Goal: Task Accomplishment & Management: Use online tool/utility

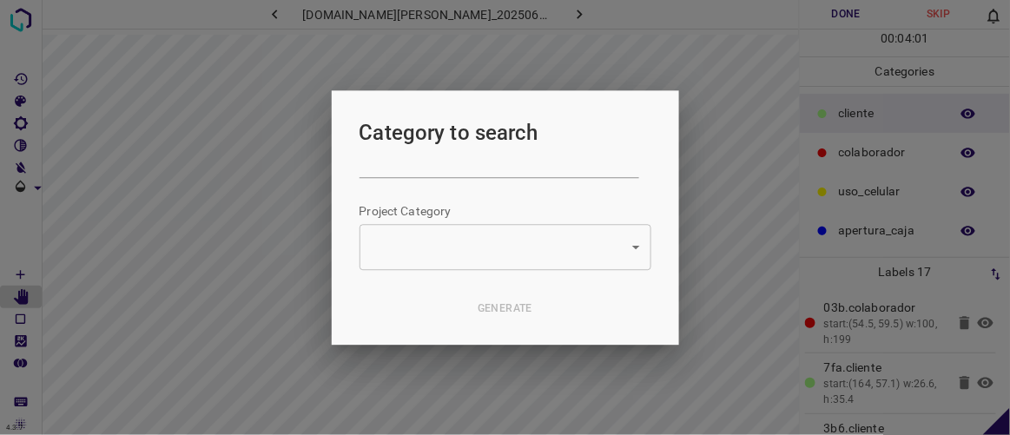
click at [718, 15] on div at bounding box center [505, 217] width 1010 height 435
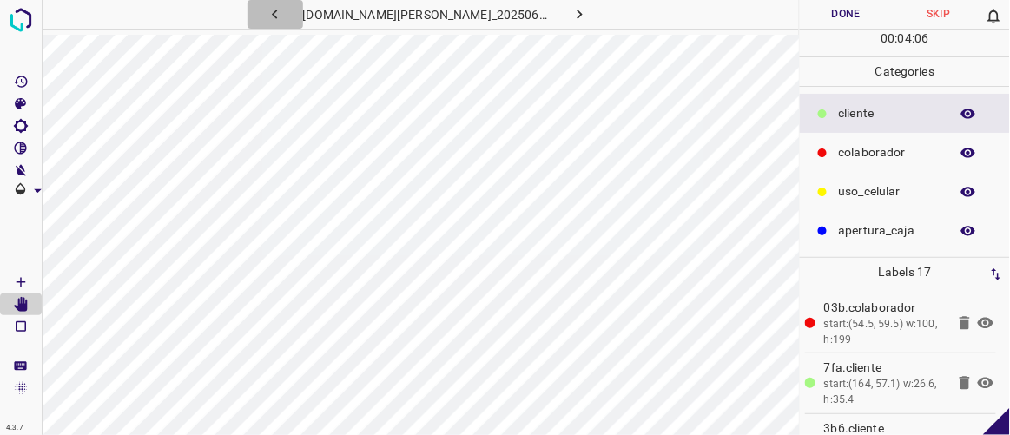
click at [284, 20] on icon "button" at bounding box center [275, 14] width 18 height 18
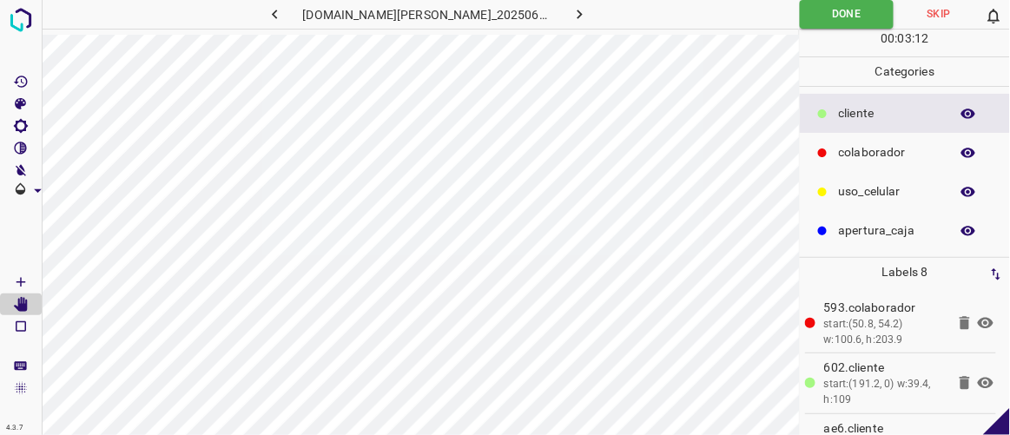
click at [571, 16] on icon "button" at bounding box center [580, 14] width 18 height 18
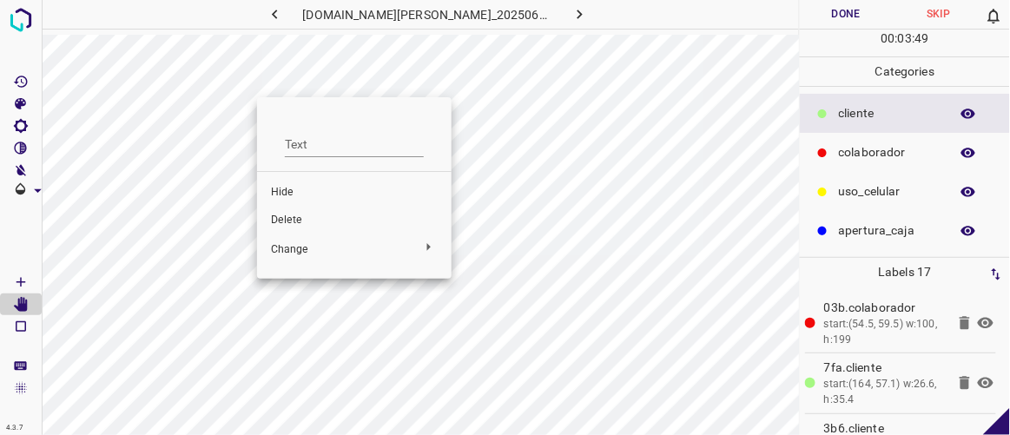
click at [295, 214] on span "Delete" at bounding box center [354, 221] width 167 height 16
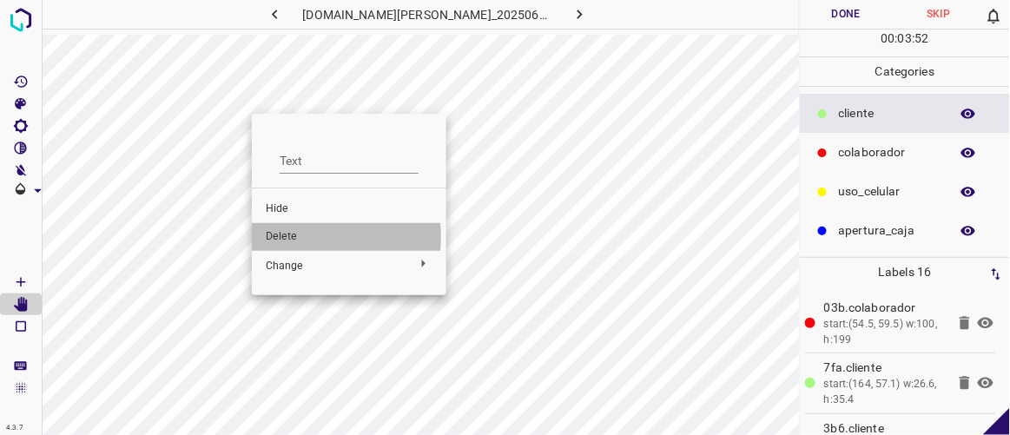
click at [288, 237] on span "Delete" at bounding box center [349, 237] width 167 height 16
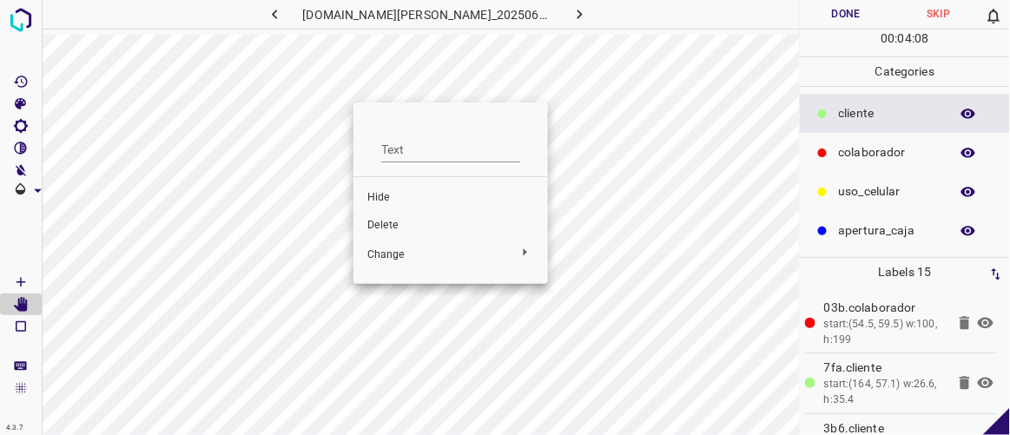
click at [387, 228] on span "Delete" at bounding box center [450, 226] width 167 height 16
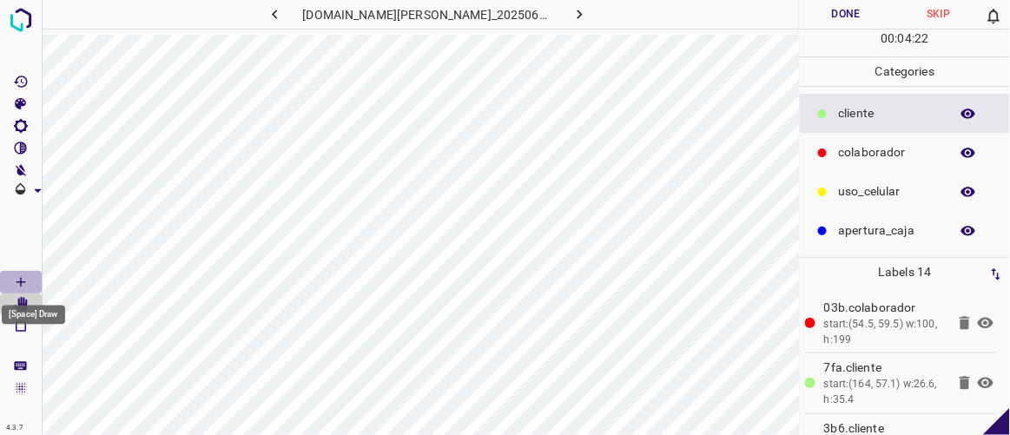
click at [21, 273] on Draw"] "[Space] Draw" at bounding box center [21, 282] width 42 height 23
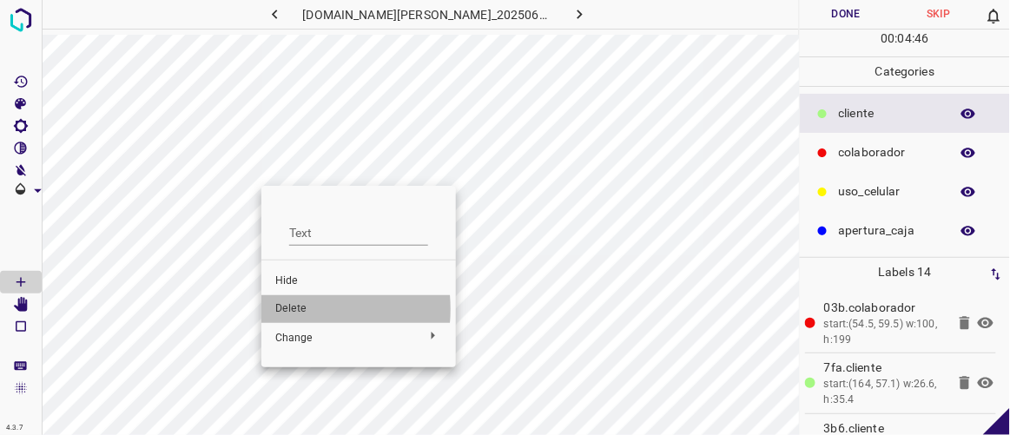
click at [288, 309] on span "Delete" at bounding box center [358, 309] width 167 height 16
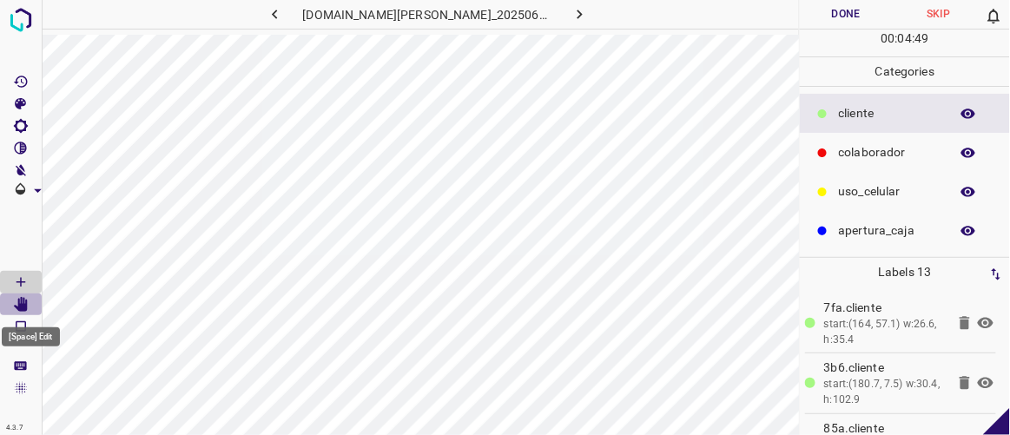
click at [22, 307] on icon "[Space] Edit" at bounding box center [21, 305] width 14 height 16
click at [284, 12] on icon "button" at bounding box center [275, 14] width 18 height 18
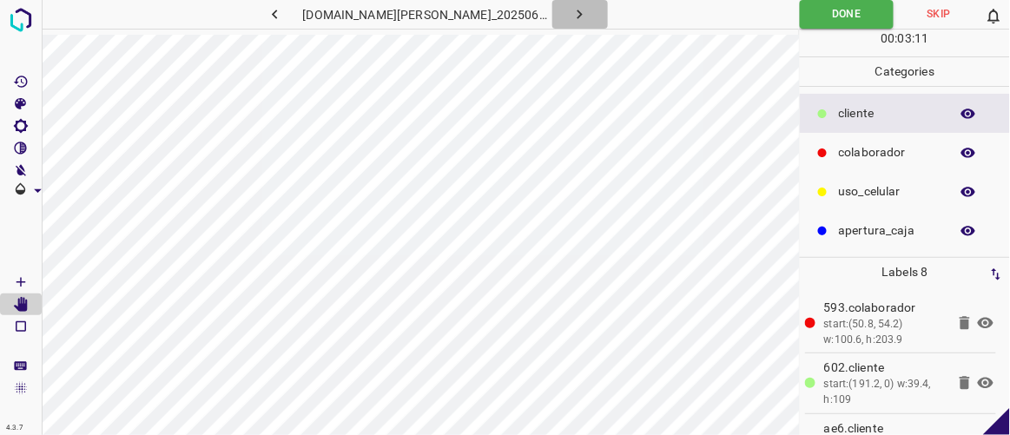
click at [571, 21] on icon "button" at bounding box center [580, 14] width 18 height 18
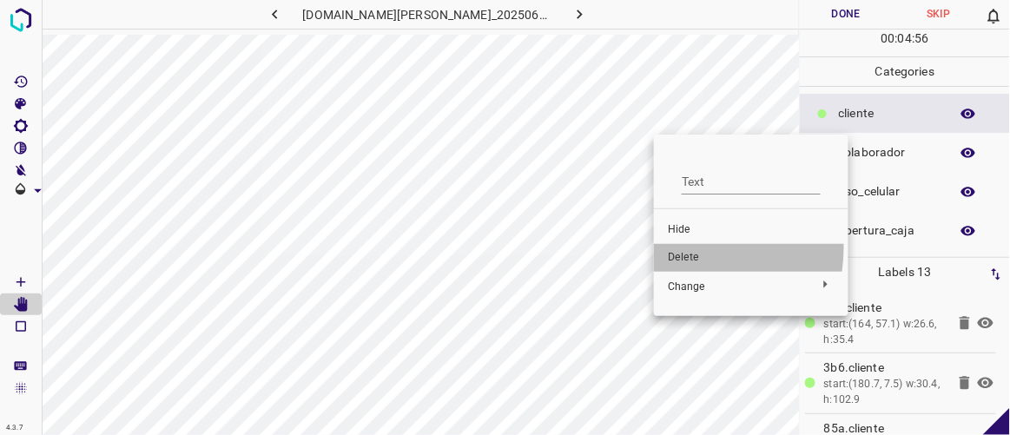
click at [668, 247] on li "Delete" at bounding box center [751, 258] width 195 height 28
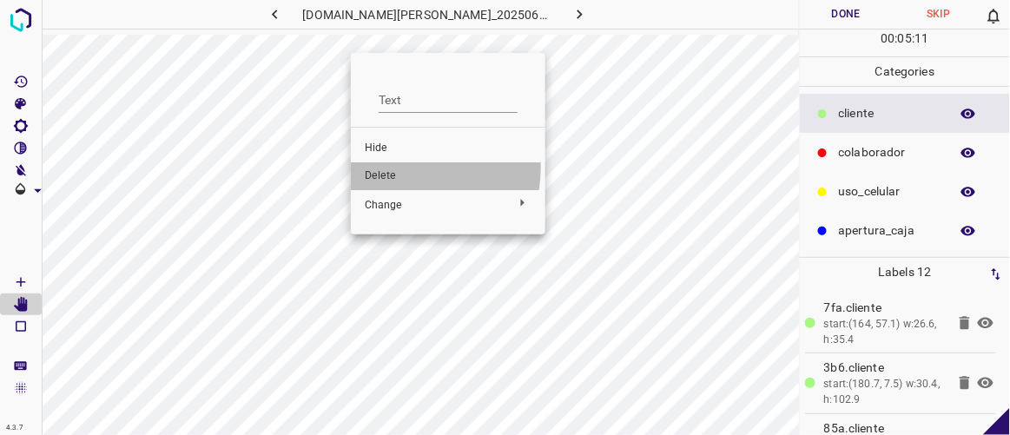
click at [393, 168] on span "Delete" at bounding box center [448, 176] width 167 height 16
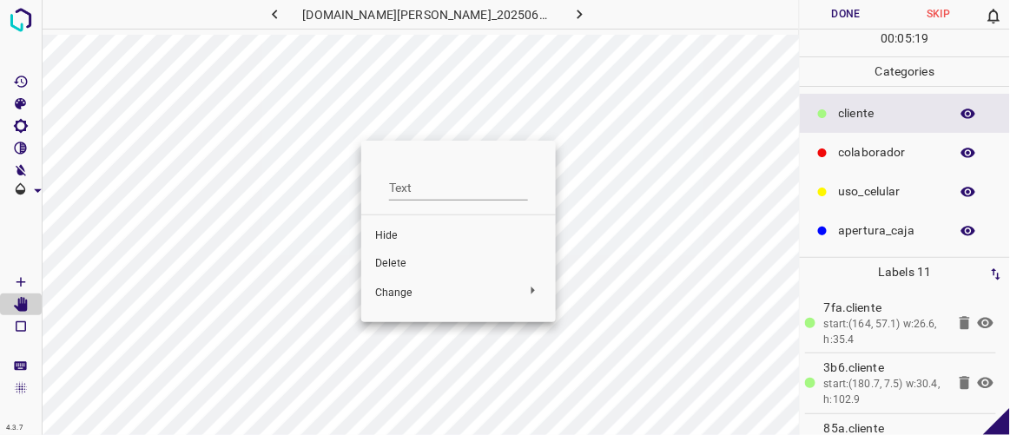
click at [396, 226] on li "Hide" at bounding box center [458, 236] width 195 height 28
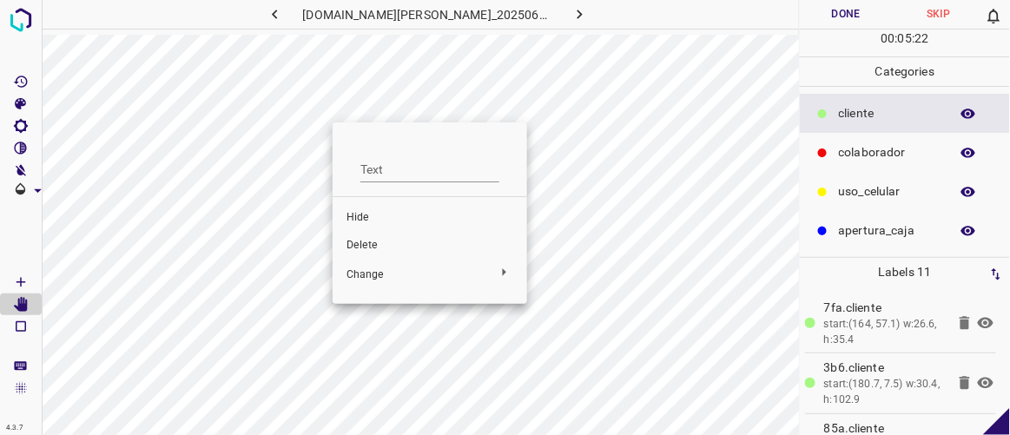
click at [366, 217] on span "Hide" at bounding box center [429, 218] width 167 height 16
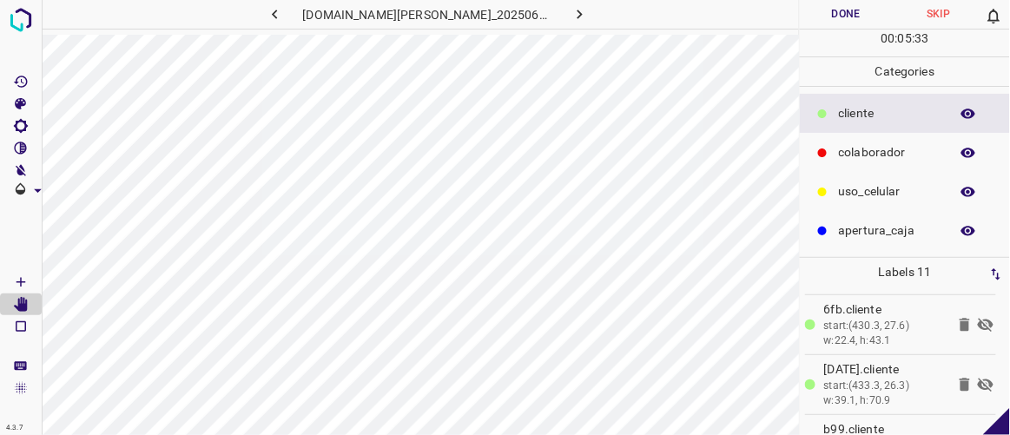
scroll to position [256, 0]
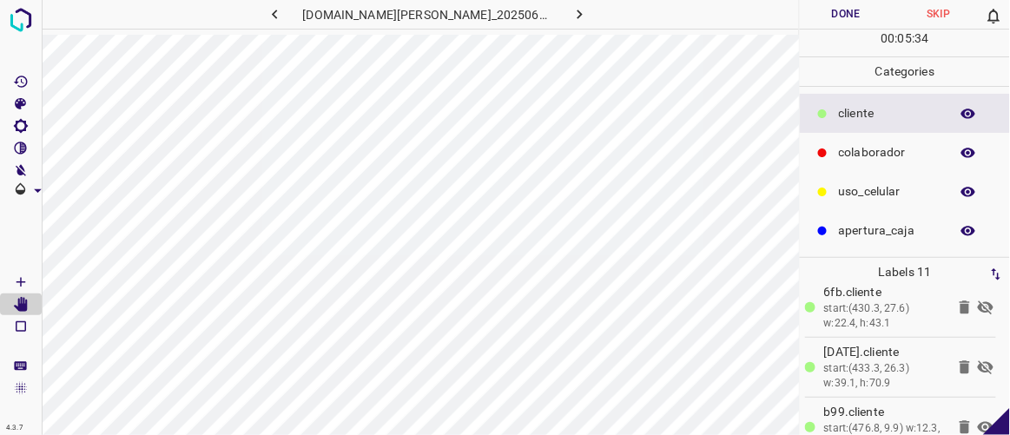
click at [978, 303] on icon at bounding box center [986, 307] width 16 height 14
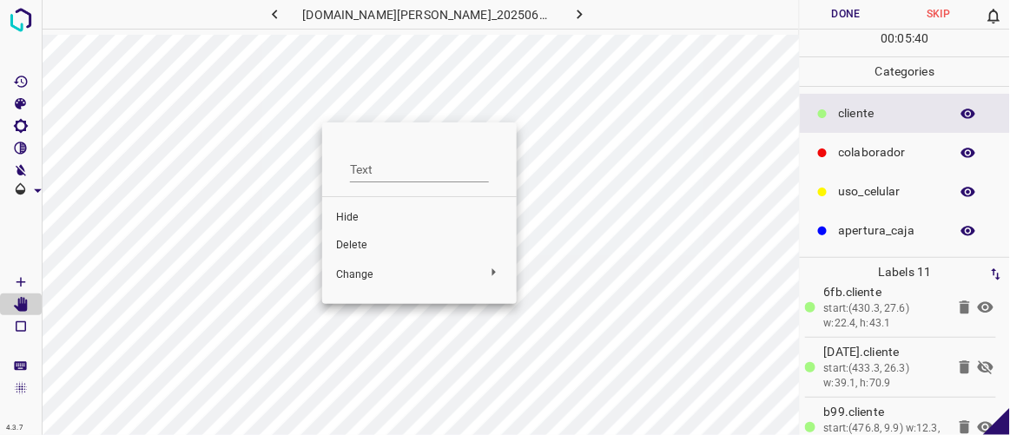
click at [335, 103] on div at bounding box center [505, 217] width 1010 height 435
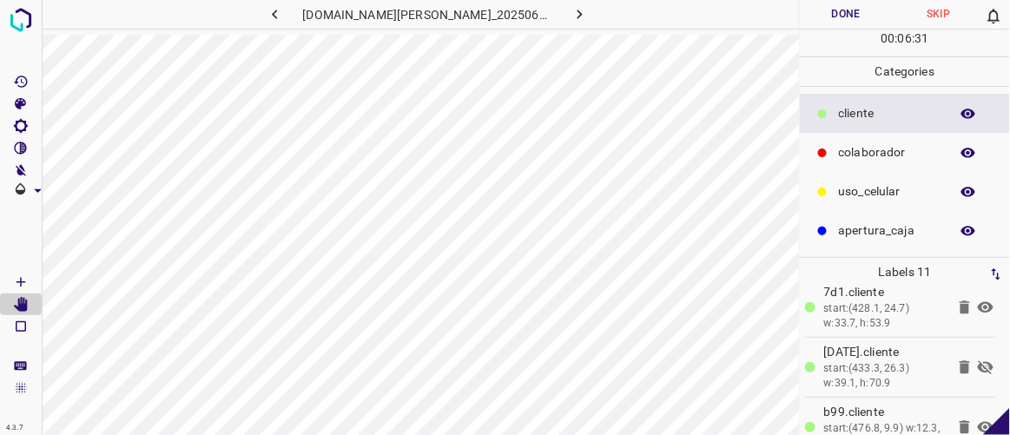
click at [975, 361] on icon at bounding box center [985, 367] width 21 height 21
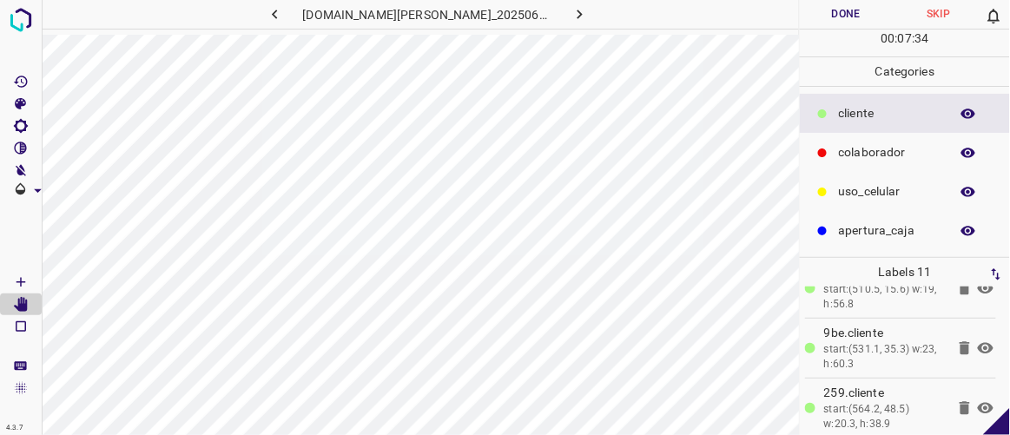
scroll to position [519, 0]
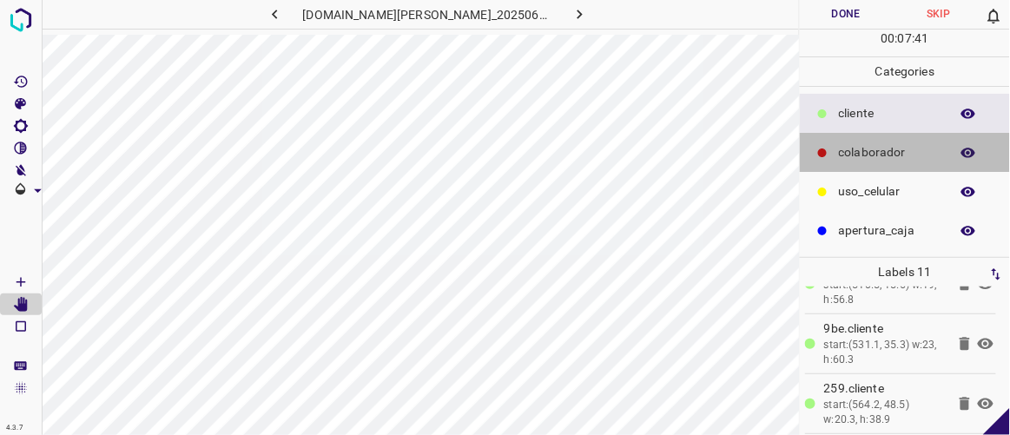
click at [843, 153] on p "colaborador" at bounding box center [890, 152] width 102 height 18
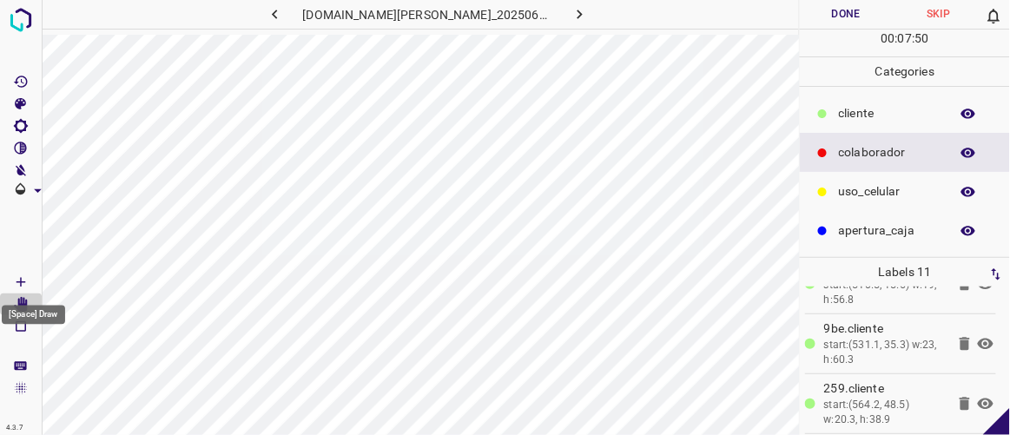
click at [26, 280] on icon "[Space] Draw" at bounding box center [21, 282] width 16 height 16
click at [857, 112] on p "​​cliente" at bounding box center [890, 113] width 102 height 18
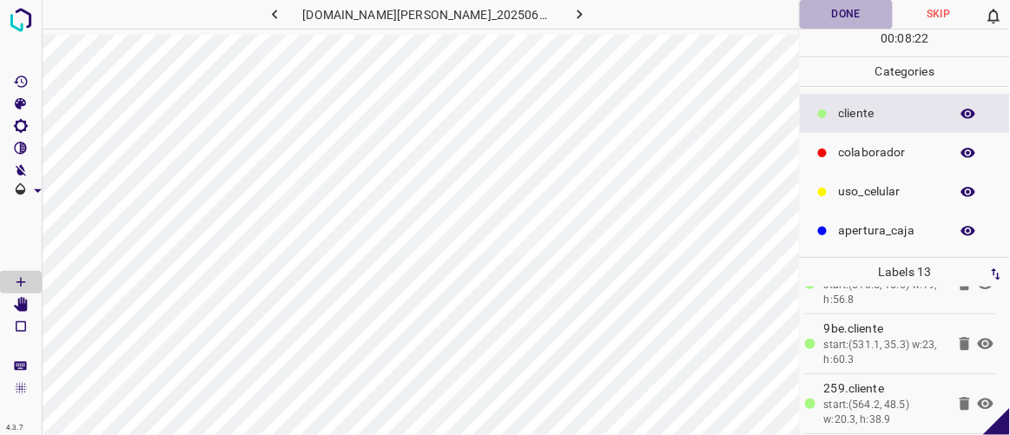
click at [848, 7] on button "Done" at bounding box center [846, 14] width 92 height 29
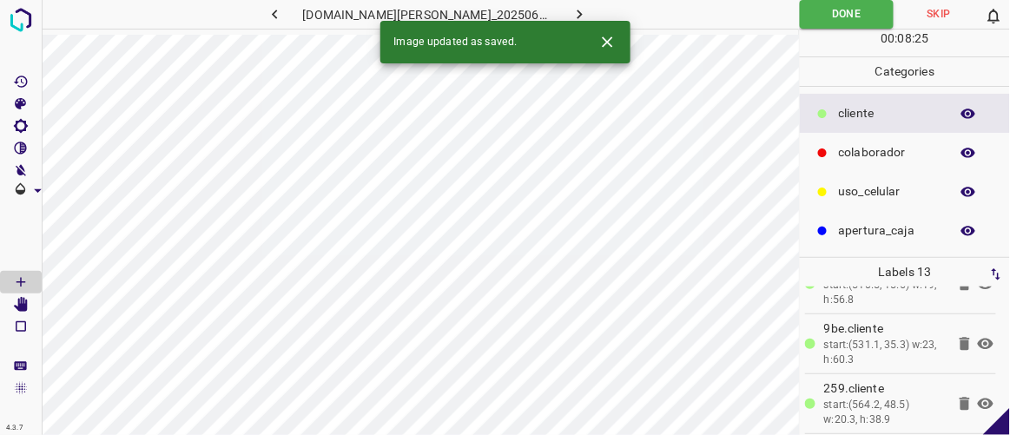
click at [571, 8] on icon "button" at bounding box center [580, 14] width 18 height 18
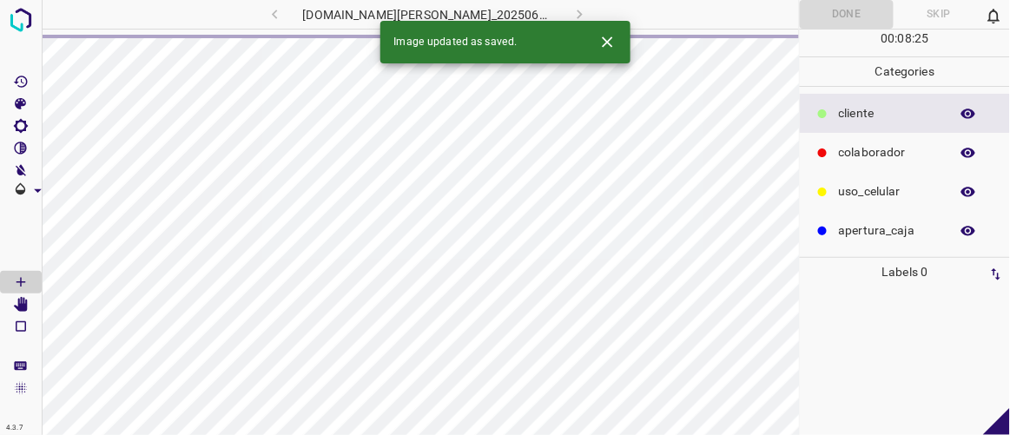
scroll to position [0, 0]
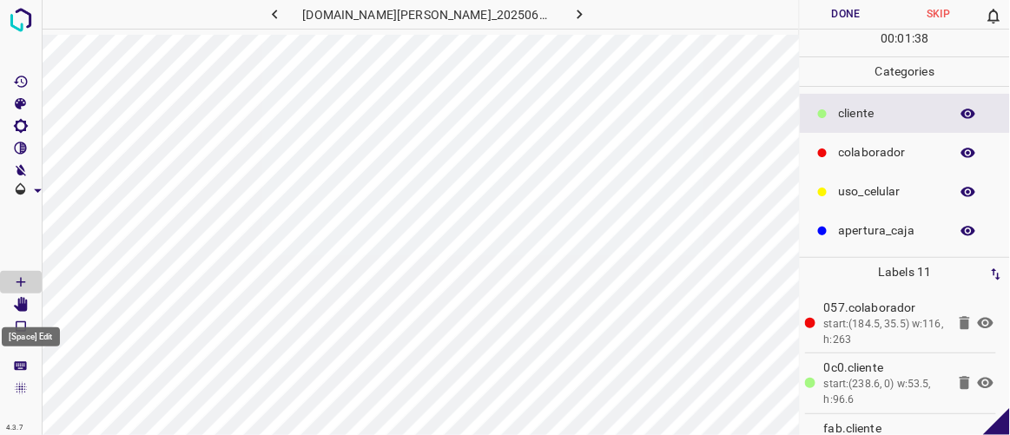
click at [23, 307] on icon "[Space] Edit" at bounding box center [21, 305] width 14 height 16
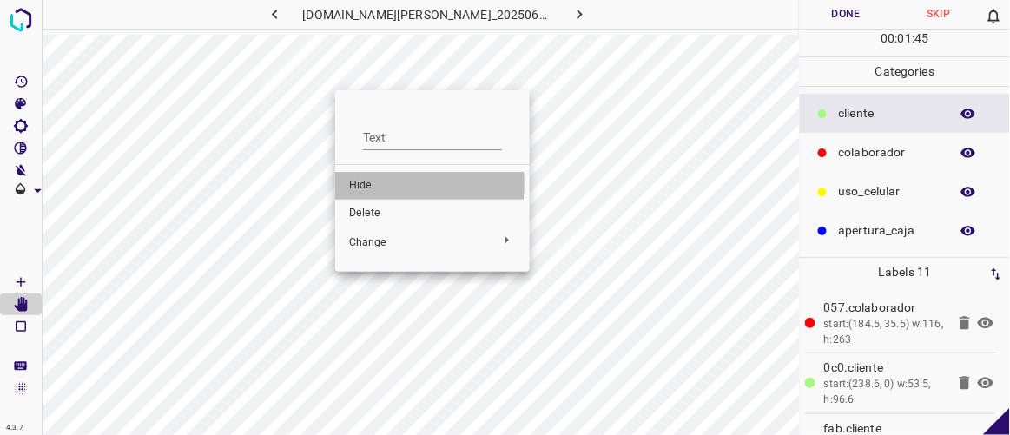
click at [360, 184] on span "Hide" at bounding box center [432, 186] width 167 height 16
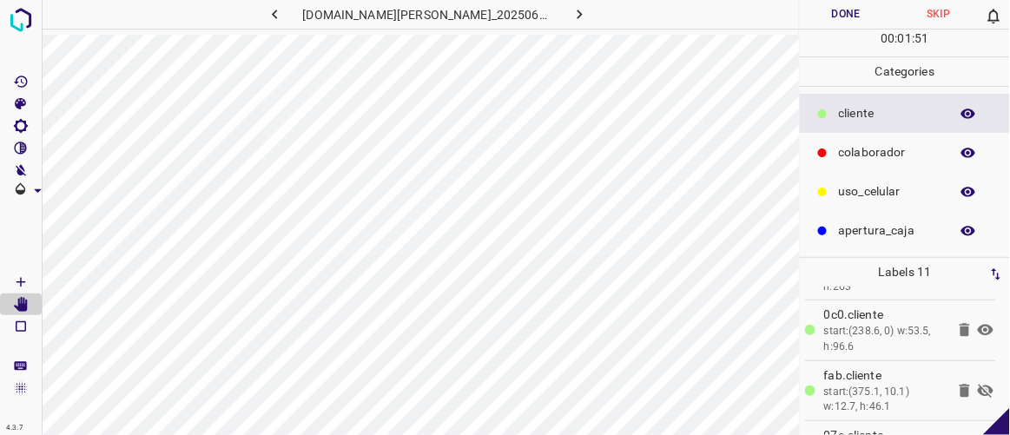
scroll to position [80, 0]
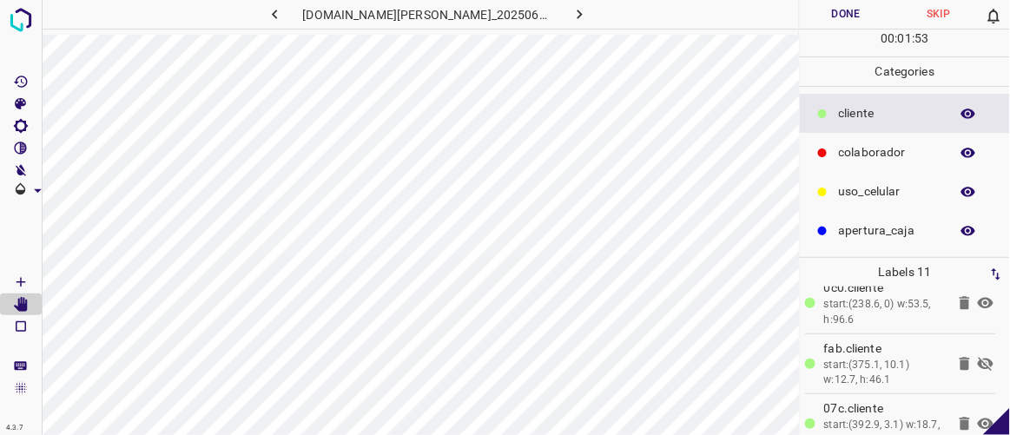
click at [978, 363] on icon at bounding box center [986, 364] width 16 height 14
click at [976, 363] on icon at bounding box center [985, 363] width 21 height 21
click at [978, 363] on icon at bounding box center [986, 364] width 16 height 14
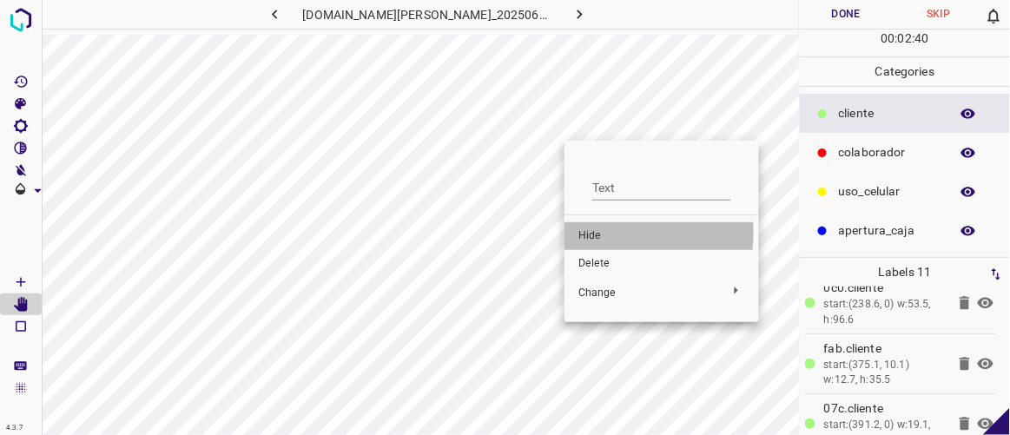
click at [587, 233] on span "Hide" at bounding box center [661, 236] width 167 height 16
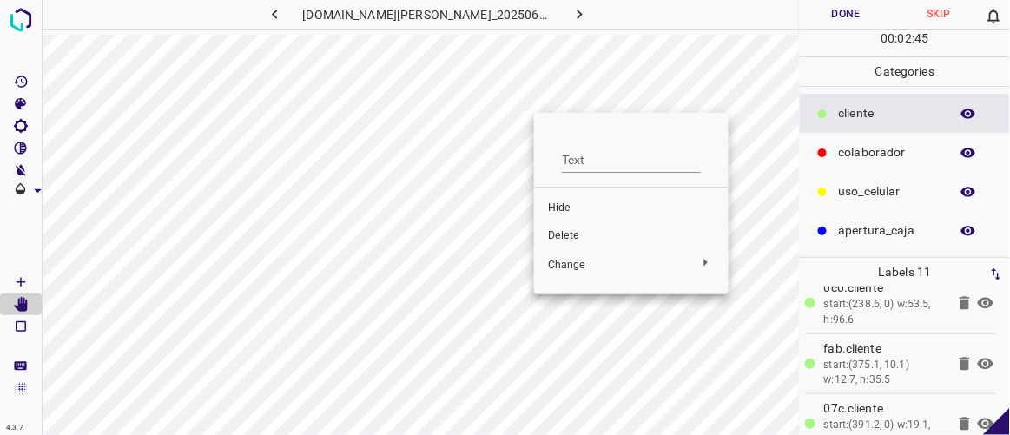
click at [552, 211] on span "Hide" at bounding box center [631, 209] width 167 height 16
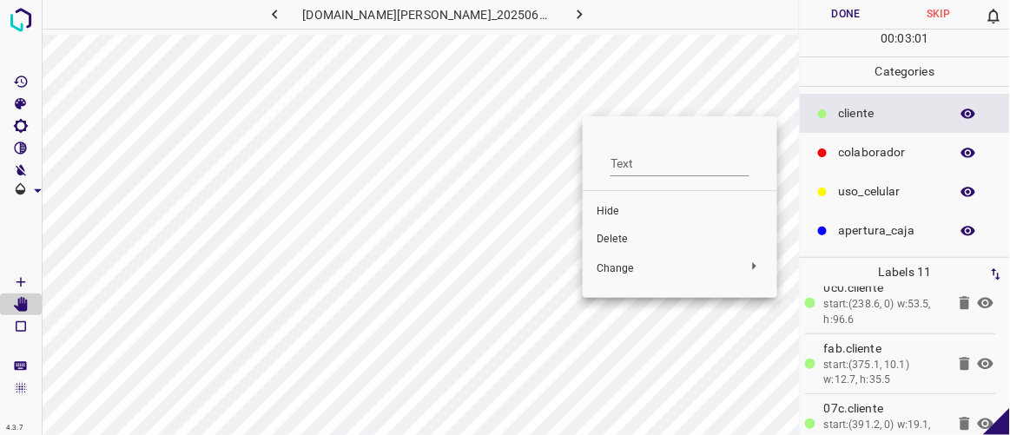
click at [607, 237] on span "Delete" at bounding box center [680, 240] width 167 height 16
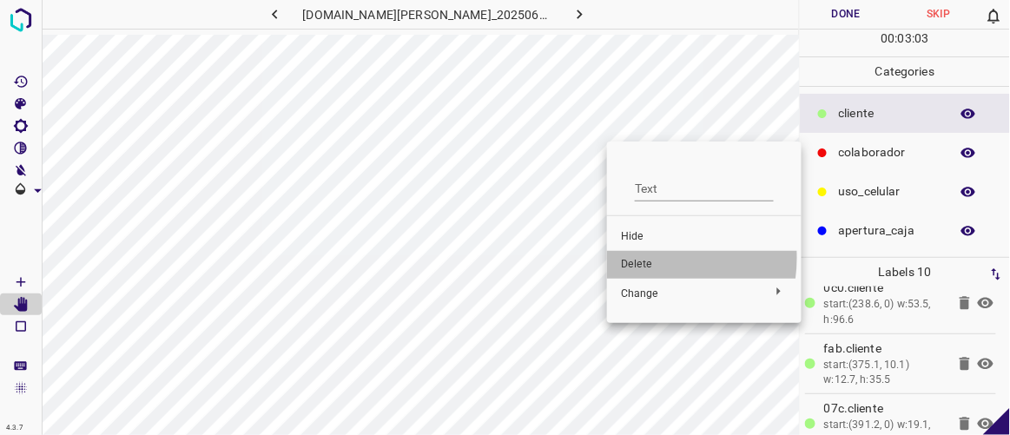
click at [640, 258] on span "Delete" at bounding box center [704, 265] width 167 height 16
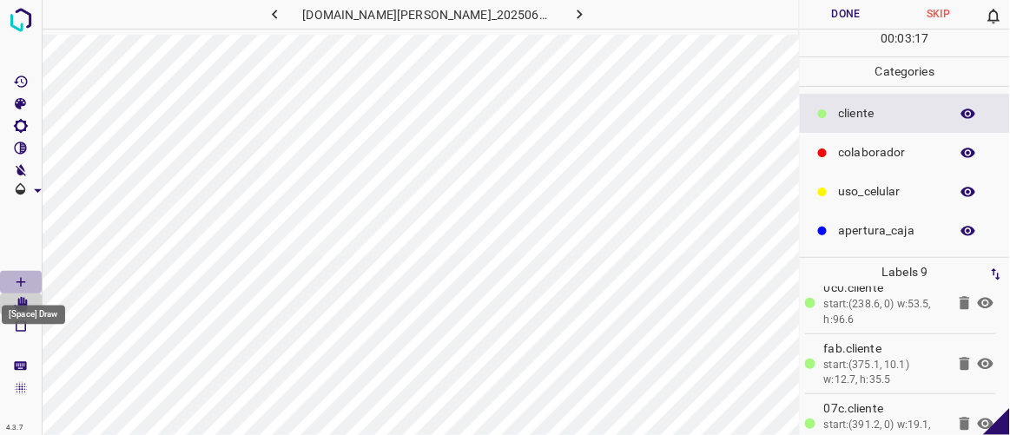
click at [17, 280] on icon "[Space] Draw" at bounding box center [21, 282] width 16 height 16
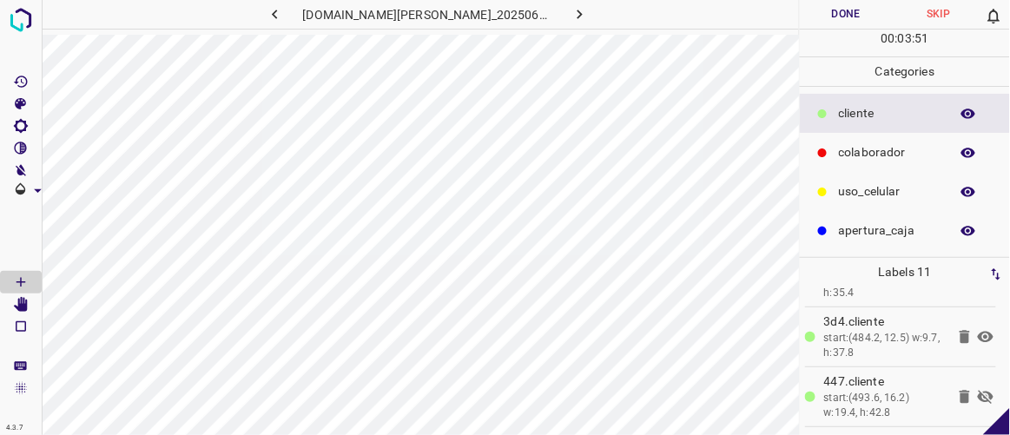
scroll to position [333, 0]
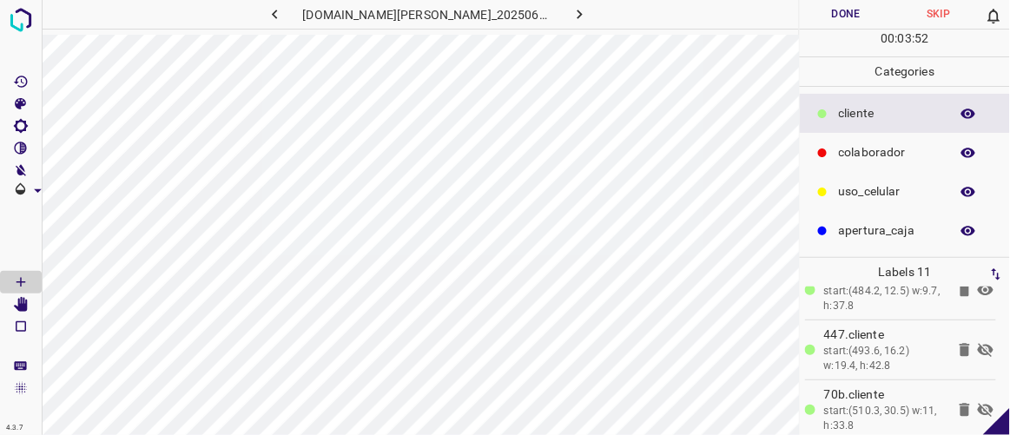
click at [975, 345] on icon at bounding box center [985, 350] width 21 height 21
click at [978, 405] on icon at bounding box center [986, 410] width 16 height 14
click at [848, 13] on button "Done" at bounding box center [846, 14] width 92 height 29
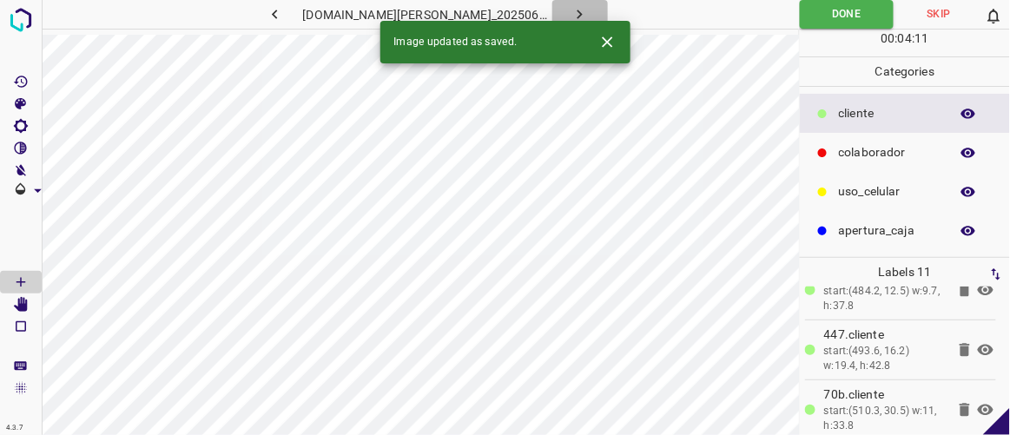
click at [571, 15] on icon "button" at bounding box center [580, 14] width 18 height 18
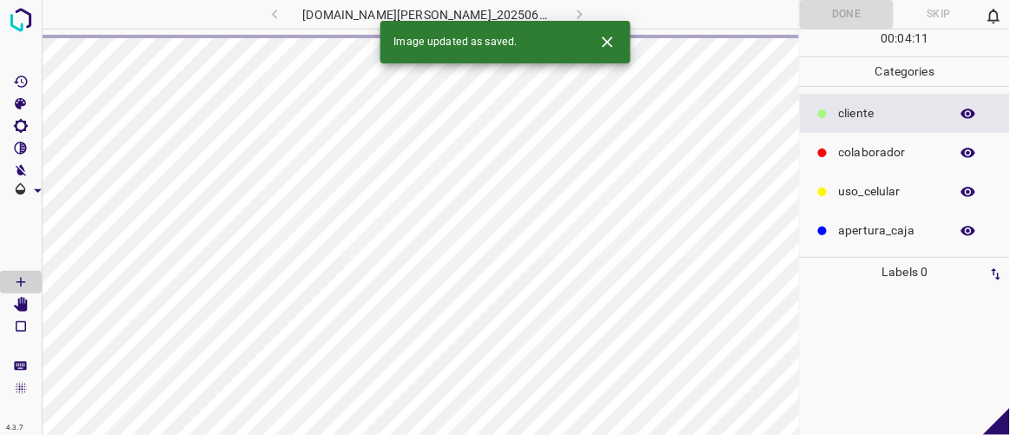
scroll to position [0, 0]
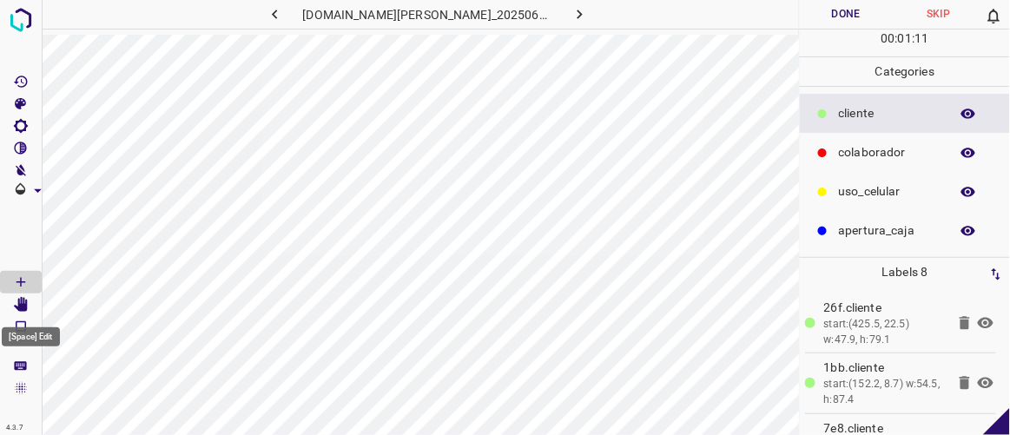
click at [21, 302] on icon "[Space] Edit" at bounding box center [21, 305] width 14 height 16
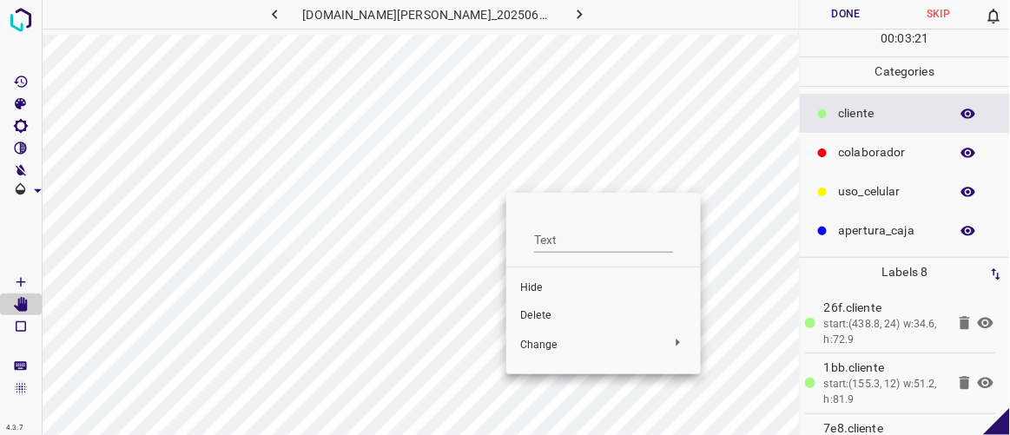
click at [537, 309] on span "Delete" at bounding box center [603, 316] width 167 height 16
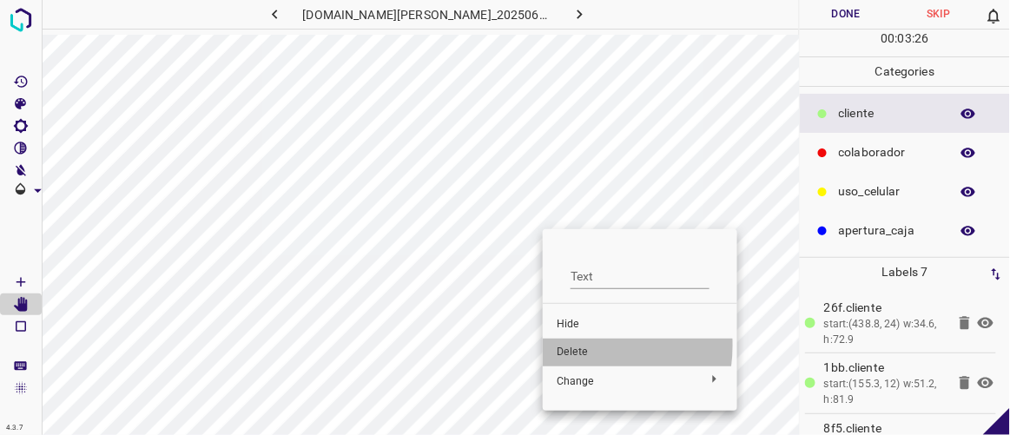
click at [574, 346] on span "Delete" at bounding box center [640, 353] width 167 height 16
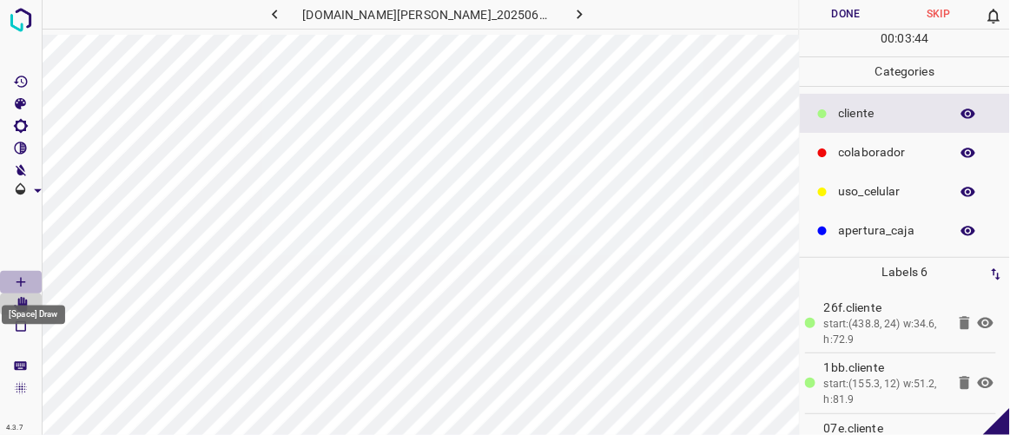
click at [22, 277] on icon "[Space] Draw" at bounding box center [21, 282] width 16 height 16
click at [284, 9] on icon "button" at bounding box center [275, 14] width 18 height 18
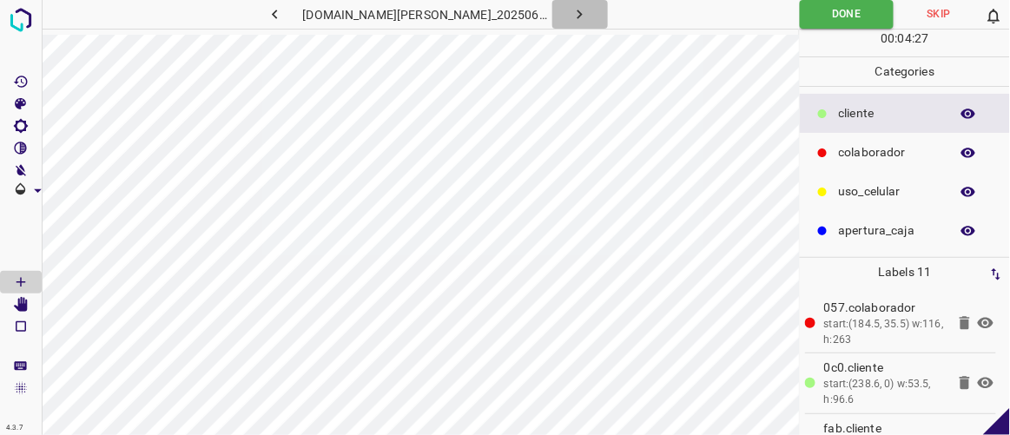
click at [577, 14] on icon "button" at bounding box center [579, 15] width 5 height 10
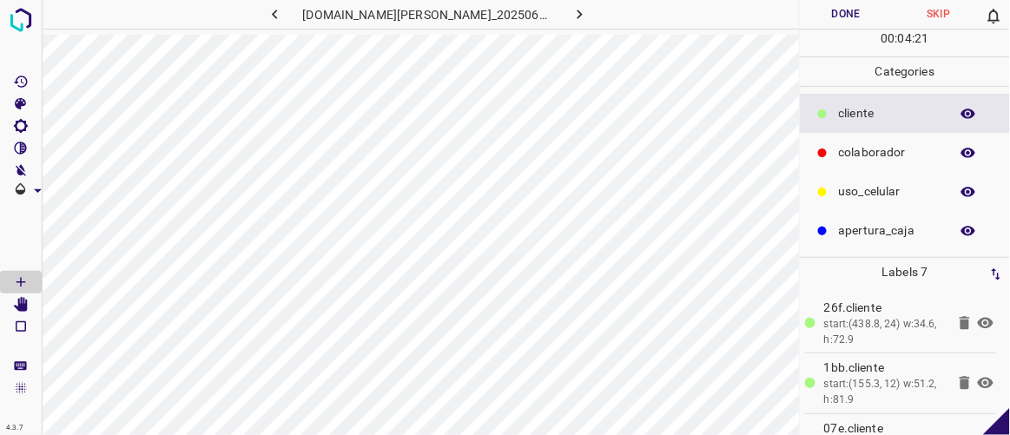
click at [284, 7] on icon "button" at bounding box center [275, 14] width 18 height 18
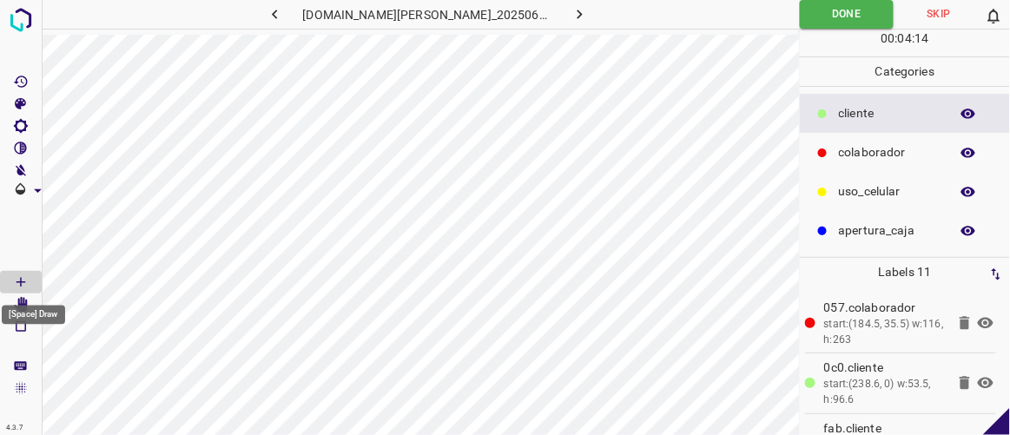
click at [25, 300] on div "[Space] Draw" at bounding box center [33, 310] width 67 height 33
click at [25, 305] on icon "[Space] Edit" at bounding box center [21, 305] width 14 height 16
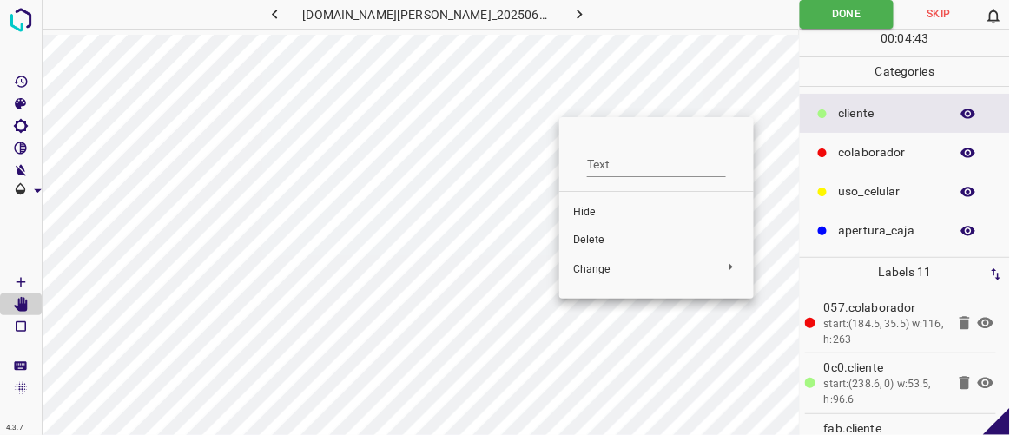
click at [584, 242] on span "Delete" at bounding box center [656, 241] width 167 height 16
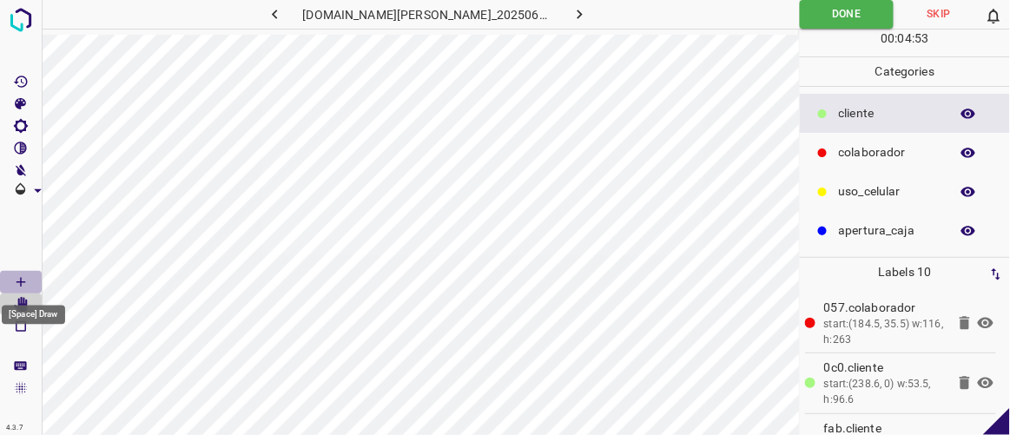
click at [23, 277] on icon "[Space] Draw" at bounding box center [21, 282] width 16 height 16
click at [16, 300] on icon "[Space] Edit" at bounding box center [21, 305] width 16 height 16
click at [571, 8] on icon "button" at bounding box center [580, 14] width 18 height 18
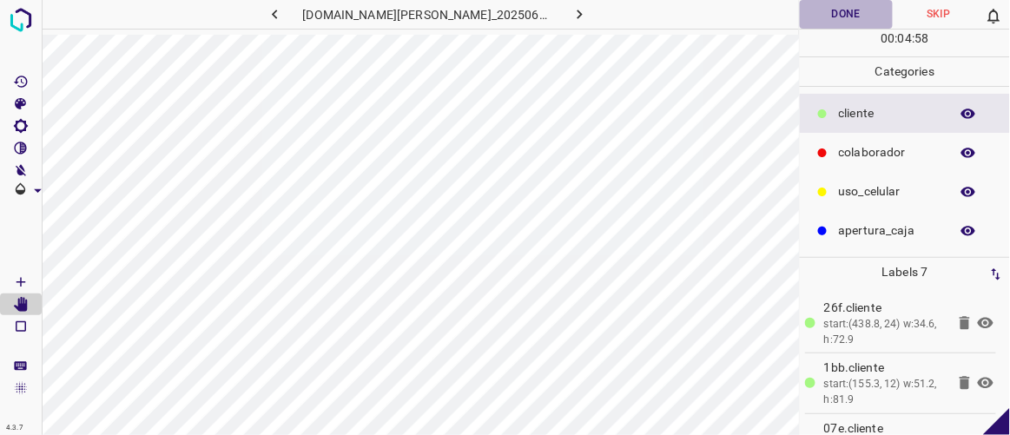
click at [845, 8] on button "Done" at bounding box center [846, 14] width 92 height 29
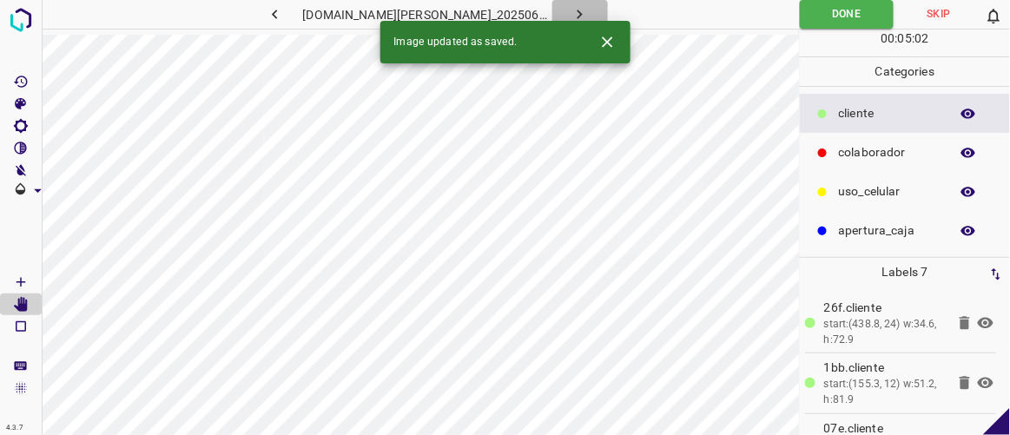
click at [571, 10] on icon "button" at bounding box center [580, 14] width 18 height 18
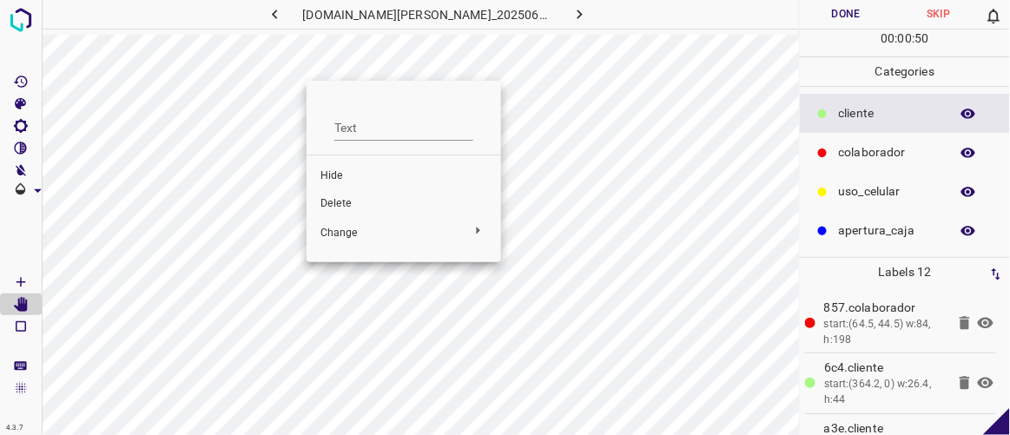
click at [327, 202] on span "Delete" at bounding box center [403, 204] width 167 height 16
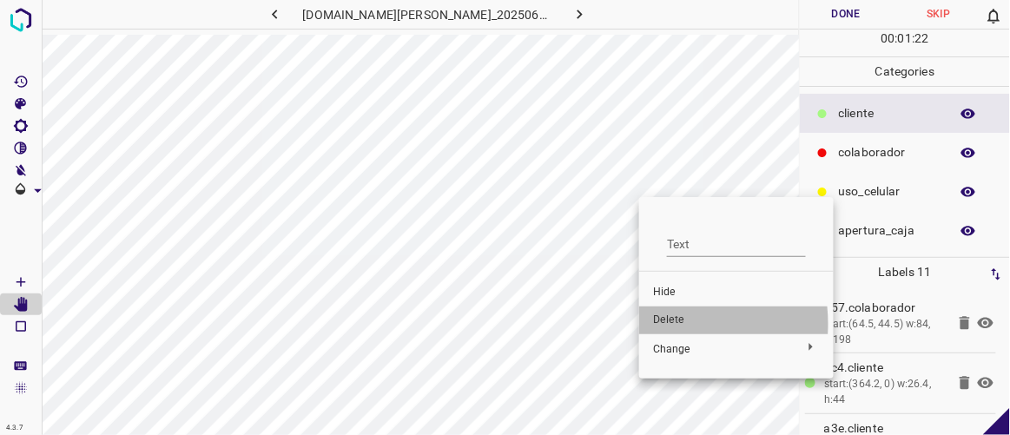
click at [655, 324] on span "Delete" at bounding box center [736, 321] width 167 height 16
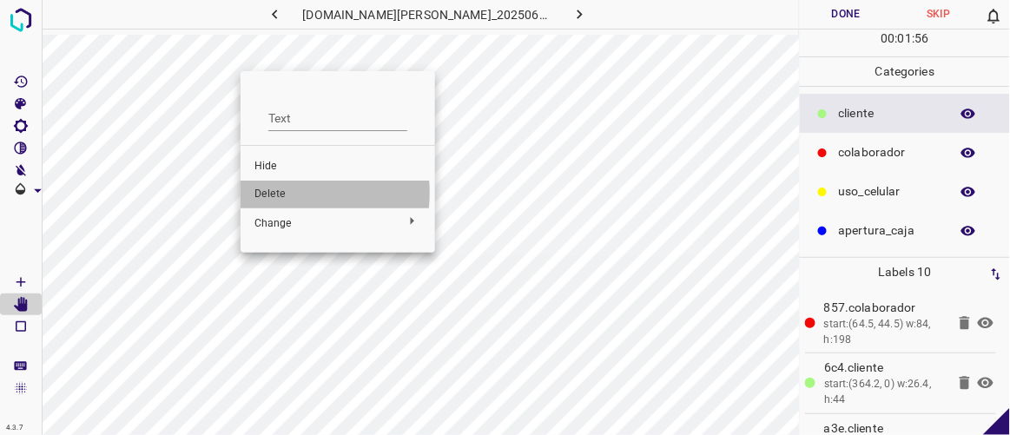
click at [272, 193] on span "Delete" at bounding box center [337, 195] width 167 height 16
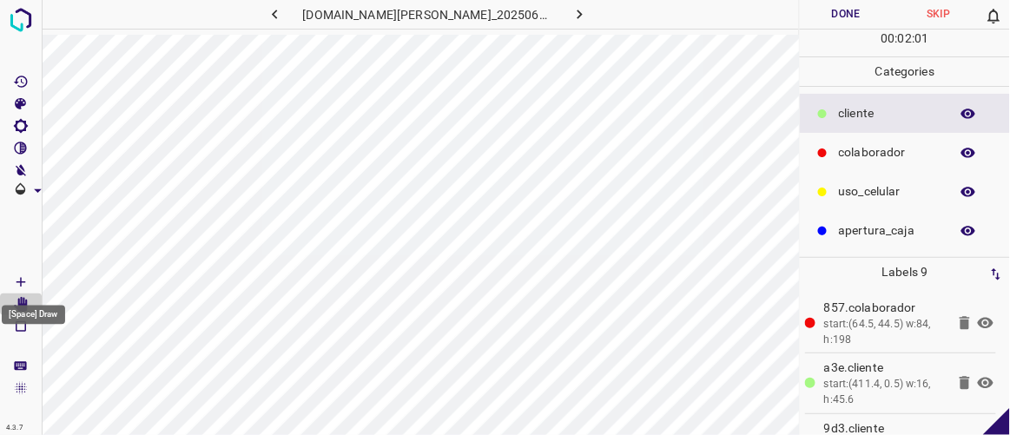
click at [22, 287] on icon "[Space] Draw" at bounding box center [21, 282] width 16 height 16
click at [29, 303] on Edit"] "[Space] Edit" at bounding box center [21, 305] width 42 height 23
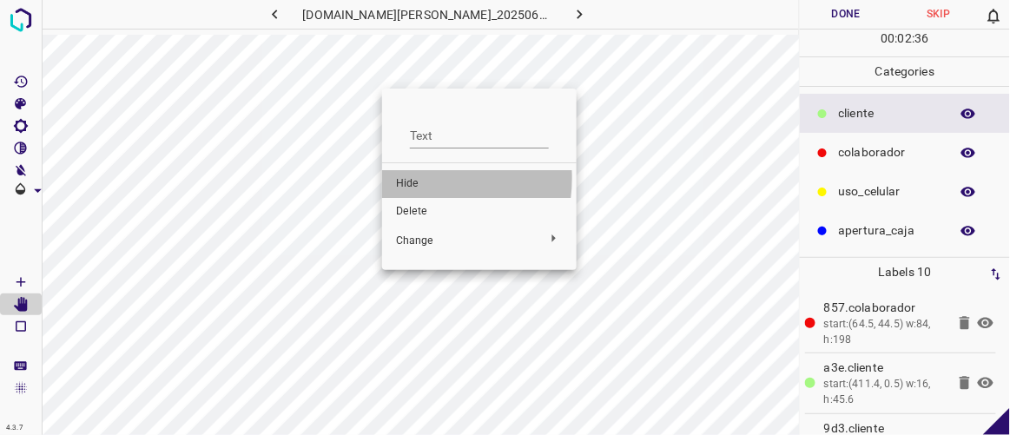
click at [412, 178] on span "Hide" at bounding box center [479, 184] width 167 height 16
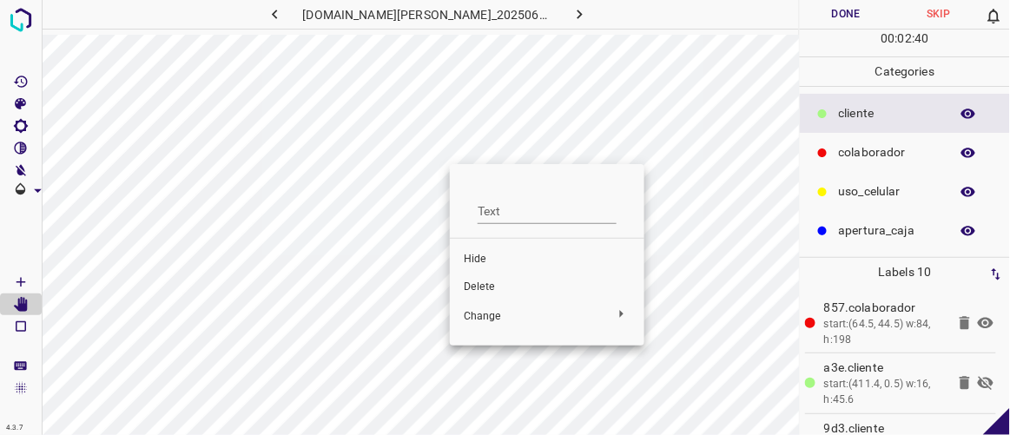
click at [476, 258] on span "Hide" at bounding box center [547, 260] width 167 height 16
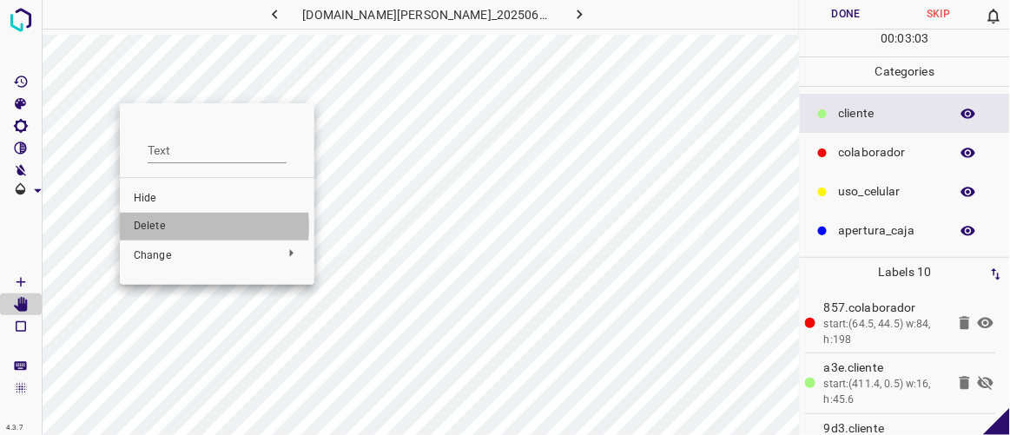
click at [154, 227] on span "Delete" at bounding box center [217, 227] width 167 height 16
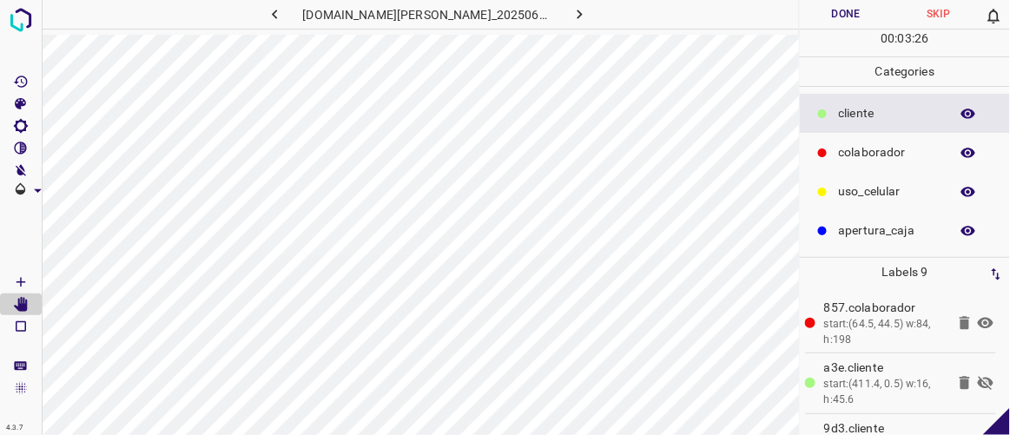
click at [975, 379] on icon at bounding box center [985, 383] width 21 height 21
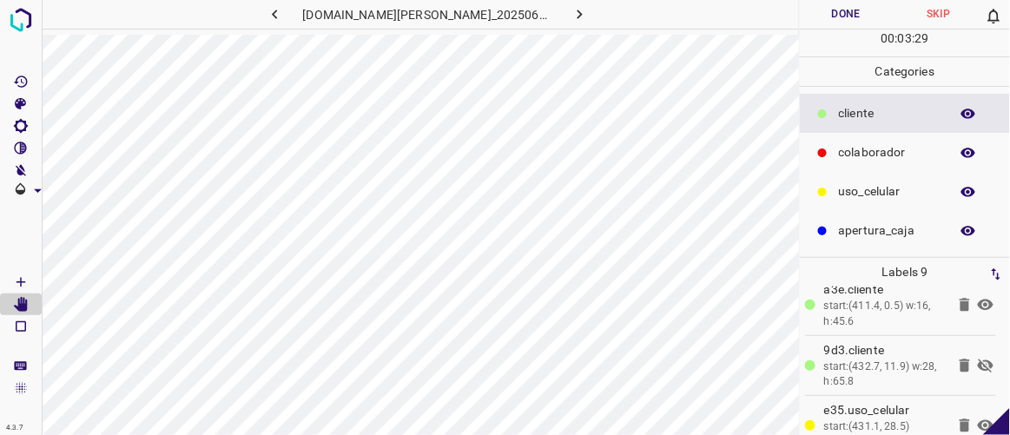
click at [978, 364] on icon at bounding box center [986, 366] width 16 height 14
click at [28, 281] on icon "[Space] Draw" at bounding box center [21, 282] width 16 height 16
click at [836, 21] on button "Done" at bounding box center [846, 14] width 92 height 29
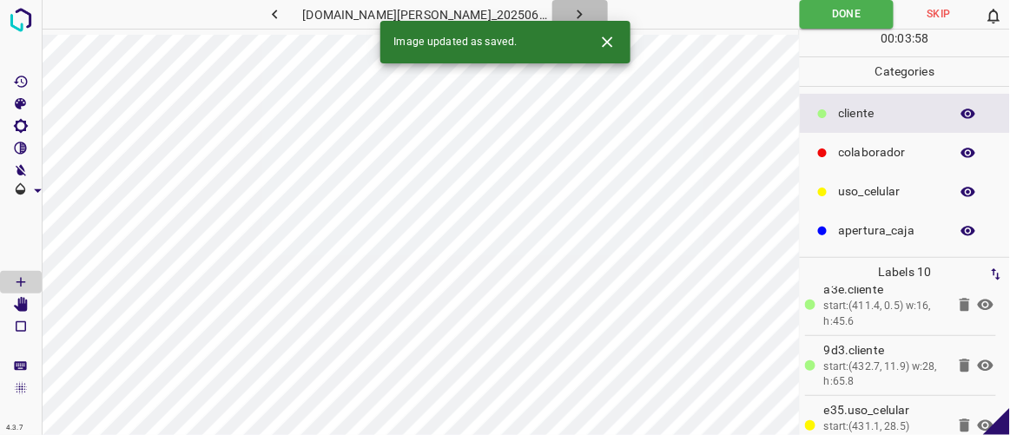
click at [571, 7] on icon "button" at bounding box center [580, 14] width 18 height 18
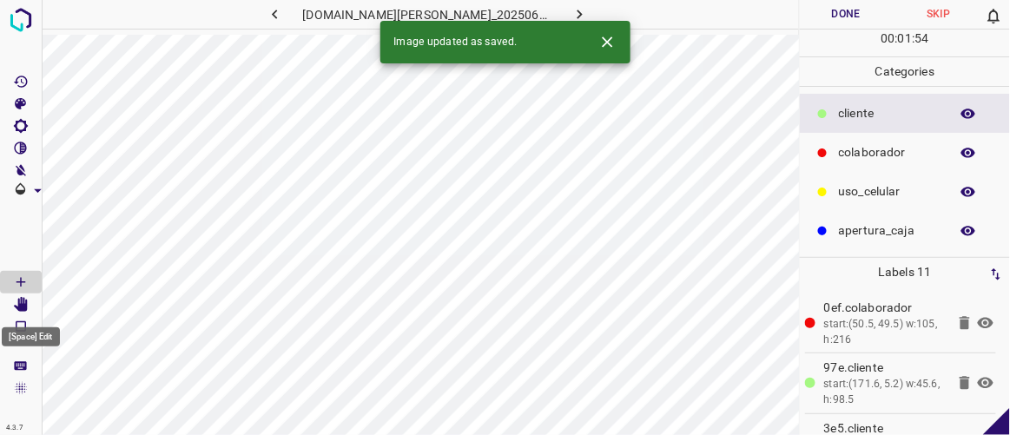
click at [23, 304] on icon "[Space] Edit" at bounding box center [21, 305] width 14 height 16
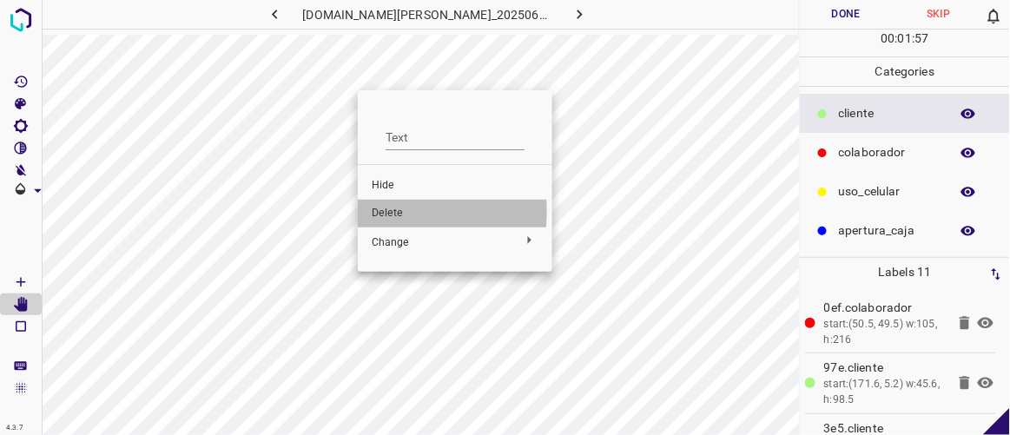
click at [386, 211] on span "Delete" at bounding box center [455, 214] width 167 height 16
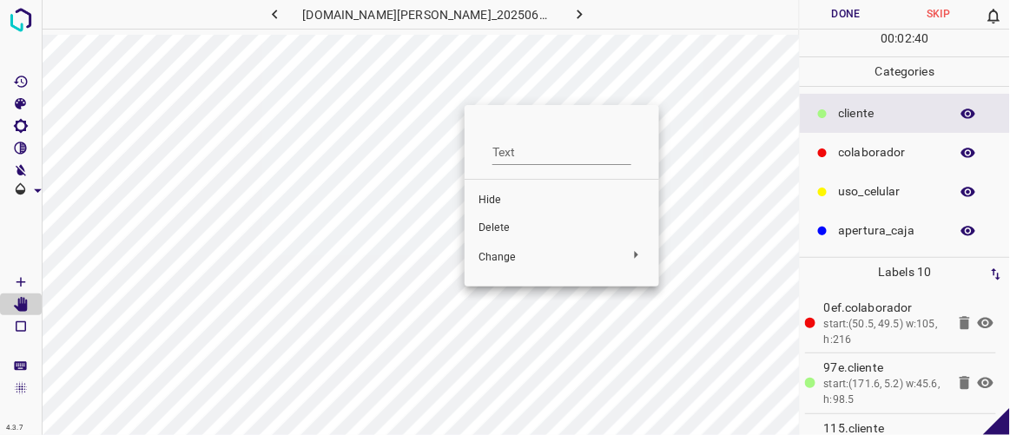
click at [503, 226] on span "Delete" at bounding box center [561, 229] width 167 height 16
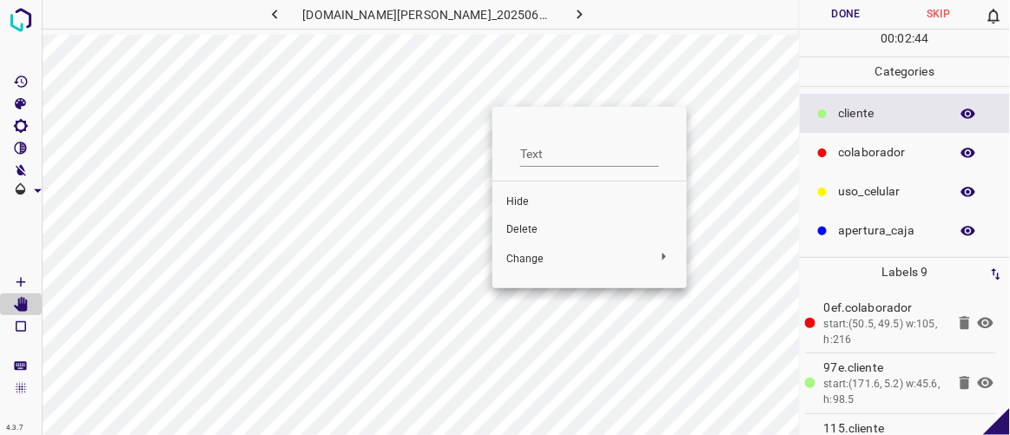
click at [531, 199] on span "Hide" at bounding box center [589, 203] width 167 height 16
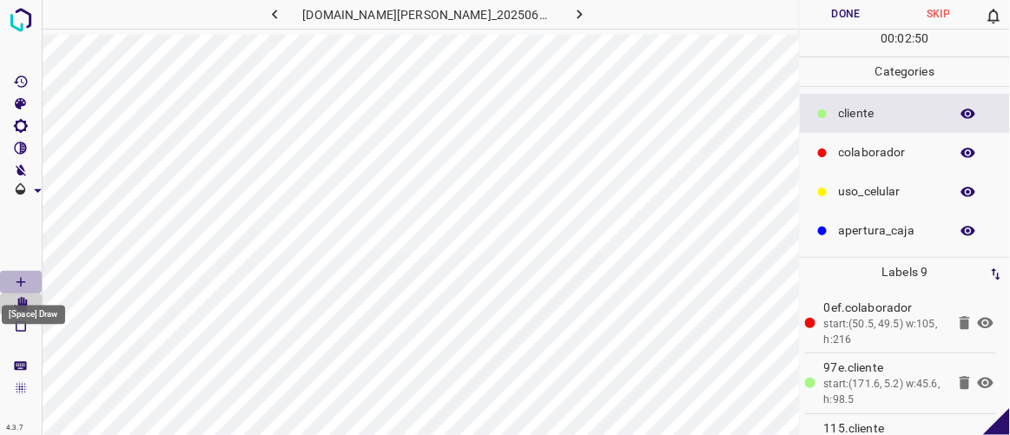
click at [26, 276] on icon "[Space] Draw" at bounding box center [21, 282] width 16 height 16
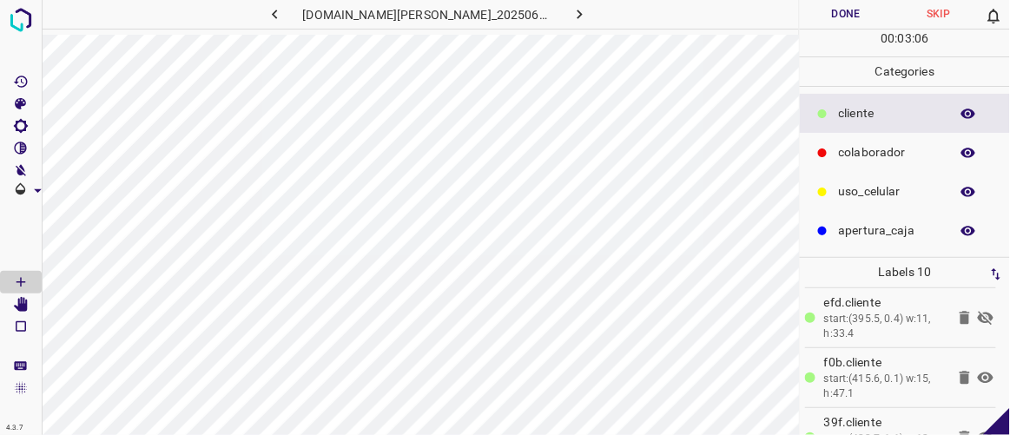
click at [978, 316] on icon at bounding box center [986, 318] width 16 height 14
click at [26, 303] on icon "[Space] Edit" at bounding box center [21, 305] width 14 height 16
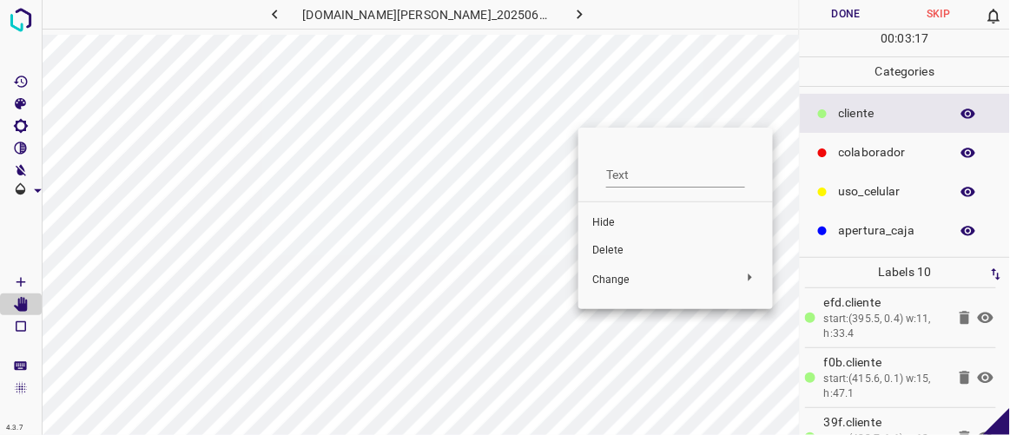
click at [604, 222] on span "Hide" at bounding box center [675, 223] width 167 height 16
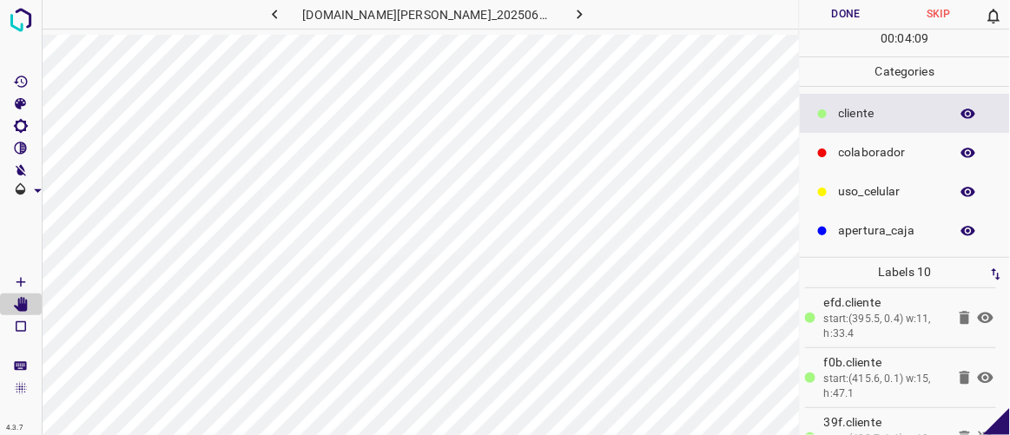
click at [296, 23] on button "button" at bounding box center [275, 14] width 56 height 29
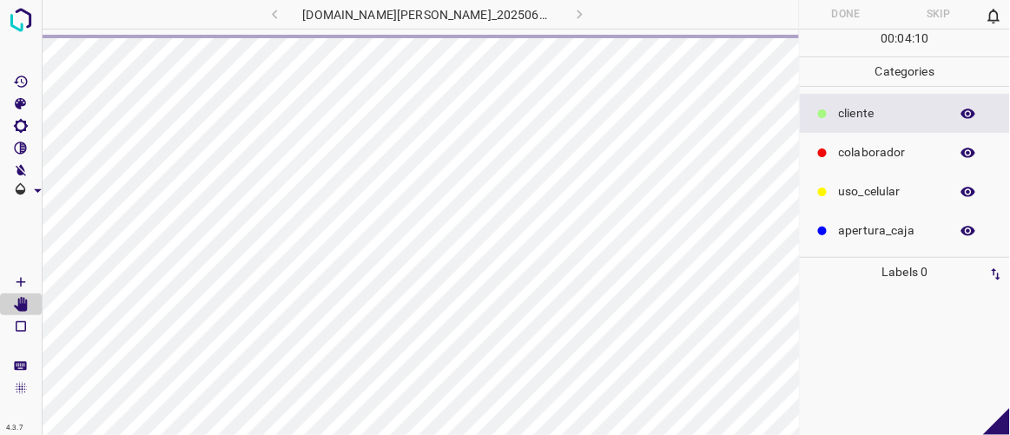
scroll to position [0, 0]
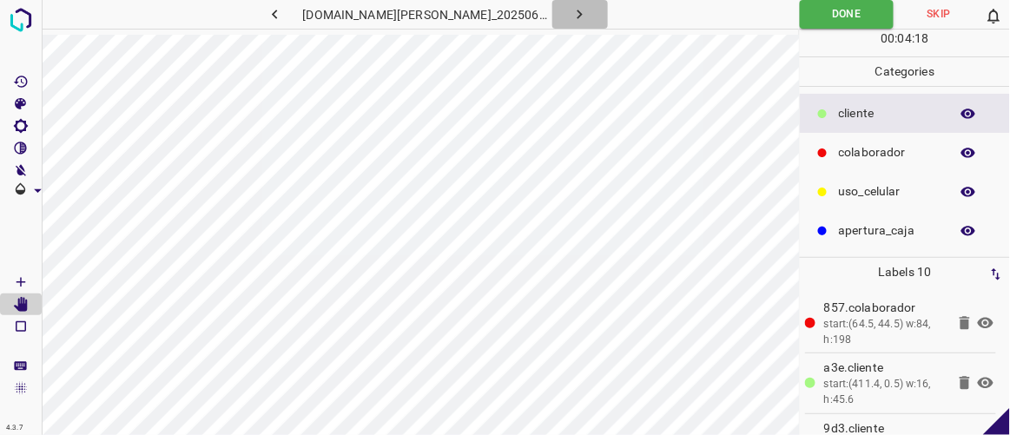
click at [577, 5] on button "button" at bounding box center [580, 14] width 56 height 29
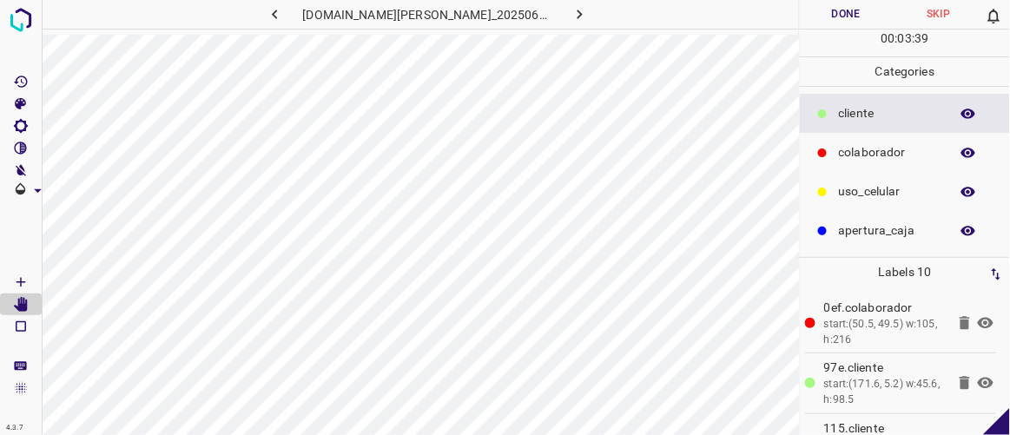
click at [852, 21] on button "Done" at bounding box center [846, 14] width 92 height 29
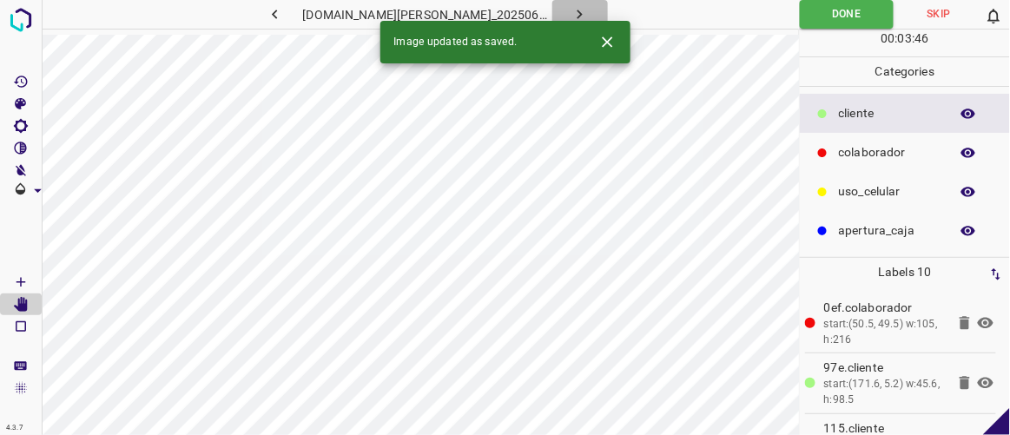
click at [571, 8] on icon "button" at bounding box center [580, 14] width 18 height 18
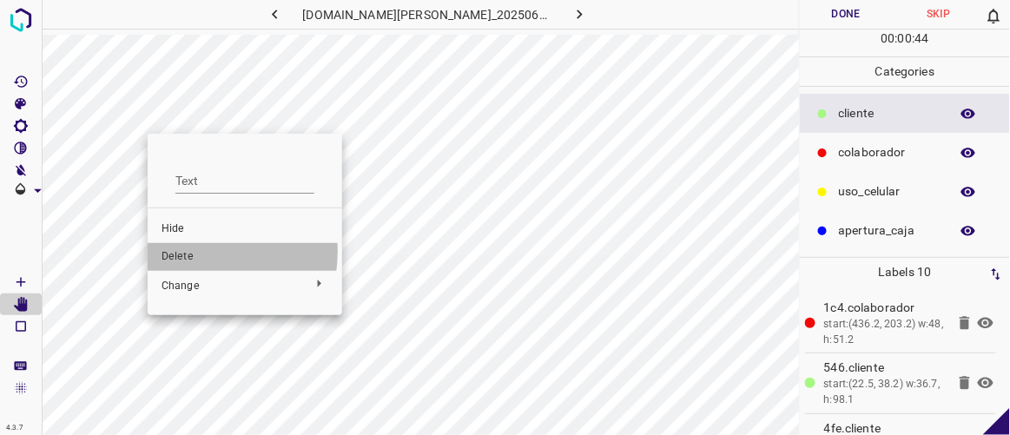
drag, startPoint x: 188, startPoint y: 251, endPoint x: 187, endPoint y: 229, distance: 21.7
click at [188, 250] on span "Delete" at bounding box center [245, 257] width 167 height 16
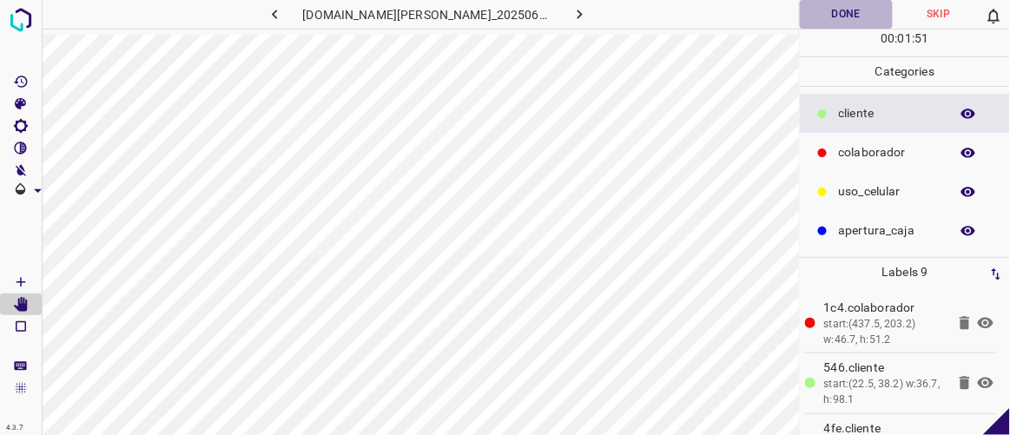
click at [822, 9] on button "Done" at bounding box center [846, 14] width 92 height 29
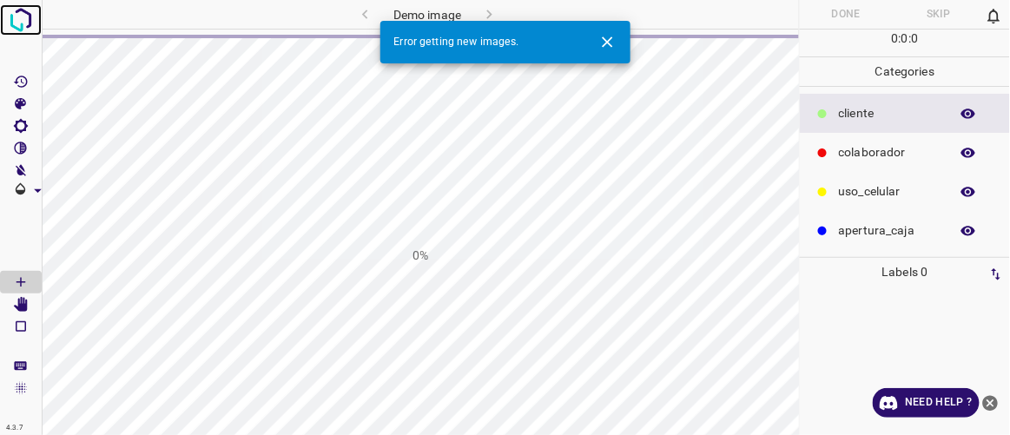
click at [10, 27] on img at bounding box center [20, 19] width 31 height 31
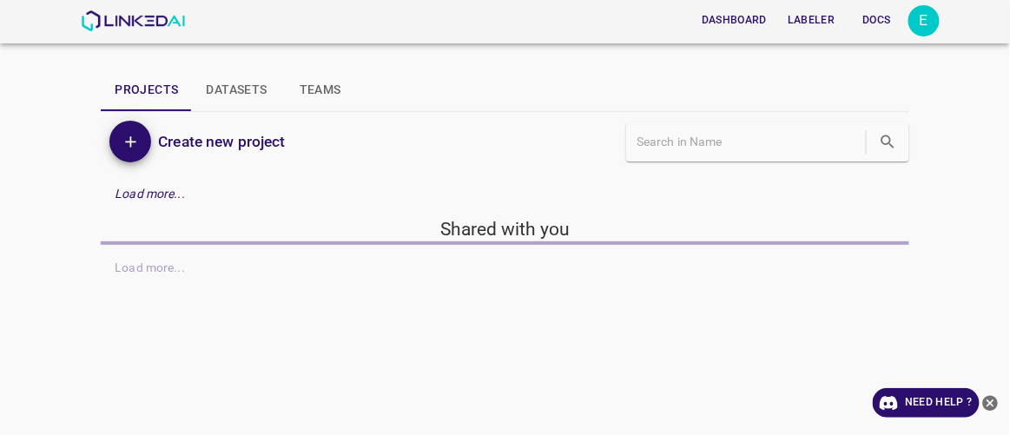
click at [821, 24] on button "Labeler" at bounding box center [811, 20] width 61 height 29
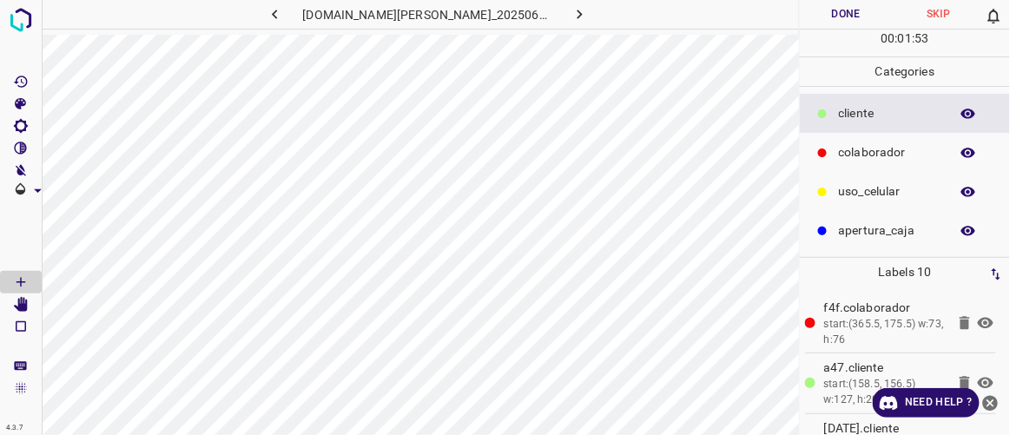
click at [284, 7] on icon "button" at bounding box center [275, 14] width 18 height 18
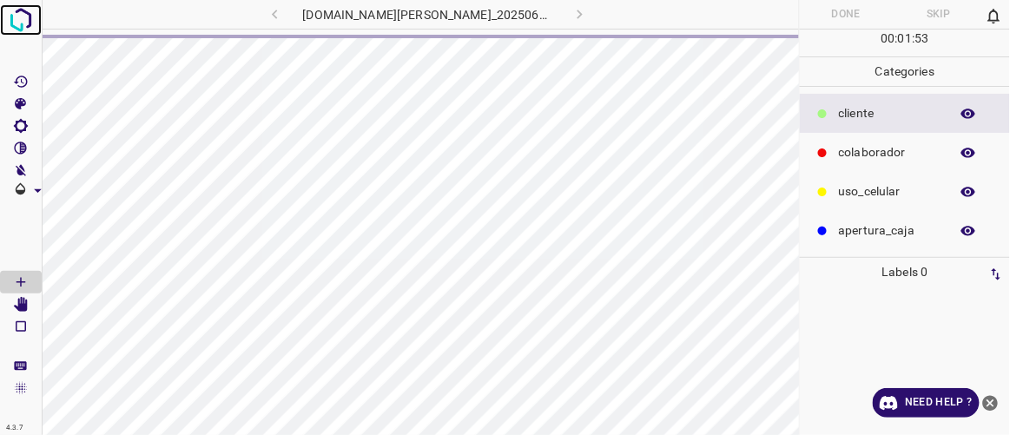
click at [29, 19] on img at bounding box center [20, 19] width 31 height 31
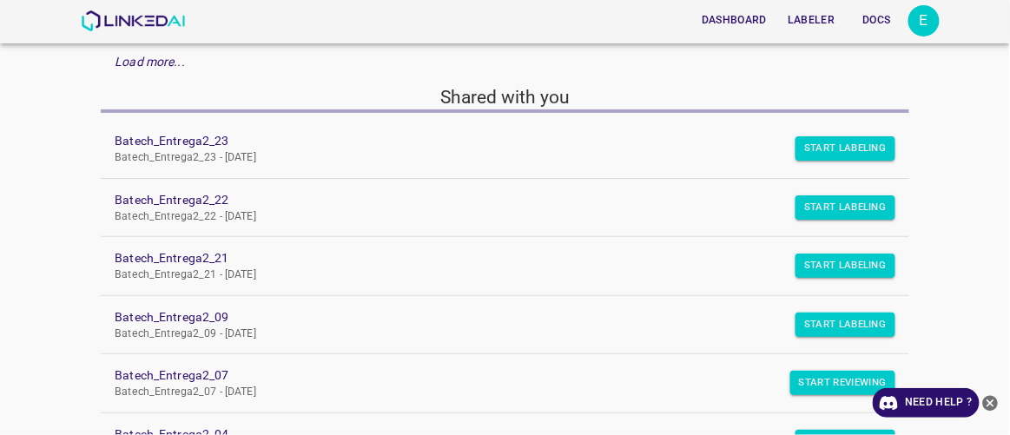
scroll to position [236, 0]
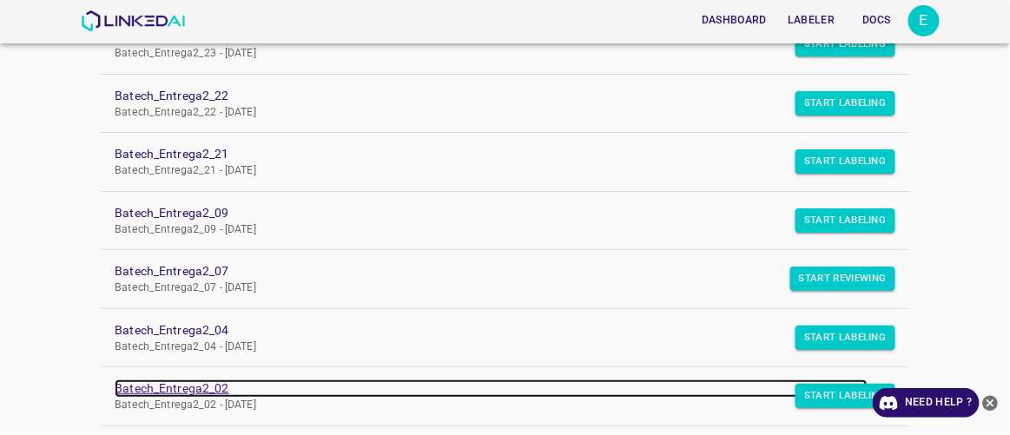
click at [214, 379] on link "Batech_Entrega2_02" at bounding box center [491, 388] width 752 height 18
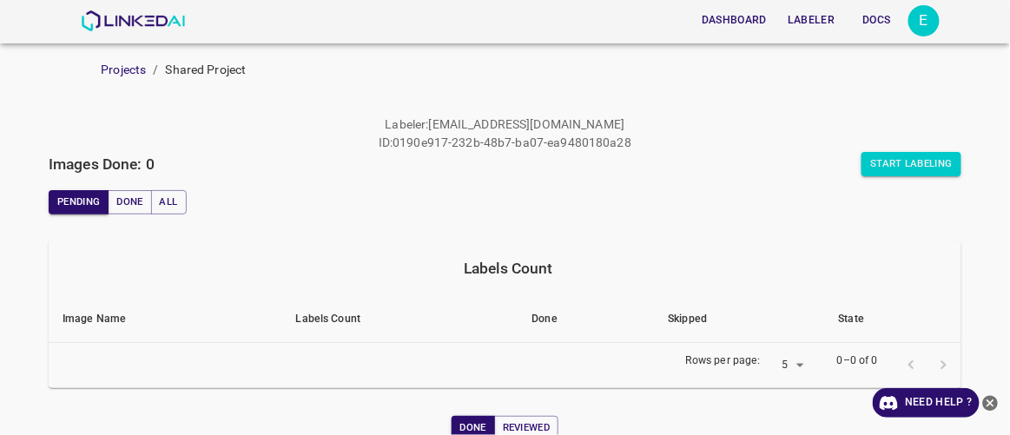
click at [796, 21] on button "Labeler" at bounding box center [811, 20] width 61 height 29
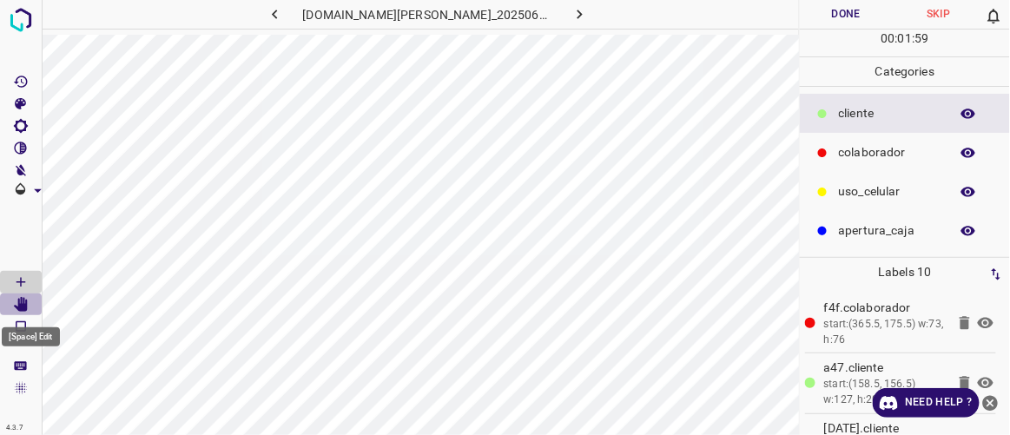
click at [22, 299] on icon "[Space] Edit" at bounding box center [21, 305] width 14 height 16
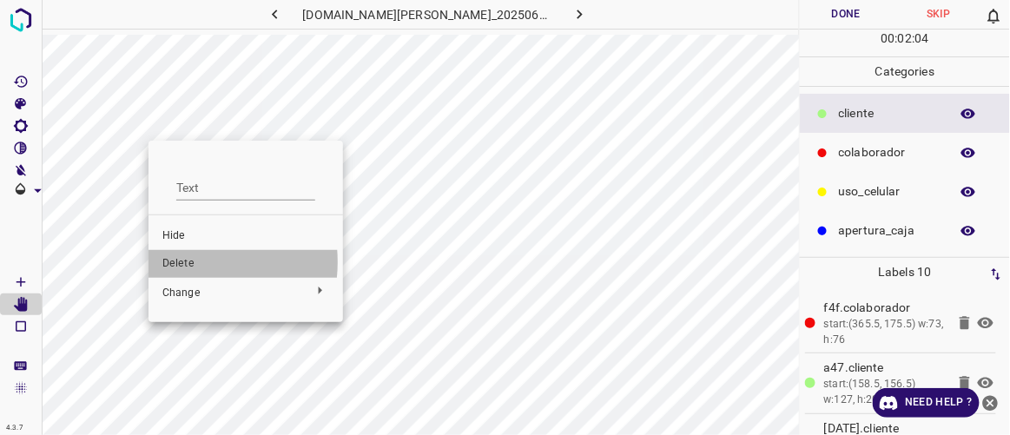
click at [185, 262] on span "Delete" at bounding box center [245, 264] width 167 height 16
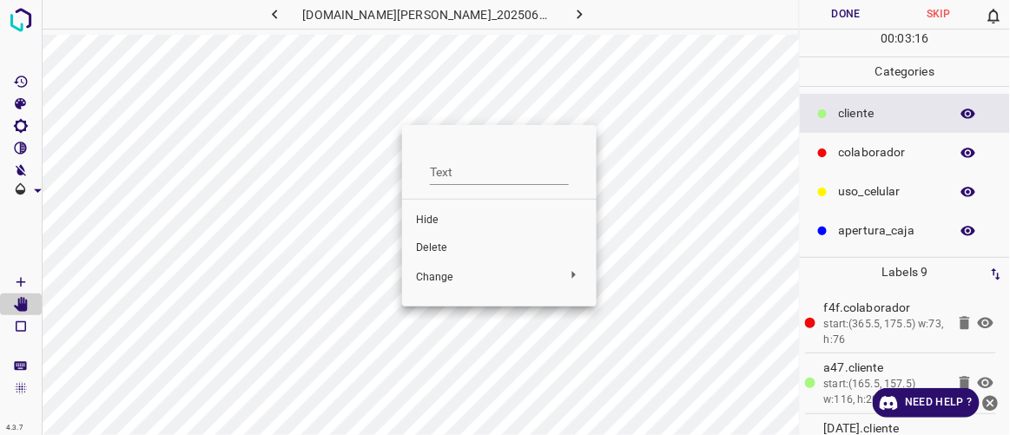
click at [445, 221] on span "Hide" at bounding box center [499, 221] width 167 height 16
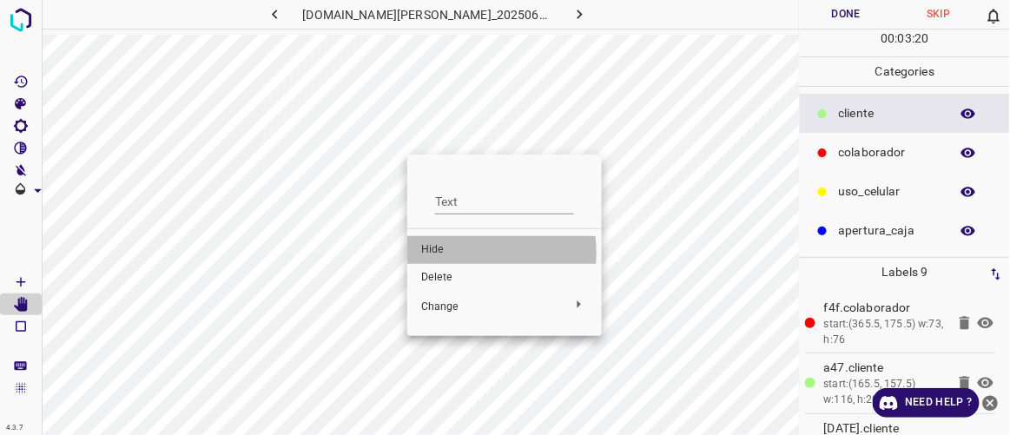
click at [448, 253] on span "Hide" at bounding box center [504, 250] width 167 height 16
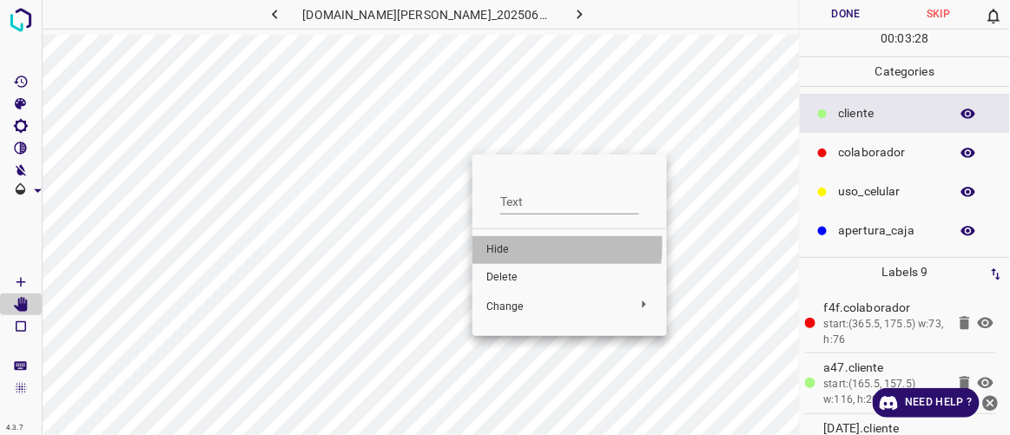
click at [505, 244] on span "Hide" at bounding box center [569, 250] width 167 height 16
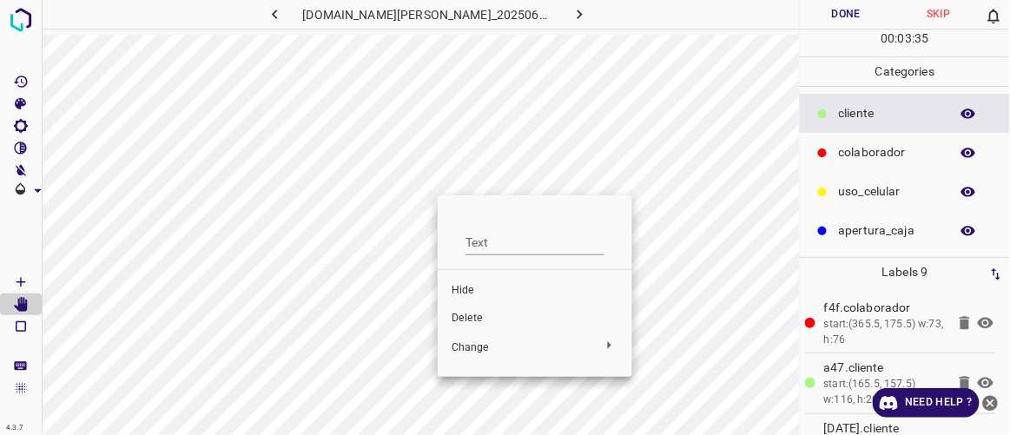
click at [472, 317] on span "Delete" at bounding box center [535, 319] width 167 height 16
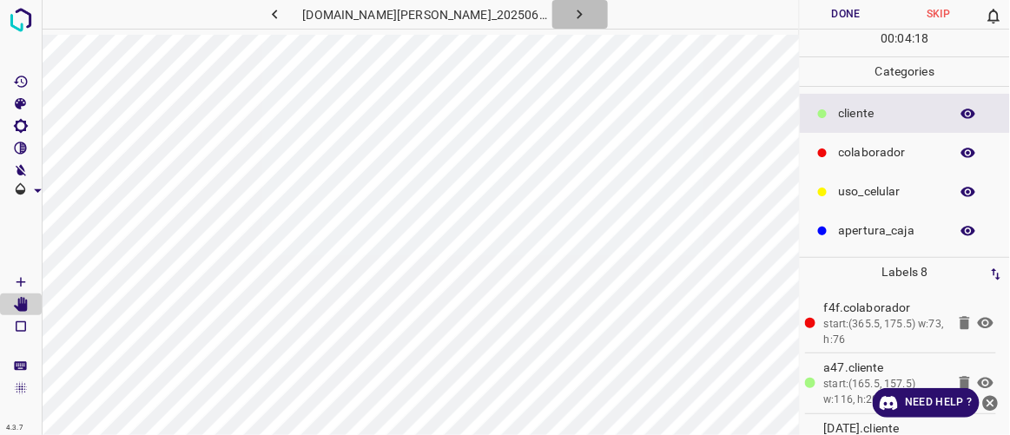
click at [571, 10] on icon "button" at bounding box center [580, 14] width 18 height 18
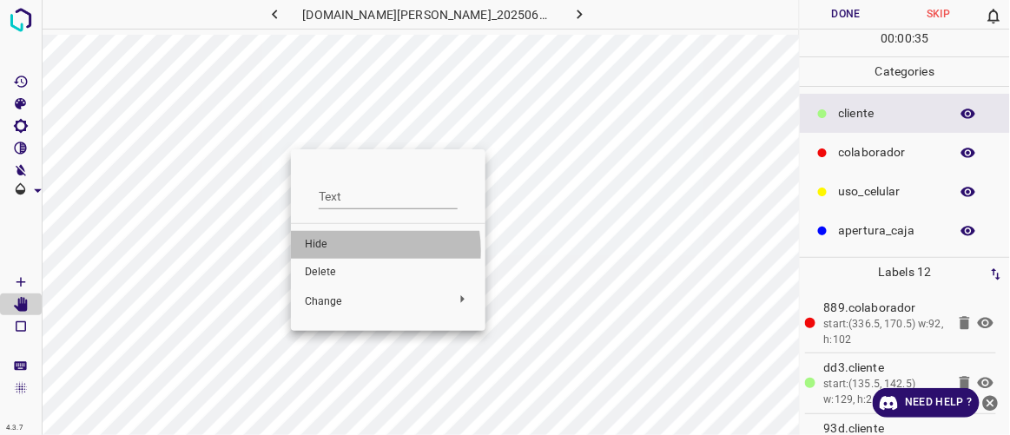
click at [339, 251] on span "Hide" at bounding box center [388, 245] width 167 height 16
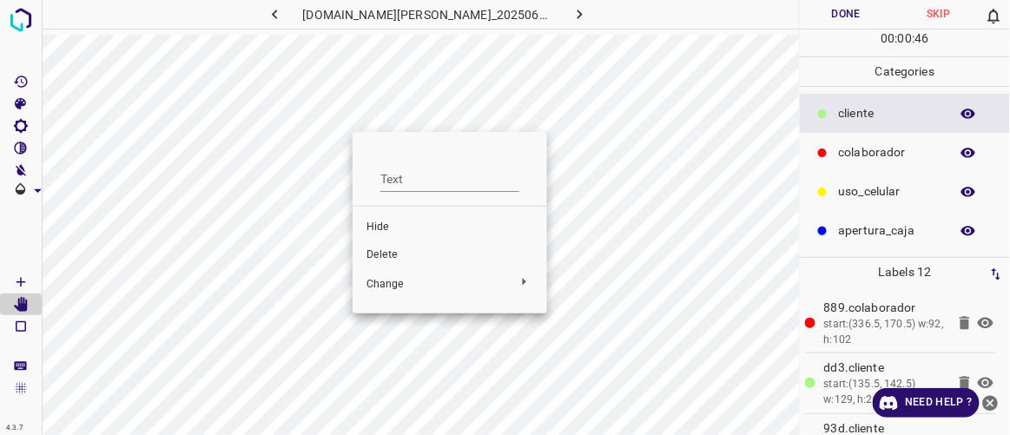
drag, startPoint x: 309, startPoint y: 129, endPoint x: 323, endPoint y: 131, distance: 14.1
click at [323, 131] on div at bounding box center [505, 217] width 1010 height 435
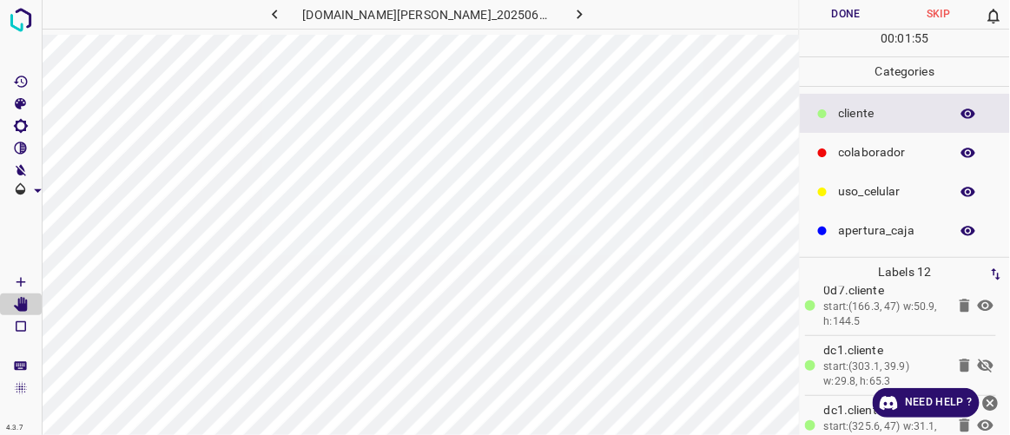
scroll to position [327, 0]
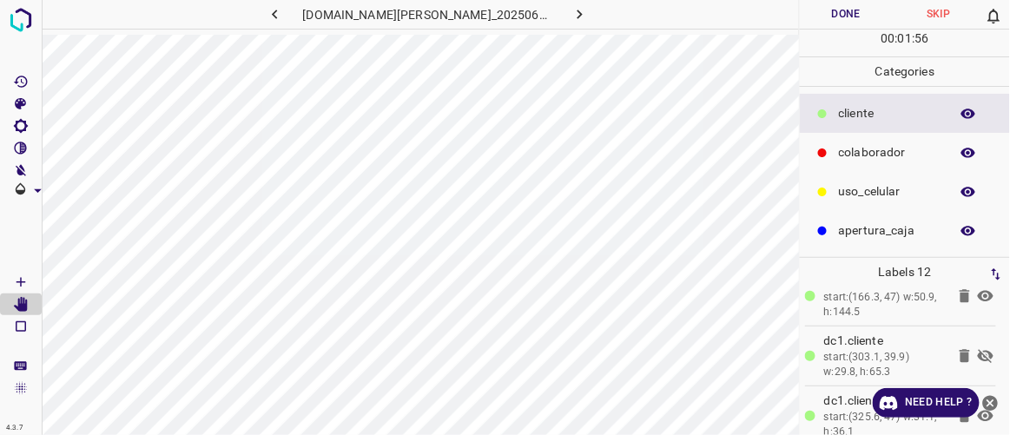
click at [975, 349] on icon at bounding box center [985, 356] width 21 height 21
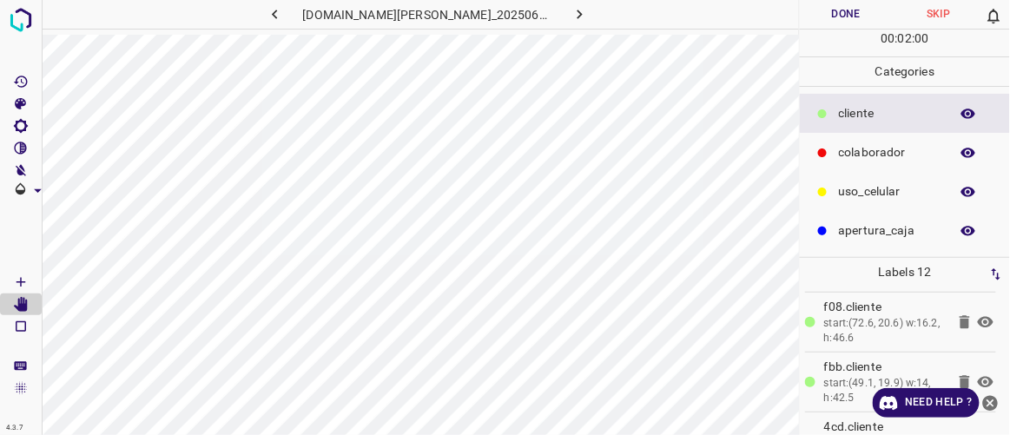
scroll to position [578, 0]
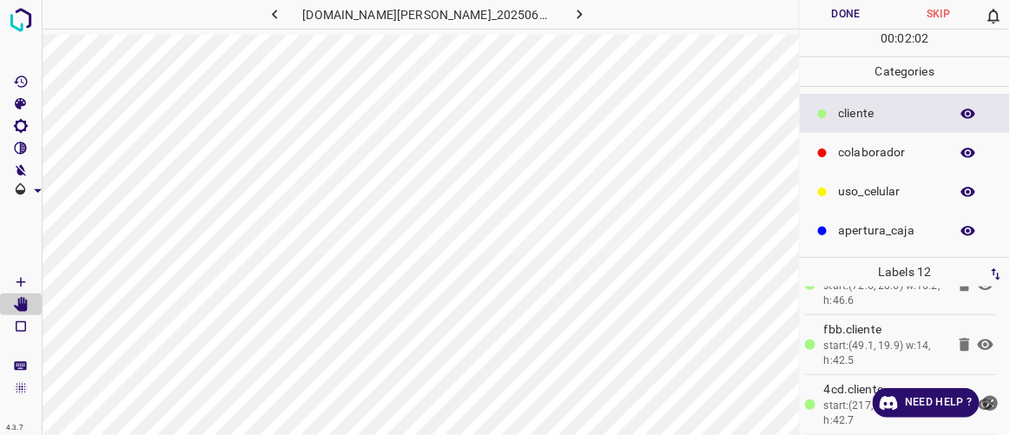
click at [987, 405] on icon "close-help" at bounding box center [991, 403] width 16 height 16
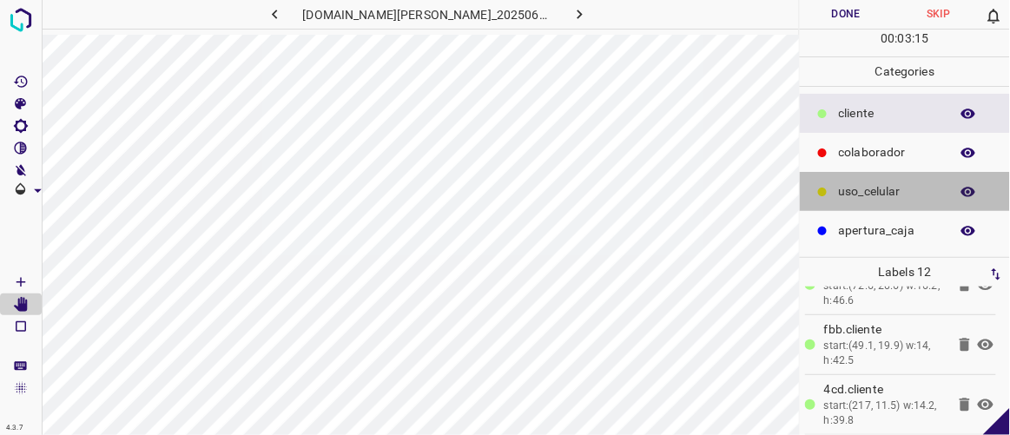
click at [854, 190] on p "uso_celular" at bounding box center [890, 191] width 102 height 18
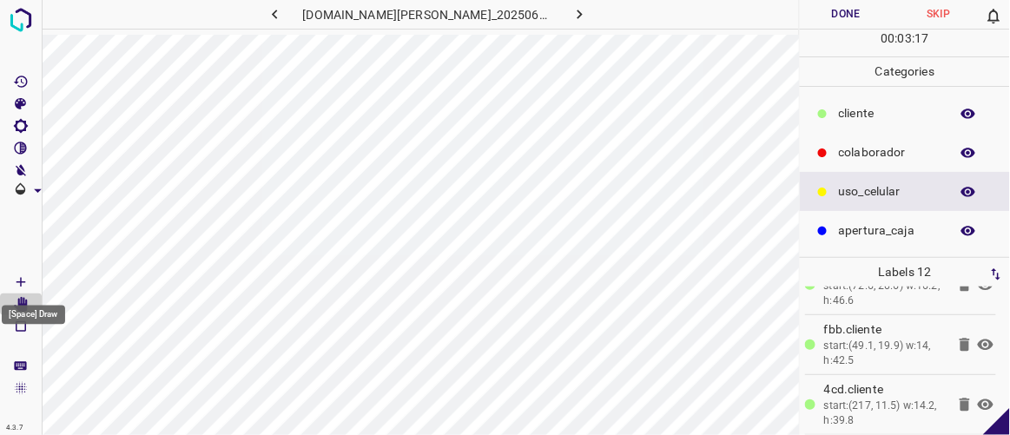
click at [31, 278] on Draw"] "[Space] Draw" at bounding box center [21, 282] width 42 height 23
click at [19, 304] on icon "[Space] Edit" at bounding box center [21, 305] width 14 height 16
click at [864, 8] on button "Done" at bounding box center [846, 14] width 92 height 29
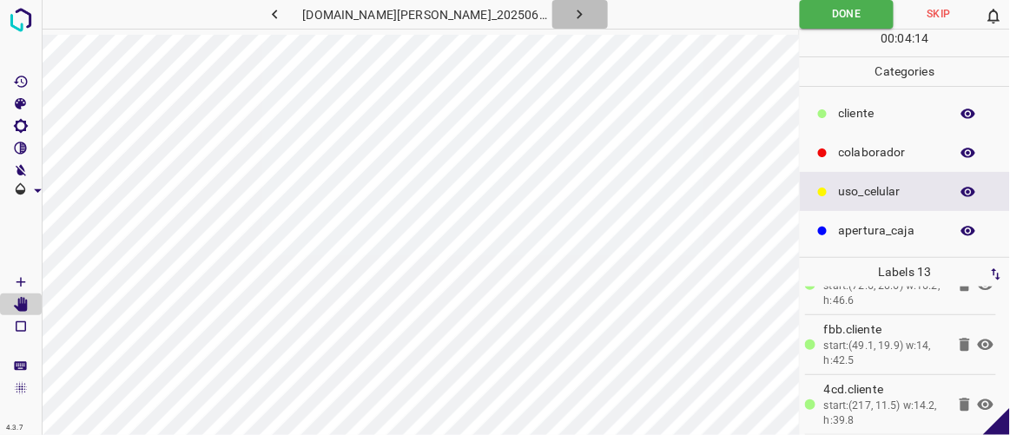
click at [571, 10] on icon "button" at bounding box center [580, 14] width 18 height 18
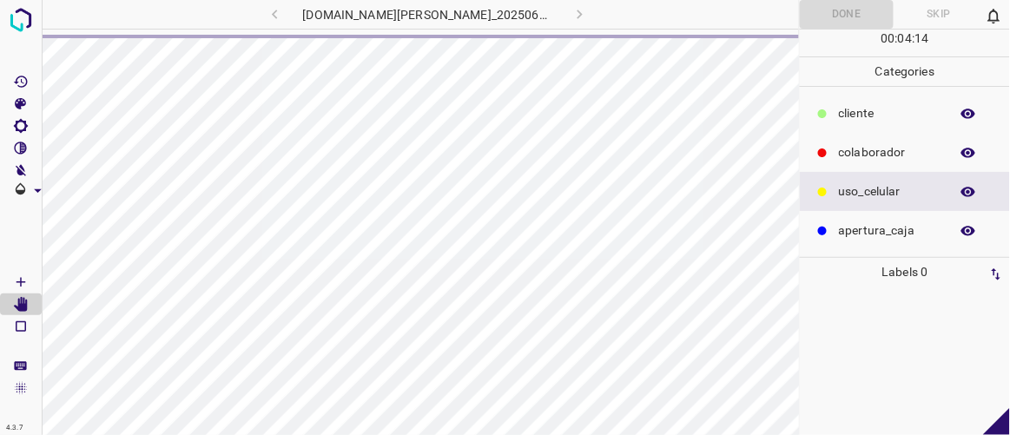
scroll to position [0, 0]
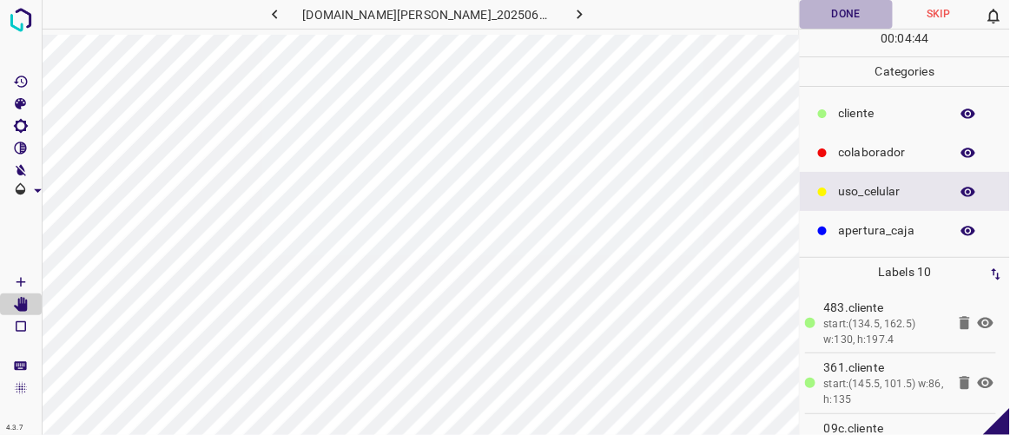
click at [852, 10] on button "Done" at bounding box center [846, 14] width 92 height 29
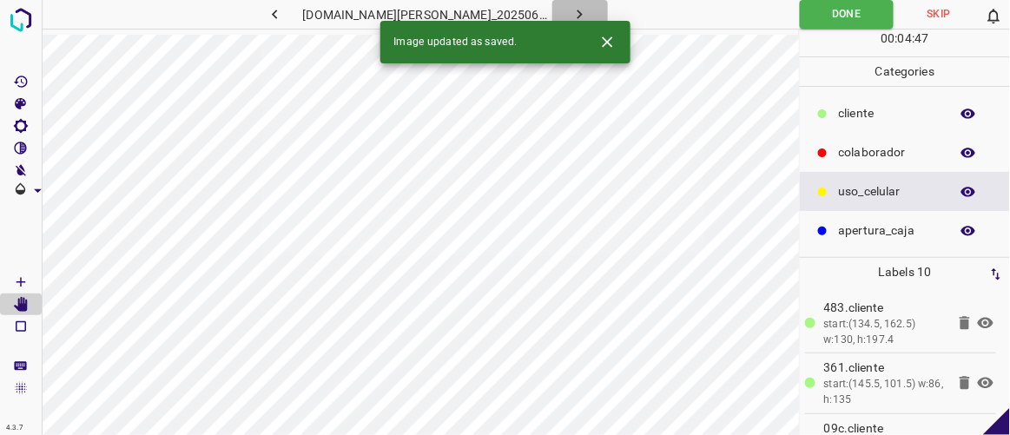
click at [571, 7] on icon "button" at bounding box center [580, 14] width 18 height 18
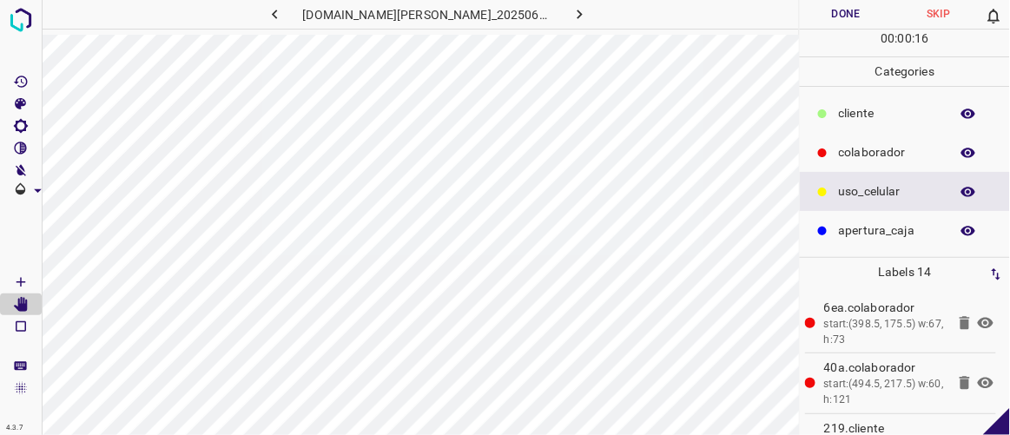
click at [284, 16] on icon "button" at bounding box center [275, 14] width 18 height 18
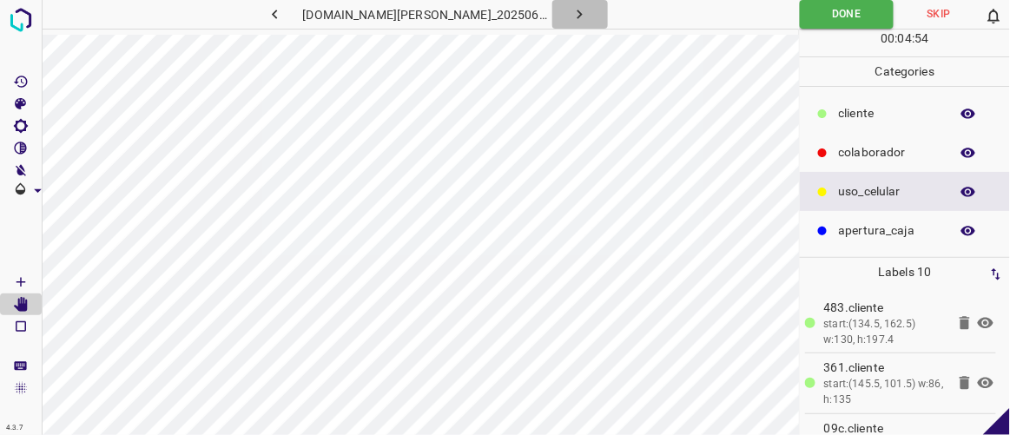
click at [571, 7] on icon "button" at bounding box center [580, 14] width 18 height 18
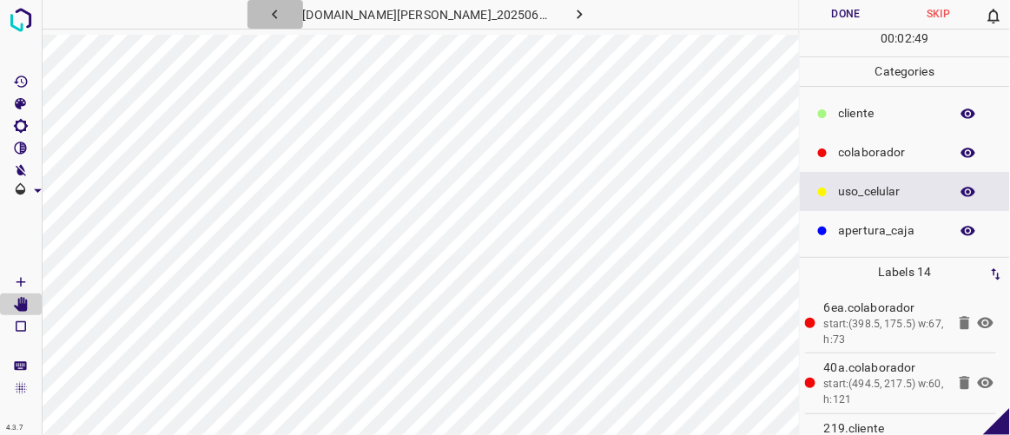
click at [284, 16] on icon "button" at bounding box center [275, 14] width 18 height 18
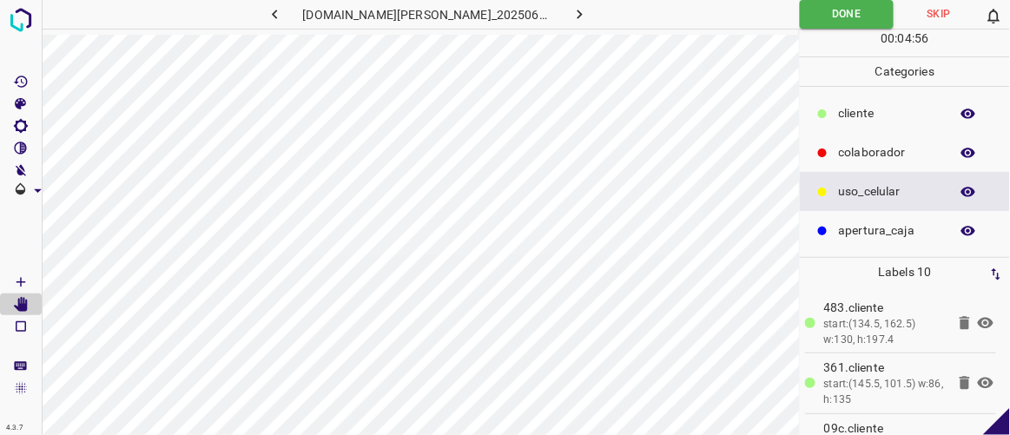
click at [571, 16] on icon "button" at bounding box center [580, 14] width 18 height 18
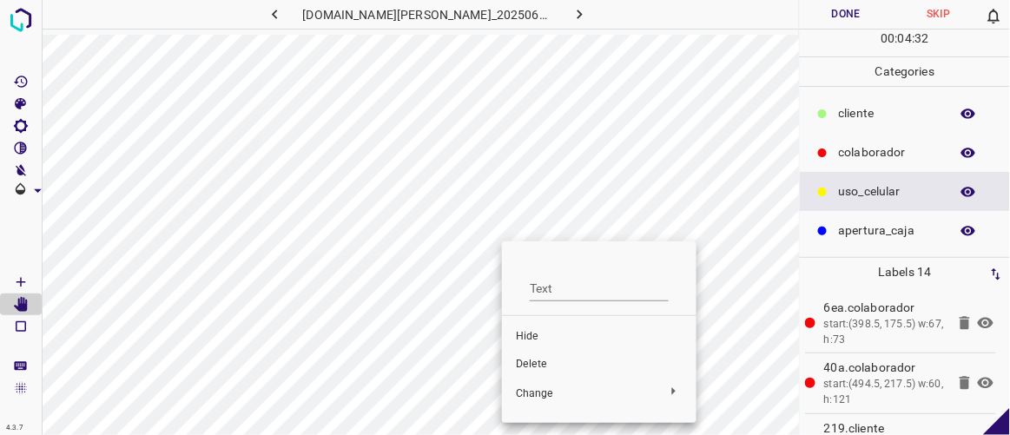
click at [291, 8] on div at bounding box center [505, 217] width 1010 height 435
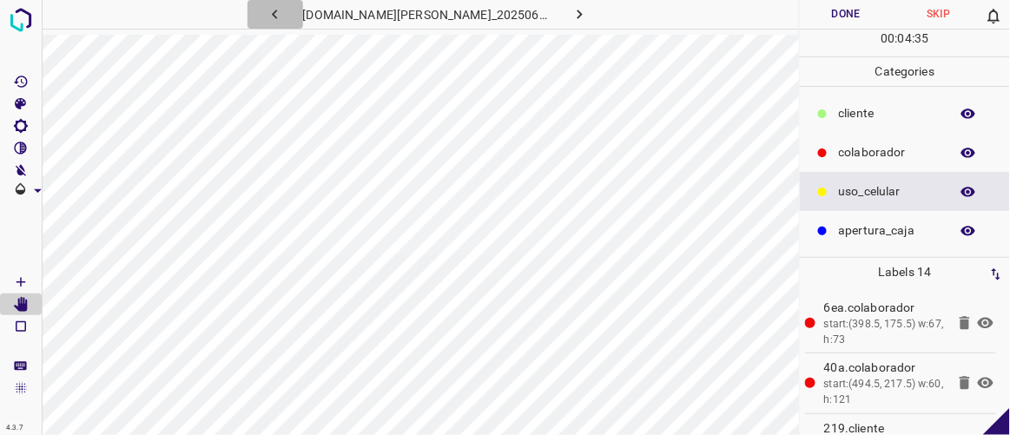
click at [277, 11] on icon "button" at bounding box center [274, 15] width 5 height 10
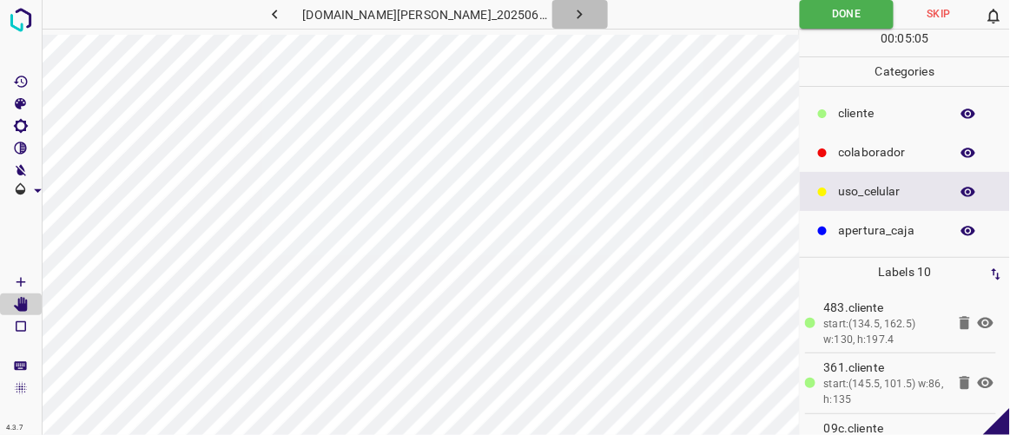
click at [571, 10] on icon "button" at bounding box center [580, 14] width 18 height 18
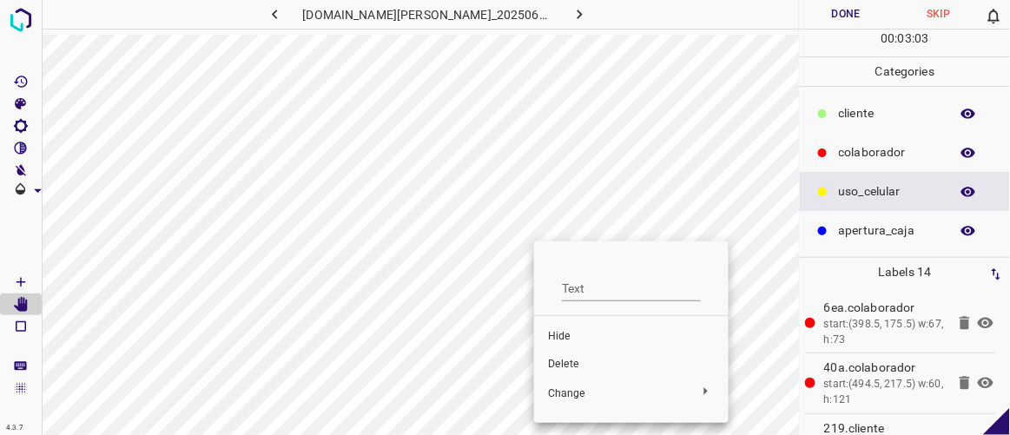
click at [577, 340] on span "Hide" at bounding box center [631, 337] width 167 height 16
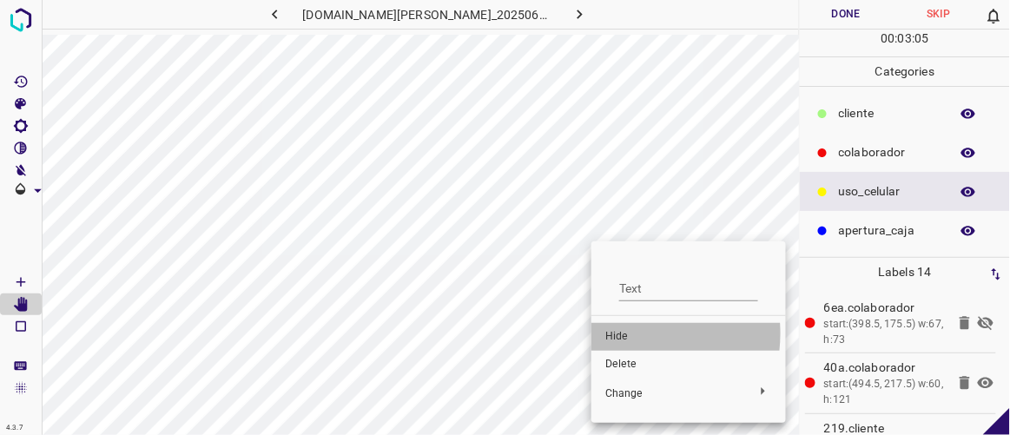
click at [618, 333] on span "Hide" at bounding box center [688, 337] width 167 height 16
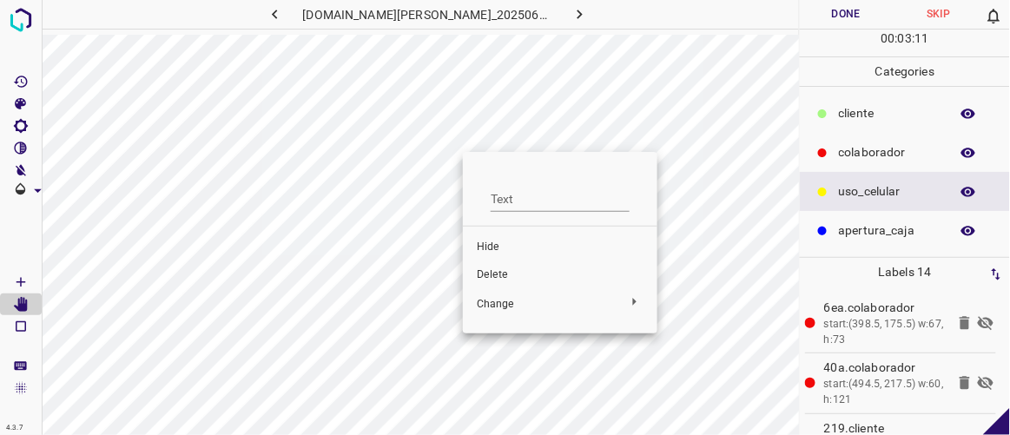
click at [494, 251] on span "Hide" at bounding box center [560, 248] width 167 height 16
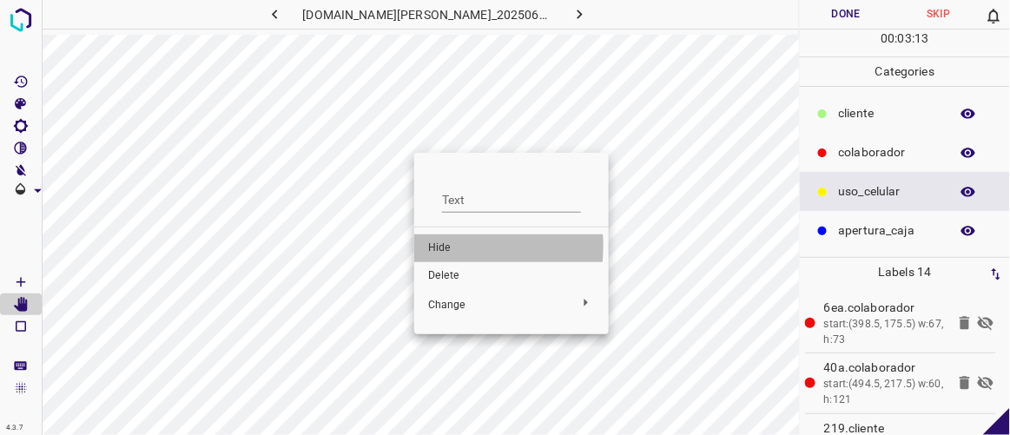
click at [430, 246] on span "Hide" at bounding box center [511, 249] width 167 height 16
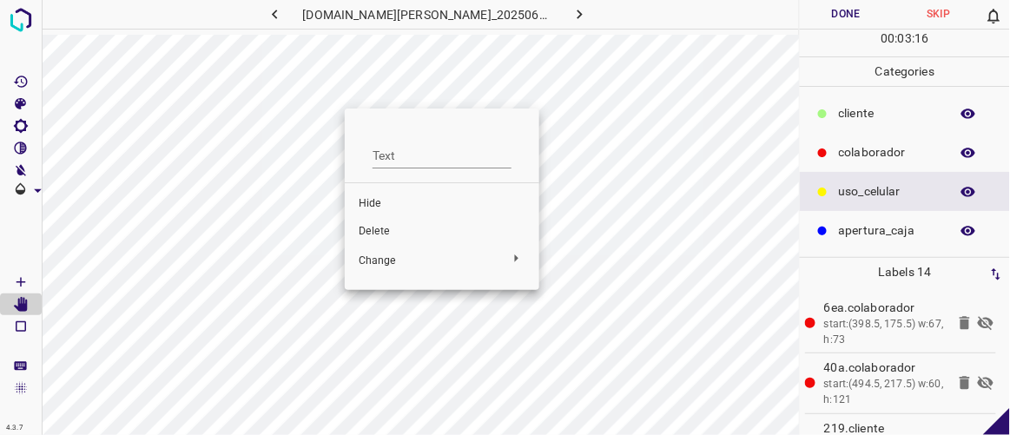
click at [367, 201] on span "Hide" at bounding box center [442, 204] width 167 height 16
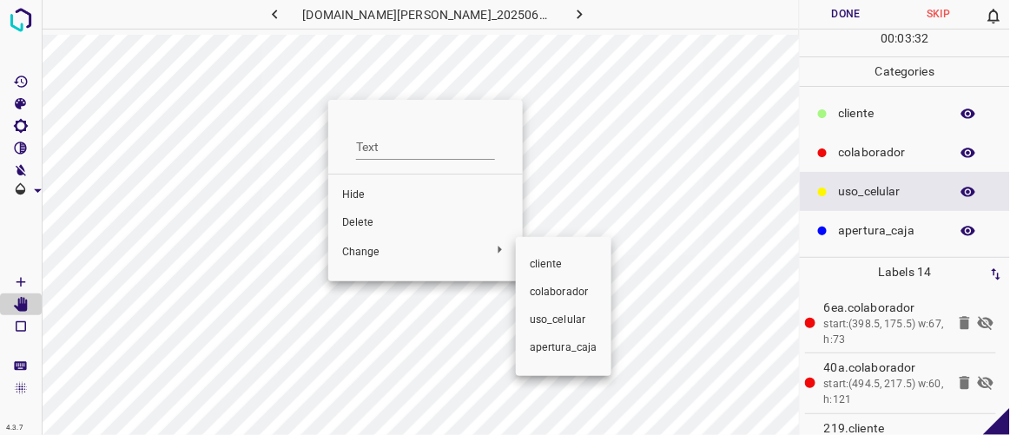
click at [266, 148] on div at bounding box center [505, 217] width 1010 height 435
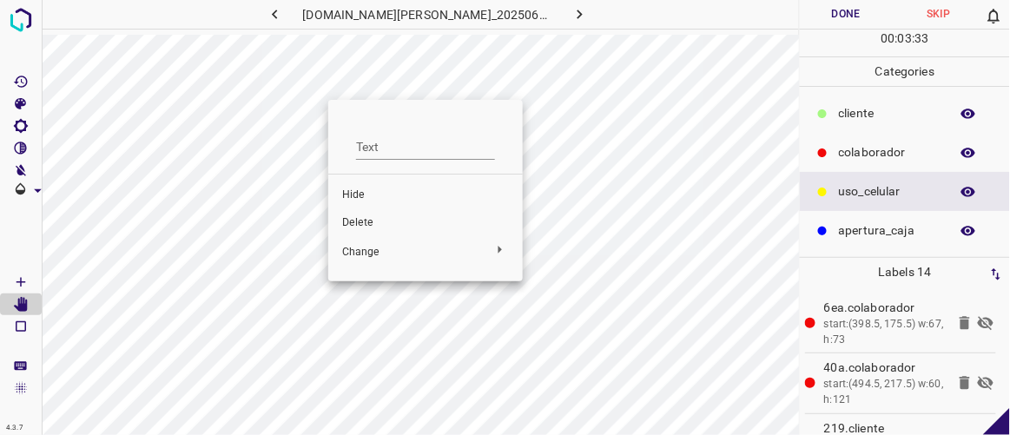
click at [613, 114] on div at bounding box center [505, 217] width 1010 height 435
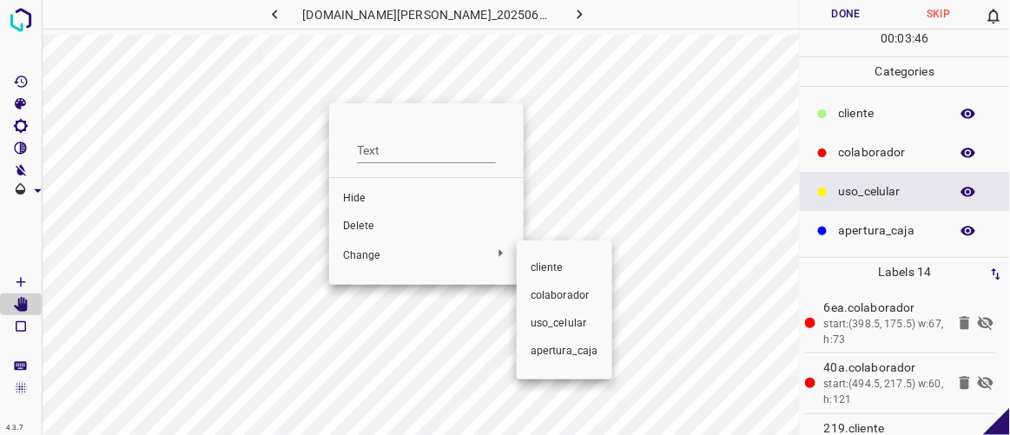
click at [219, 231] on div at bounding box center [505, 217] width 1010 height 435
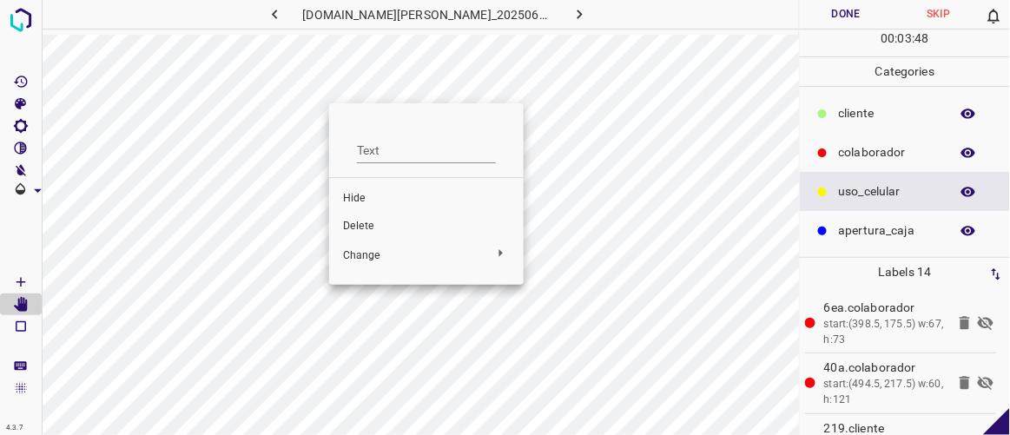
click at [246, 129] on div at bounding box center [505, 217] width 1010 height 435
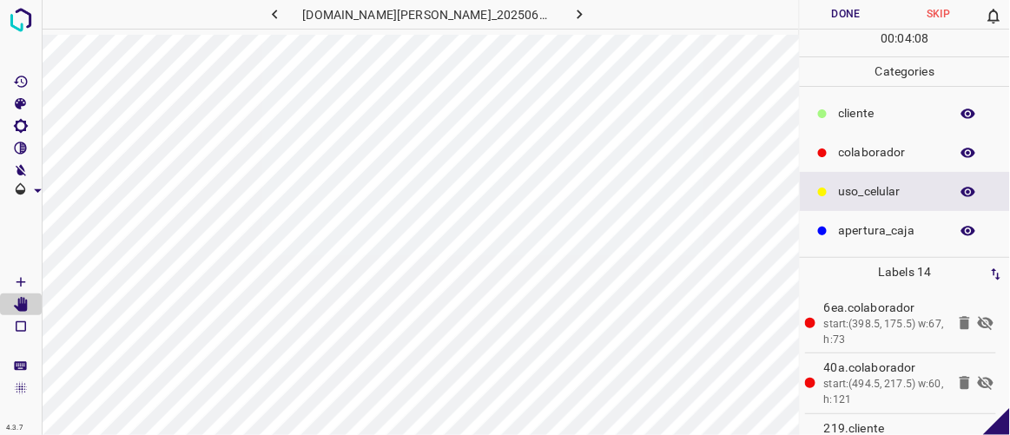
click at [978, 318] on icon at bounding box center [986, 324] width 16 height 14
click at [978, 382] on icon at bounding box center [986, 384] width 16 height 14
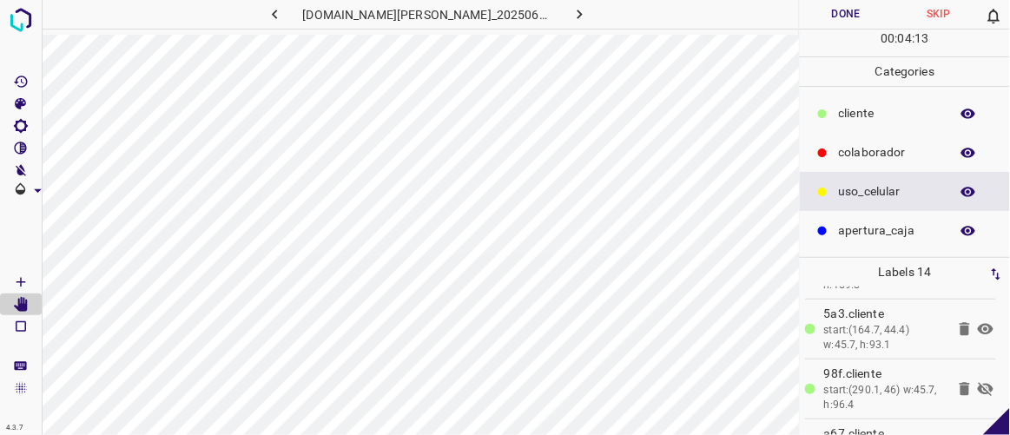
scroll to position [373, 0]
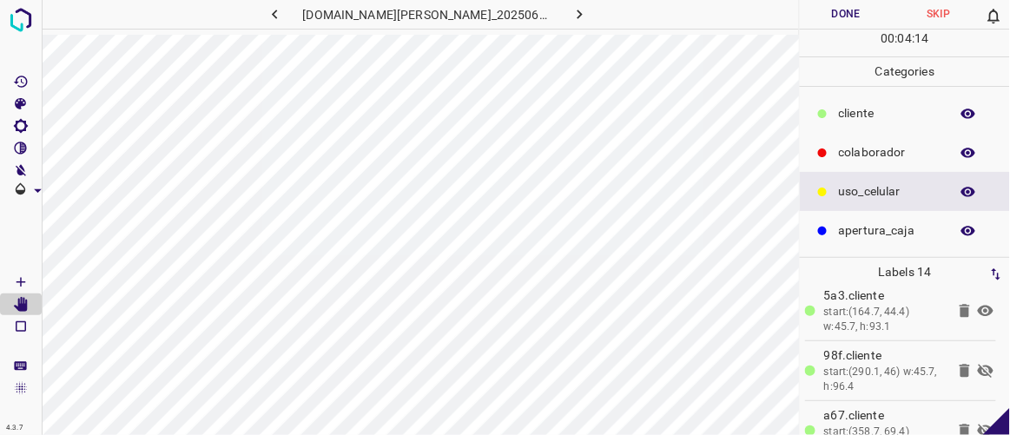
click at [978, 366] on icon at bounding box center [986, 371] width 16 height 14
click at [978, 367] on icon at bounding box center [986, 370] width 16 height 11
click at [978, 367] on icon at bounding box center [986, 371] width 16 height 14
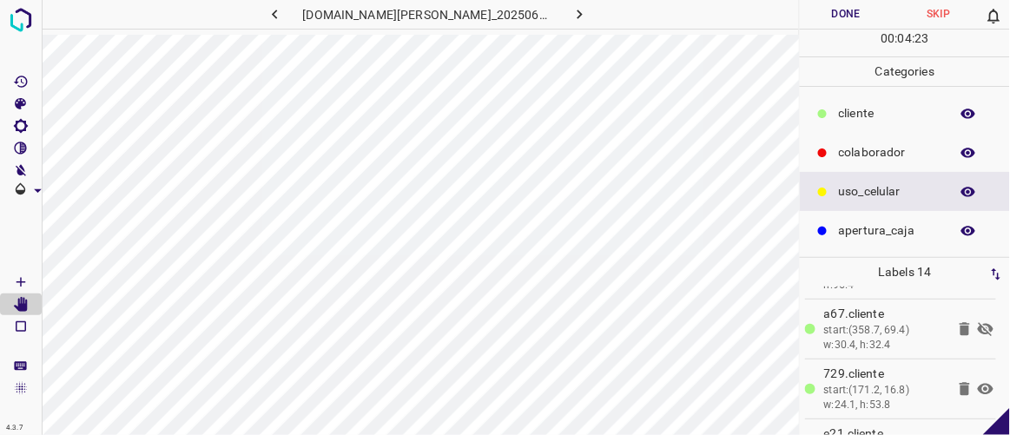
scroll to position [478, 0]
click at [978, 319] on icon at bounding box center [986, 326] width 16 height 14
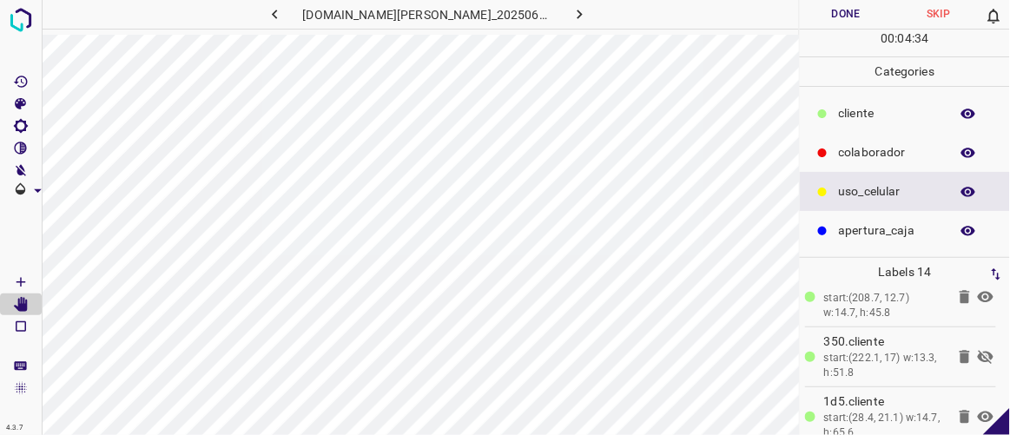
scroll to position [645, 0]
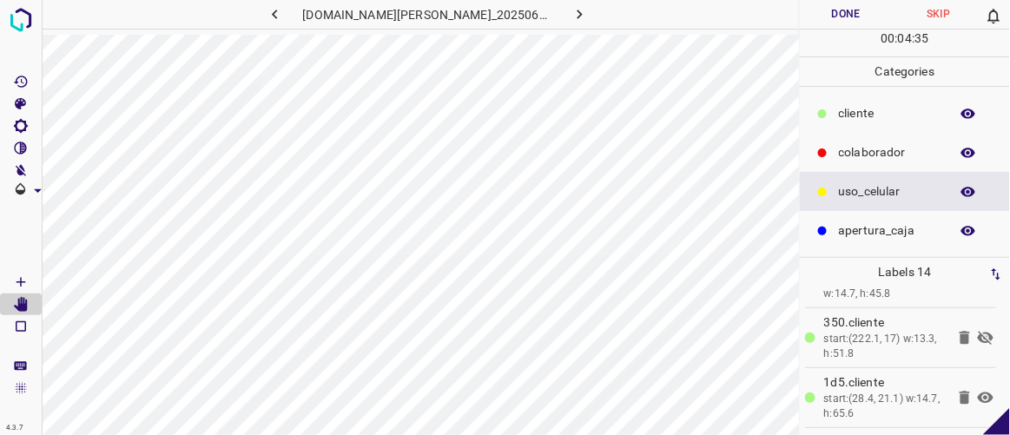
click at [975, 330] on icon at bounding box center [985, 337] width 21 height 21
click at [978, 333] on icon at bounding box center [986, 338] width 16 height 11
click at [978, 331] on icon at bounding box center [986, 338] width 16 height 14
click at [978, 333] on icon at bounding box center [986, 338] width 16 height 11
click at [979, 335] on icon at bounding box center [985, 337] width 21 height 21
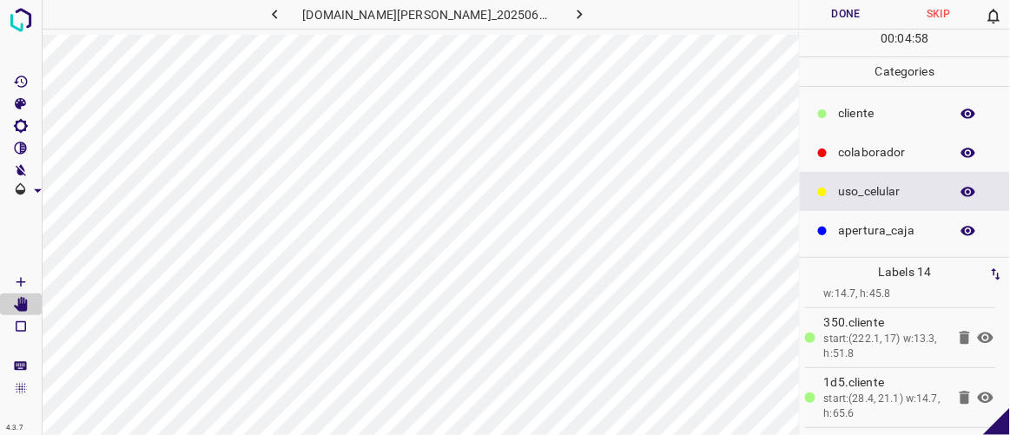
click at [979, 333] on icon at bounding box center [986, 338] width 16 height 11
click at [978, 332] on icon at bounding box center [986, 338] width 16 height 14
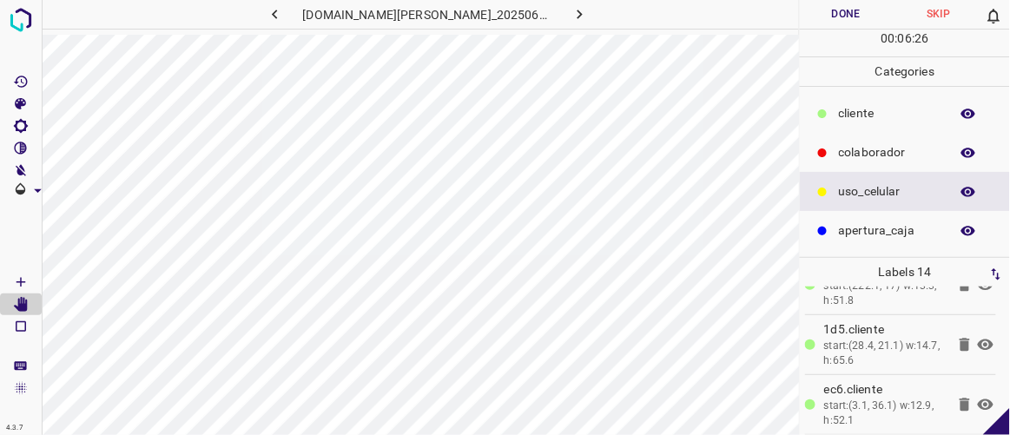
click at [975, 394] on icon at bounding box center [985, 404] width 21 height 21
click at [978, 398] on icon at bounding box center [986, 405] width 16 height 14
click at [978, 340] on icon at bounding box center [986, 345] width 16 height 11
click at [975, 337] on icon at bounding box center [985, 344] width 21 height 21
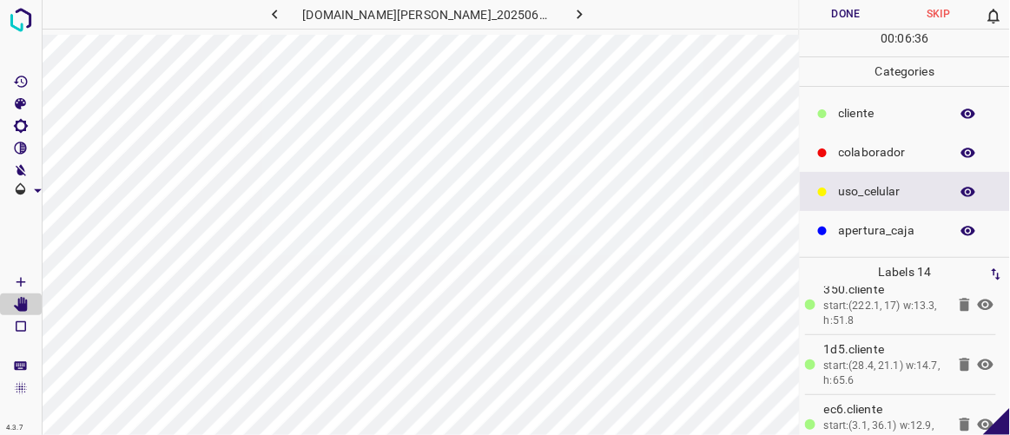
scroll to position [667, 0]
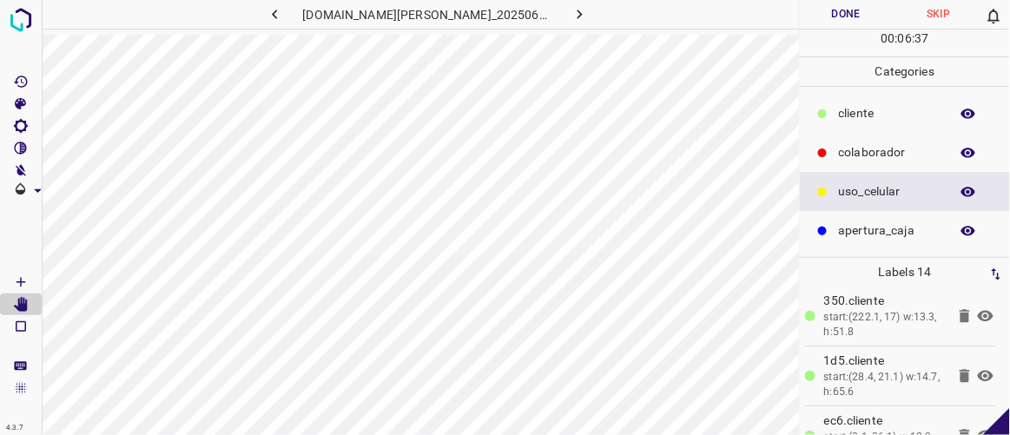
click at [978, 311] on icon at bounding box center [986, 316] width 16 height 11
click at [975, 310] on icon at bounding box center [985, 316] width 21 height 21
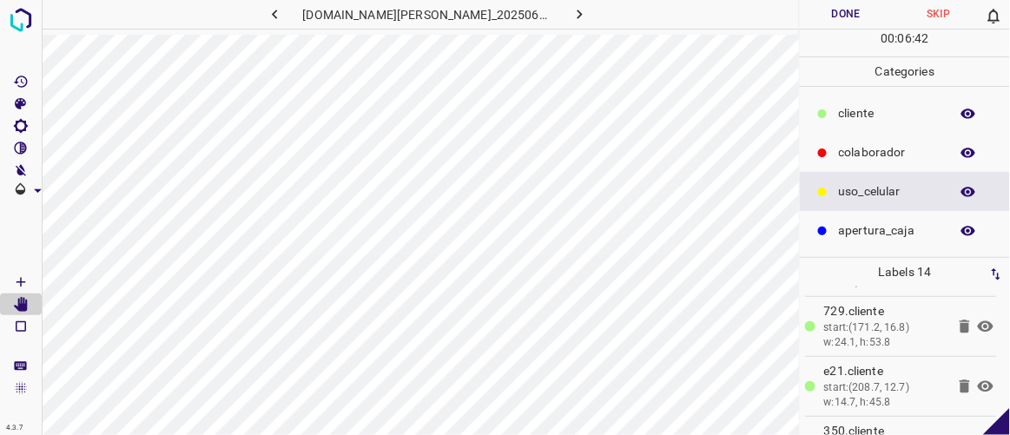
scroll to position [522, 0]
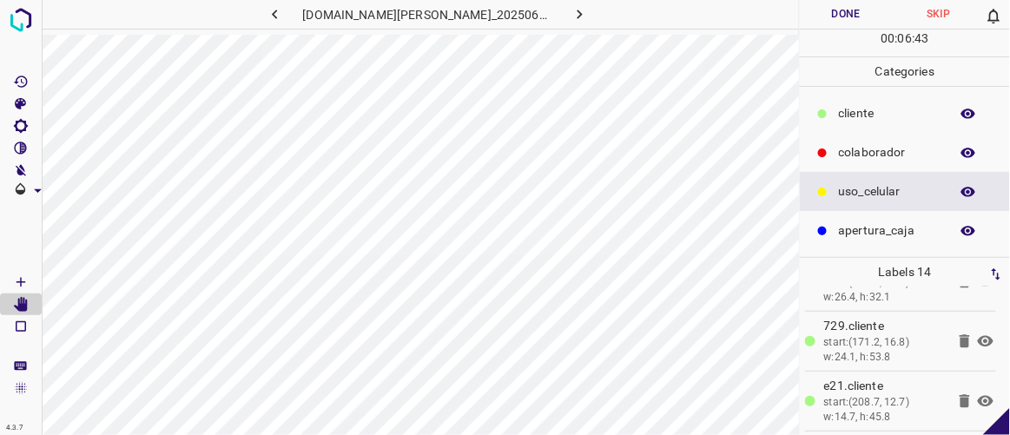
click at [978, 396] on icon at bounding box center [986, 401] width 16 height 11
click at [978, 394] on icon at bounding box center [986, 401] width 16 height 14
click at [978, 339] on icon at bounding box center [986, 340] width 16 height 11
click at [978, 339] on icon at bounding box center [986, 341] width 16 height 14
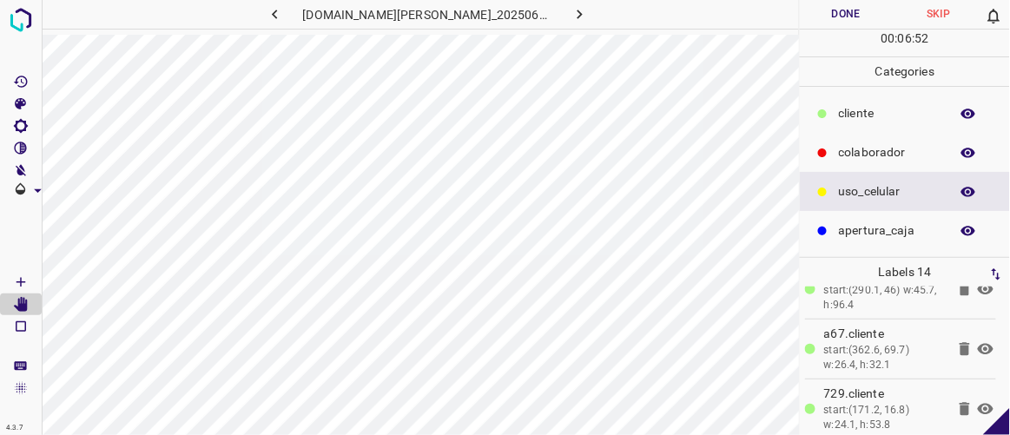
scroll to position [425, 0]
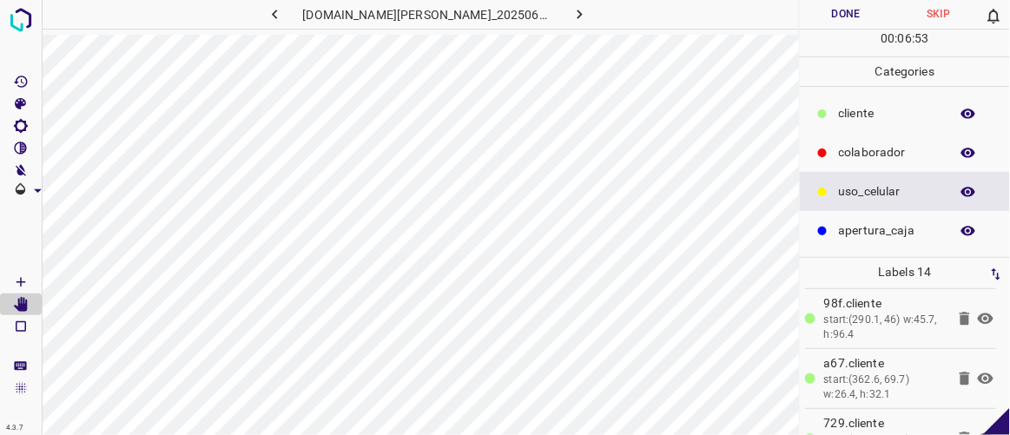
click at [978, 373] on icon at bounding box center [986, 378] width 16 height 11
click at [975, 373] on icon at bounding box center [985, 378] width 21 height 21
click at [978, 317] on icon at bounding box center [986, 318] width 16 height 11
click at [978, 317] on icon at bounding box center [986, 319] width 16 height 14
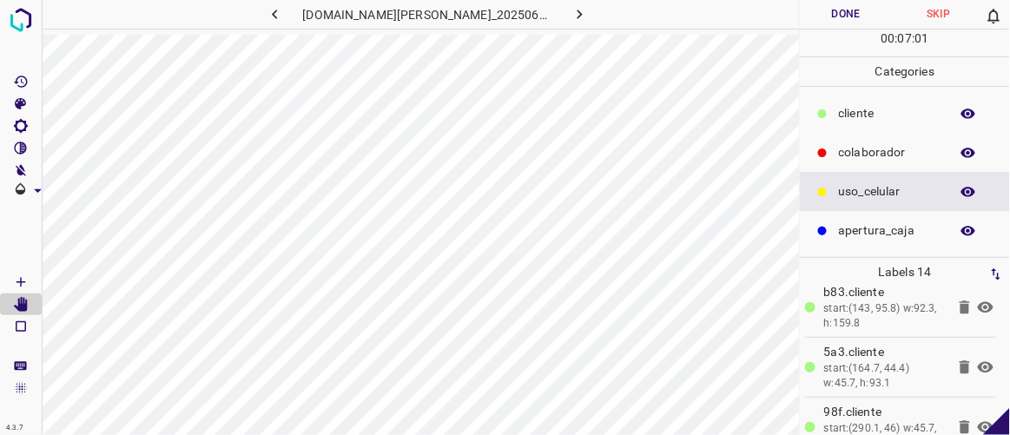
scroll to position [308, 0]
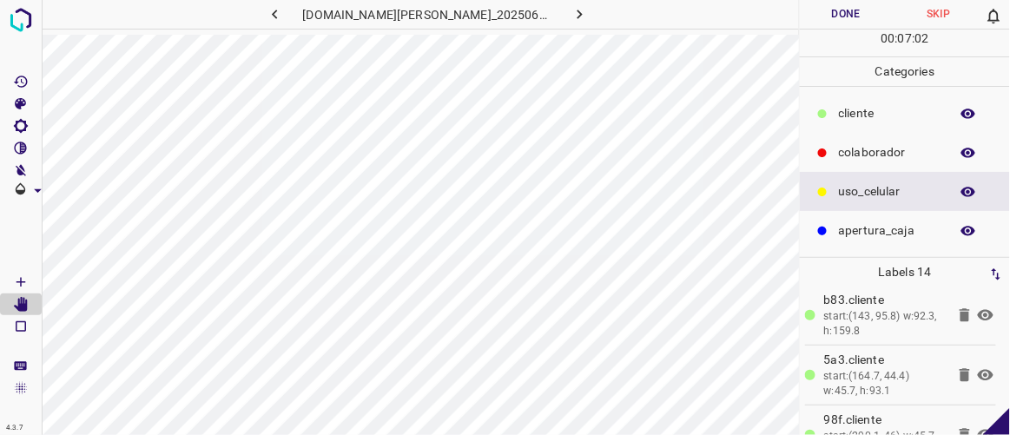
click at [975, 367] on icon at bounding box center [985, 375] width 21 height 21
click at [975, 366] on icon at bounding box center [985, 375] width 21 height 21
click at [978, 312] on icon at bounding box center [986, 314] width 16 height 11
click at [978, 312] on icon at bounding box center [986, 315] width 16 height 14
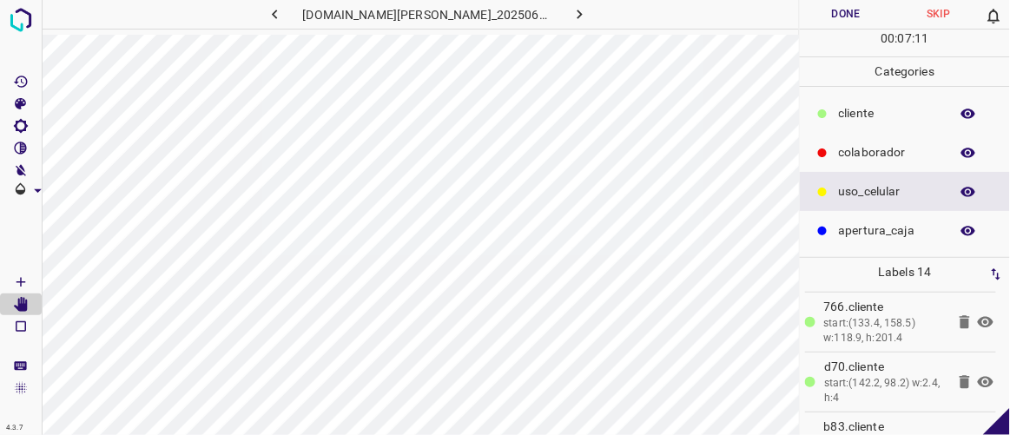
scroll to position [170, 0]
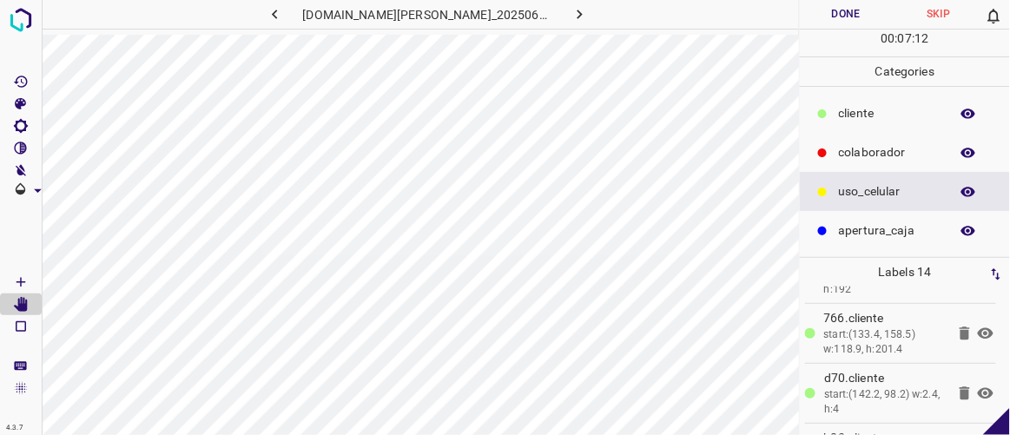
click at [978, 387] on icon at bounding box center [986, 392] width 16 height 11
click at [978, 386] on icon at bounding box center [986, 393] width 16 height 14
click at [978, 387] on icon at bounding box center [986, 392] width 16 height 11
click at [978, 386] on icon at bounding box center [986, 393] width 16 height 14
click at [960, 386] on icon at bounding box center [965, 392] width 10 height 13
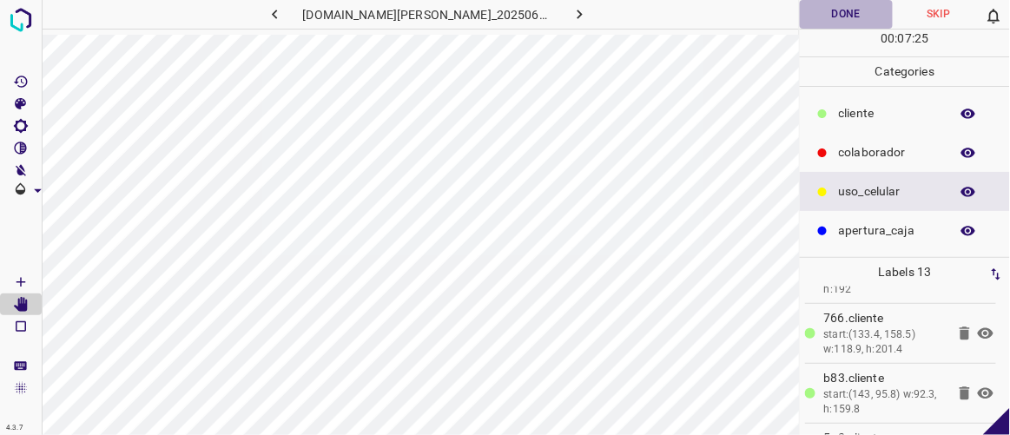
click at [836, 11] on button "Done" at bounding box center [846, 14] width 92 height 29
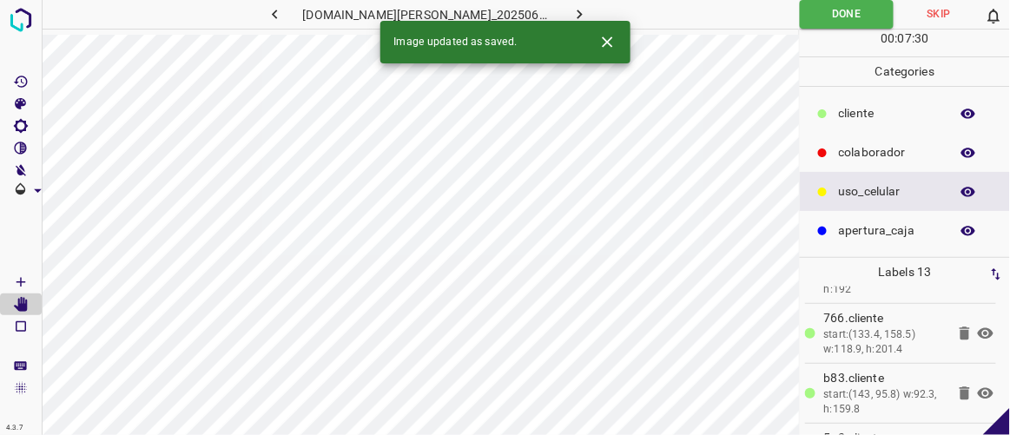
click at [571, 10] on icon "button" at bounding box center [580, 14] width 18 height 18
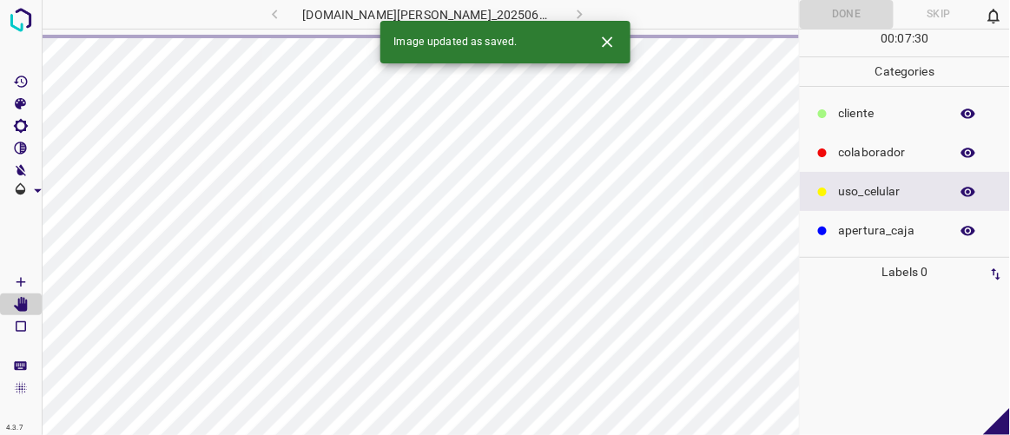
scroll to position [0, 0]
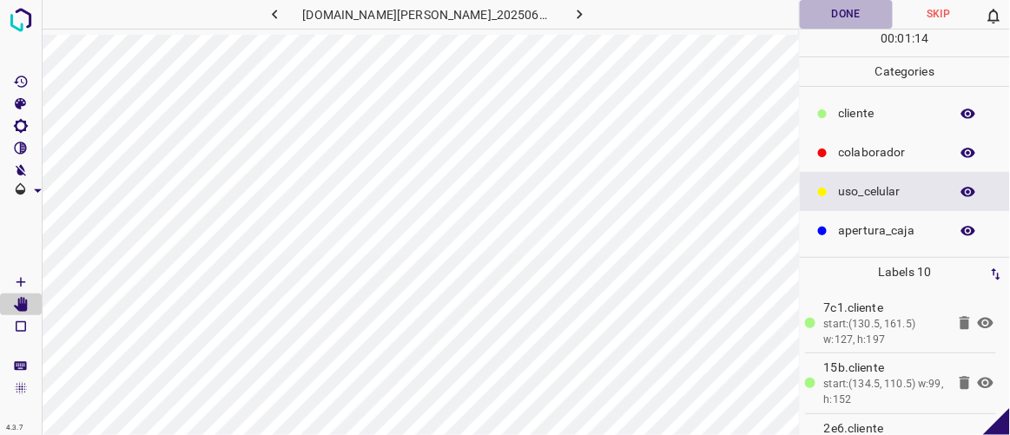
click at [849, 6] on button "Done" at bounding box center [846, 14] width 92 height 29
click at [571, 10] on icon "button" at bounding box center [580, 14] width 18 height 18
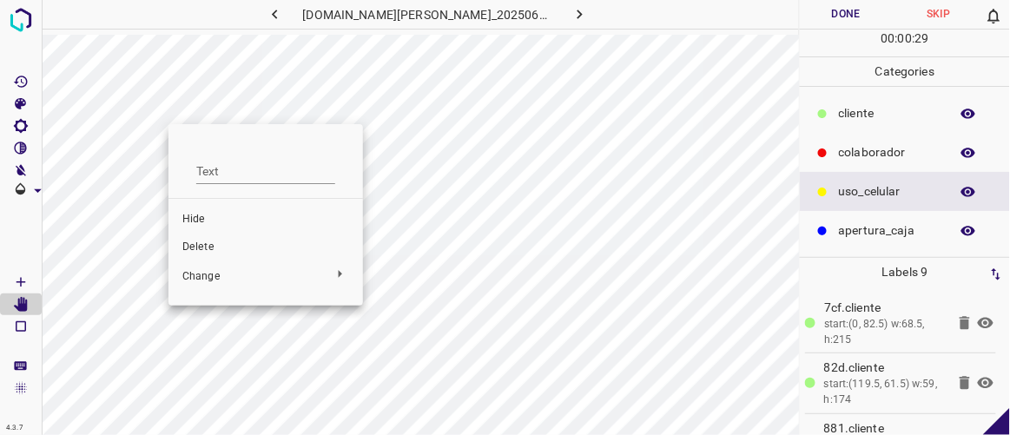
click at [216, 245] on span "Delete" at bounding box center [265, 248] width 167 height 16
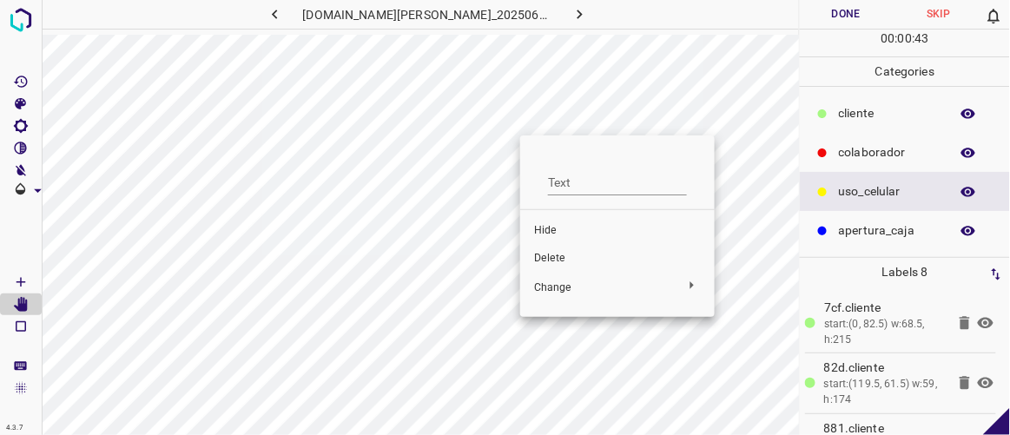
click at [550, 261] on span "Delete" at bounding box center [617, 259] width 167 height 16
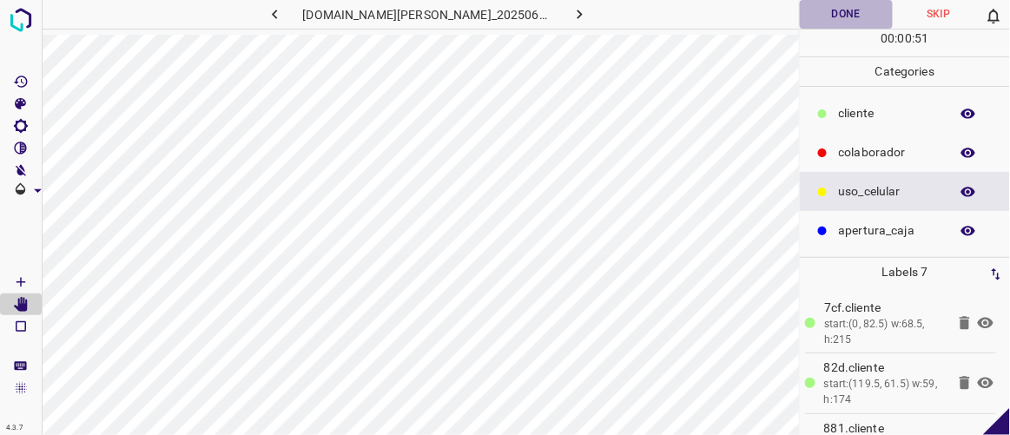
click at [856, 18] on button "Done" at bounding box center [846, 14] width 92 height 29
click at [571, 14] on icon "button" at bounding box center [580, 14] width 18 height 18
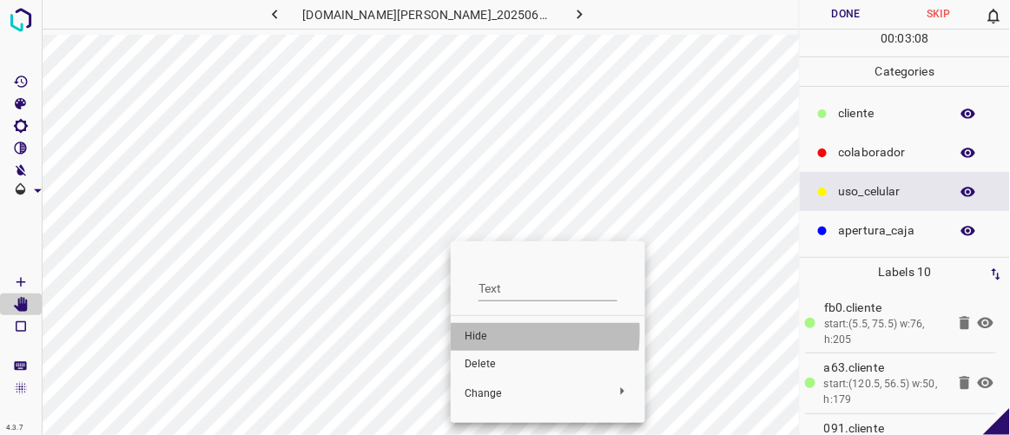
click at [477, 332] on span "Hide" at bounding box center [548, 337] width 167 height 16
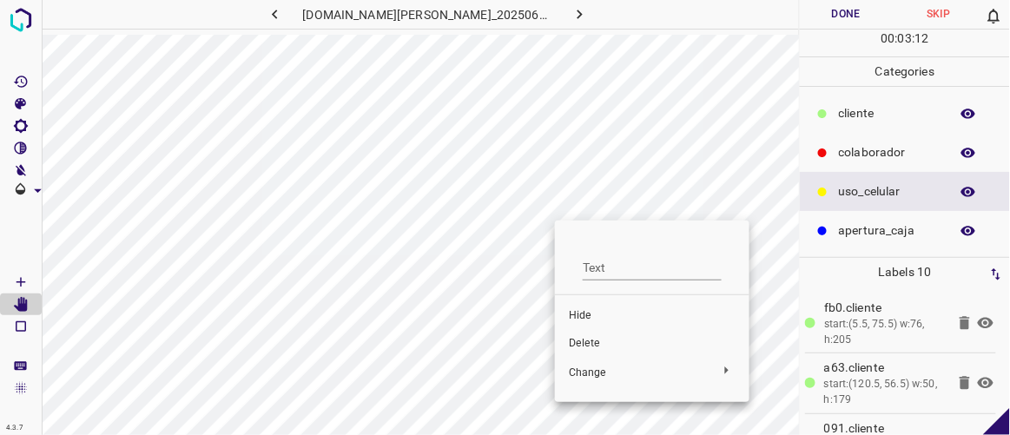
click at [588, 322] on span "Hide" at bounding box center [652, 316] width 167 height 16
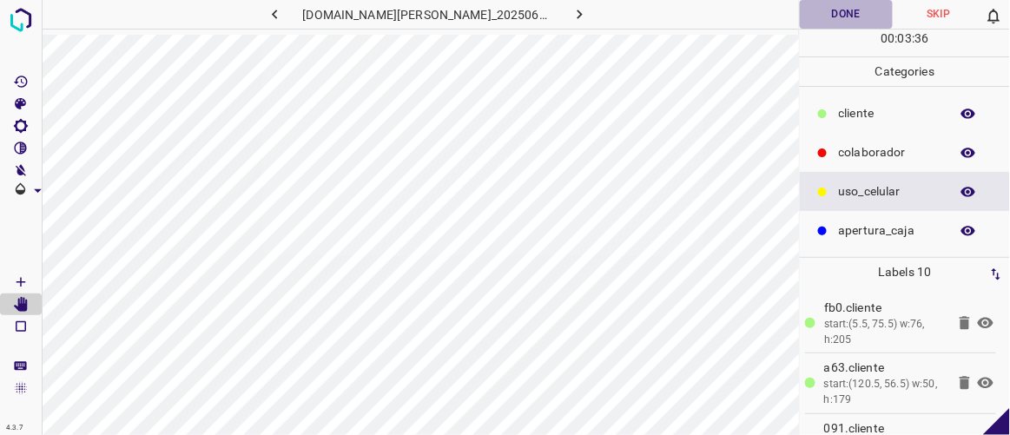
click at [836, 9] on button "Done" at bounding box center [846, 14] width 92 height 29
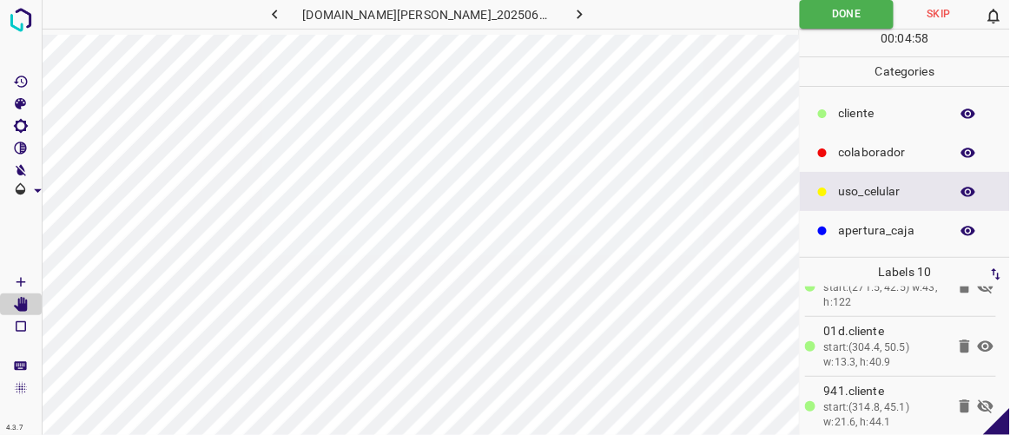
scroll to position [236, 0]
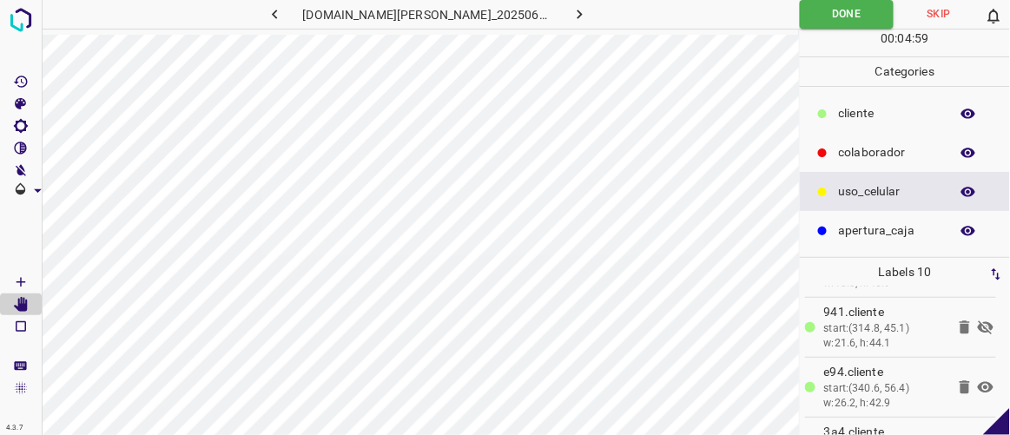
click at [975, 320] on icon at bounding box center [985, 327] width 21 height 21
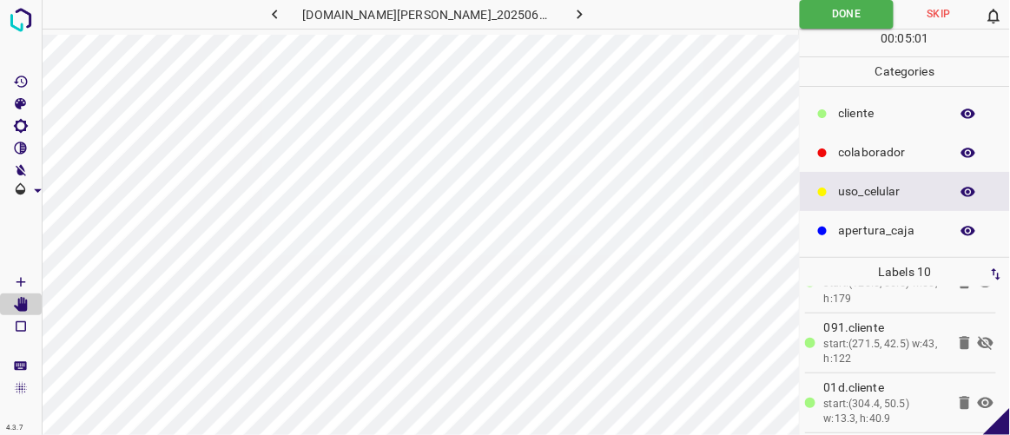
scroll to position [78, 0]
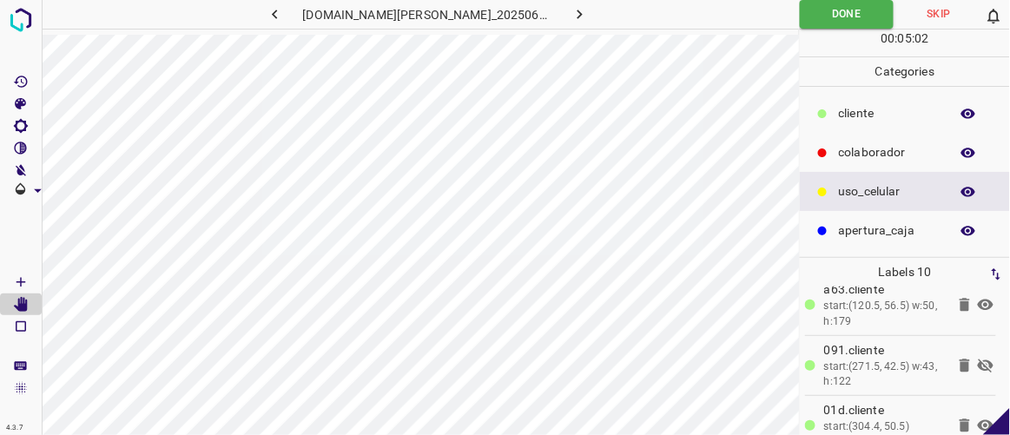
click at [979, 366] on icon at bounding box center [985, 365] width 21 height 21
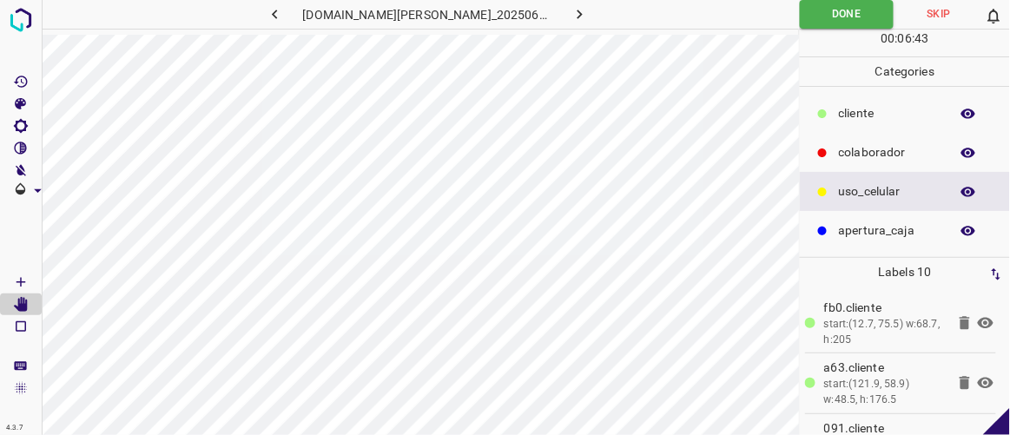
click at [978, 325] on icon at bounding box center [986, 323] width 16 height 11
click at [978, 322] on icon at bounding box center [986, 324] width 16 height 14
click at [978, 383] on icon at bounding box center [986, 383] width 16 height 11
click at [978, 383] on icon at bounding box center [986, 384] width 16 height 14
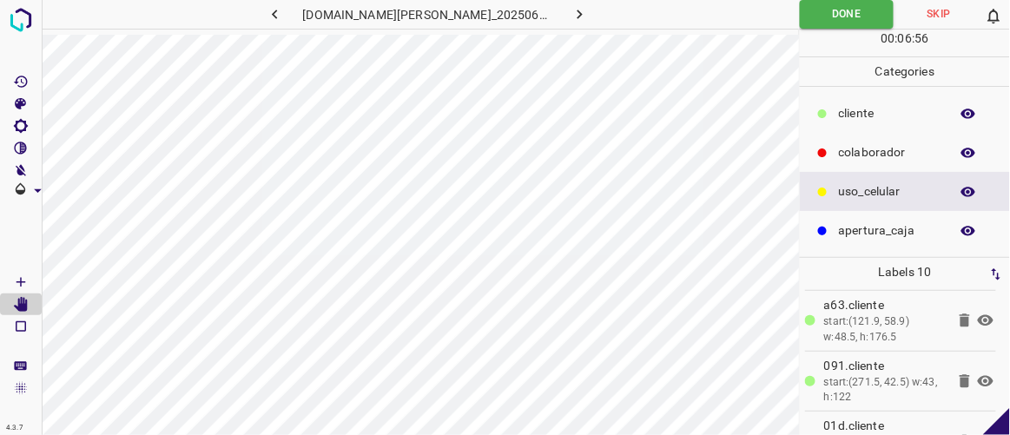
click at [978, 378] on icon at bounding box center [986, 380] width 16 height 11
click at [979, 385] on icon at bounding box center [986, 381] width 16 height 14
click at [978, 378] on icon at bounding box center [986, 377] width 16 height 11
click at [978, 376] on icon at bounding box center [986, 378] width 16 height 14
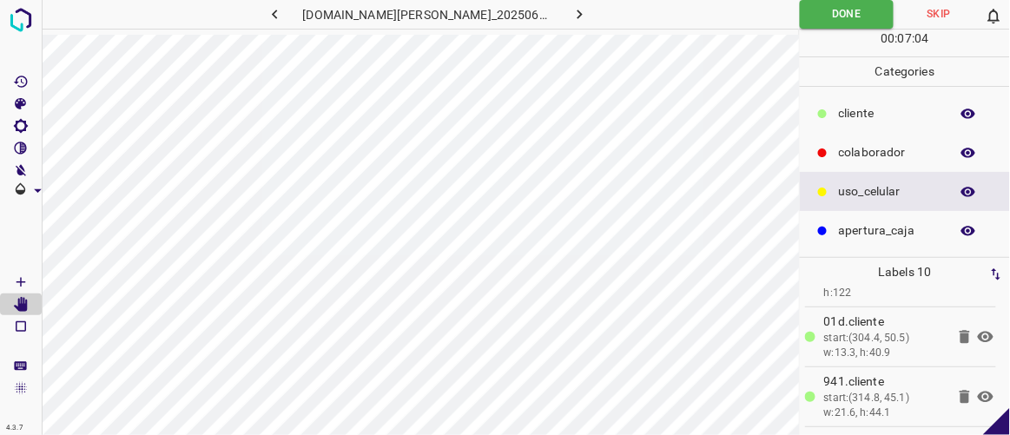
scroll to position [168, 0]
click at [978, 393] on icon at bounding box center [986, 395] width 16 height 11
click at [975, 395] on icon at bounding box center [985, 396] width 21 height 21
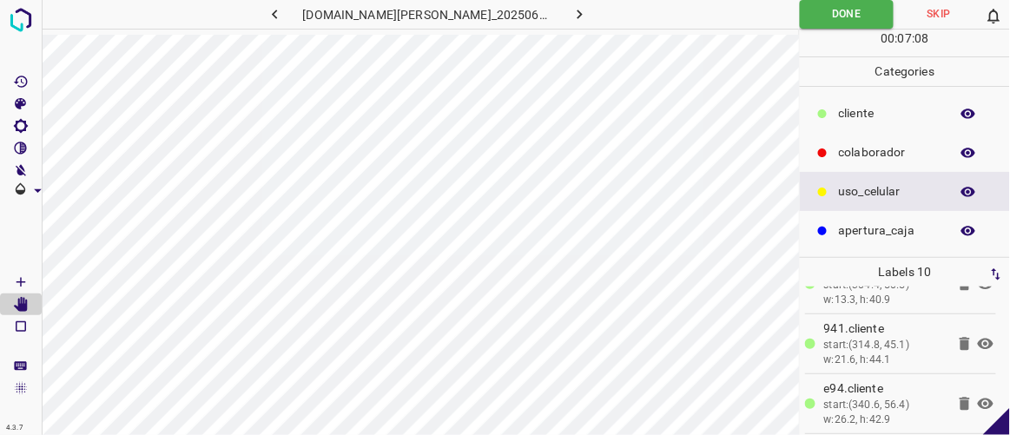
scroll to position [236, 0]
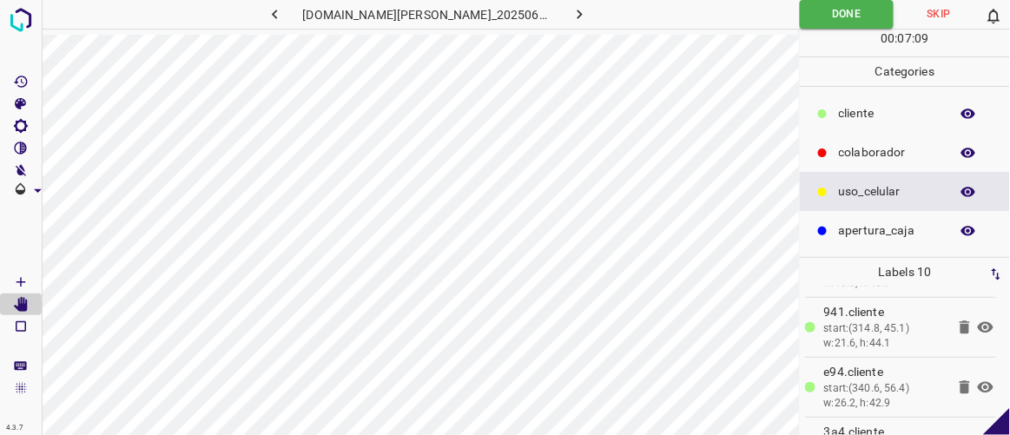
click at [978, 383] on icon at bounding box center [986, 386] width 16 height 11
click at [978, 386] on icon at bounding box center [985, 387] width 21 height 21
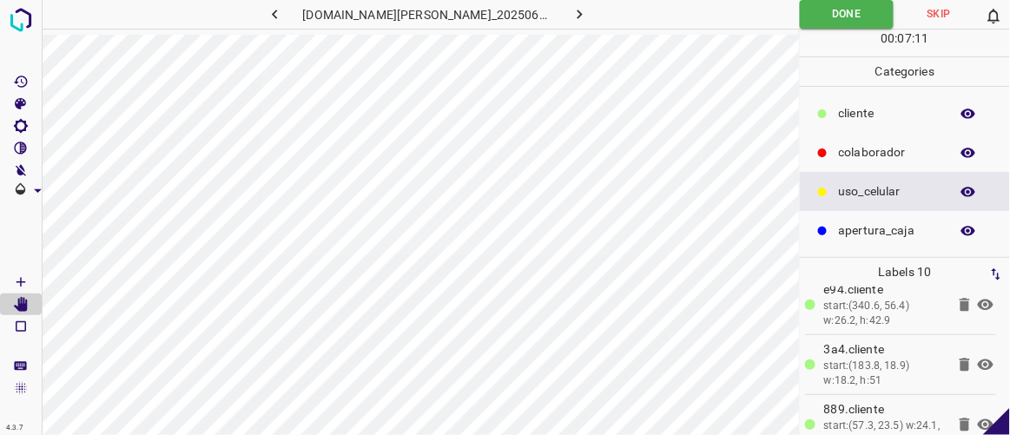
scroll to position [325, 0]
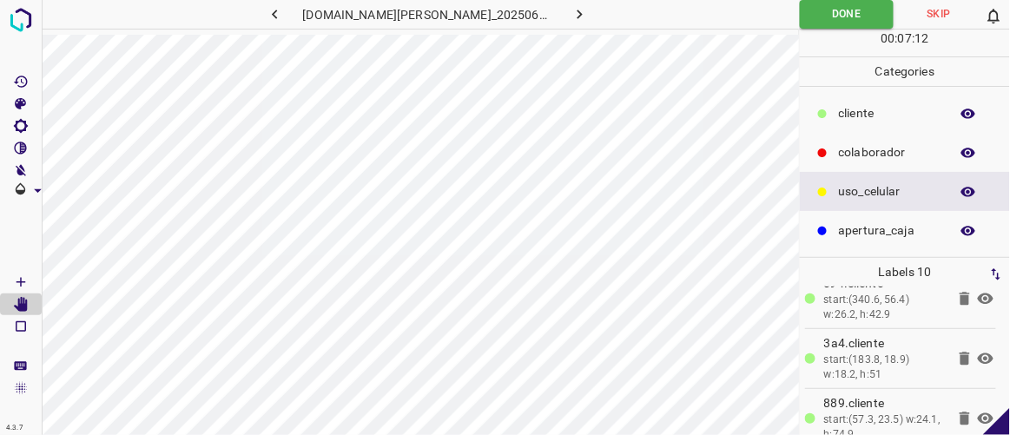
click at [975, 356] on icon at bounding box center [985, 358] width 21 height 21
click at [975, 360] on icon at bounding box center [985, 358] width 21 height 21
click at [976, 413] on icon at bounding box center [985, 418] width 21 height 21
click at [975, 420] on icon at bounding box center [985, 418] width 21 height 21
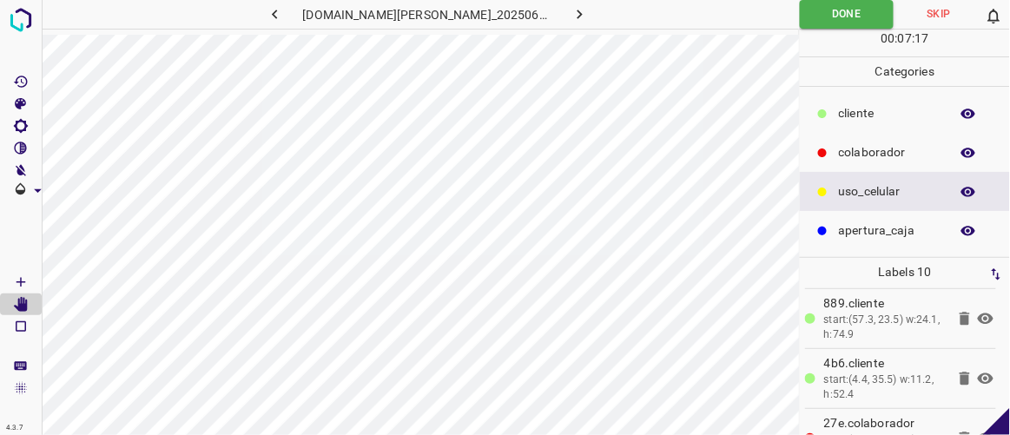
scroll to position [426, 0]
click at [978, 377] on icon at bounding box center [986, 377] width 16 height 11
click at [975, 378] on icon at bounding box center [985, 377] width 21 height 21
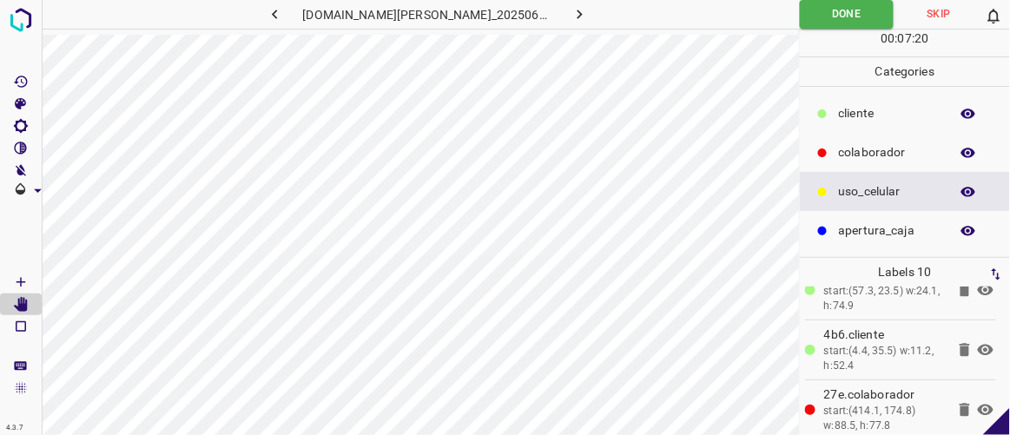
scroll to position [459, 0]
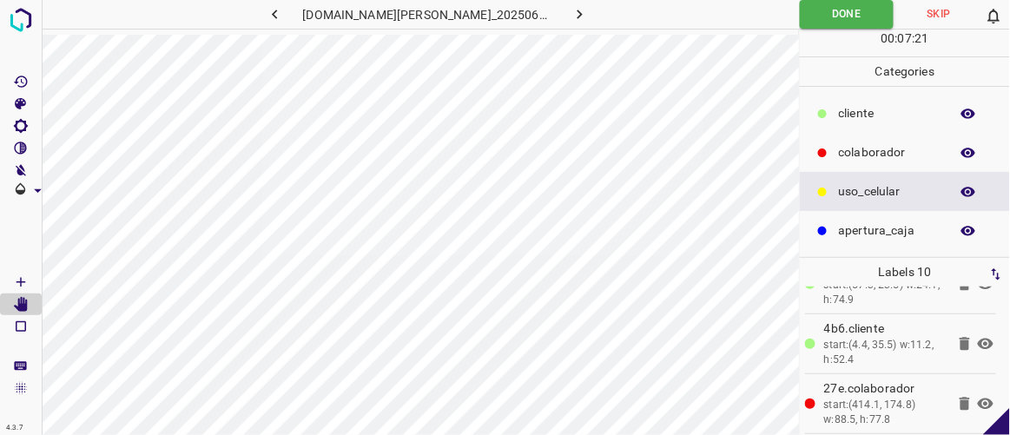
click at [975, 403] on icon at bounding box center [985, 403] width 21 height 21
click at [975, 400] on icon at bounding box center [985, 403] width 21 height 21
click at [571, 14] on icon "button" at bounding box center [580, 14] width 18 height 18
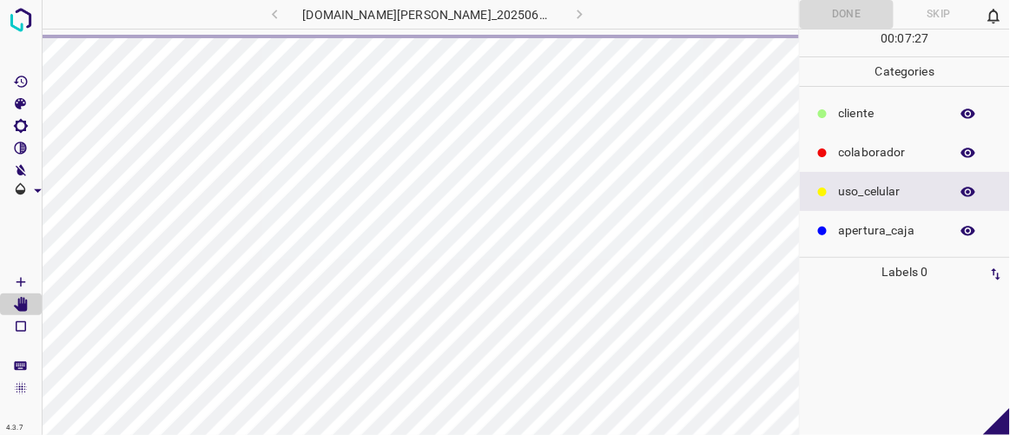
scroll to position [0, 0]
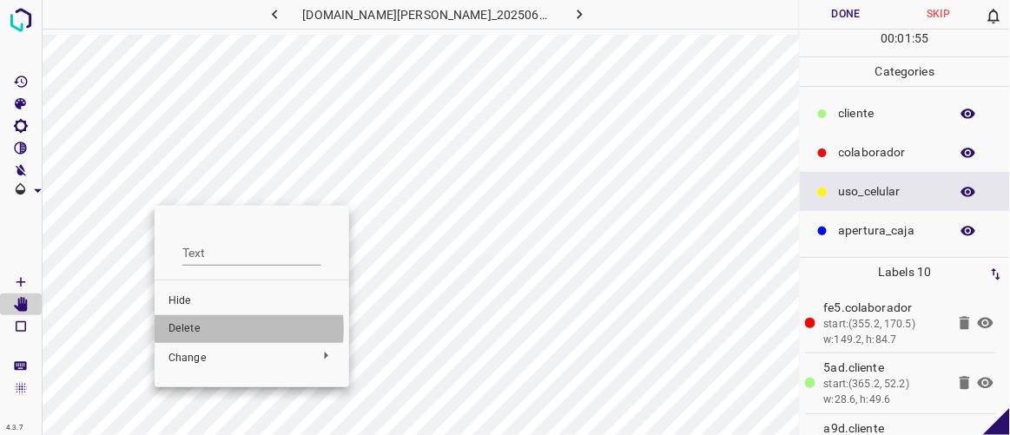
click at [191, 329] on span "Delete" at bounding box center [251, 329] width 167 height 16
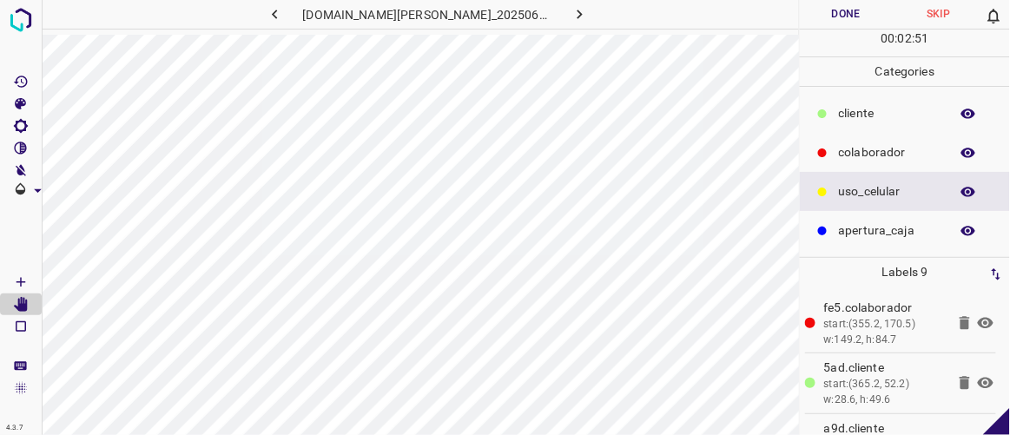
click at [868, 104] on p "​​cliente" at bounding box center [890, 113] width 102 height 18
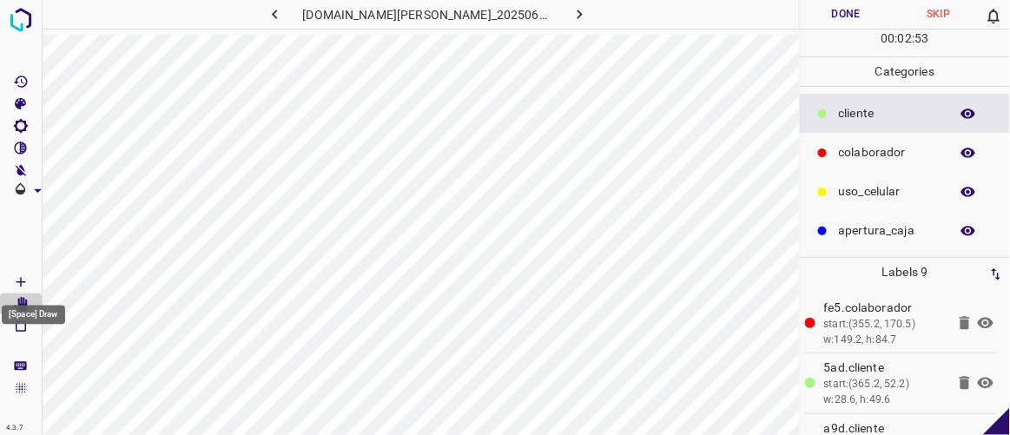
click at [31, 283] on Draw"] "[Space] Draw" at bounding box center [21, 282] width 42 height 23
click at [284, 10] on icon "button" at bounding box center [275, 14] width 18 height 18
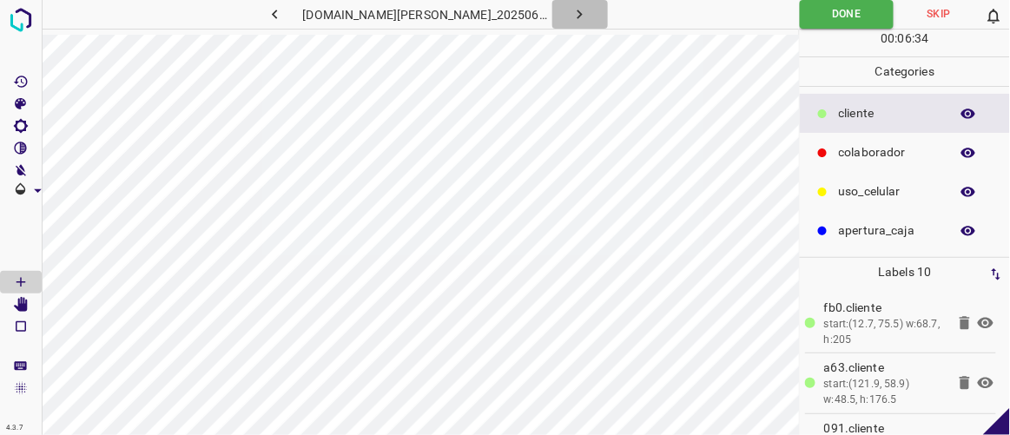
click at [571, 19] on icon "button" at bounding box center [580, 14] width 18 height 18
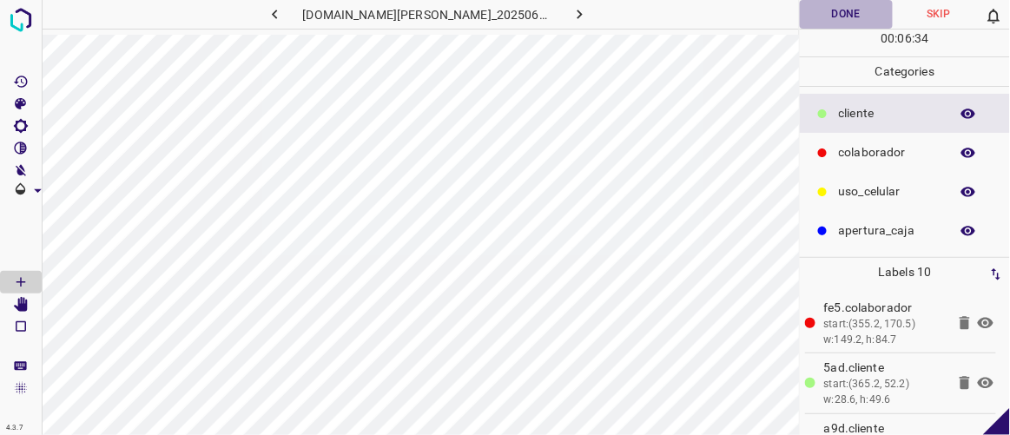
click at [849, 15] on button "Done" at bounding box center [846, 14] width 92 height 29
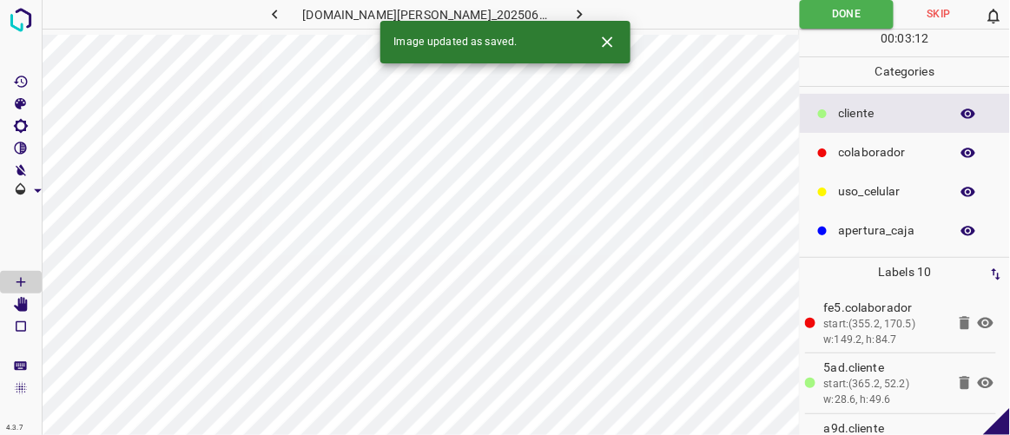
click at [571, 11] on icon "button" at bounding box center [580, 14] width 18 height 18
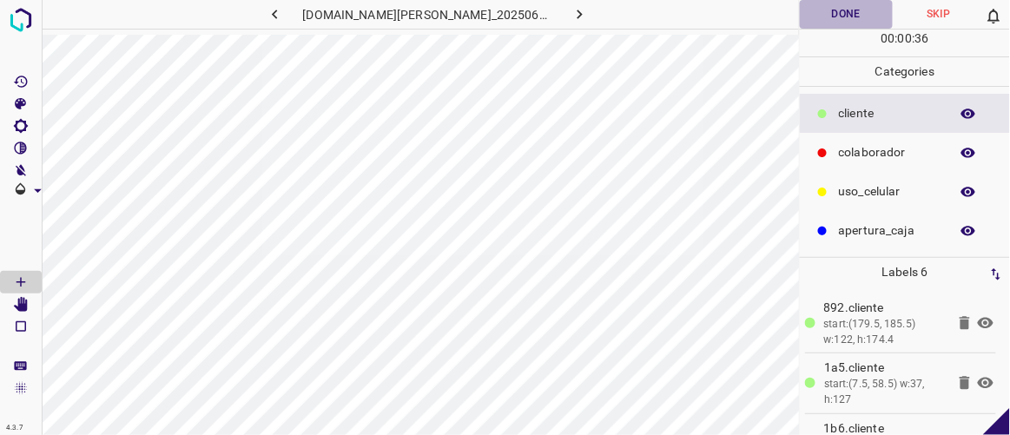
click at [845, 14] on button "Done" at bounding box center [846, 14] width 92 height 29
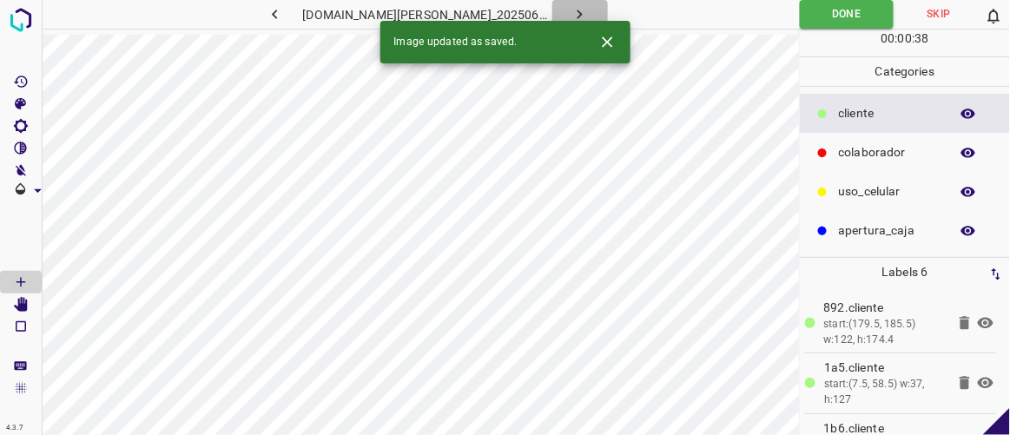
click at [571, 11] on icon "button" at bounding box center [580, 14] width 18 height 18
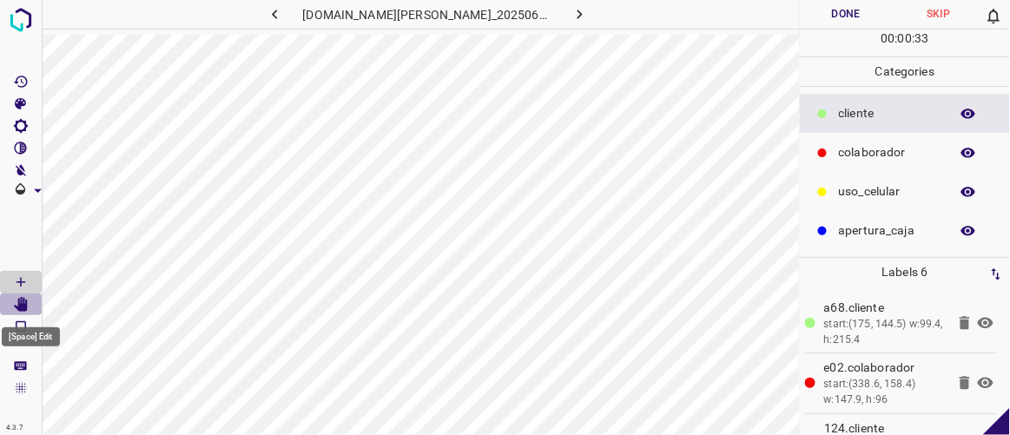
drag, startPoint x: 20, startPoint y: 305, endPoint x: 26, endPoint y: 297, distance: 9.9
click at [20, 305] on icon "[Space] Edit" at bounding box center [21, 305] width 14 height 16
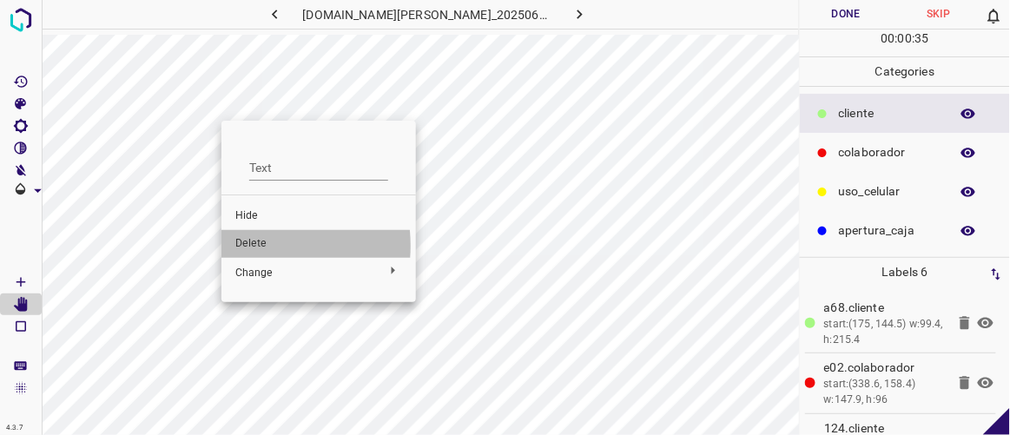
click at [244, 246] on span "Delete" at bounding box center [318, 244] width 167 height 16
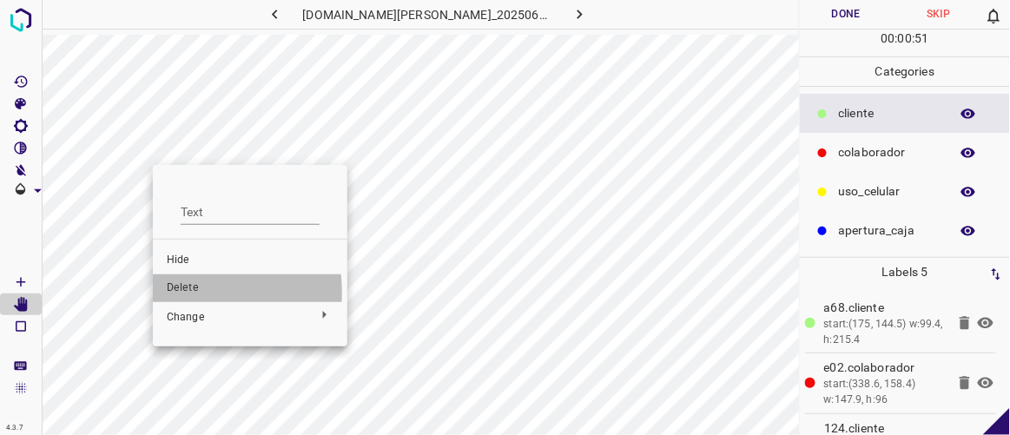
click at [175, 293] on span "Delete" at bounding box center [250, 288] width 167 height 16
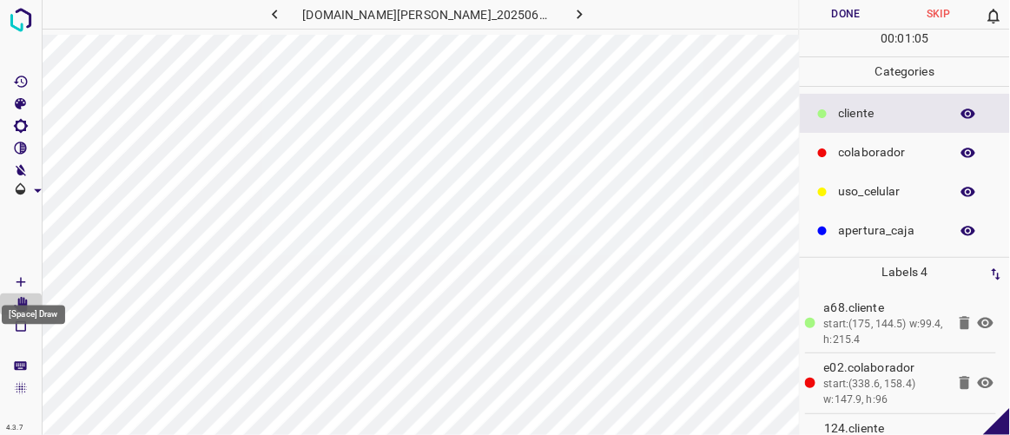
click at [23, 277] on icon "[Space] Draw" at bounding box center [21, 282] width 16 height 16
click at [303, 7] on button "button" at bounding box center [275, 14] width 56 height 29
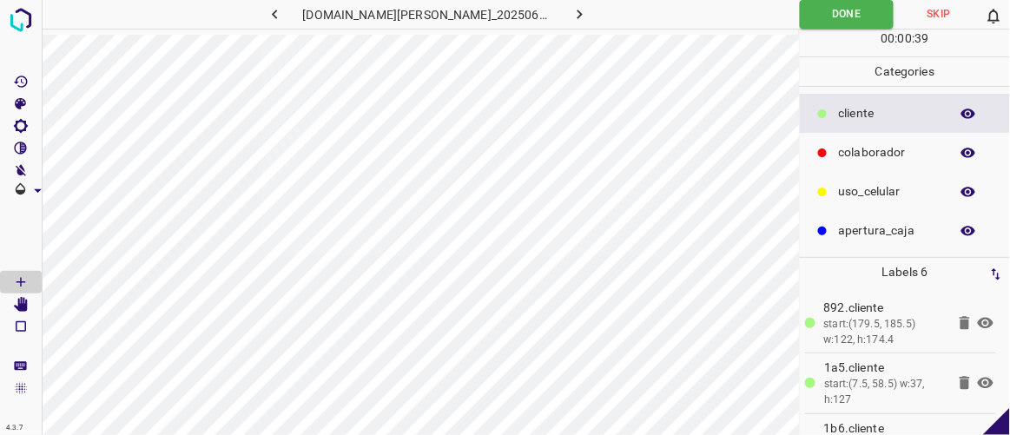
click at [571, 5] on icon "button" at bounding box center [580, 14] width 18 height 18
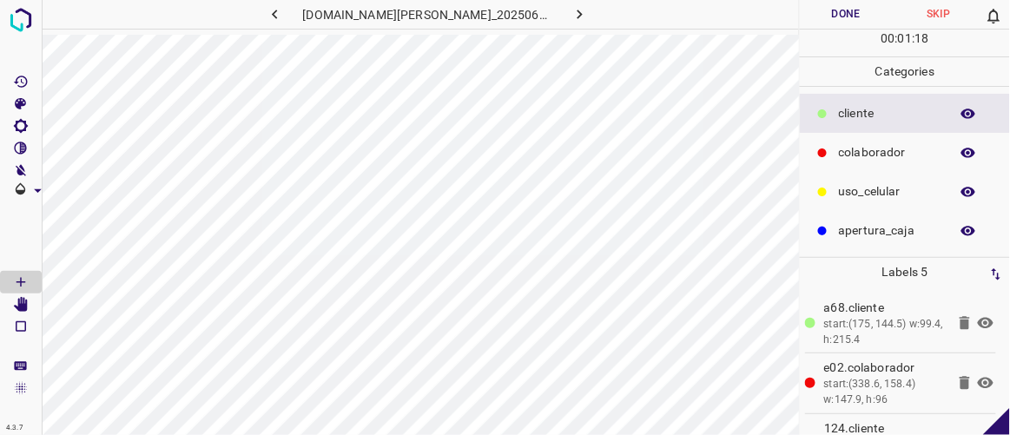
click at [869, 13] on button "Done" at bounding box center [846, 14] width 92 height 29
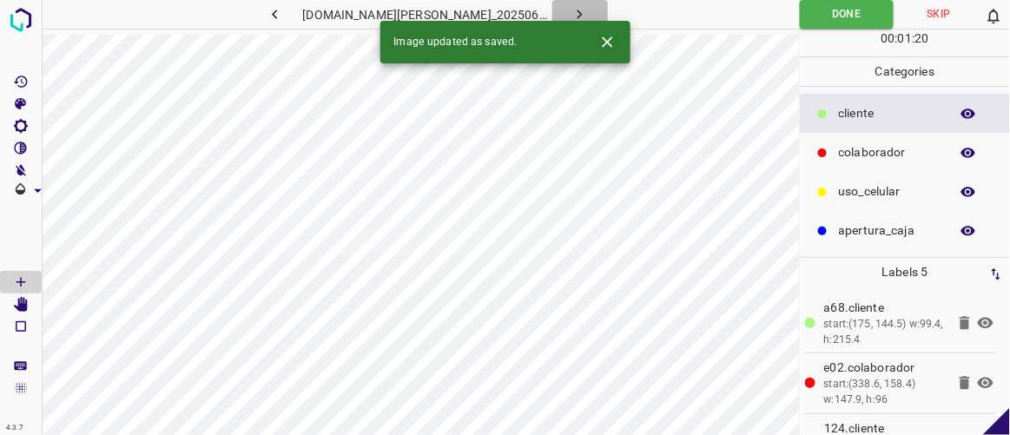
click at [579, 10] on button "button" at bounding box center [580, 14] width 56 height 29
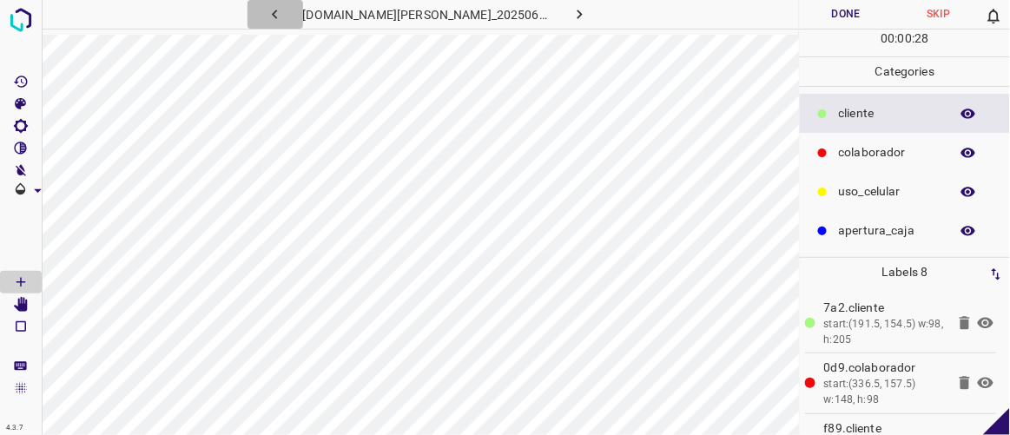
click at [284, 9] on icon "button" at bounding box center [275, 14] width 18 height 18
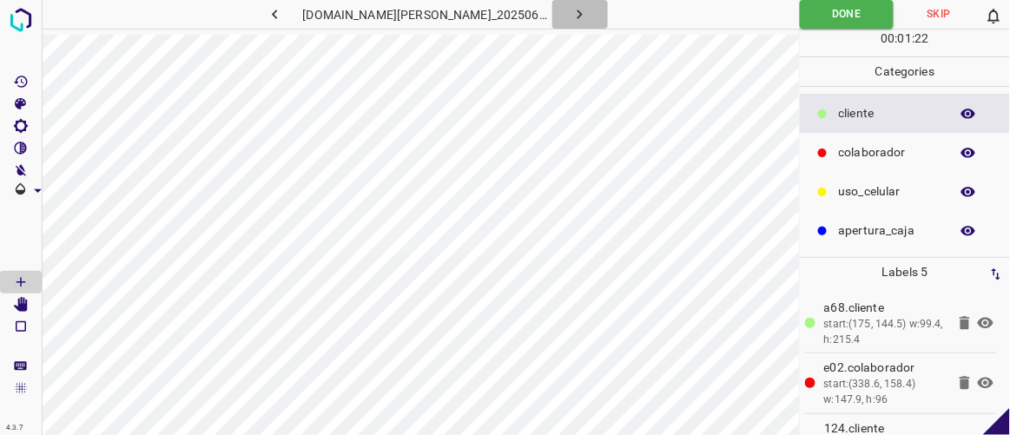
click at [571, 17] on icon "button" at bounding box center [580, 14] width 18 height 18
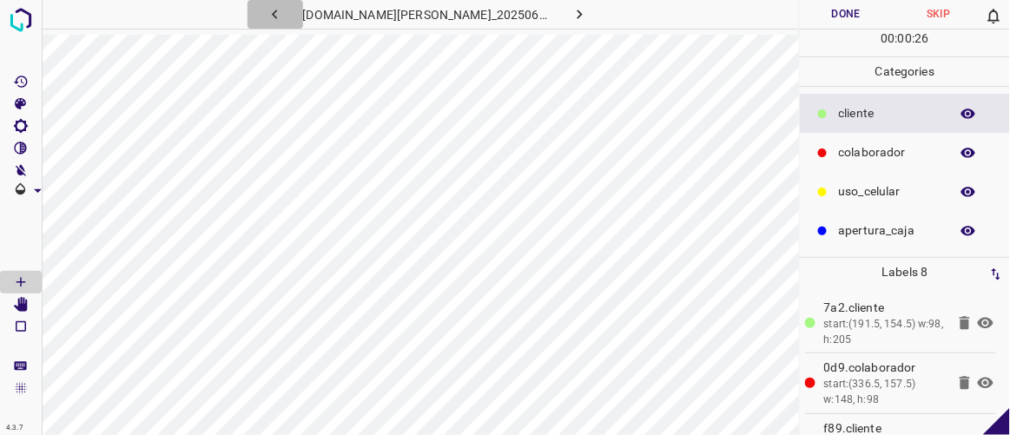
click at [284, 17] on icon "button" at bounding box center [275, 14] width 18 height 18
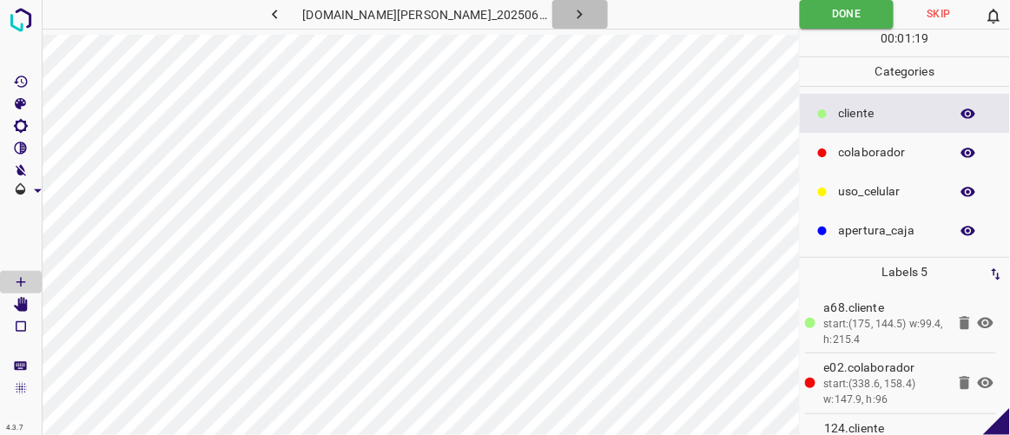
click at [571, 10] on icon "button" at bounding box center [580, 14] width 18 height 18
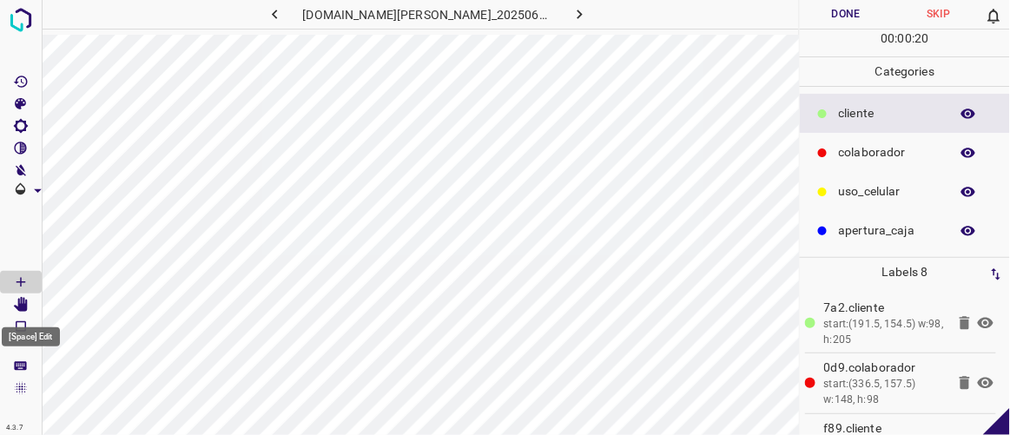
click at [25, 305] on icon "[Space] Edit" at bounding box center [21, 305] width 14 height 16
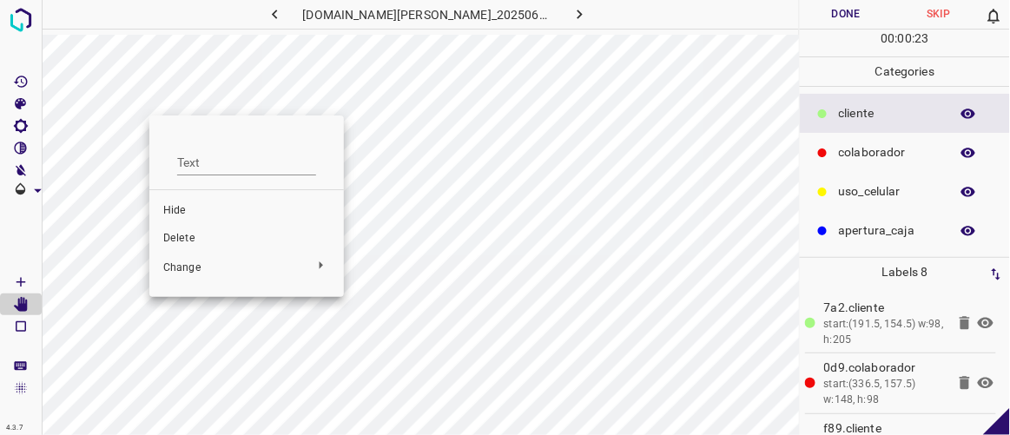
click at [191, 237] on span "Delete" at bounding box center [246, 239] width 167 height 16
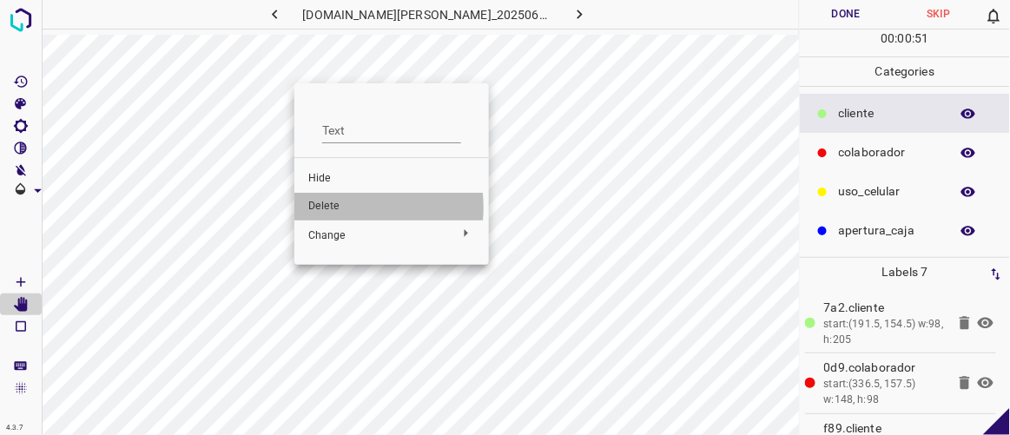
click at [328, 208] on span "Delete" at bounding box center [391, 207] width 167 height 16
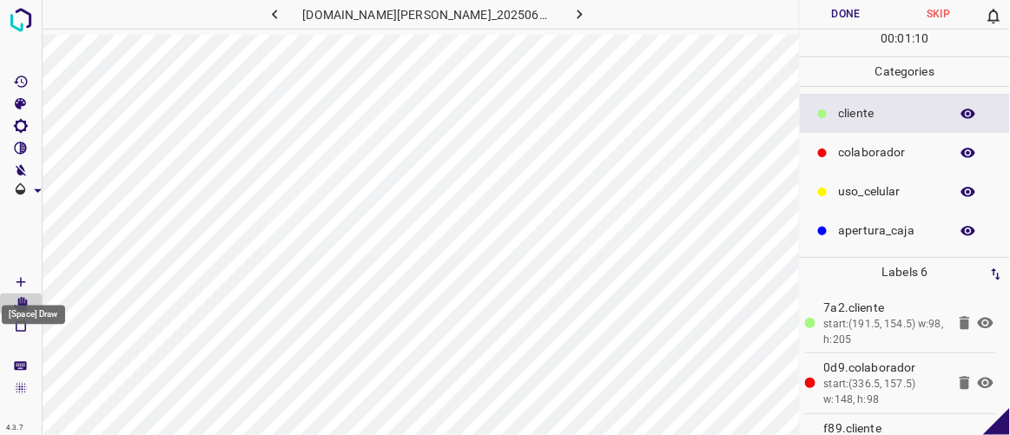
click at [23, 283] on icon "[Space] Draw" at bounding box center [21, 282] width 16 height 16
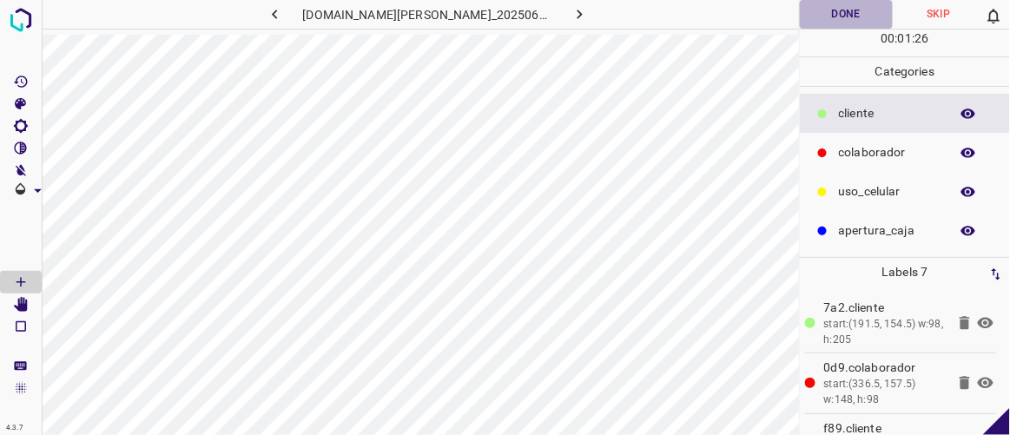
click at [854, 21] on button "Done" at bounding box center [846, 14] width 92 height 29
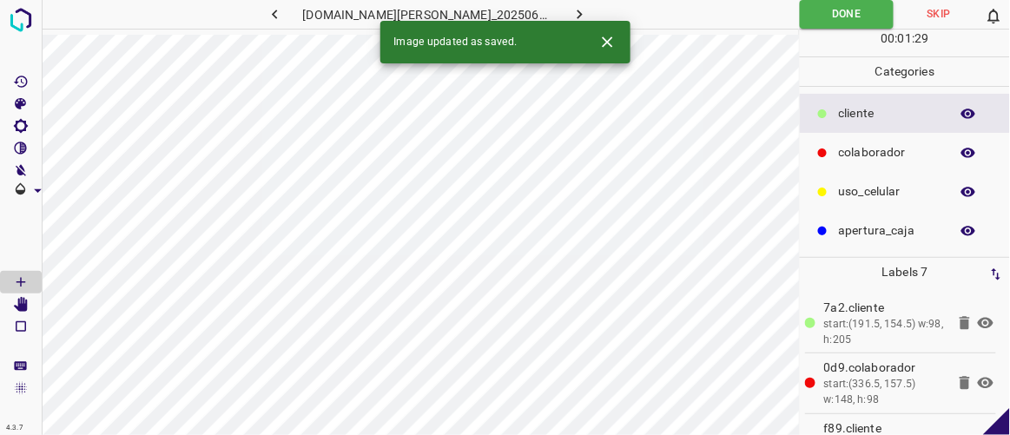
click at [577, 15] on icon "button" at bounding box center [579, 15] width 5 height 10
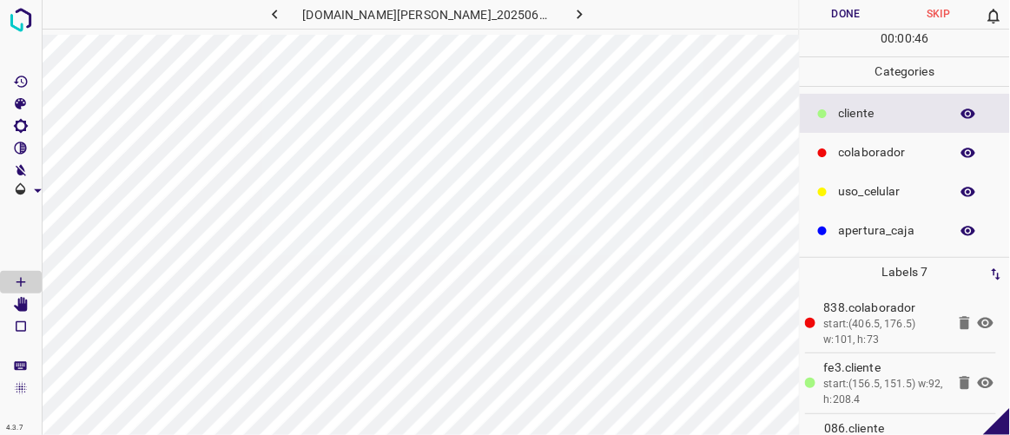
click at [855, 4] on button "Done" at bounding box center [846, 14] width 92 height 29
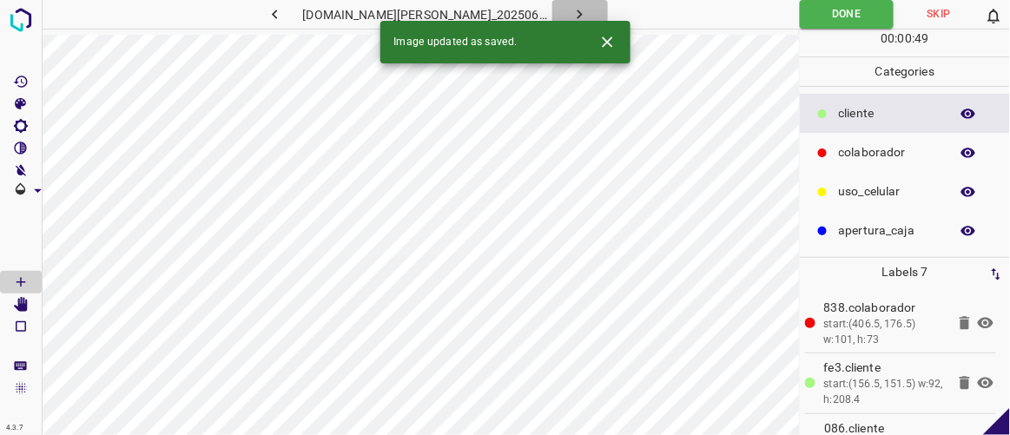
click at [568, 4] on button "button" at bounding box center [580, 14] width 56 height 29
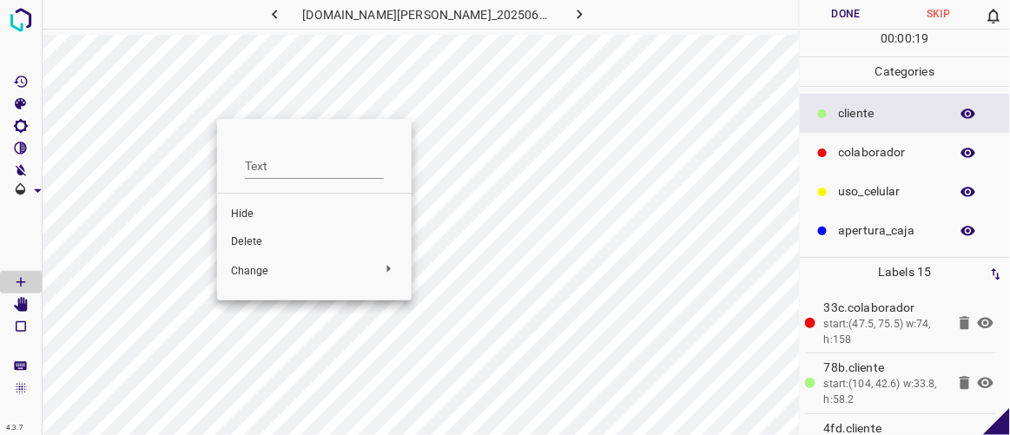
click at [255, 245] on span "Delete" at bounding box center [314, 242] width 167 height 16
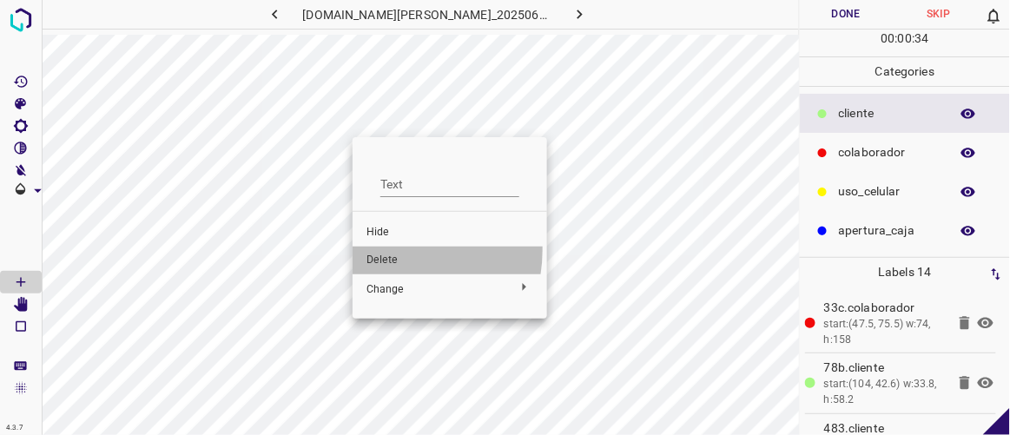
click at [385, 250] on li "Delete" at bounding box center [450, 261] width 195 height 28
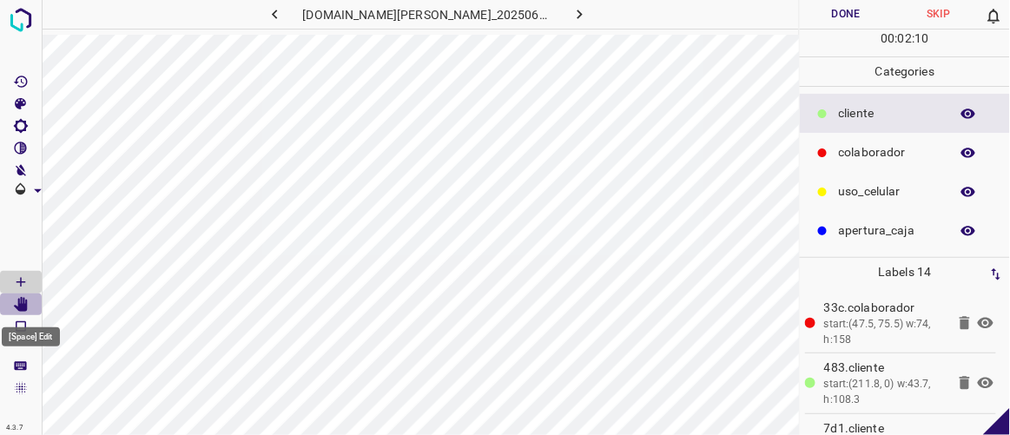
click at [29, 305] on Edit"] "[Space] Edit" at bounding box center [21, 305] width 42 height 23
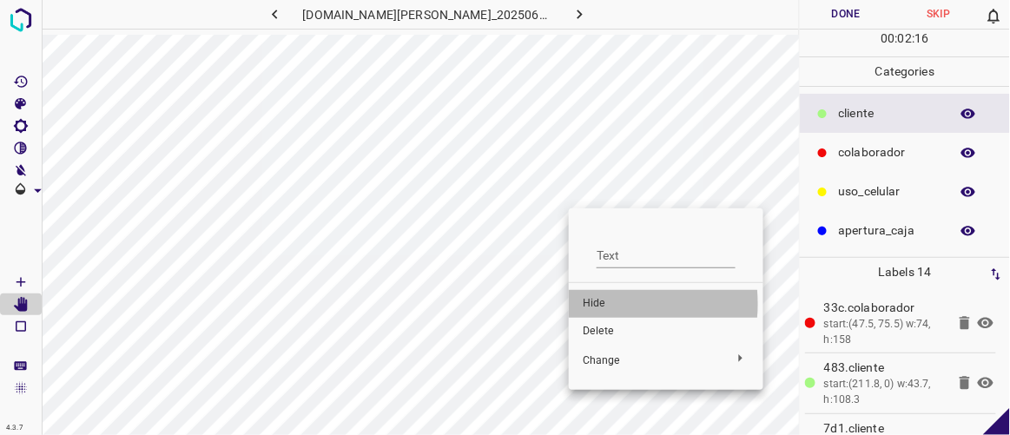
click at [596, 304] on span "Hide" at bounding box center [666, 304] width 167 height 16
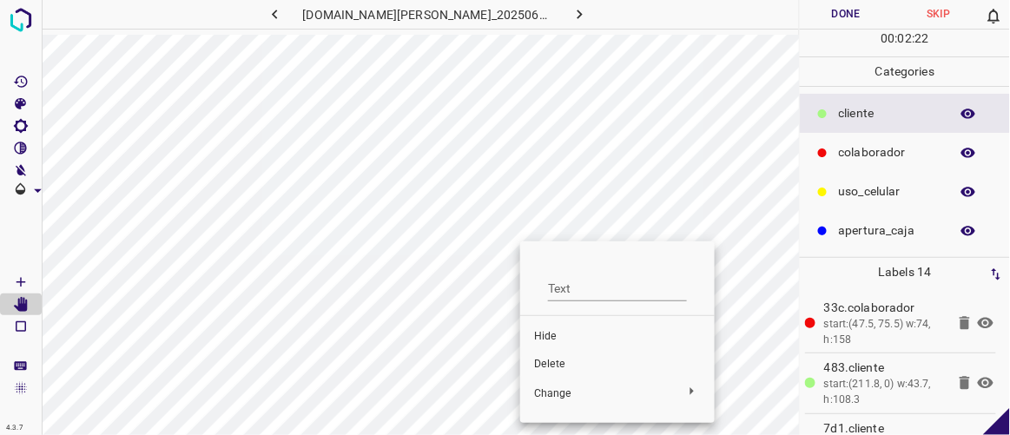
click at [533, 228] on div at bounding box center [505, 217] width 1010 height 435
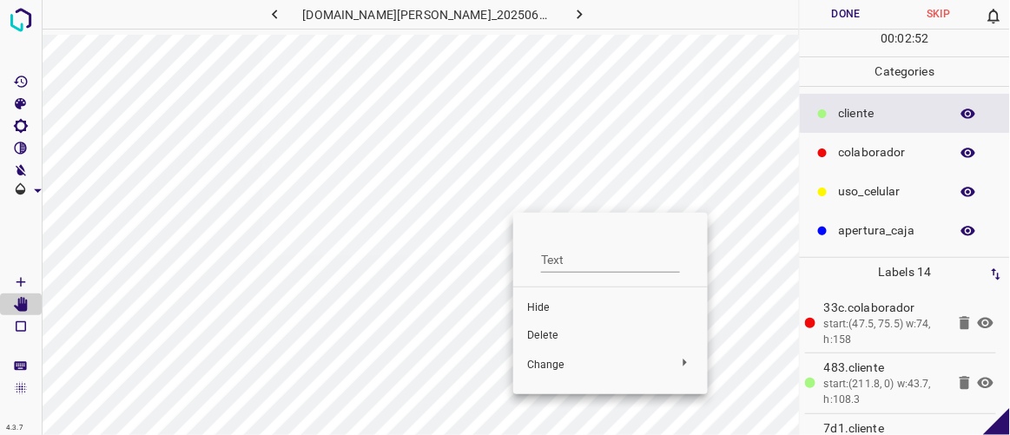
click at [487, 251] on div at bounding box center [505, 217] width 1010 height 435
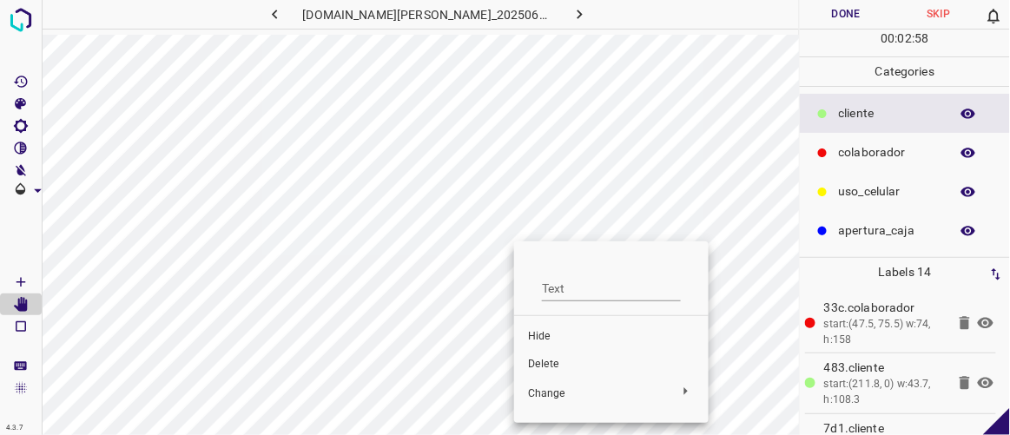
click at [548, 365] on span "Delete" at bounding box center [611, 365] width 167 height 16
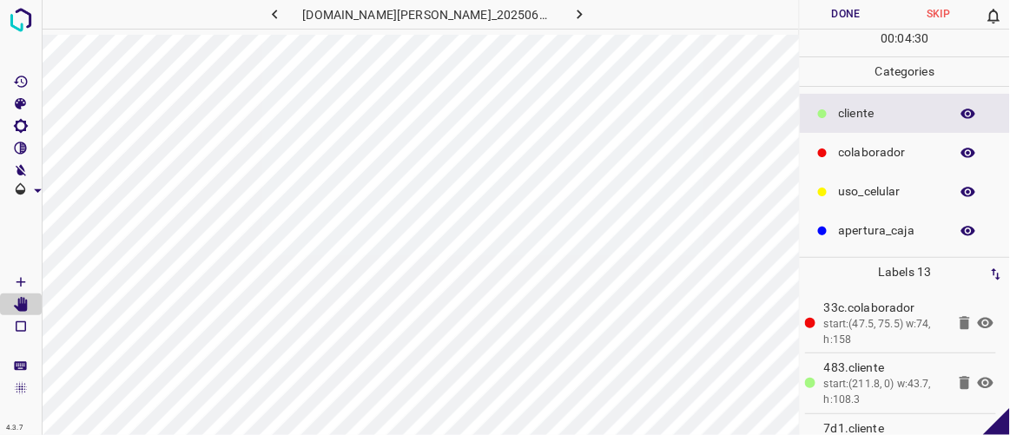
click at [978, 381] on icon at bounding box center [986, 383] width 16 height 11
click at [975, 381] on icon at bounding box center [985, 383] width 21 height 21
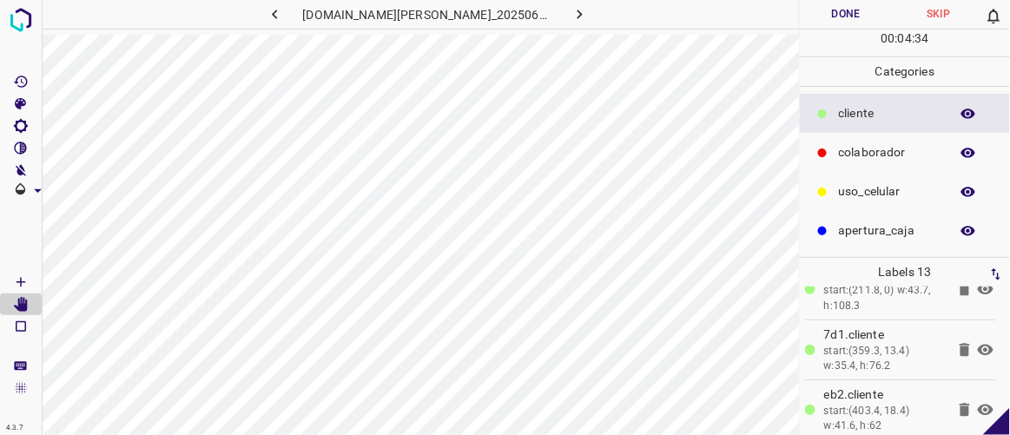
scroll to position [101, 0]
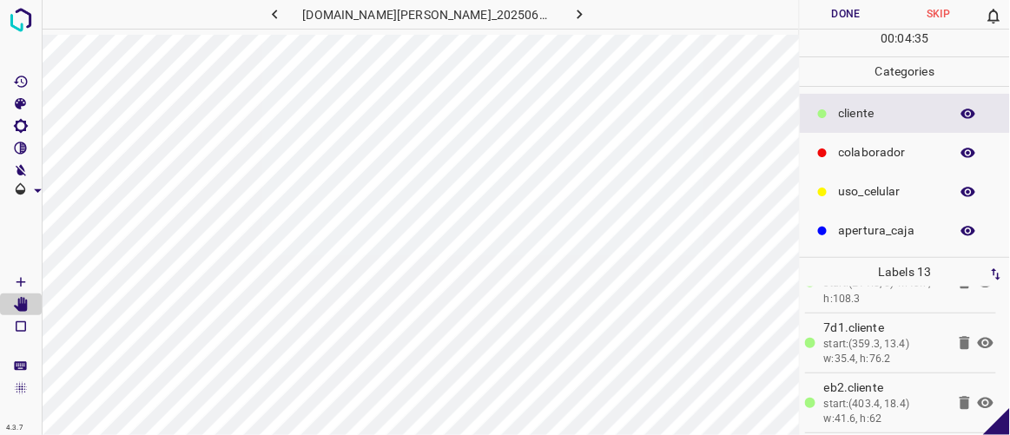
click at [976, 340] on icon at bounding box center [985, 343] width 21 height 21
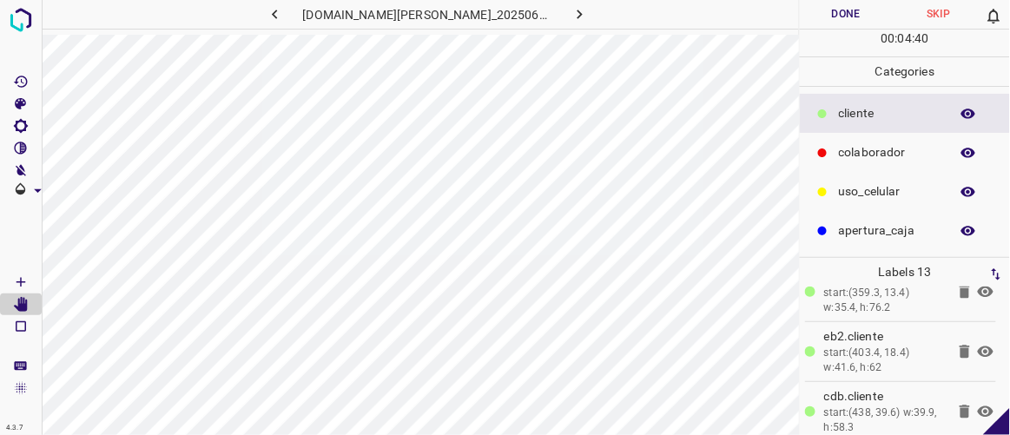
scroll to position [165, 0]
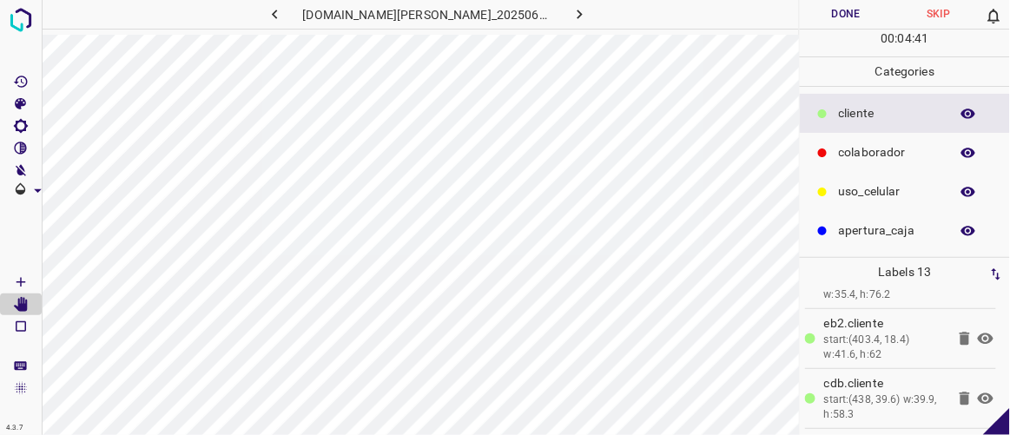
click at [975, 335] on icon at bounding box center [985, 338] width 21 height 21
click at [976, 335] on icon at bounding box center [985, 338] width 21 height 21
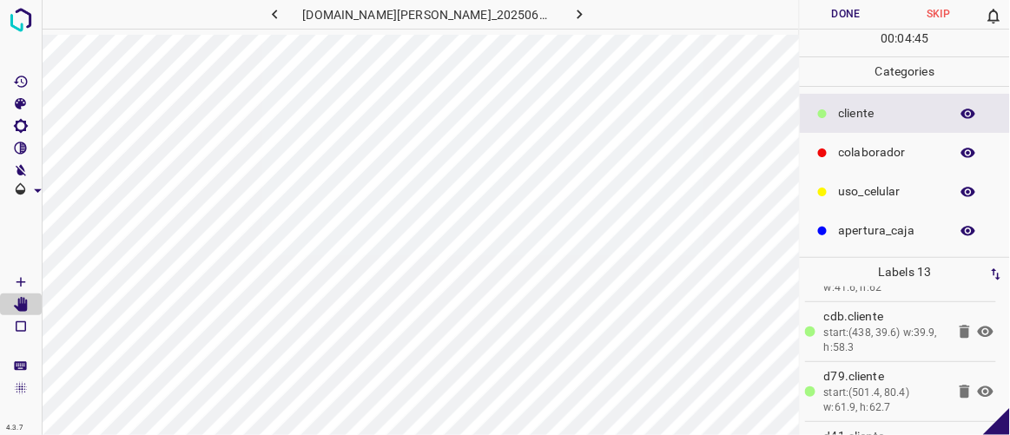
click at [976, 328] on icon at bounding box center [985, 331] width 21 height 21
click at [978, 323] on icon at bounding box center [985, 331] width 21 height 21
click at [284, 16] on icon "button" at bounding box center [275, 14] width 18 height 18
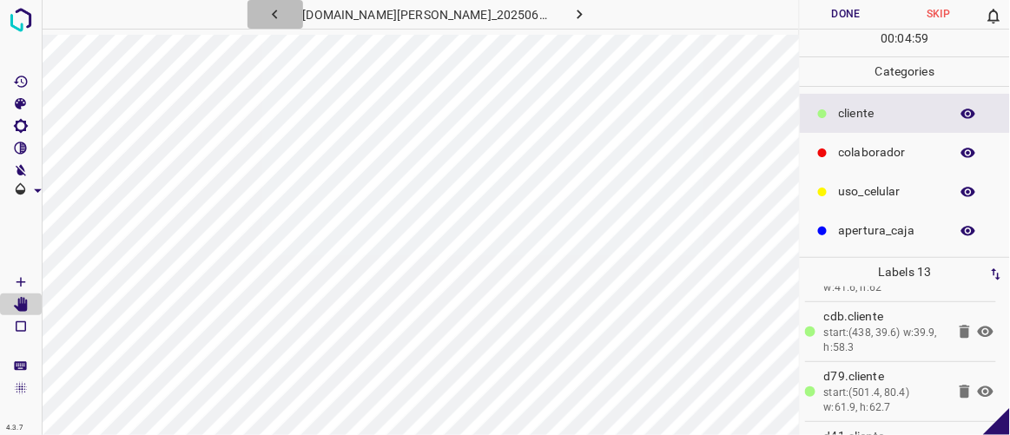
scroll to position [0, 0]
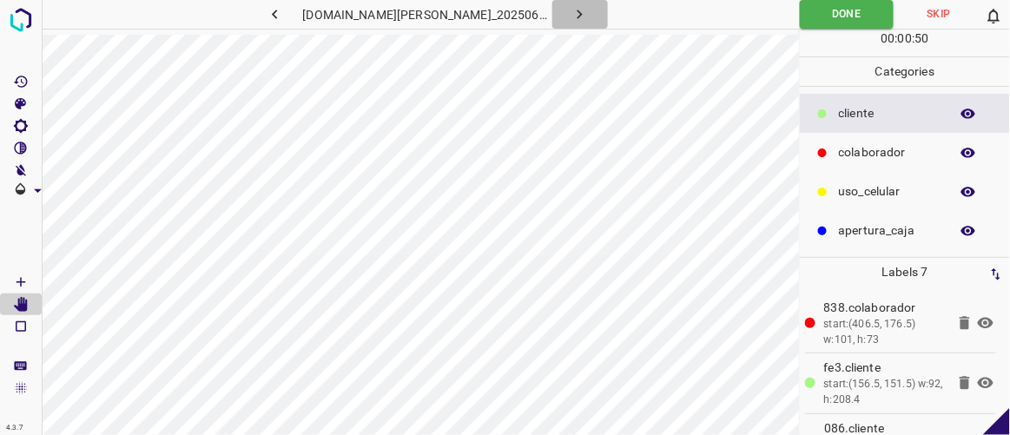
click at [571, 19] on icon "button" at bounding box center [580, 14] width 18 height 18
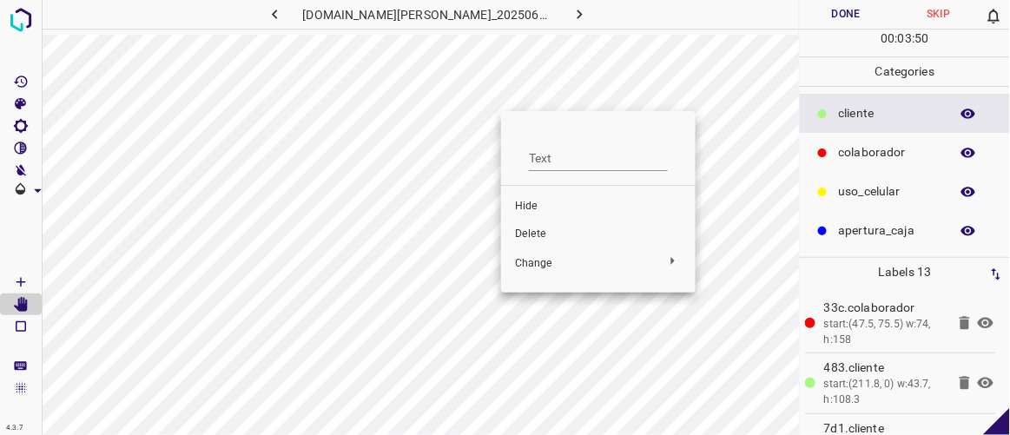
click at [522, 203] on span "Hide" at bounding box center [598, 207] width 167 height 16
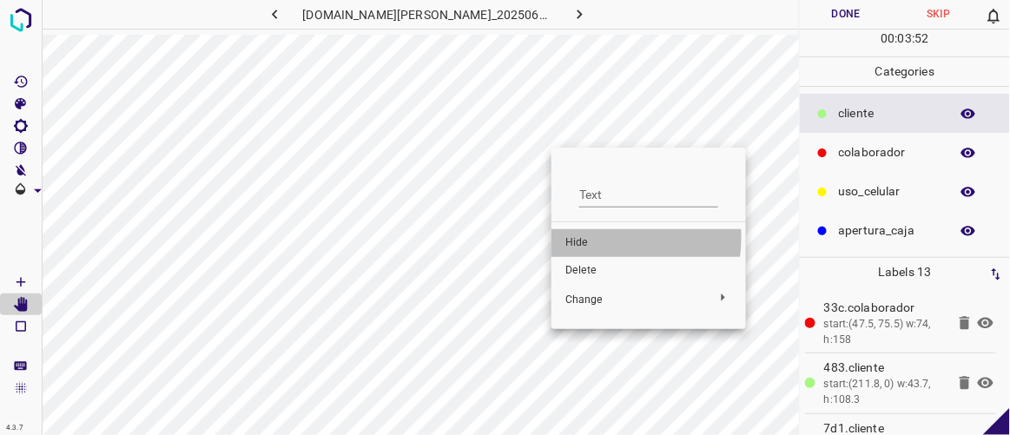
click at [585, 237] on span "Hide" at bounding box center [648, 243] width 167 height 16
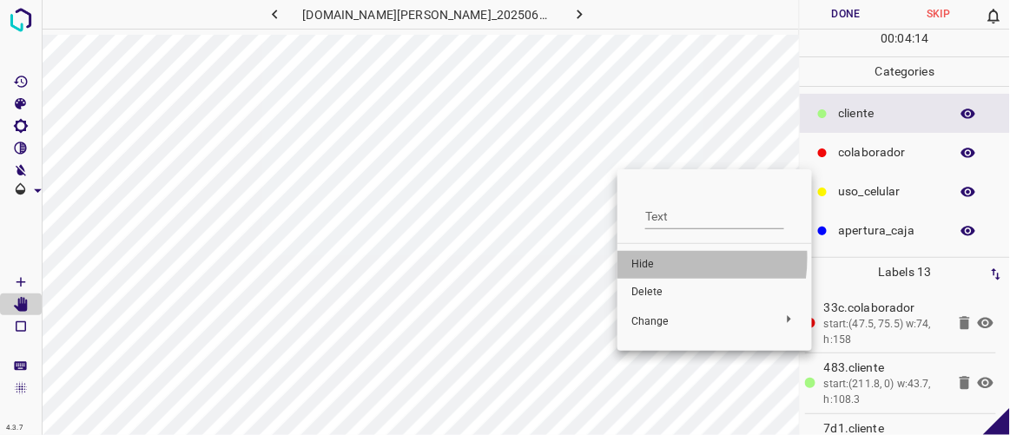
click at [648, 260] on span "Hide" at bounding box center [714, 265] width 167 height 16
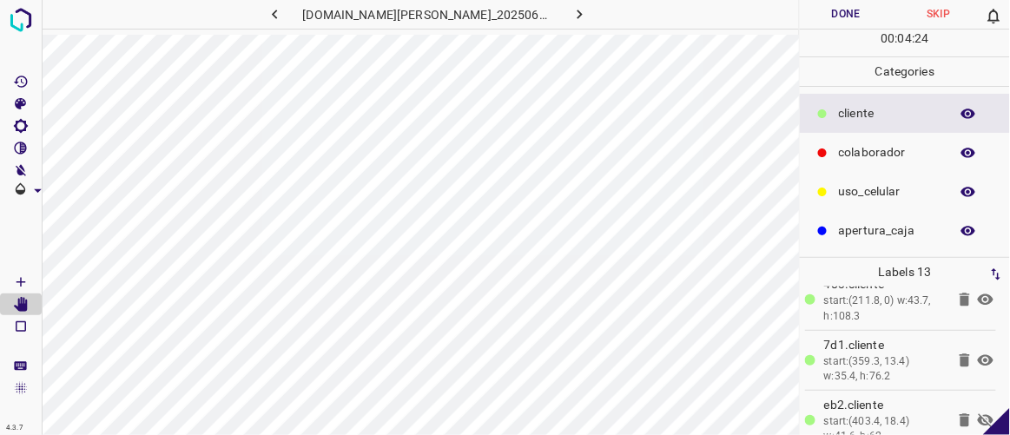
scroll to position [124, 0]
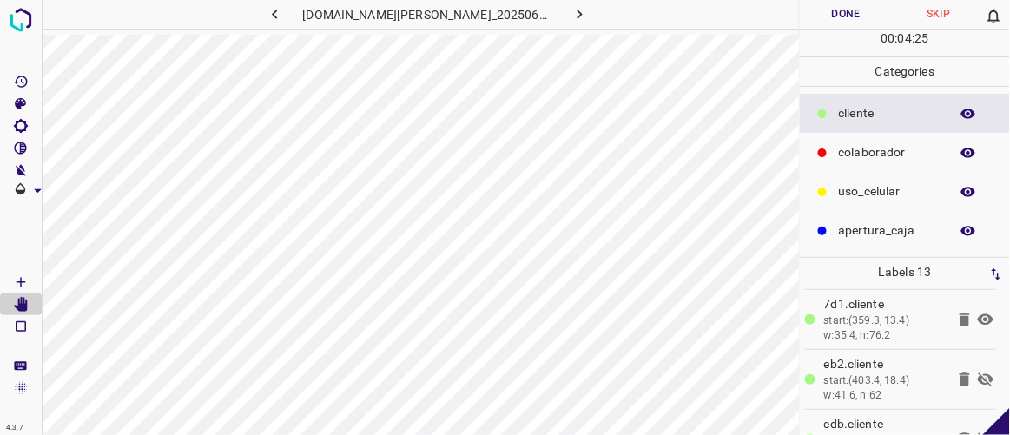
click at [975, 313] on icon at bounding box center [985, 319] width 21 height 21
click at [975, 373] on icon at bounding box center [985, 379] width 21 height 21
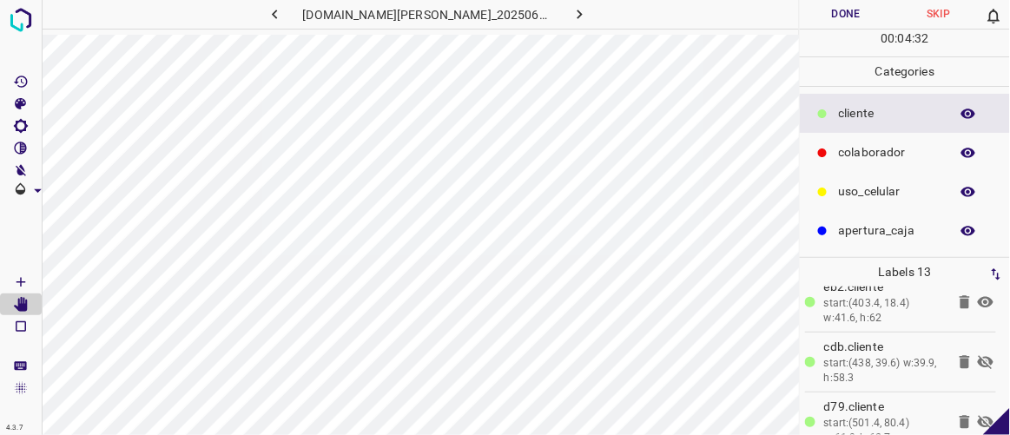
scroll to position [235, 0]
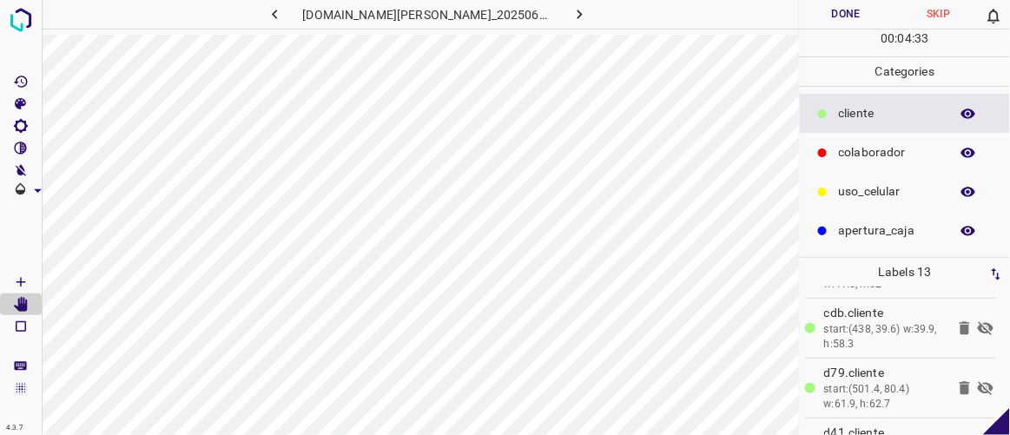
click at [978, 323] on icon at bounding box center [986, 328] width 16 height 14
click at [975, 323] on icon at bounding box center [985, 328] width 21 height 21
click at [975, 322] on icon at bounding box center [985, 328] width 21 height 21
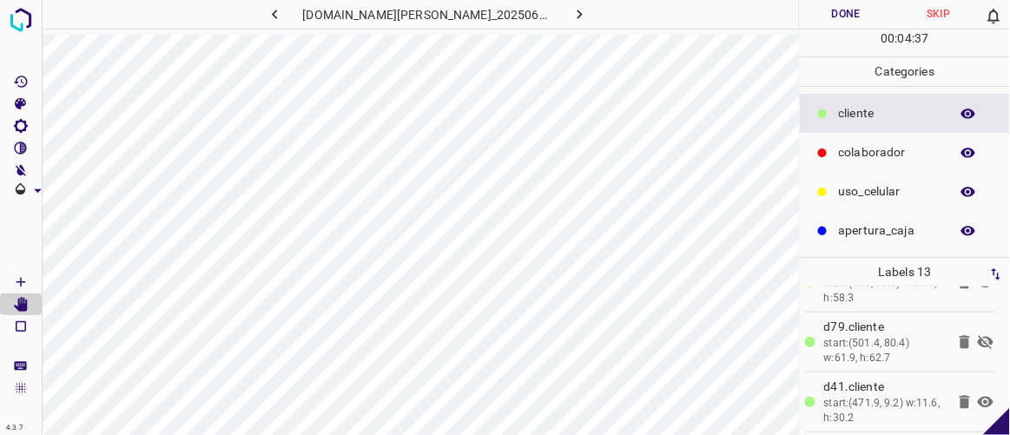
scroll to position [288, 0]
click at [975, 327] on icon at bounding box center [985, 335] width 21 height 21
click at [978, 329] on icon at bounding box center [986, 334] width 16 height 11
click at [978, 328] on icon at bounding box center [986, 335] width 16 height 14
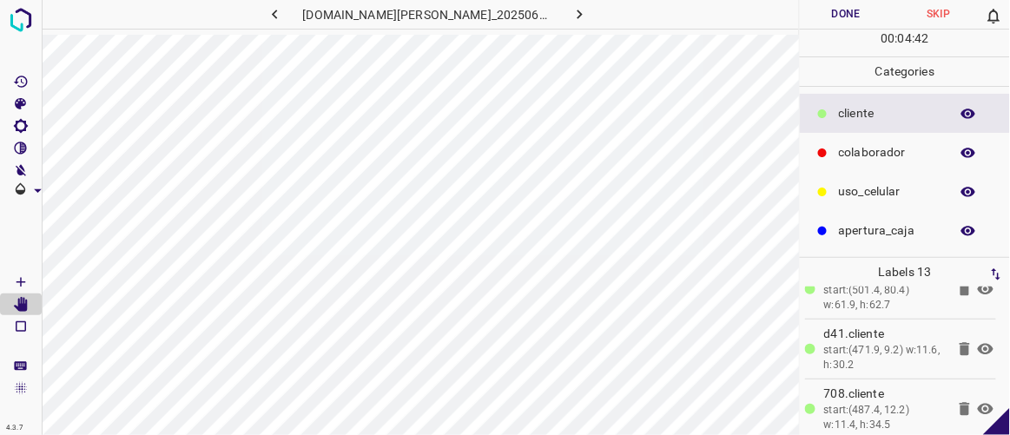
scroll to position [355, 0]
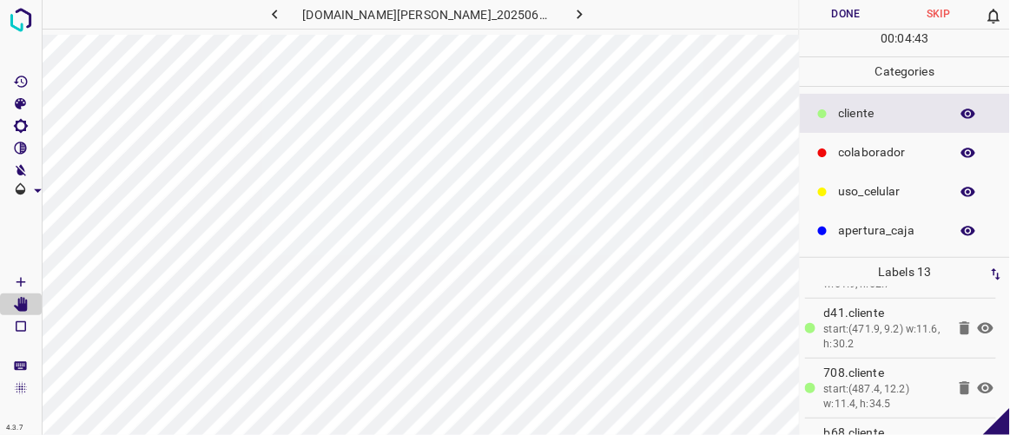
click at [978, 325] on icon at bounding box center [986, 327] width 16 height 11
click at [978, 325] on icon at bounding box center [986, 328] width 16 height 14
click at [978, 382] on icon at bounding box center [986, 387] width 16 height 11
click at [975, 379] on icon at bounding box center [985, 388] width 21 height 21
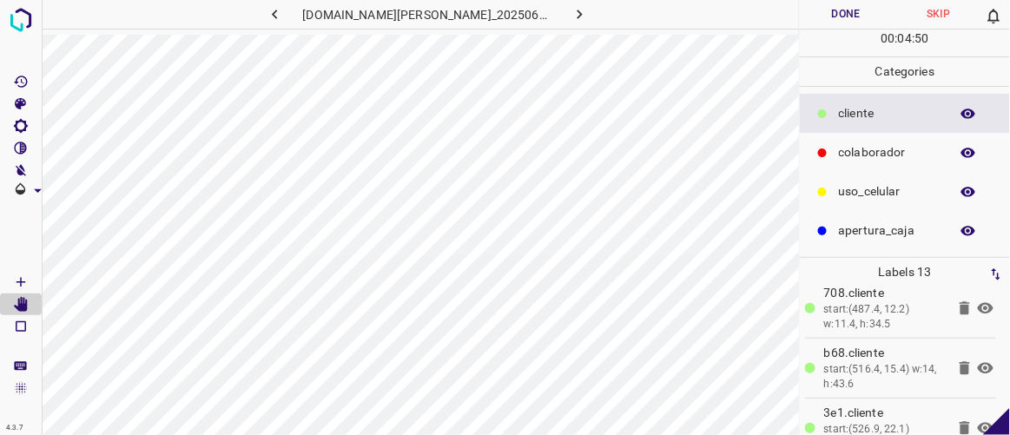
scroll to position [439, 0]
click at [978, 360] on icon at bounding box center [986, 364] width 16 height 11
click at [978, 360] on icon at bounding box center [986, 365] width 16 height 14
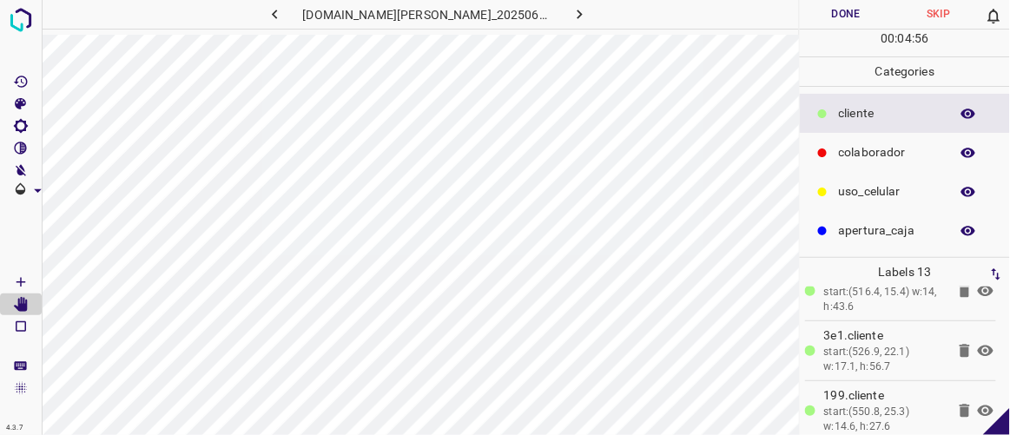
click at [978, 345] on icon at bounding box center [986, 350] width 16 height 11
click at [975, 344] on icon at bounding box center [985, 350] width 21 height 21
click at [978, 345] on icon at bounding box center [986, 350] width 16 height 11
click at [975, 344] on icon at bounding box center [985, 350] width 21 height 21
click at [978, 287] on icon at bounding box center [986, 290] width 16 height 11
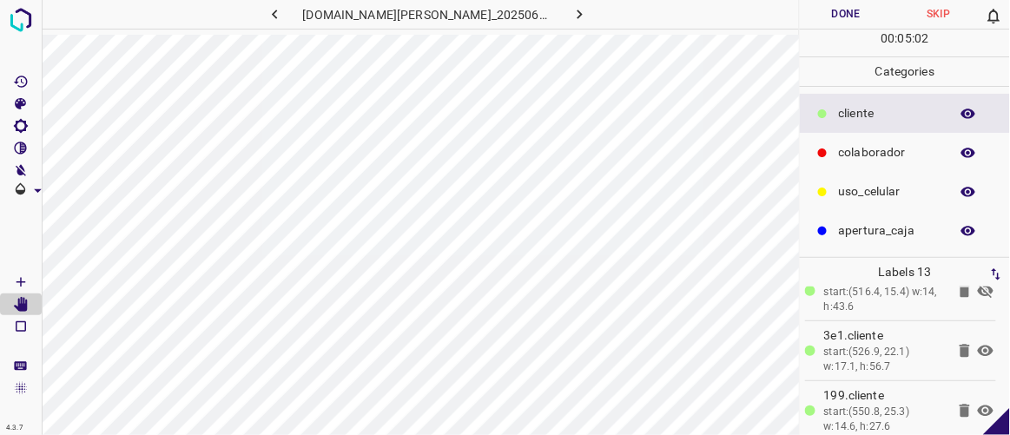
click at [978, 287] on icon at bounding box center [986, 291] width 16 height 14
click at [978, 346] on icon at bounding box center [986, 350] width 16 height 11
click at [978, 346] on icon at bounding box center [986, 351] width 16 height 14
click at [975, 402] on icon at bounding box center [985, 410] width 21 height 21
click at [975, 403] on icon at bounding box center [985, 410] width 21 height 21
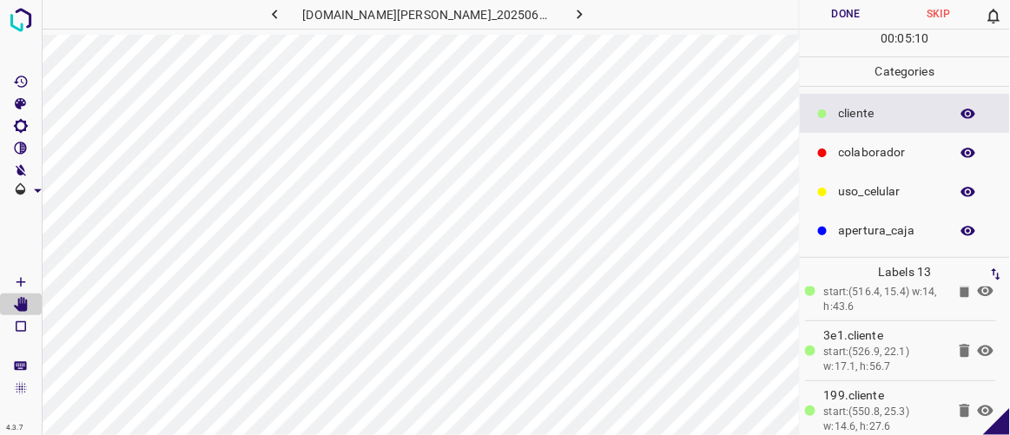
click at [960, 406] on icon at bounding box center [965, 410] width 10 height 13
click at [978, 406] on icon at bounding box center [986, 411] width 16 height 11
click at [975, 404] on icon at bounding box center [985, 410] width 21 height 21
click at [978, 406] on icon at bounding box center [986, 411] width 16 height 11
click at [975, 402] on icon at bounding box center [985, 410] width 21 height 21
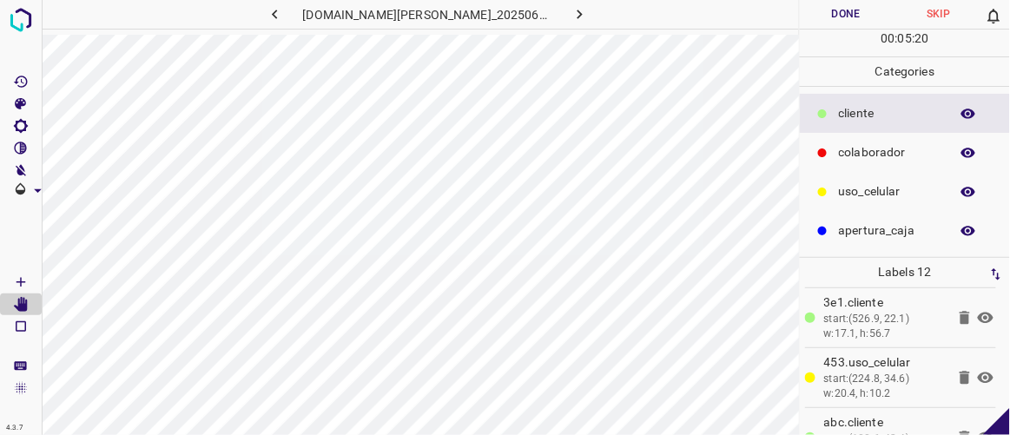
scroll to position [578, 0]
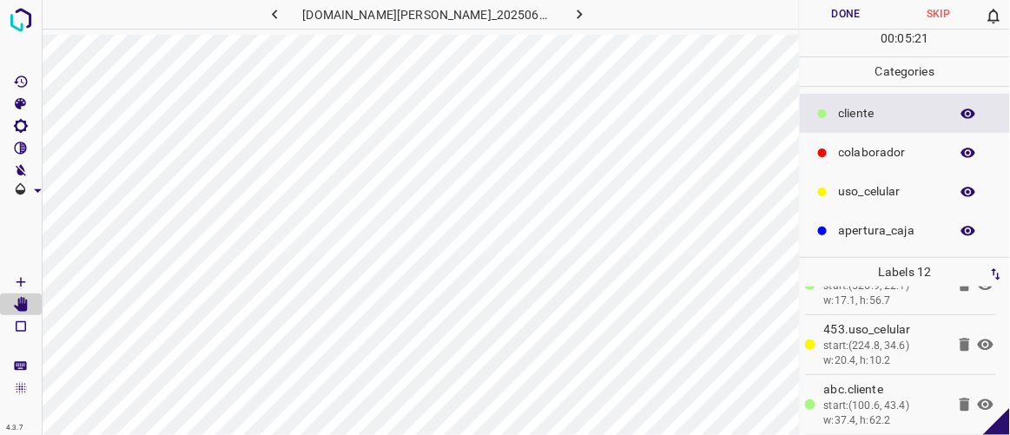
click at [978, 399] on icon at bounding box center [986, 404] width 16 height 11
click at [975, 399] on icon at bounding box center [985, 404] width 21 height 21
click at [978, 399] on icon at bounding box center [986, 404] width 16 height 11
click at [975, 397] on icon at bounding box center [985, 404] width 21 height 21
click at [29, 284] on Draw"] "[Space] Draw" at bounding box center [21, 282] width 42 height 23
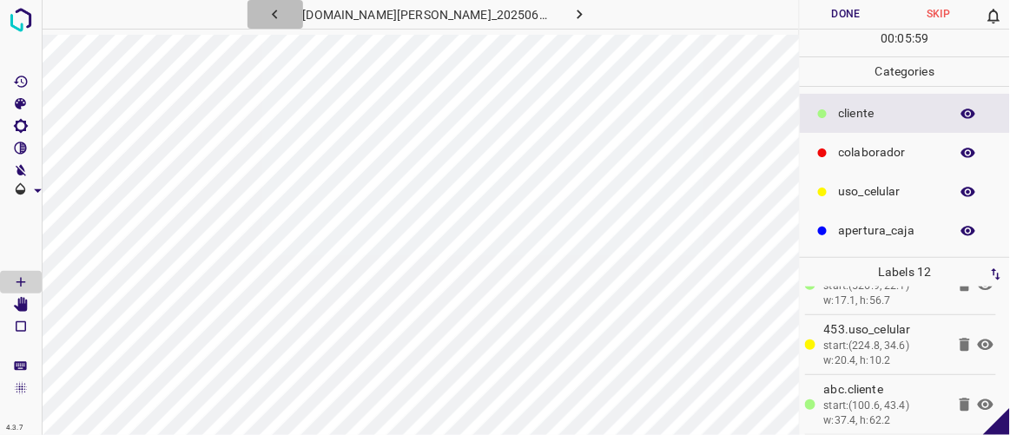
click at [284, 12] on icon "button" at bounding box center [275, 14] width 18 height 18
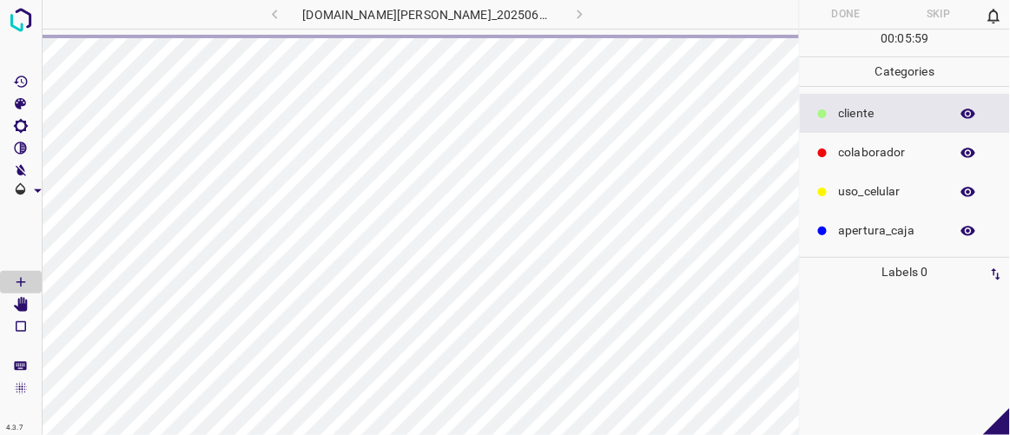
scroll to position [0, 0]
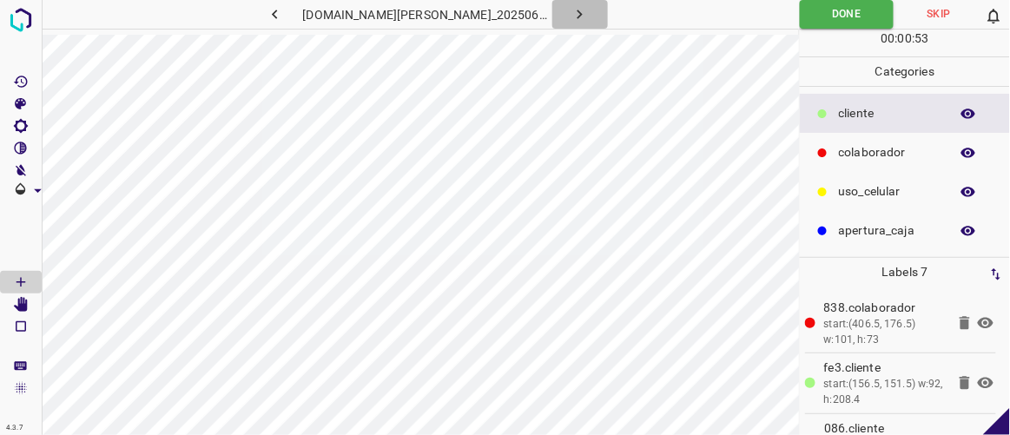
click at [571, 16] on icon "button" at bounding box center [580, 14] width 18 height 18
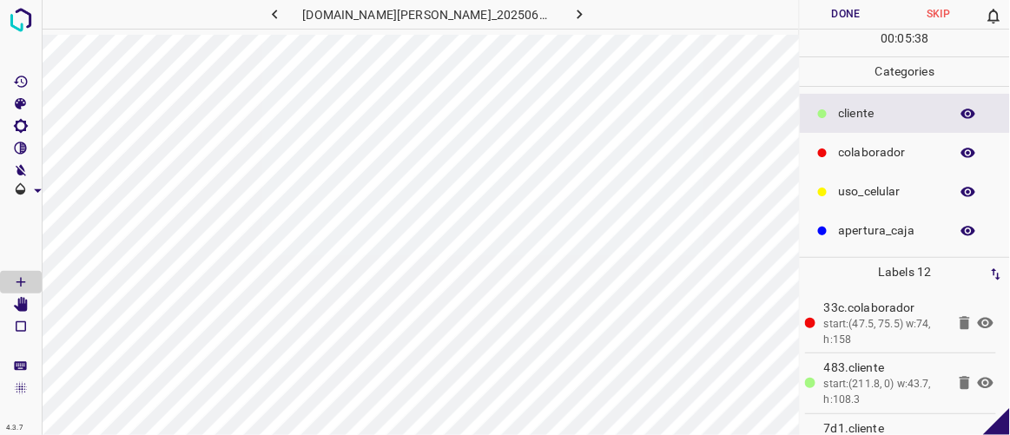
click at [855, 20] on button "Done" at bounding box center [846, 14] width 92 height 29
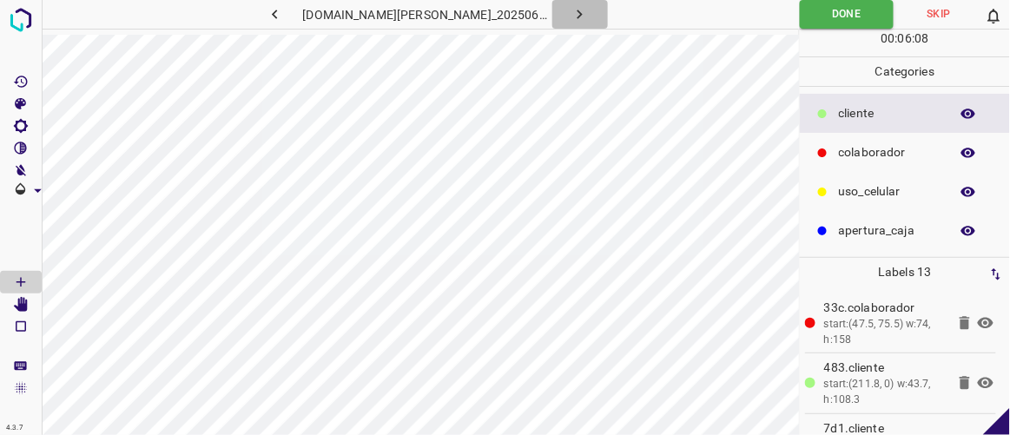
click at [571, 17] on icon "button" at bounding box center [580, 14] width 18 height 18
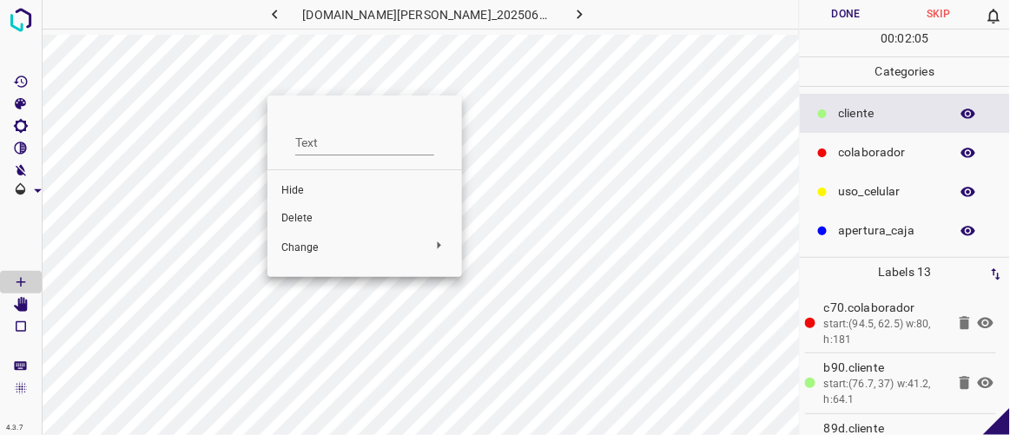
click at [309, 222] on span "Delete" at bounding box center [364, 219] width 167 height 16
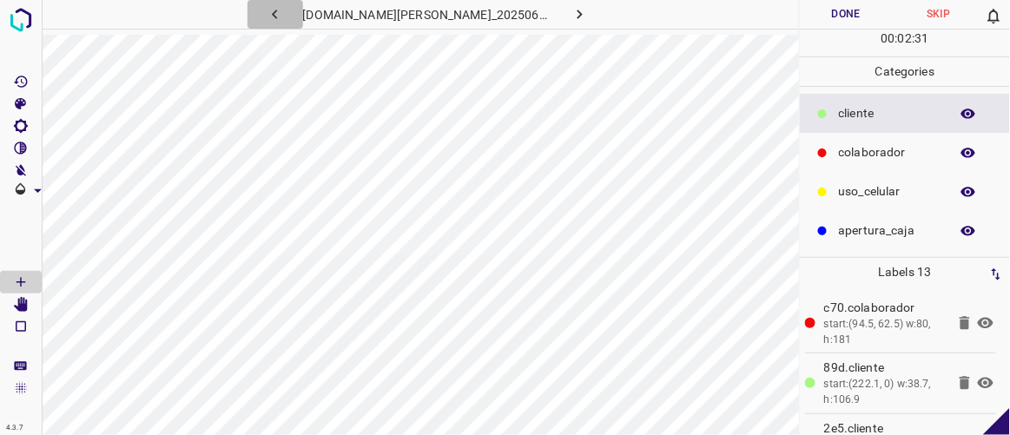
click at [284, 12] on icon "button" at bounding box center [275, 14] width 18 height 18
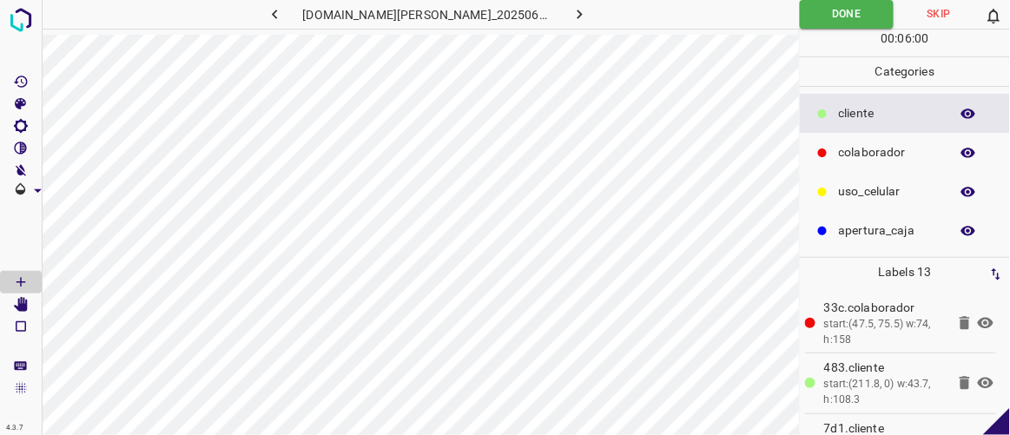
click at [571, 10] on icon "button" at bounding box center [580, 14] width 18 height 18
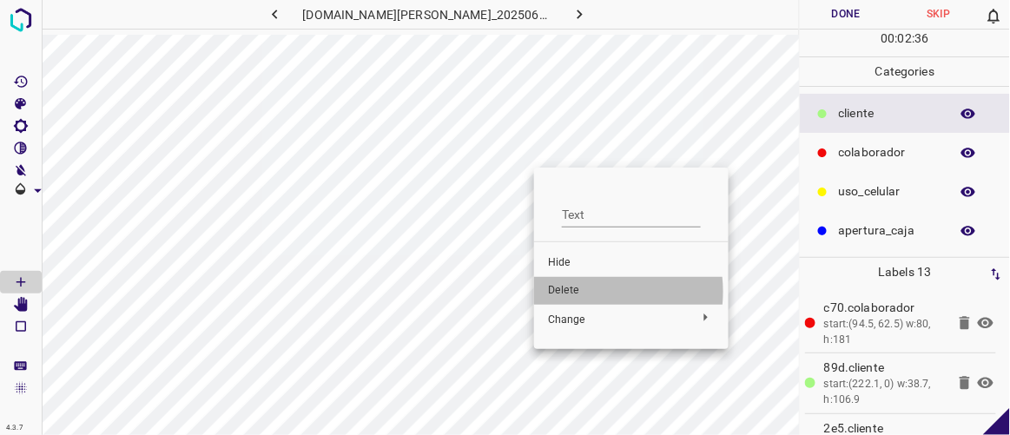
click at [581, 292] on span "Delete" at bounding box center [631, 291] width 167 height 16
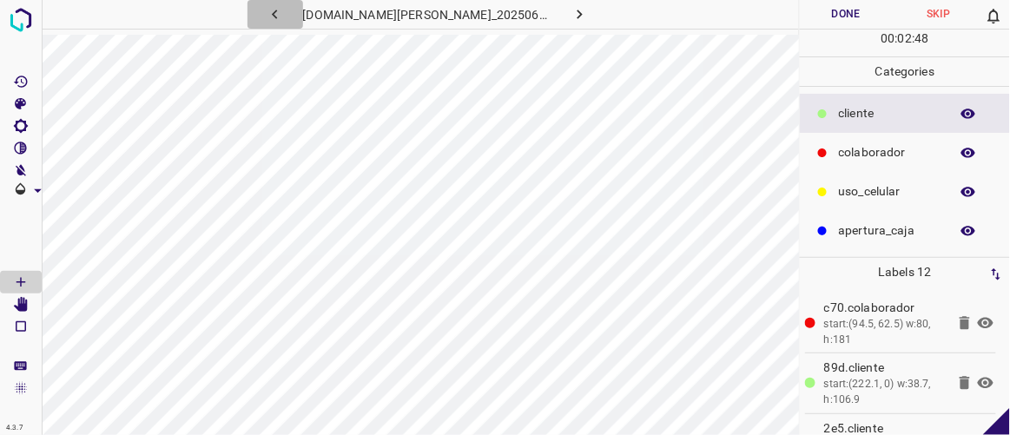
click at [284, 11] on icon "button" at bounding box center [275, 14] width 18 height 18
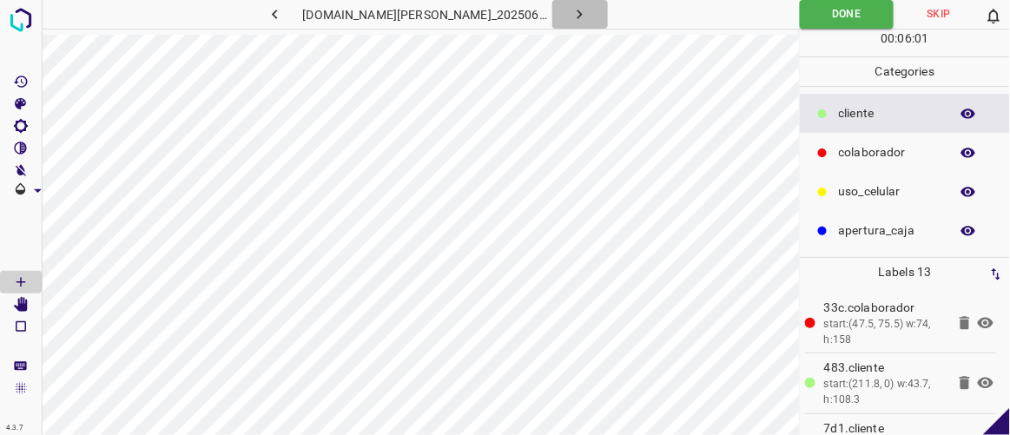
click at [571, 14] on icon "button" at bounding box center [580, 14] width 18 height 18
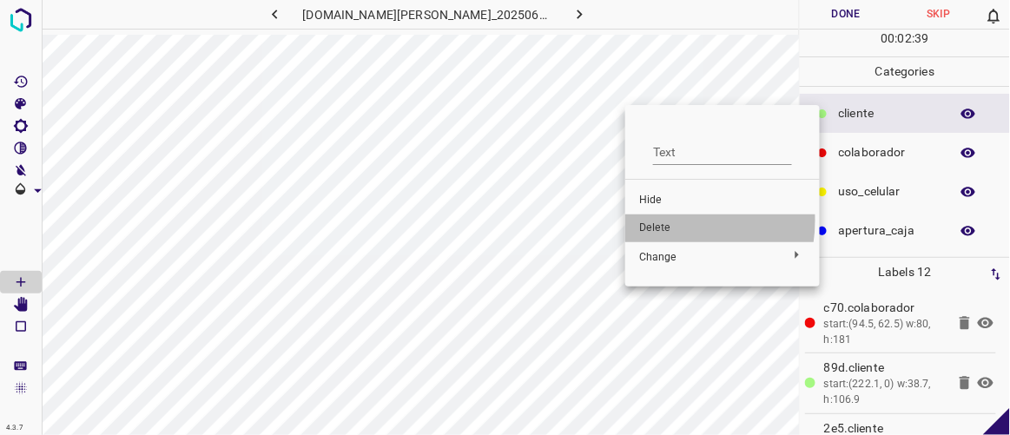
click at [661, 221] on span "Delete" at bounding box center [722, 229] width 167 height 16
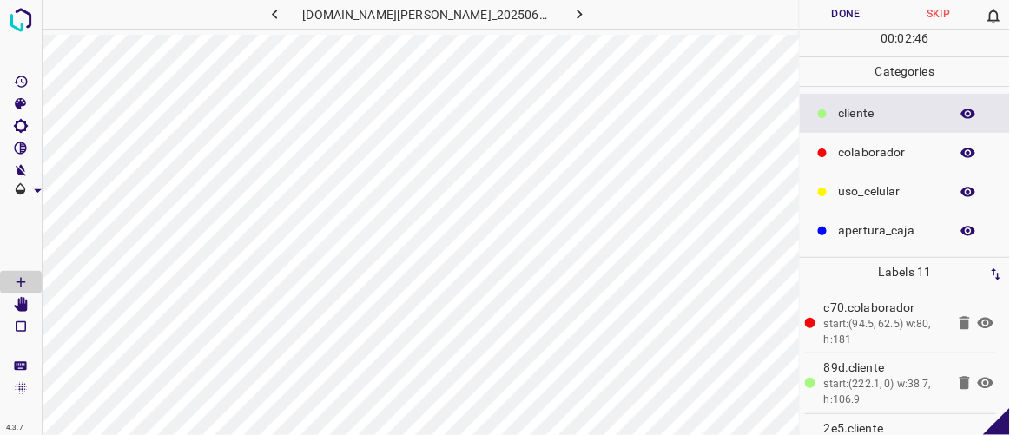
click at [284, 18] on icon "button" at bounding box center [275, 14] width 18 height 18
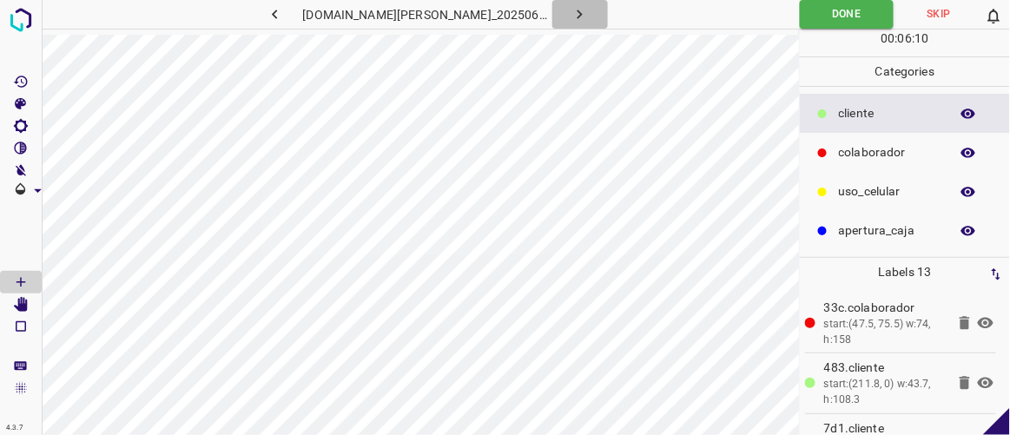
click at [577, 14] on icon "button" at bounding box center [579, 15] width 5 height 10
click at [853, 16] on button "Done" at bounding box center [846, 14] width 92 height 29
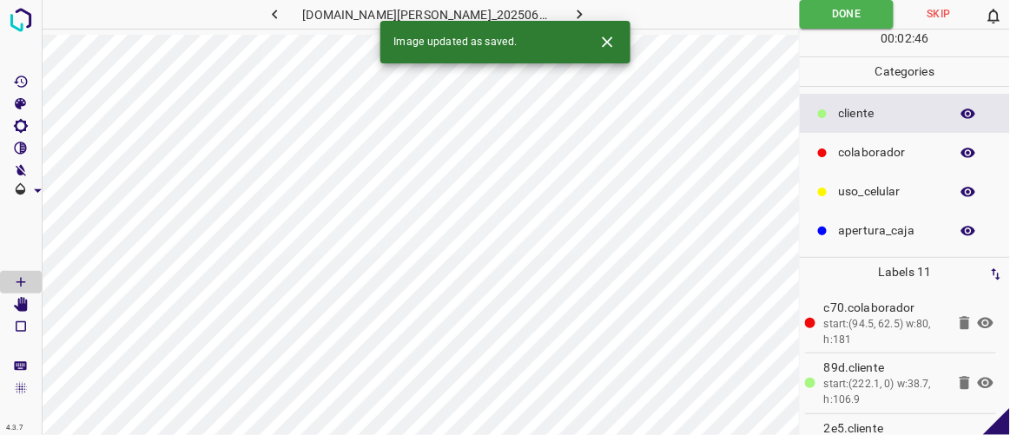
click at [571, 10] on icon "button" at bounding box center [580, 14] width 18 height 18
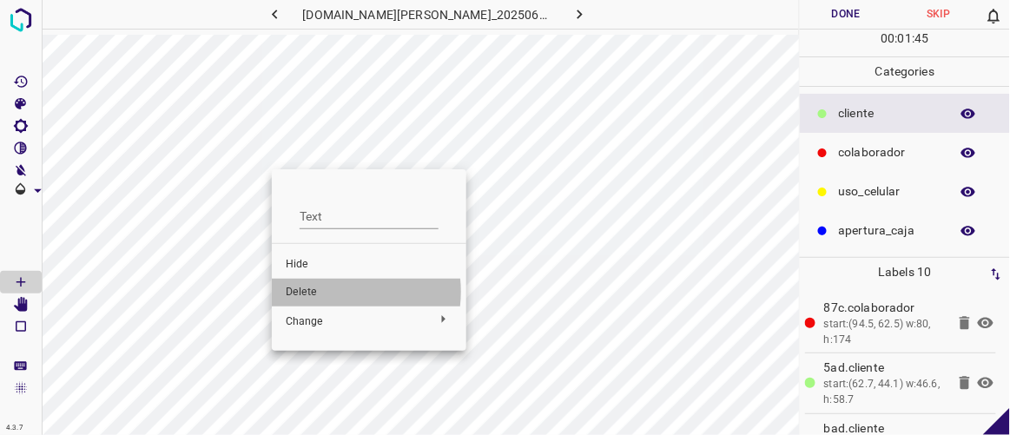
click at [330, 292] on span "Delete" at bounding box center [369, 293] width 167 height 16
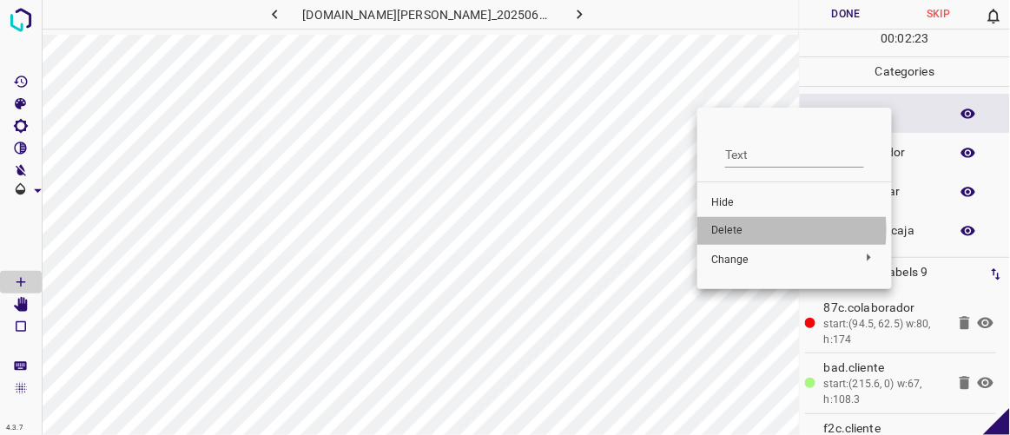
click at [720, 230] on span "Delete" at bounding box center [794, 231] width 167 height 16
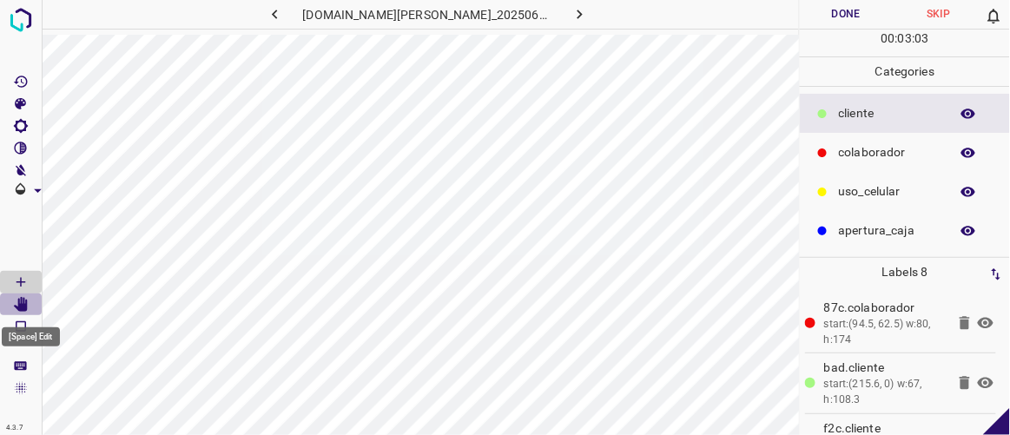
click at [20, 302] on icon "[Space] Edit" at bounding box center [21, 305] width 16 height 16
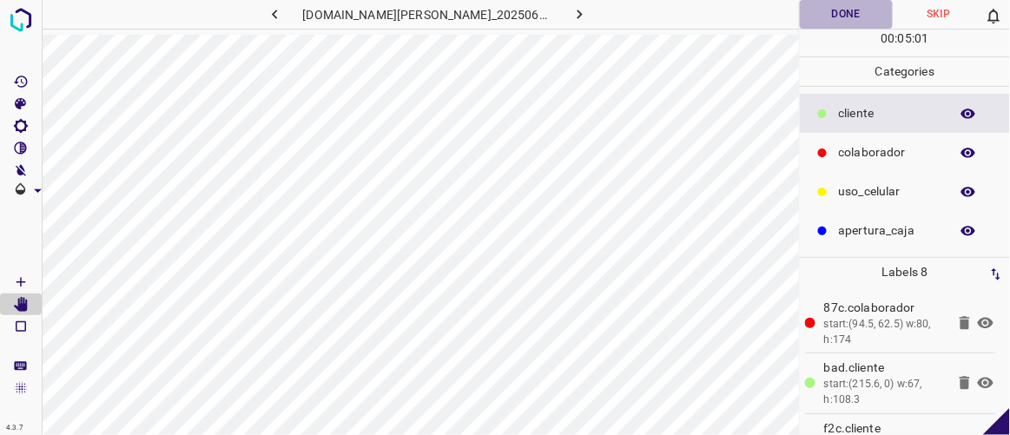
click at [862, 16] on button "Done" at bounding box center [846, 14] width 92 height 29
click at [571, 8] on icon "button" at bounding box center [580, 14] width 18 height 18
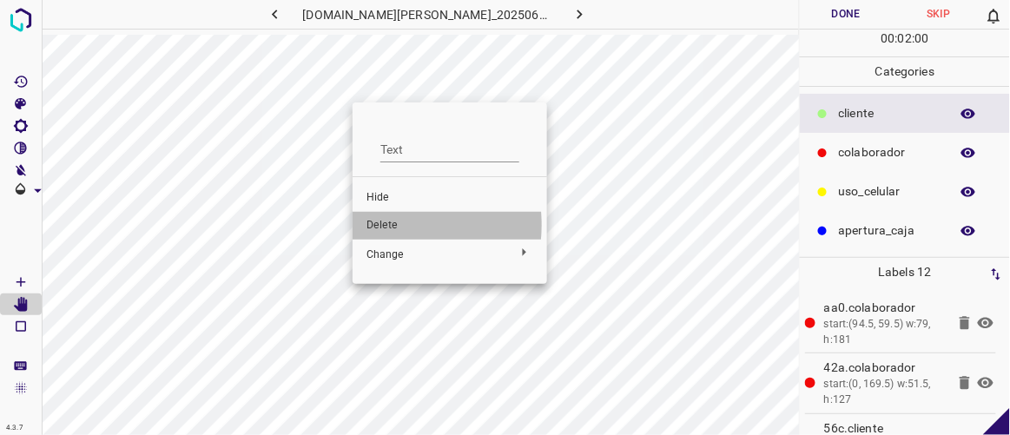
click at [379, 225] on span "Delete" at bounding box center [449, 226] width 167 height 16
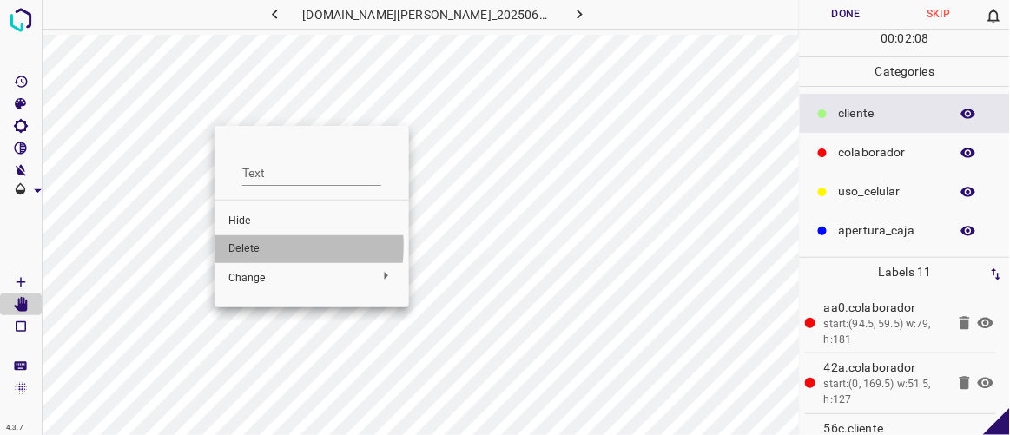
click at [242, 246] on span "Delete" at bounding box center [311, 249] width 167 height 16
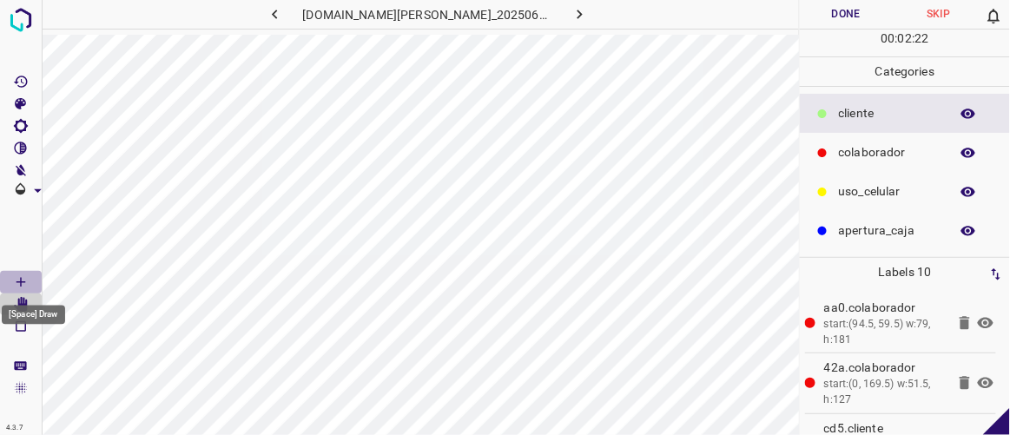
click at [16, 280] on icon "[Space] Draw" at bounding box center [21, 282] width 16 height 16
click at [25, 307] on div "[Space] Draw" at bounding box center [33, 315] width 63 height 19
click at [20, 300] on div "[Space] Draw" at bounding box center [33, 310] width 67 height 33
click at [21, 303] on icon "[Space] Edit" at bounding box center [21, 305] width 14 height 16
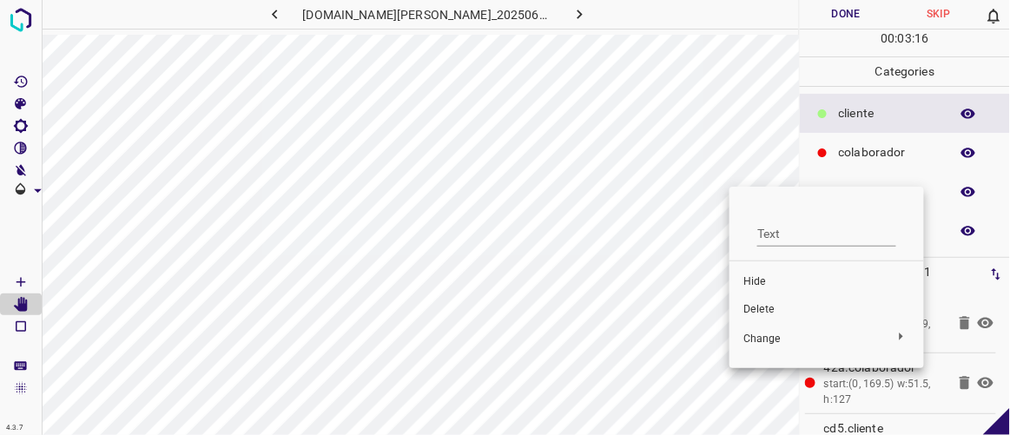
click at [756, 309] on span "Delete" at bounding box center [826, 310] width 167 height 16
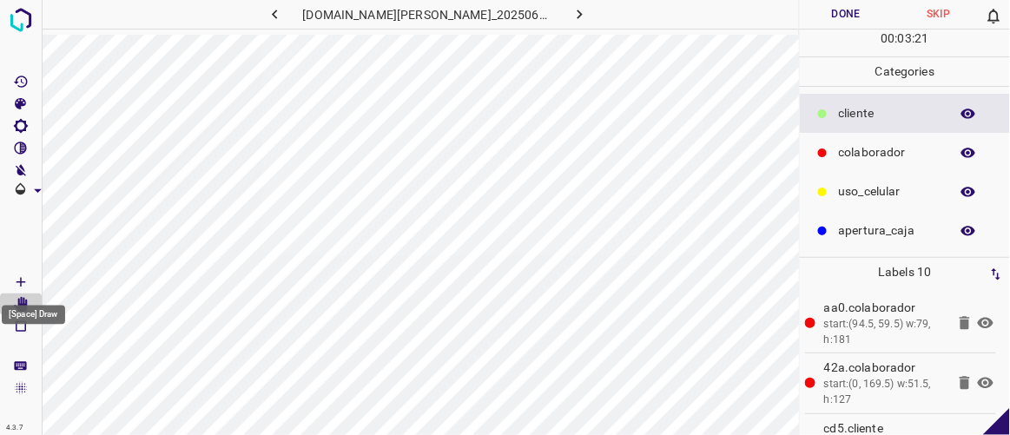
click at [26, 285] on icon "[Space] Draw" at bounding box center [21, 282] width 16 height 16
click at [882, 17] on button "Done" at bounding box center [846, 14] width 92 height 29
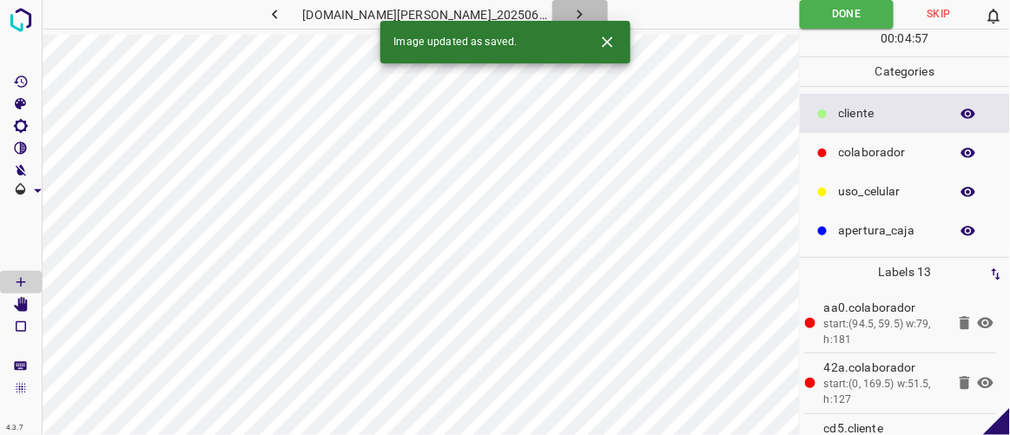
click at [571, 11] on icon "button" at bounding box center [580, 14] width 18 height 18
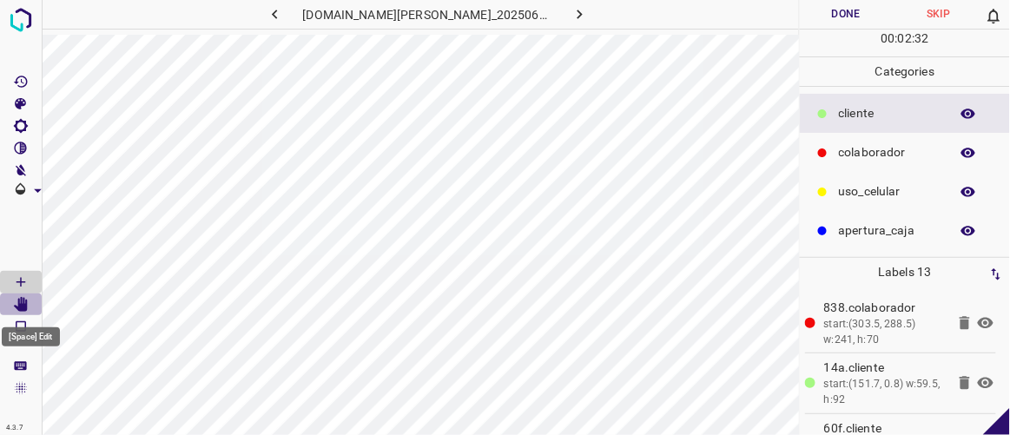
click at [29, 304] on Edit"] "[Space] Edit" at bounding box center [21, 305] width 42 height 23
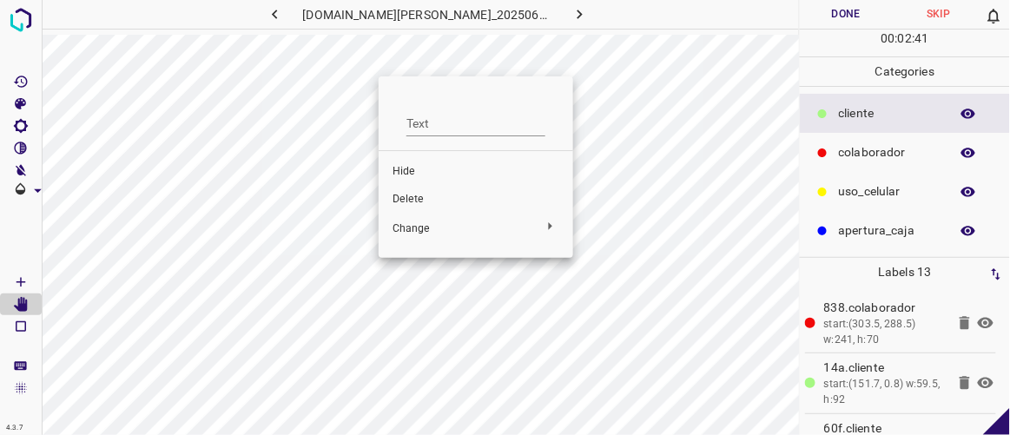
click at [406, 202] on span "Delete" at bounding box center [476, 200] width 167 height 16
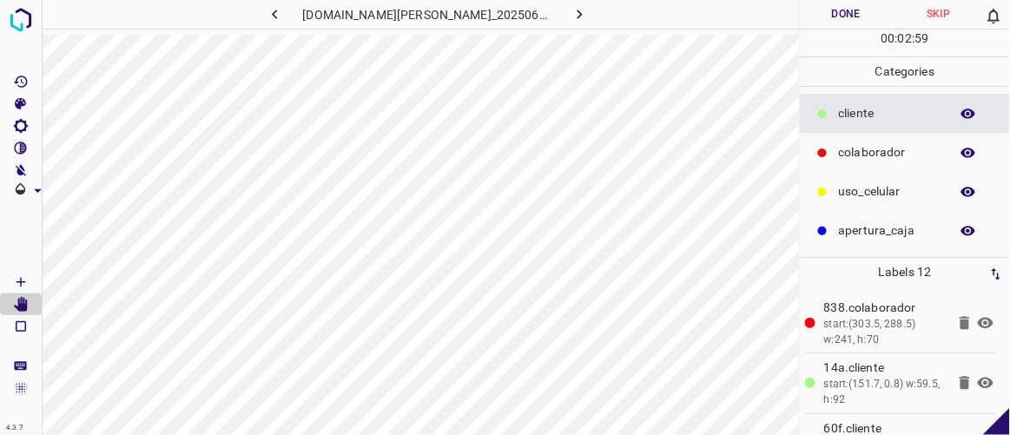
click at [303, 16] on button "button" at bounding box center [275, 14] width 56 height 29
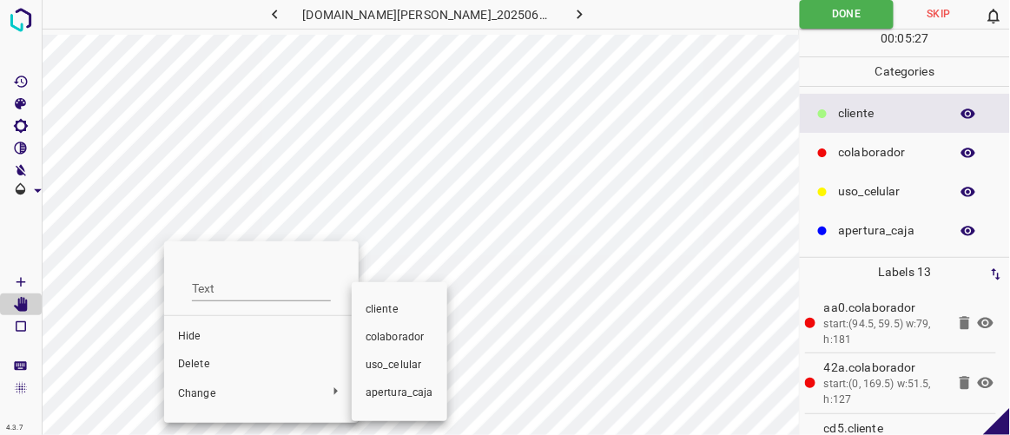
click at [211, 360] on div at bounding box center [505, 217] width 1010 height 435
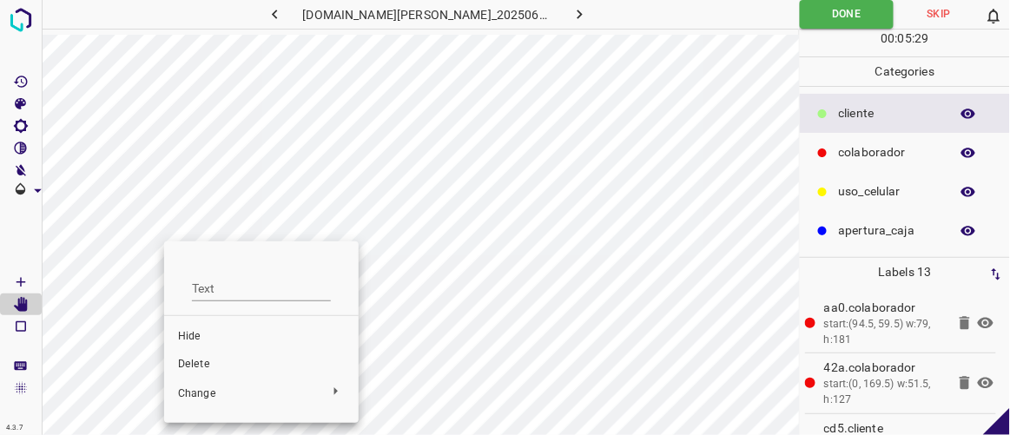
click at [191, 364] on span "Delete" at bounding box center [261, 365] width 167 height 16
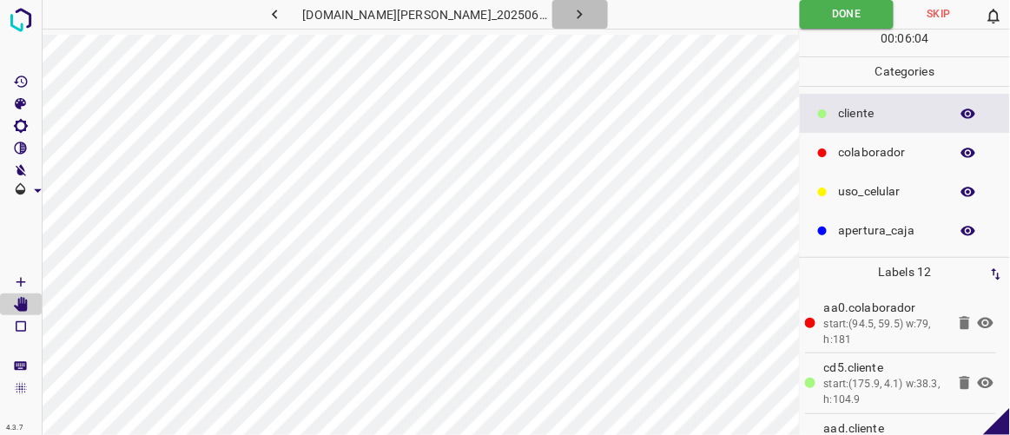
click at [571, 14] on icon "button" at bounding box center [580, 14] width 18 height 18
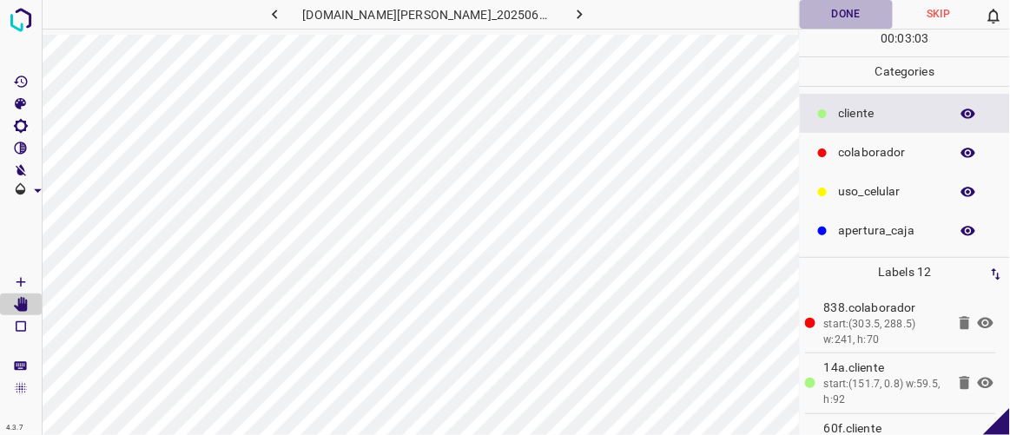
click at [864, 16] on button "Done" at bounding box center [846, 14] width 92 height 29
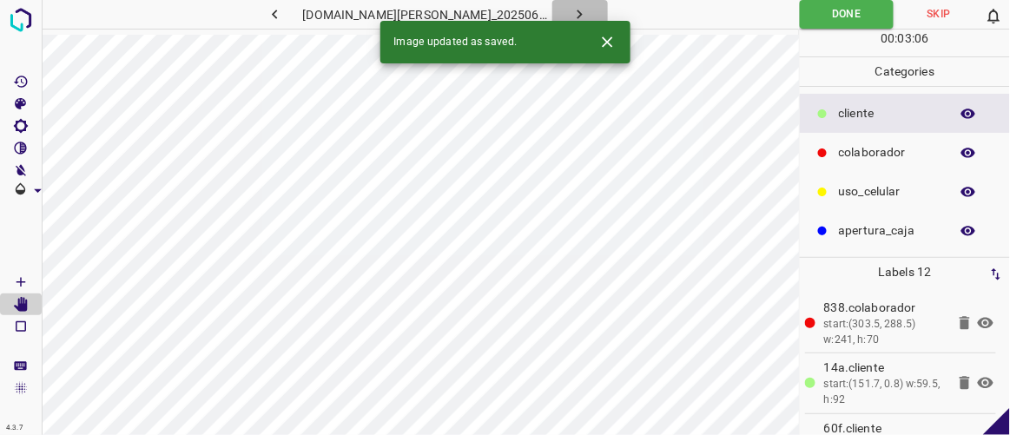
click at [571, 15] on icon "button" at bounding box center [580, 14] width 18 height 18
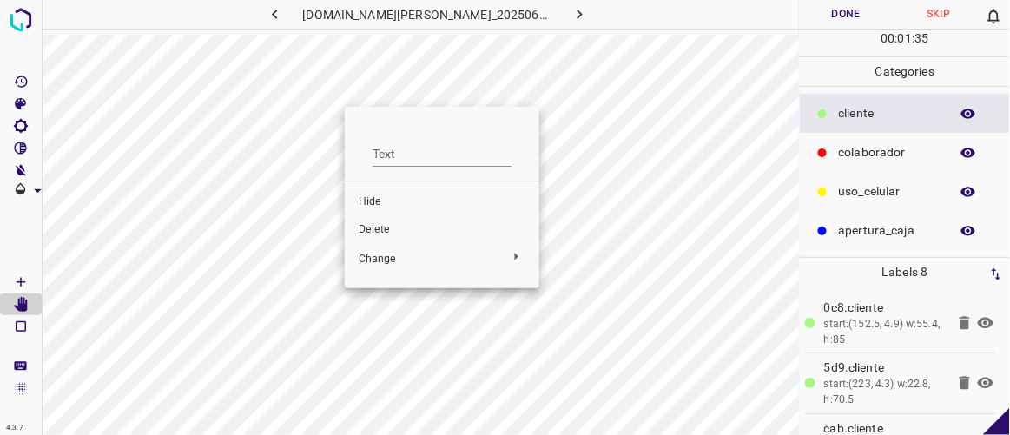
click at [378, 228] on span "Delete" at bounding box center [442, 230] width 167 height 16
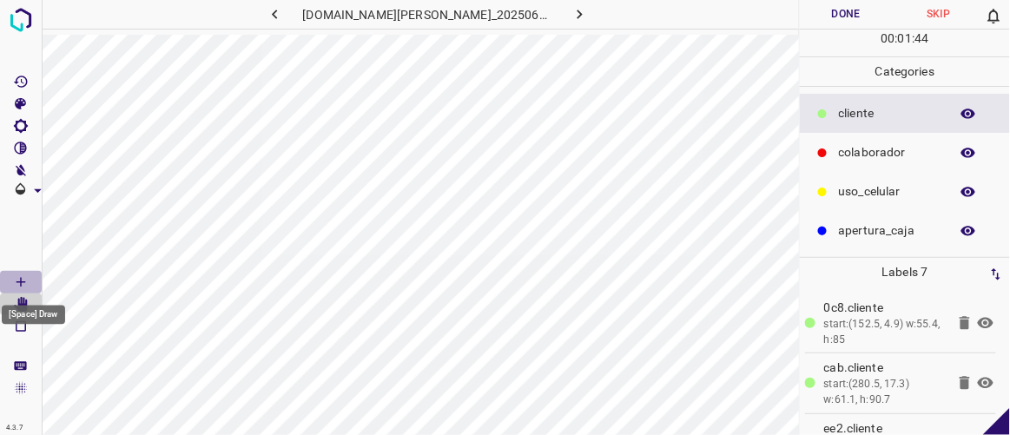
click at [26, 275] on icon "[Space] Draw" at bounding box center [21, 282] width 16 height 16
click at [844, 19] on button "Done" at bounding box center [846, 14] width 92 height 29
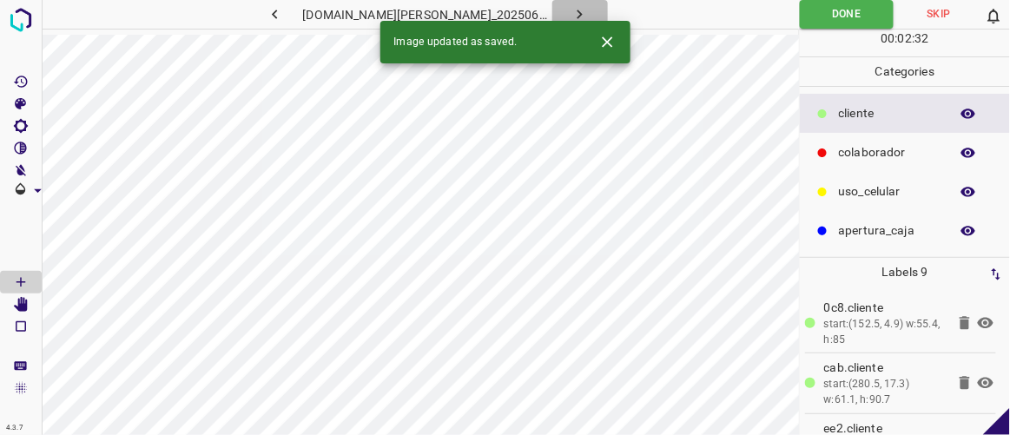
click at [571, 12] on button "button" at bounding box center [580, 14] width 56 height 29
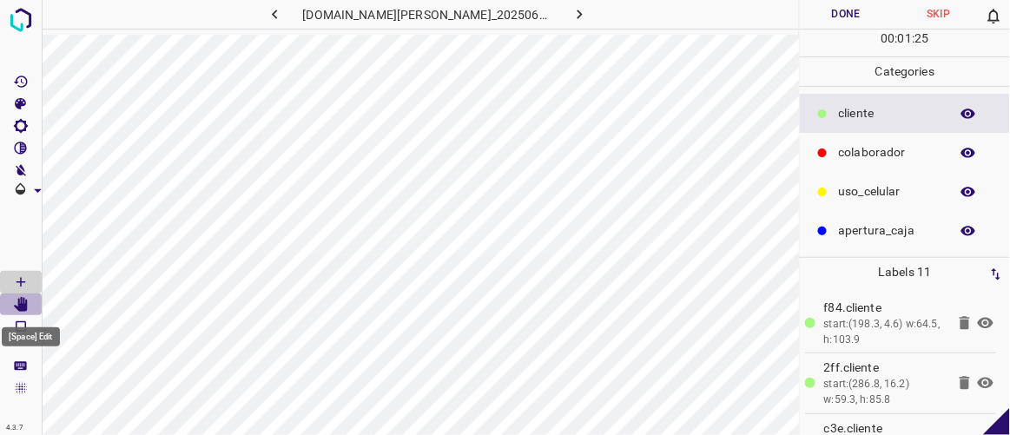
click at [25, 305] on icon "[Space] Edit" at bounding box center [21, 305] width 14 height 16
click at [20, 272] on Draw"] "[Space] Draw" at bounding box center [21, 282] width 42 height 23
click at [23, 304] on icon "[Space] Edit" at bounding box center [21, 305] width 14 height 16
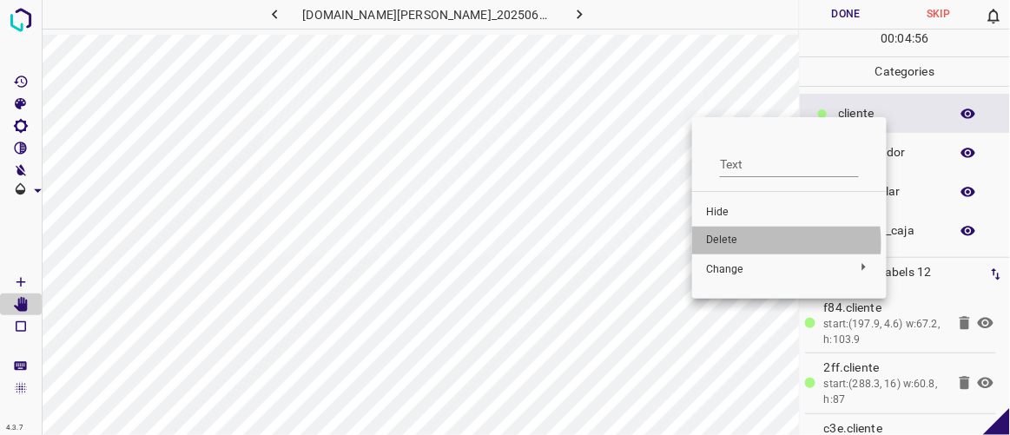
click at [732, 243] on span "Delete" at bounding box center [789, 241] width 167 height 16
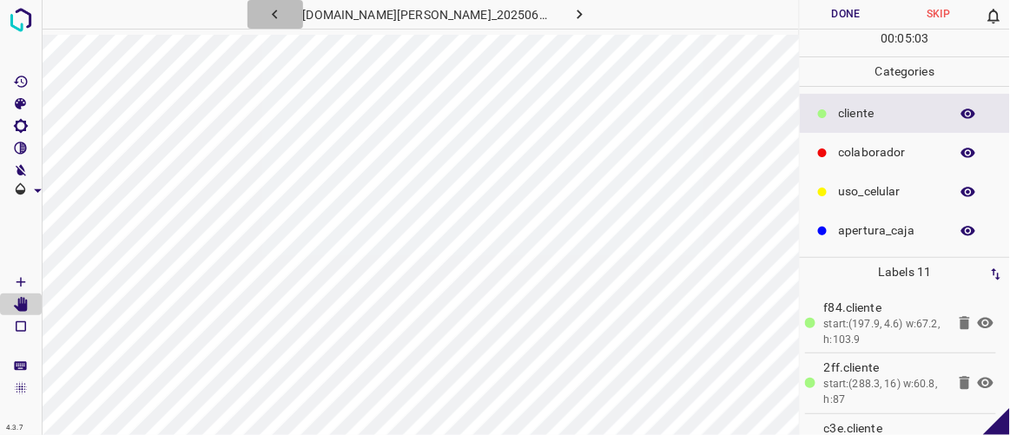
click at [277, 11] on icon "button" at bounding box center [274, 15] width 5 height 10
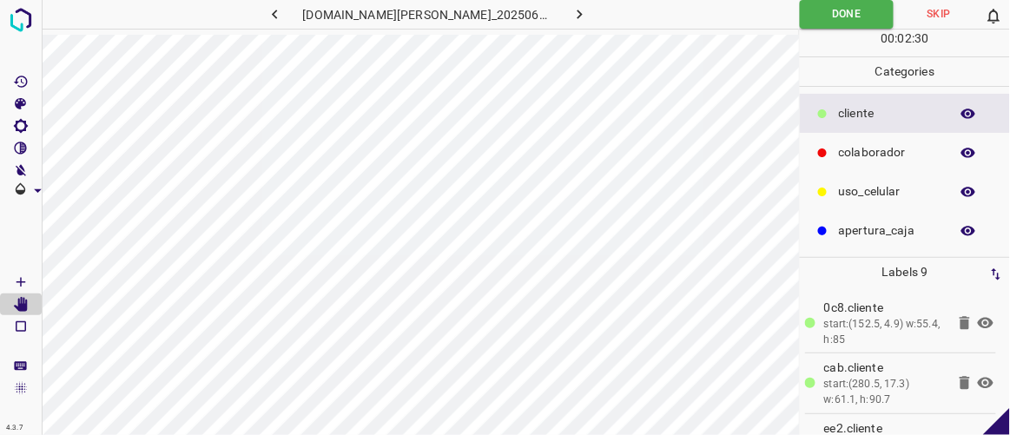
click at [571, 15] on icon "button" at bounding box center [580, 14] width 18 height 18
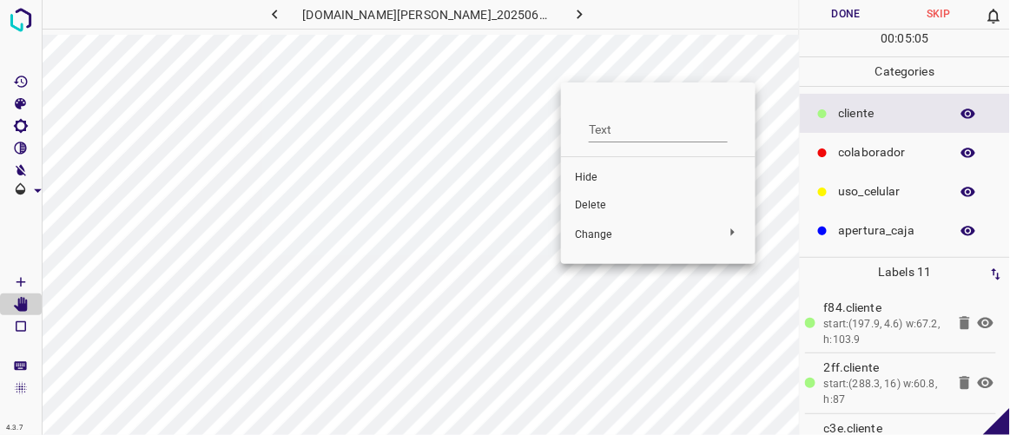
click at [596, 200] on span "Delete" at bounding box center [658, 206] width 167 height 16
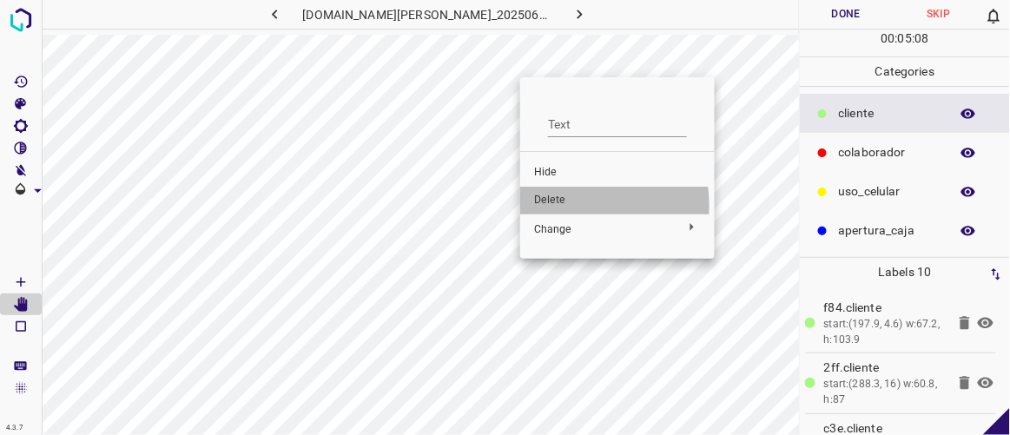
click at [550, 206] on span "Delete" at bounding box center [617, 201] width 167 height 16
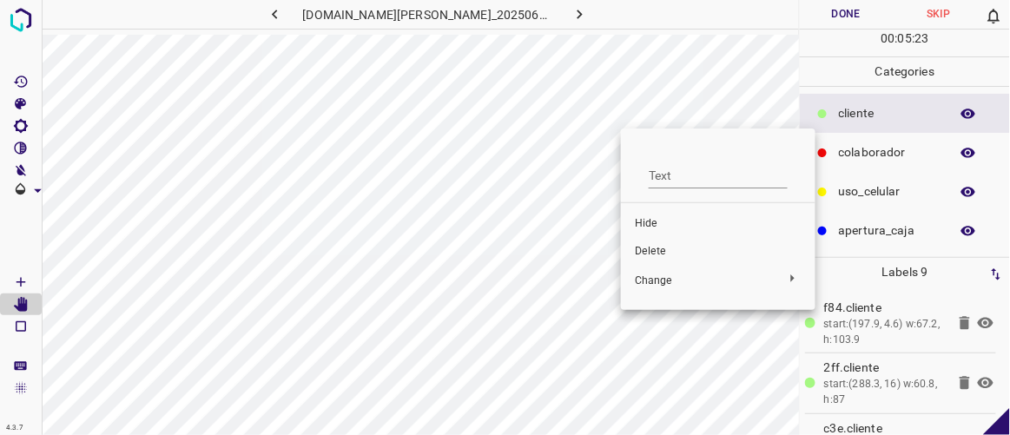
drag, startPoint x: 643, startPoint y: 247, endPoint x: 649, endPoint y: 238, distance: 10.9
click at [645, 247] on span "Delete" at bounding box center [718, 252] width 167 height 16
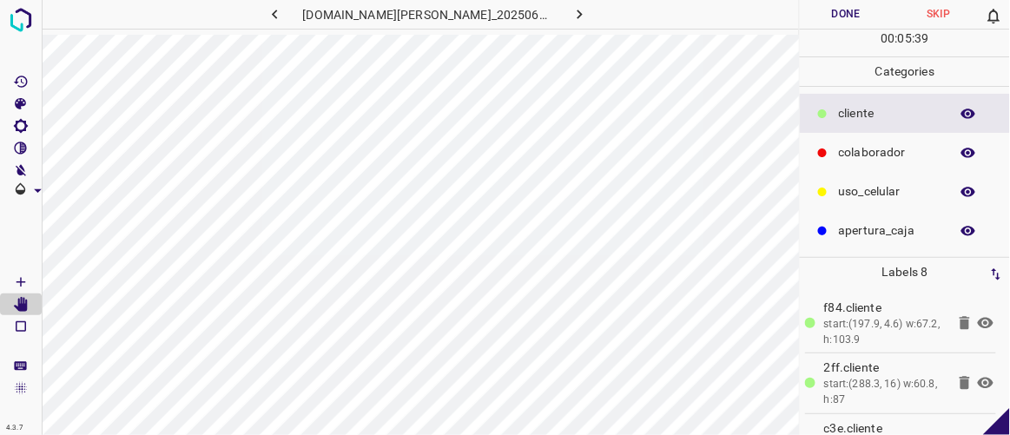
click at [284, 6] on icon "button" at bounding box center [275, 14] width 18 height 18
click at [571, 13] on icon "button" at bounding box center [580, 14] width 18 height 18
click at [819, 16] on button "Done" at bounding box center [846, 14] width 92 height 29
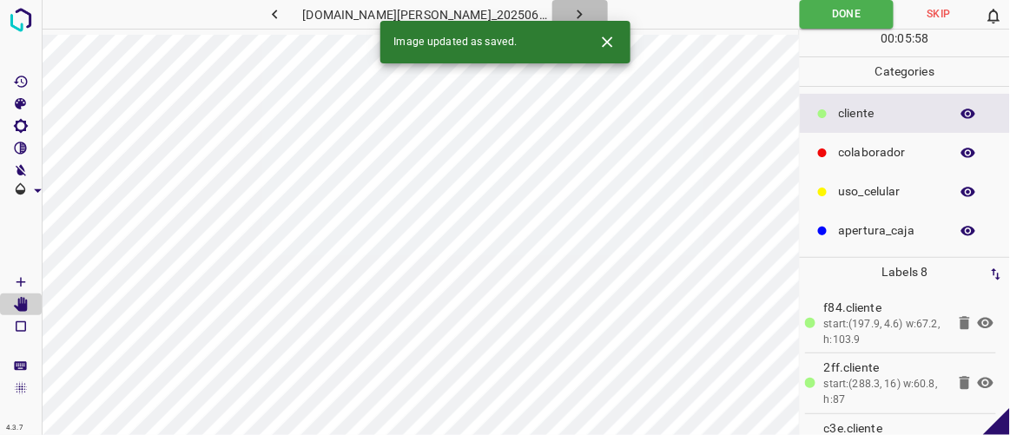
click at [571, 5] on icon "button" at bounding box center [580, 14] width 18 height 18
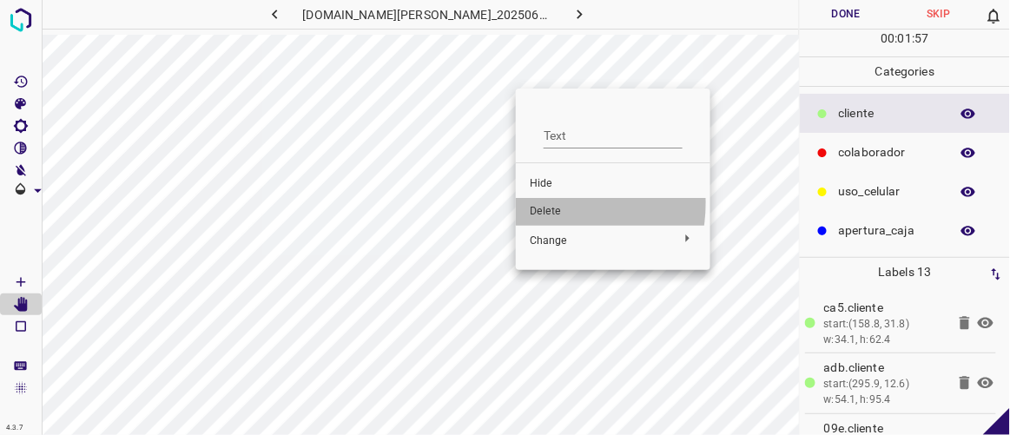
click at [543, 203] on li "Delete" at bounding box center [613, 212] width 195 height 28
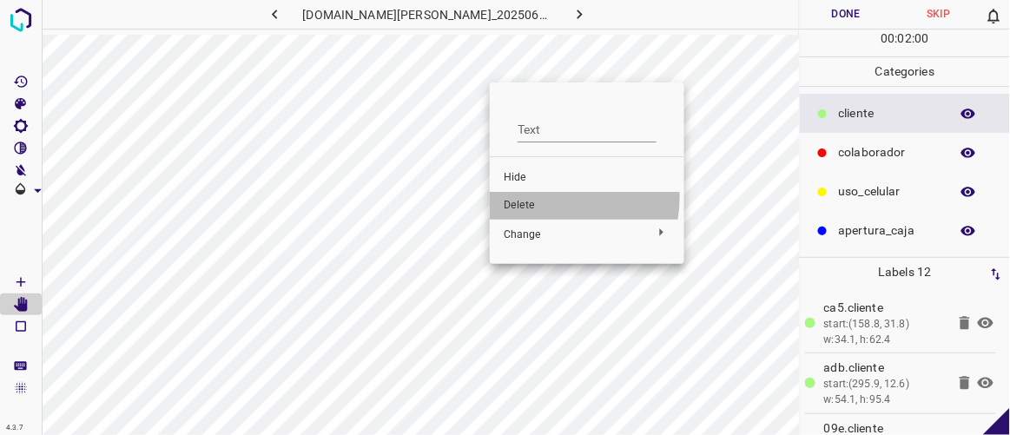
click at [527, 196] on li "Delete" at bounding box center [587, 206] width 195 height 28
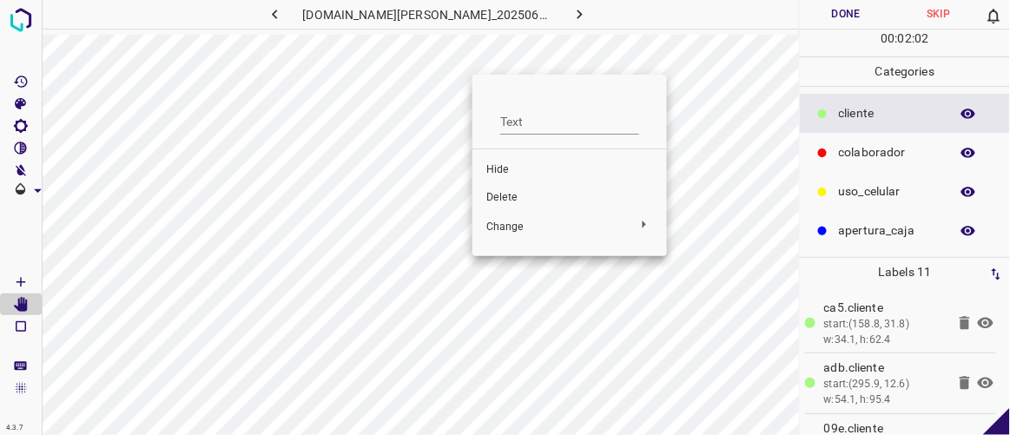
click at [506, 199] on span "Delete" at bounding box center [569, 198] width 167 height 16
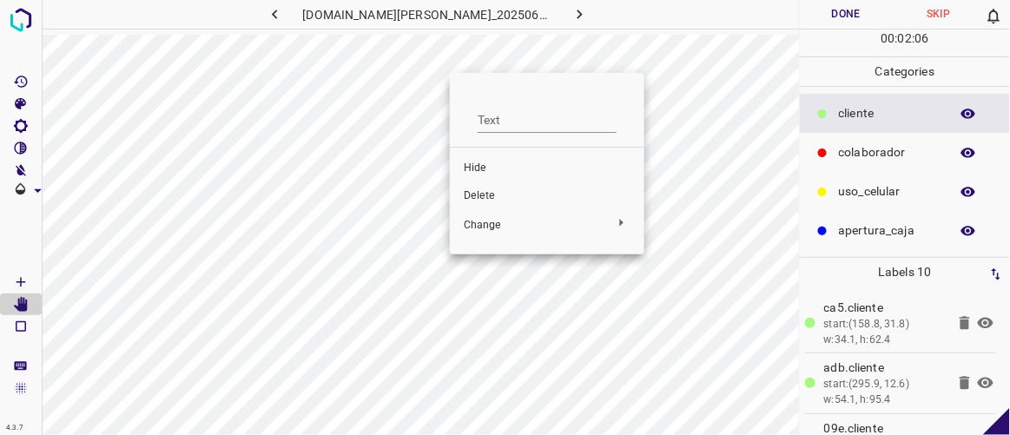
click at [485, 198] on span "Delete" at bounding box center [547, 196] width 167 height 16
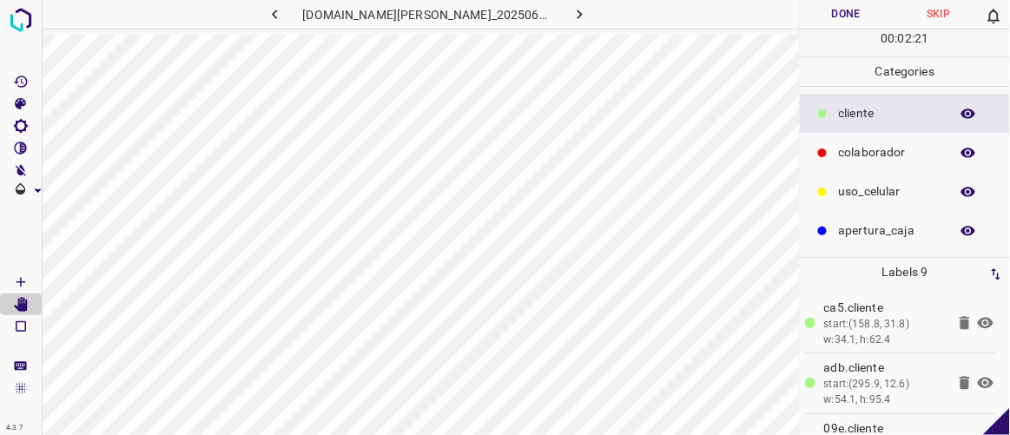
click at [871, 16] on button "Done" at bounding box center [846, 14] width 92 height 29
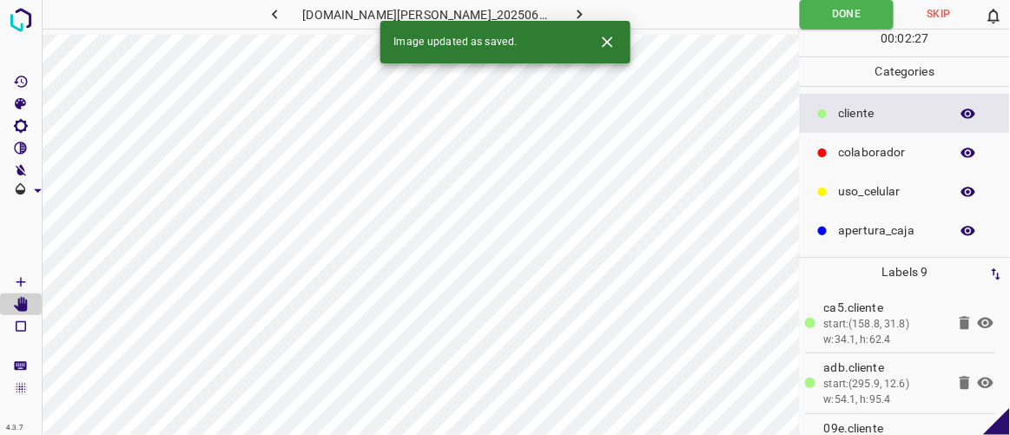
click at [571, 10] on icon "button" at bounding box center [580, 14] width 18 height 18
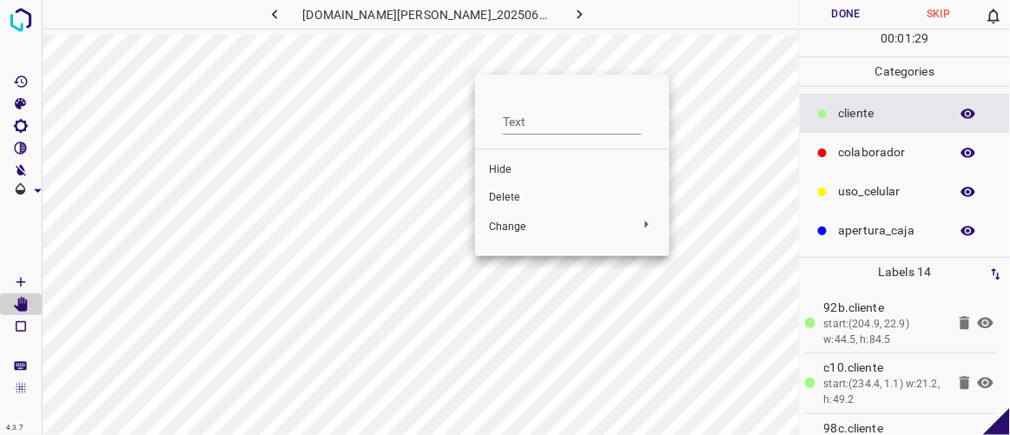
click at [504, 193] on span "Delete" at bounding box center [572, 198] width 167 height 16
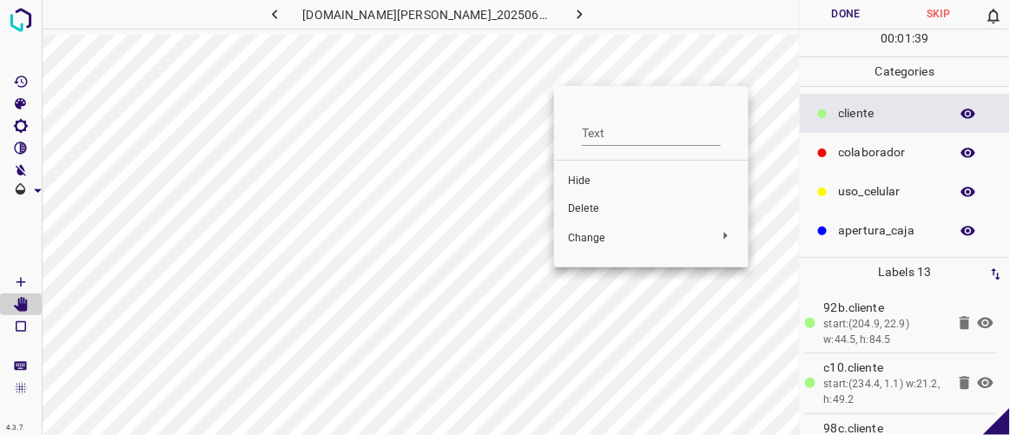
click at [587, 208] on span "Delete" at bounding box center [651, 209] width 167 height 16
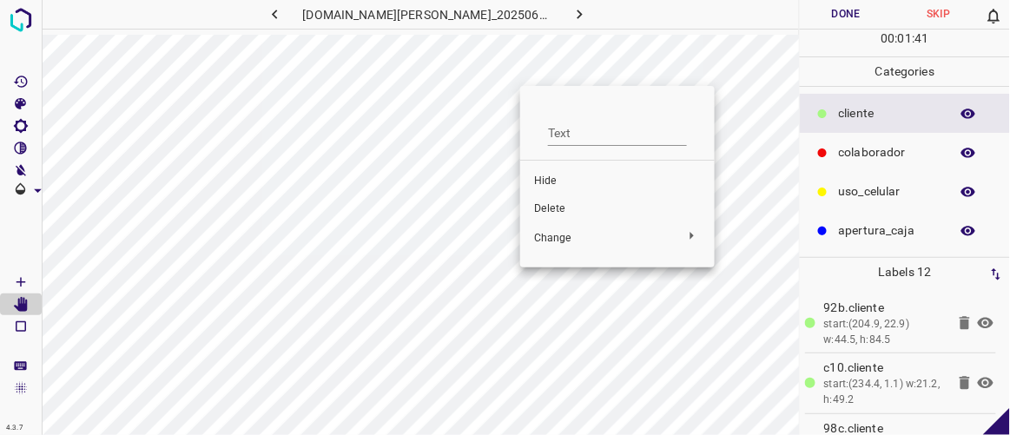
click at [559, 203] on span "Delete" at bounding box center [617, 209] width 167 height 16
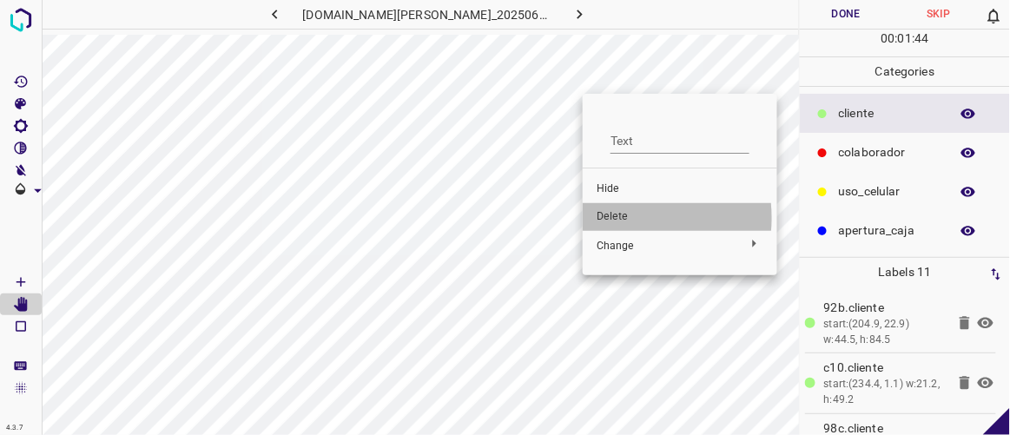
click at [613, 218] on span "Delete" at bounding box center [680, 217] width 167 height 16
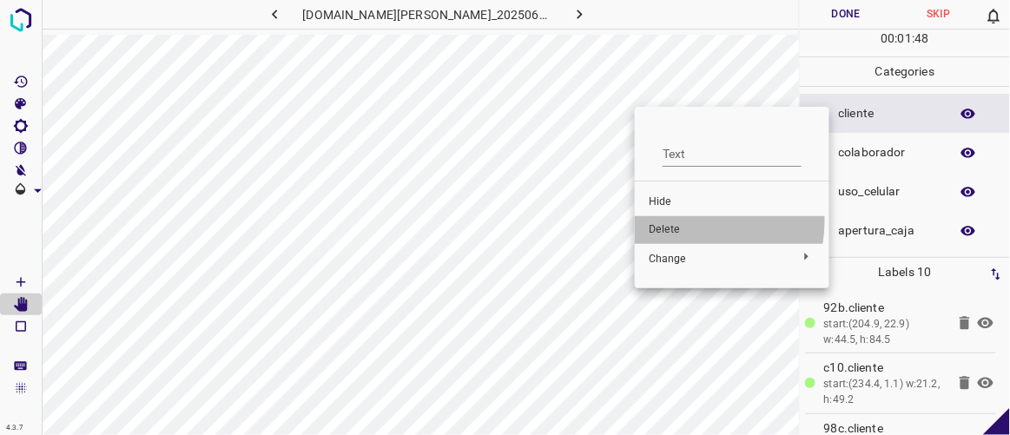
click at [664, 218] on li "Delete" at bounding box center [732, 230] width 195 height 28
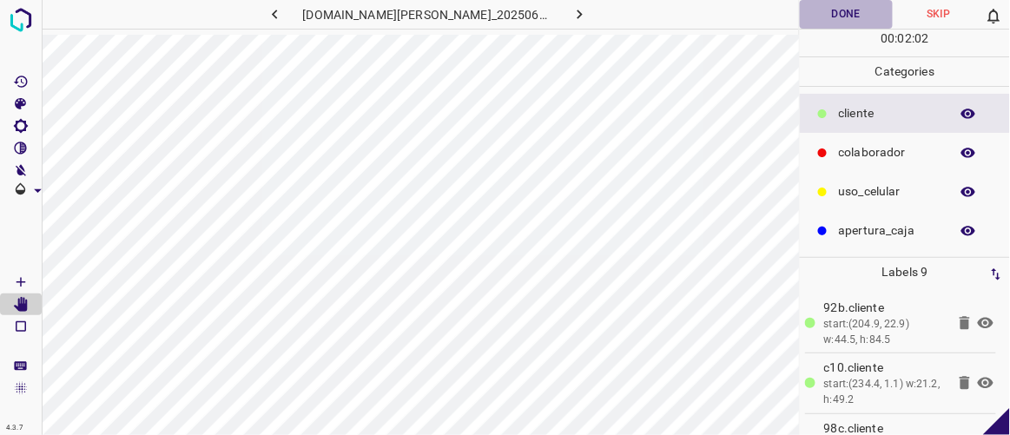
click at [830, 8] on button "Done" at bounding box center [846, 14] width 92 height 29
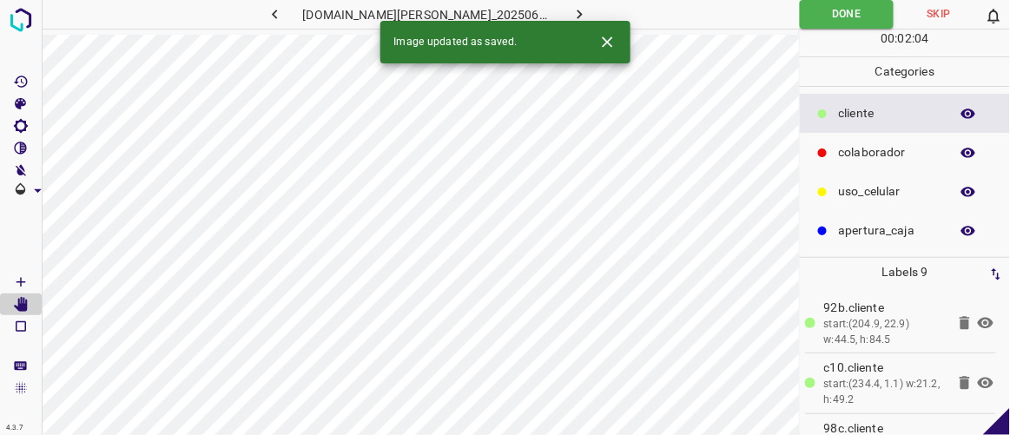
click at [571, 11] on icon "button" at bounding box center [580, 14] width 18 height 18
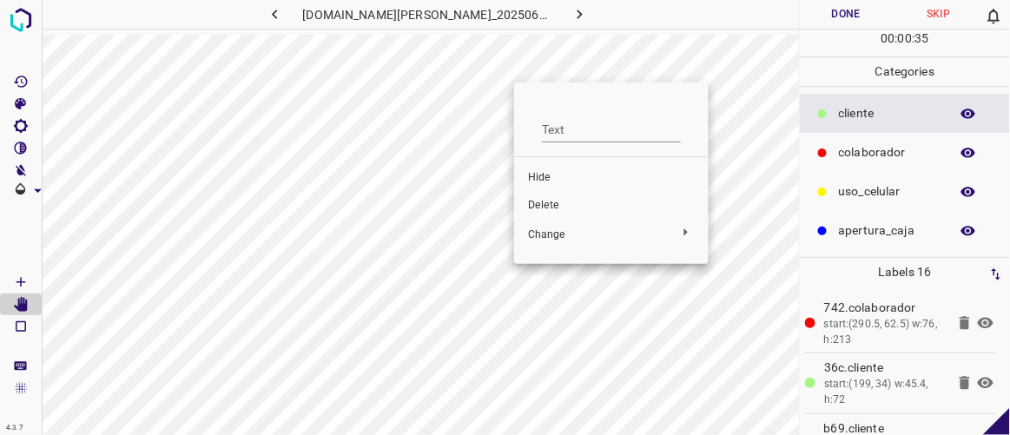
click at [544, 207] on span "Delete" at bounding box center [611, 206] width 167 height 16
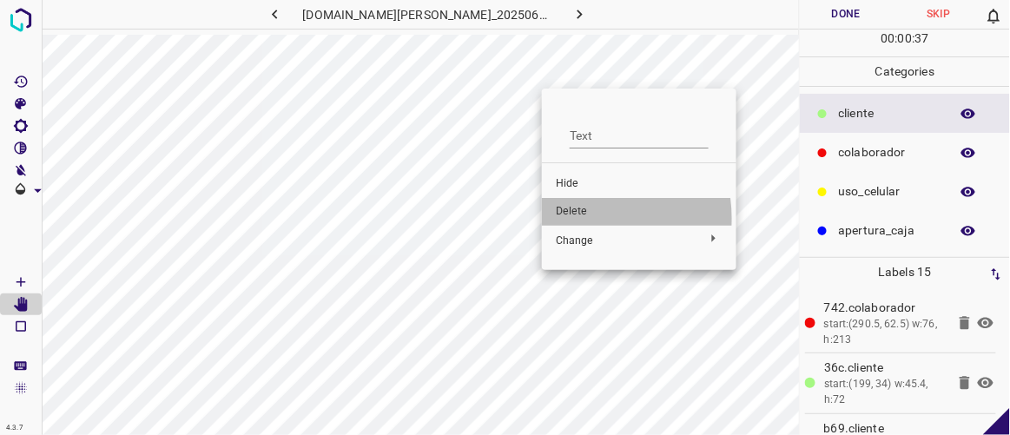
click at [578, 216] on span "Delete" at bounding box center [639, 212] width 167 height 16
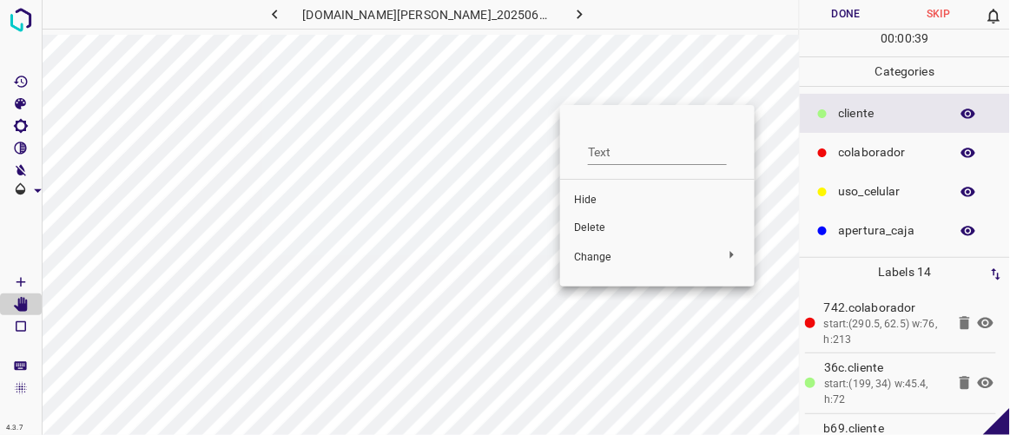
click at [587, 226] on span "Delete" at bounding box center [657, 229] width 167 height 16
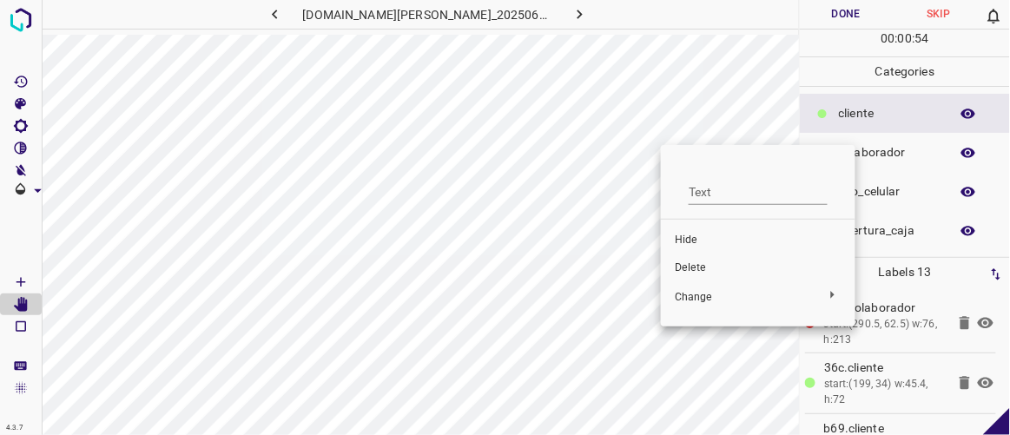
click at [696, 265] on span "Delete" at bounding box center [758, 269] width 167 height 16
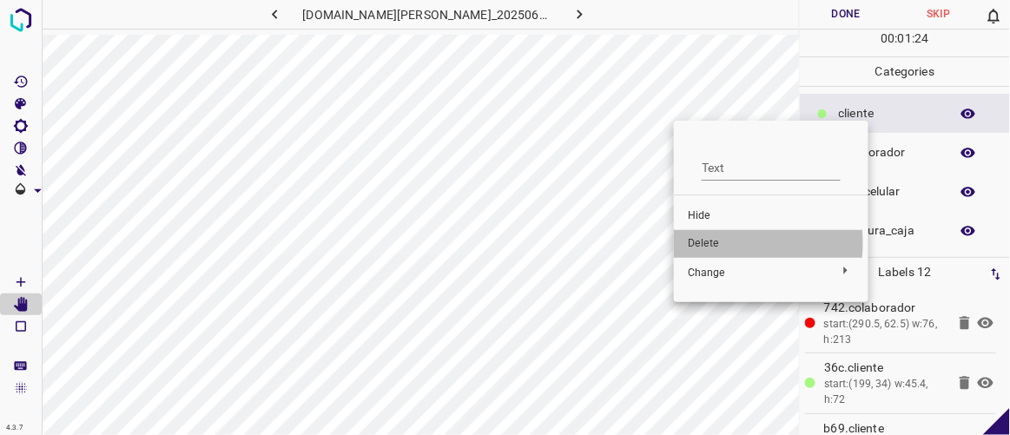
click at [701, 243] on span "Delete" at bounding box center [771, 244] width 167 height 16
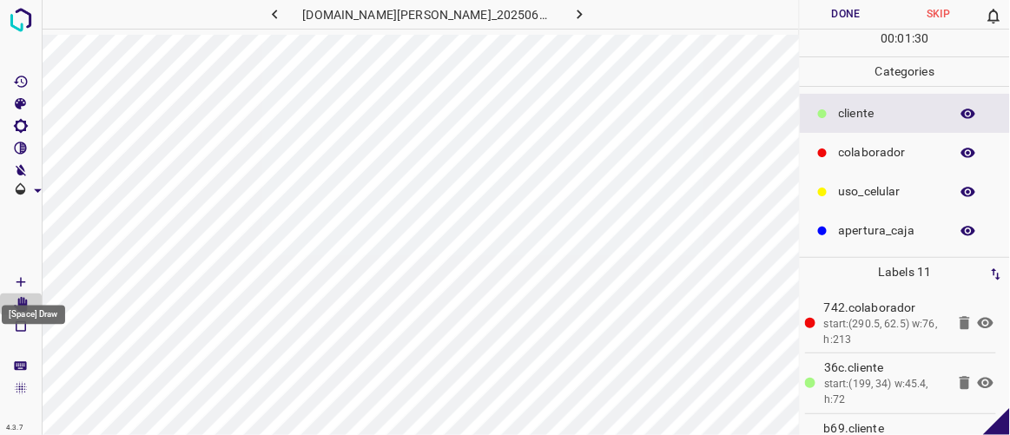
click at [23, 280] on icon "[Space] Draw" at bounding box center [20, 282] width 9 height 9
click at [864, 17] on button "Done" at bounding box center [846, 14] width 92 height 29
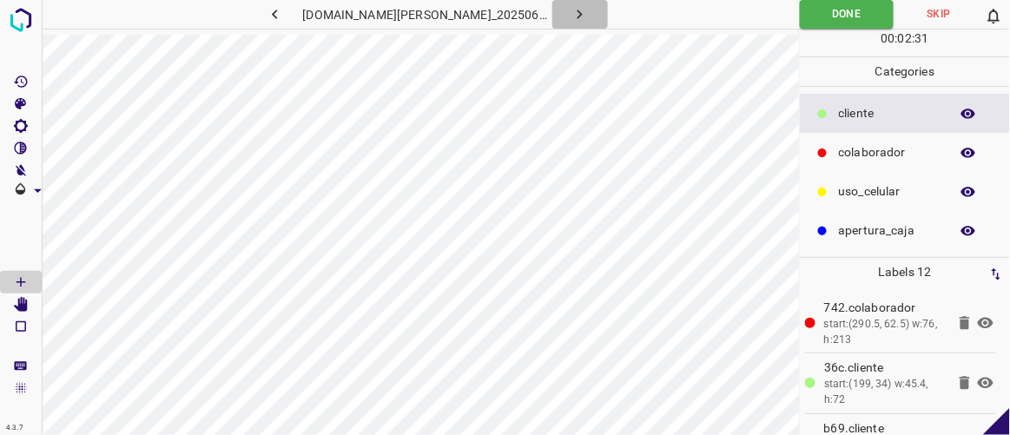
click at [571, 14] on icon "button" at bounding box center [580, 14] width 18 height 18
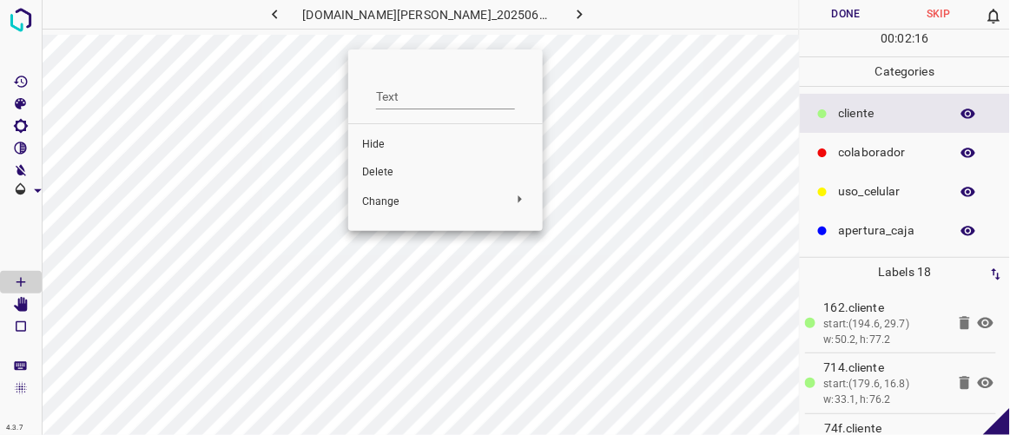
click at [393, 175] on span "Delete" at bounding box center [445, 173] width 167 height 16
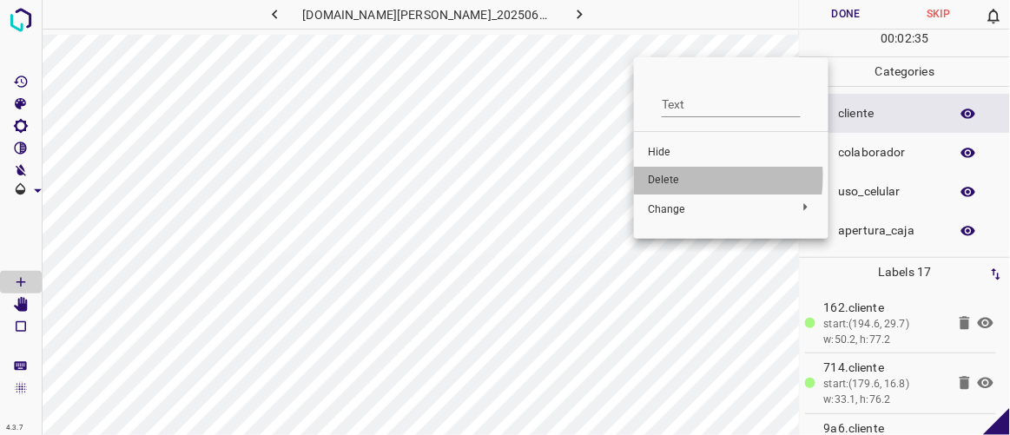
drag, startPoint x: 676, startPoint y: 173, endPoint x: 686, endPoint y: 167, distance: 11.3
click at [678, 173] on span "Delete" at bounding box center [731, 181] width 167 height 16
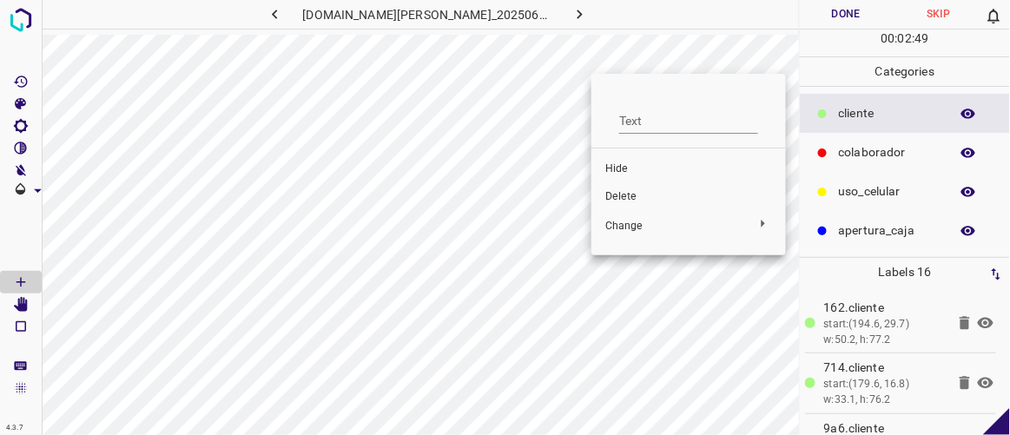
click at [628, 195] on span "Delete" at bounding box center [688, 197] width 167 height 16
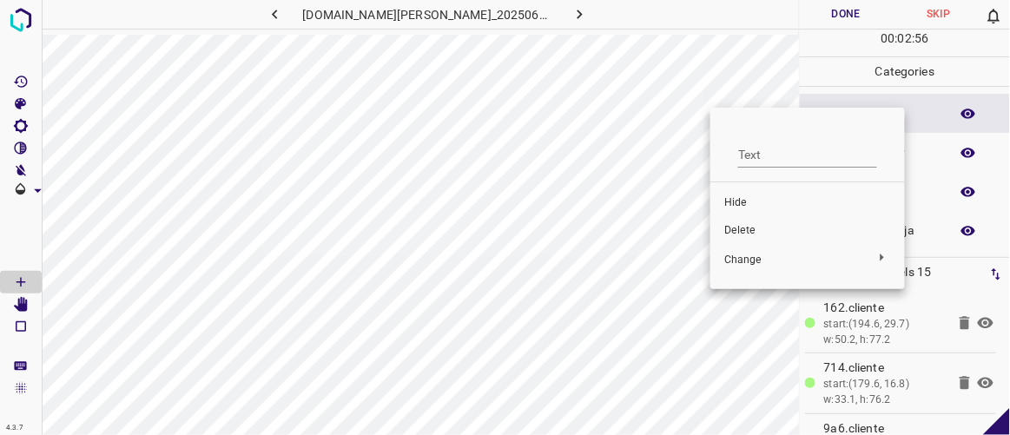
click at [742, 235] on span "Delete" at bounding box center [807, 231] width 167 height 16
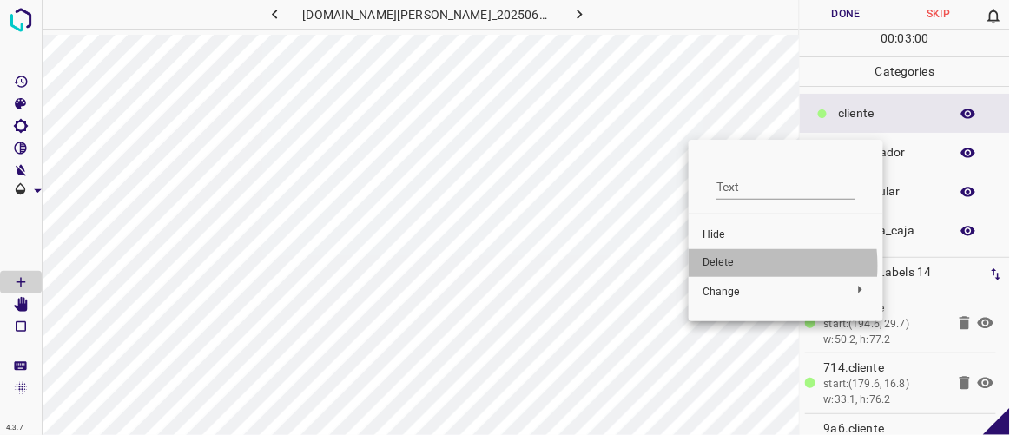
click at [716, 266] on span "Delete" at bounding box center [786, 263] width 167 height 16
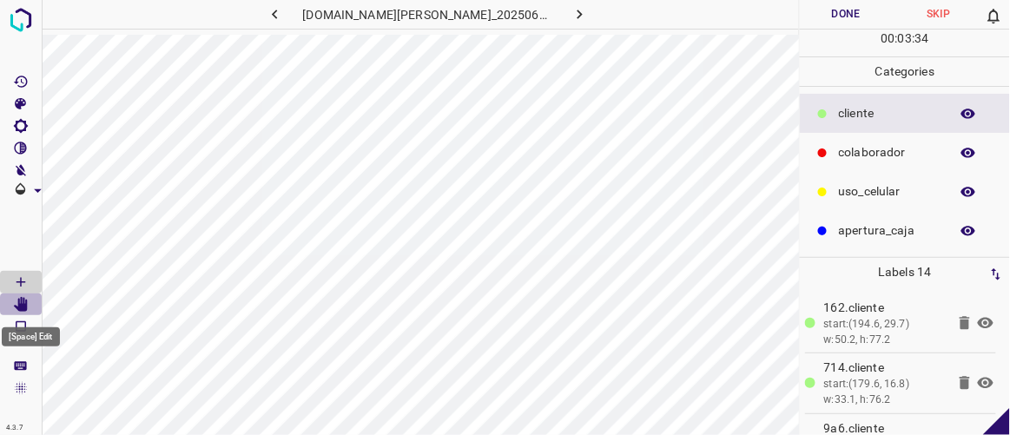
click at [16, 307] on icon "[Space] Edit" at bounding box center [21, 305] width 14 height 16
click at [859, 1] on button "Done" at bounding box center [846, 14] width 92 height 29
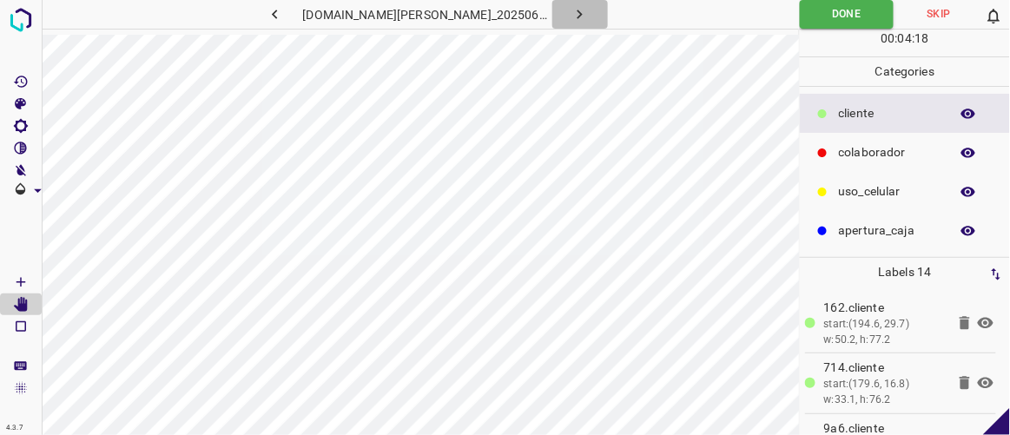
click at [571, 10] on icon "button" at bounding box center [580, 14] width 18 height 18
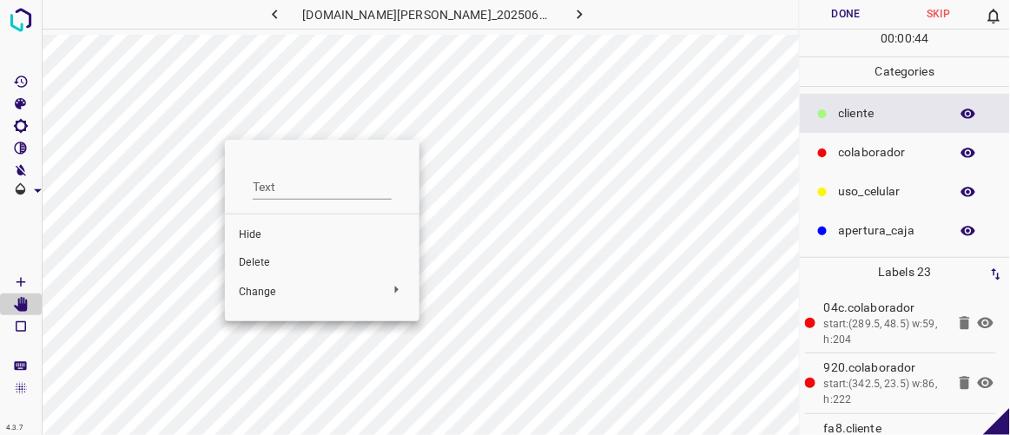
click at [277, 262] on span "Delete" at bounding box center [322, 263] width 167 height 16
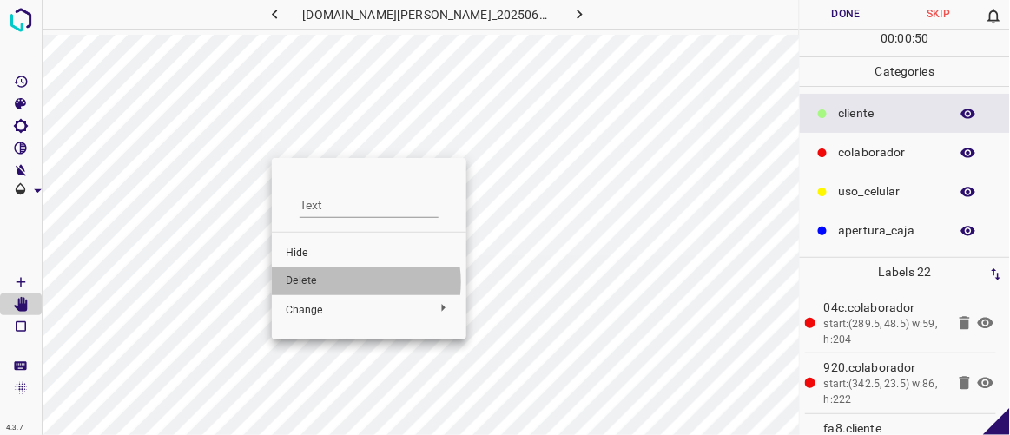
click at [351, 281] on span "Delete" at bounding box center [369, 282] width 167 height 16
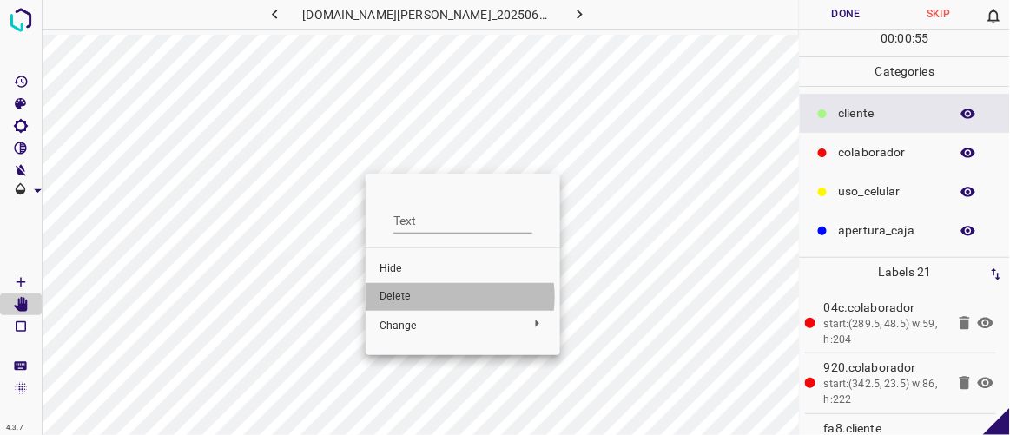
click at [440, 297] on span "Delete" at bounding box center [462, 297] width 167 height 16
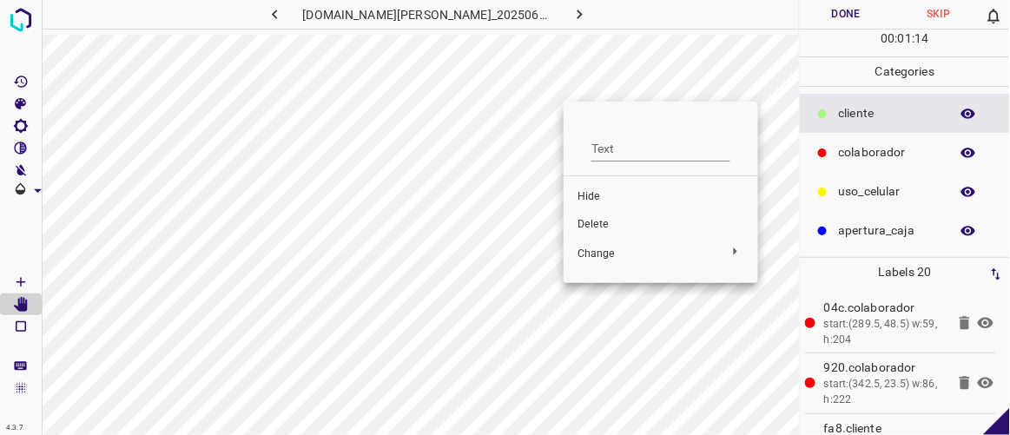
click at [602, 226] on span "Delete" at bounding box center [660, 225] width 167 height 16
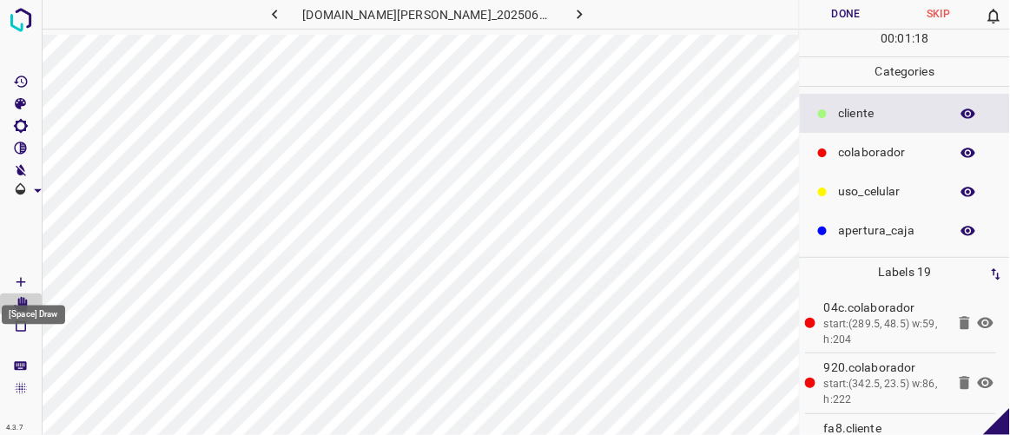
click at [38, 281] on Draw"] "[Space] Draw" at bounding box center [21, 282] width 42 height 23
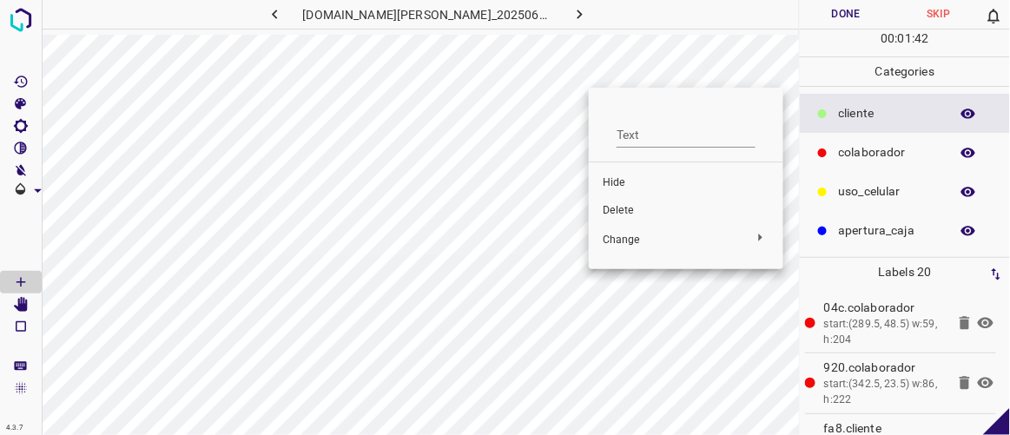
click at [619, 213] on span "Delete" at bounding box center [686, 211] width 167 height 16
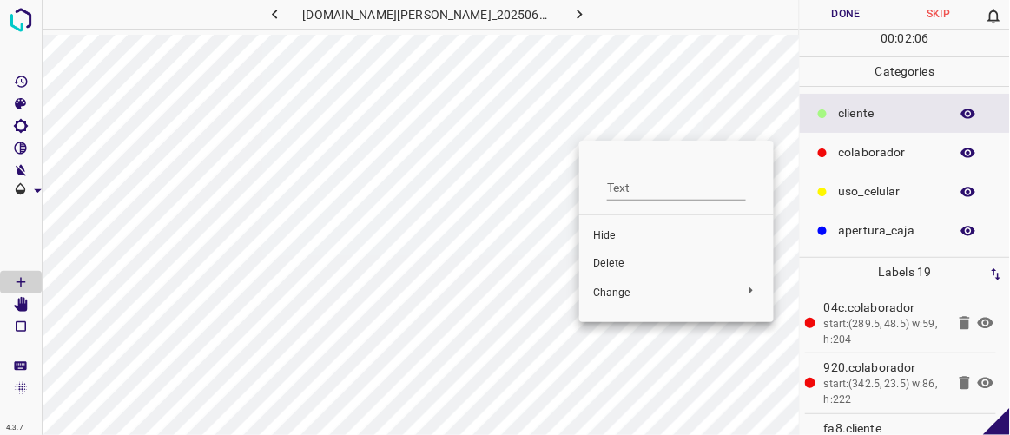
click at [610, 261] on span "Delete" at bounding box center [676, 264] width 167 height 16
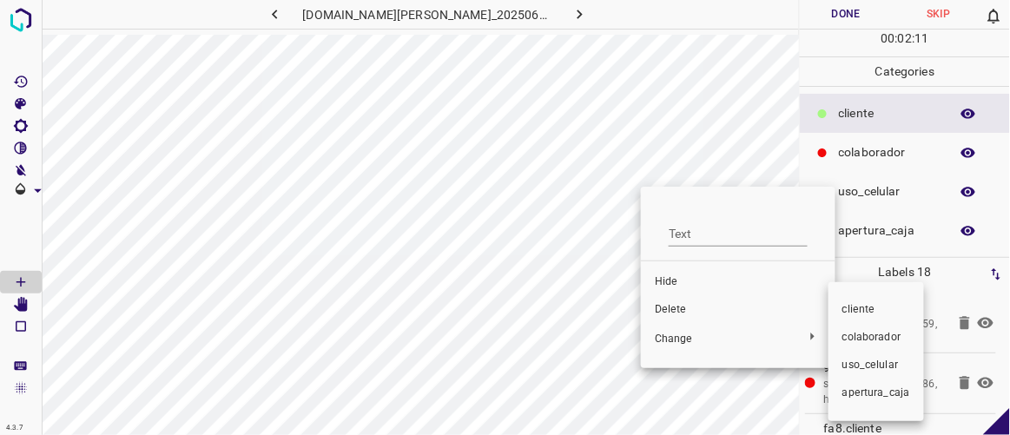
drag, startPoint x: 678, startPoint y: 300, endPoint x: 698, endPoint y: 299, distance: 20.0
click at [678, 302] on div at bounding box center [505, 217] width 1010 height 435
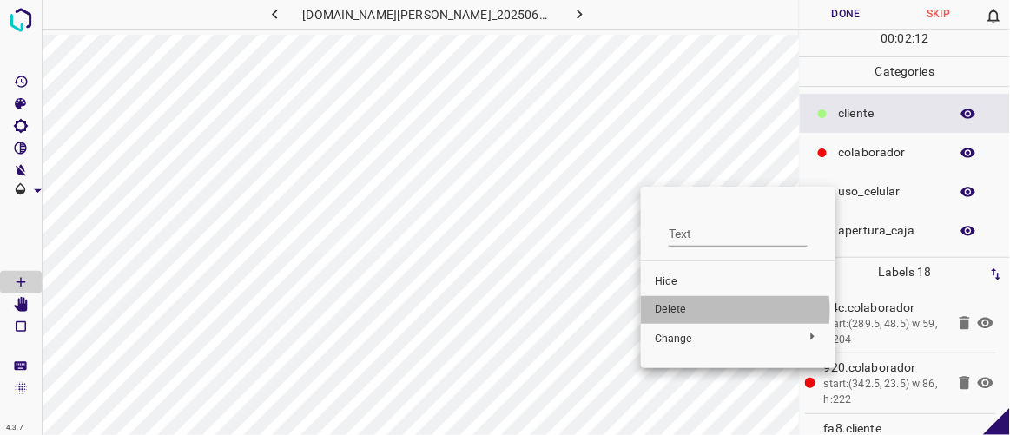
click at [692, 310] on span "Delete" at bounding box center [738, 310] width 167 height 16
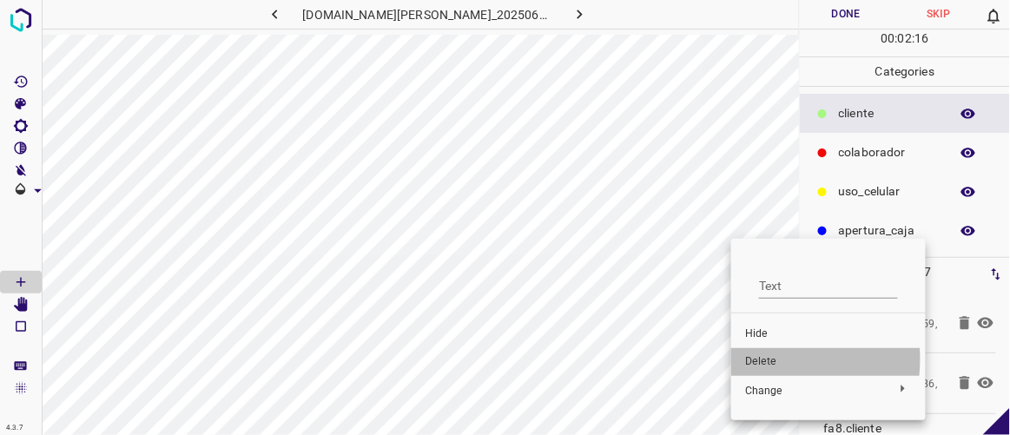
click at [760, 360] on span "Delete" at bounding box center [828, 362] width 167 height 16
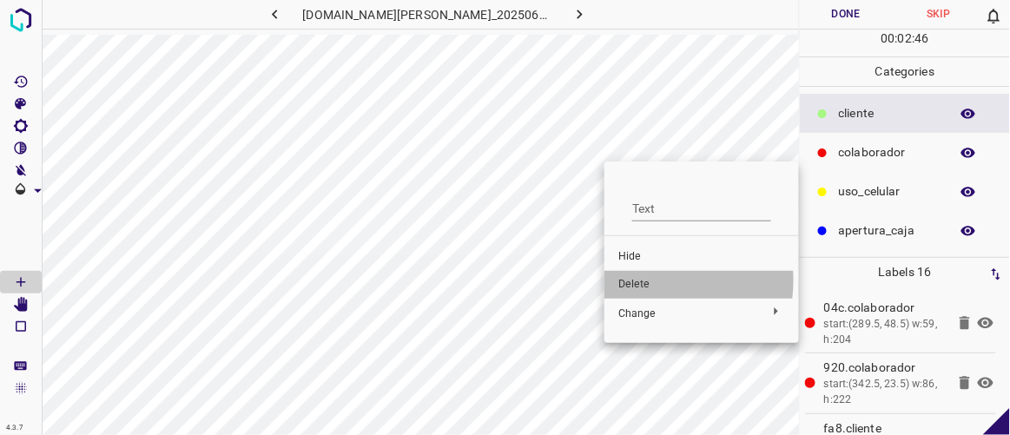
click at [636, 280] on span "Delete" at bounding box center [701, 285] width 167 height 16
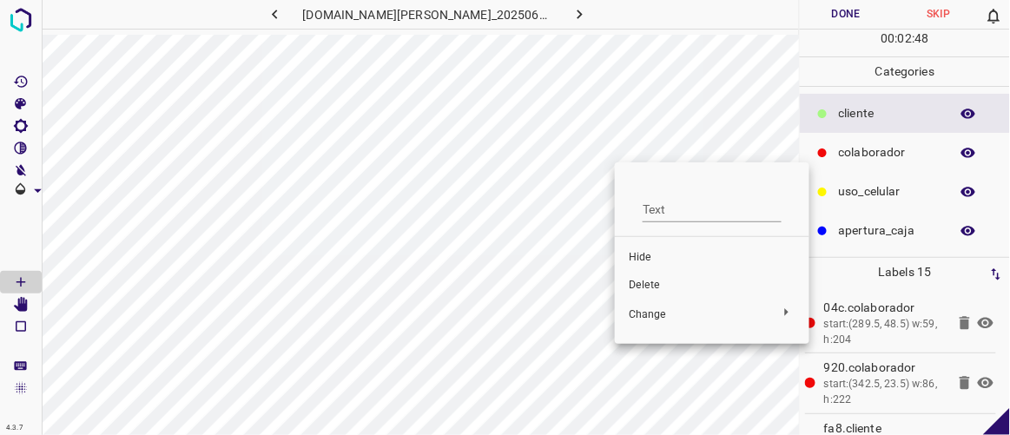
click at [683, 289] on span "Delete" at bounding box center [712, 286] width 167 height 16
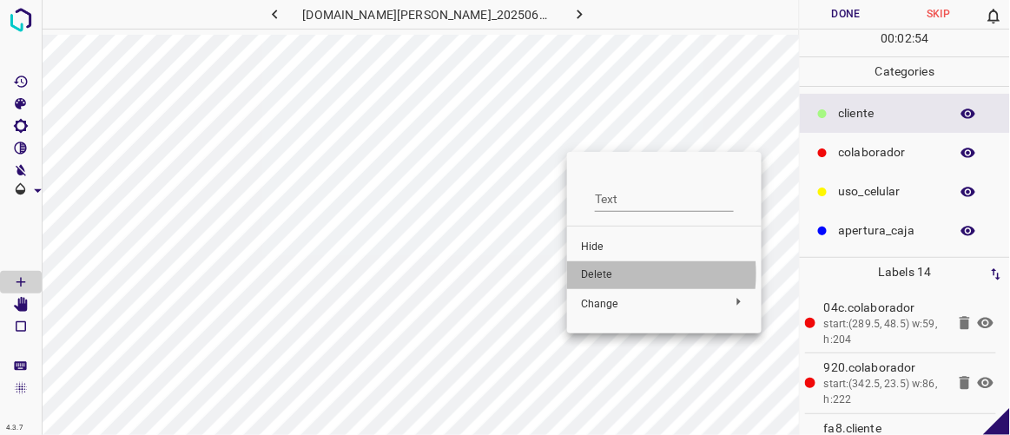
click at [601, 274] on span "Delete" at bounding box center [664, 275] width 167 height 16
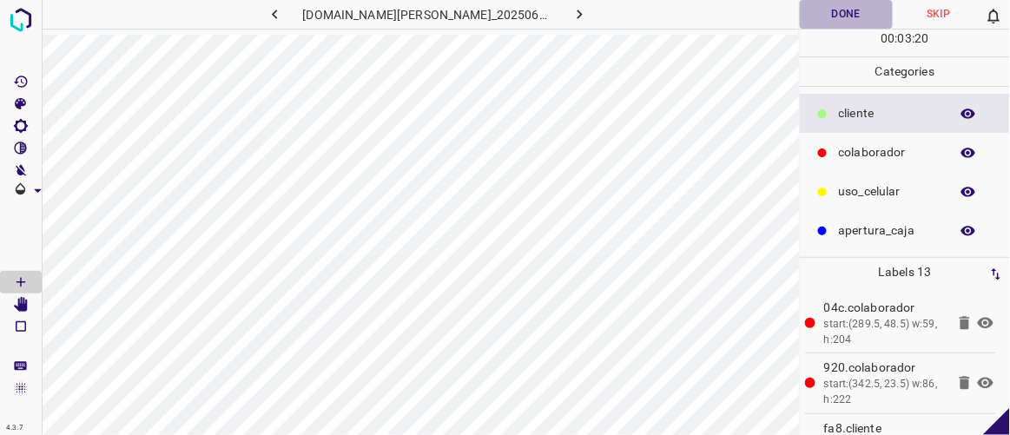
click at [845, 12] on button "Done" at bounding box center [846, 14] width 92 height 29
click at [571, 12] on icon "button" at bounding box center [580, 14] width 18 height 18
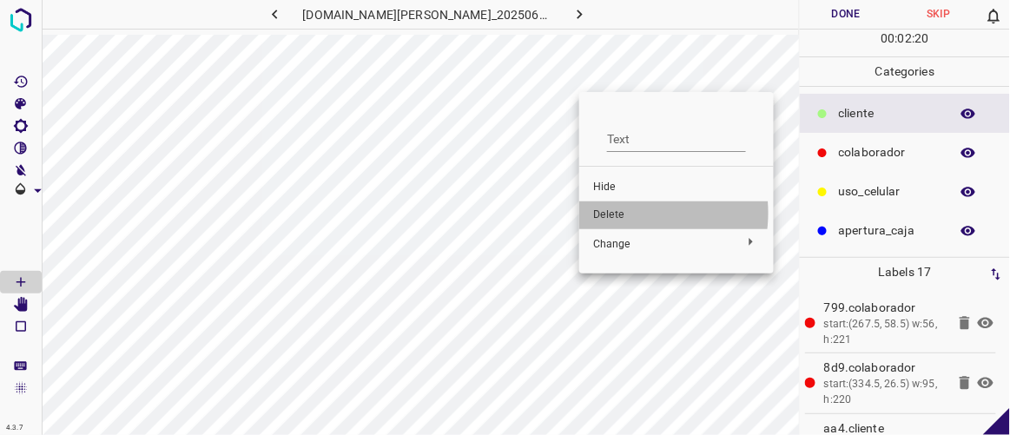
click at [611, 213] on span "Delete" at bounding box center [676, 216] width 167 height 16
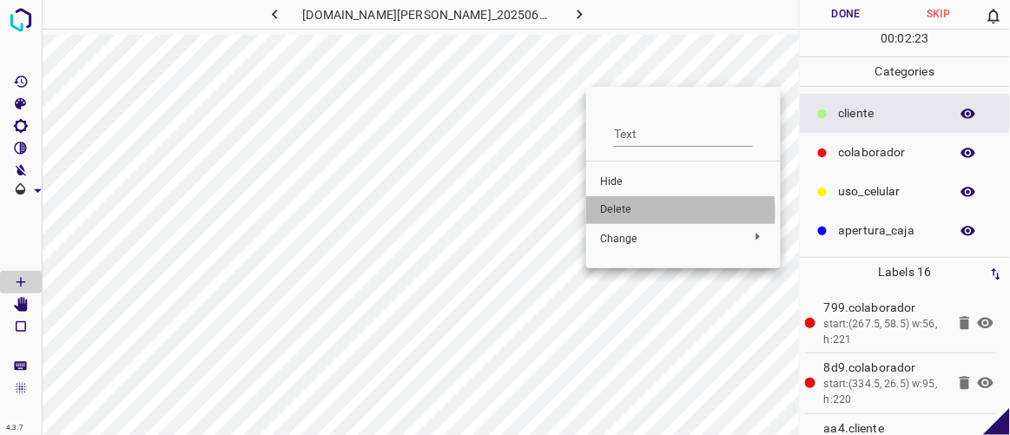
drag, startPoint x: 612, startPoint y: 213, endPoint x: 618, endPoint y: 201, distance: 13.6
click at [613, 213] on span "Delete" at bounding box center [683, 210] width 167 height 16
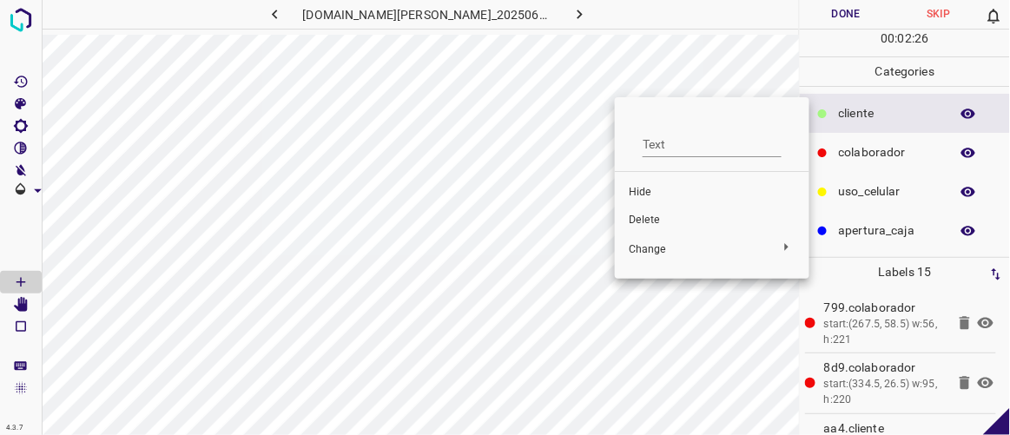
click at [643, 214] on span "Delete" at bounding box center [712, 221] width 167 height 16
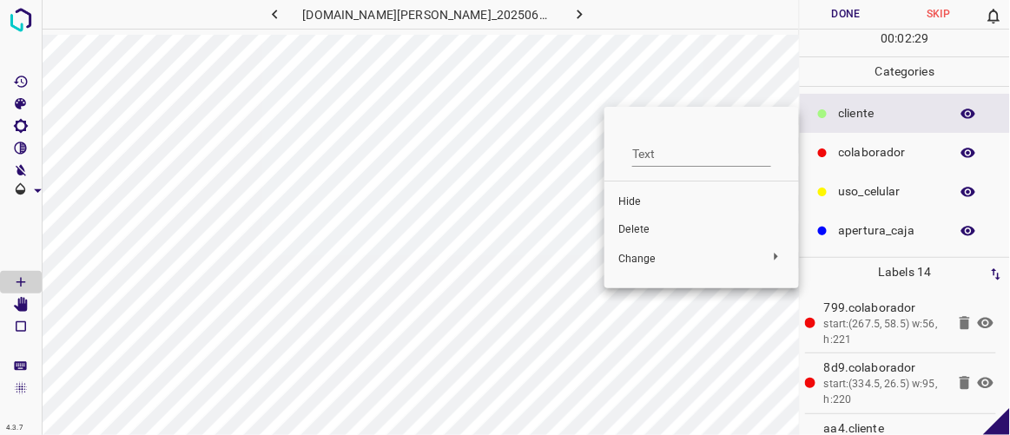
click at [630, 223] on span "Delete" at bounding box center [701, 230] width 167 height 16
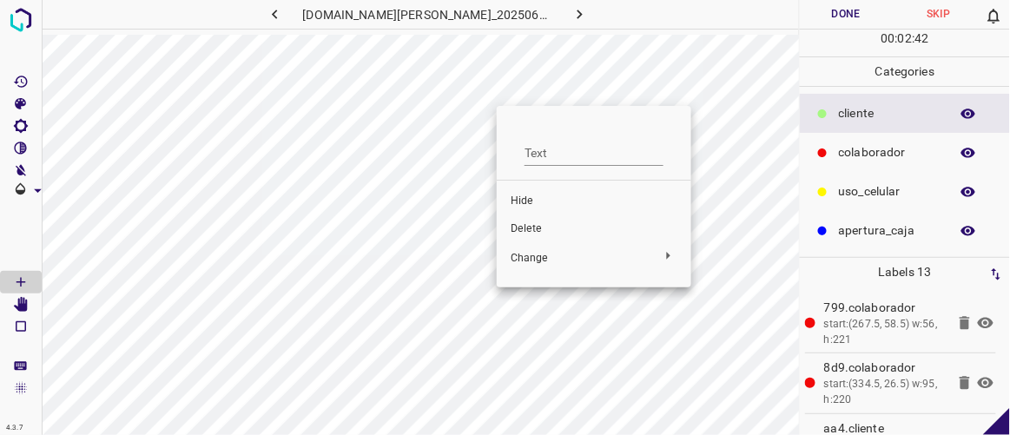
click at [523, 193] on li "Hide" at bounding box center [594, 202] width 195 height 28
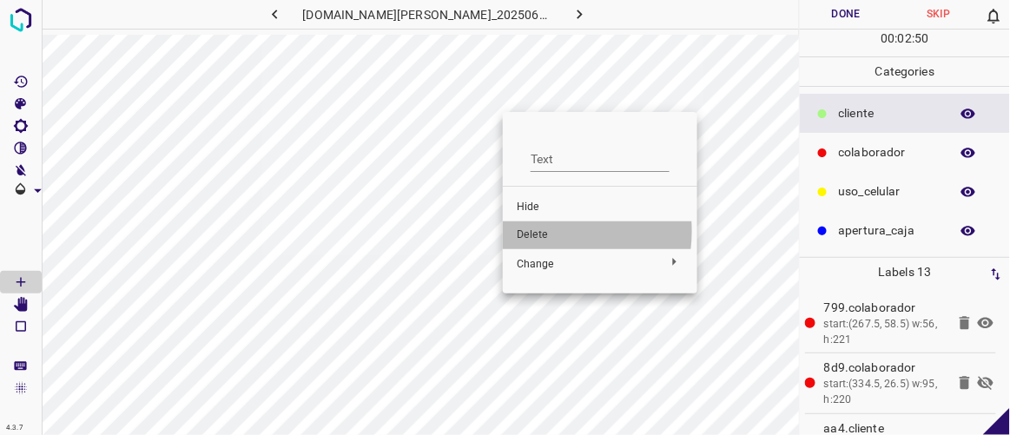
click at [549, 231] on span "Delete" at bounding box center [600, 236] width 167 height 16
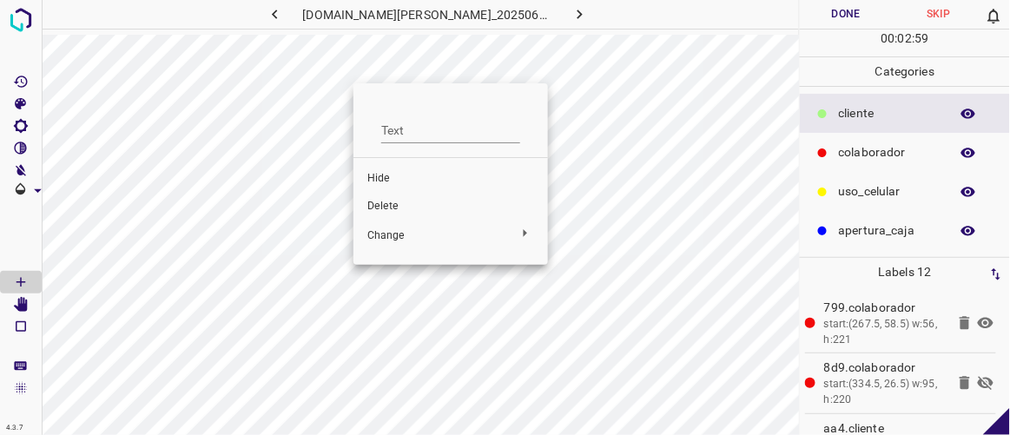
click at [393, 207] on span "Delete" at bounding box center [450, 207] width 167 height 16
click at [388, 205] on span "Delete" at bounding box center [455, 208] width 167 height 16
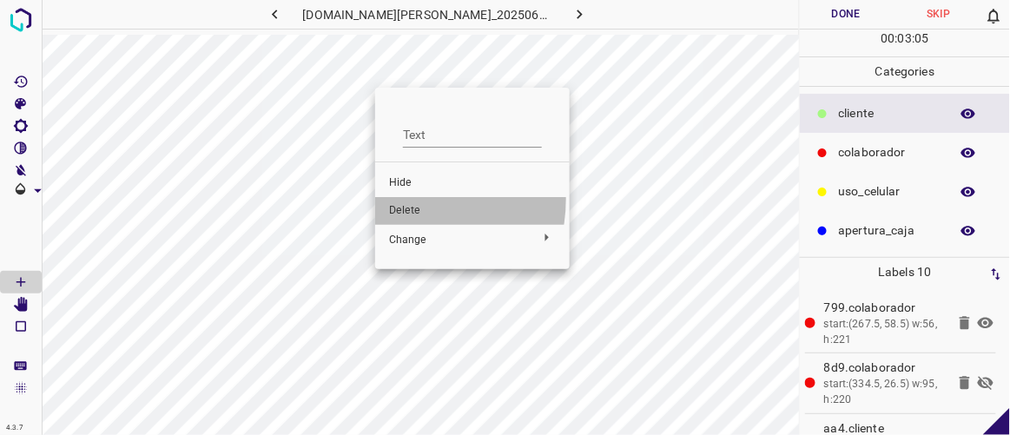
click at [400, 199] on li "Delete" at bounding box center [472, 211] width 195 height 28
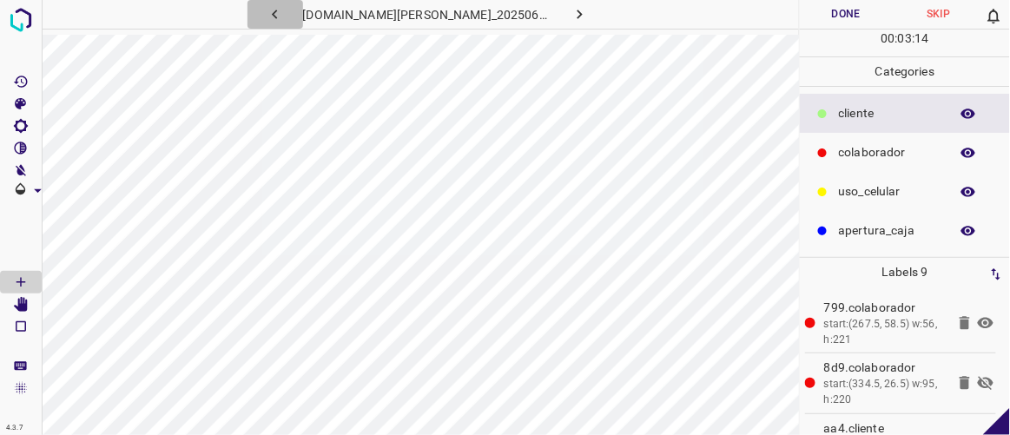
click at [284, 11] on icon "button" at bounding box center [275, 14] width 18 height 18
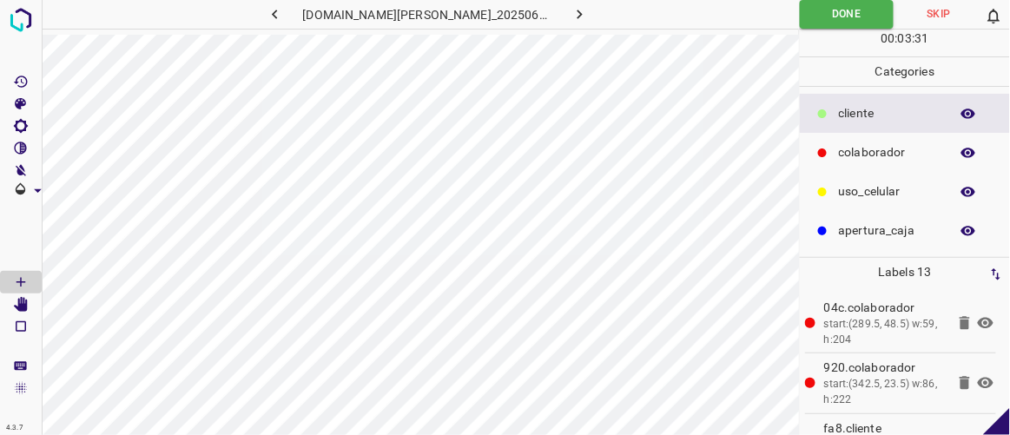
click at [571, 13] on icon "button" at bounding box center [580, 14] width 18 height 18
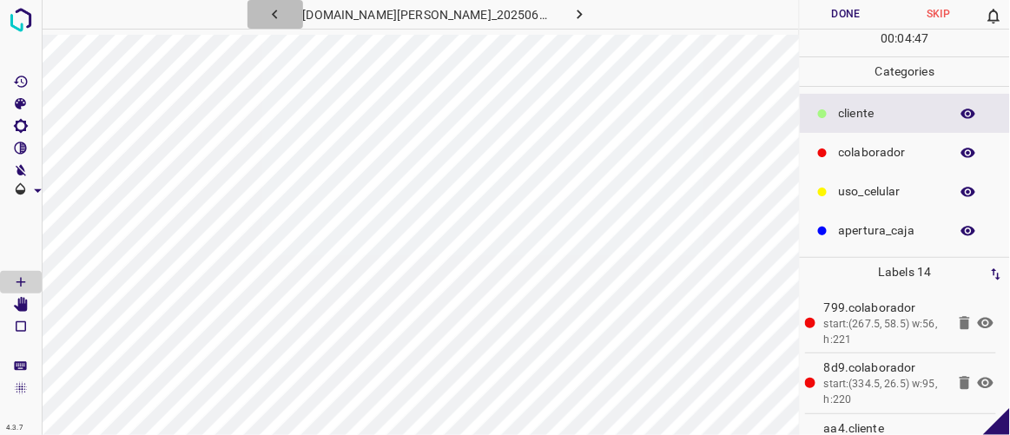
click at [284, 16] on icon "button" at bounding box center [275, 14] width 18 height 18
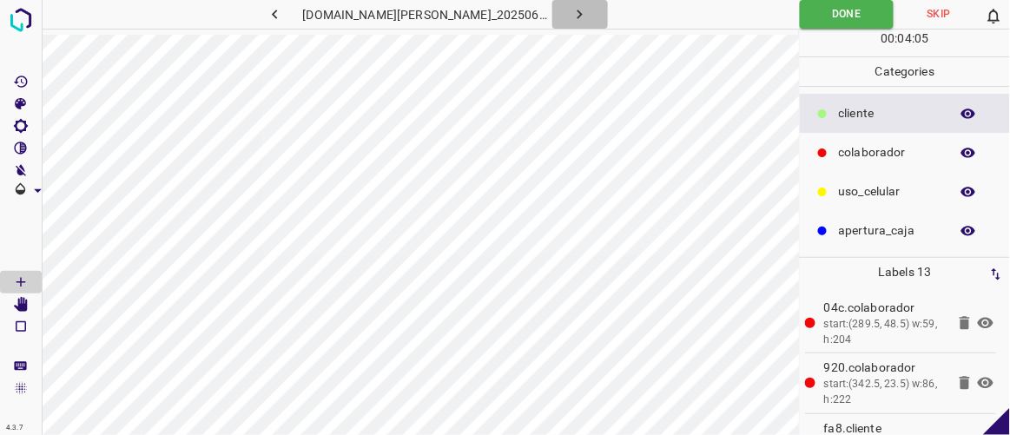
click at [571, 14] on icon "button" at bounding box center [580, 14] width 18 height 18
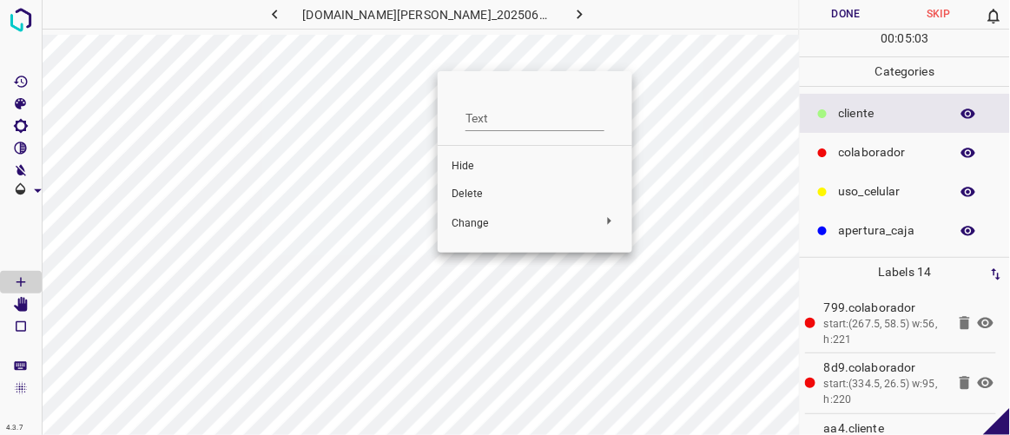
click at [499, 198] on span "Delete" at bounding box center [535, 195] width 167 height 16
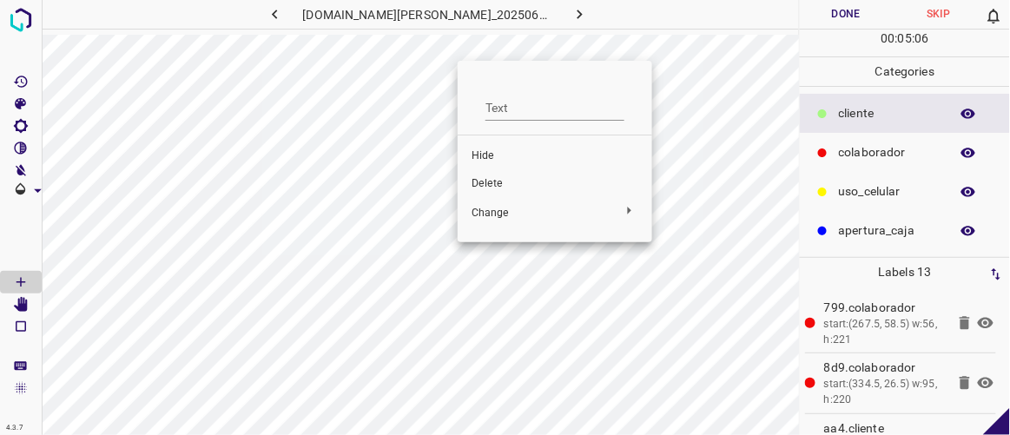
click at [494, 188] on span "Delete" at bounding box center [555, 184] width 167 height 16
click at [496, 185] on span "Delete" at bounding box center [554, 187] width 167 height 16
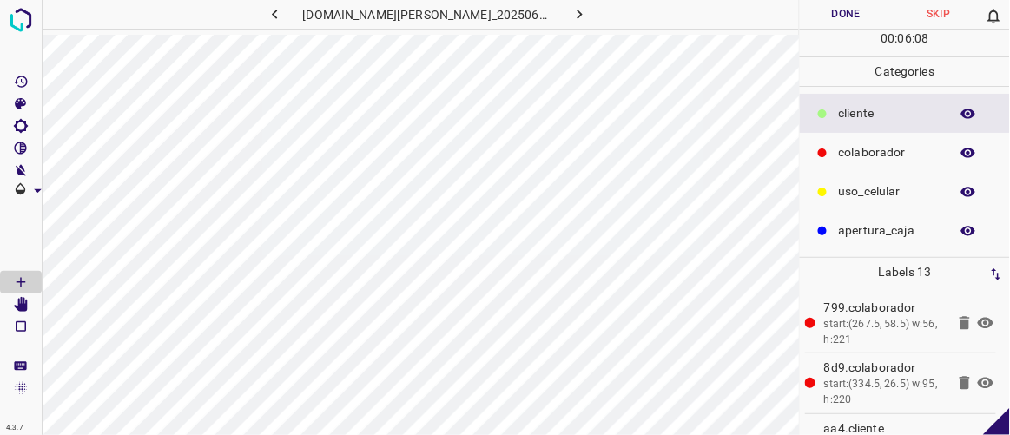
click at [844, 11] on button "Done" at bounding box center [846, 14] width 92 height 29
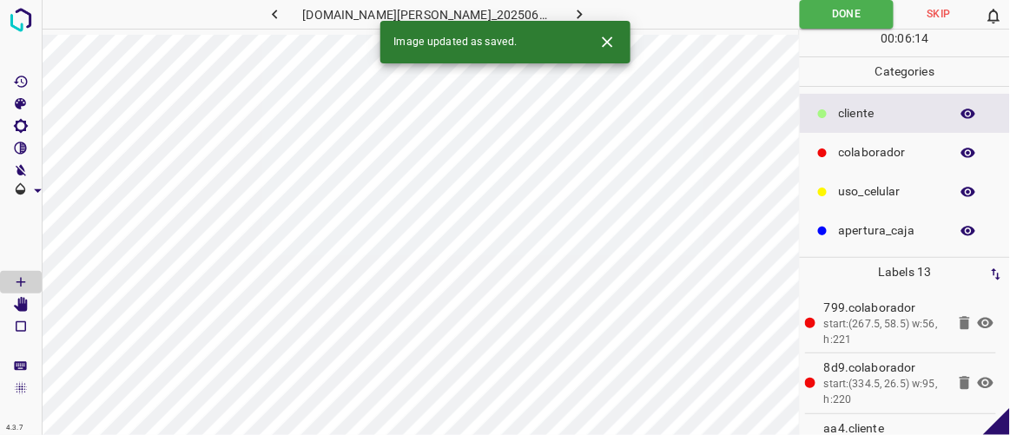
click at [571, 5] on icon "button" at bounding box center [580, 14] width 18 height 18
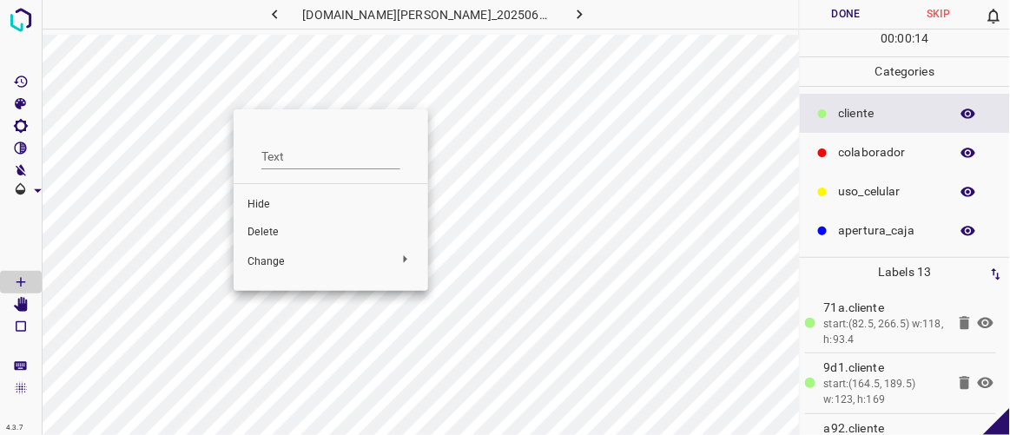
click at [267, 230] on span "Delete" at bounding box center [330, 233] width 167 height 16
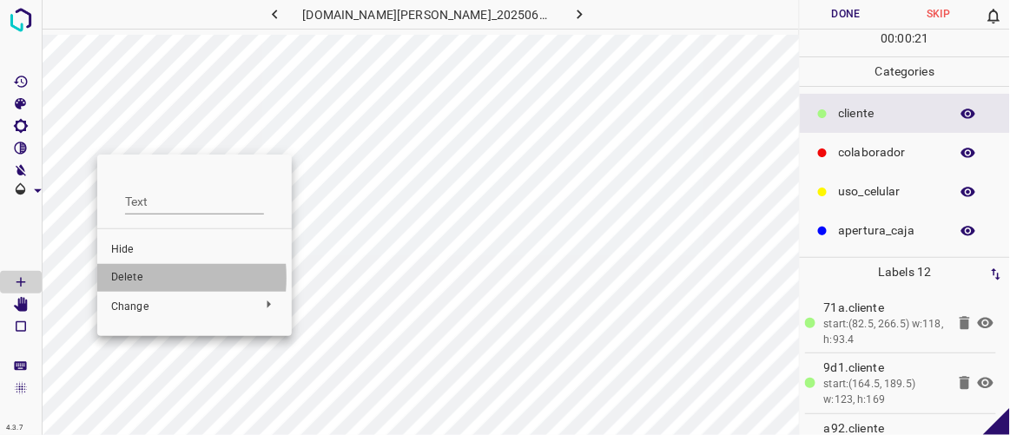
click at [120, 278] on span "Delete" at bounding box center [194, 278] width 167 height 16
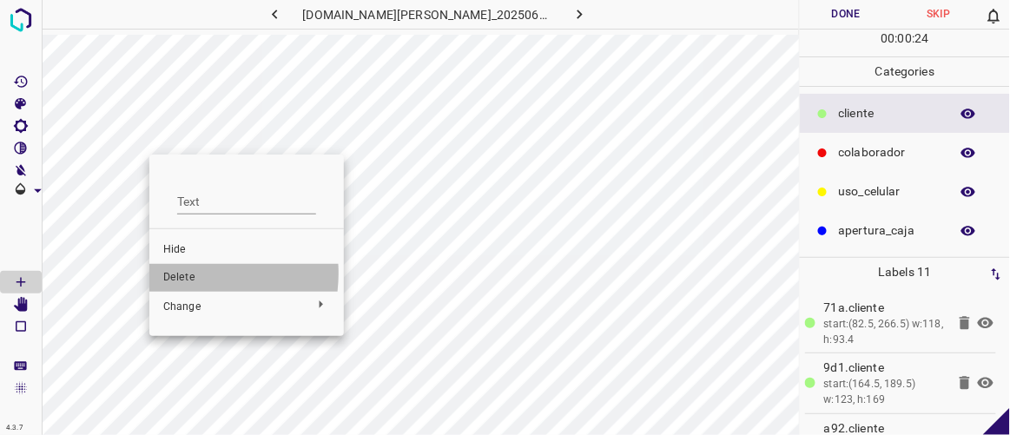
click at [179, 274] on span "Delete" at bounding box center [246, 278] width 167 height 16
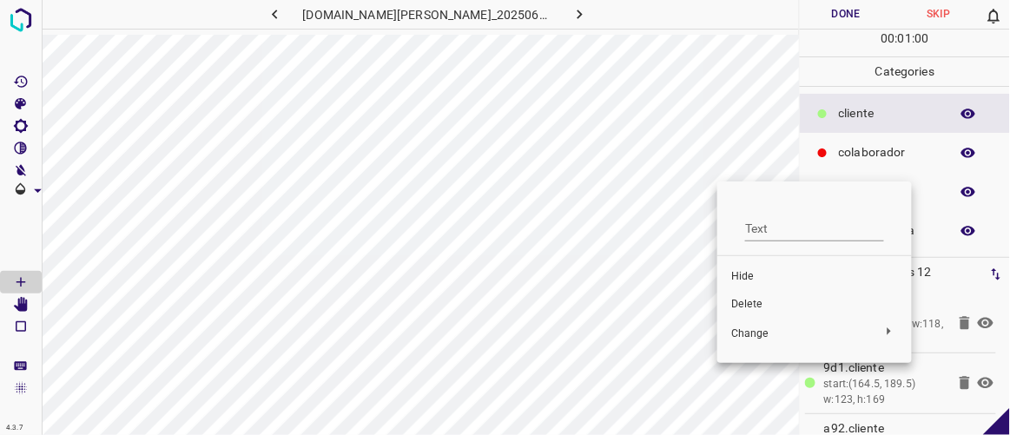
click at [749, 307] on span "Delete" at bounding box center [814, 305] width 167 height 16
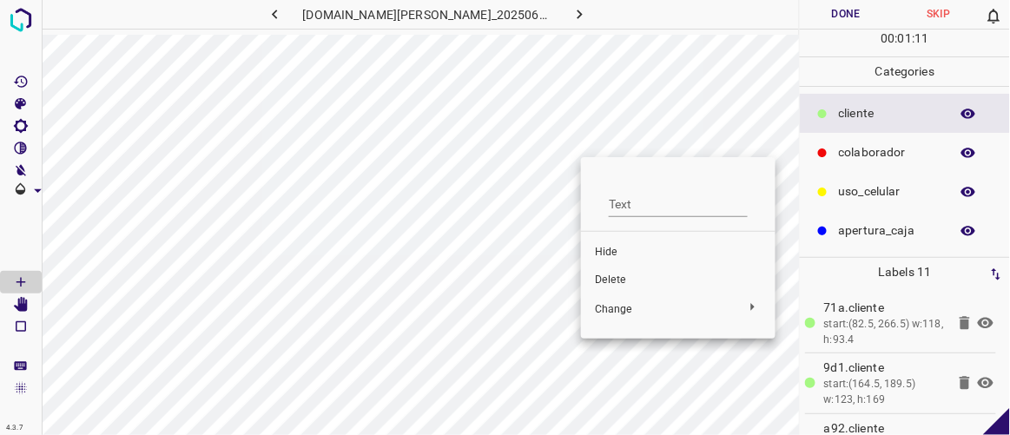
click at [610, 254] on span "Hide" at bounding box center [678, 253] width 167 height 16
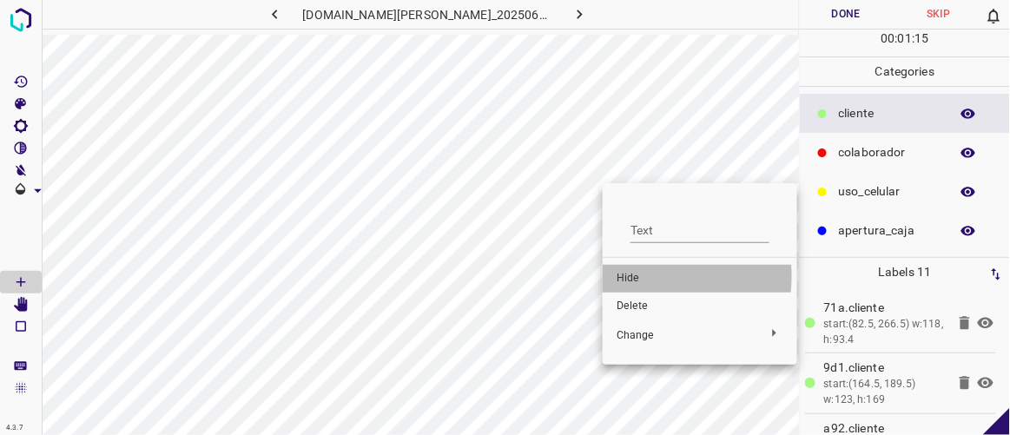
click at [625, 276] on span "Hide" at bounding box center [700, 279] width 167 height 16
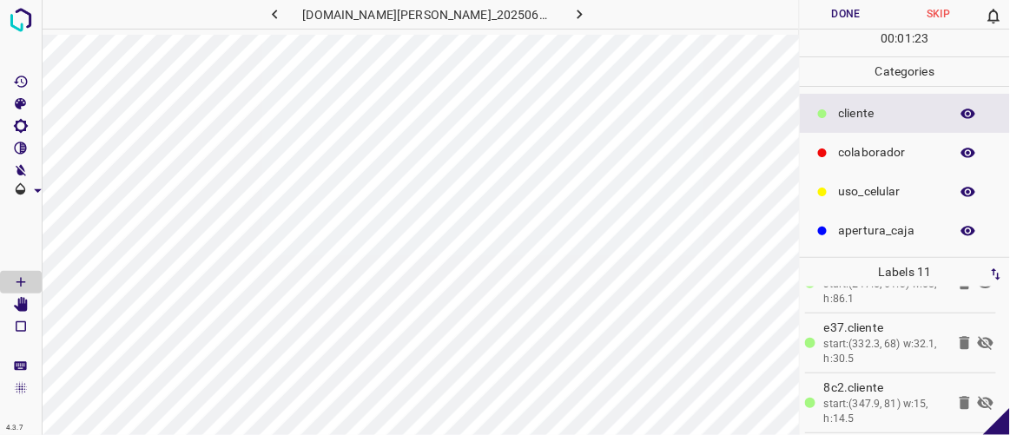
scroll to position [355, 0]
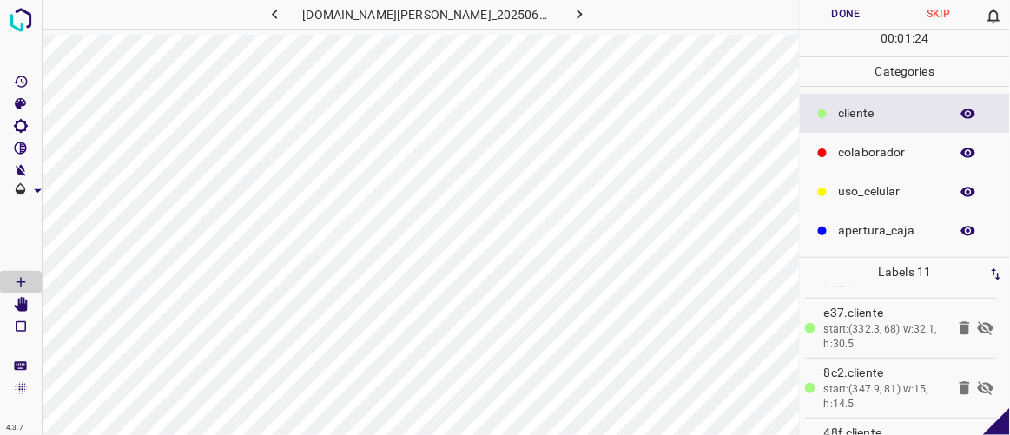
click at [975, 320] on icon at bounding box center [985, 328] width 21 height 21
click at [978, 325] on icon at bounding box center [986, 327] width 16 height 11
click at [978, 387] on icon at bounding box center [986, 388] width 16 height 14
click at [978, 387] on icon at bounding box center [986, 387] width 16 height 11
click at [975, 325] on icon at bounding box center [985, 328] width 21 height 21
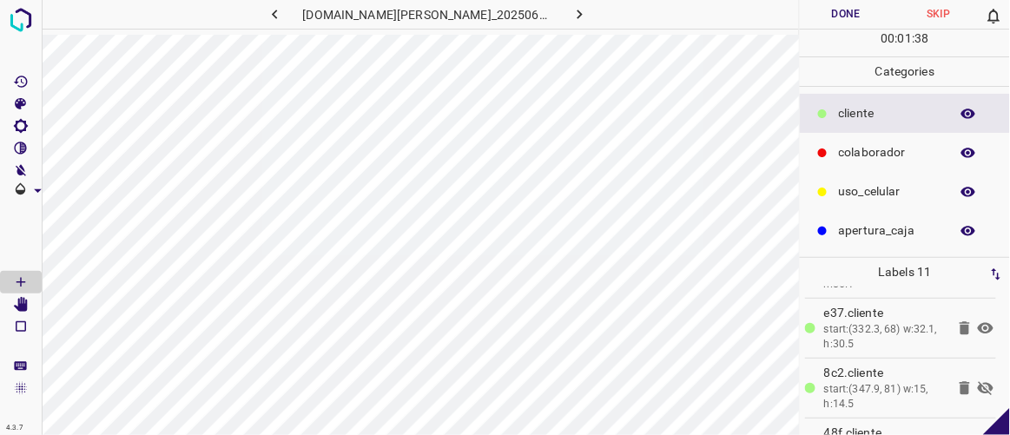
click at [975, 386] on icon at bounding box center [985, 388] width 21 height 21
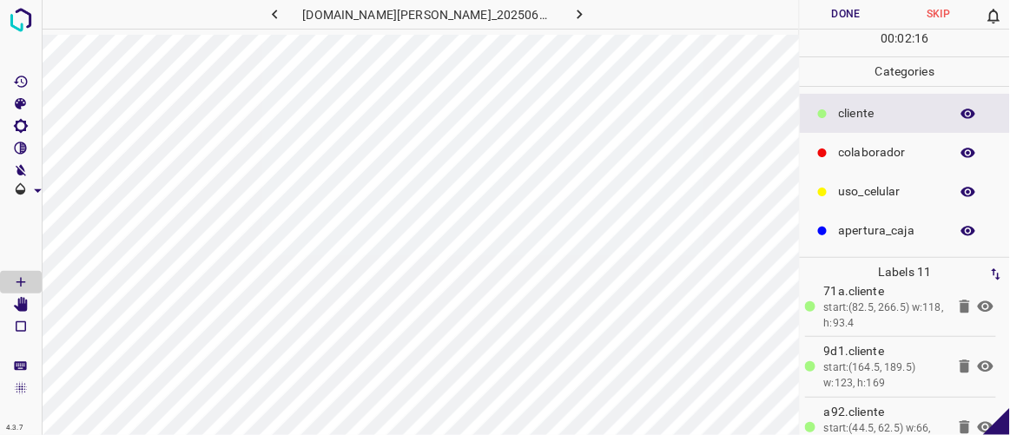
scroll to position [14, 0]
click at [849, 10] on button "Done" at bounding box center [846, 14] width 92 height 29
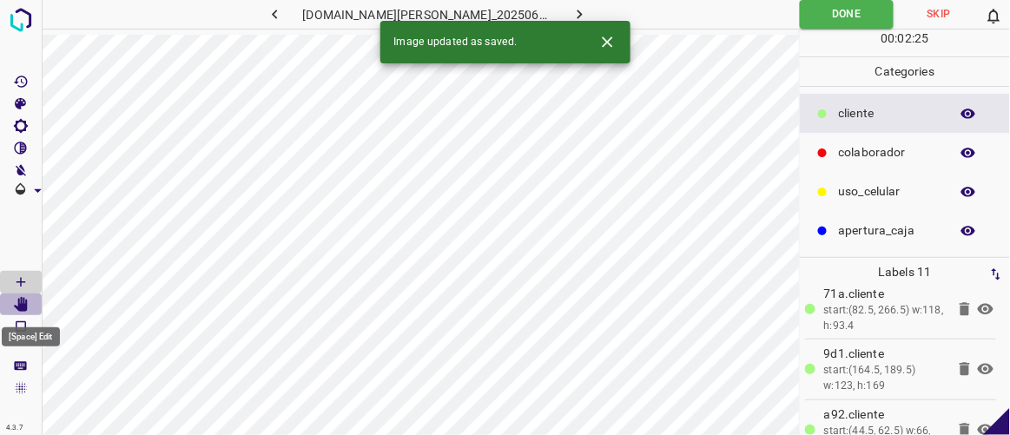
click at [20, 303] on icon "[Space] Edit" at bounding box center [21, 305] width 14 height 16
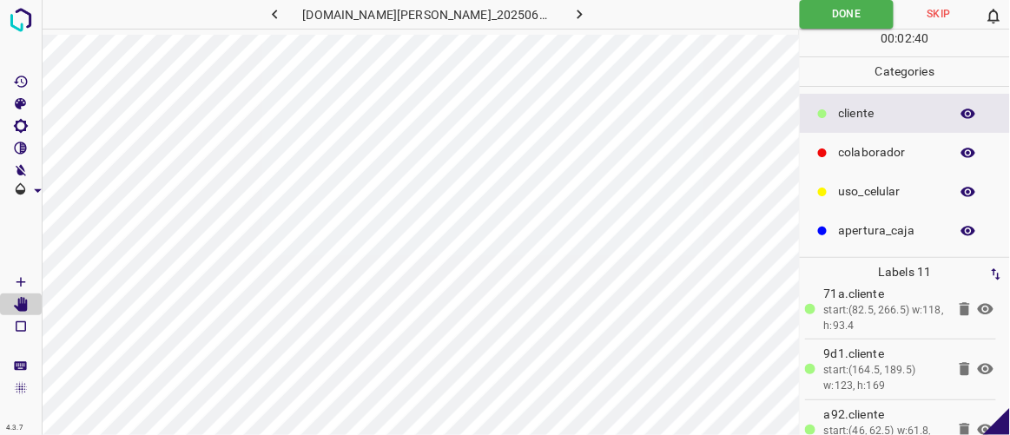
click at [571, 17] on icon "button" at bounding box center [580, 14] width 18 height 18
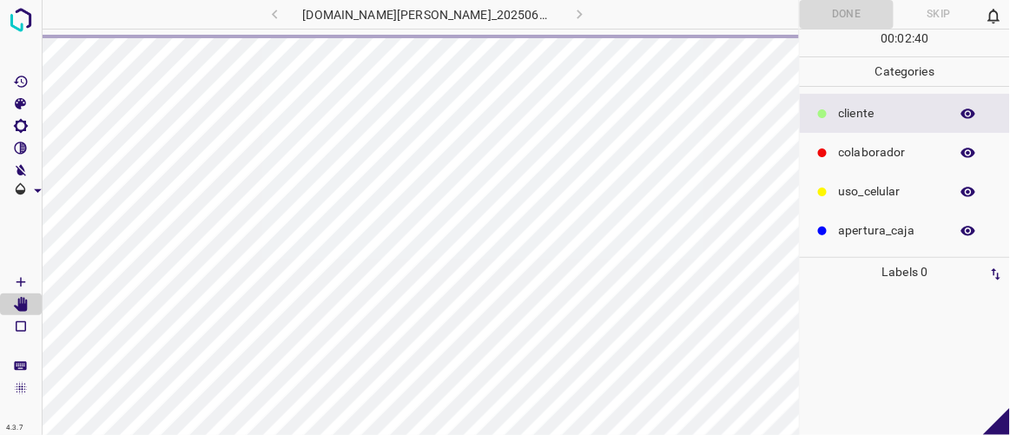
scroll to position [0, 0]
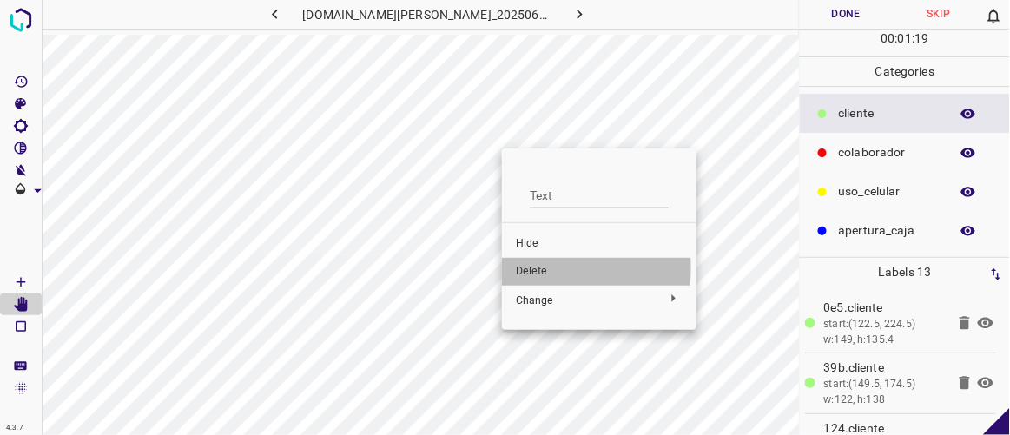
click at [529, 268] on span "Delete" at bounding box center [599, 272] width 167 height 16
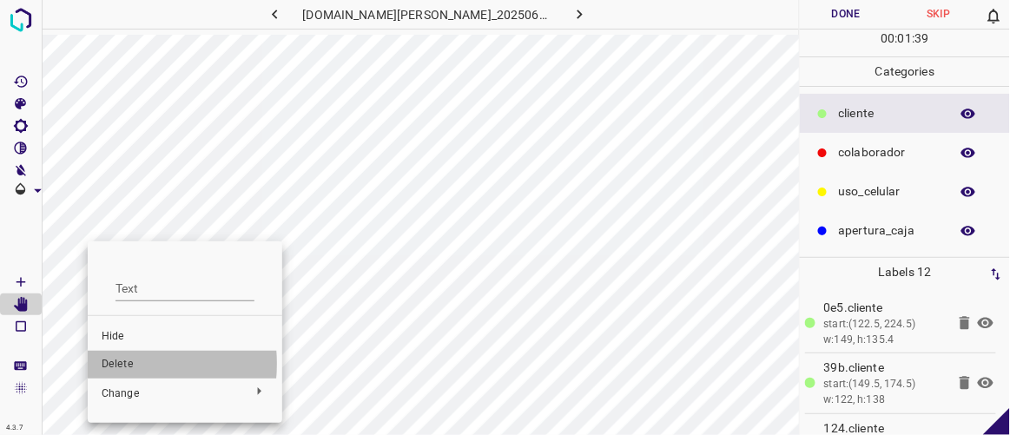
click at [108, 365] on span "Delete" at bounding box center [185, 365] width 167 height 16
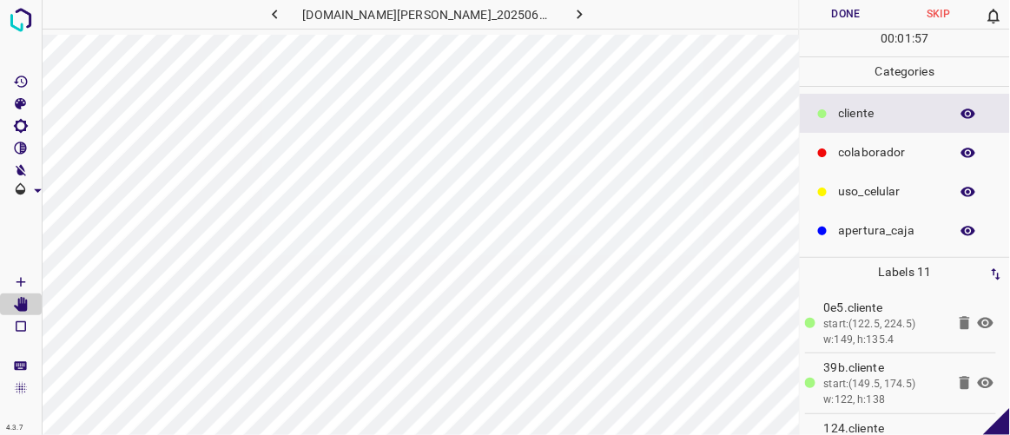
click at [284, 11] on icon "button" at bounding box center [275, 14] width 18 height 18
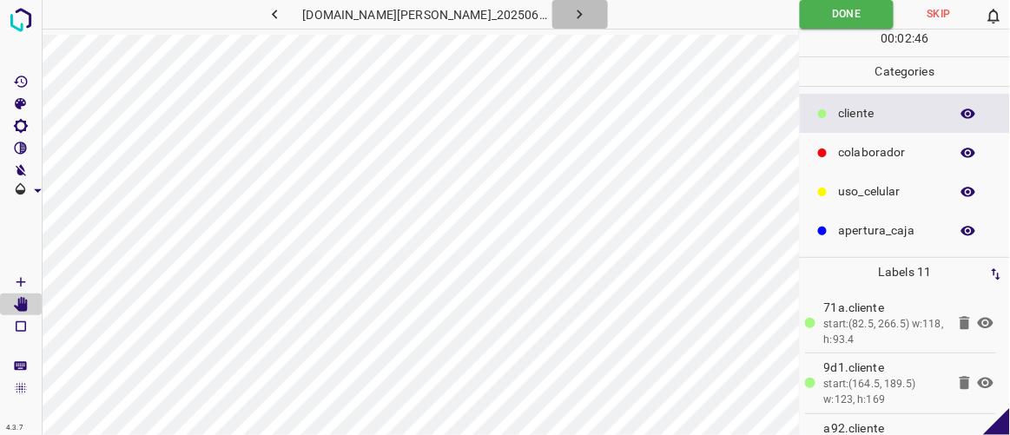
click at [571, 12] on icon "button" at bounding box center [580, 14] width 18 height 18
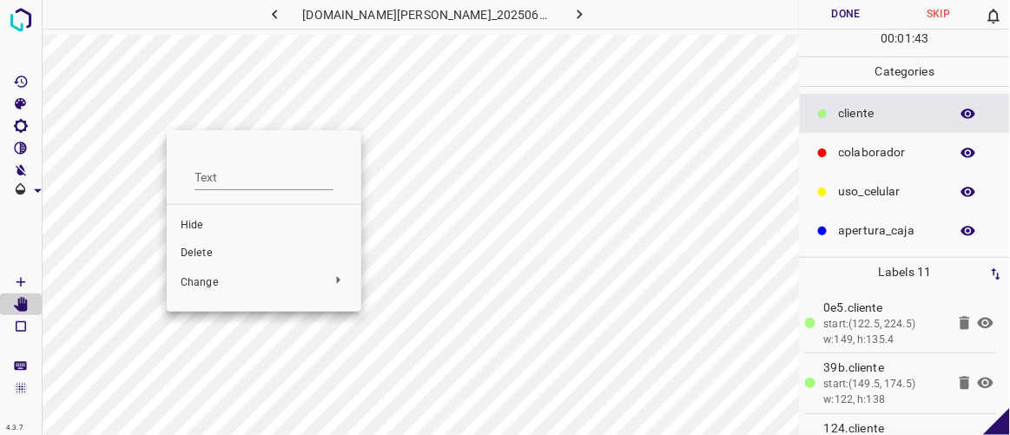
click at [199, 257] on span "Delete" at bounding box center [264, 254] width 167 height 16
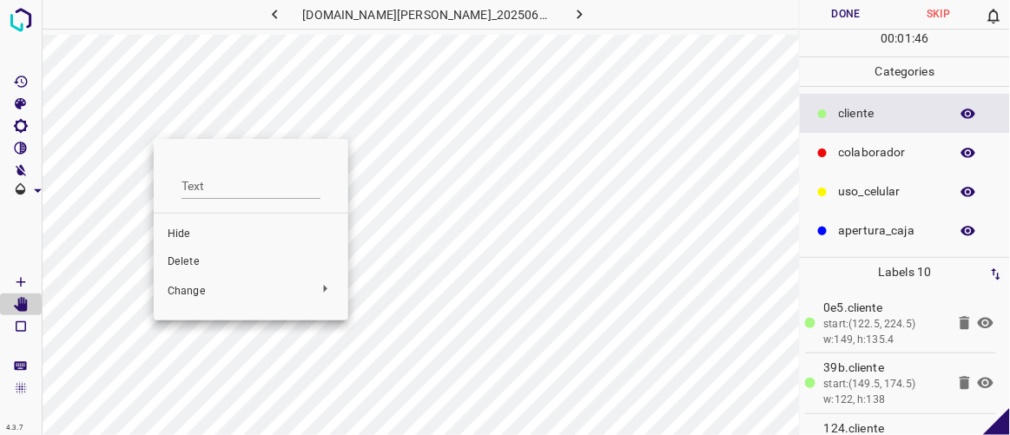
click at [182, 262] on span "Delete" at bounding box center [251, 262] width 167 height 16
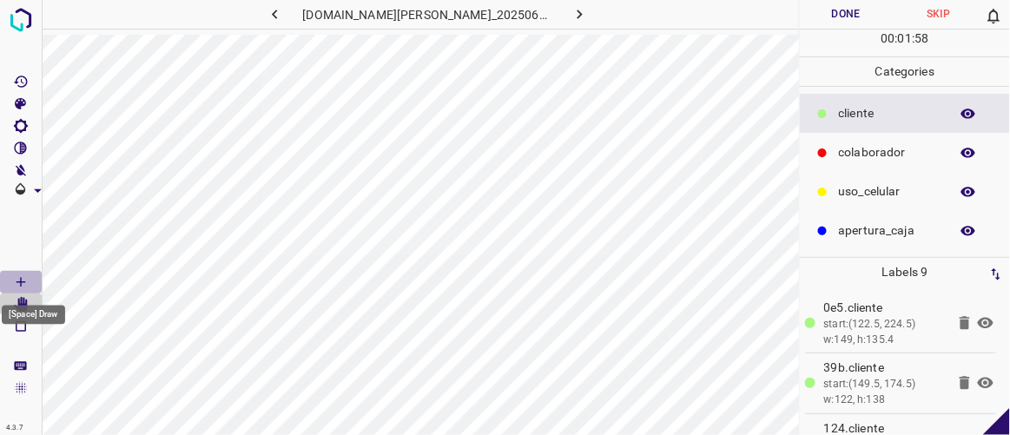
click at [34, 277] on Draw"] "[Space] Draw" at bounding box center [21, 282] width 42 height 23
click at [852, 16] on button "Done" at bounding box center [846, 14] width 92 height 29
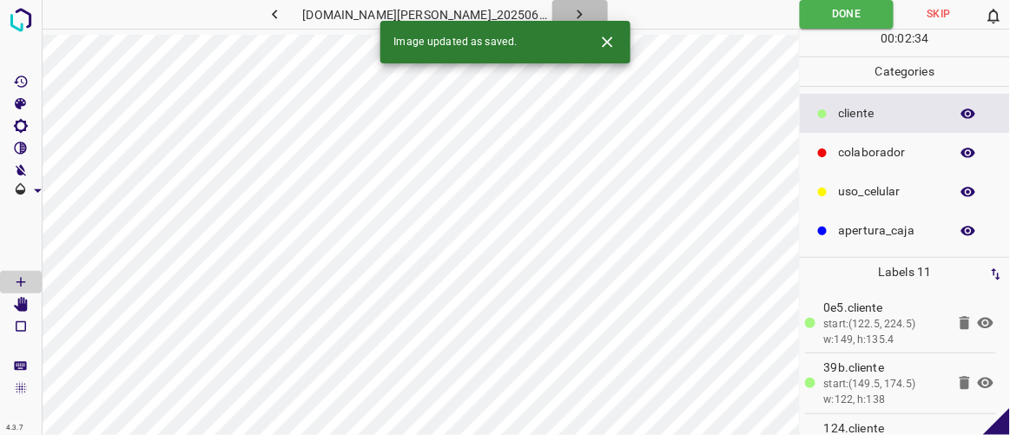
click at [571, 14] on icon "button" at bounding box center [580, 14] width 18 height 18
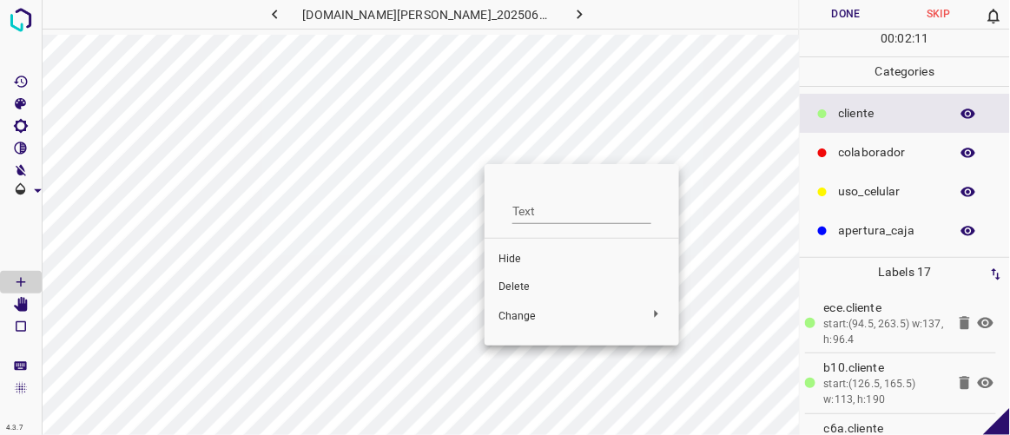
click at [514, 288] on span "Delete" at bounding box center [581, 288] width 167 height 16
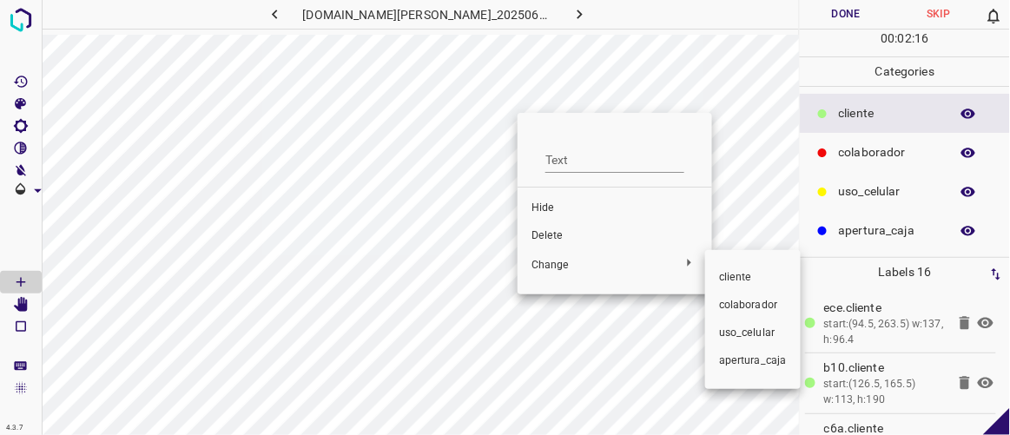
click at [559, 234] on div at bounding box center [505, 217] width 1010 height 435
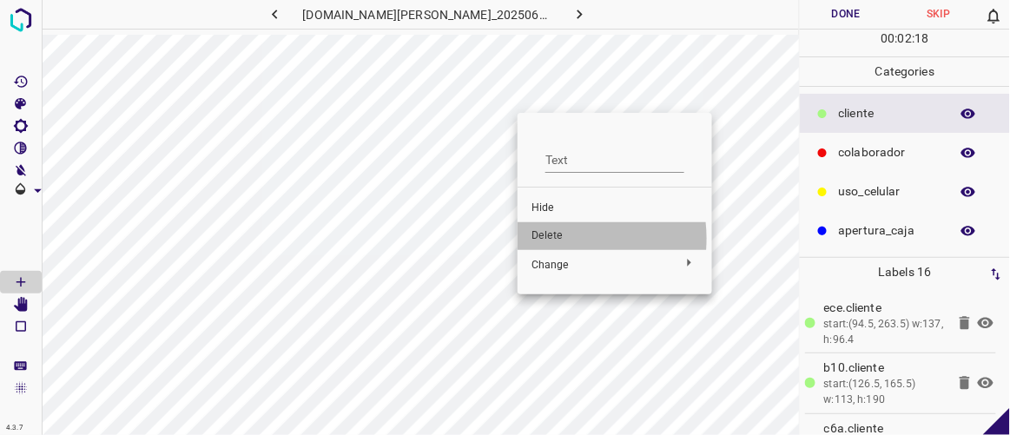
click at [551, 239] on span "Delete" at bounding box center [614, 236] width 167 height 16
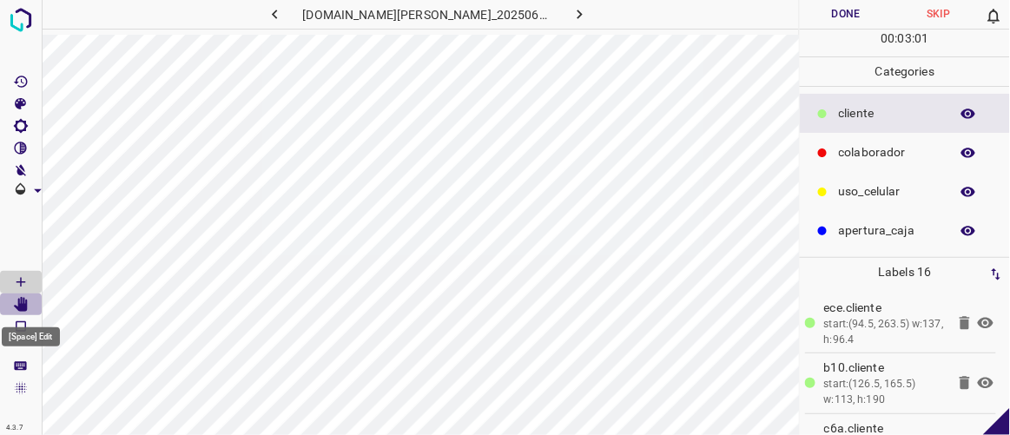
click at [23, 300] on icon "[Space] Edit" at bounding box center [21, 305] width 14 height 16
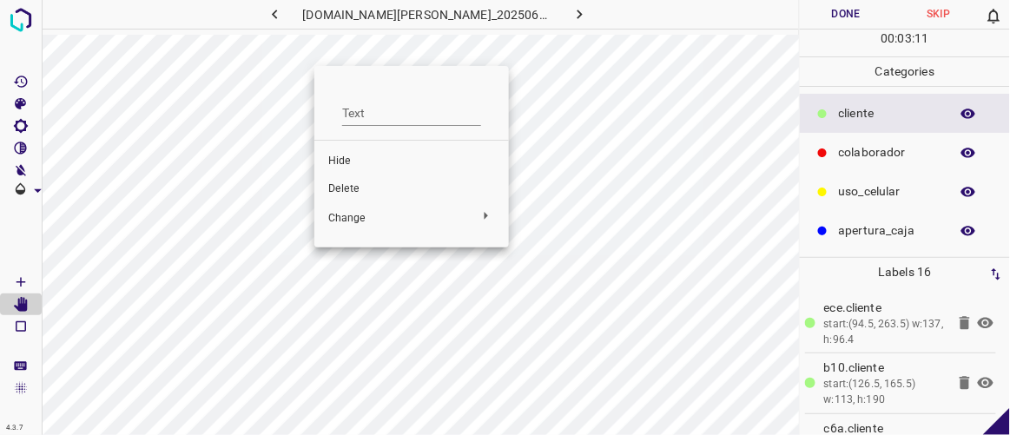
click at [355, 196] on span "Delete" at bounding box center [411, 189] width 167 height 16
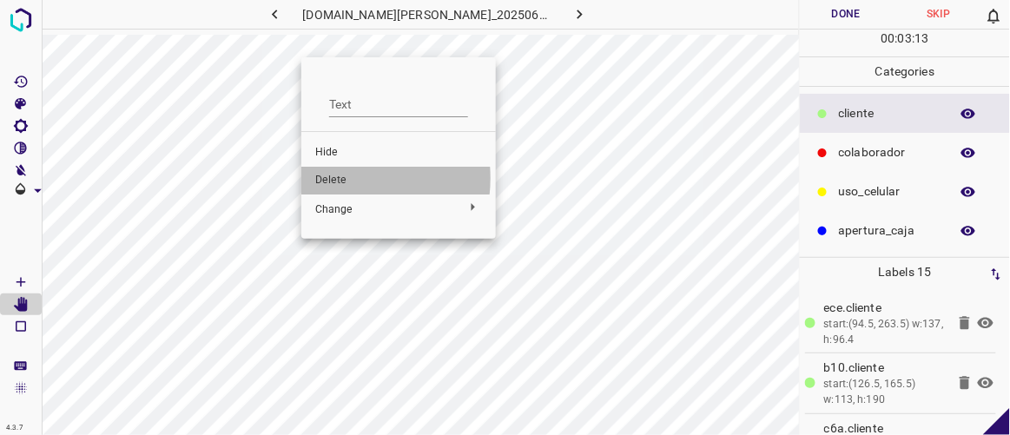
click at [330, 179] on span "Delete" at bounding box center [398, 181] width 167 height 16
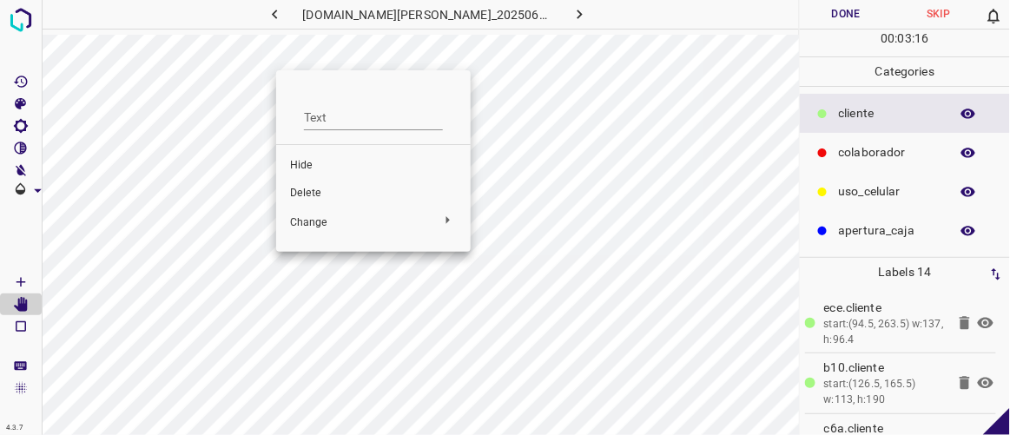
click at [307, 193] on span "Delete" at bounding box center [373, 194] width 167 height 16
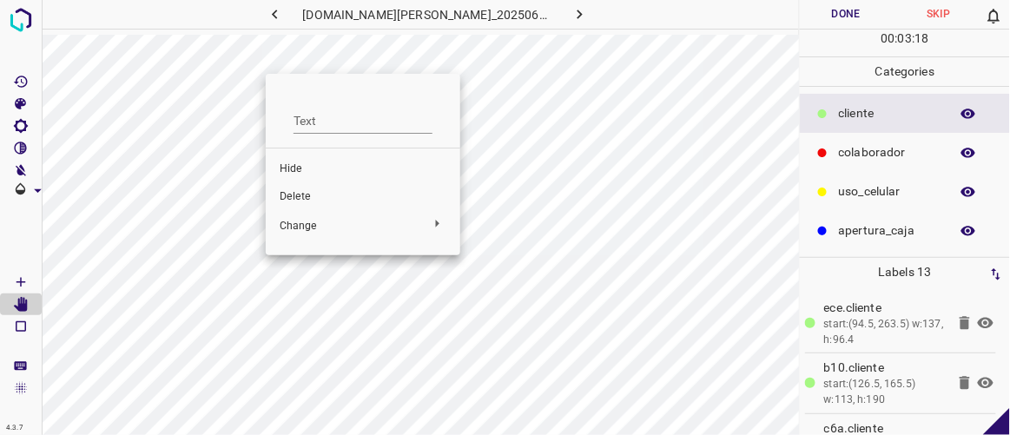
click at [309, 200] on span "Delete" at bounding box center [363, 197] width 167 height 16
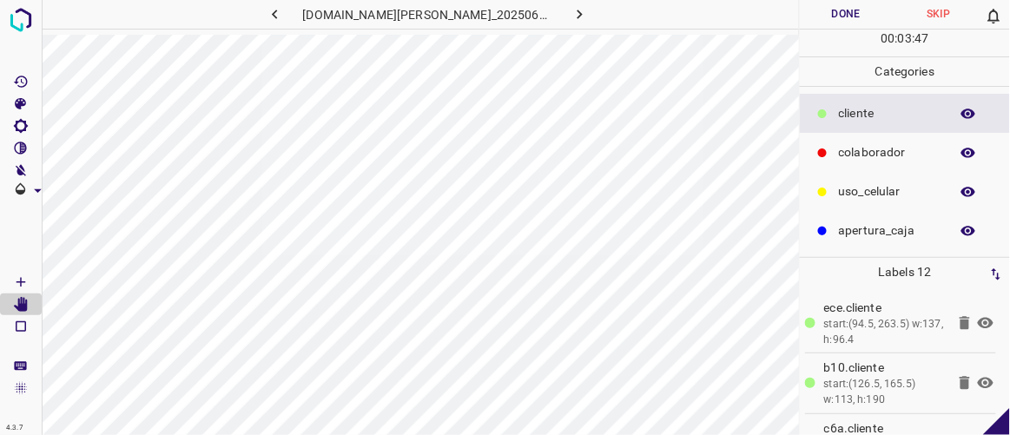
click at [863, 16] on button "Done" at bounding box center [846, 14] width 92 height 29
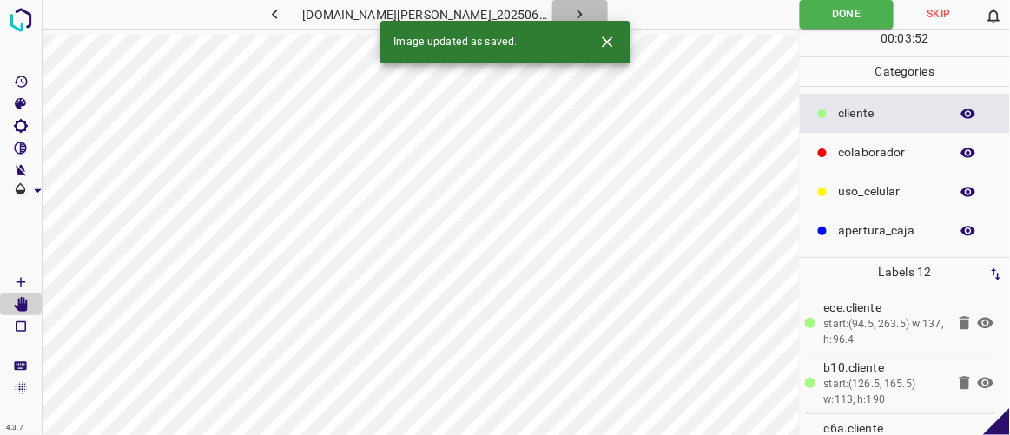
click at [571, 16] on icon "button" at bounding box center [580, 14] width 18 height 18
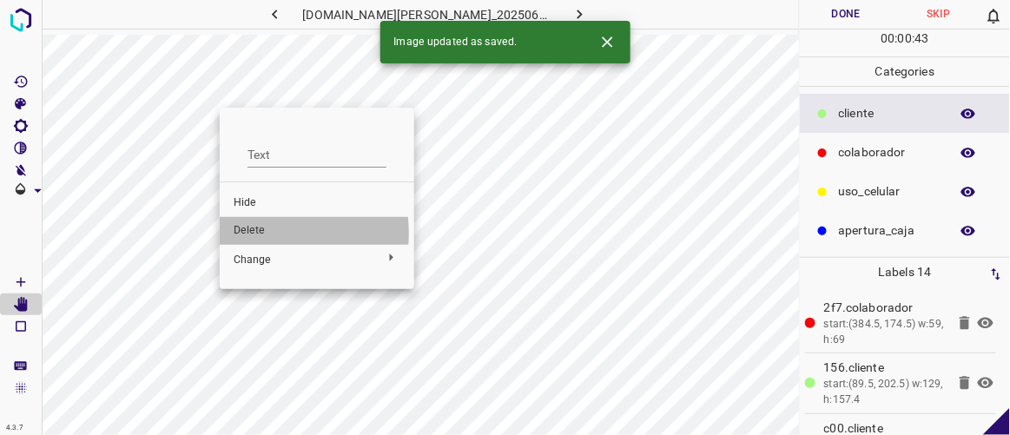
click at [251, 234] on span "Delete" at bounding box center [317, 231] width 167 height 16
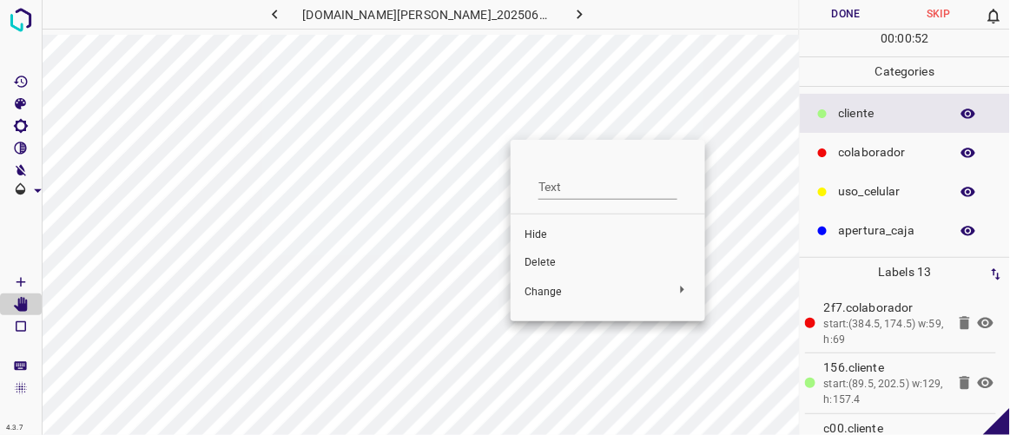
click at [539, 263] on span "Delete" at bounding box center [608, 263] width 167 height 16
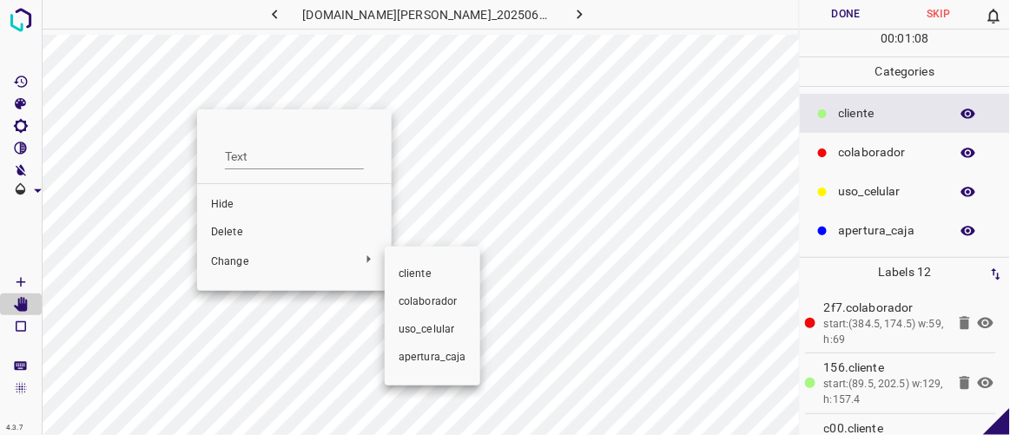
click at [239, 193] on div at bounding box center [505, 217] width 1010 height 435
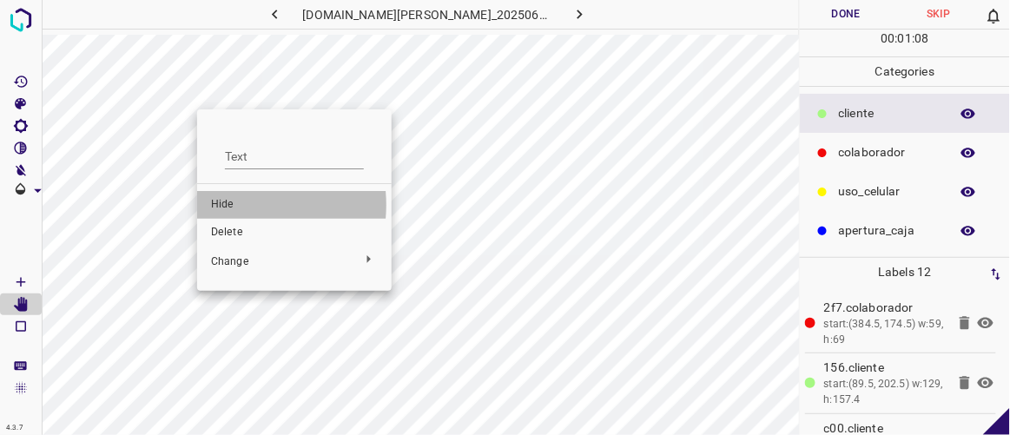
click at [232, 205] on span "Hide" at bounding box center [294, 205] width 167 height 16
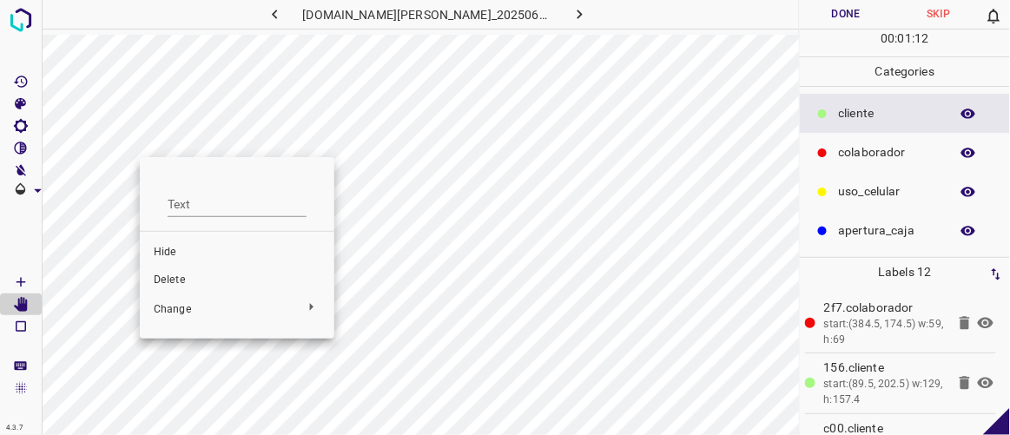
click at [183, 281] on span "Delete" at bounding box center [237, 281] width 167 height 16
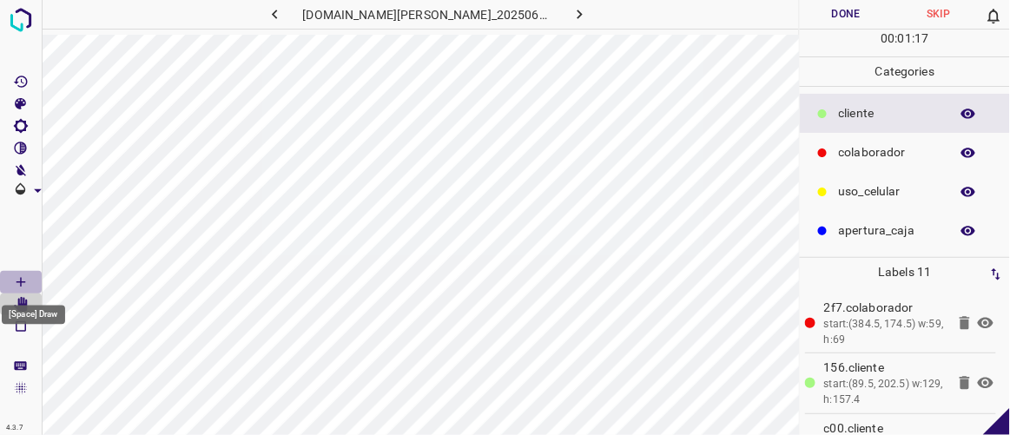
click at [28, 280] on icon "[Space] Draw" at bounding box center [21, 282] width 16 height 16
click at [23, 309] on icon "[Space] Edit" at bounding box center [21, 305] width 14 height 16
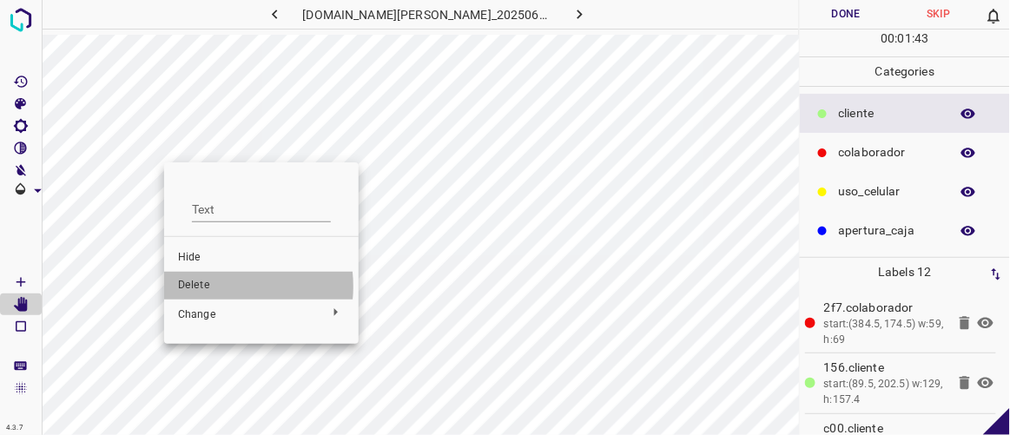
click at [207, 287] on span "Delete" at bounding box center [261, 286] width 167 height 16
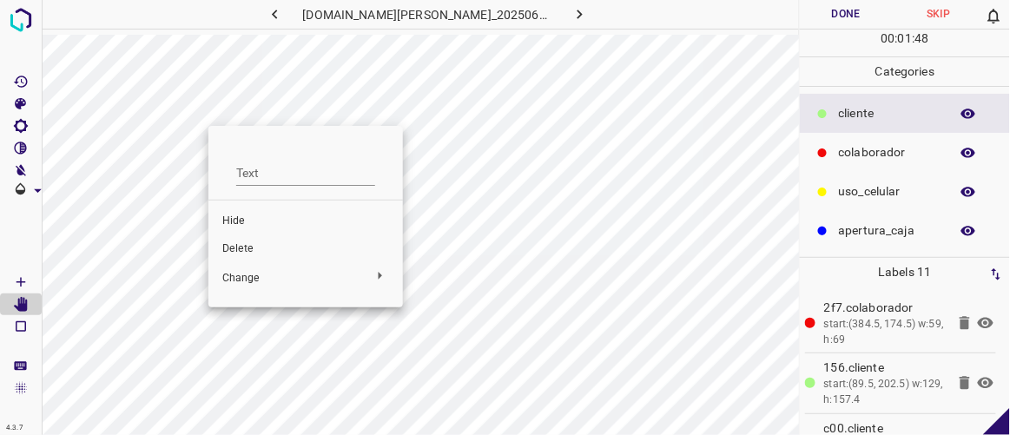
click at [243, 253] on span "Delete" at bounding box center [305, 249] width 167 height 16
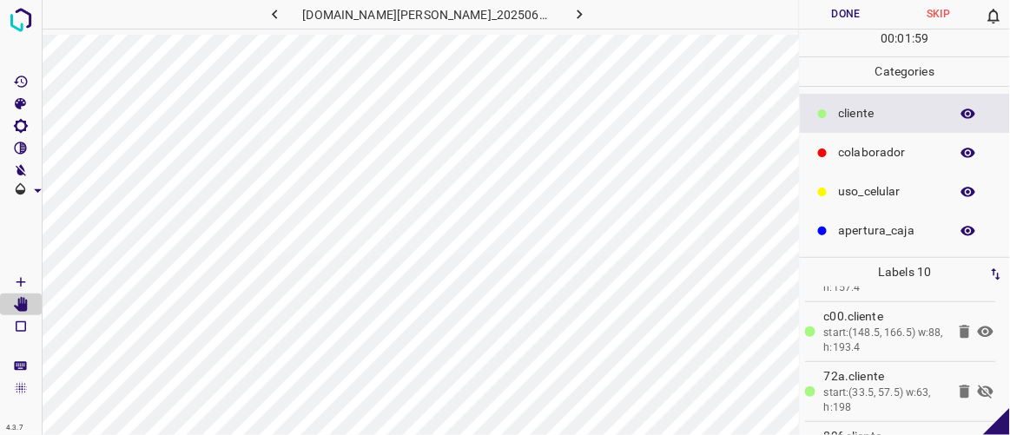
scroll to position [147, 0]
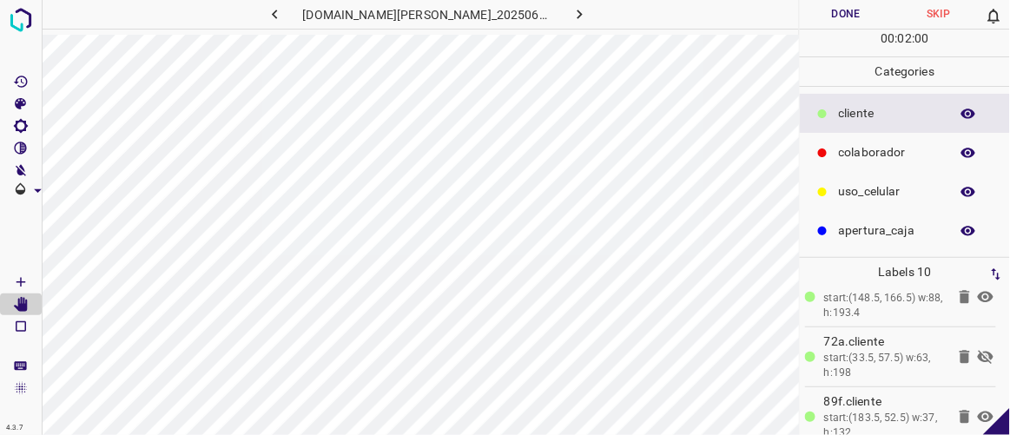
click at [978, 353] on icon at bounding box center [986, 357] width 16 height 14
click at [284, 10] on icon "button" at bounding box center [275, 14] width 18 height 18
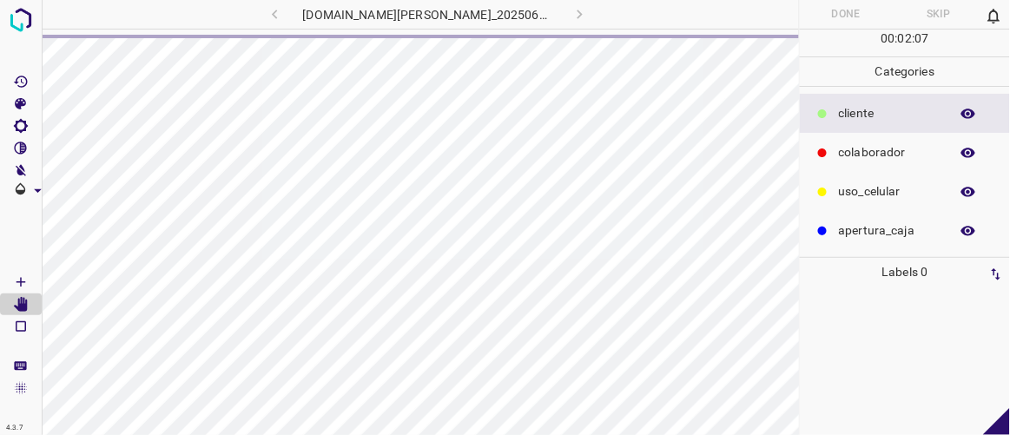
scroll to position [0, 0]
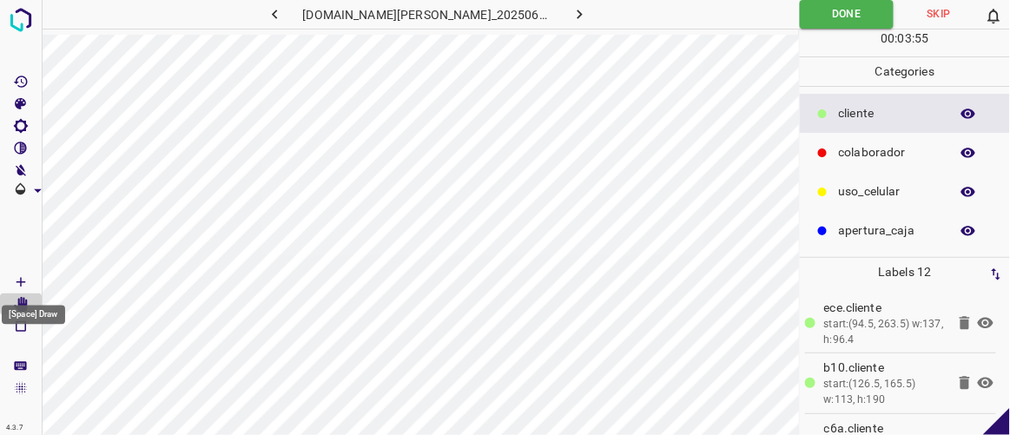
click at [23, 280] on icon "[Space] Draw" at bounding box center [21, 282] width 16 height 16
click at [571, 16] on icon "button" at bounding box center [580, 14] width 18 height 18
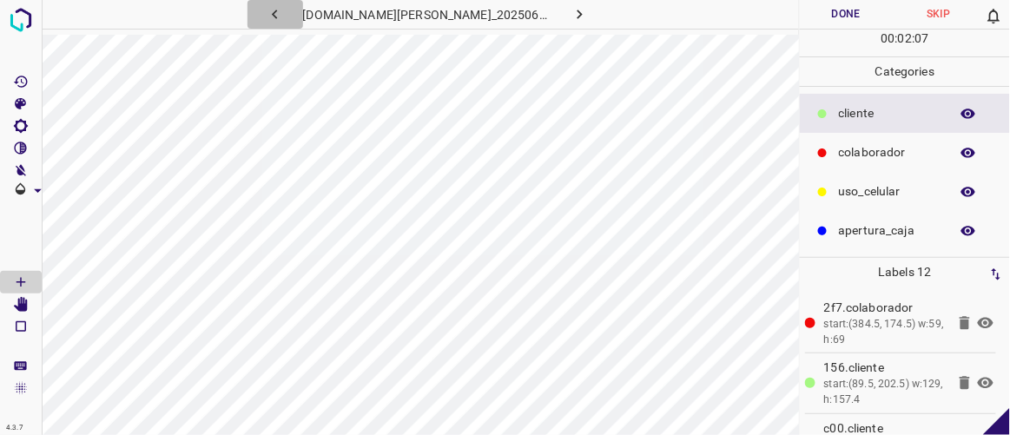
click at [284, 15] on icon "button" at bounding box center [275, 14] width 18 height 18
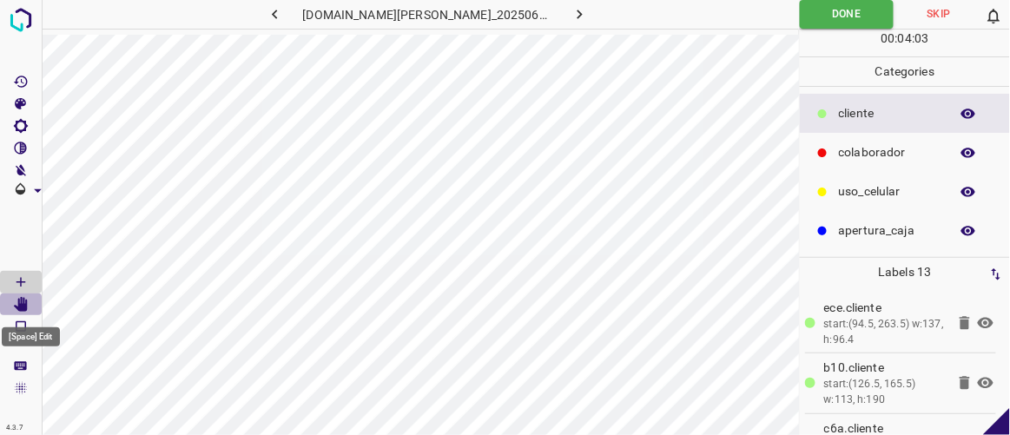
click at [21, 305] on icon "[Space] Edit" at bounding box center [21, 305] width 14 height 16
click at [571, 14] on icon "button" at bounding box center [580, 14] width 18 height 18
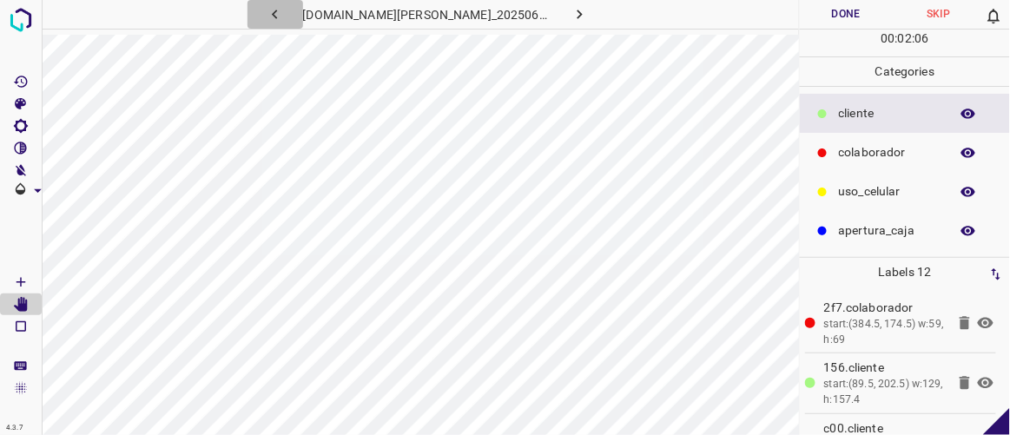
click at [284, 19] on icon "button" at bounding box center [275, 14] width 18 height 18
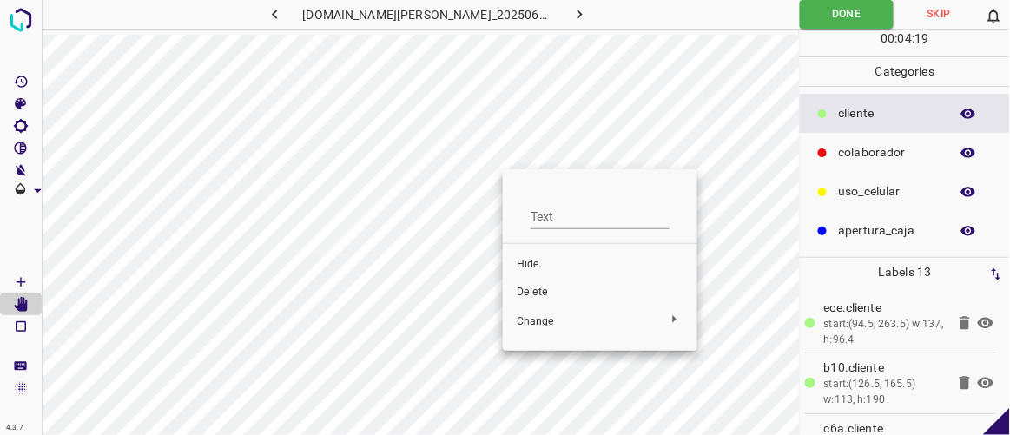
click at [524, 290] on span "Delete" at bounding box center [600, 293] width 167 height 16
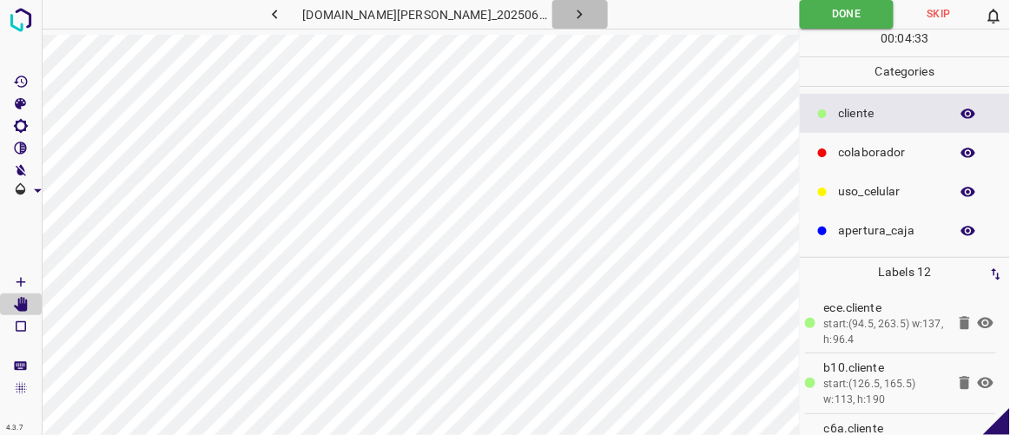
click at [571, 10] on icon "button" at bounding box center [580, 14] width 18 height 18
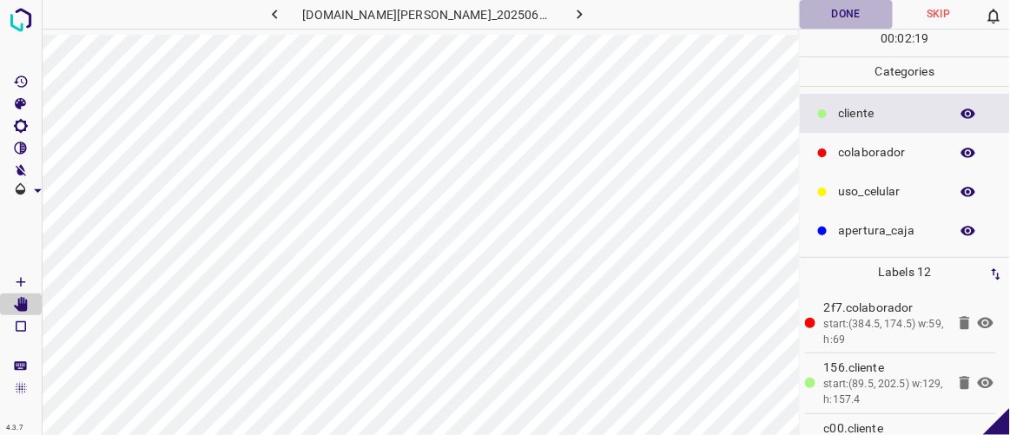
click at [848, 5] on button "Done" at bounding box center [846, 14] width 92 height 29
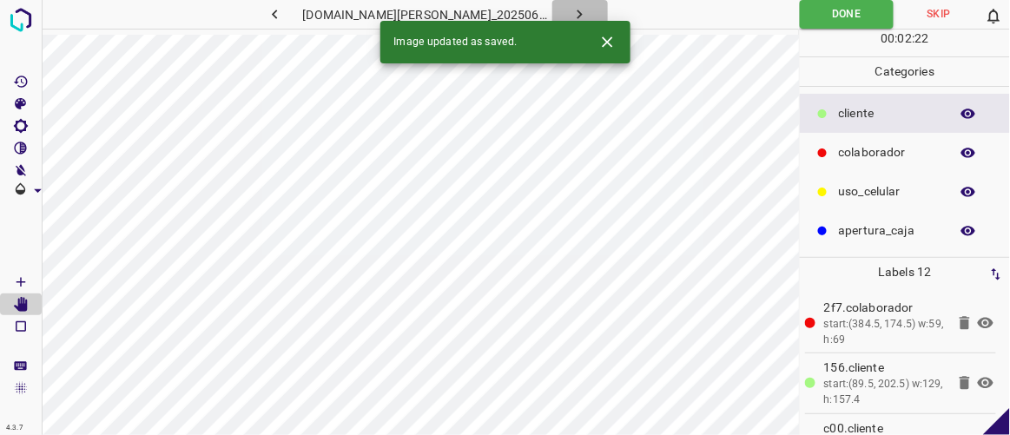
click at [571, 15] on icon "button" at bounding box center [580, 14] width 18 height 18
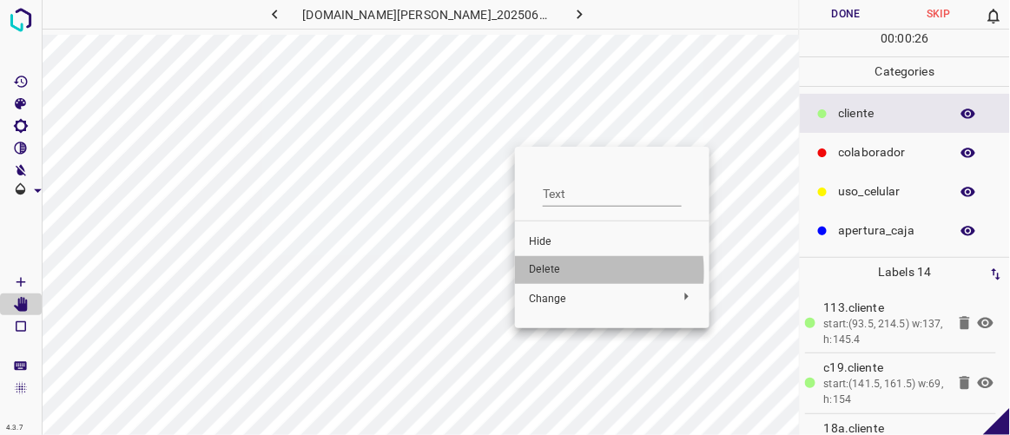
click at [553, 272] on span "Delete" at bounding box center [612, 270] width 167 height 16
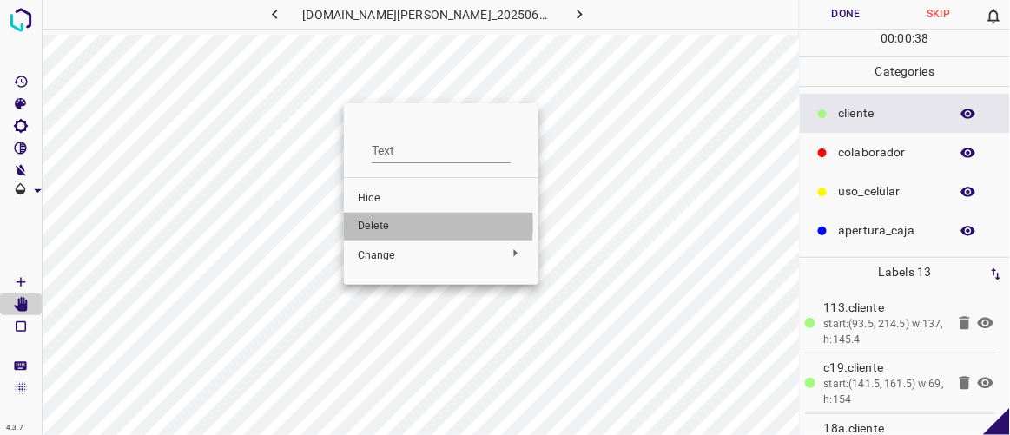
click at [371, 226] on span "Delete" at bounding box center [441, 227] width 167 height 16
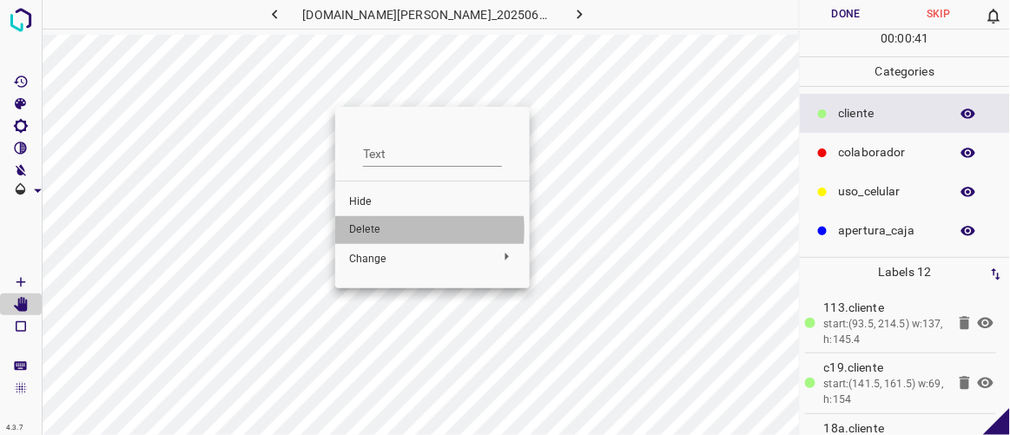
click at [353, 230] on span "Delete" at bounding box center [432, 230] width 167 height 16
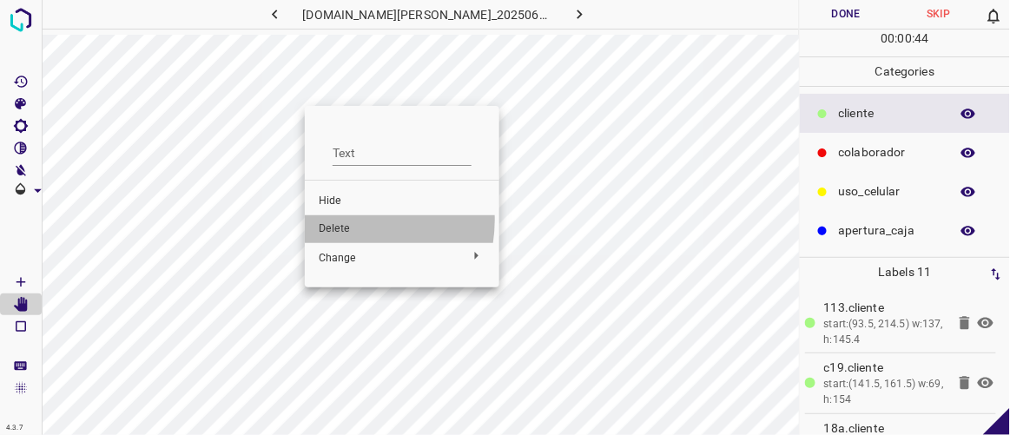
click at [336, 220] on li "Delete" at bounding box center [402, 229] width 195 height 28
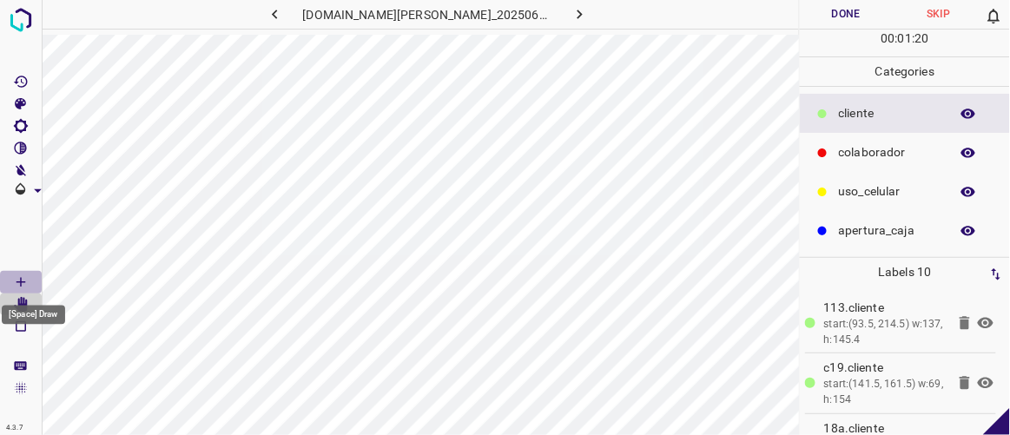
click at [16, 282] on icon "[Space] Draw" at bounding box center [20, 282] width 9 height 9
click at [277, 17] on icon "button" at bounding box center [274, 15] width 5 height 10
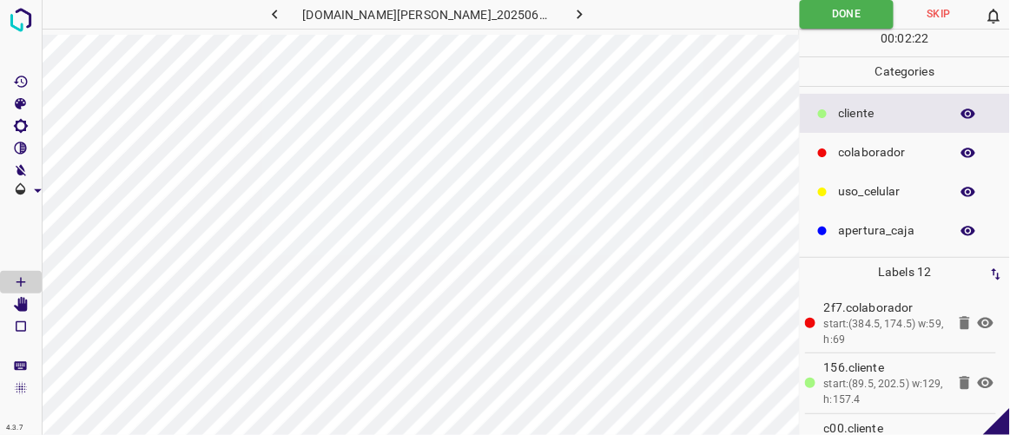
click at [571, 22] on icon "button" at bounding box center [580, 14] width 18 height 18
click at [834, 29] on button "Done" at bounding box center [846, 14] width 92 height 29
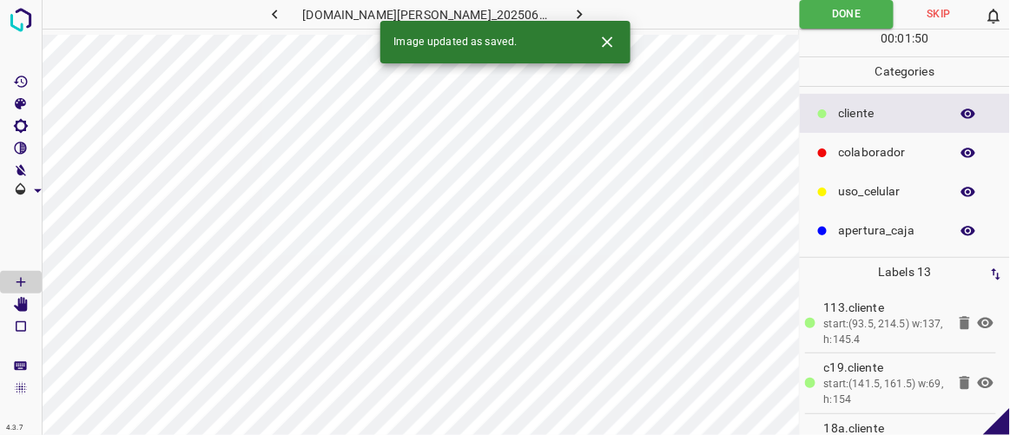
click at [571, 8] on icon "button" at bounding box center [580, 14] width 18 height 18
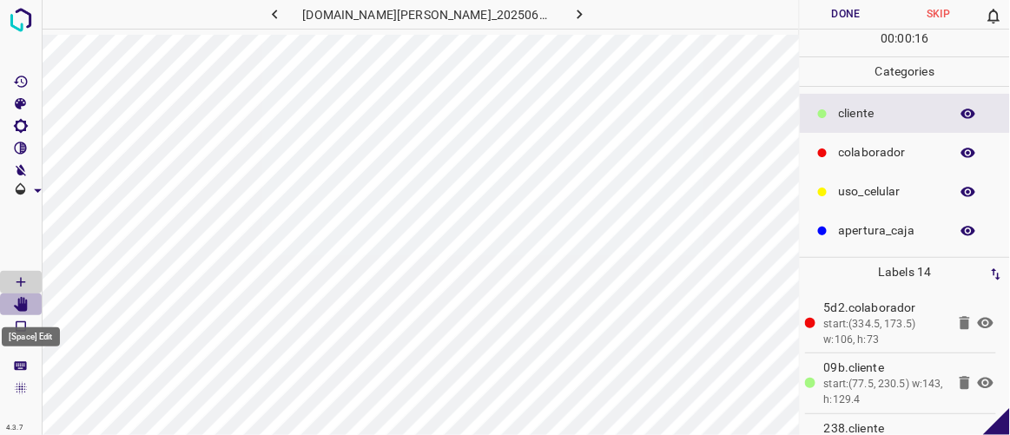
click at [28, 300] on icon "[Space] Edit" at bounding box center [21, 305] width 16 height 16
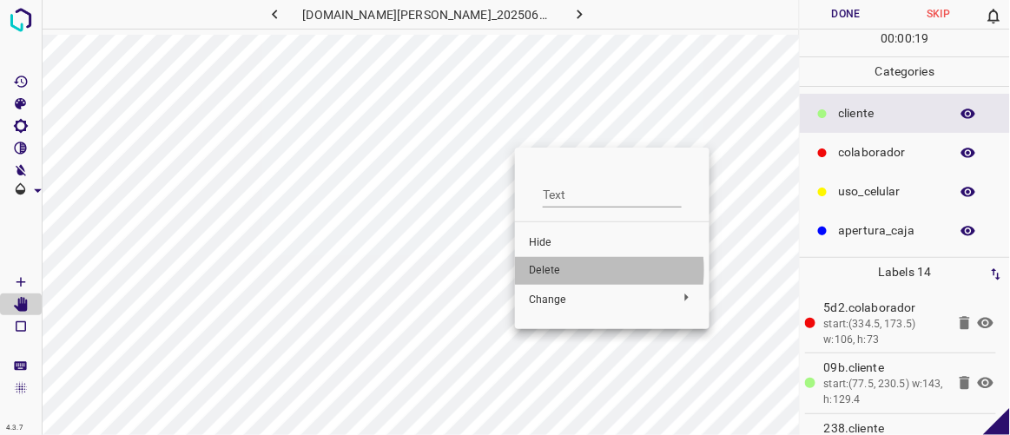
click at [562, 270] on span "Delete" at bounding box center [612, 271] width 167 height 16
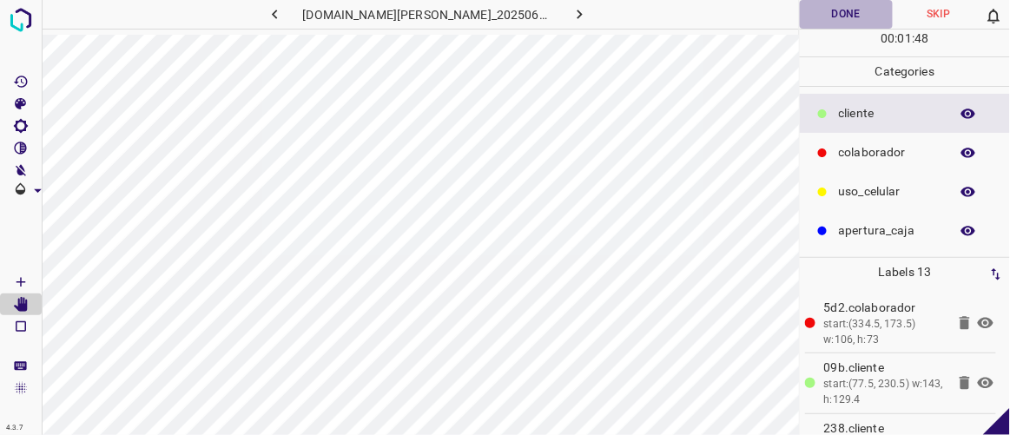
click at [822, 9] on button "Done" at bounding box center [846, 14] width 92 height 29
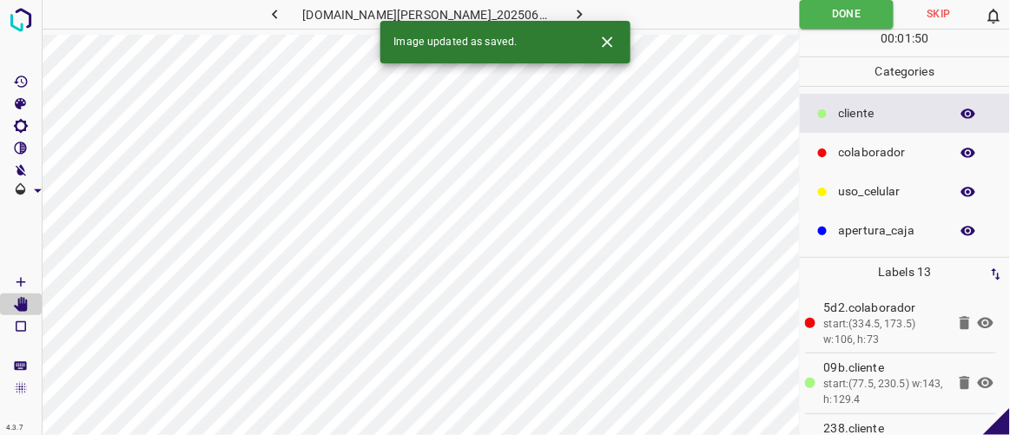
click at [571, 14] on icon "button" at bounding box center [580, 14] width 18 height 18
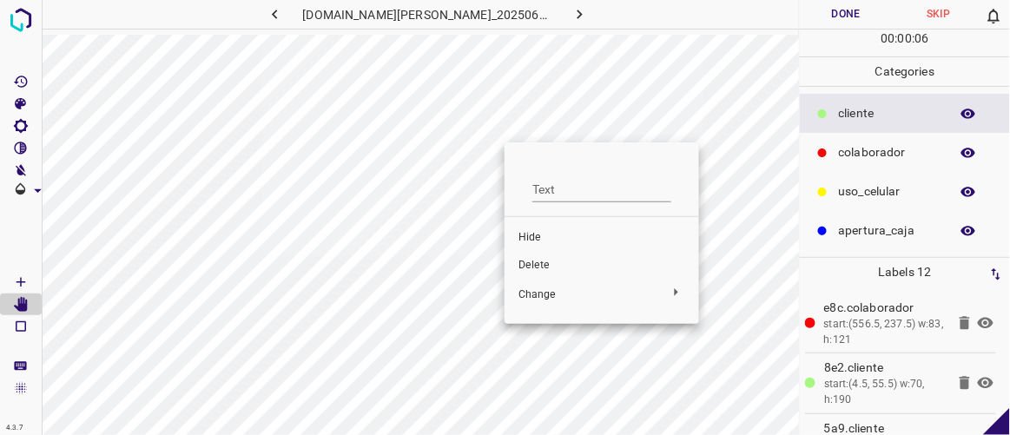
click at [550, 261] on span "Delete" at bounding box center [601, 266] width 167 height 16
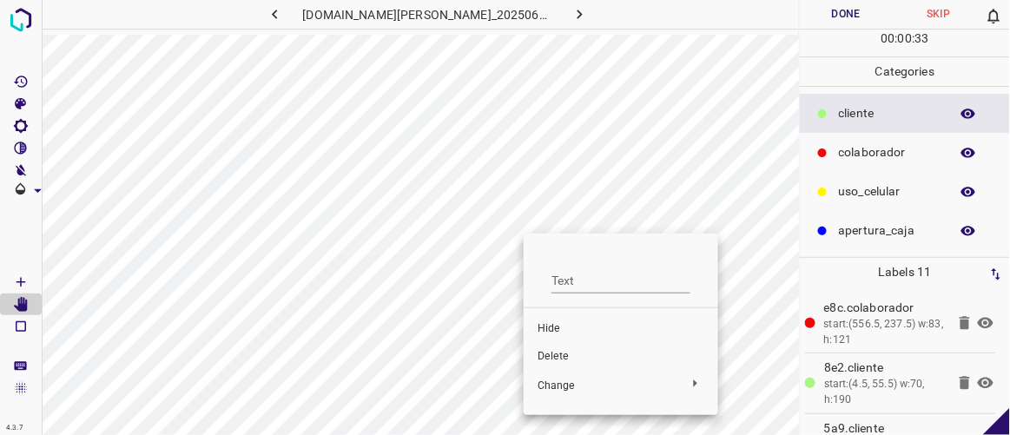
click at [525, 205] on div at bounding box center [505, 217] width 1010 height 435
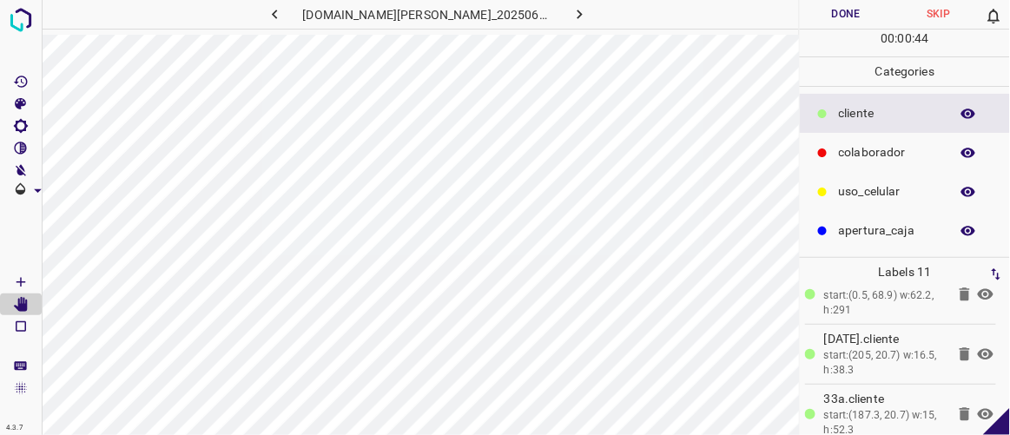
scroll to position [519, 0]
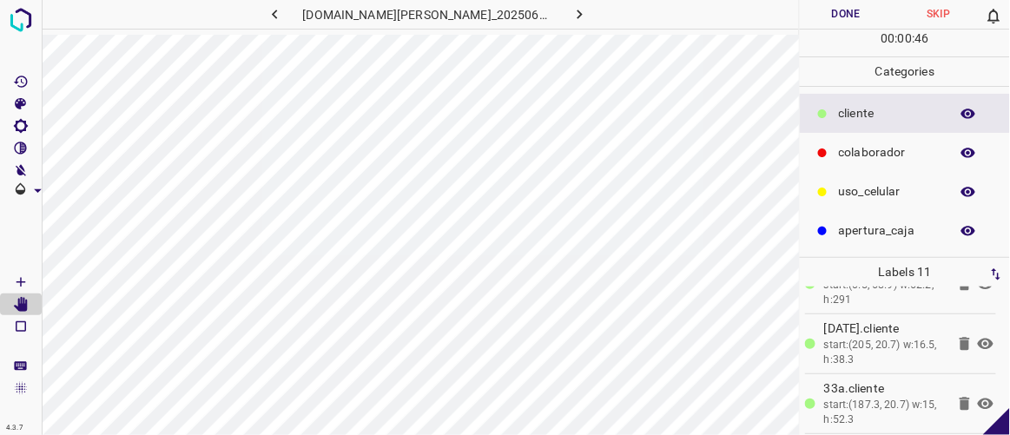
drag, startPoint x: 1000, startPoint y: 409, endPoint x: 1000, endPoint y: 383, distance: 26.1
click at [1000, 383] on div "4.3.7 [DOMAIN_NAME][PERSON_NAME]_20250613_124344_000002820.jpg Done Skip 0 00 :…" at bounding box center [505, 217] width 1010 height 435
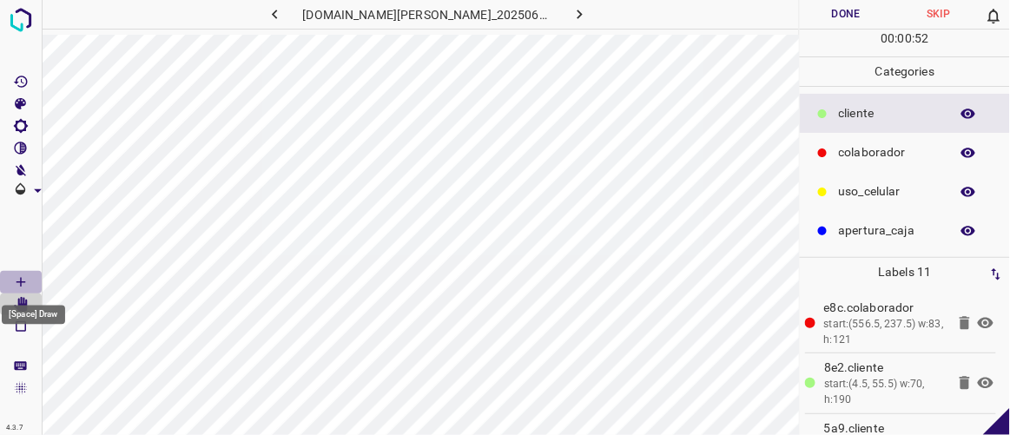
click at [31, 280] on Draw"] "[Space] Draw" at bounding box center [21, 282] width 42 height 23
click at [25, 303] on icon "[Space] Edit" at bounding box center [21, 305] width 14 height 16
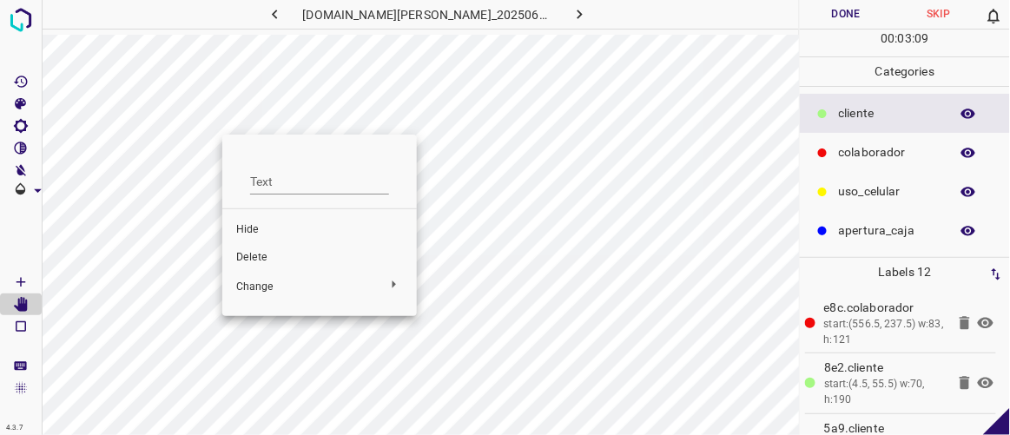
click at [261, 260] on span "Delete" at bounding box center [319, 258] width 167 height 16
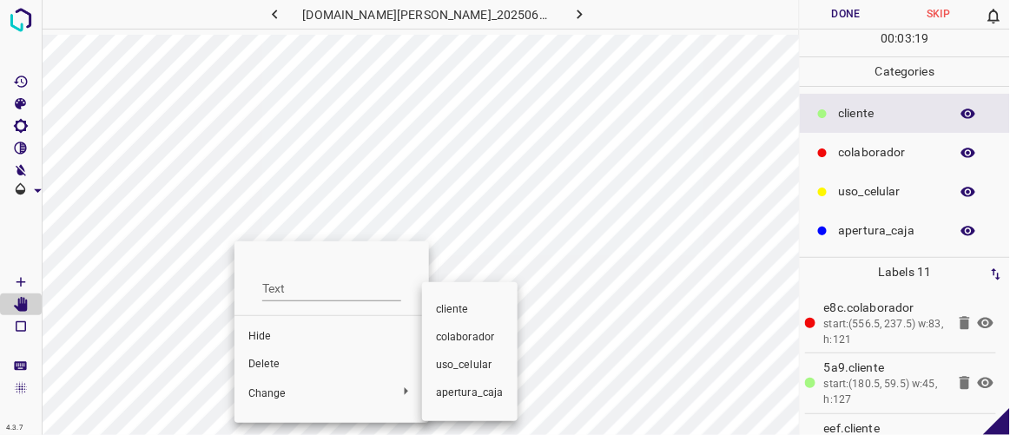
click at [284, 369] on div at bounding box center [505, 217] width 1010 height 435
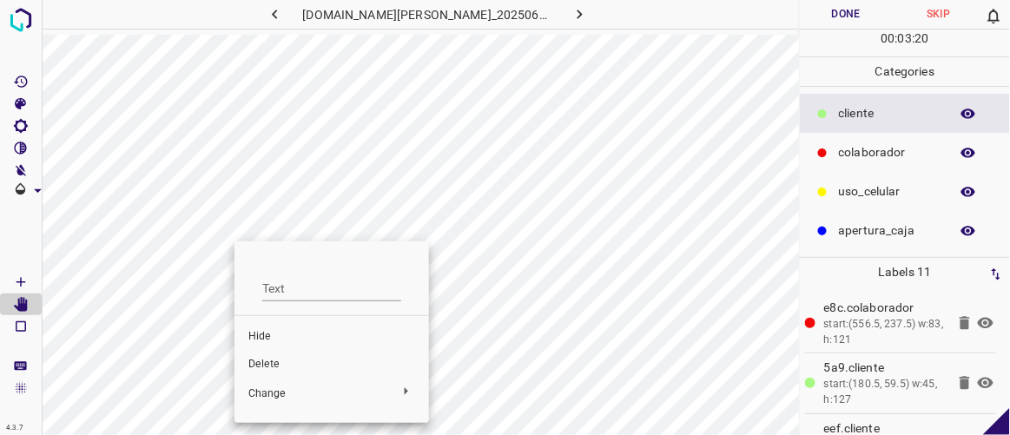
click at [268, 360] on span "Delete" at bounding box center [331, 365] width 167 height 16
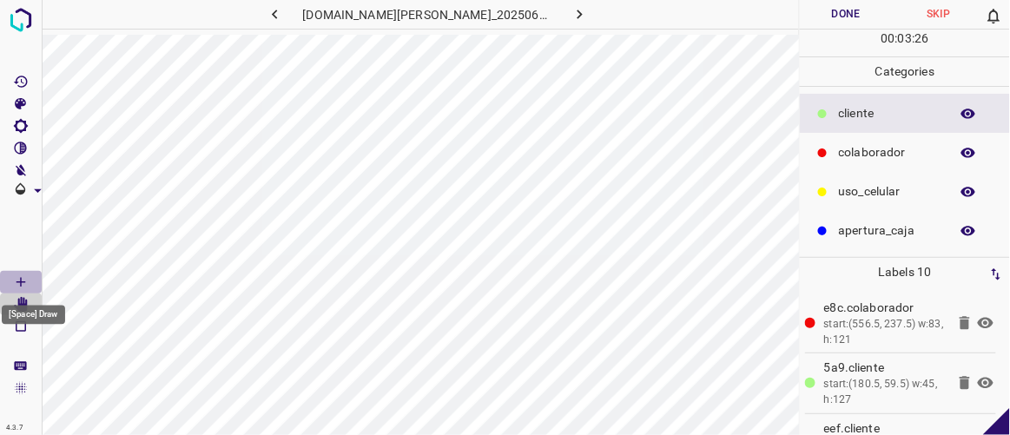
click at [26, 282] on icon "[Space] Draw" at bounding box center [21, 282] width 16 height 16
click at [830, 13] on button "Done" at bounding box center [846, 14] width 92 height 29
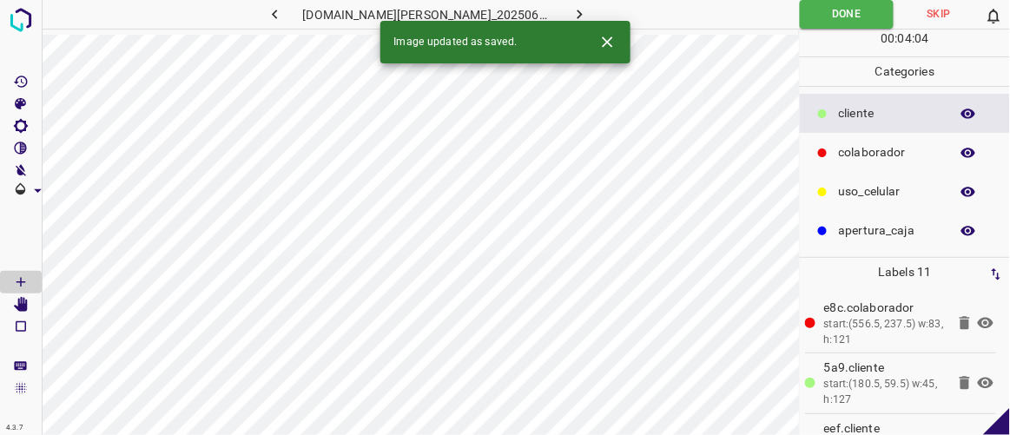
click at [571, 16] on icon "button" at bounding box center [580, 14] width 18 height 18
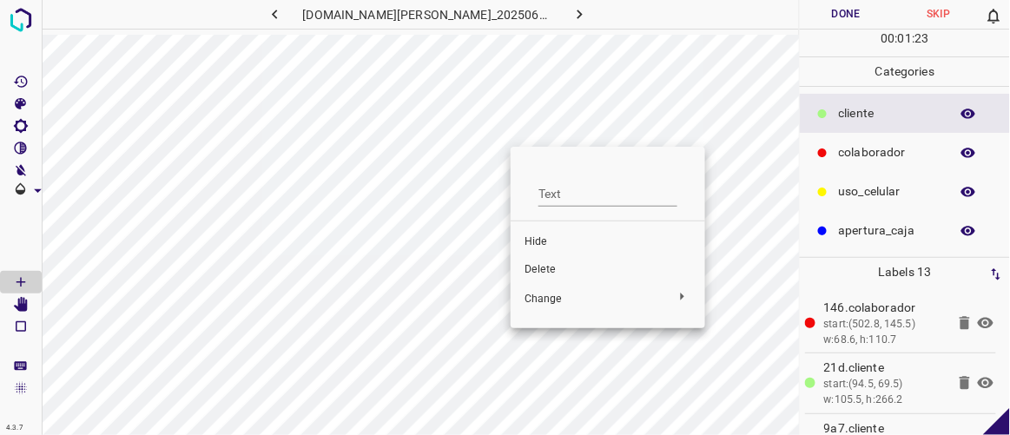
click at [539, 270] on span "Delete" at bounding box center [608, 270] width 167 height 16
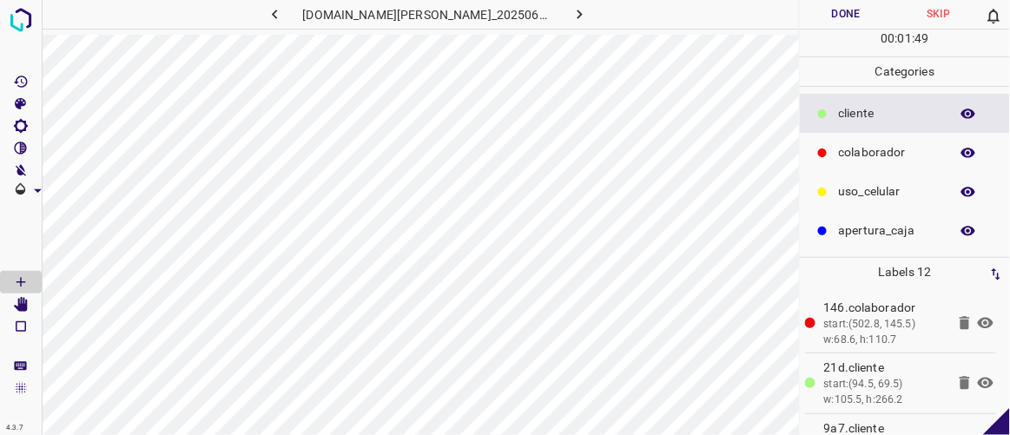
click at [829, 5] on button "Done" at bounding box center [846, 14] width 92 height 29
click at [571, 16] on icon "button" at bounding box center [580, 14] width 18 height 18
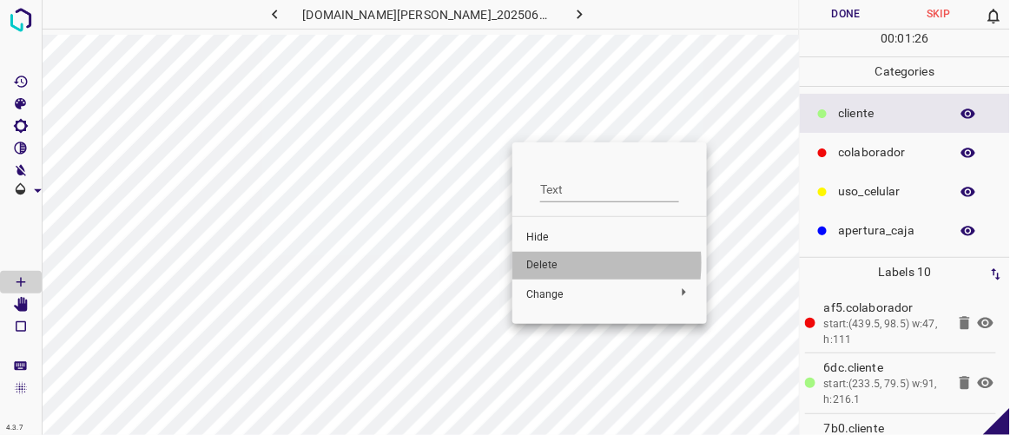
click at [544, 263] on span "Delete" at bounding box center [609, 266] width 167 height 16
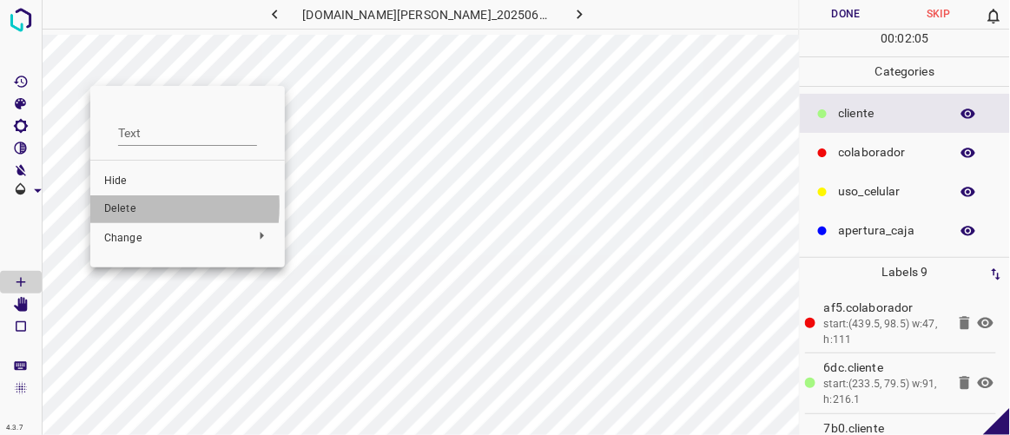
click at [114, 206] on span "Delete" at bounding box center [187, 209] width 167 height 16
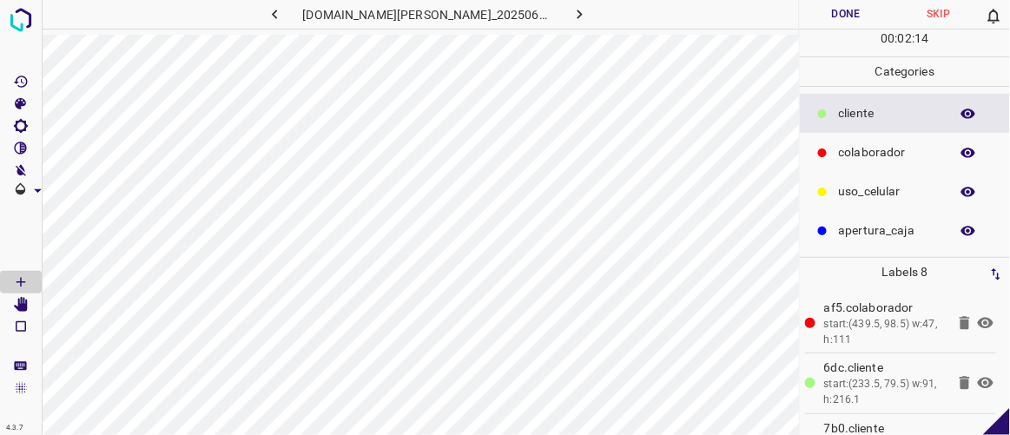
click at [842, 17] on button "Done" at bounding box center [846, 14] width 92 height 29
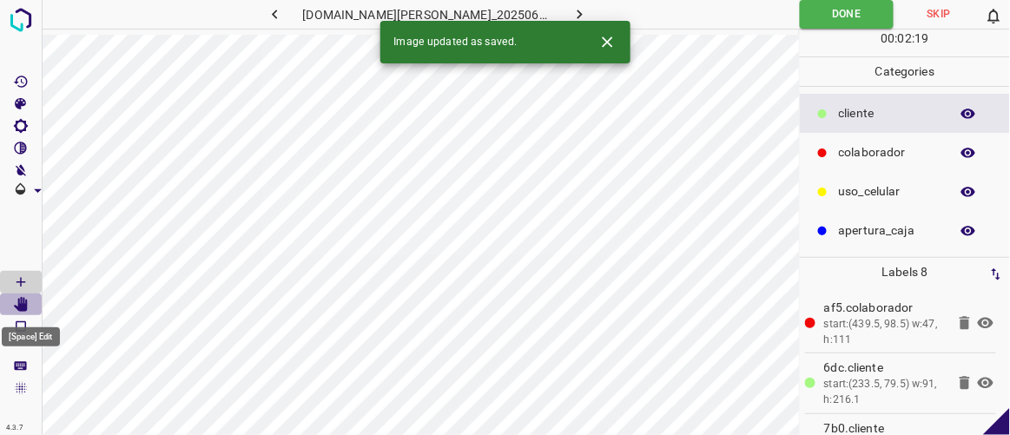
click at [23, 304] on icon "[Space] Edit" at bounding box center [21, 305] width 14 height 16
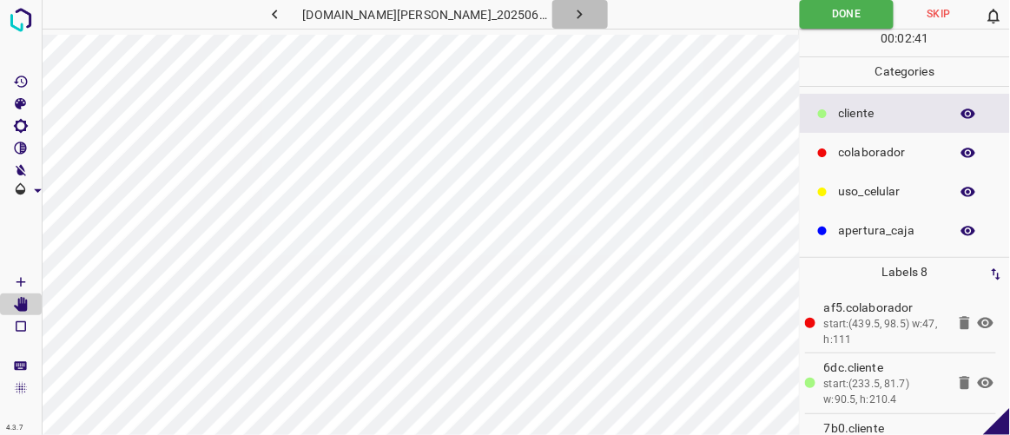
click at [571, 14] on icon "button" at bounding box center [580, 14] width 18 height 18
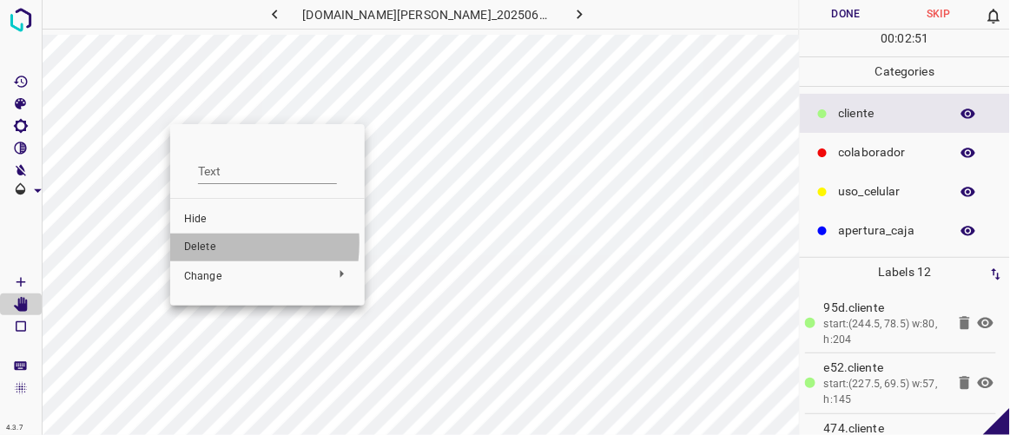
click at [200, 242] on span "Delete" at bounding box center [267, 248] width 167 height 16
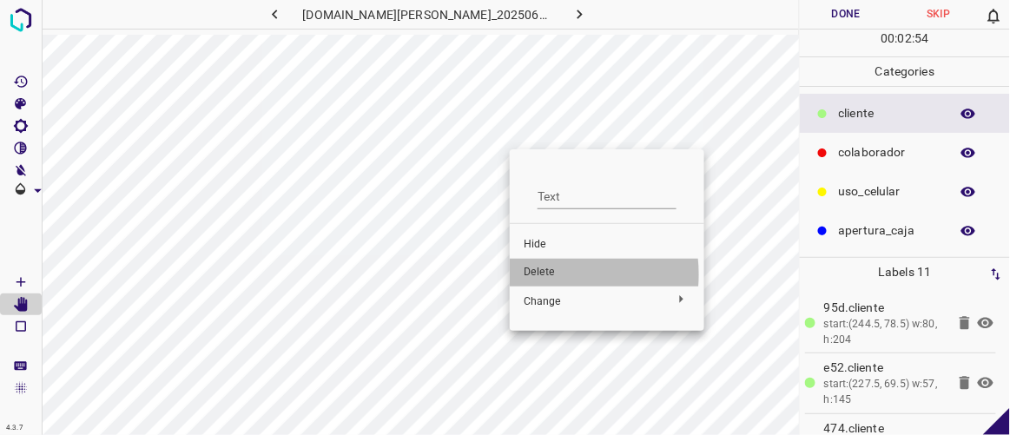
click at [542, 274] on span "Delete" at bounding box center [607, 273] width 167 height 16
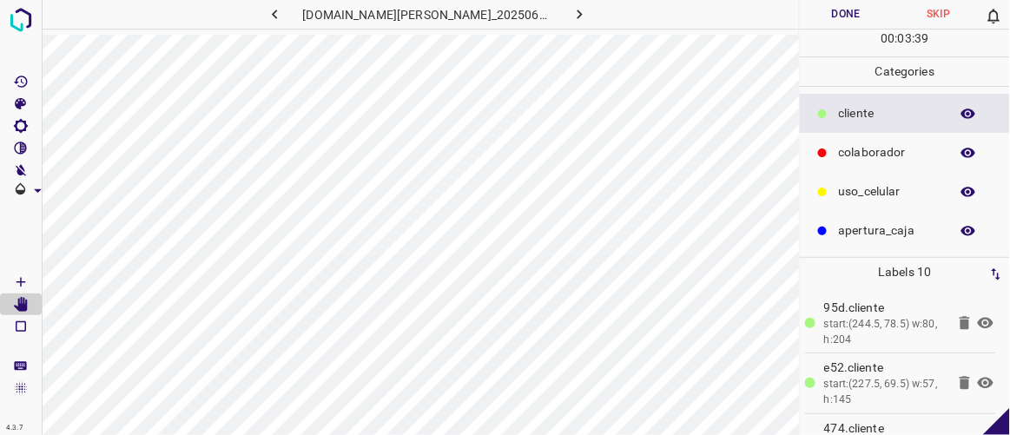
click at [277, 11] on icon "button" at bounding box center [274, 15] width 5 height 10
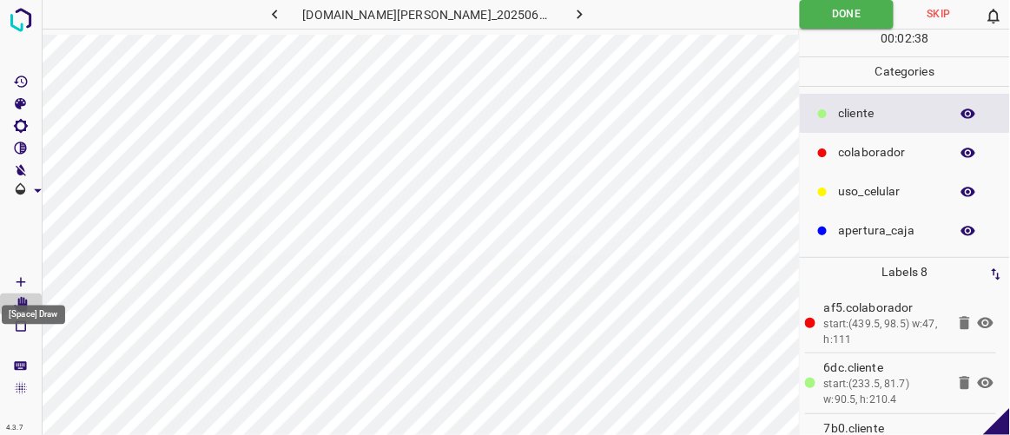
click at [23, 281] on icon "[Space] Draw" at bounding box center [20, 282] width 9 height 9
click at [277, 13] on icon "button" at bounding box center [274, 15] width 5 height 10
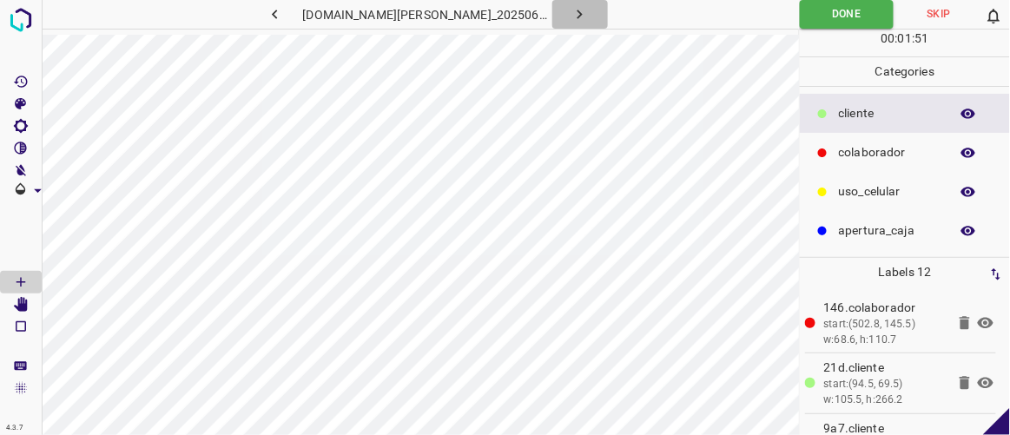
click at [571, 17] on icon "button" at bounding box center [580, 14] width 18 height 18
click at [571, 11] on icon "button" at bounding box center [580, 14] width 18 height 18
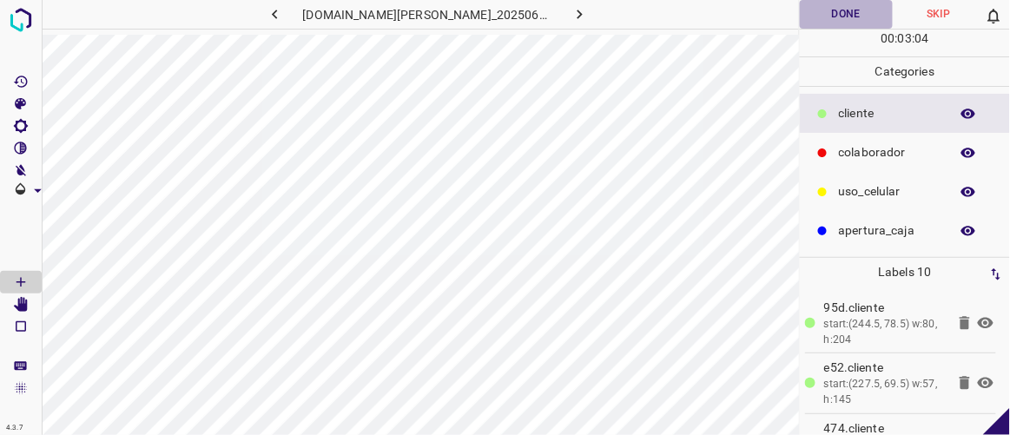
click at [852, 16] on button "Done" at bounding box center [846, 14] width 92 height 29
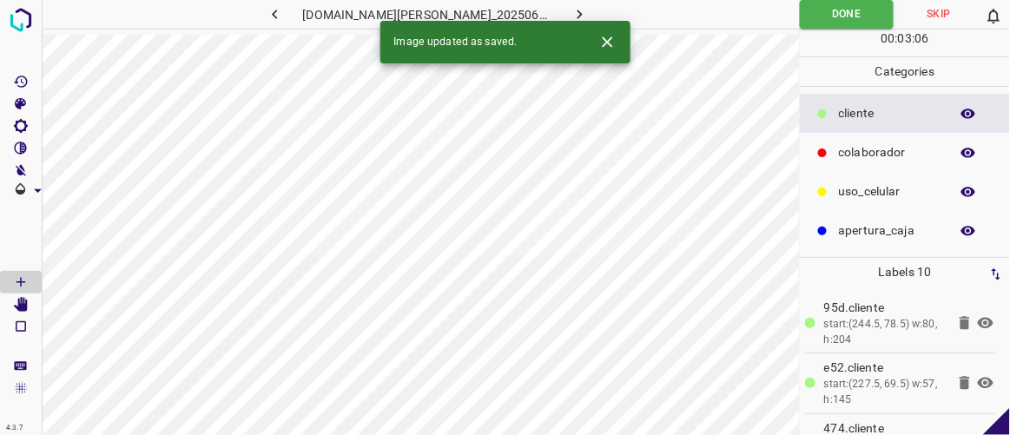
click at [571, 16] on icon "button" at bounding box center [580, 14] width 18 height 18
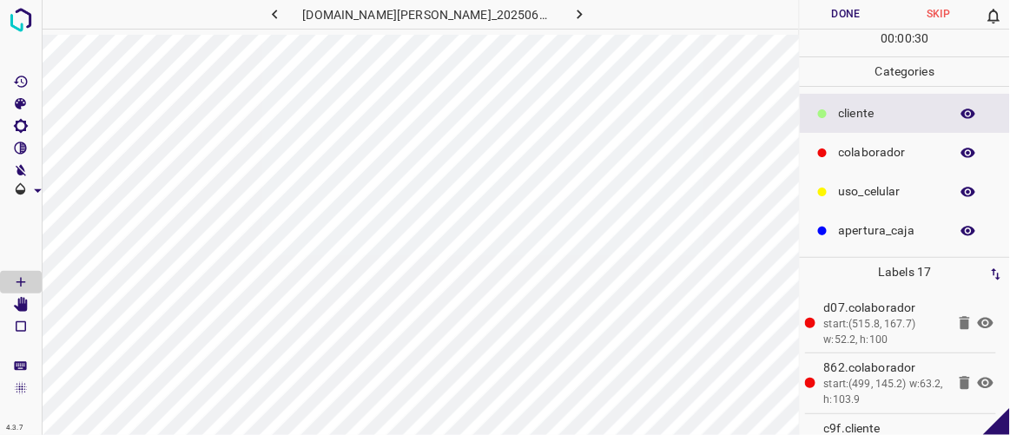
click at [284, 13] on icon "button" at bounding box center [275, 14] width 18 height 18
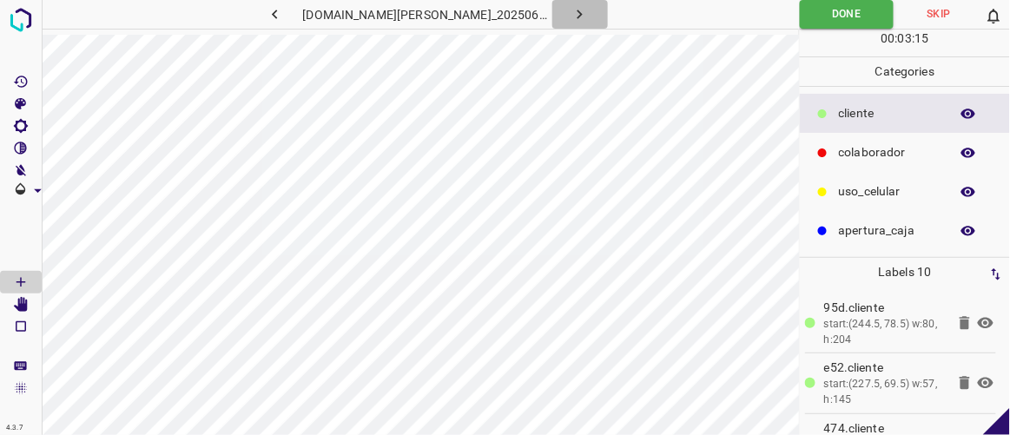
click at [571, 12] on icon "button" at bounding box center [580, 14] width 18 height 18
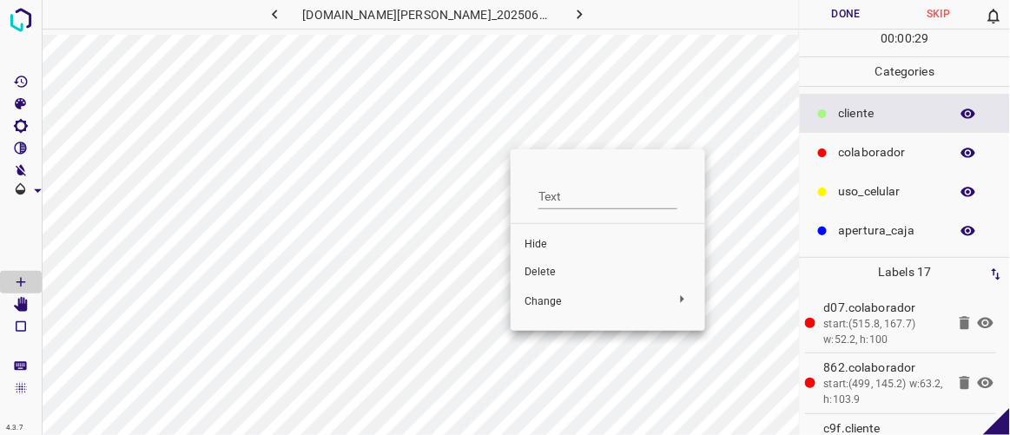
click at [552, 272] on span "Delete" at bounding box center [608, 273] width 167 height 16
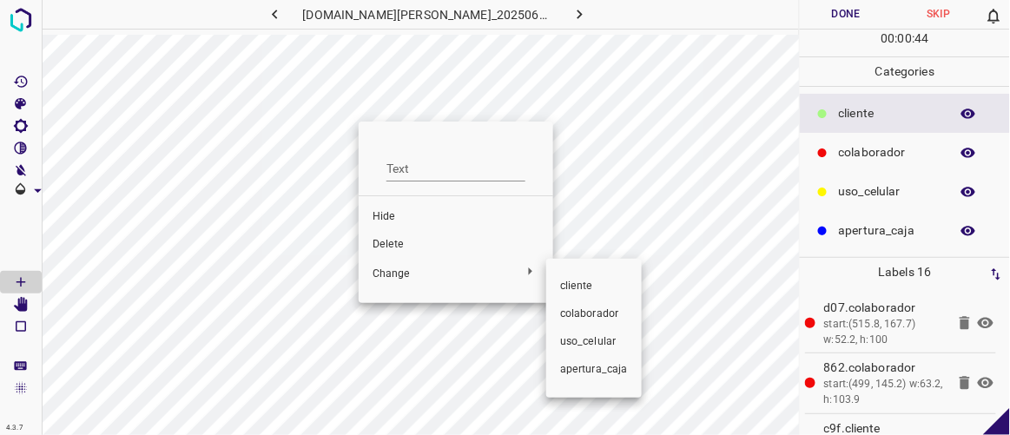
click at [402, 240] on div at bounding box center [505, 217] width 1010 height 435
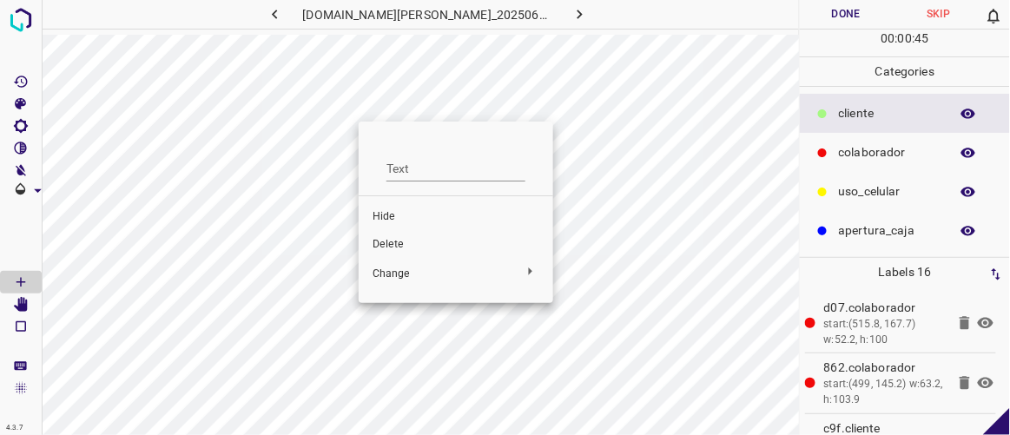
click at [405, 243] on span "Delete" at bounding box center [456, 245] width 167 height 16
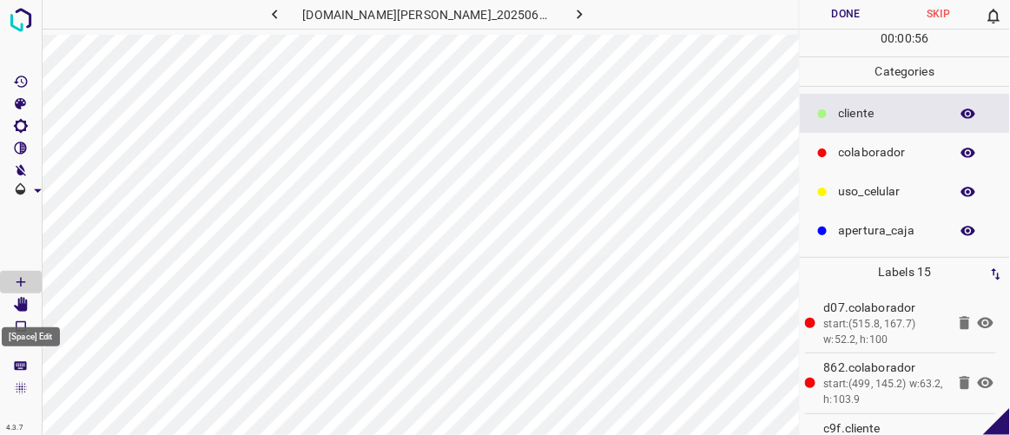
click at [27, 305] on icon "[Space] Edit" at bounding box center [21, 305] width 14 height 16
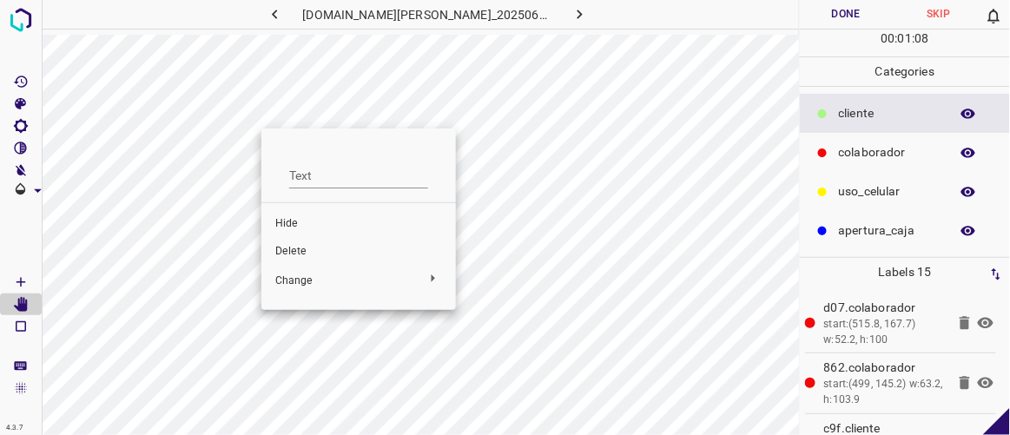
click at [305, 216] on span "Hide" at bounding box center [358, 224] width 167 height 16
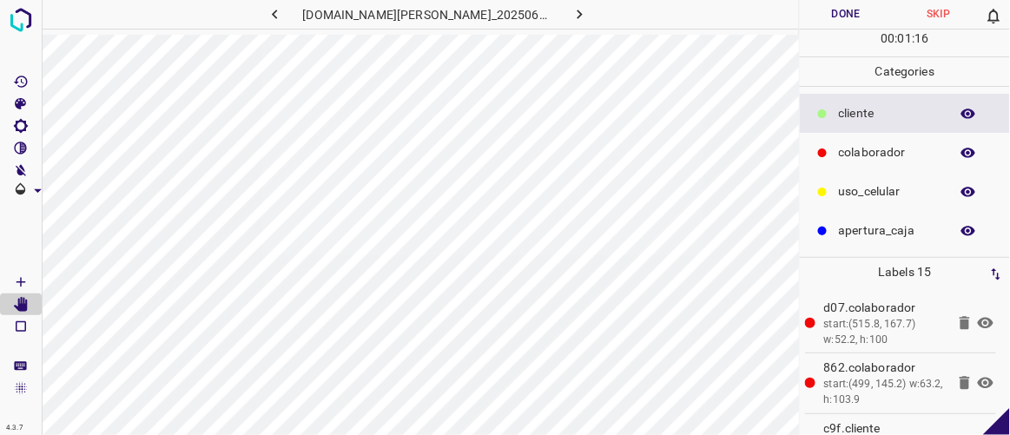
drag, startPoint x: 992, startPoint y: 308, endPoint x: 994, endPoint y: 329, distance: 21.0
click at [994, 329] on div "d07.colaborador start:(515.8, 167.7) w:52.2, h:100 862.colaborador start:(499, …" at bounding box center [905, 361] width 200 height 148
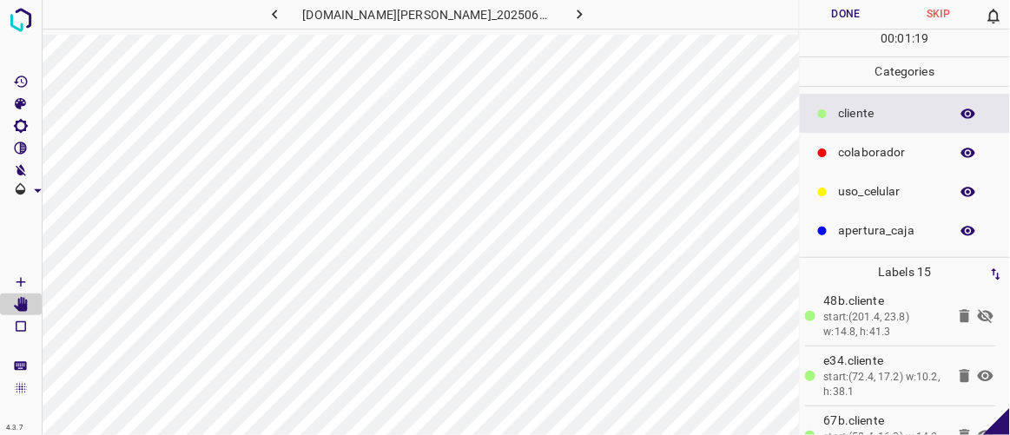
scroll to position [559, 0]
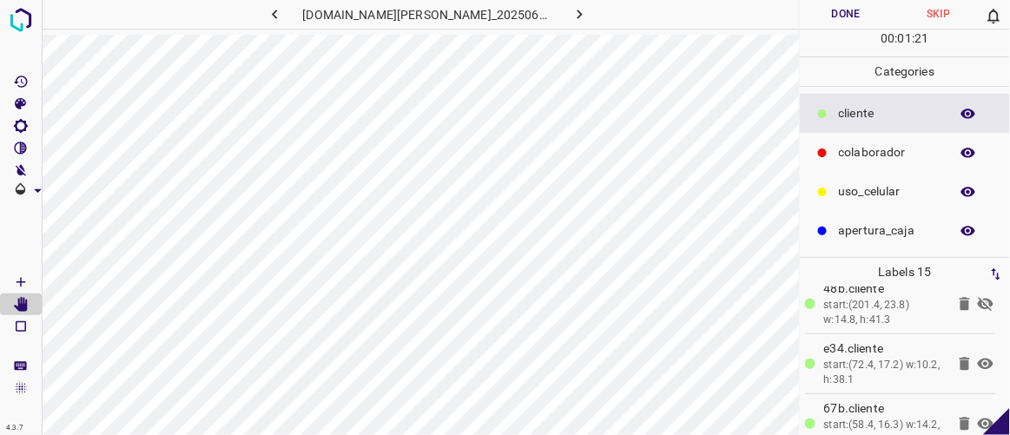
click at [960, 300] on icon at bounding box center [965, 303] width 10 height 13
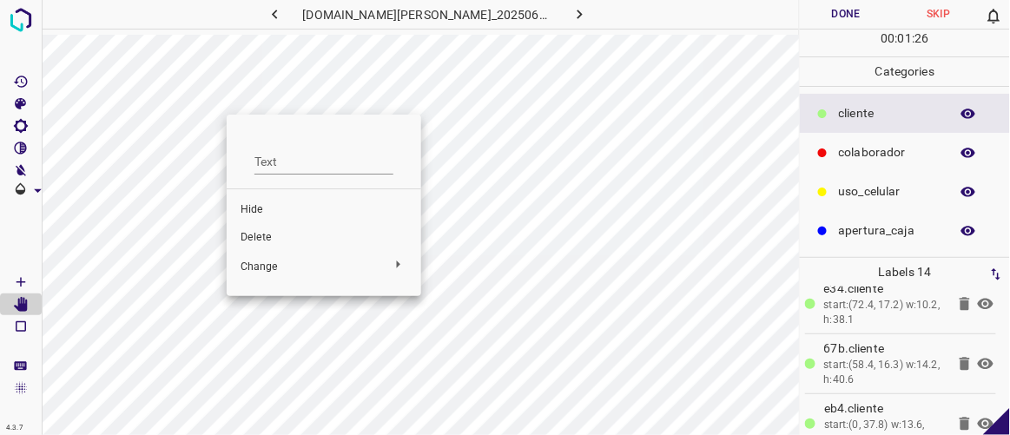
click at [224, 98] on div at bounding box center [505, 217] width 1010 height 435
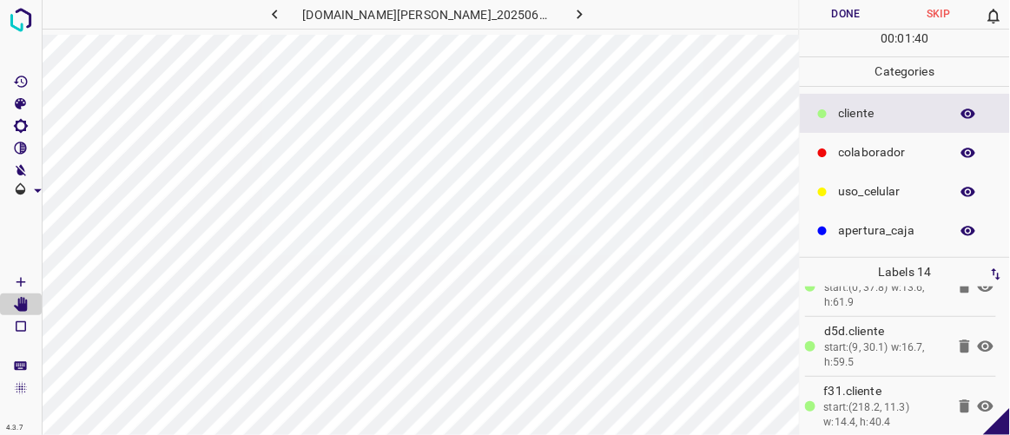
scroll to position [698, 0]
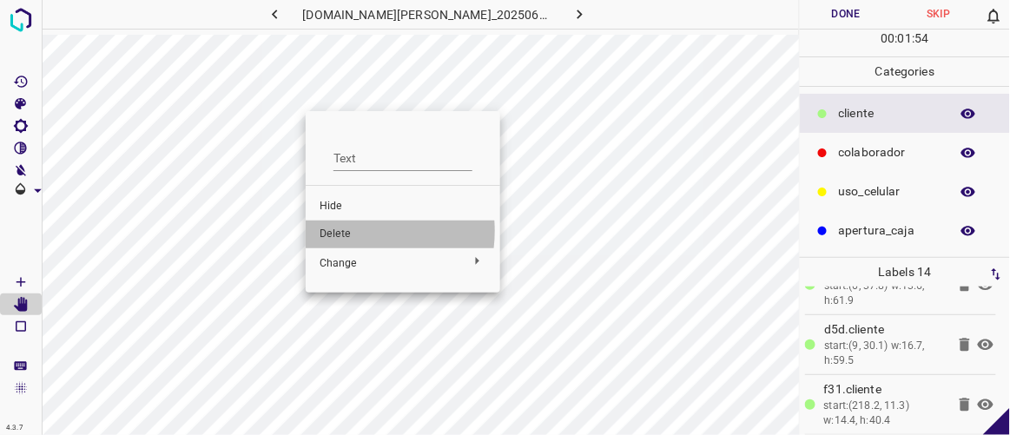
click at [346, 231] on span "Delete" at bounding box center [403, 235] width 167 height 16
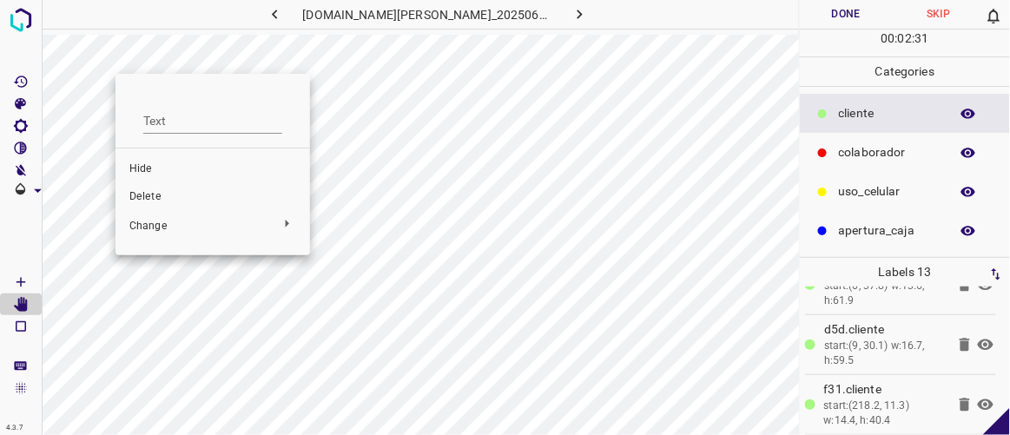
click at [152, 201] on span "Delete" at bounding box center [212, 197] width 167 height 16
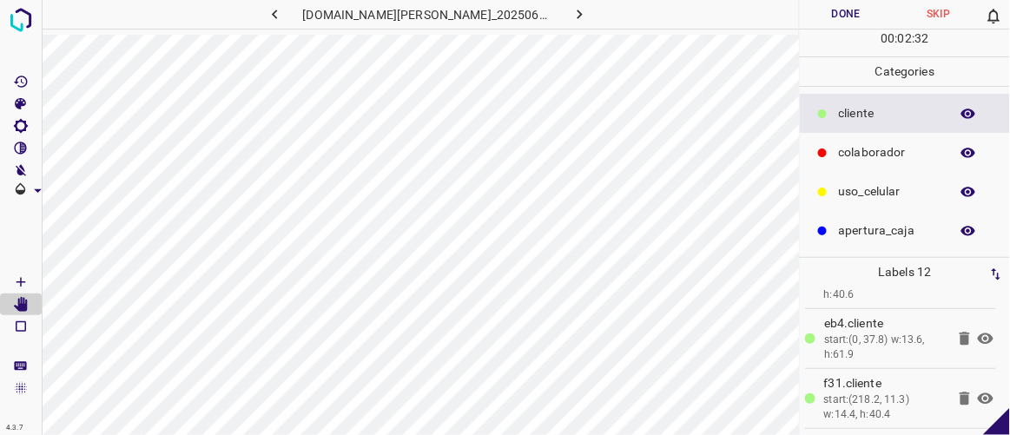
scroll to position [578, 0]
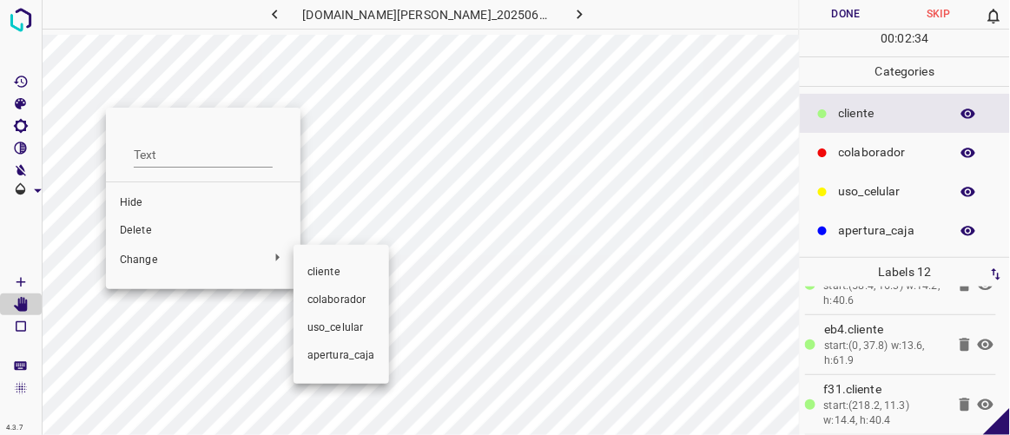
click at [141, 247] on div at bounding box center [505, 217] width 1010 height 435
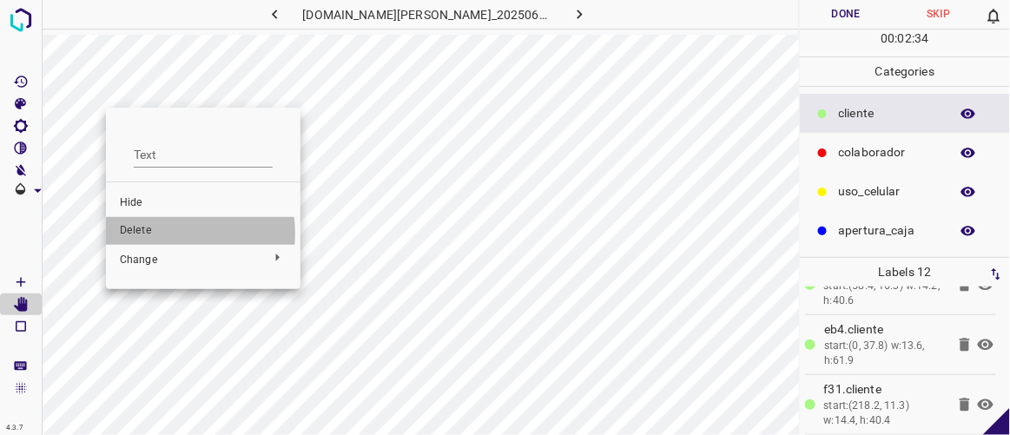
drag, startPoint x: 152, startPoint y: 234, endPoint x: 160, endPoint y: 228, distance: 9.9
click at [152, 234] on span "Delete" at bounding box center [203, 231] width 167 height 16
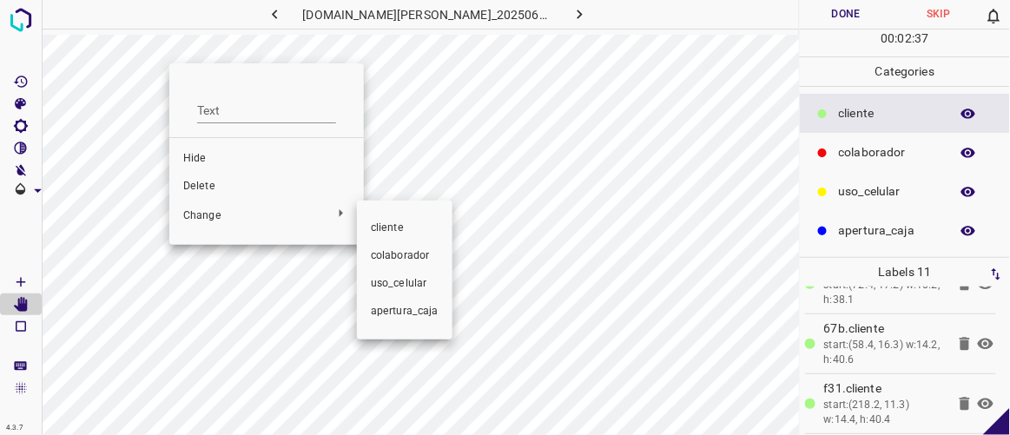
click at [229, 185] on div at bounding box center [505, 217] width 1010 height 435
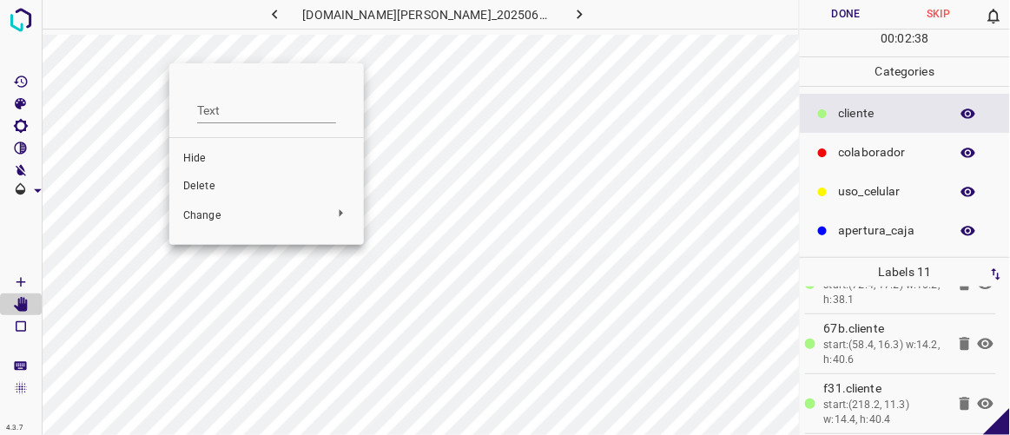
click at [214, 186] on span "Delete" at bounding box center [266, 187] width 167 height 16
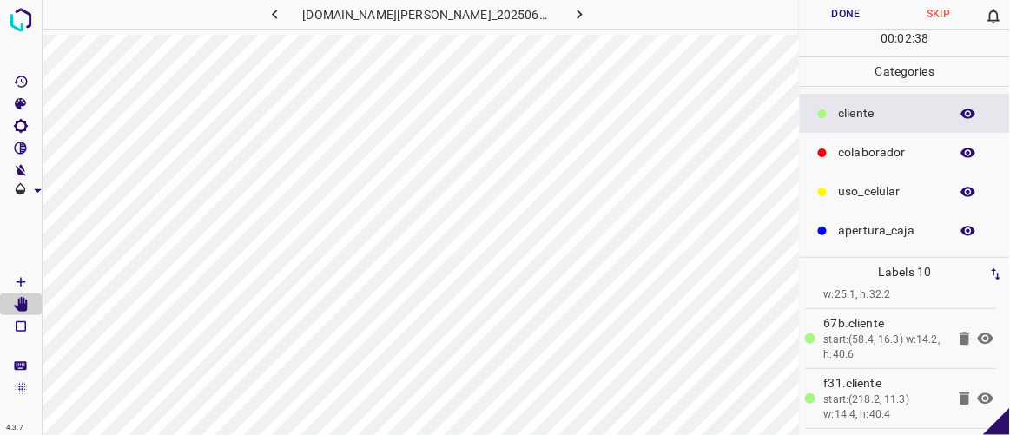
scroll to position [459, 0]
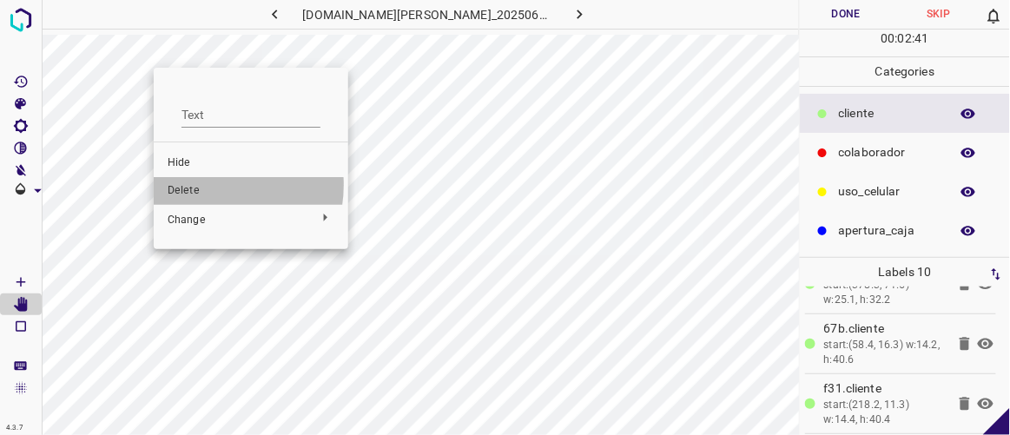
click at [208, 184] on span "Delete" at bounding box center [251, 191] width 167 height 16
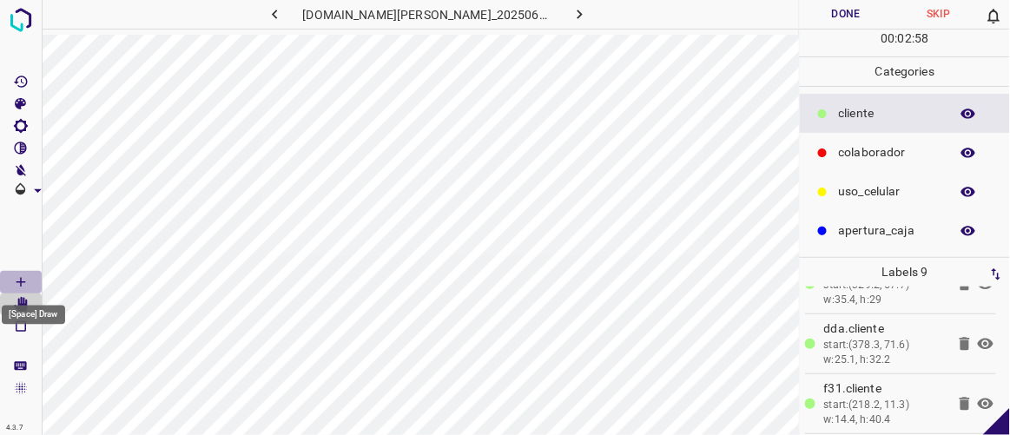
click at [16, 282] on icon "[Space] Draw" at bounding box center [20, 282] width 9 height 9
click at [865, 18] on button "Done" at bounding box center [846, 14] width 92 height 29
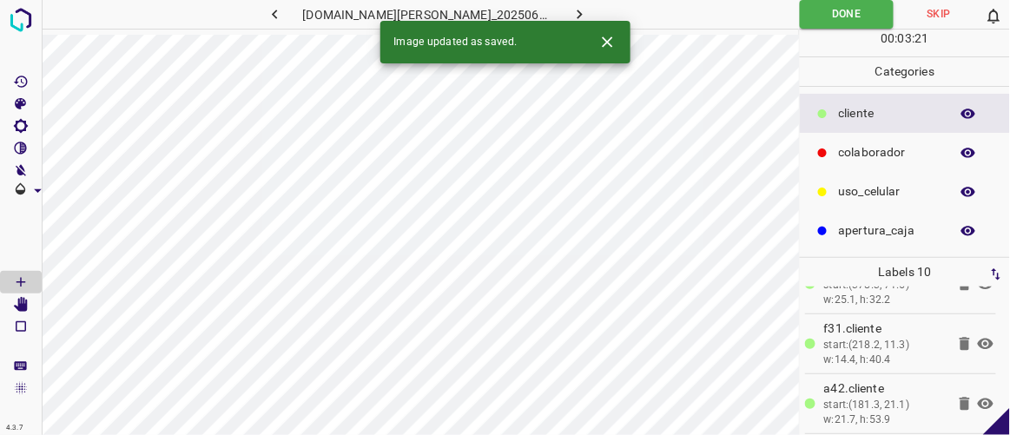
click at [571, 11] on icon "button" at bounding box center [580, 14] width 18 height 18
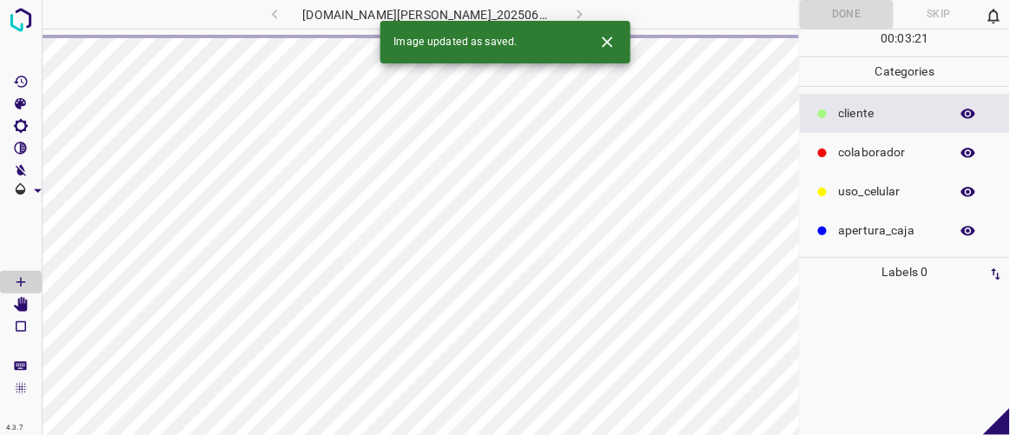
scroll to position [0, 0]
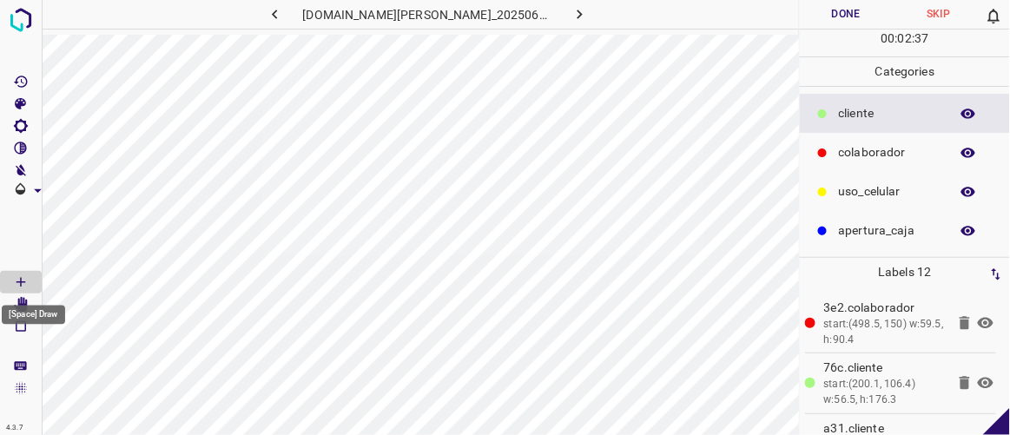
click at [23, 302] on div "[Space] Draw" at bounding box center [33, 310] width 67 height 33
click at [20, 307] on icon "[Space] Edit" at bounding box center [21, 305] width 14 height 16
click at [25, 280] on icon "[Space] Draw" at bounding box center [21, 282] width 16 height 16
click at [21, 303] on body "4.3.7 [DOMAIN_NAME][PERSON_NAME]_20250613_124344_000006240.jpg Done Skip 0 00 :…" at bounding box center [505, 217] width 1010 height 435
click at [21, 305] on icon "[Space] Edit" at bounding box center [21, 305] width 14 height 16
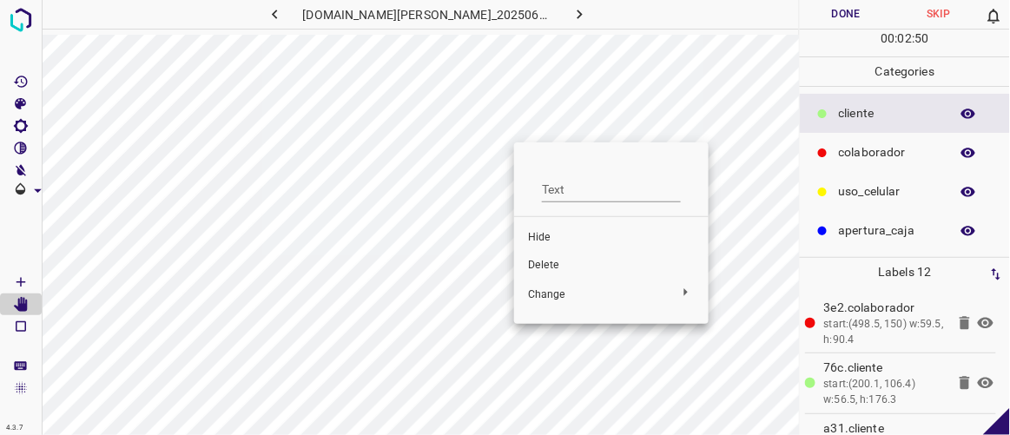
click at [546, 263] on span "Delete" at bounding box center [611, 266] width 167 height 16
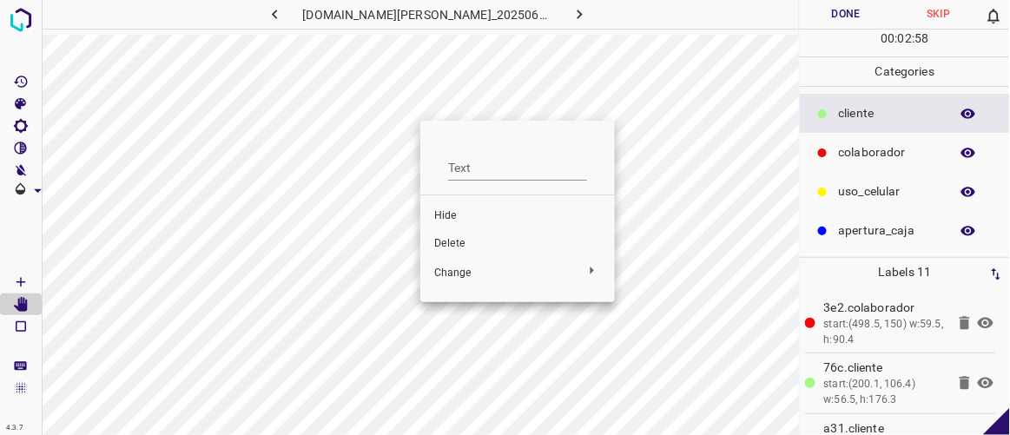
click at [452, 238] on span "Delete" at bounding box center [517, 244] width 167 height 16
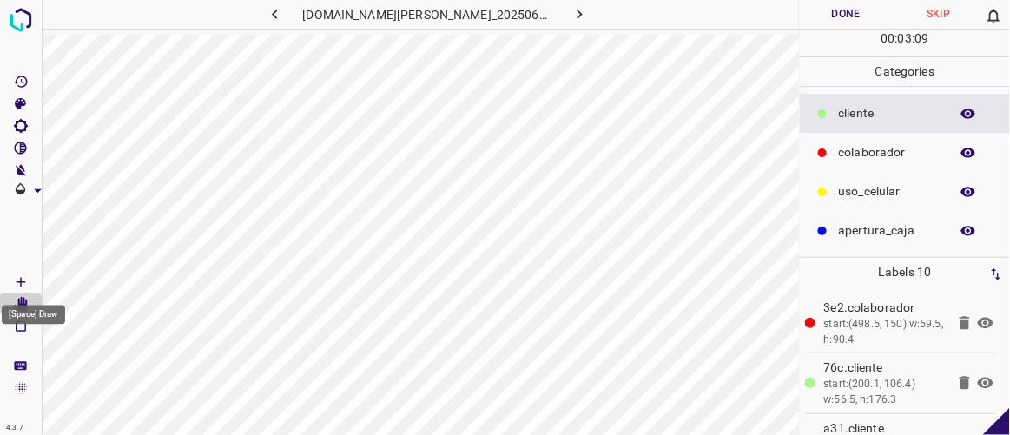
click at [18, 282] on icon "[Space] Draw" at bounding box center [21, 282] width 16 height 16
click at [851, 18] on button "Done" at bounding box center [846, 14] width 92 height 29
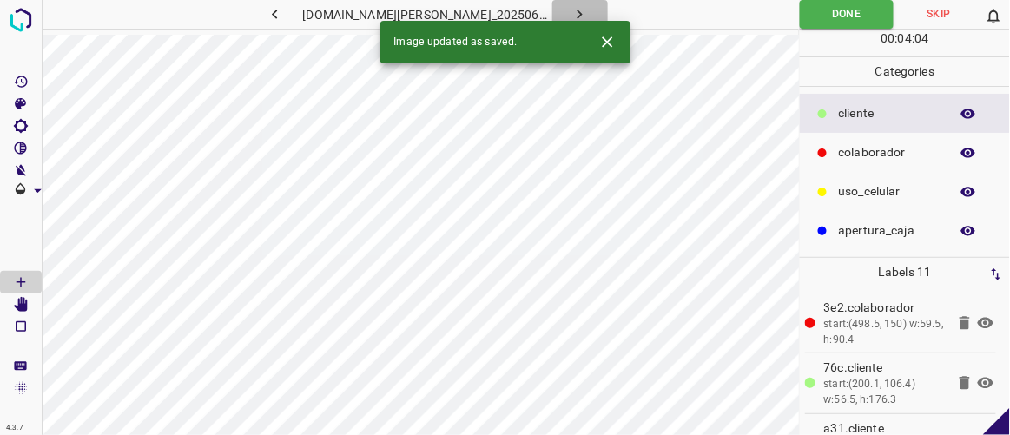
click at [571, 8] on icon "button" at bounding box center [580, 14] width 18 height 18
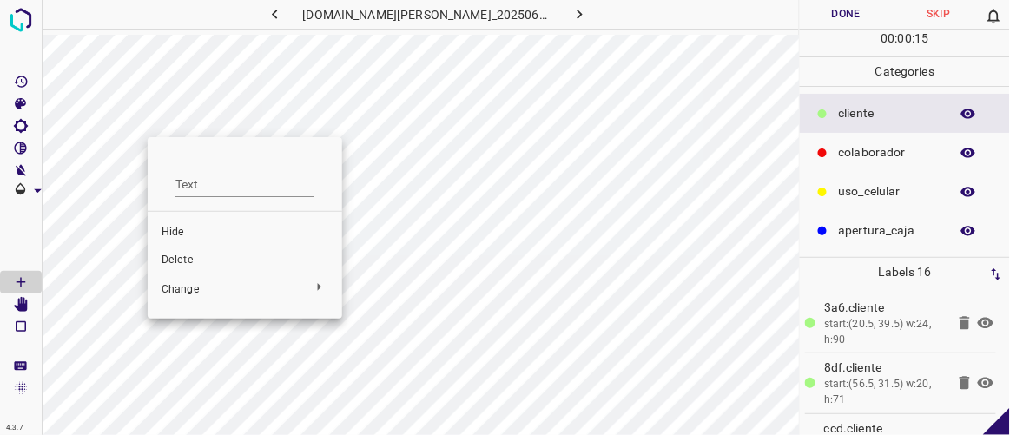
click at [197, 260] on span "Delete" at bounding box center [245, 261] width 167 height 16
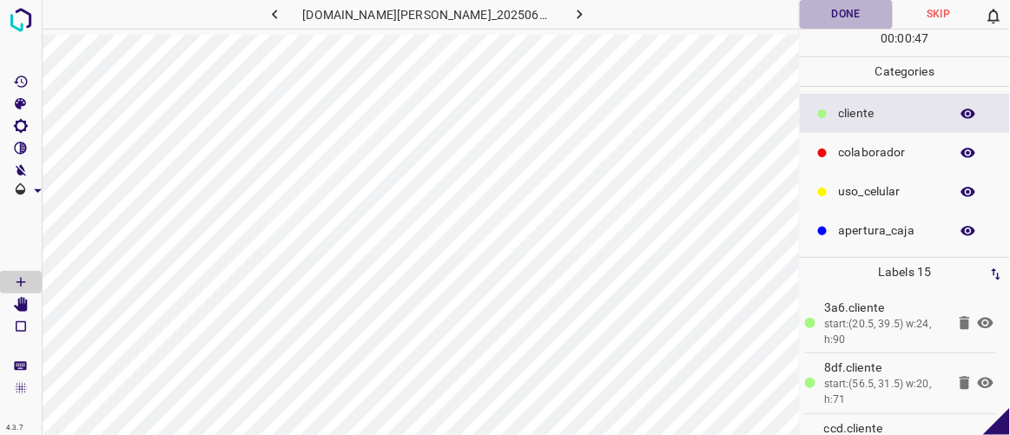
click at [842, 6] on button "Done" at bounding box center [846, 14] width 92 height 29
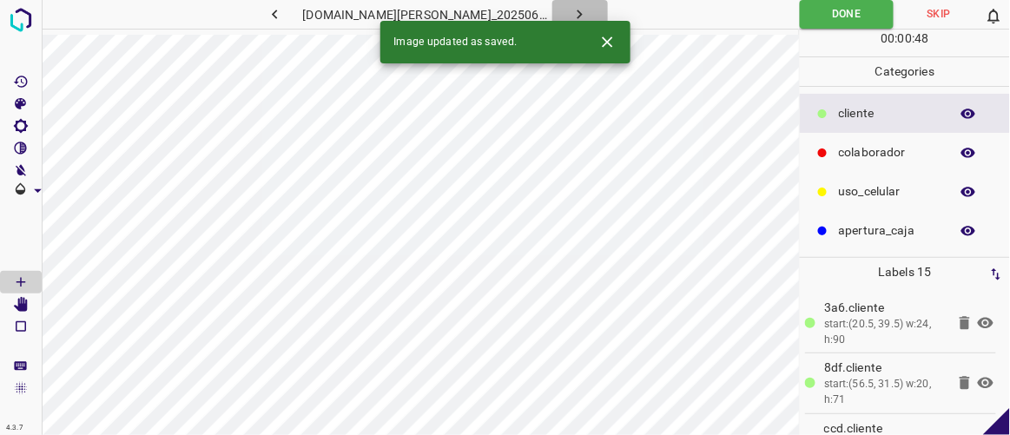
click at [571, 15] on icon "button" at bounding box center [580, 14] width 18 height 18
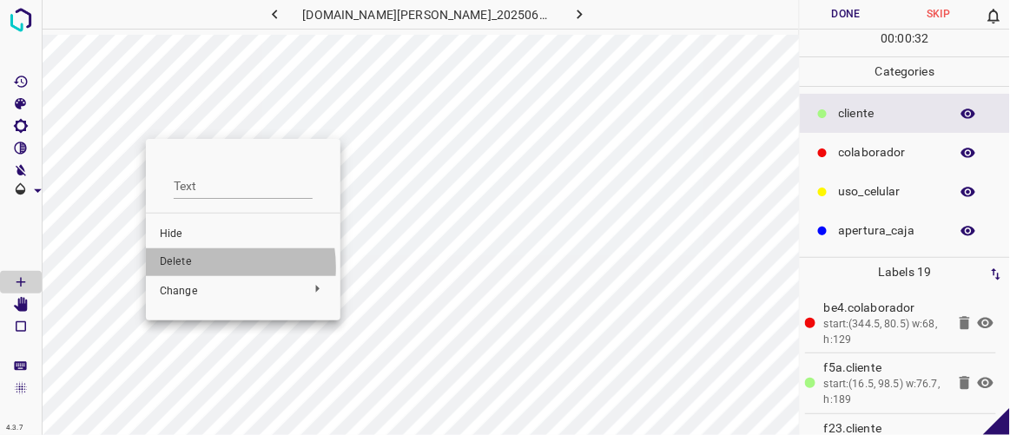
click at [199, 267] on span "Delete" at bounding box center [243, 262] width 167 height 16
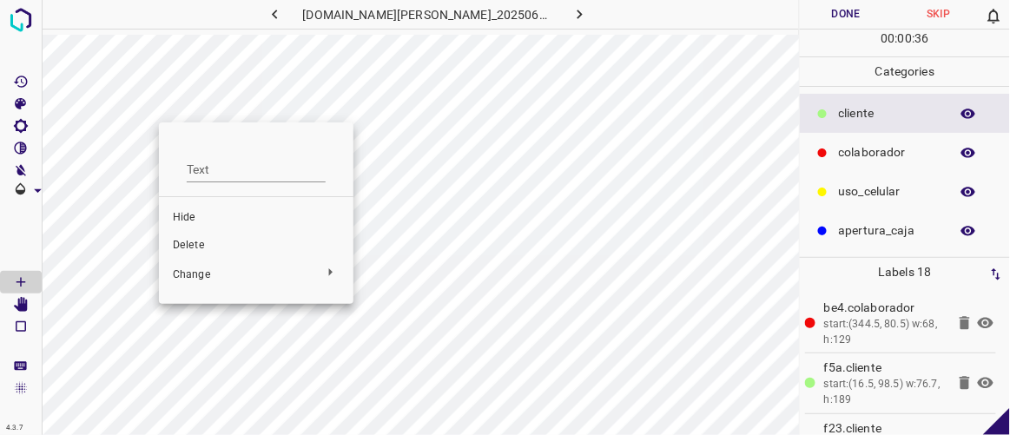
click at [196, 243] on span "Delete" at bounding box center [256, 246] width 167 height 16
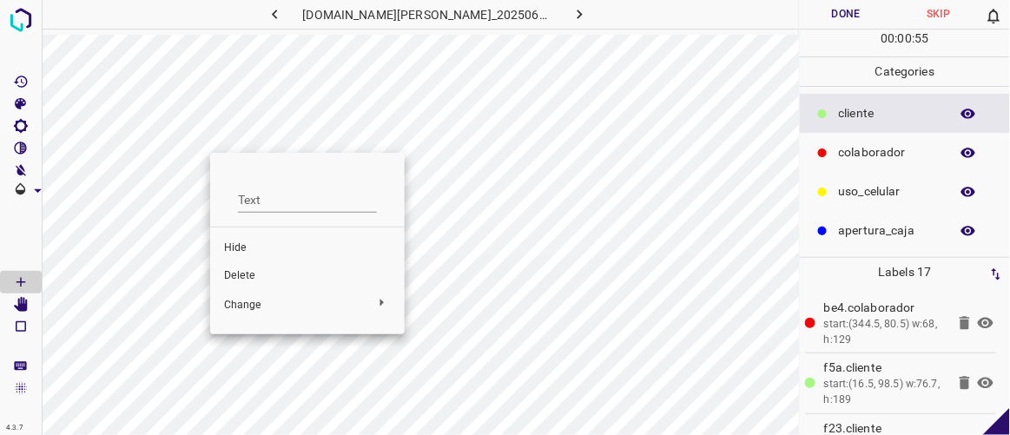
click at [252, 243] on span "Hide" at bounding box center [307, 249] width 167 height 16
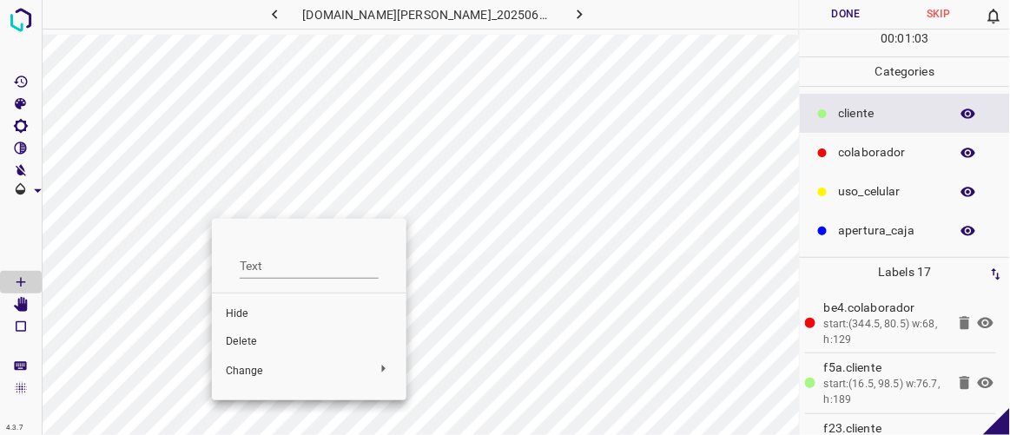
click at [241, 319] on span "Hide" at bounding box center [309, 315] width 167 height 16
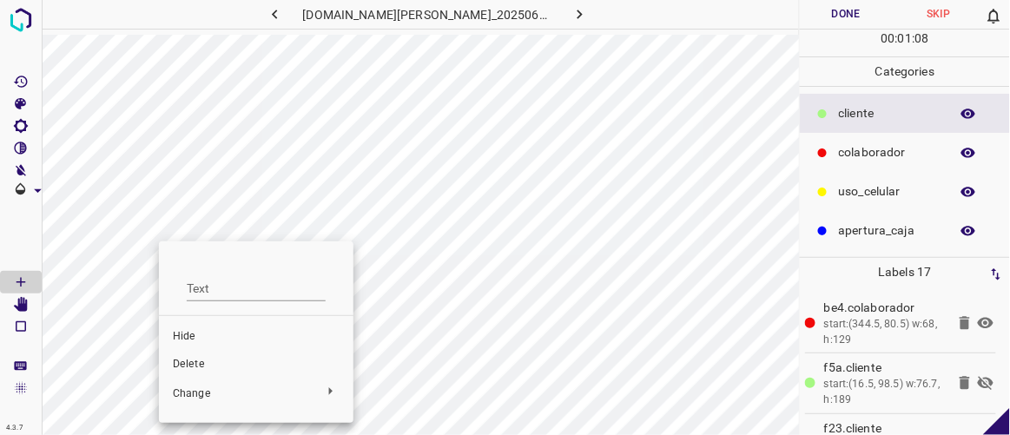
click at [194, 332] on span "Hide" at bounding box center [256, 337] width 167 height 16
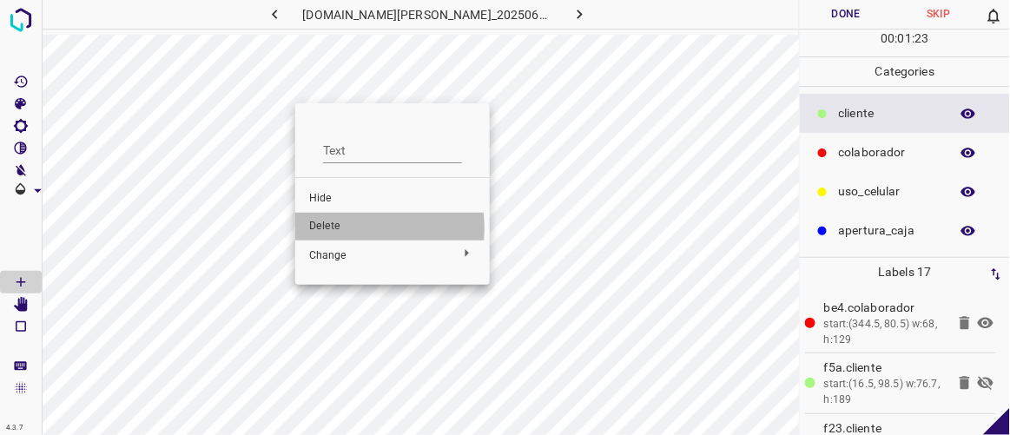
click at [327, 228] on span "Delete" at bounding box center [392, 227] width 167 height 16
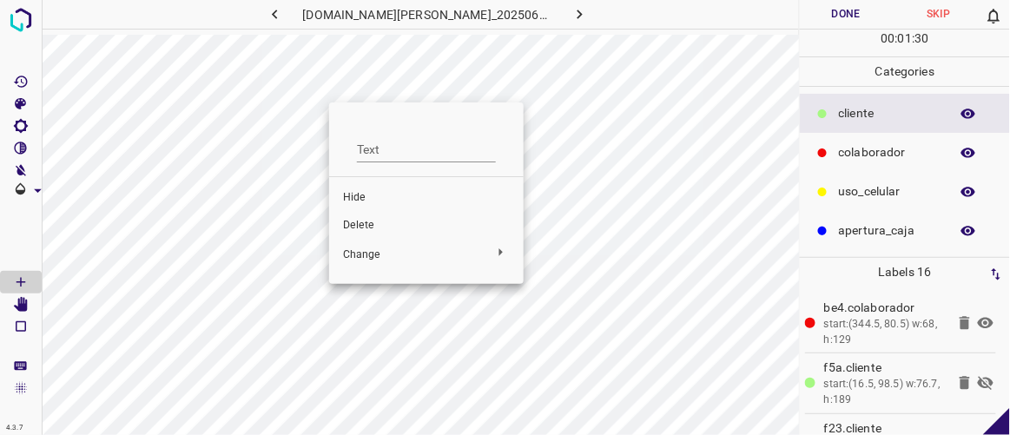
click at [366, 198] on span "Hide" at bounding box center [426, 198] width 167 height 16
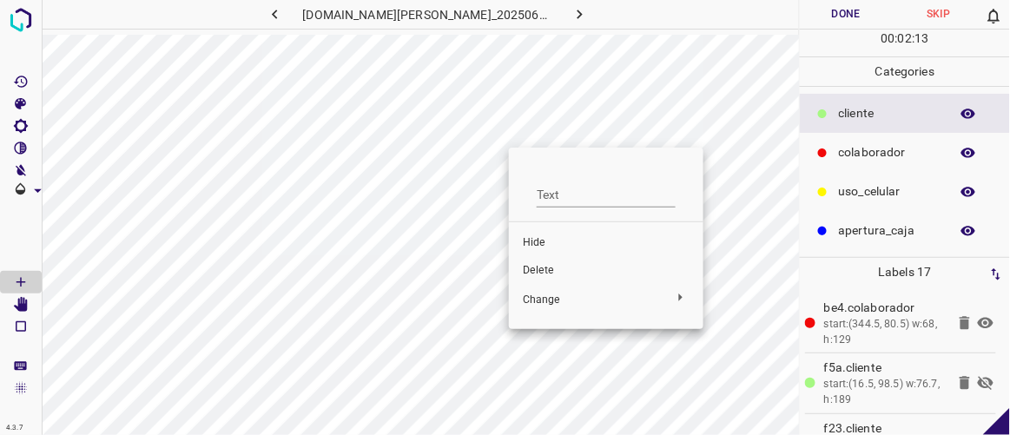
click at [544, 270] on span "Delete" at bounding box center [606, 271] width 167 height 16
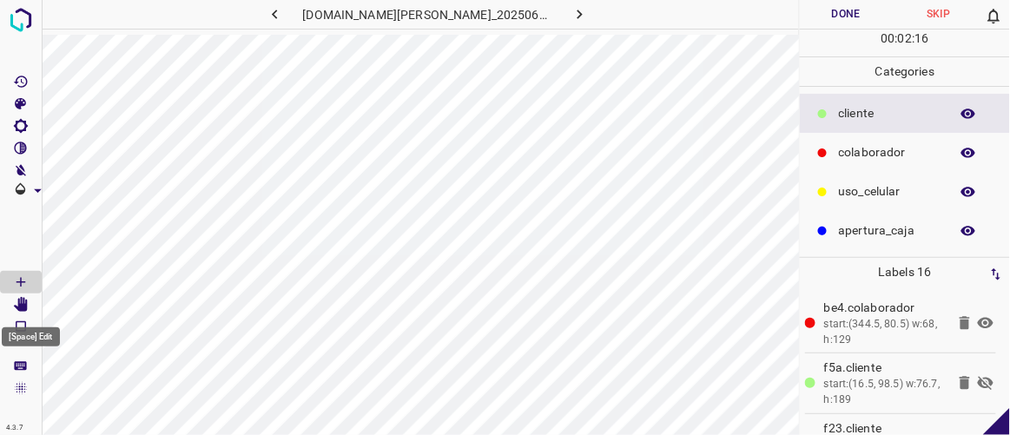
click at [21, 305] on icon "[Space] Edit" at bounding box center [21, 305] width 14 height 16
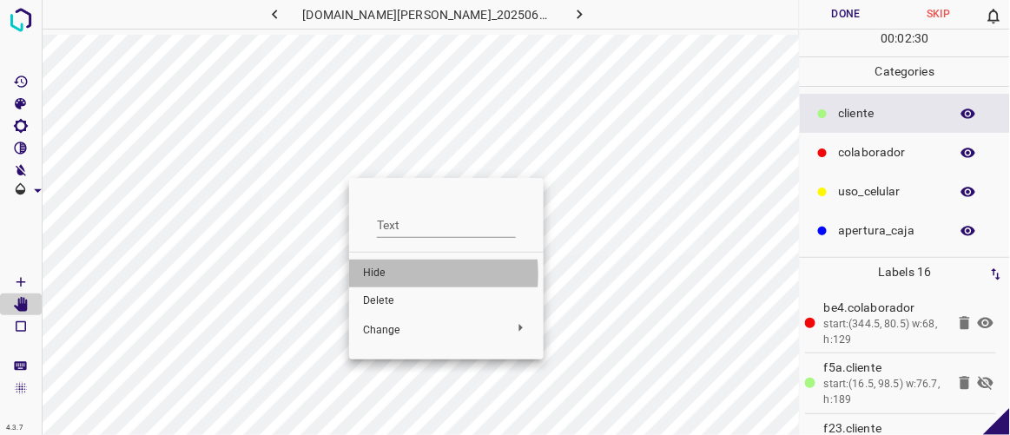
click at [379, 274] on span "Hide" at bounding box center [446, 274] width 167 height 16
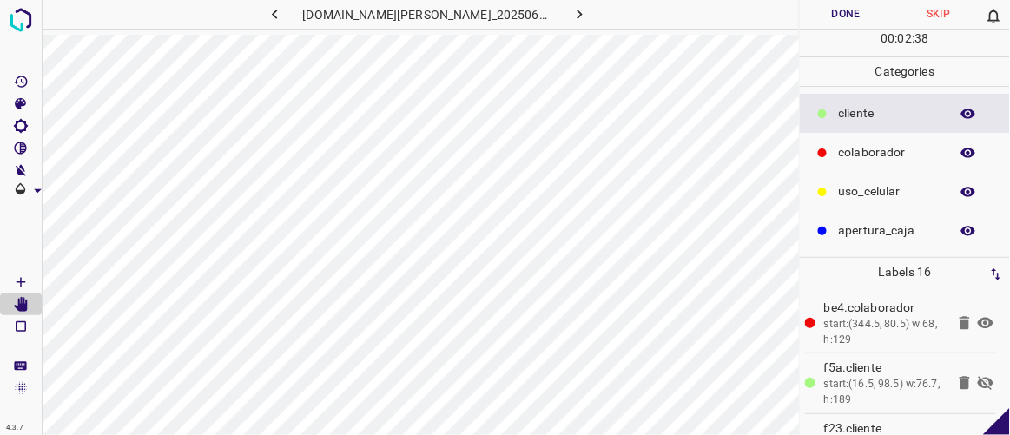
click at [978, 382] on icon at bounding box center [986, 384] width 16 height 14
click at [978, 382] on icon at bounding box center [986, 383] width 16 height 11
click at [978, 382] on icon at bounding box center [986, 384] width 16 height 14
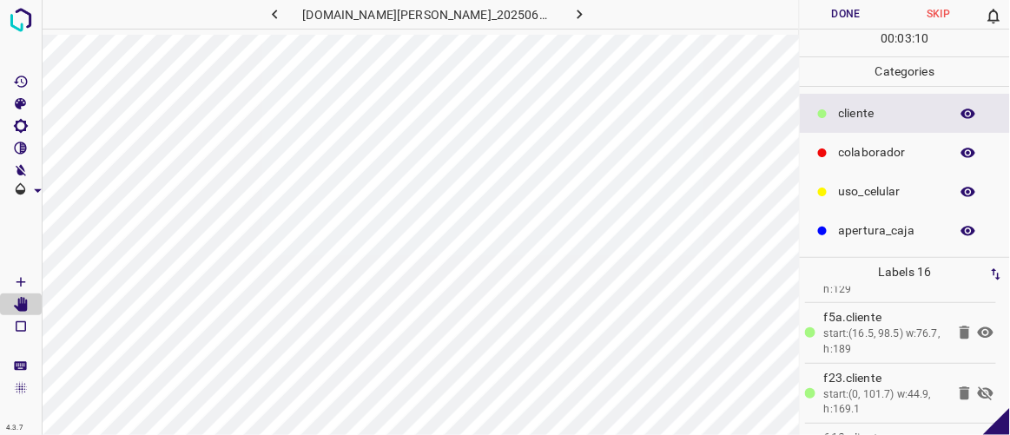
click at [978, 392] on icon at bounding box center [986, 393] width 16 height 14
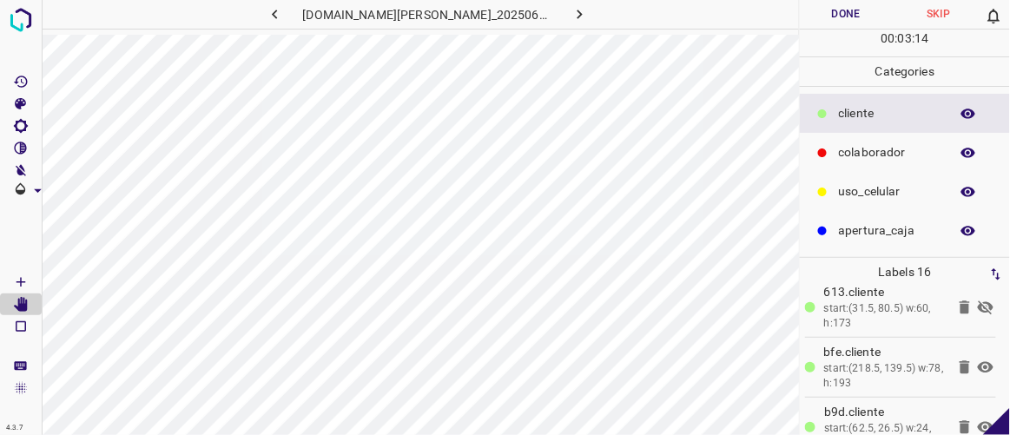
scroll to position [175, 0]
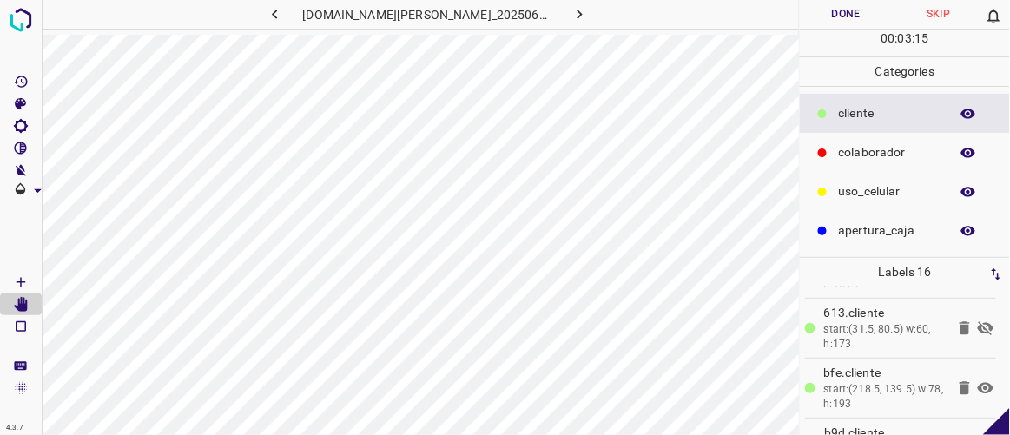
click at [975, 322] on icon at bounding box center [985, 328] width 21 height 21
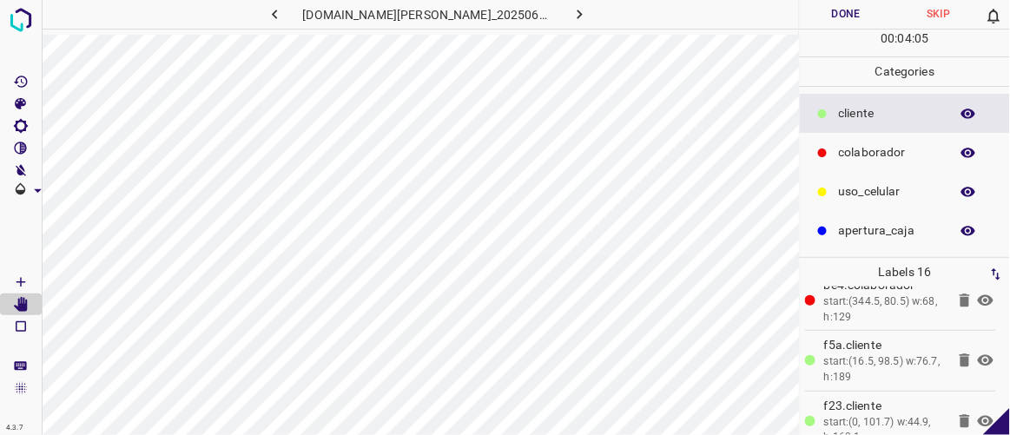
scroll to position [0, 0]
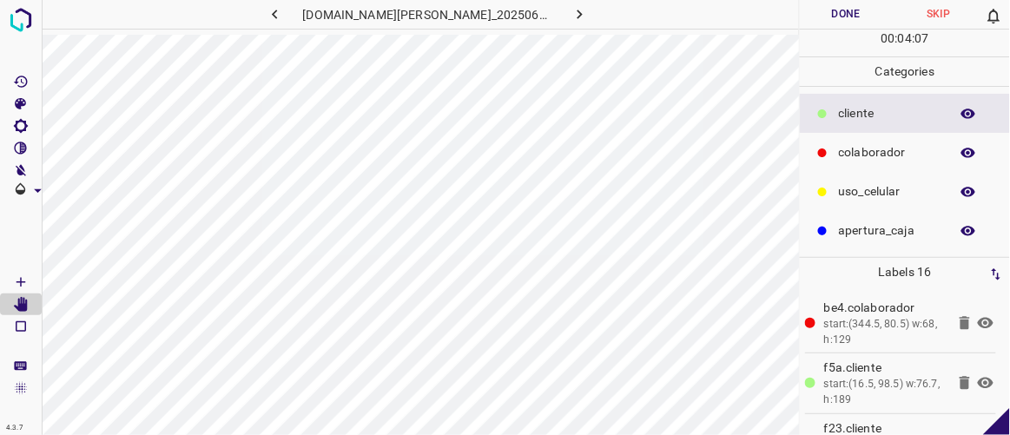
click at [978, 322] on icon at bounding box center [986, 323] width 16 height 11
click at [978, 322] on icon at bounding box center [986, 324] width 16 height 14
click at [976, 383] on icon at bounding box center [985, 383] width 21 height 21
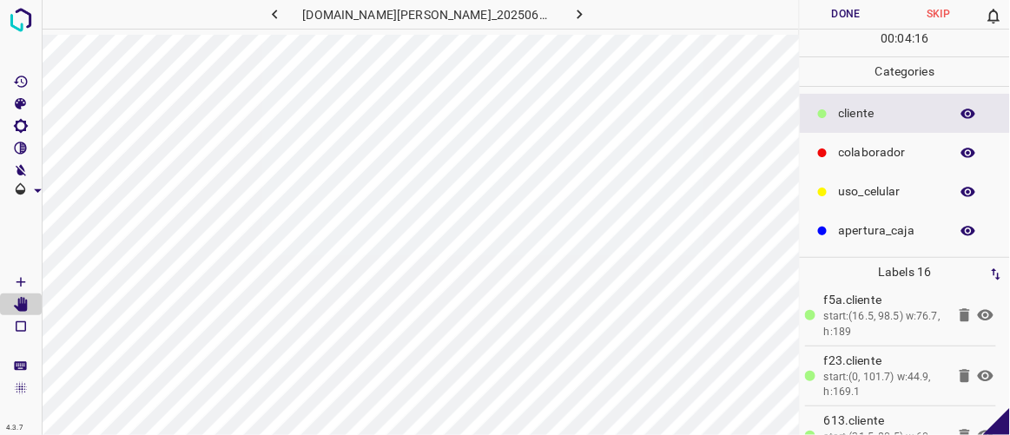
scroll to position [69, 0]
click at [976, 372] on icon at bounding box center [985, 375] width 21 height 21
click at [975, 369] on icon at bounding box center [985, 375] width 21 height 21
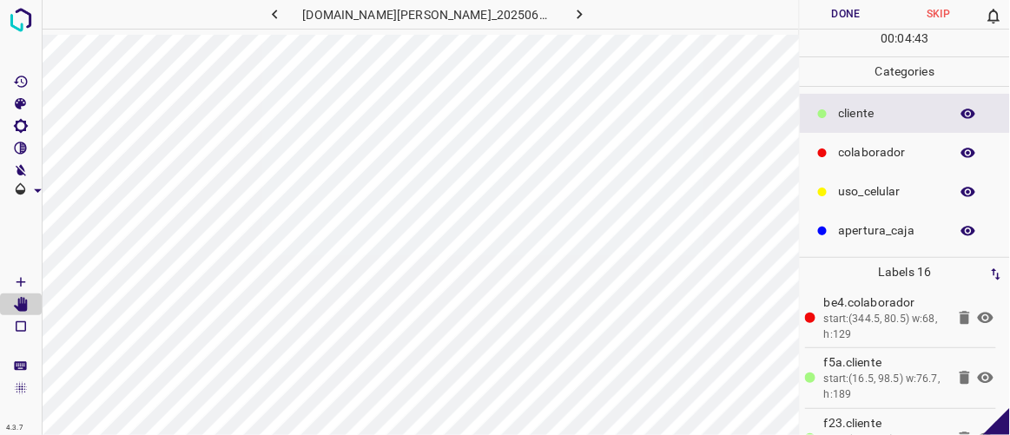
scroll to position [0, 0]
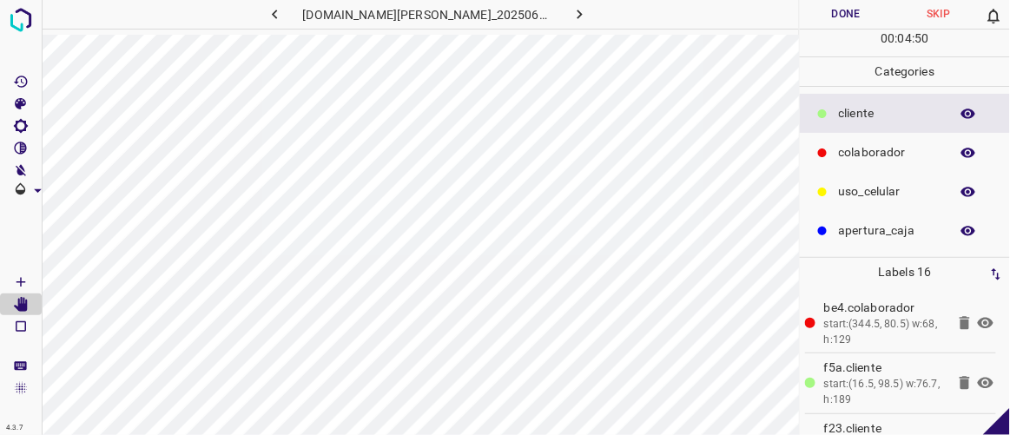
click at [975, 320] on icon at bounding box center [985, 323] width 21 height 21
click at [975, 379] on icon at bounding box center [985, 383] width 21 height 21
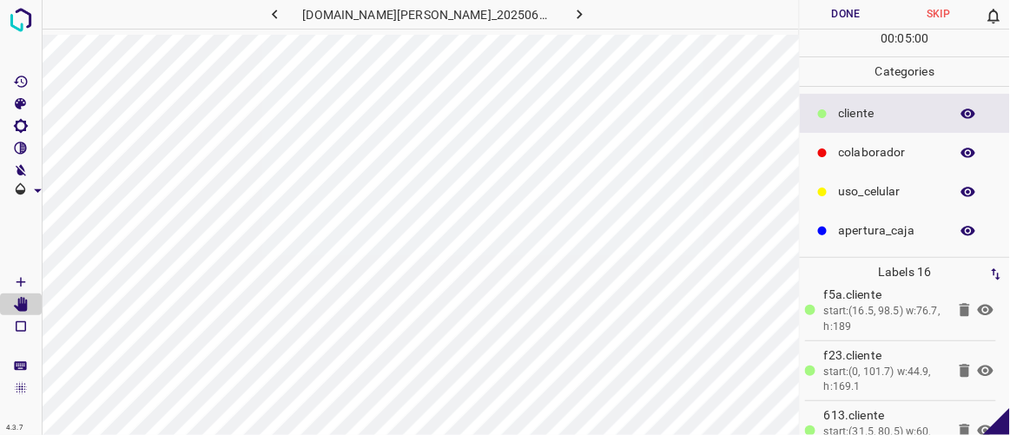
scroll to position [94, 0]
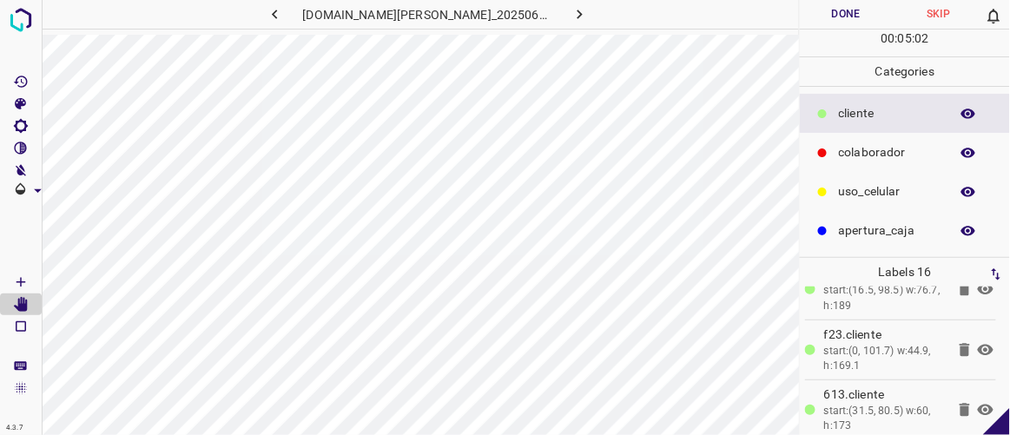
click at [978, 348] on icon at bounding box center [986, 349] width 16 height 11
click at [975, 347] on icon at bounding box center [985, 350] width 21 height 21
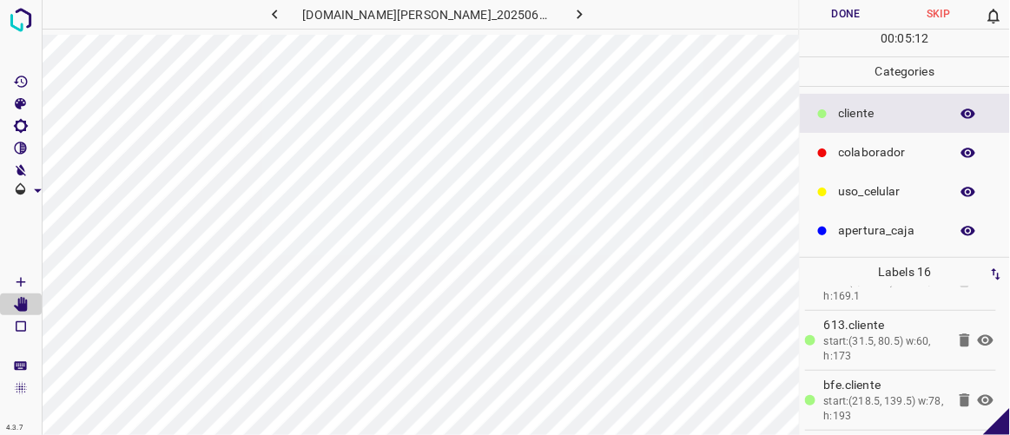
click at [975, 340] on icon at bounding box center [985, 340] width 21 height 21
click at [978, 340] on icon at bounding box center [986, 340] width 16 height 14
click at [975, 396] on icon at bounding box center [985, 400] width 21 height 21
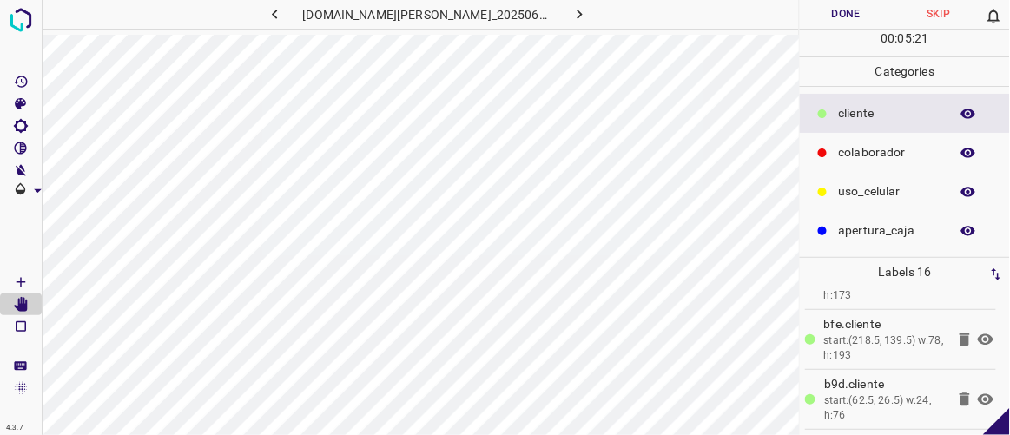
click at [978, 337] on icon at bounding box center [986, 338] width 16 height 11
click at [978, 337] on icon at bounding box center [986, 340] width 16 height 14
click at [975, 389] on icon at bounding box center [985, 399] width 21 height 21
click at [980, 379] on li "b9d.​​cliente start:(62.5, 26.5) w:24, h:76" at bounding box center [900, 399] width 191 height 59
click at [976, 395] on icon at bounding box center [985, 399] width 21 height 21
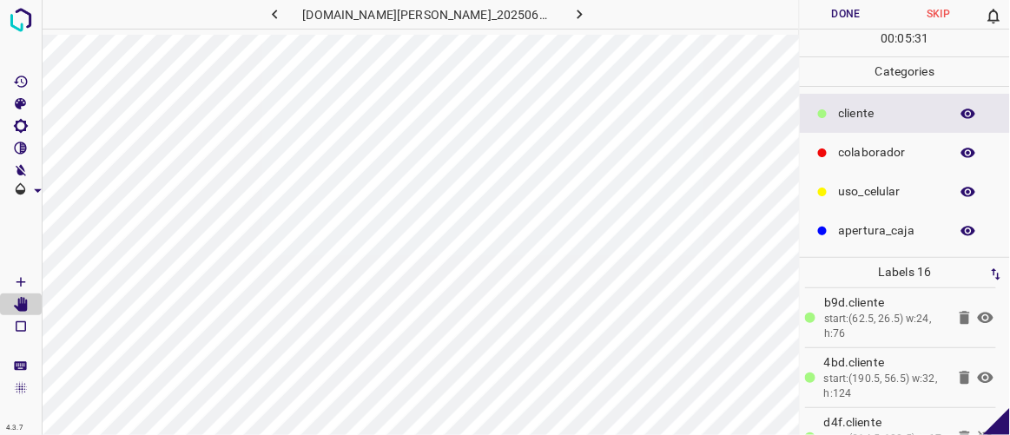
scroll to position [343, 0]
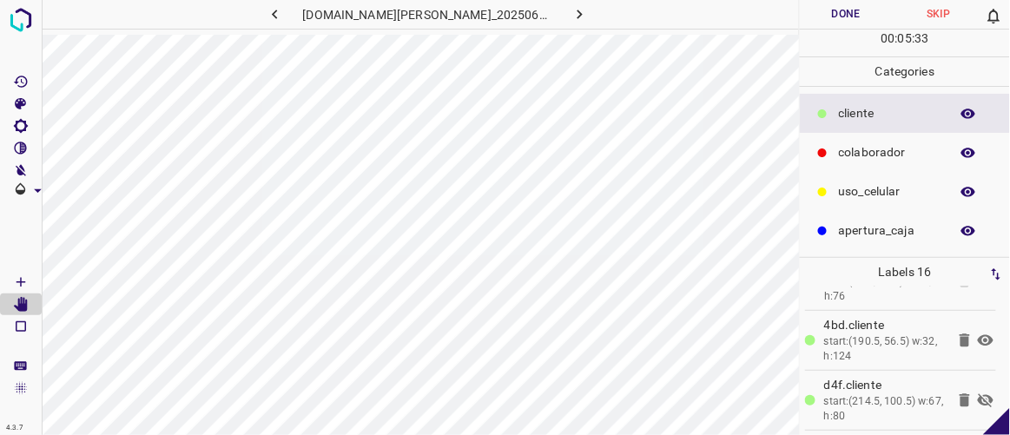
click at [978, 334] on icon at bounding box center [986, 339] width 16 height 11
click at [978, 334] on icon at bounding box center [986, 340] width 16 height 14
click at [978, 396] on icon at bounding box center [986, 400] width 16 height 14
click at [978, 396] on icon at bounding box center [986, 399] width 16 height 11
click at [978, 396] on icon at bounding box center [986, 400] width 16 height 14
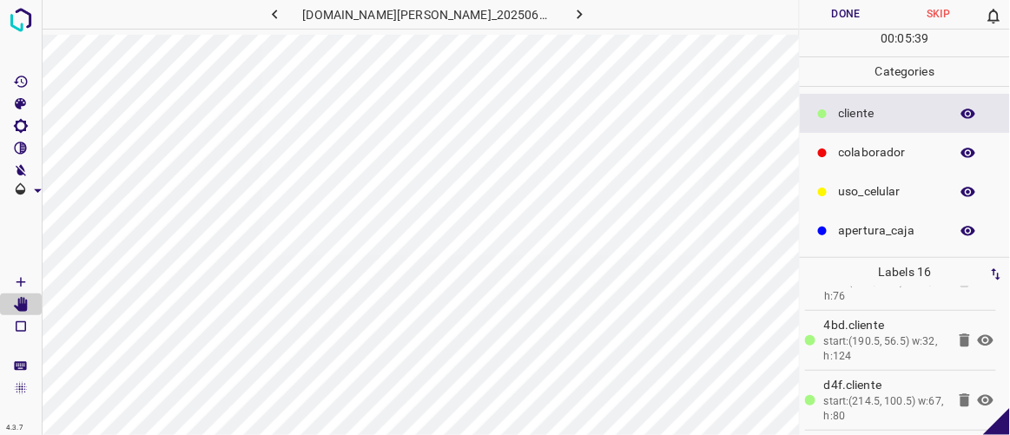
click at [978, 396] on icon at bounding box center [986, 399] width 16 height 11
click at [978, 396] on icon at bounding box center [986, 400] width 16 height 14
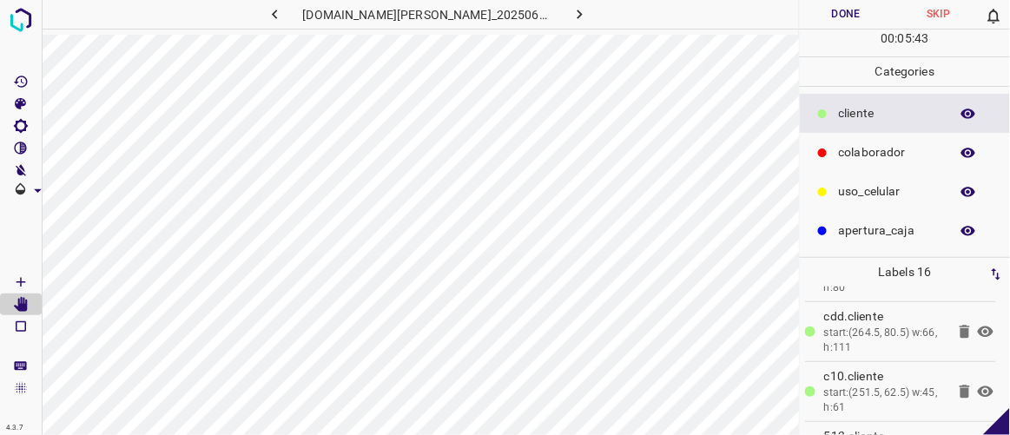
scroll to position [475, 0]
click at [978, 322] on icon at bounding box center [986, 327] width 16 height 11
click at [978, 321] on icon at bounding box center [986, 328] width 16 height 14
click at [978, 322] on icon at bounding box center [986, 327] width 16 height 11
click at [978, 321] on icon at bounding box center [986, 328] width 16 height 14
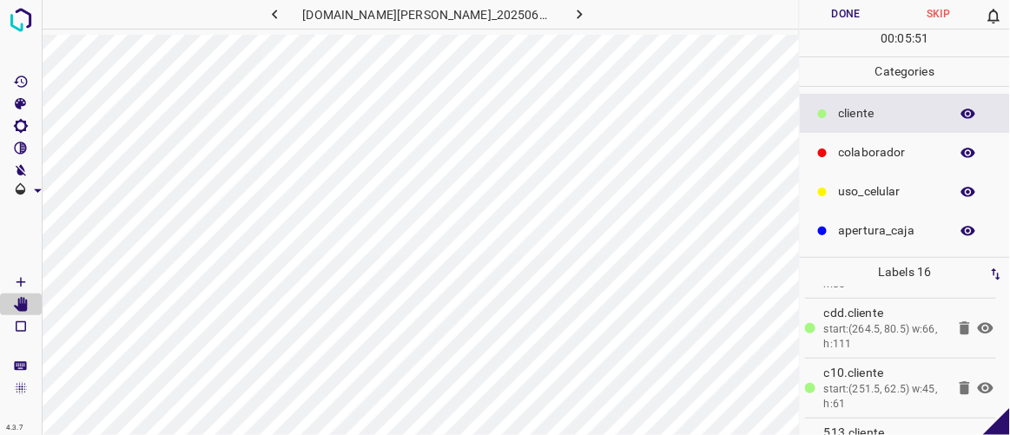
click at [978, 386] on icon at bounding box center [986, 387] width 16 height 11
click at [978, 386] on icon at bounding box center [985, 388] width 21 height 21
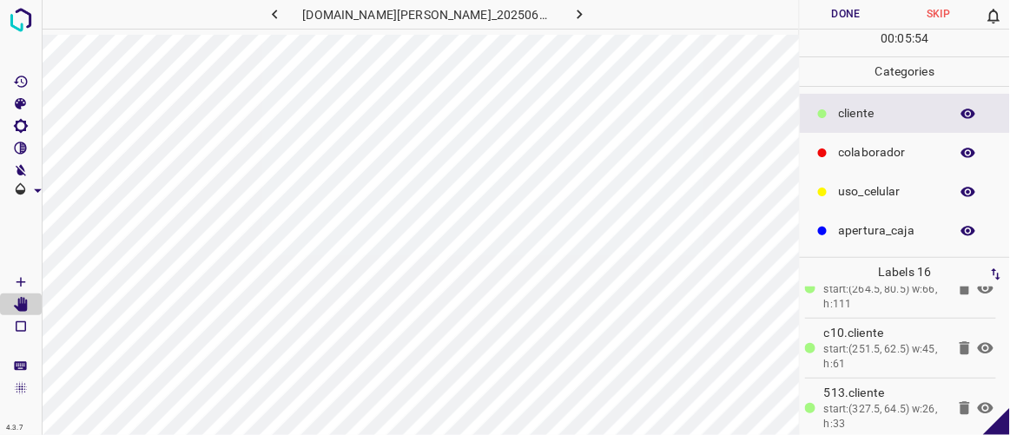
scroll to position [591, 0]
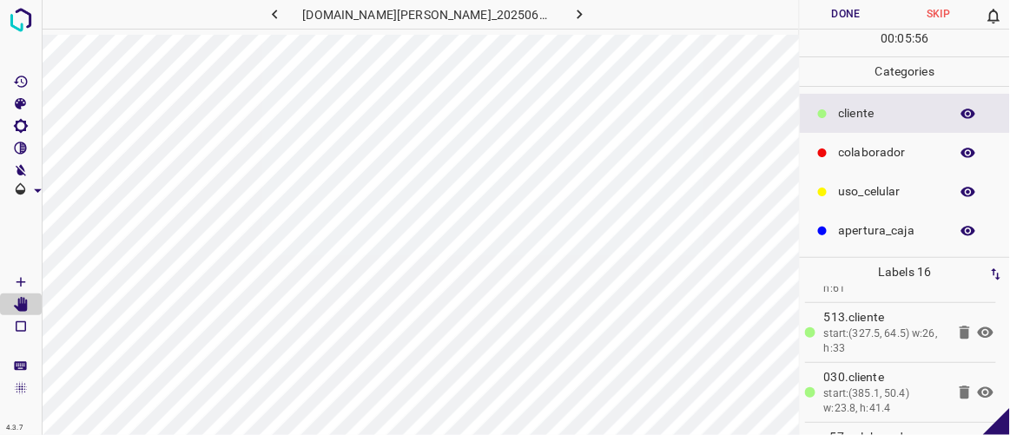
click at [978, 327] on icon at bounding box center [986, 332] width 16 height 11
click at [978, 326] on icon at bounding box center [986, 333] width 16 height 14
click at [975, 386] on icon at bounding box center [985, 392] width 21 height 21
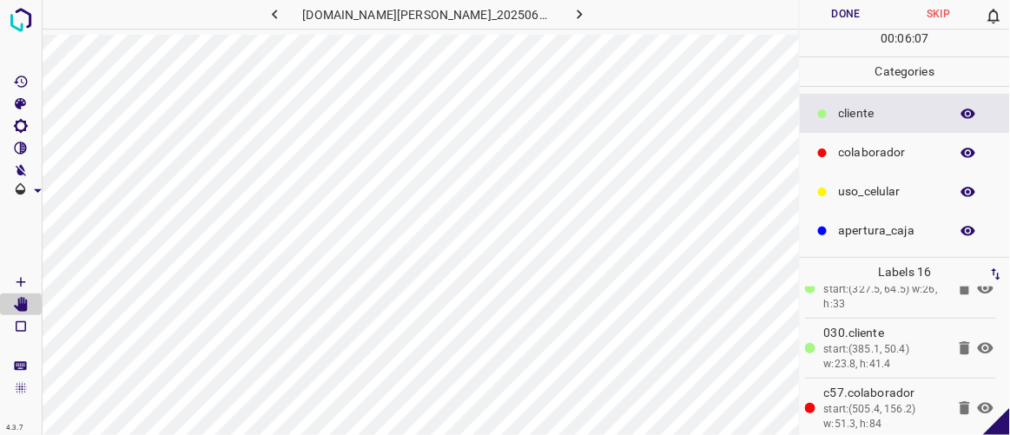
scroll to position [656, 0]
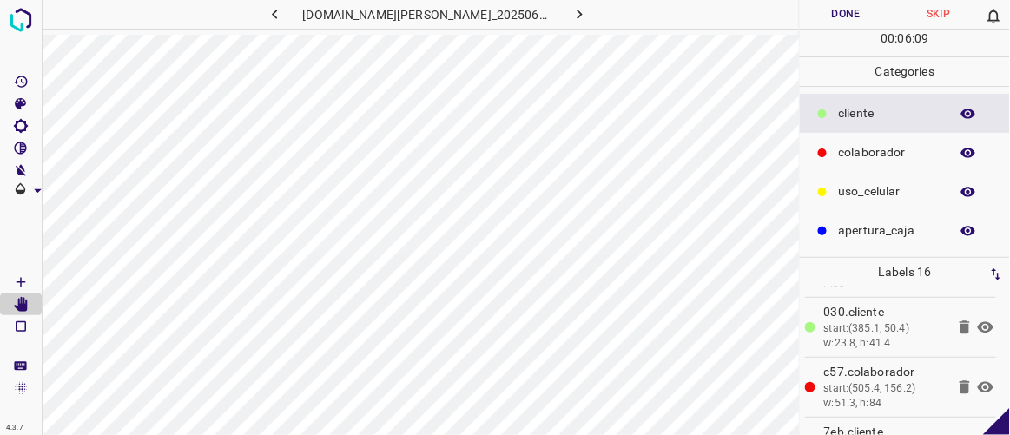
click at [978, 382] on icon at bounding box center [986, 387] width 16 height 11
click at [978, 380] on icon at bounding box center [986, 387] width 16 height 14
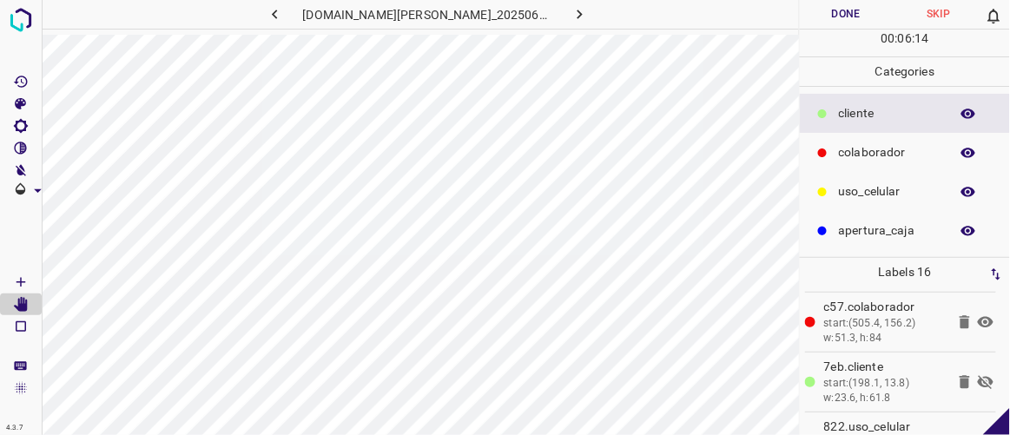
click at [976, 374] on icon at bounding box center [985, 382] width 21 height 21
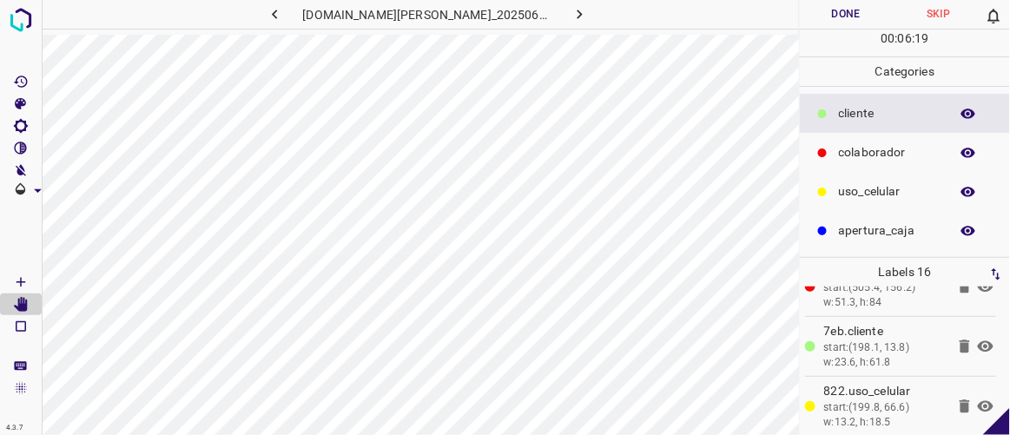
scroll to position [817, 0]
click at [978, 340] on icon at bounding box center [986, 345] width 16 height 11
click at [978, 339] on icon at bounding box center [986, 346] width 16 height 14
click at [976, 399] on icon at bounding box center [985, 405] width 21 height 21
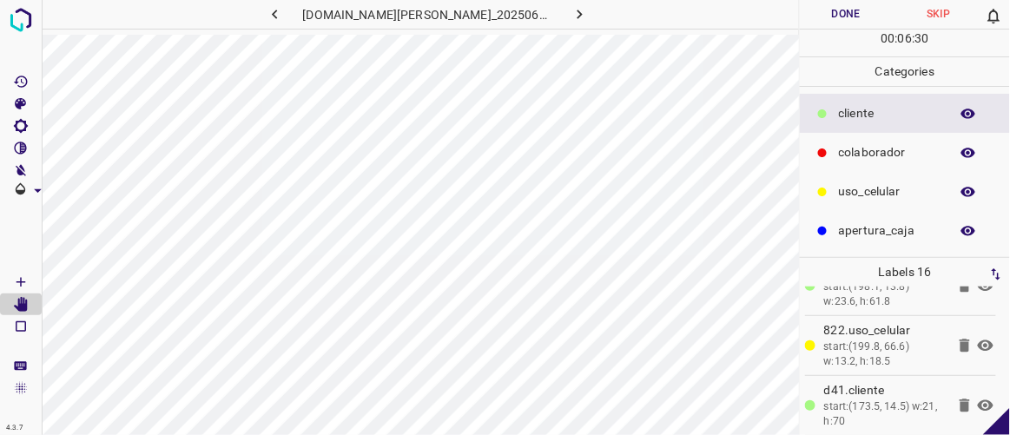
click at [977, 395] on icon at bounding box center [985, 405] width 21 height 21
click at [855, 17] on button "Done" at bounding box center [846, 14] width 92 height 29
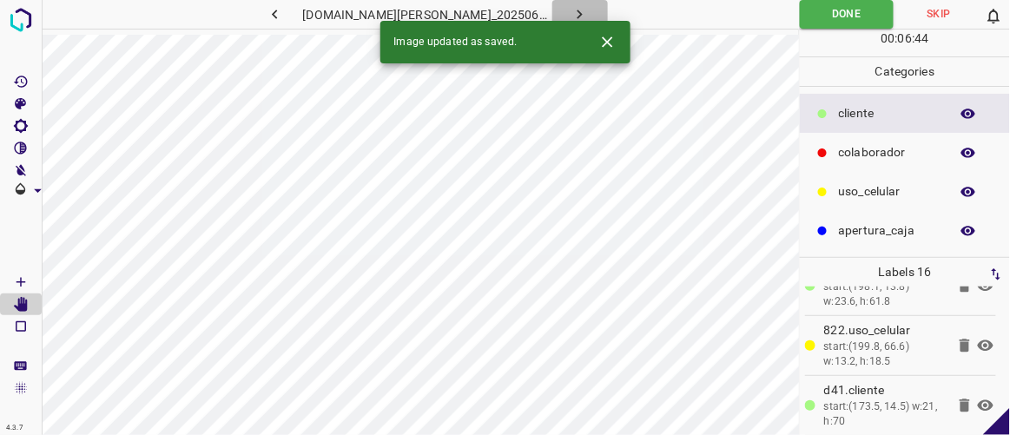
click at [571, 9] on icon "button" at bounding box center [580, 14] width 18 height 18
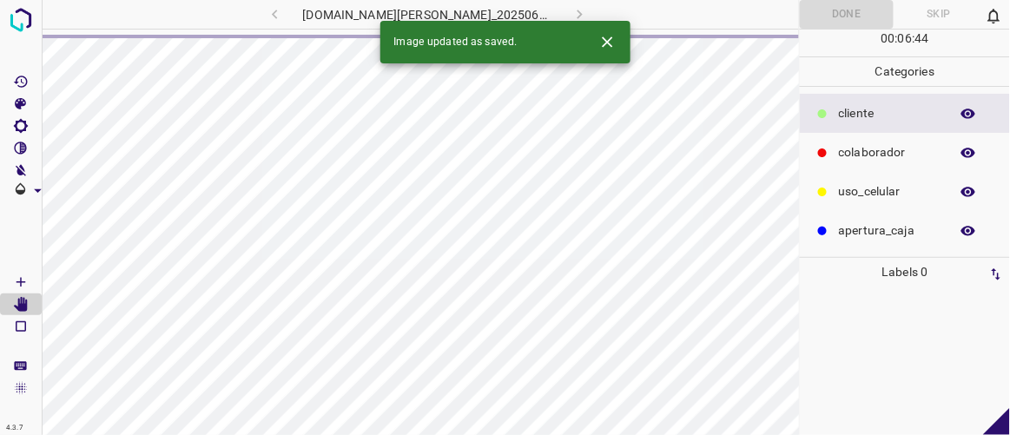
scroll to position [0, 0]
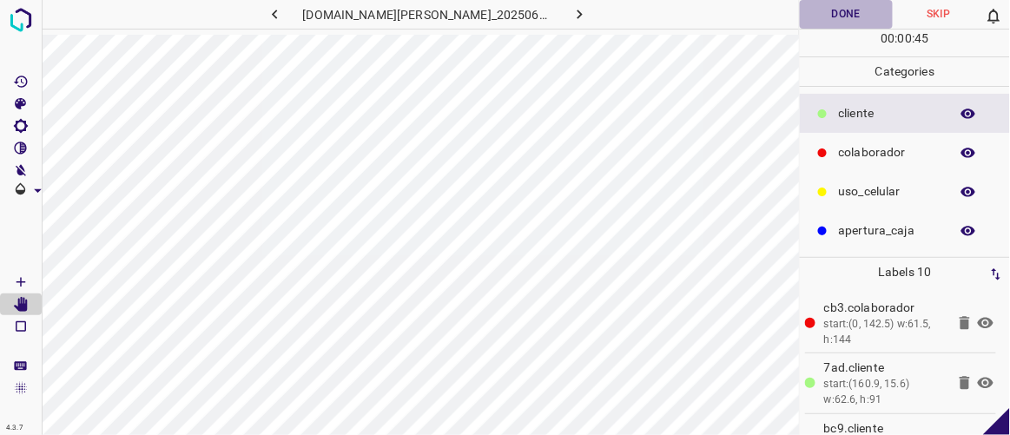
click at [831, 5] on button "Done" at bounding box center [846, 14] width 92 height 29
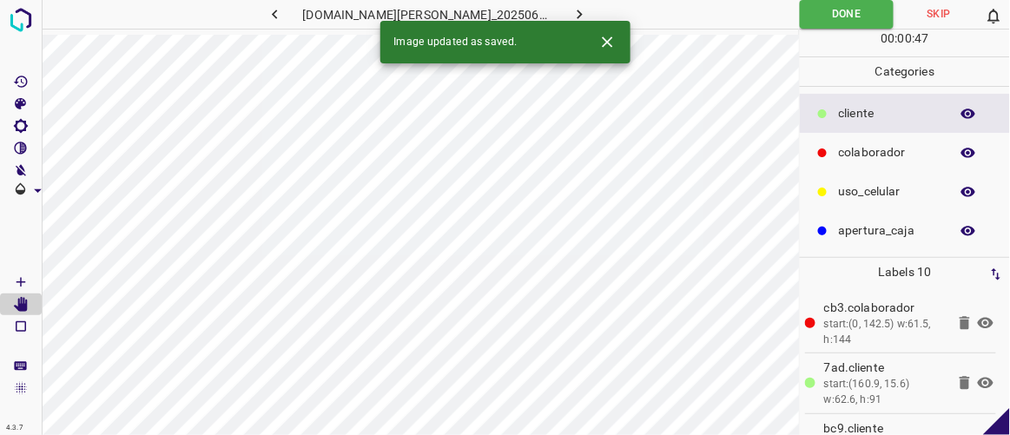
click at [571, 12] on icon "button" at bounding box center [580, 14] width 18 height 18
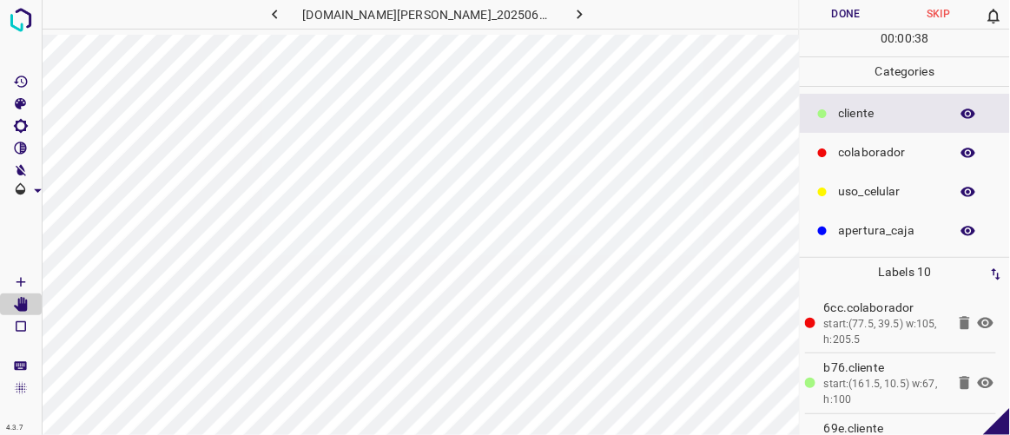
click at [843, 16] on button "Done" at bounding box center [846, 14] width 92 height 29
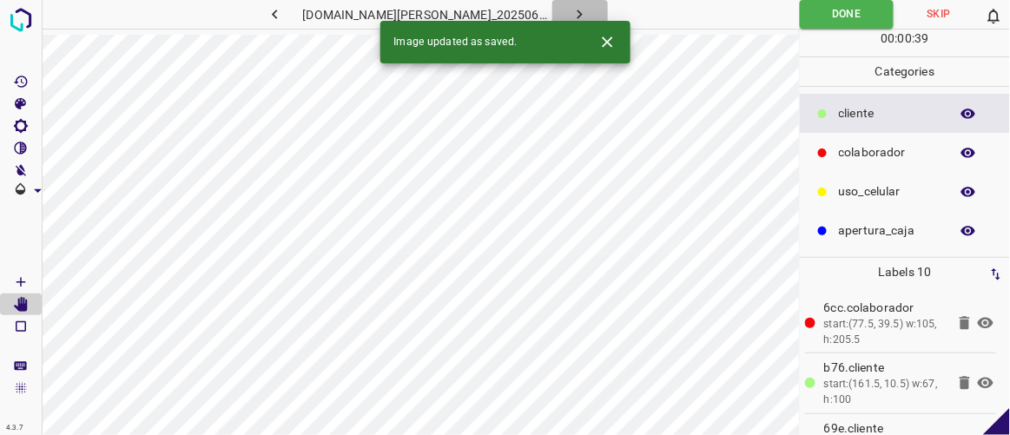
click at [571, 12] on icon "button" at bounding box center [580, 14] width 18 height 18
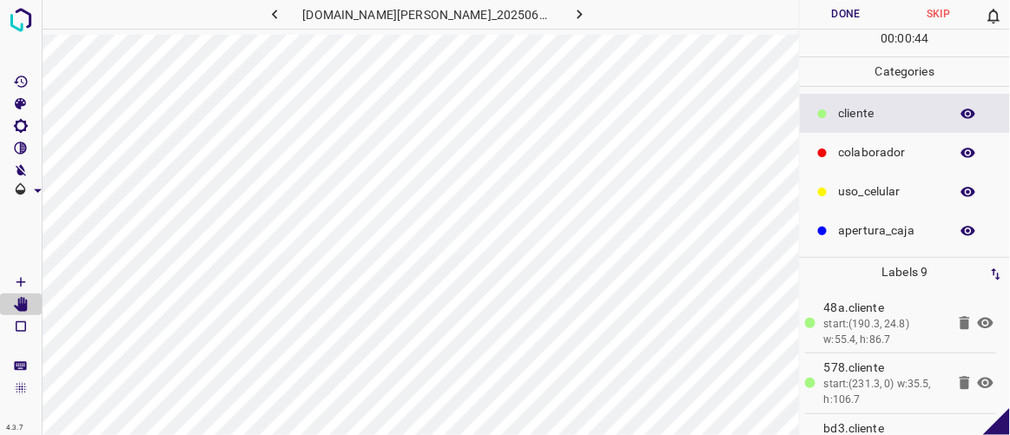
click at [284, 15] on icon "button" at bounding box center [275, 14] width 18 height 18
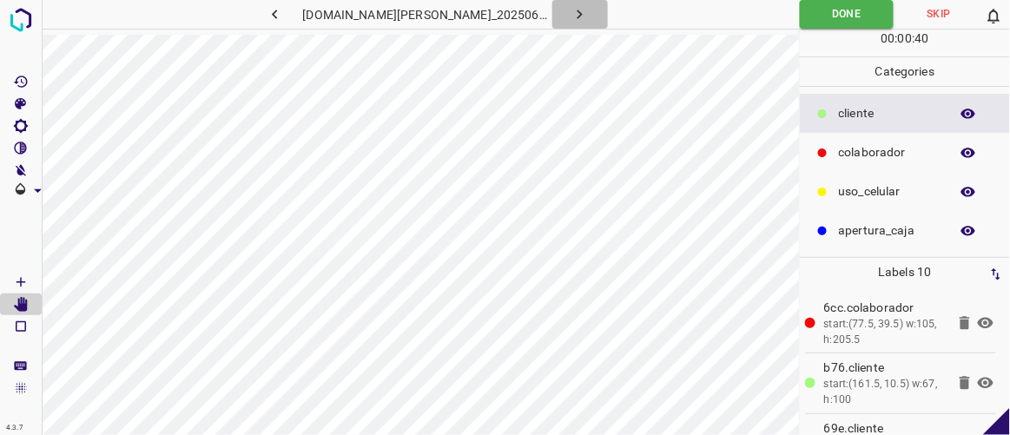
click at [572, 10] on button "button" at bounding box center [580, 14] width 56 height 29
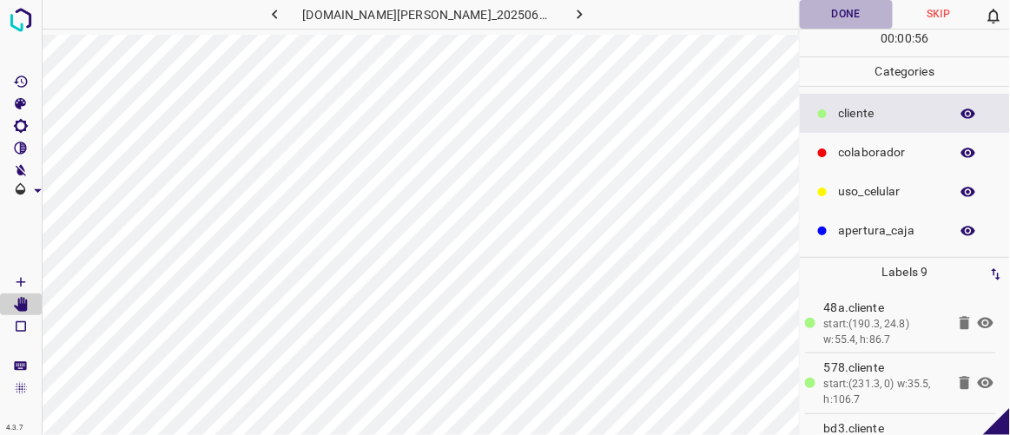
click at [871, 16] on button "Done" at bounding box center [846, 14] width 92 height 29
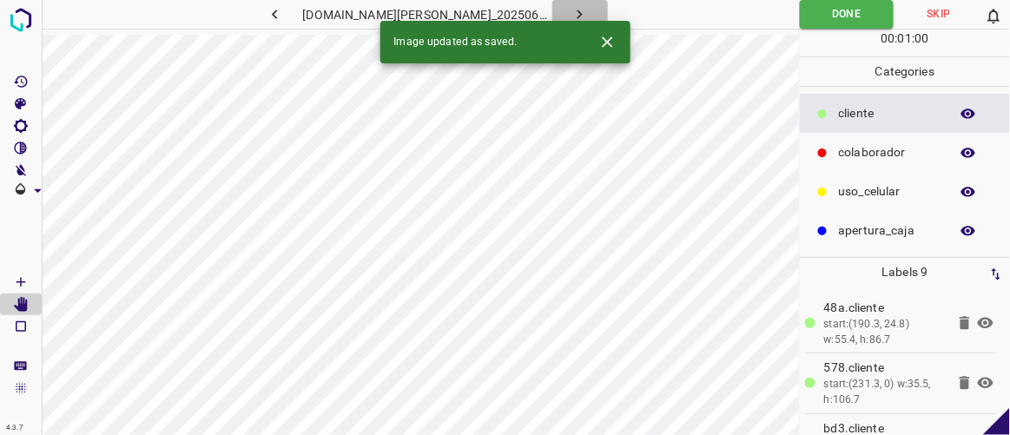
click at [571, 10] on button "button" at bounding box center [580, 14] width 56 height 29
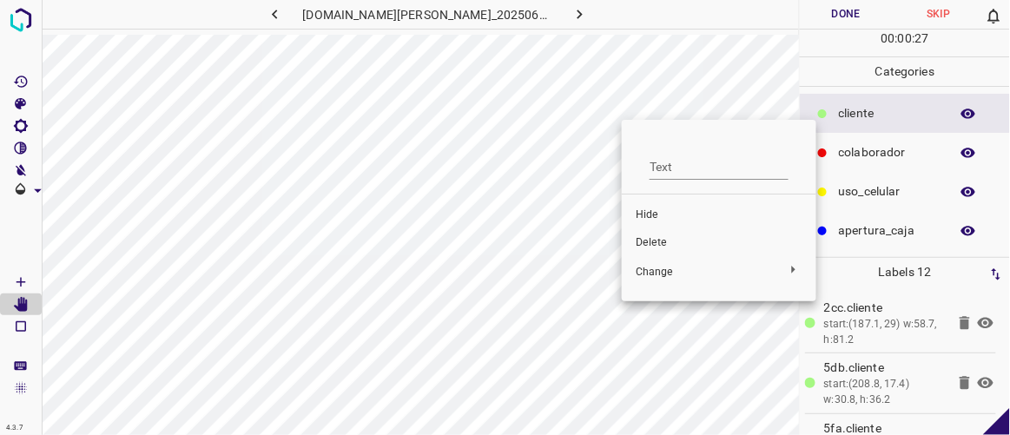
click at [649, 241] on span "Delete" at bounding box center [719, 243] width 167 height 16
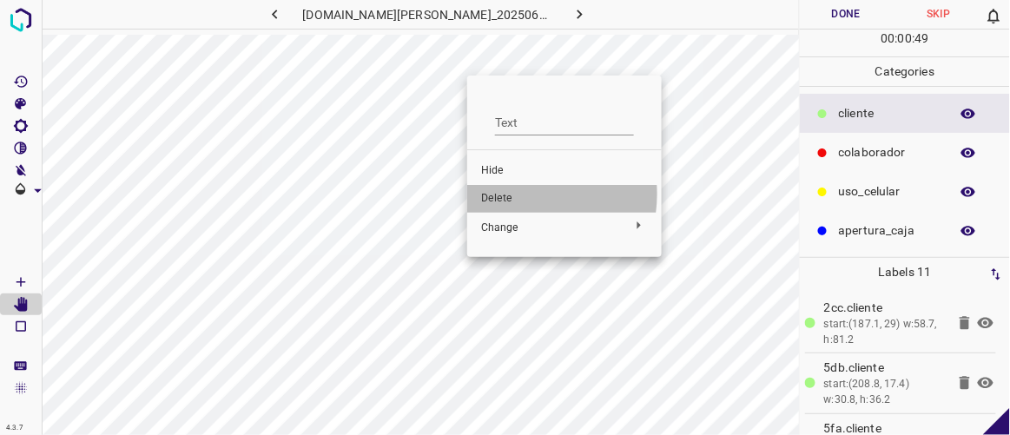
click at [512, 194] on span "Delete" at bounding box center [564, 199] width 167 height 16
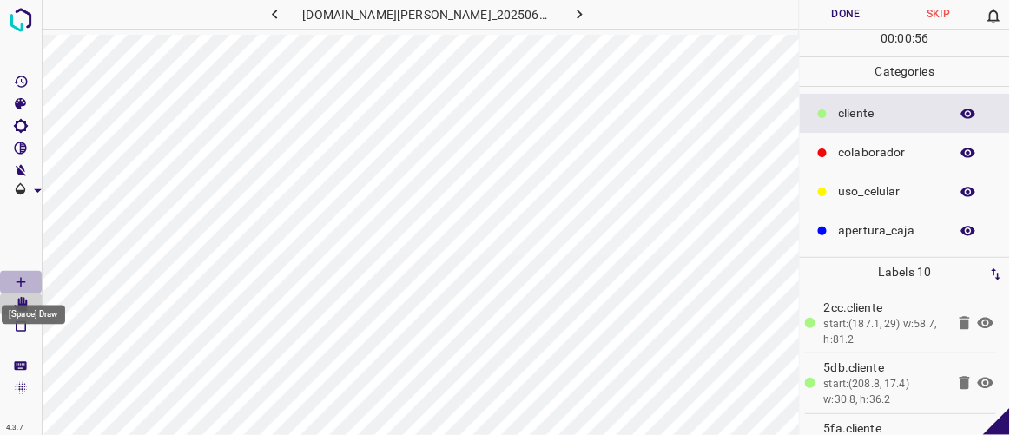
click at [30, 276] on Draw"] "[Space] Draw" at bounding box center [21, 282] width 42 height 23
click at [25, 298] on icon "[Space] Edit" at bounding box center [21, 305] width 16 height 16
click at [27, 282] on icon "[Space] Draw" at bounding box center [21, 282] width 16 height 16
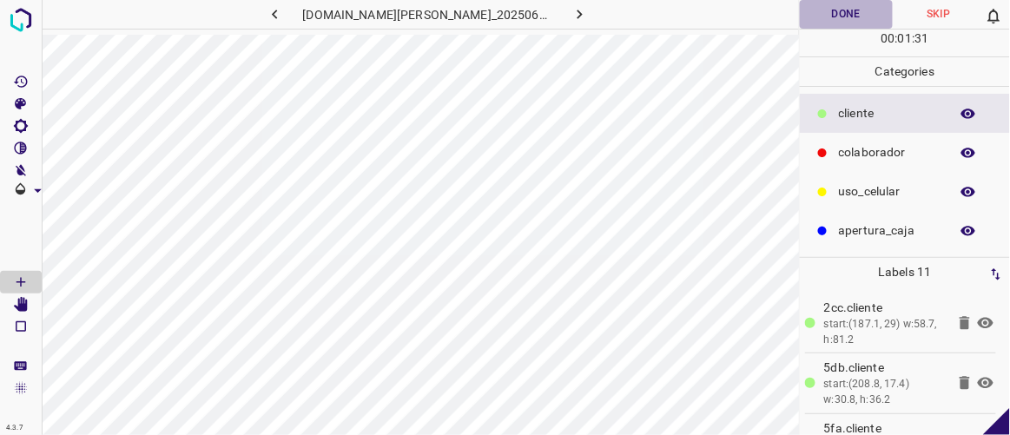
click at [854, 3] on button "Done" at bounding box center [846, 14] width 92 height 29
click at [571, 8] on icon "button" at bounding box center [580, 14] width 18 height 18
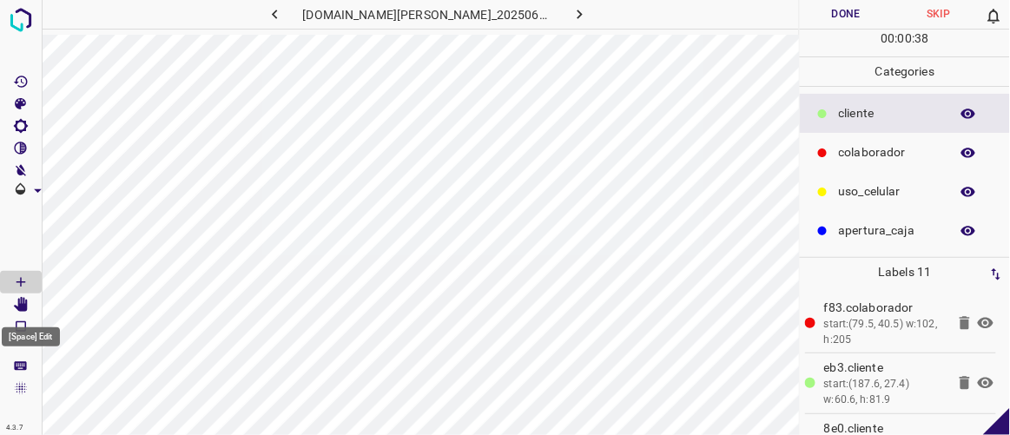
click at [26, 307] on icon "[Space] Edit" at bounding box center [21, 305] width 14 height 16
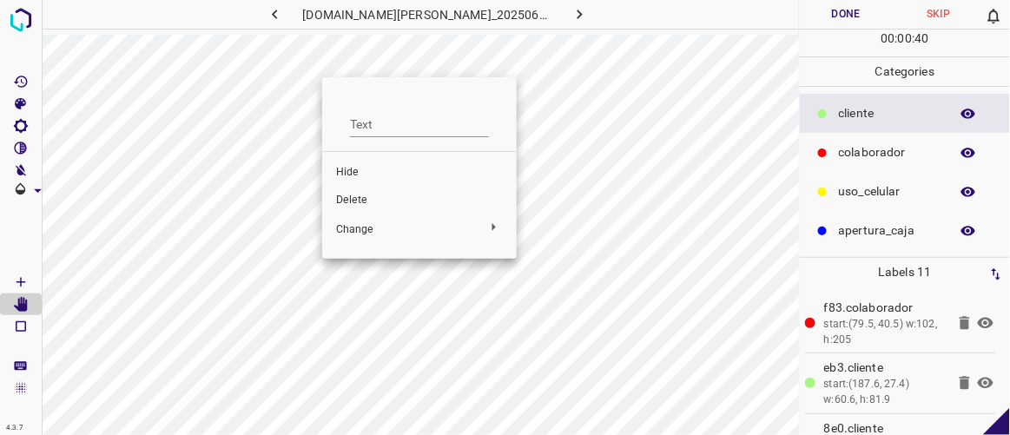
click at [344, 197] on span "Delete" at bounding box center [419, 201] width 167 height 16
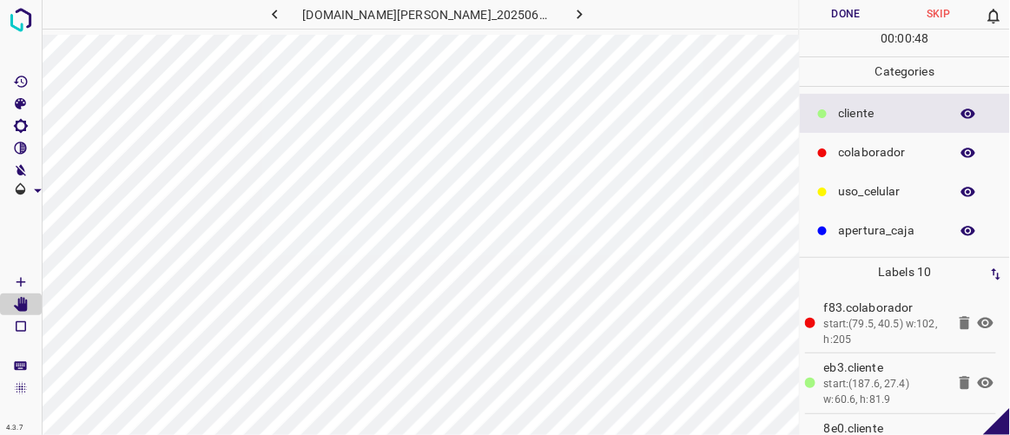
click at [851, 17] on button "Done" at bounding box center [846, 14] width 92 height 29
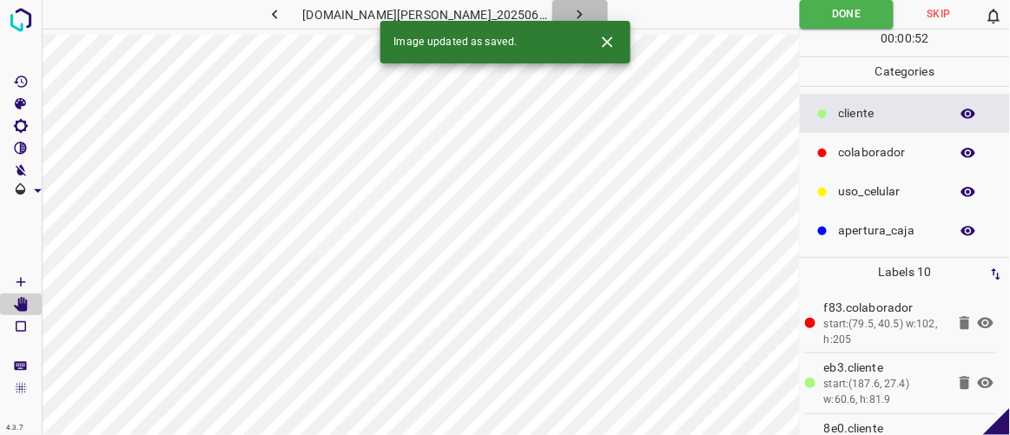
click at [571, 11] on icon "button" at bounding box center [580, 14] width 18 height 18
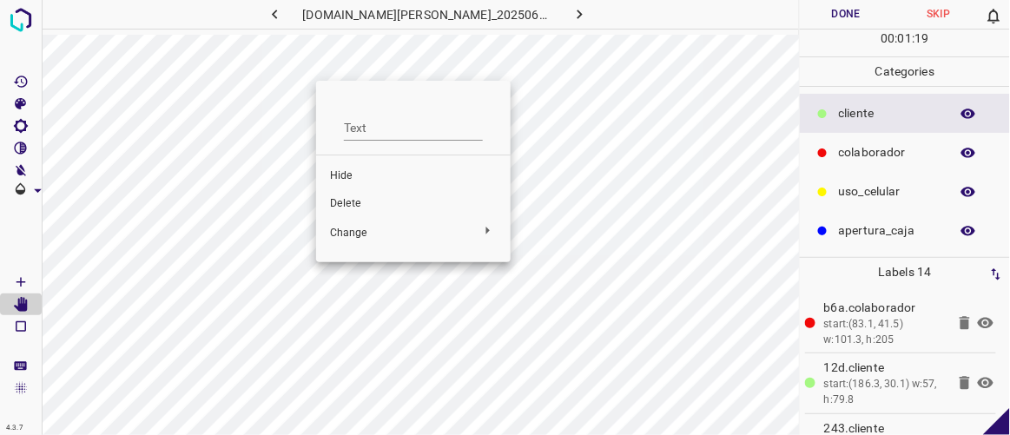
click at [354, 197] on span "Delete" at bounding box center [413, 204] width 167 height 16
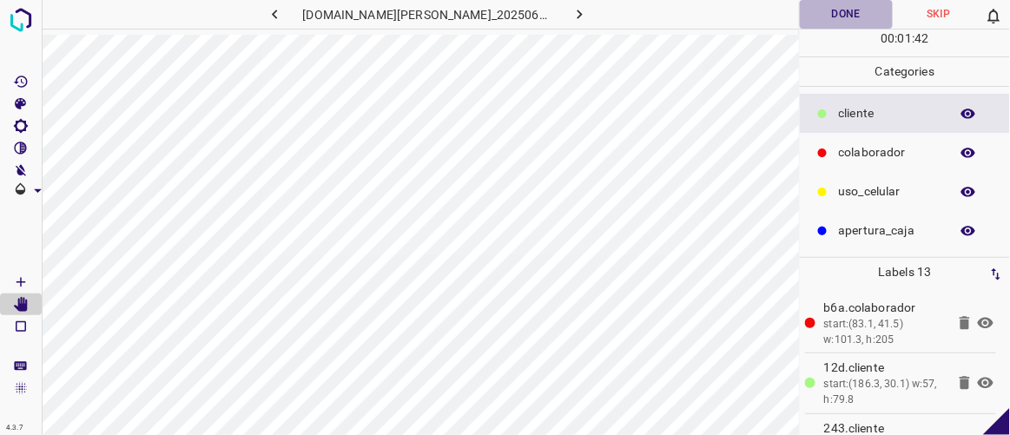
click at [848, 12] on button "Done" at bounding box center [846, 14] width 92 height 29
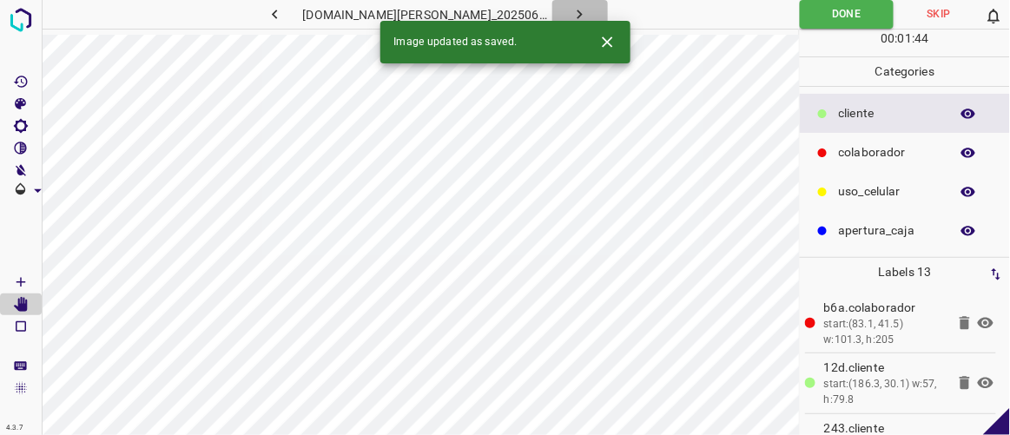
click at [571, 14] on icon "button" at bounding box center [580, 14] width 18 height 18
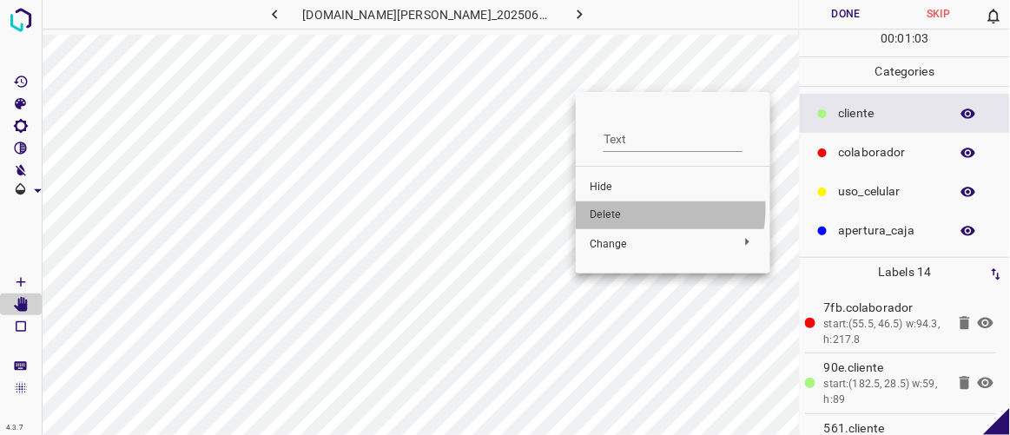
click at [619, 208] on span "Delete" at bounding box center [673, 216] width 167 height 16
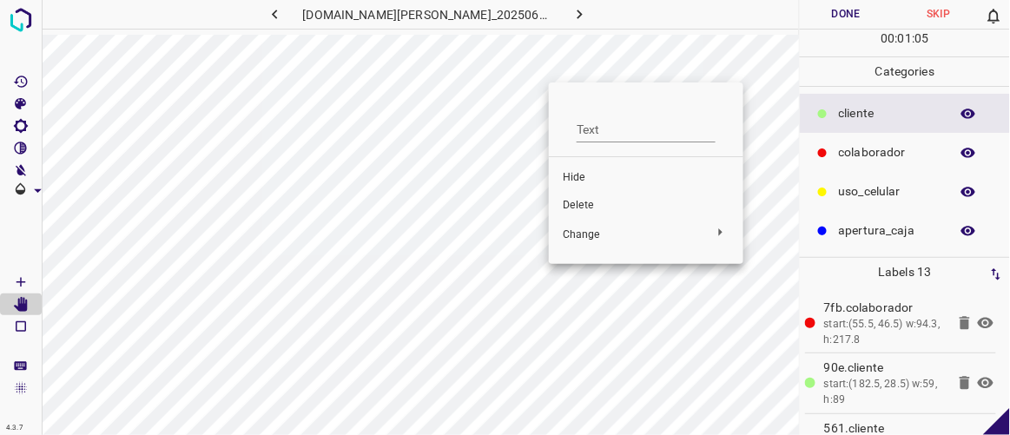
click at [596, 203] on span "Delete" at bounding box center [646, 206] width 167 height 16
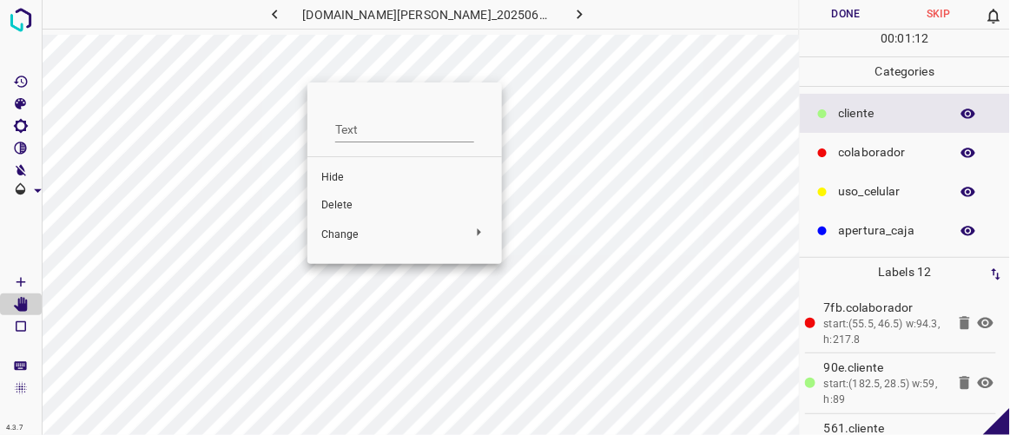
click at [340, 208] on span "Delete" at bounding box center [404, 206] width 167 height 16
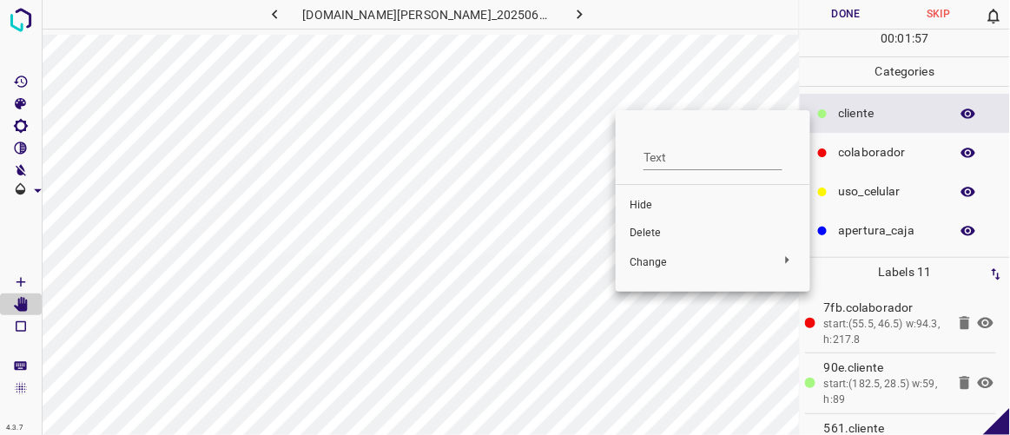
click at [662, 234] on span "Delete" at bounding box center [713, 234] width 167 height 16
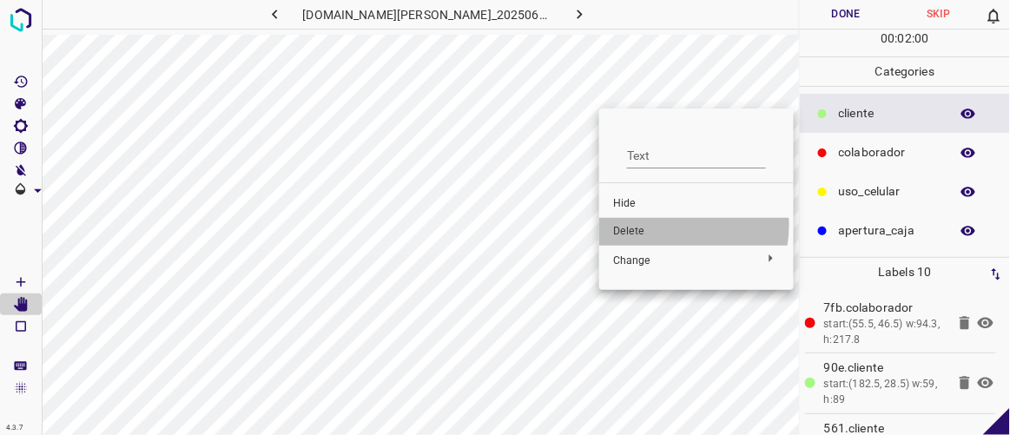
click at [669, 226] on span "Delete" at bounding box center [696, 232] width 167 height 16
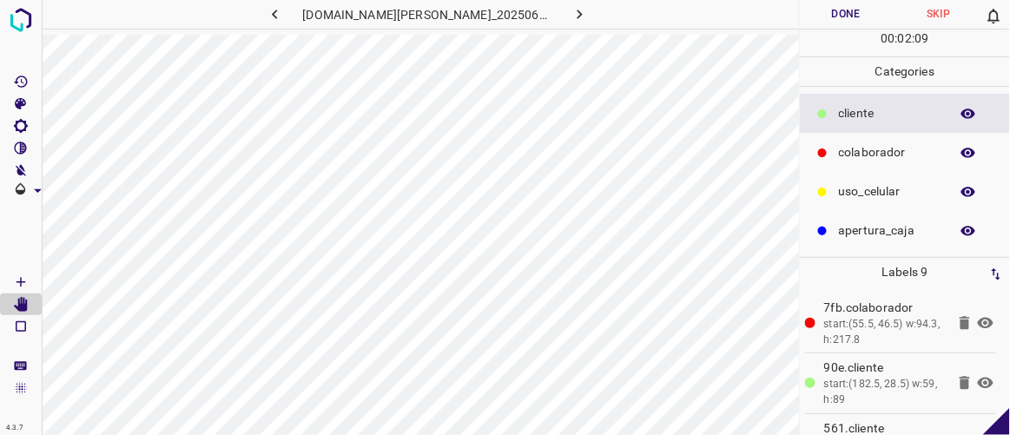
click at [874, 4] on button "Done" at bounding box center [846, 14] width 92 height 29
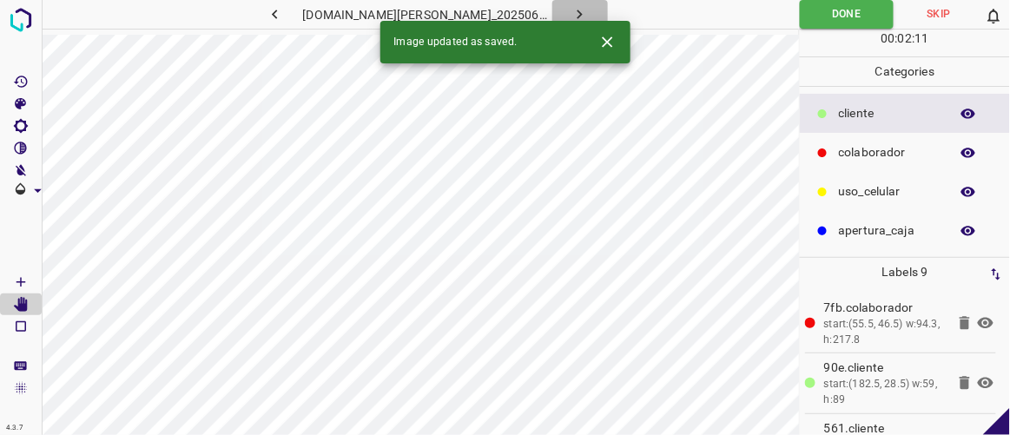
click at [574, 14] on button "button" at bounding box center [580, 14] width 56 height 29
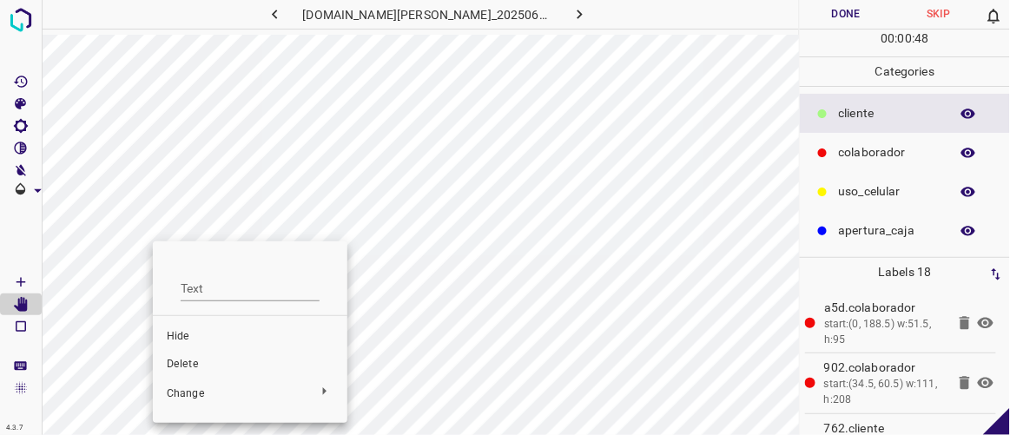
click at [201, 364] on span "Delete" at bounding box center [250, 365] width 167 height 16
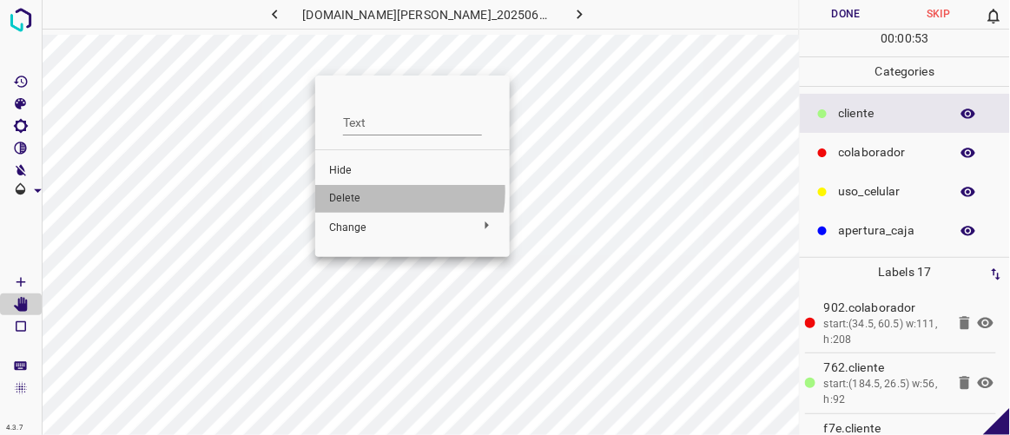
click at [364, 192] on span "Delete" at bounding box center [412, 199] width 167 height 16
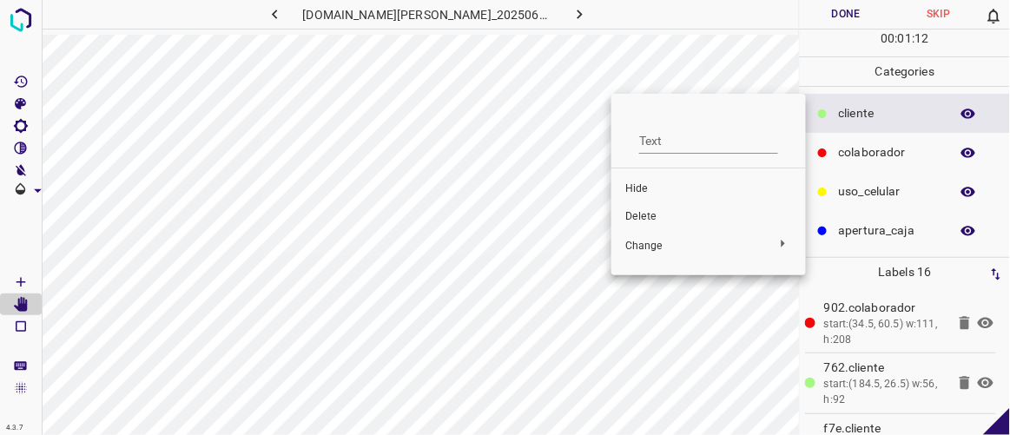
click at [607, 100] on div at bounding box center [505, 217] width 1010 height 435
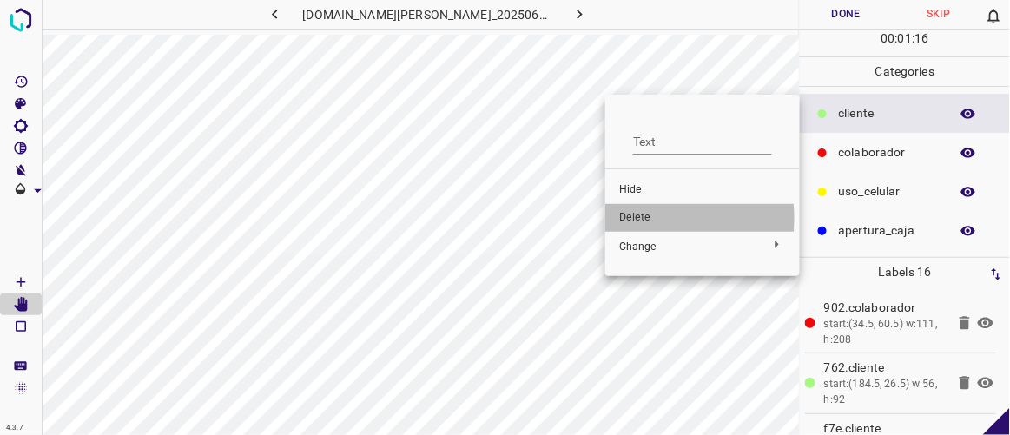
click at [643, 218] on span "Delete" at bounding box center [702, 218] width 167 height 16
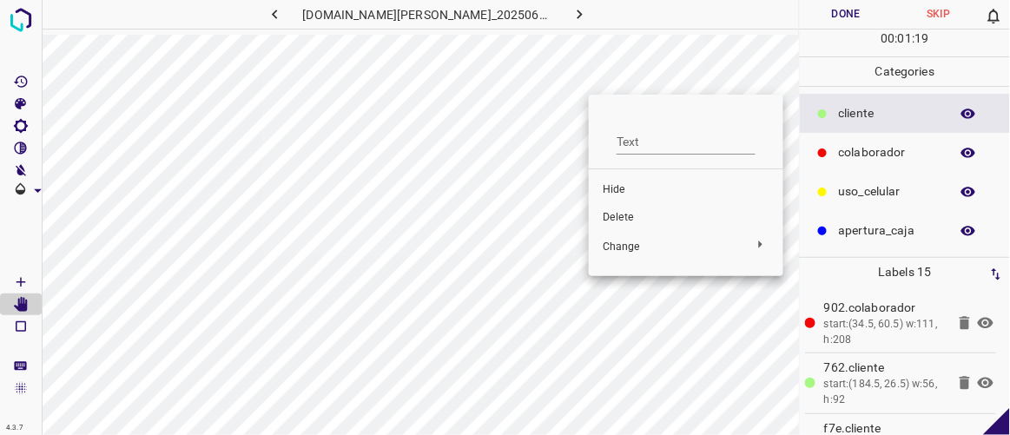
click at [618, 213] on span "Delete" at bounding box center [686, 218] width 167 height 16
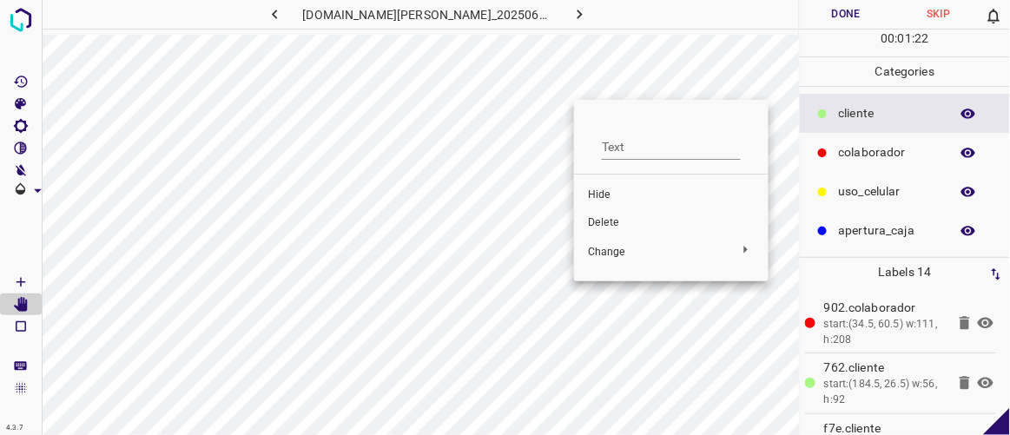
click at [608, 222] on span "Delete" at bounding box center [671, 223] width 167 height 16
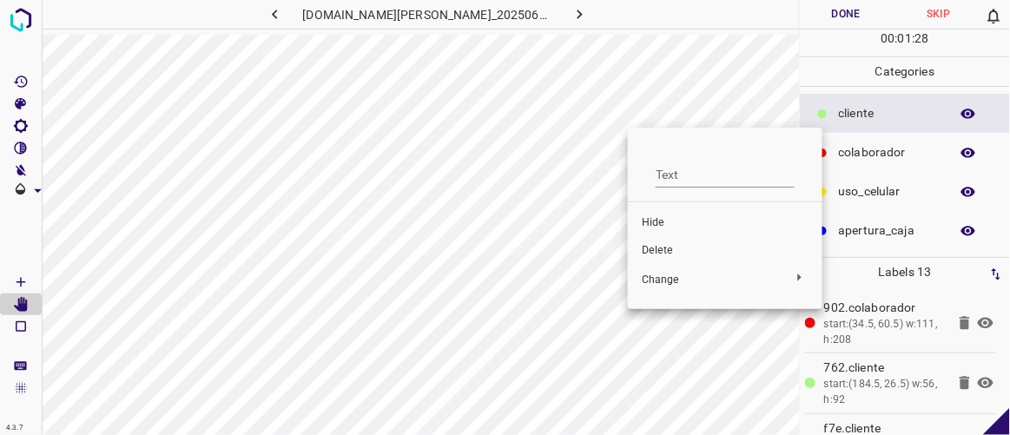
click at [655, 245] on span "Delete" at bounding box center [725, 251] width 167 height 16
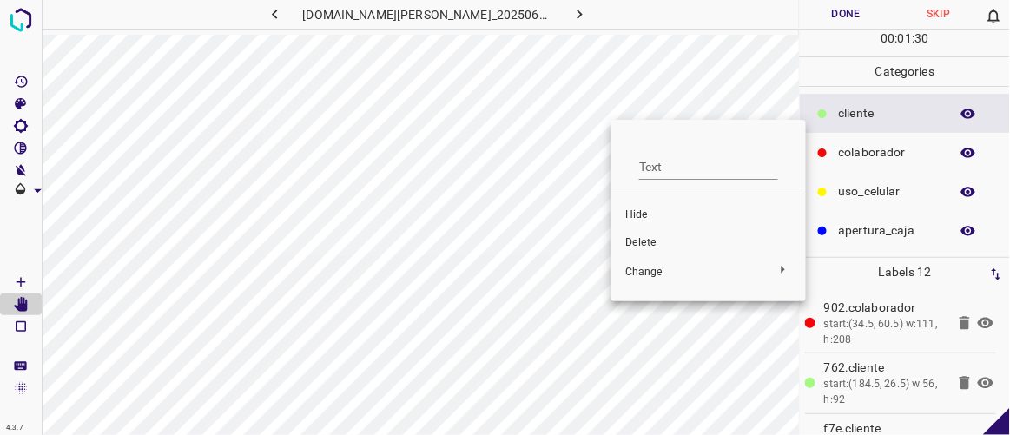
click at [653, 238] on span "Delete" at bounding box center [708, 243] width 167 height 16
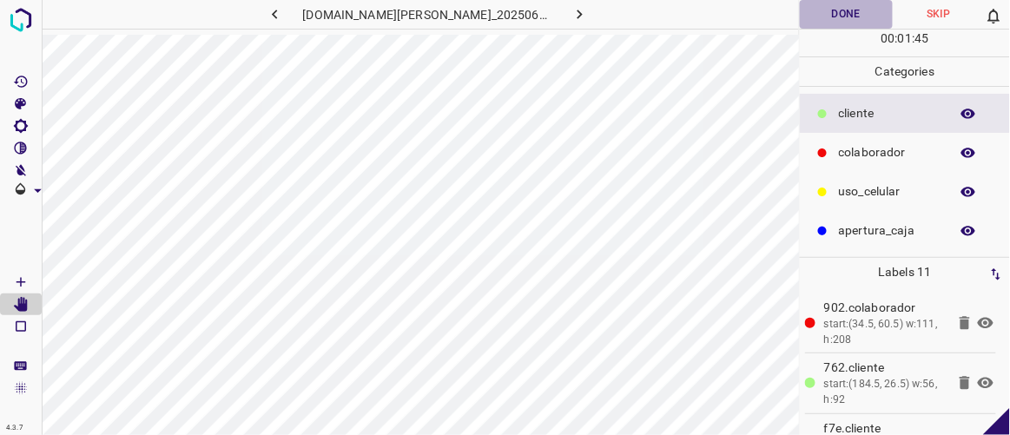
click at [855, 16] on button "Done" at bounding box center [846, 14] width 92 height 29
click at [571, 14] on icon "button" at bounding box center [580, 14] width 18 height 18
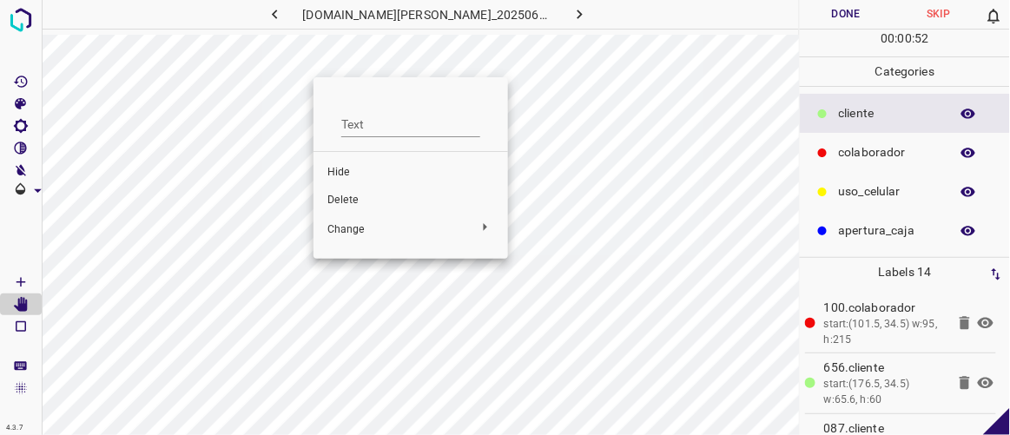
click at [344, 193] on span "Delete" at bounding box center [410, 201] width 167 height 16
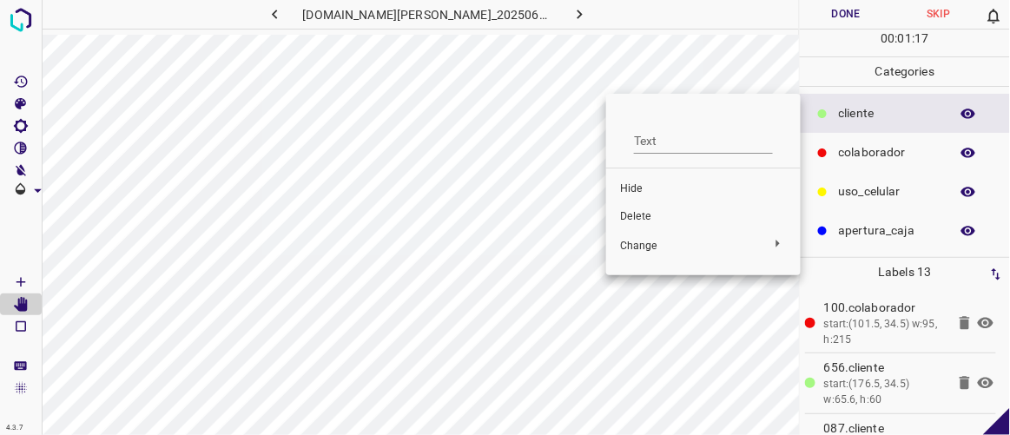
click at [298, 12] on div at bounding box center [505, 217] width 1010 height 435
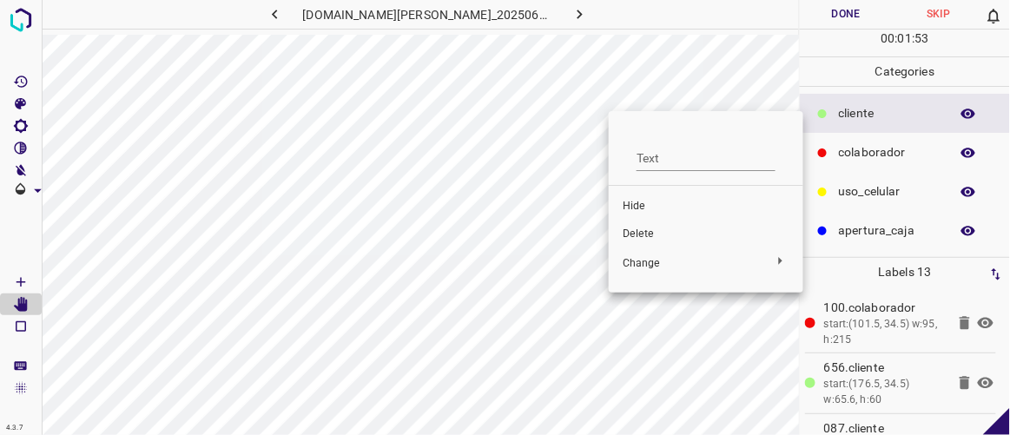
click at [601, 99] on div at bounding box center [505, 217] width 1010 height 435
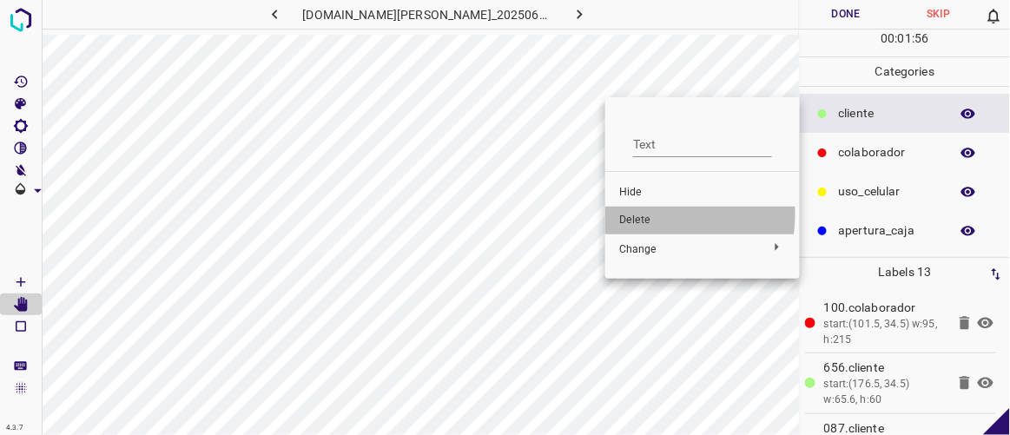
click at [637, 214] on span "Delete" at bounding box center [702, 221] width 167 height 16
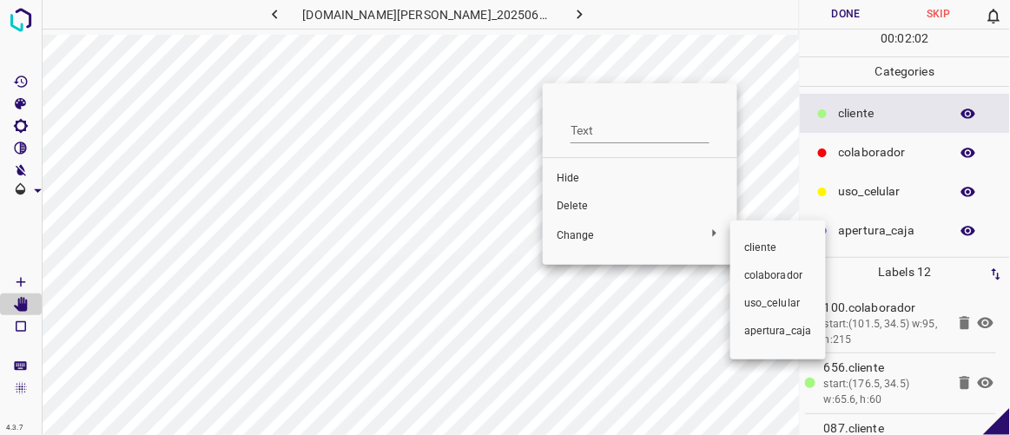
click at [575, 201] on div at bounding box center [505, 217] width 1010 height 435
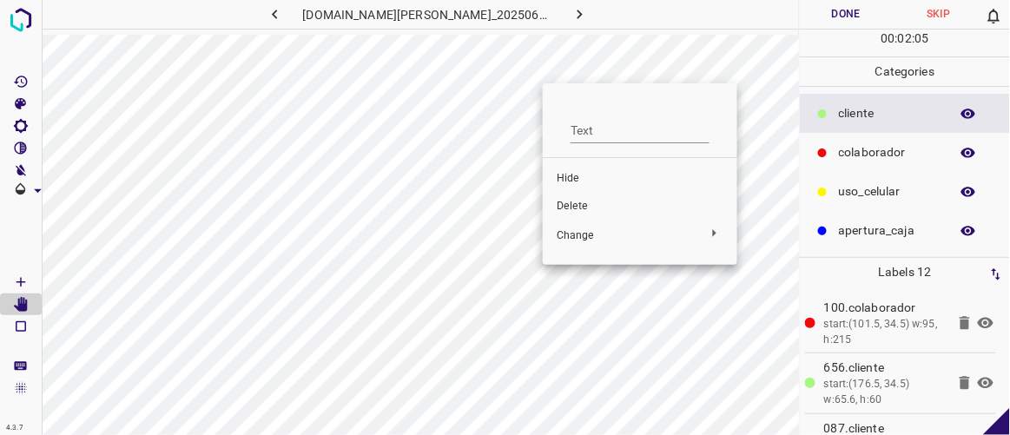
click at [584, 208] on span "Delete" at bounding box center [640, 207] width 167 height 16
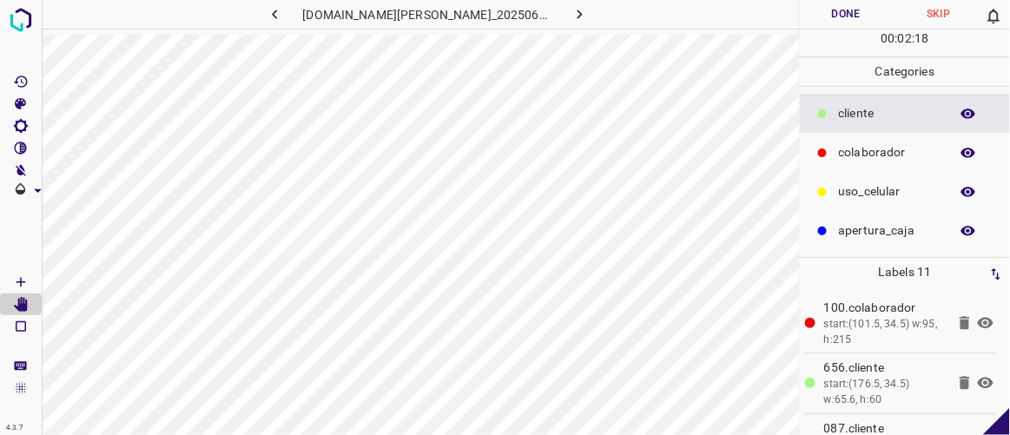
click at [844, 17] on button "Done" at bounding box center [846, 14] width 92 height 29
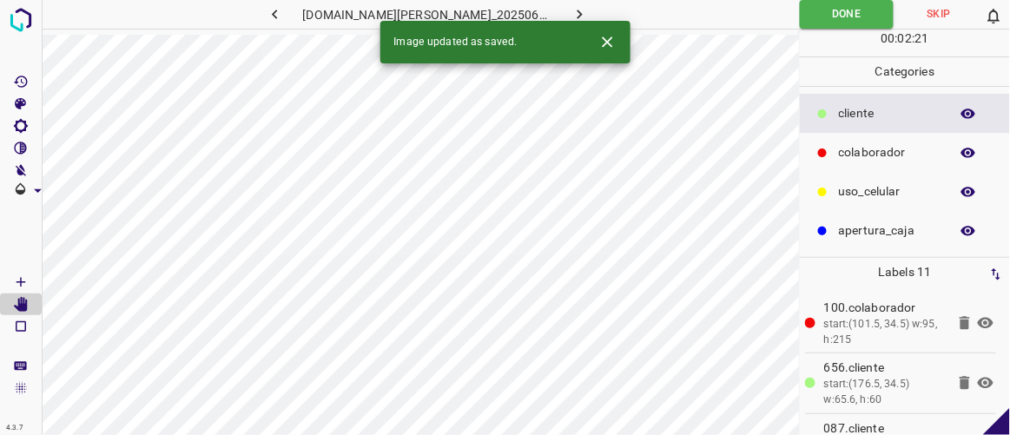
click at [577, 12] on icon "button" at bounding box center [579, 15] width 5 height 10
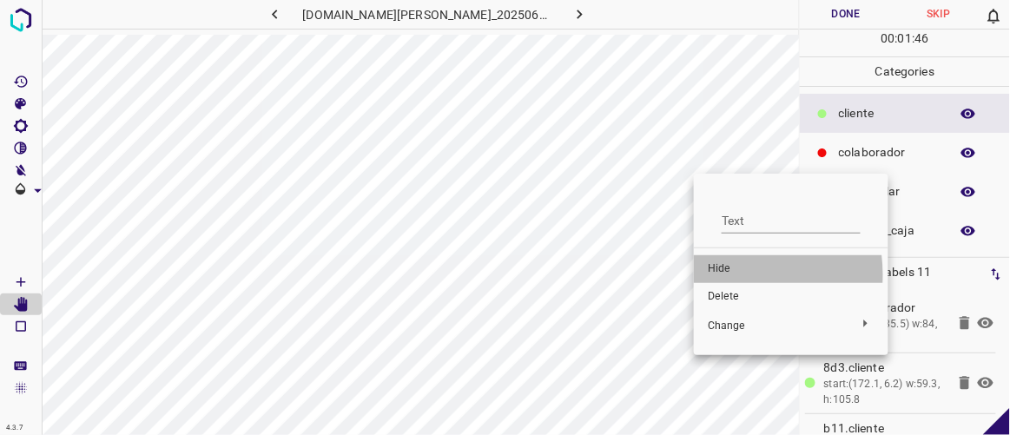
click at [725, 274] on span "Hide" at bounding box center [791, 269] width 167 height 16
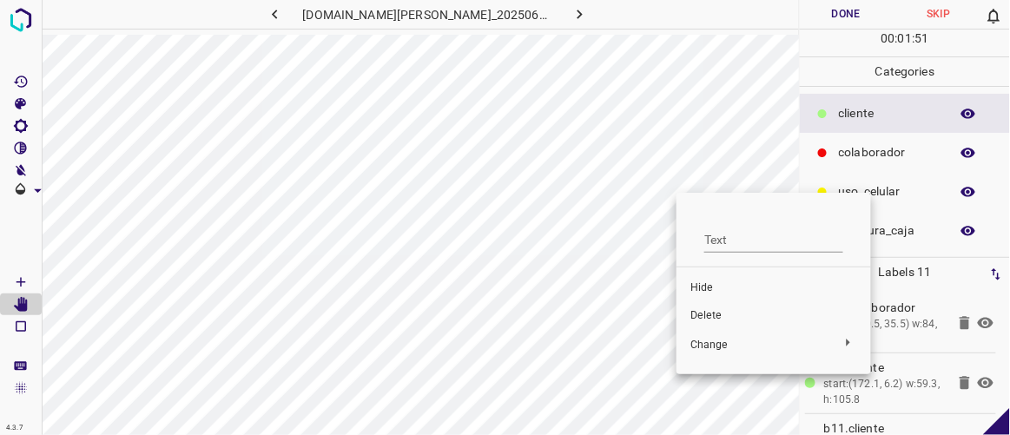
click at [711, 292] on span "Hide" at bounding box center [773, 288] width 167 height 16
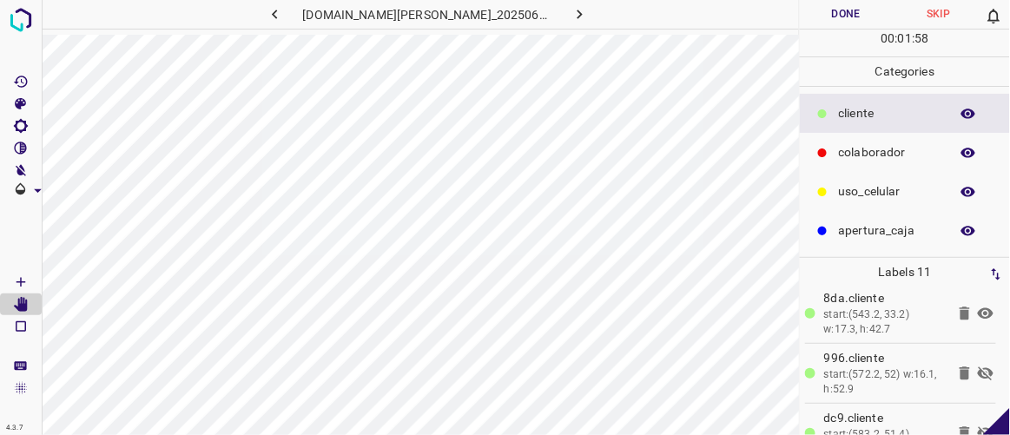
scroll to position [385, 0]
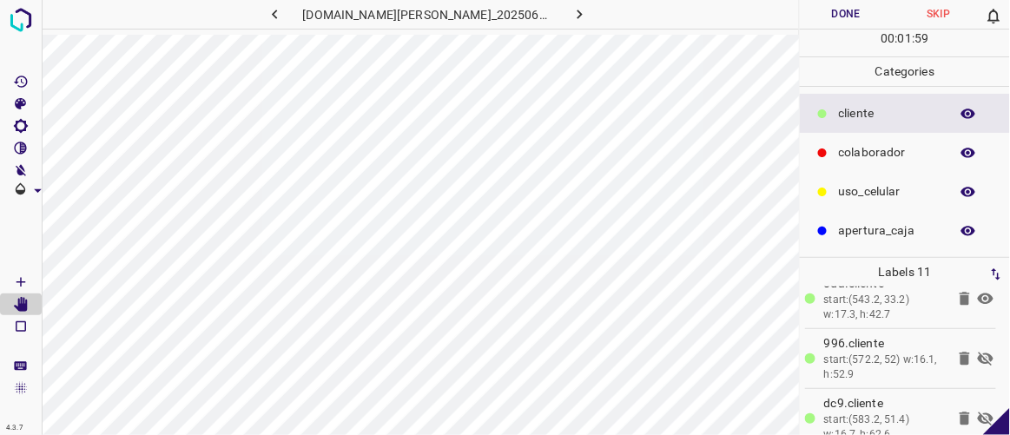
click at [978, 355] on icon at bounding box center [986, 359] width 16 height 14
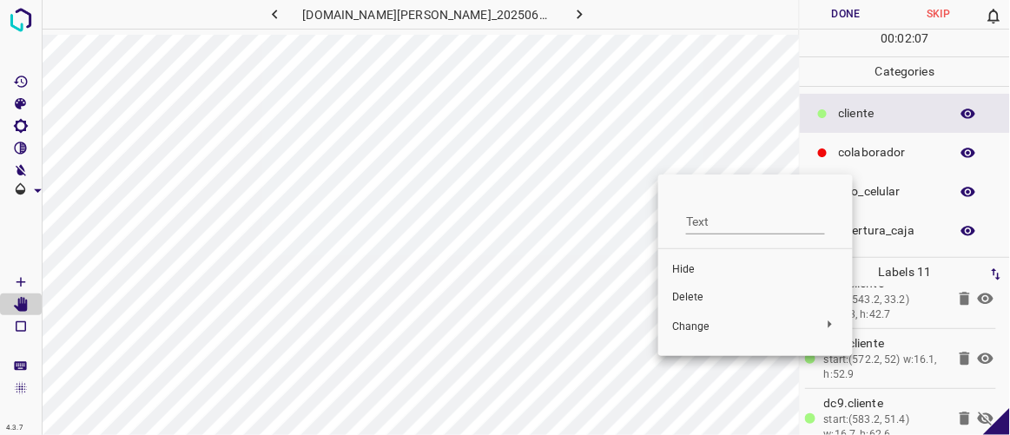
click at [684, 119] on div at bounding box center [505, 217] width 1010 height 435
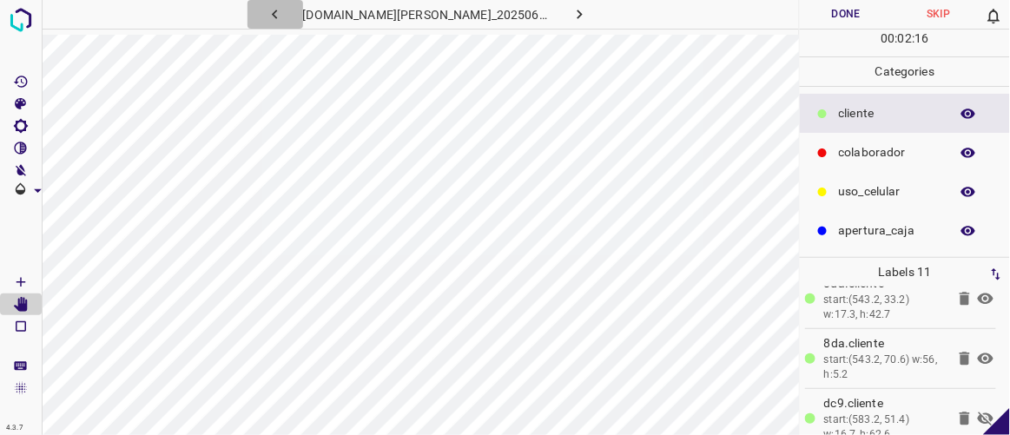
click at [284, 10] on icon "button" at bounding box center [275, 14] width 18 height 18
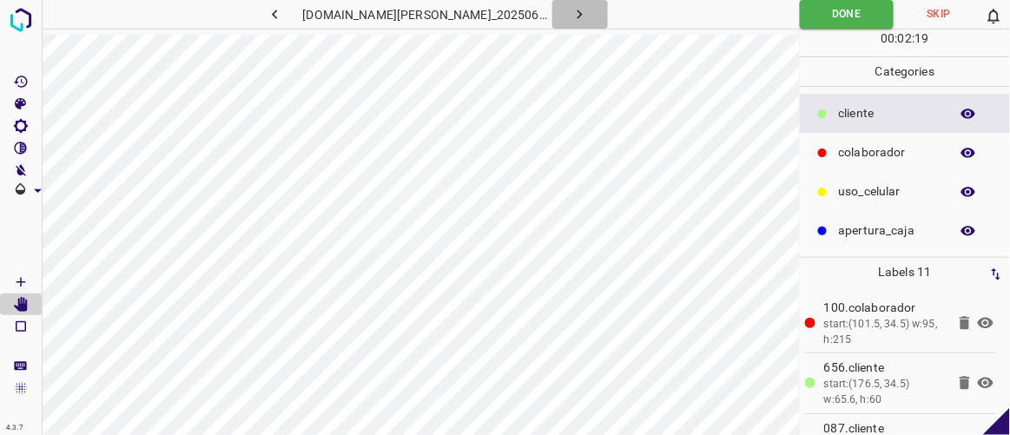
click at [571, 11] on icon "button" at bounding box center [580, 14] width 18 height 18
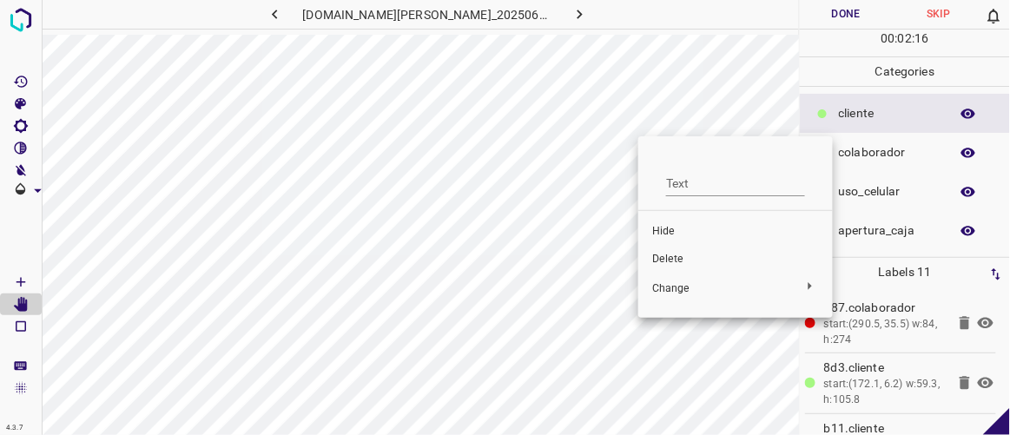
drag, startPoint x: 671, startPoint y: 255, endPoint x: 680, endPoint y: 250, distance: 10.1
click at [672, 255] on span "Delete" at bounding box center [735, 260] width 167 height 16
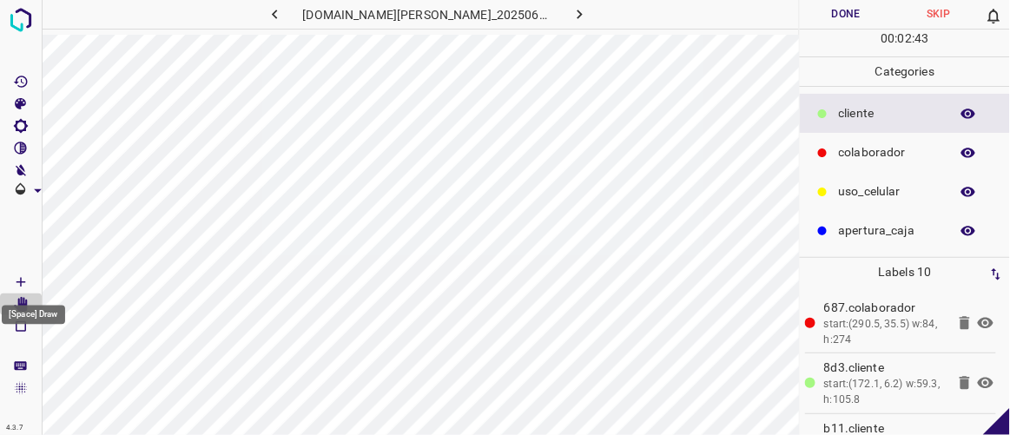
click at [23, 280] on icon "[Space] Draw" at bounding box center [21, 282] width 16 height 16
click at [869, 11] on button "Done" at bounding box center [846, 14] width 92 height 29
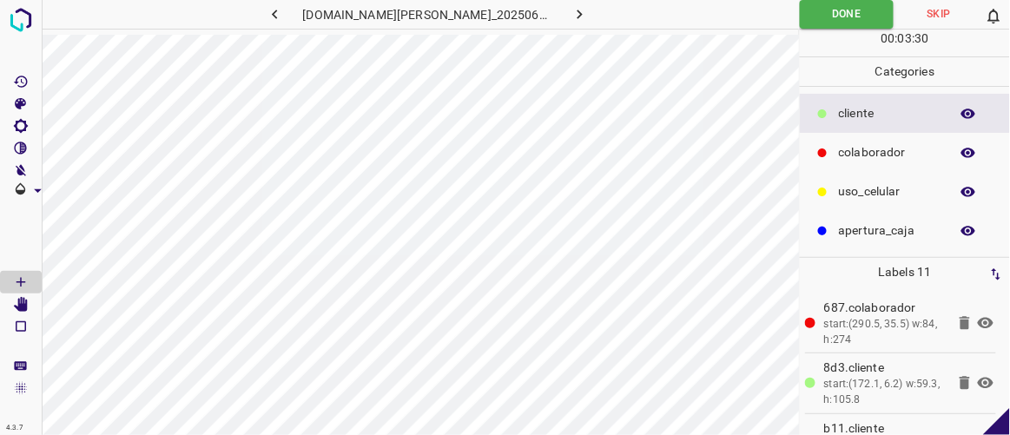
click at [571, 14] on icon "button" at bounding box center [580, 14] width 18 height 18
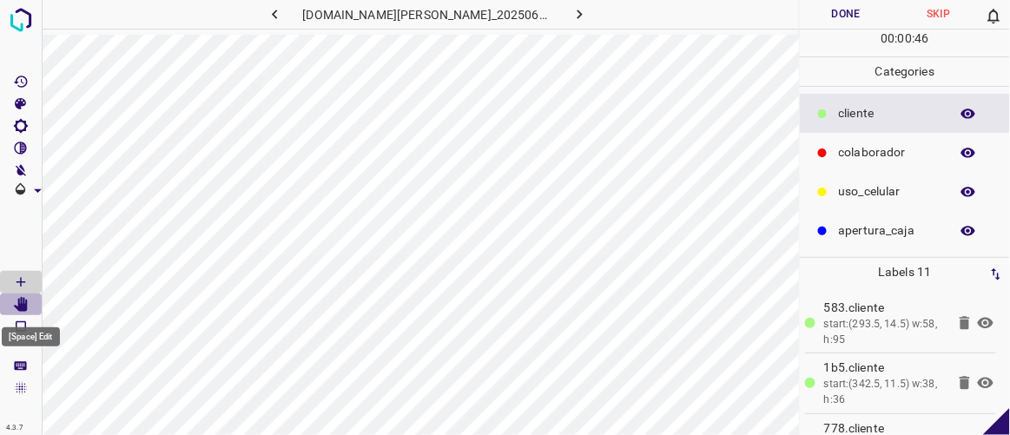
click at [23, 305] on icon "[Space] Edit" at bounding box center [21, 305] width 14 height 16
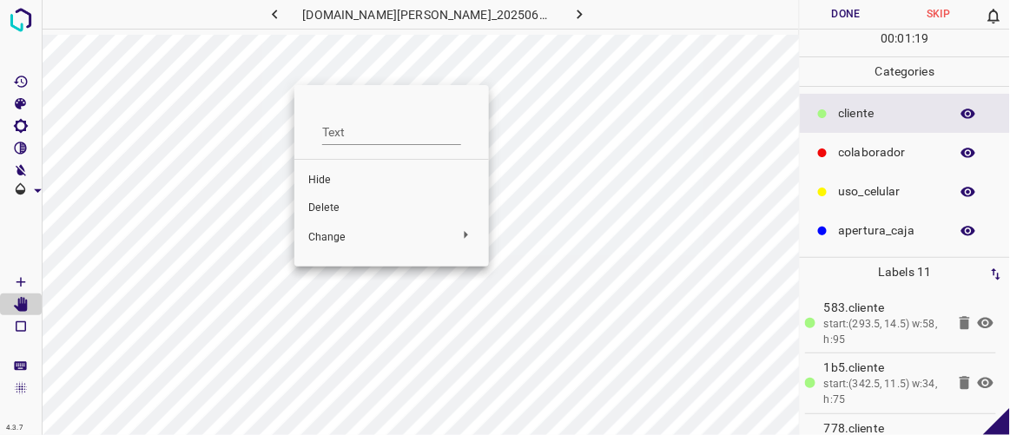
click at [326, 210] on span "Delete" at bounding box center [391, 209] width 167 height 16
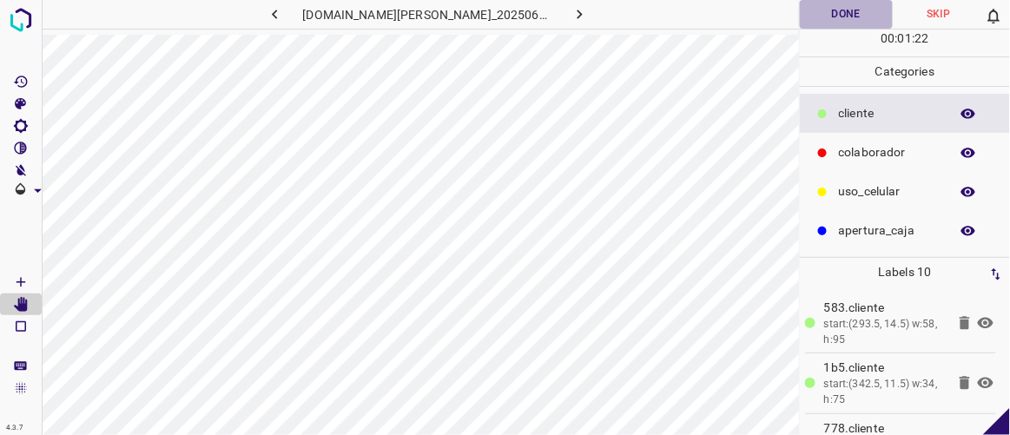
click at [872, 16] on button "Done" at bounding box center [846, 14] width 92 height 29
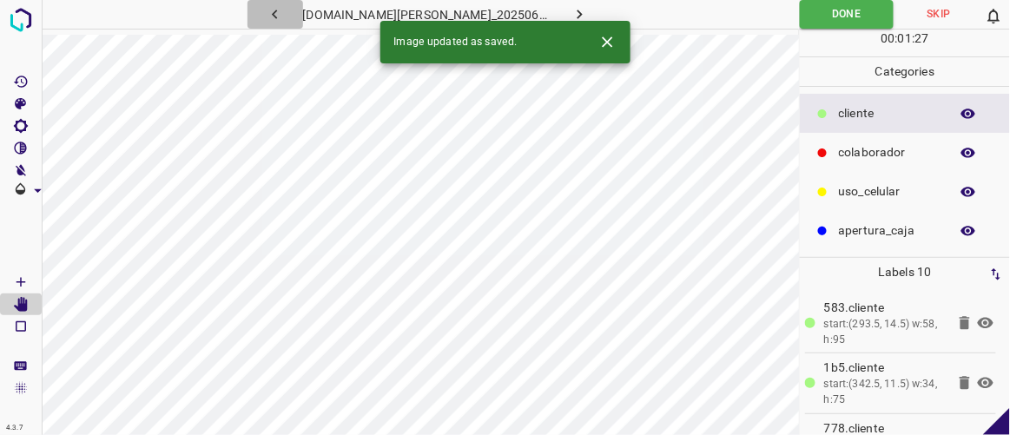
click at [284, 10] on icon "button" at bounding box center [275, 14] width 18 height 18
click at [570, 16] on button "button" at bounding box center [580, 14] width 56 height 29
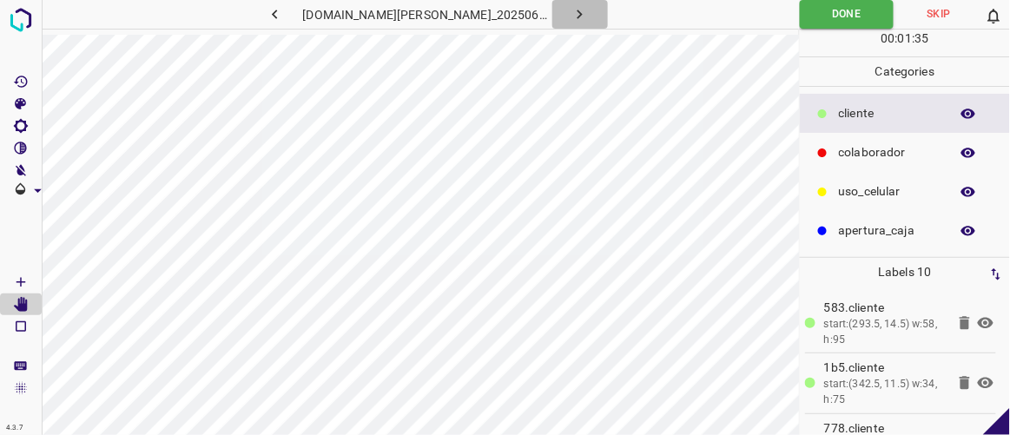
click at [571, 19] on icon "button" at bounding box center [580, 14] width 18 height 18
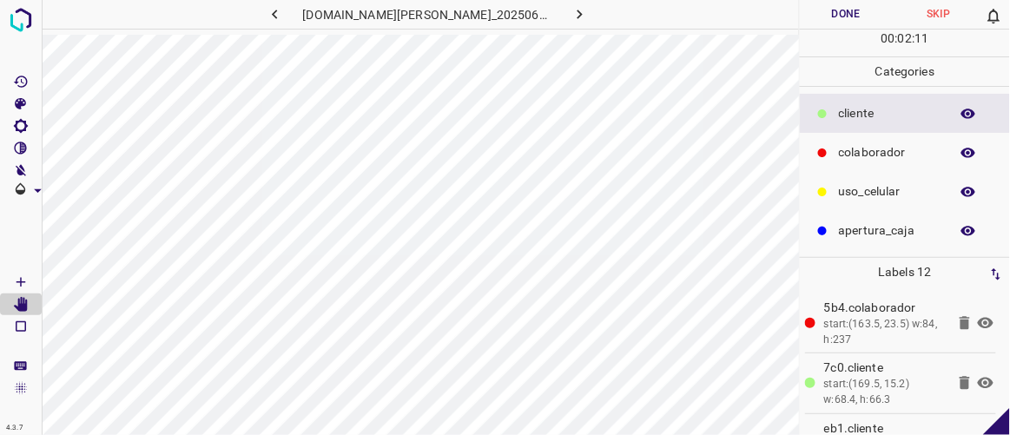
click at [831, 19] on button "Done" at bounding box center [846, 14] width 92 height 29
click at [571, 17] on icon "button" at bounding box center [580, 14] width 18 height 18
drag, startPoint x: 836, startPoint y: 15, endPoint x: 863, endPoint y: 22, distance: 27.8
click at [863, 22] on button "Done" at bounding box center [846, 14] width 92 height 29
click at [844, 16] on button "Done" at bounding box center [846, 14] width 92 height 29
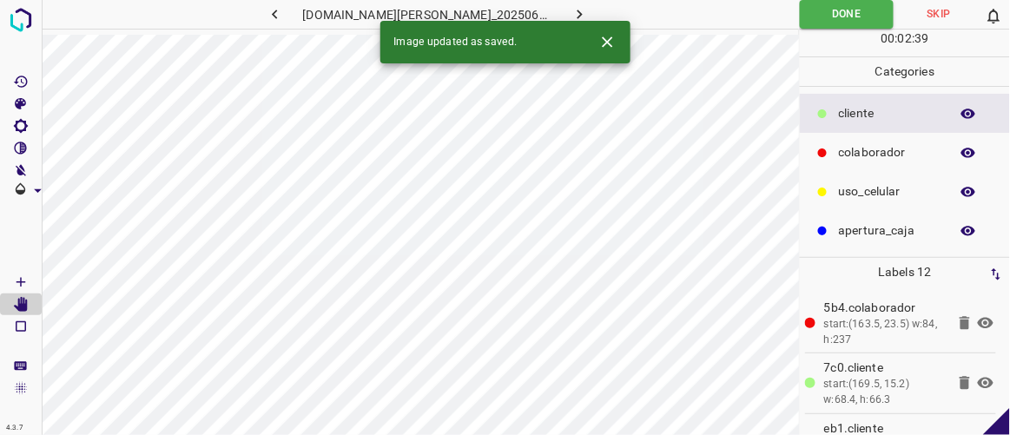
click at [571, 8] on icon "button" at bounding box center [580, 14] width 18 height 18
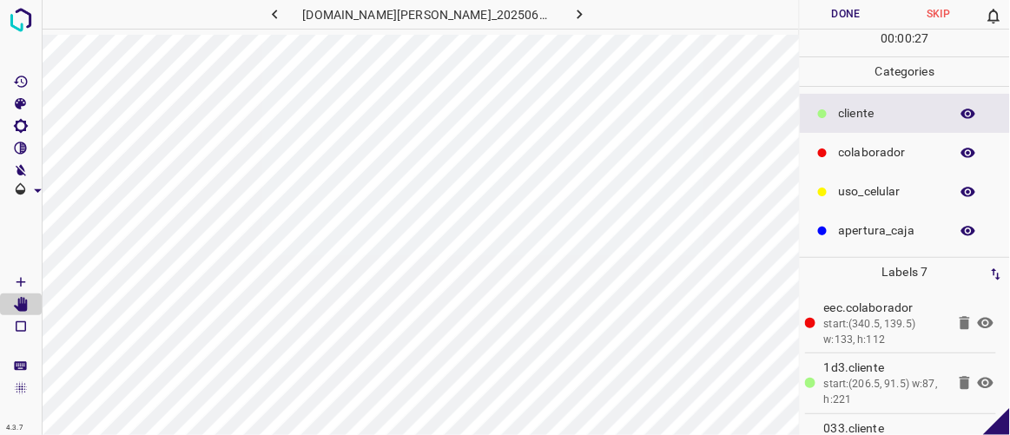
click at [848, 16] on button "Done" at bounding box center [846, 14] width 92 height 29
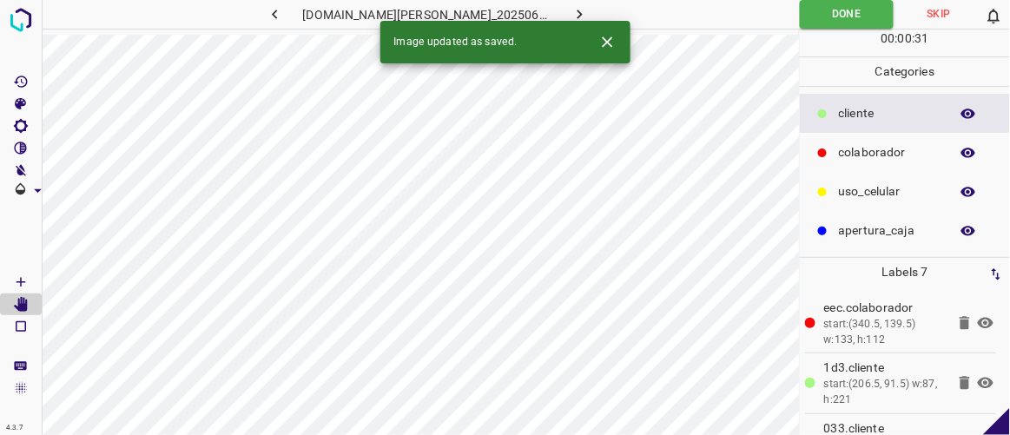
click at [571, 10] on icon "button" at bounding box center [580, 14] width 18 height 18
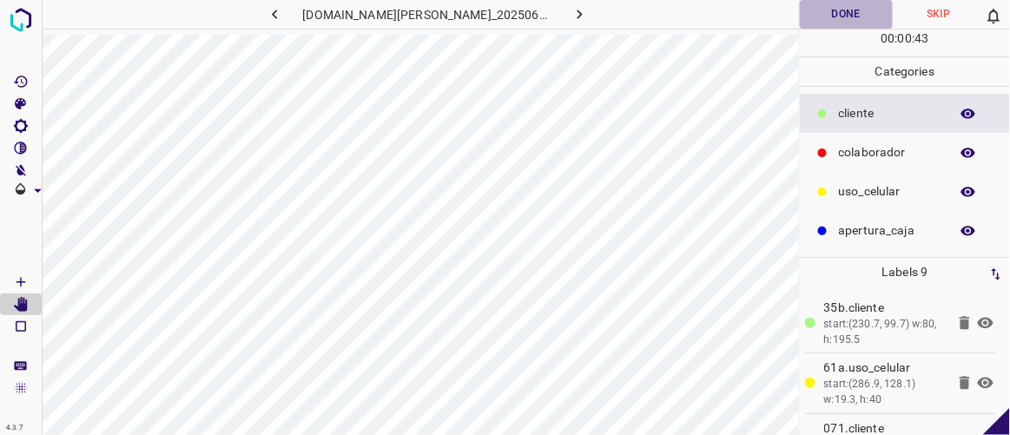
click at [837, 20] on button "Done" at bounding box center [846, 14] width 92 height 29
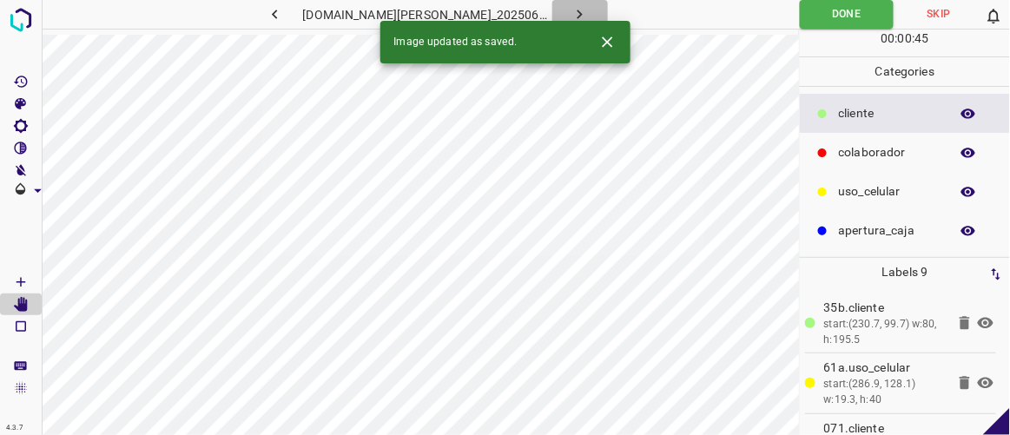
click at [571, 14] on icon "button" at bounding box center [580, 14] width 18 height 18
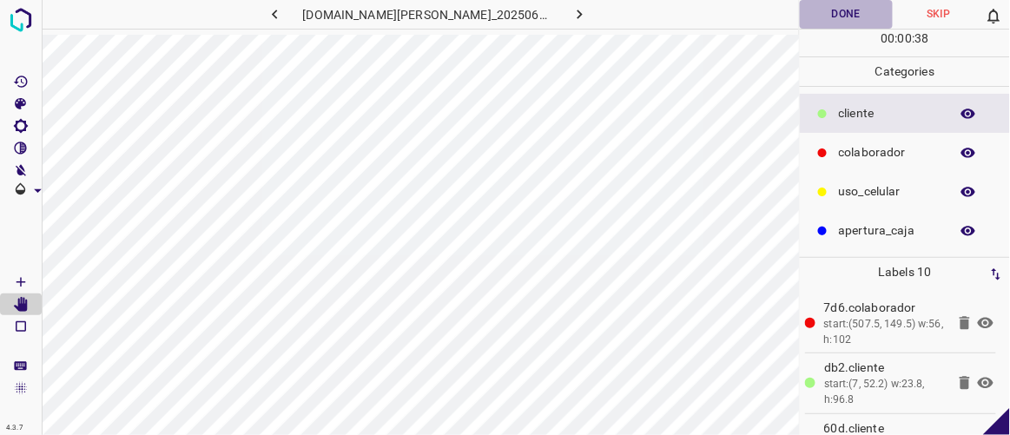
click at [848, 11] on button "Done" at bounding box center [846, 14] width 92 height 29
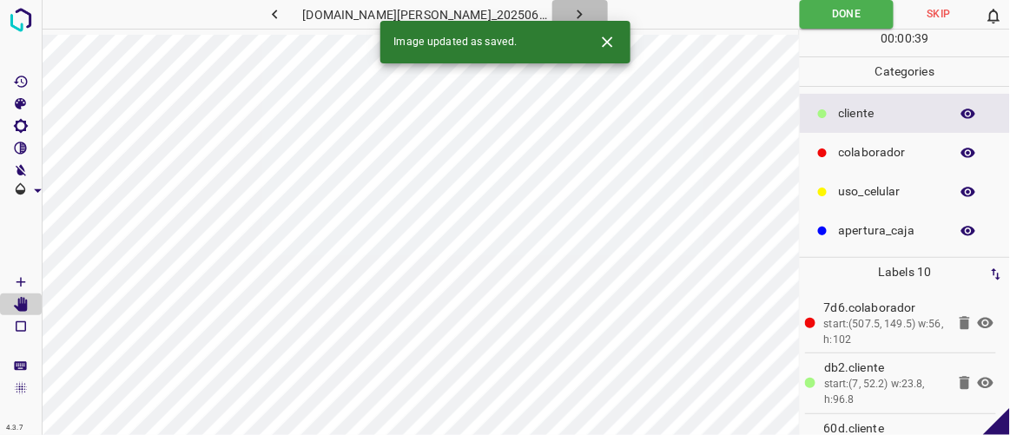
click at [571, 14] on icon "button" at bounding box center [580, 14] width 18 height 18
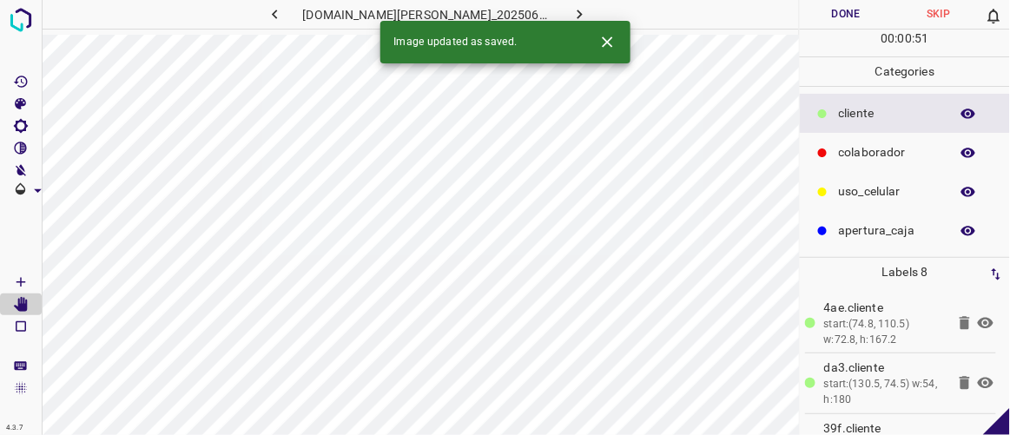
click at [857, 13] on button "Done" at bounding box center [846, 14] width 92 height 29
click at [577, 13] on icon "button" at bounding box center [579, 15] width 5 height 10
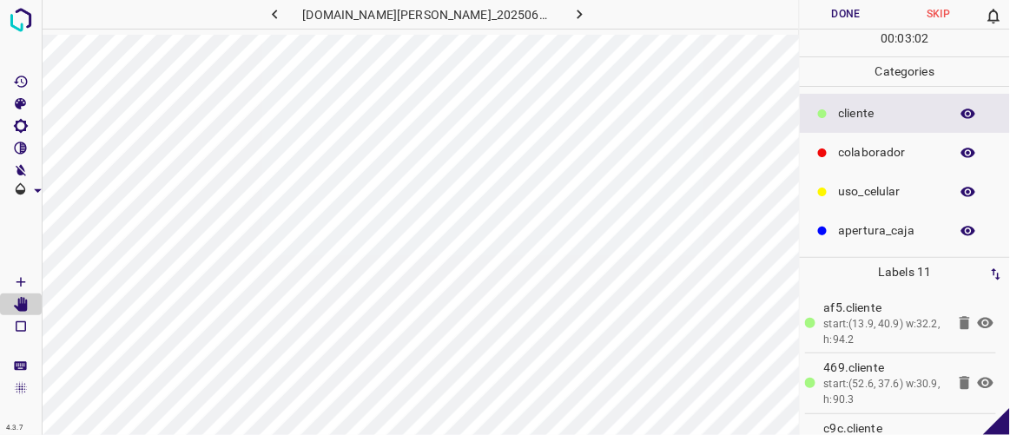
click at [837, 12] on button "Done" at bounding box center [846, 14] width 92 height 29
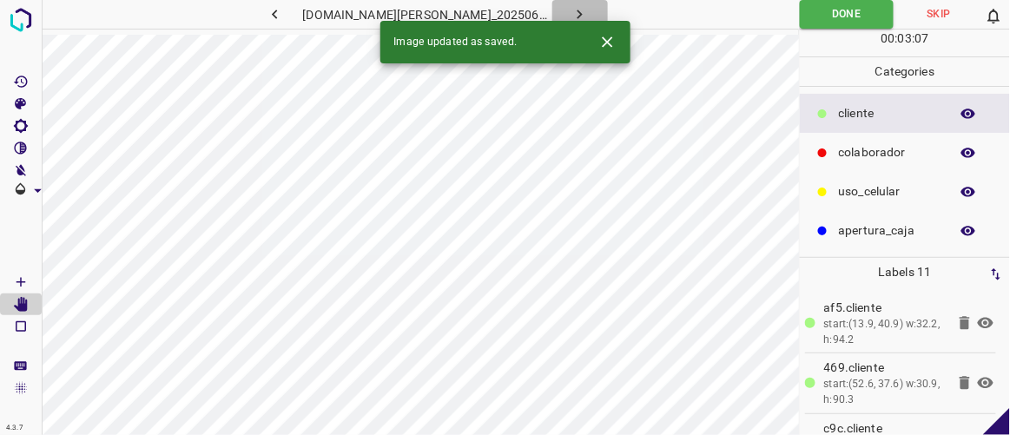
click at [573, 14] on button "button" at bounding box center [580, 14] width 56 height 29
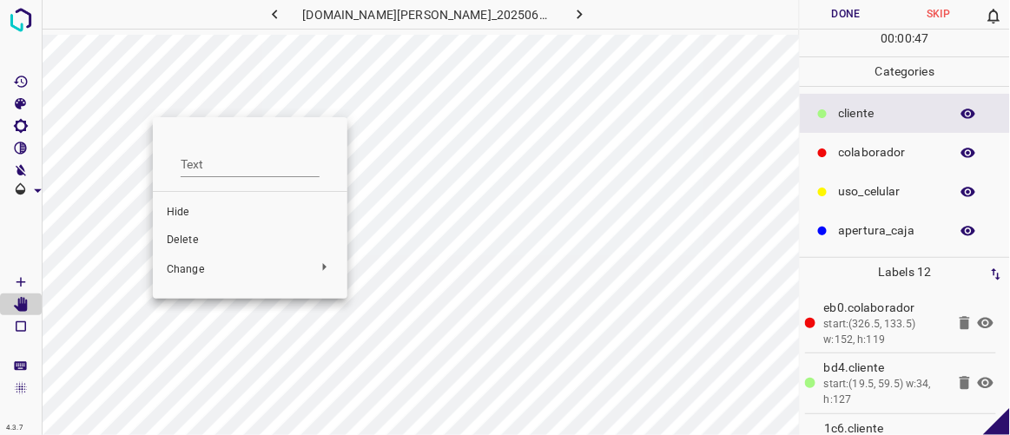
click at [194, 237] on span "Delete" at bounding box center [250, 241] width 167 height 16
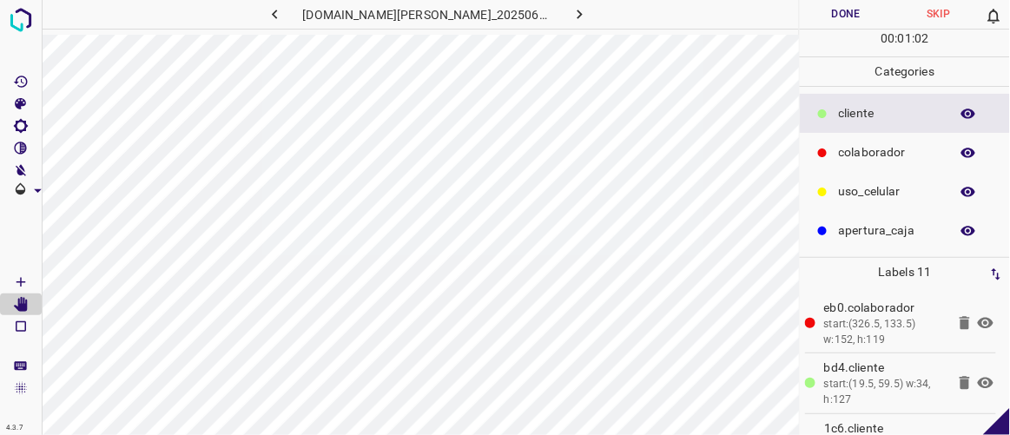
click at [857, 10] on button "Done" at bounding box center [846, 14] width 92 height 29
click at [571, 14] on icon "button" at bounding box center [580, 14] width 18 height 18
click at [843, 6] on button "Done" at bounding box center [846, 14] width 92 height 29
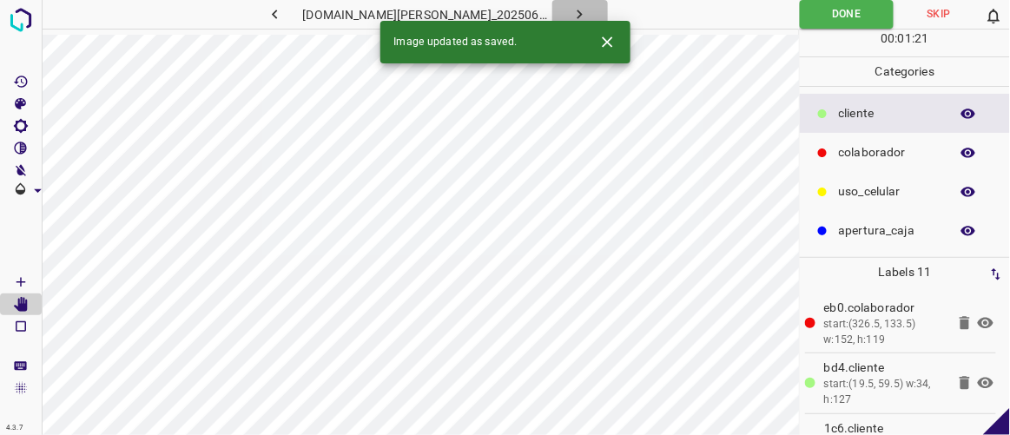
click at [571, 16] on icon "button" at bounding box center [580, 14] width 18 height 18
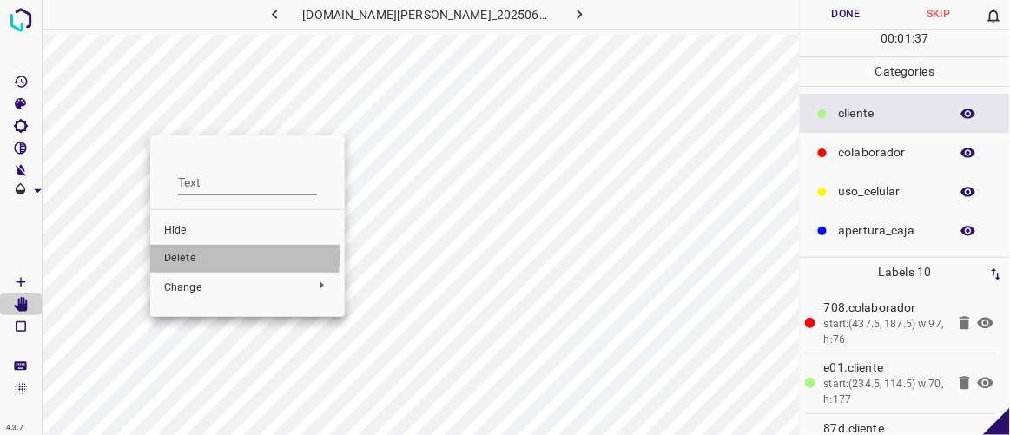
click at [185, 251] on span "Delete" at bounding box center [247, 259] width 167 height 16
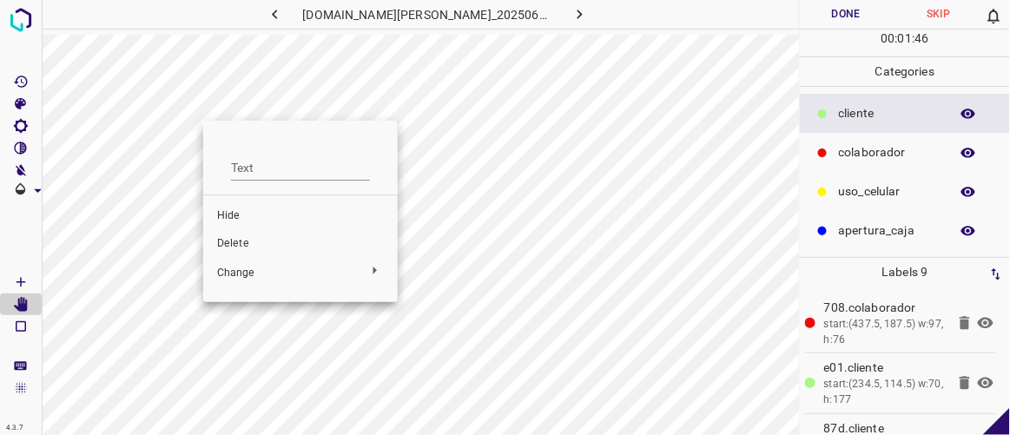
click at [239, 240] on span "Delete" at bounding box center [300, 244] width 167 height 16
click at [278, 246] on span "Delete" at bounding box center [311, 242] width 167 height 16
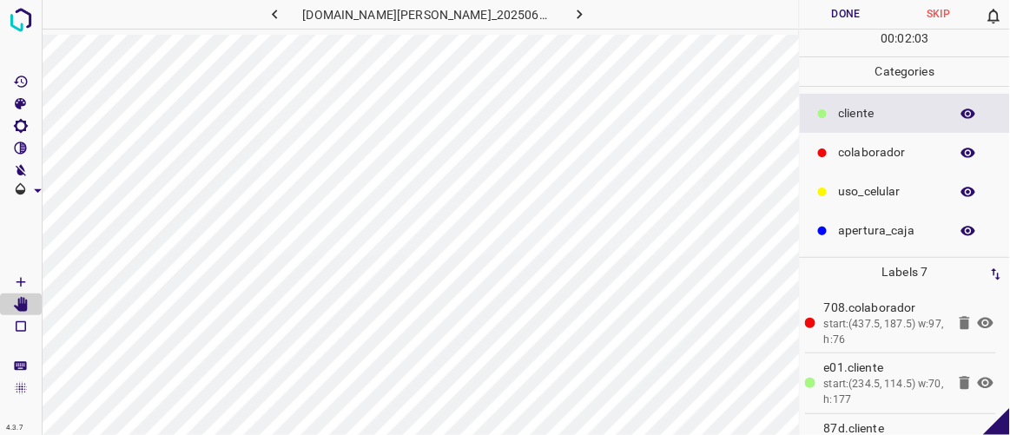
click at [858, 20] on button "Done" at bounding box center [846, 14] width 92 height 29
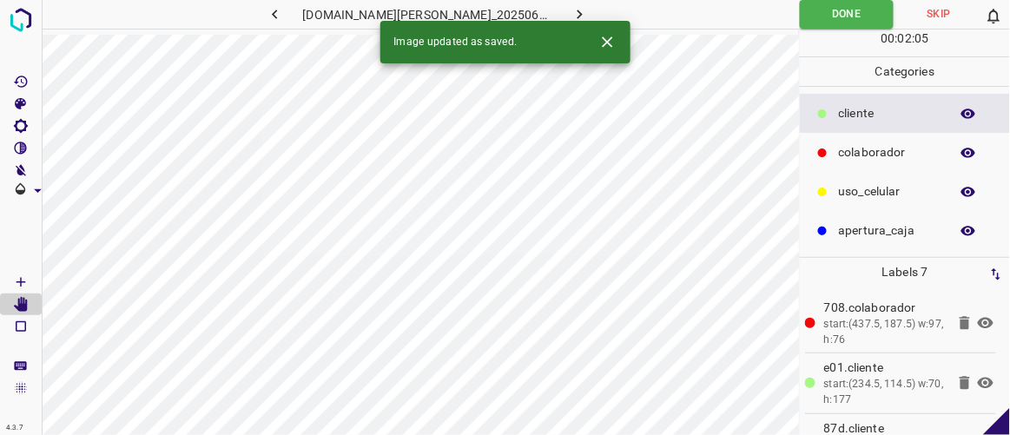
click at [571, 14] on icon "button" at bounding box center [580, 14] width 18 height 18
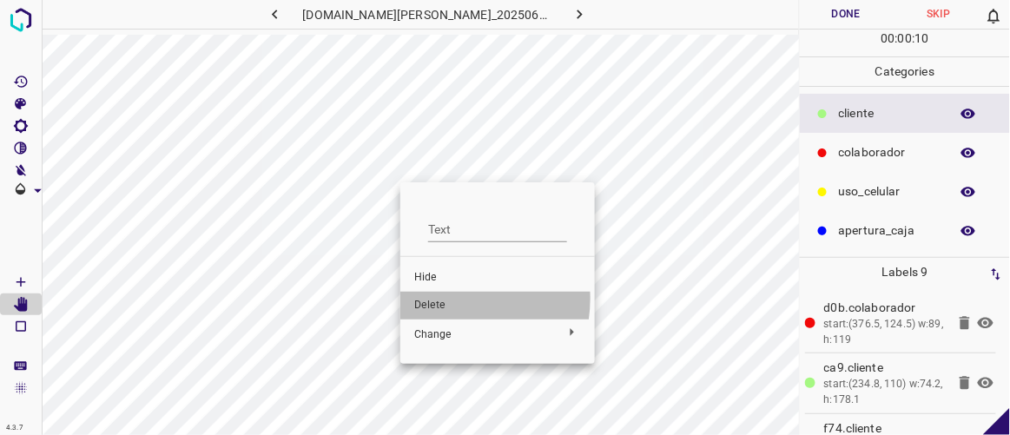
click at [447, 299] on span "Delete" at bounding box center [497, 306] width 167 height 16
click at [442, 305] on span "Delete" at bounding box center [497, 305] width 167 height 16
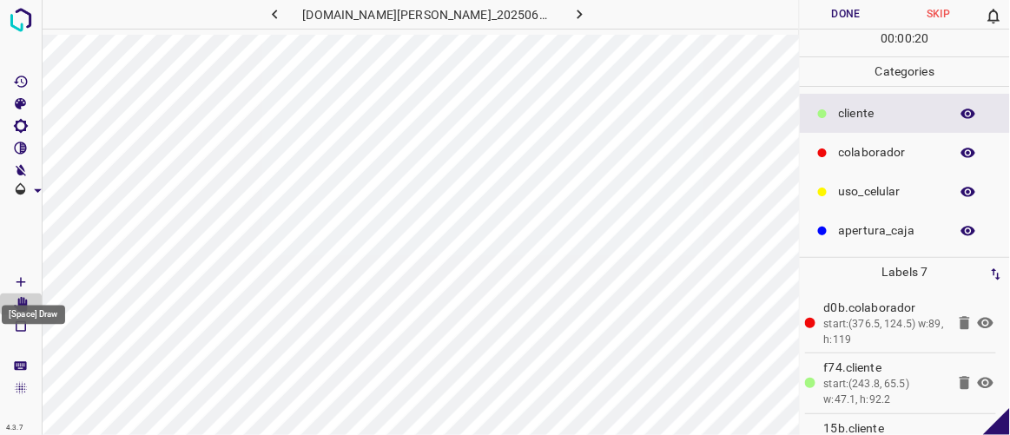
click at [16, 284] on icon "[Space] Draw" at bounding box center [21, 282] width 16 height 16
click at [849, 17] on button "Done" at bounding box center [846, 14] width 92 height 29
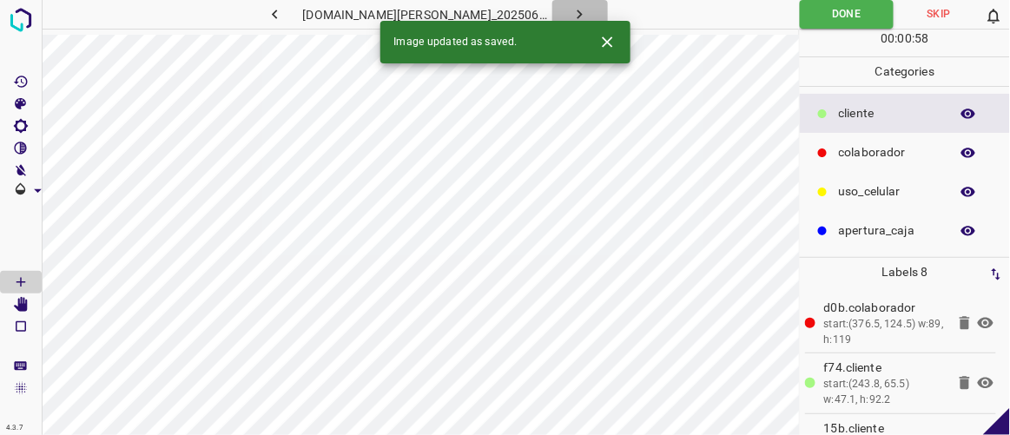
click at [572, 9] on button "button" at bounding box center [580, 14] width 56 height 29
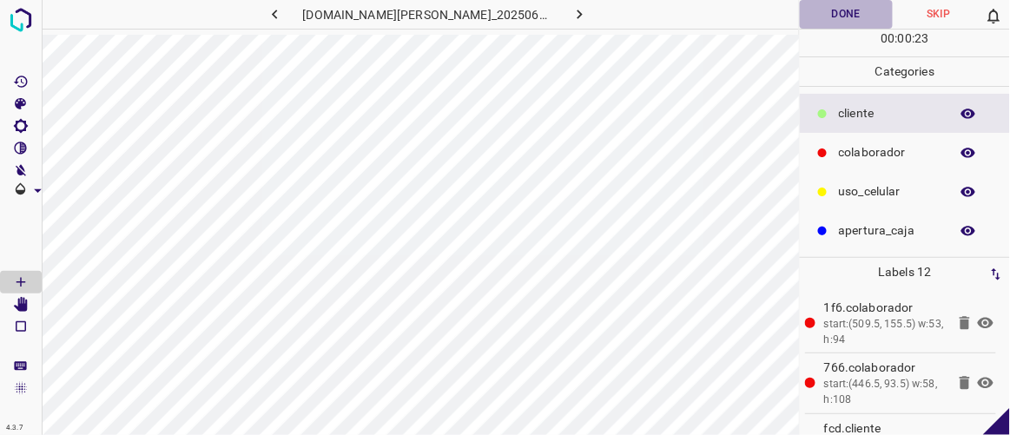
click at [854, 12] on button "Done" at bounding box center [846, 14] width 92 height 29
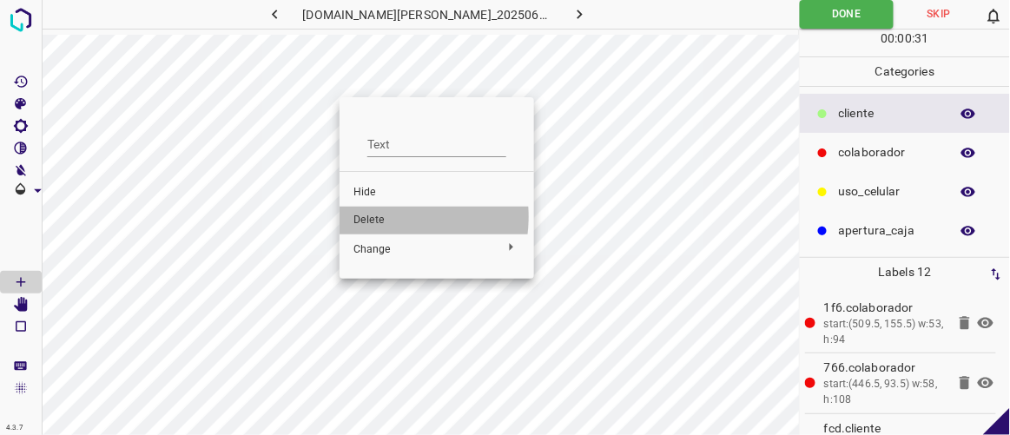
click at [382, 216] on span "Delete" at bounding box center [436, 221] width 167 height 16
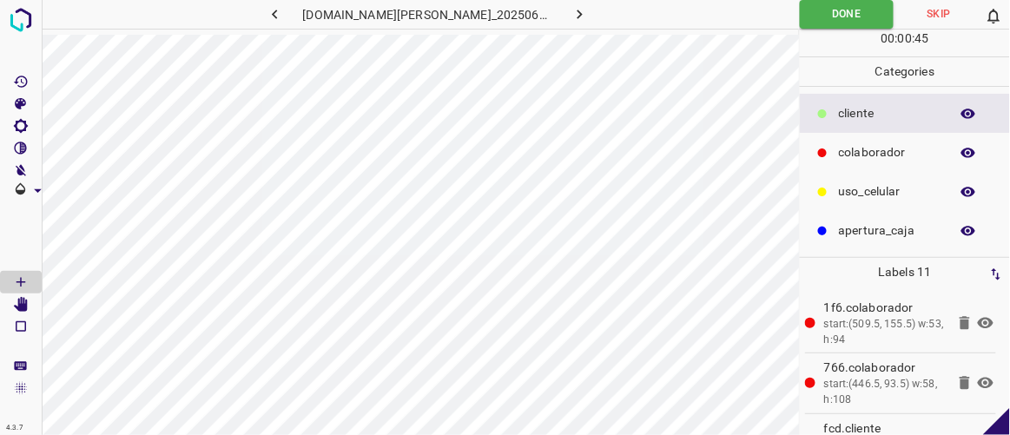
click at [571, 17] on icon "button" at bounding box center [580, 14] width 18 height 18
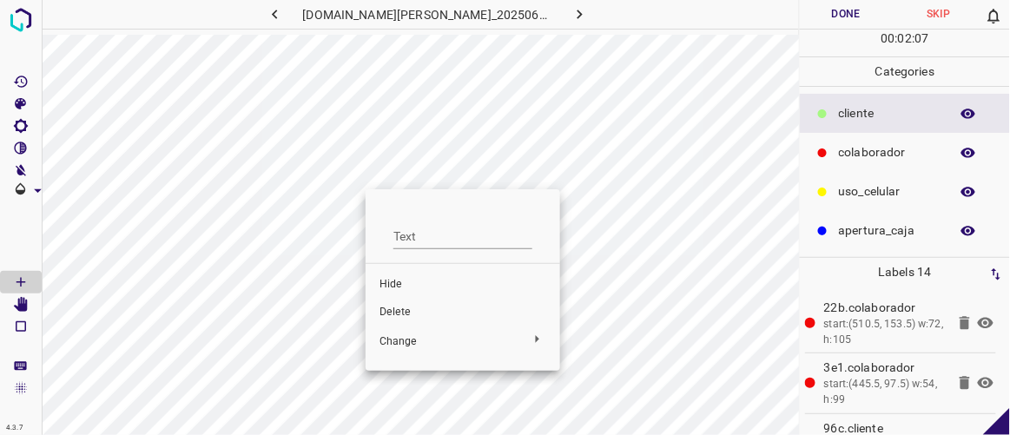
click at [402, 281] on span "Hide" at bounding box center [462, 285] width 167 height 16
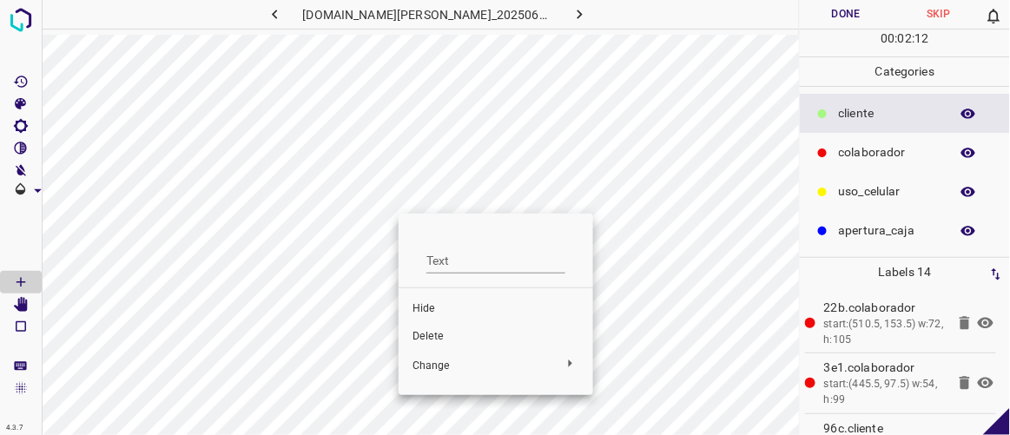
click at [432, 337] on span "Delete" at bounding box center [495, 337] width 167 height 16
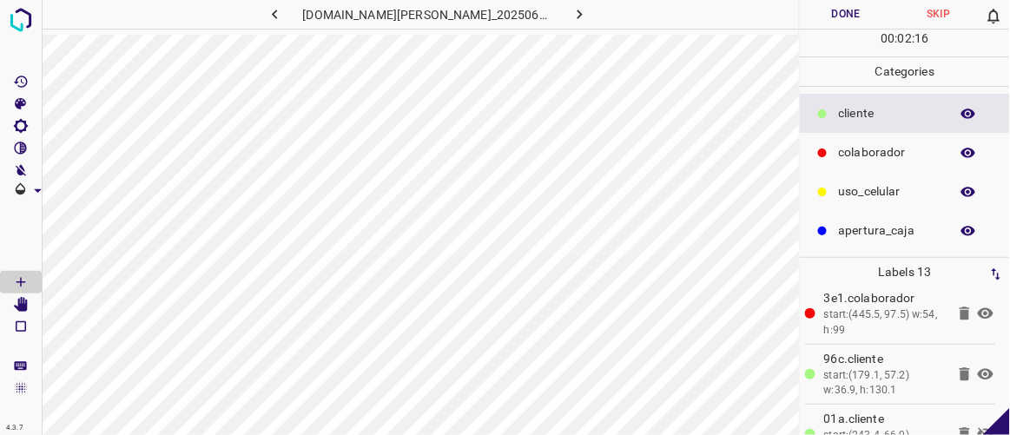
scroll to position [75, 0]
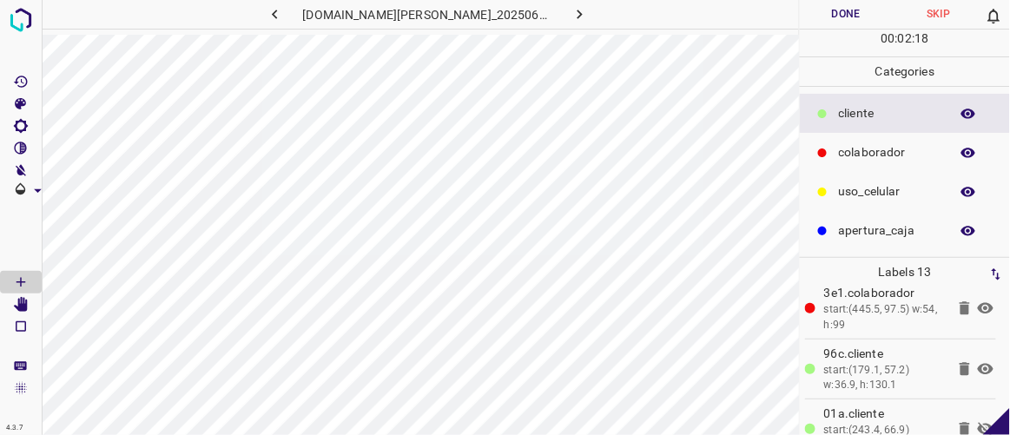
click at [978, 424] on icon at bounding box center [986, 429] width 16 height 14
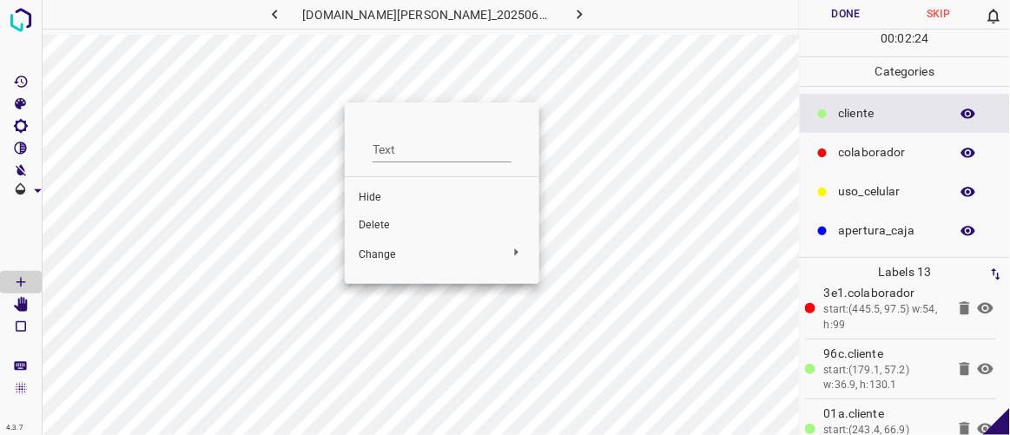
click at [389, 226] on span "Delete" at bounding box center [442, 226] width 167 height 16
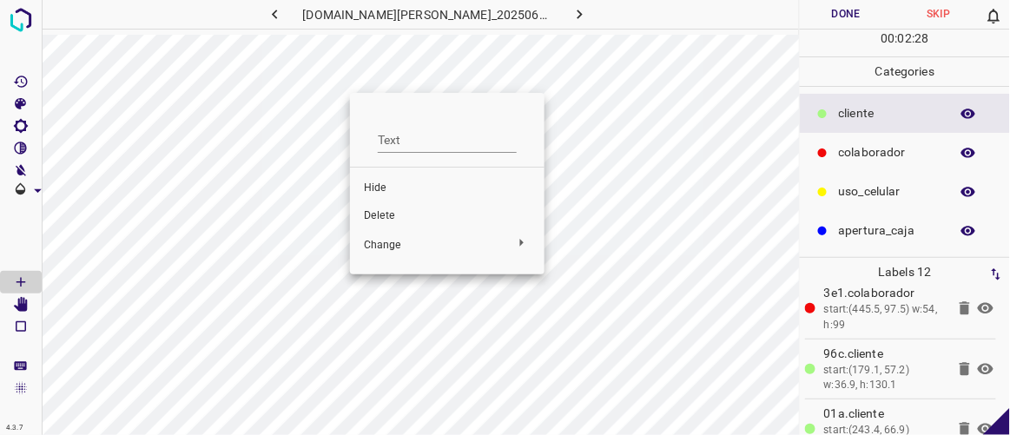
click at [391, 211] on span "Delete" at bounding box center [447, 216] width 167 height 16
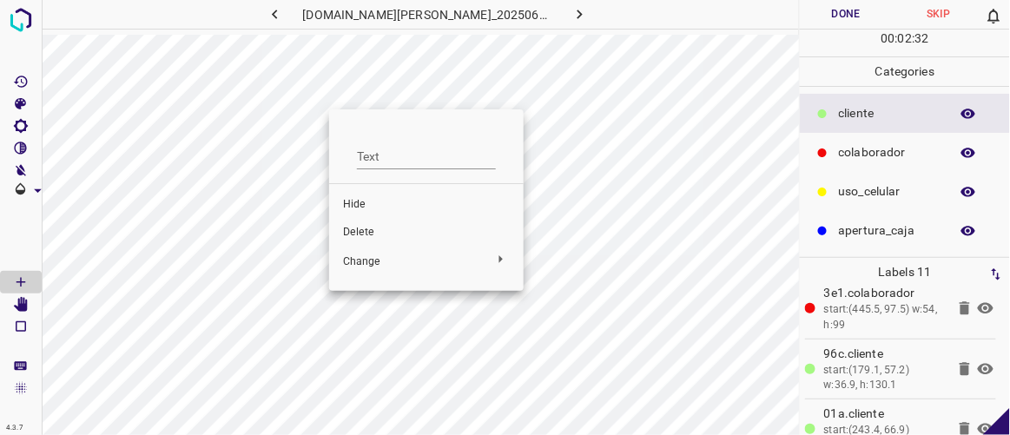
click at [365, 228] on span "Delete" at bounding box center [426, 233] width 167 height 16
click at [366, 222] on span "Delete" at bounding box center [421, 229] width 167 height 16
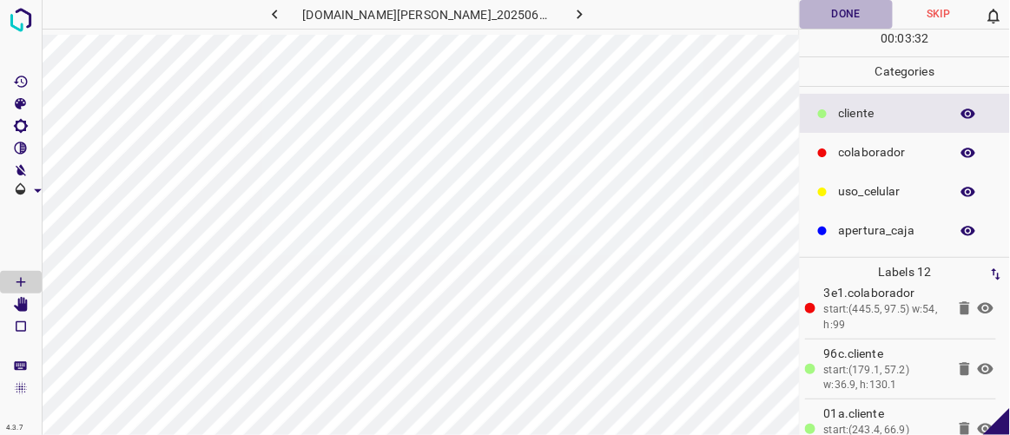
click at [853, 15] on button "Done" at bounding box center [846, 14] width 92 height 29
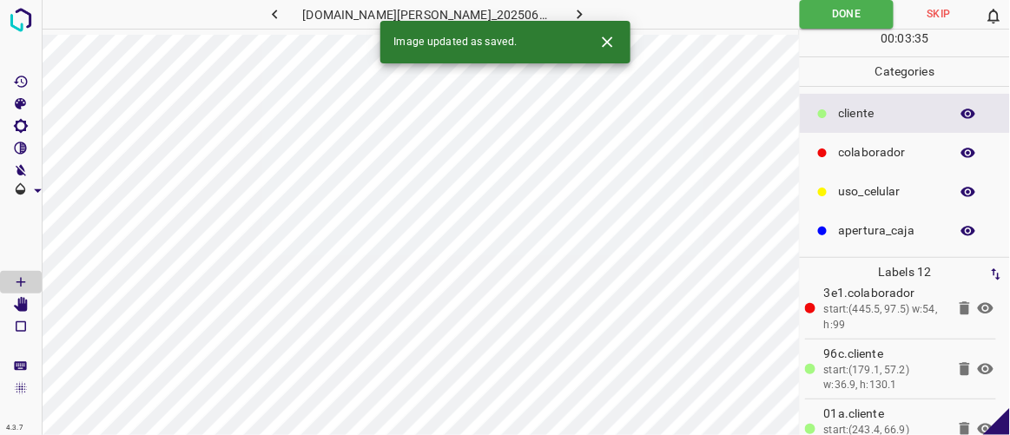
click at [577, 12] on icon "button" at bounding box center [579, 15] width 5 height 10
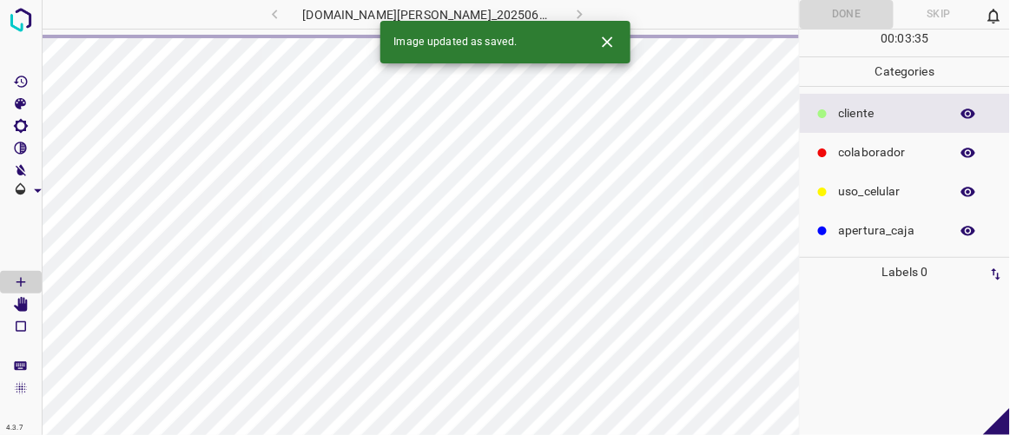
scroll to position [0, 0]
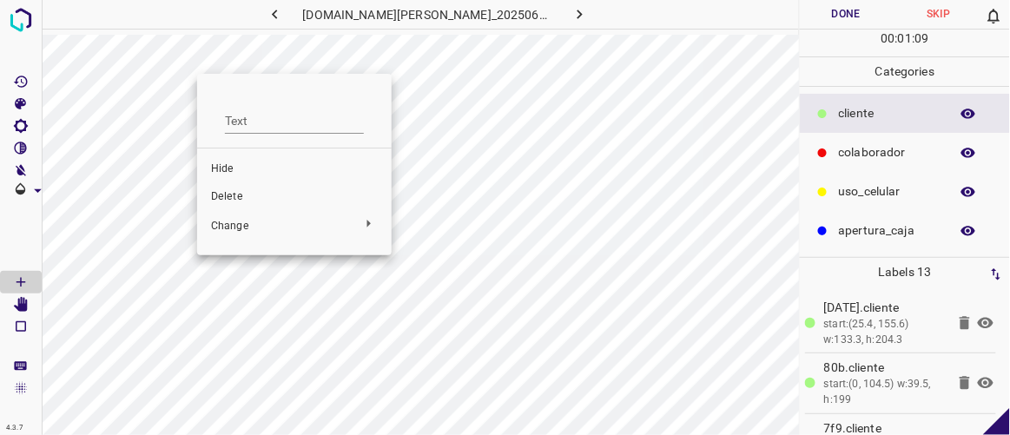
click at [227, 191] on span "Delete" at bounding box center [294, 197] width 167 height 16
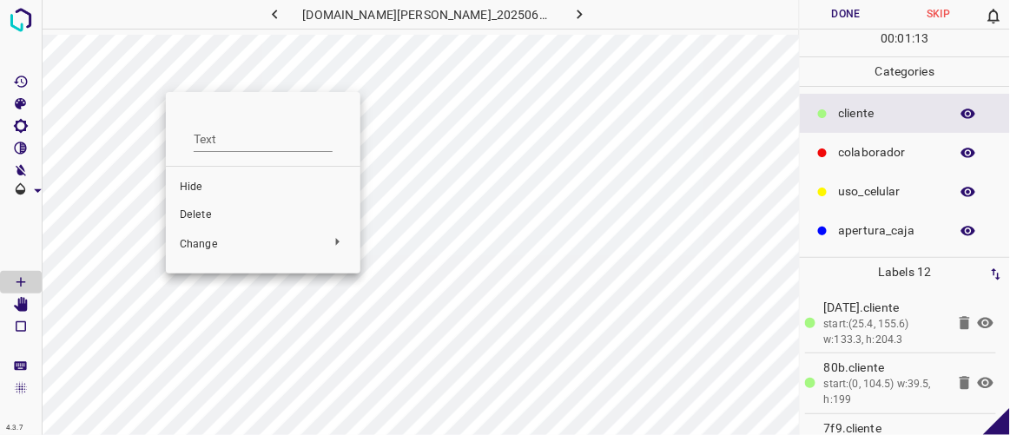
click at [208, 208] on span "Delete" at bounding box center [263, 216] width 167 height 16
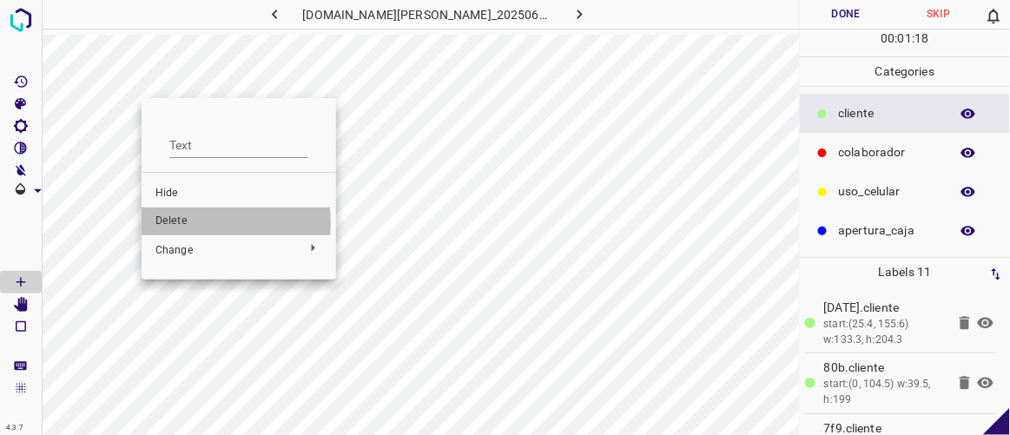
click at [180, 223] on span "Delete" at bounding box center [238, 222] width 167 height 16
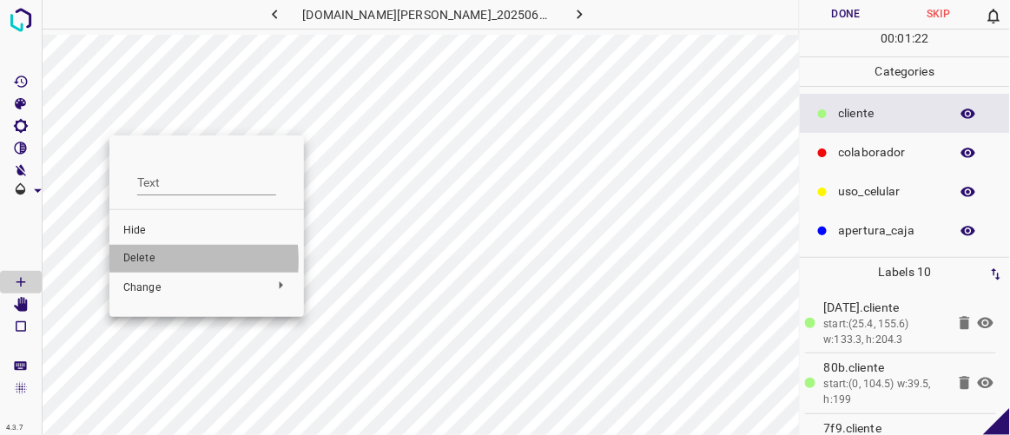
click at [137, 261] on span "Delete" at bounding box center [206, 259] width 167 height 16
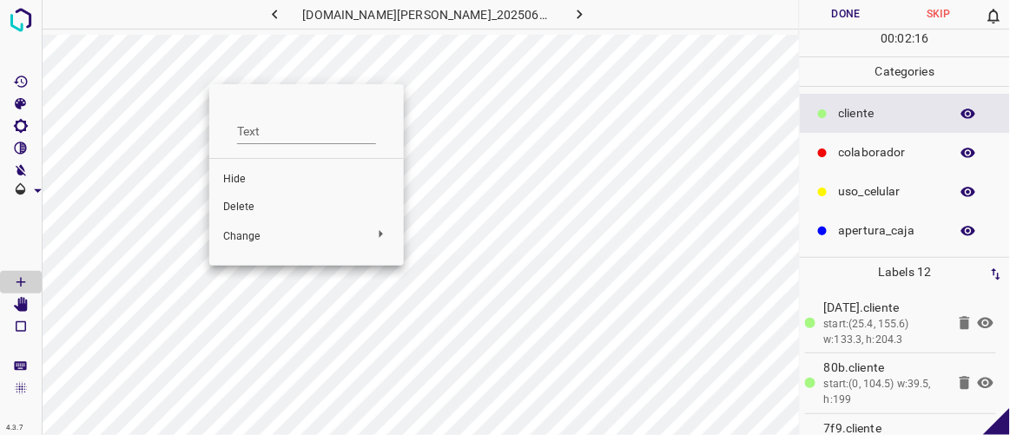
click at [243, 206] on span "Delete" at bounding box center [306, 208] width 167 height 16
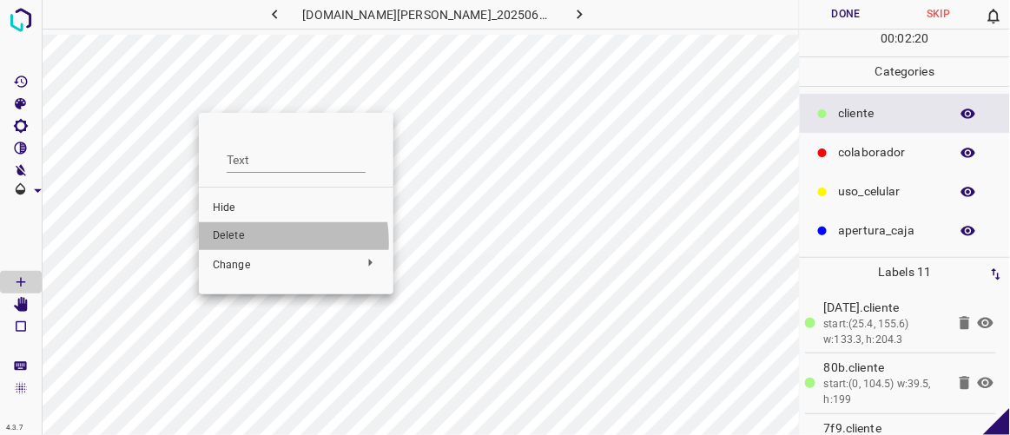
click at [252, 242] on span "Delete" at bounding box center [296, 236] width 167 height 16
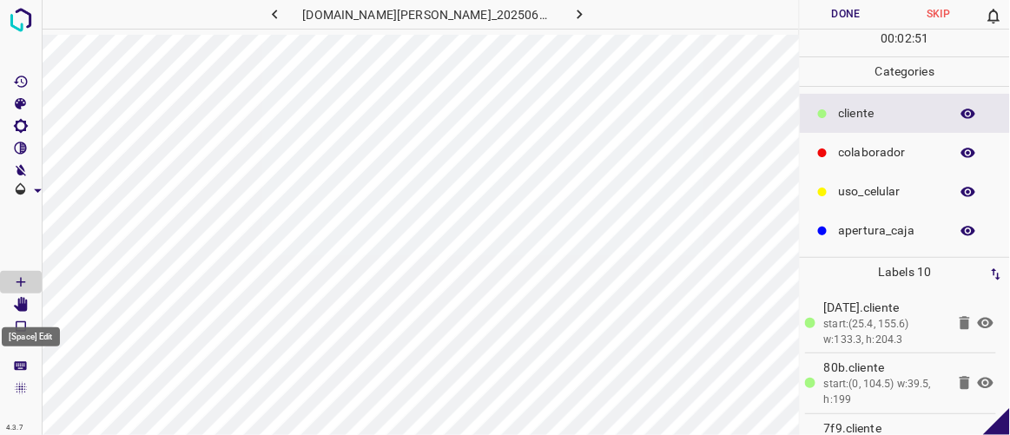
click at [23, 303] on icon "[Space] Edit" at bounding box center [21, 305] width 14 height 16
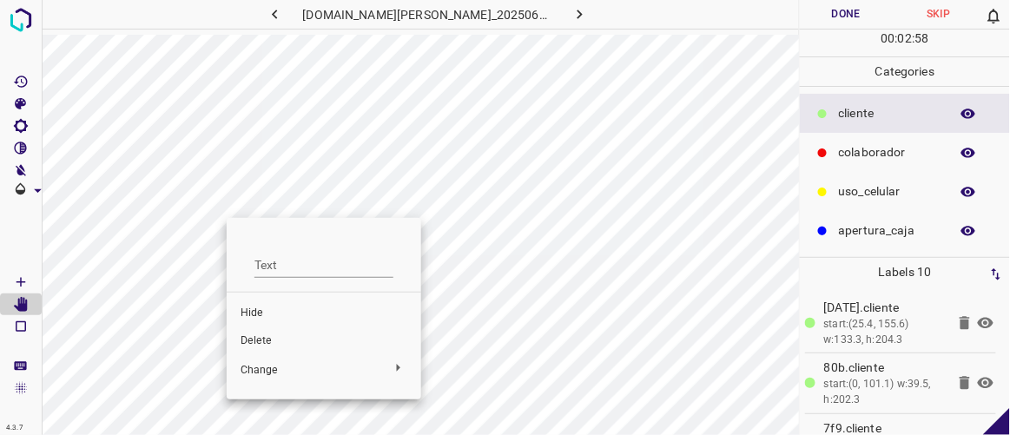
click at [271, 316] on span "Hide" at bounding box center [324, 314] width 167 height 16
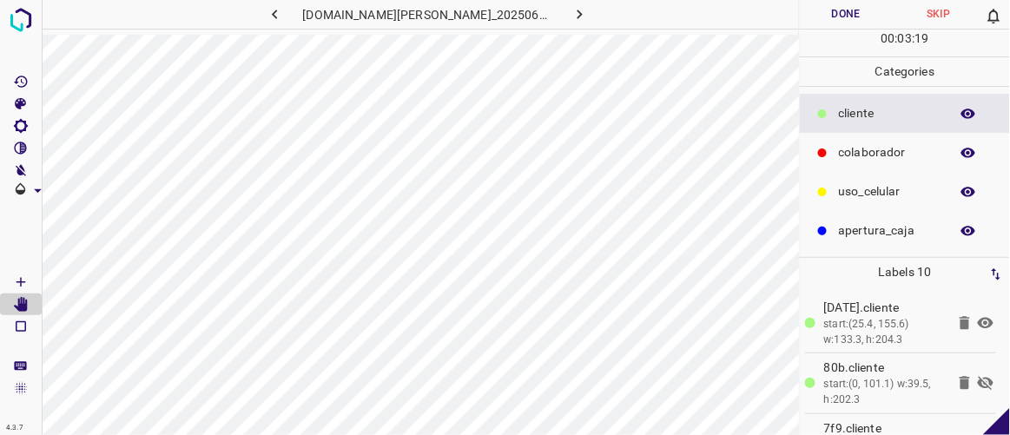
click at [975, 379] on icon at bounding box center [985, 383] width 21 height 21
click at [978, 379] on icon at bounding box center [986, 383] width 16 height 11
click at [975, 379] on icon at bounding box center [985, 383] width 21 height 21
click at [840, 20] on button "Done" at bounding box center [846, 14] width 92 height 29
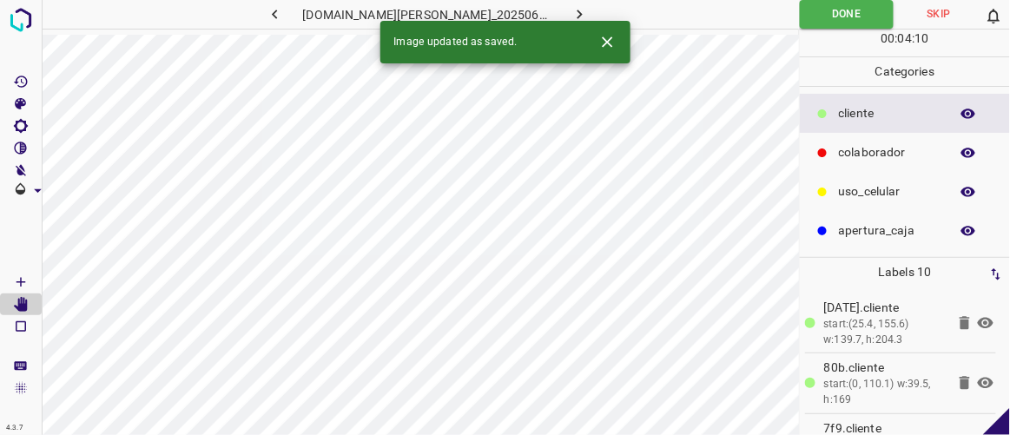
click at [577, 11] on icon "button" at bounding box center [579, 15] width 5 height 10
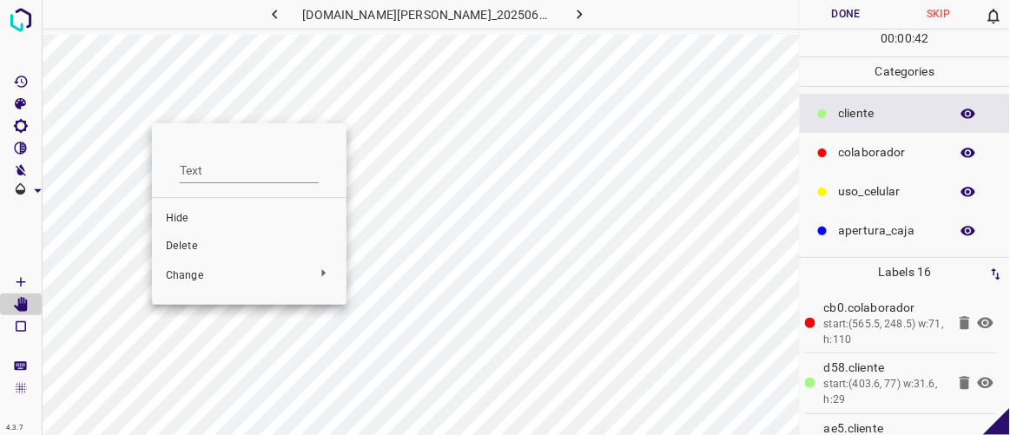
click at [190, 243] on span "Delete" at bounding box center [249, 247] width 167 height 16
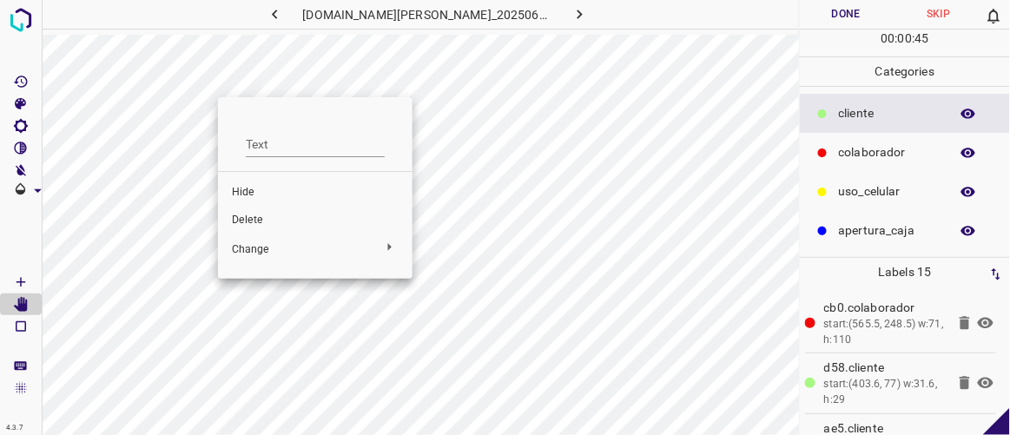
click at [246, 221] on span "Delete" at bounding box center [315, 221] width 167 height 16
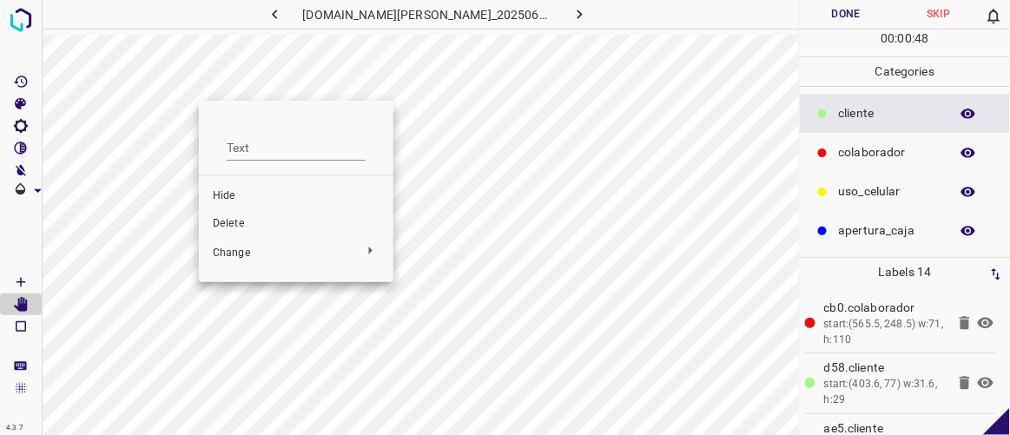
click at [241, 214] on li "Delete" at bounding box center [296, 224] width 195 height 28
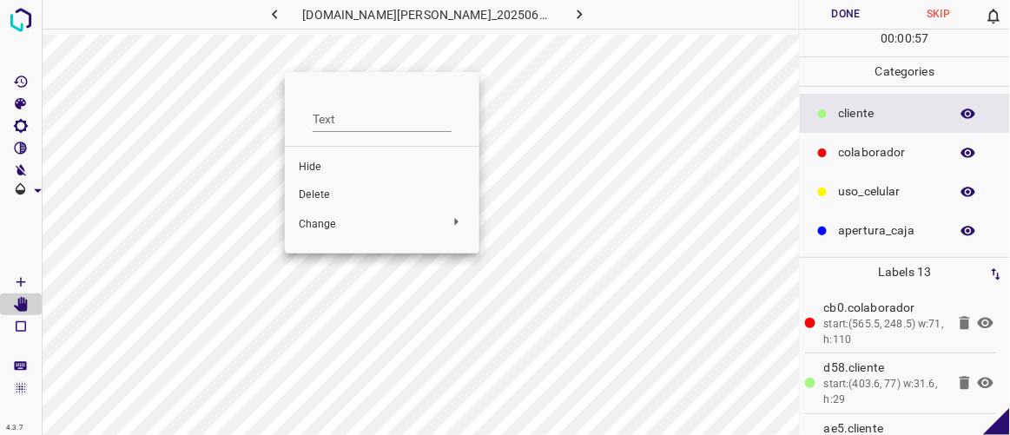
click at [318, 193] on span "Delete" at bounding box center [382, 196] width 167 height 16
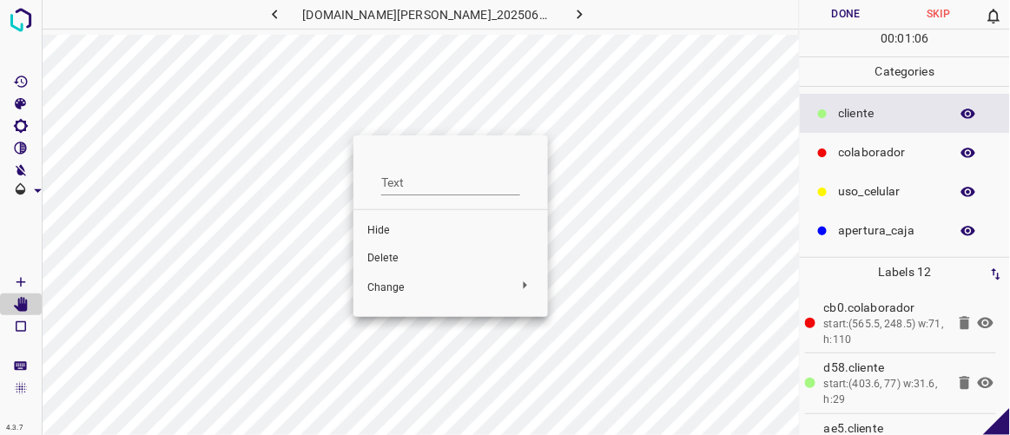
click at [393, 233] on span "Hide" at bounding box center [450, 231] width 167 height 16
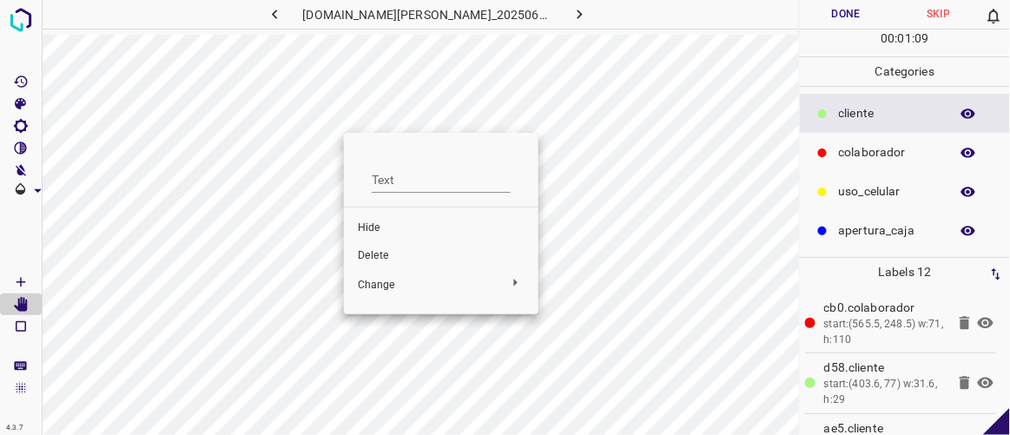
click at [381, 228] on span "Hide" at bounding box center [441, 229] width 167 height 16
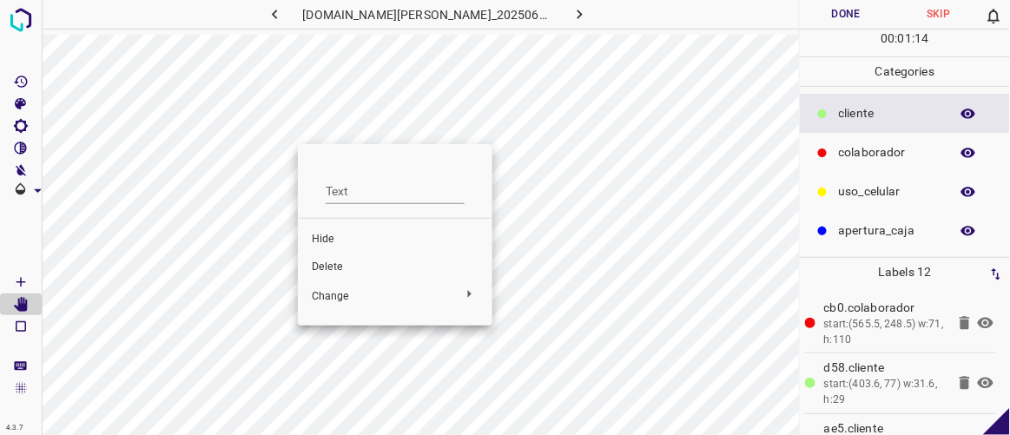
click at [347, 243] on span "Hide" at bounding box center [395, 240] width 167 height 16
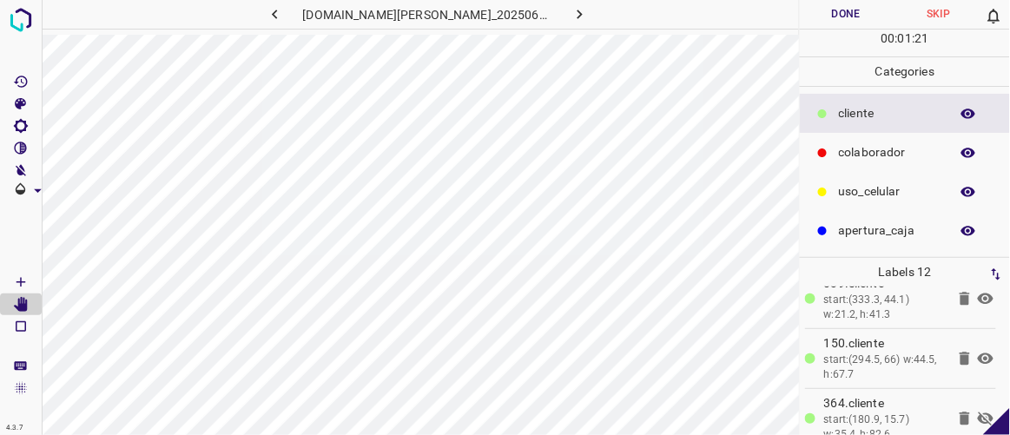
scroll to position [470, 0]
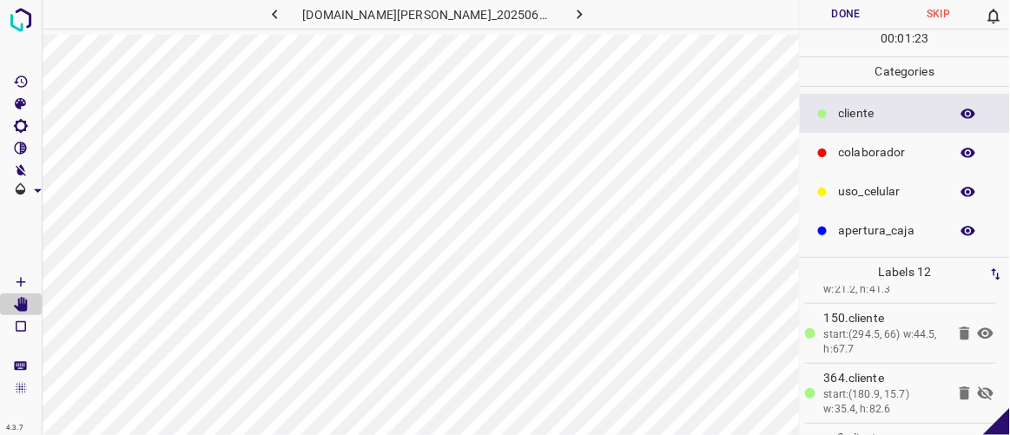
click at [975, 388] on icon at bounding box center [985, 393] width 21 height 21
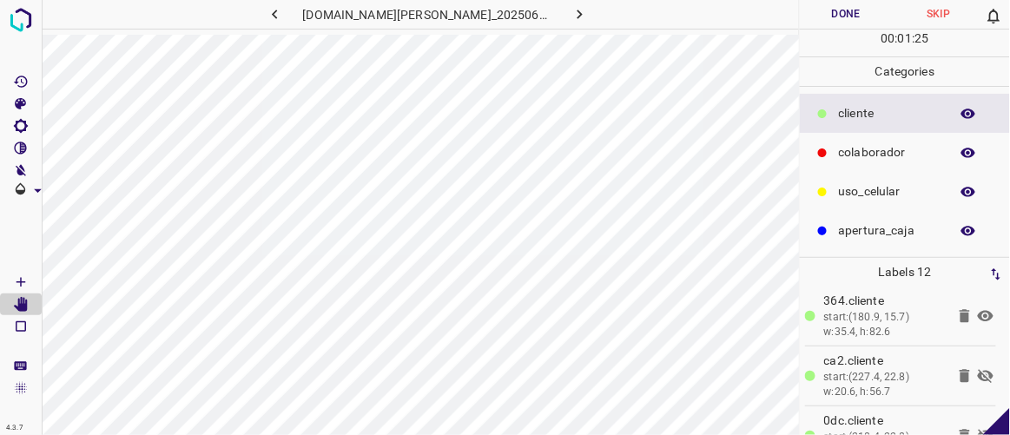
scroll to position [576, 0]
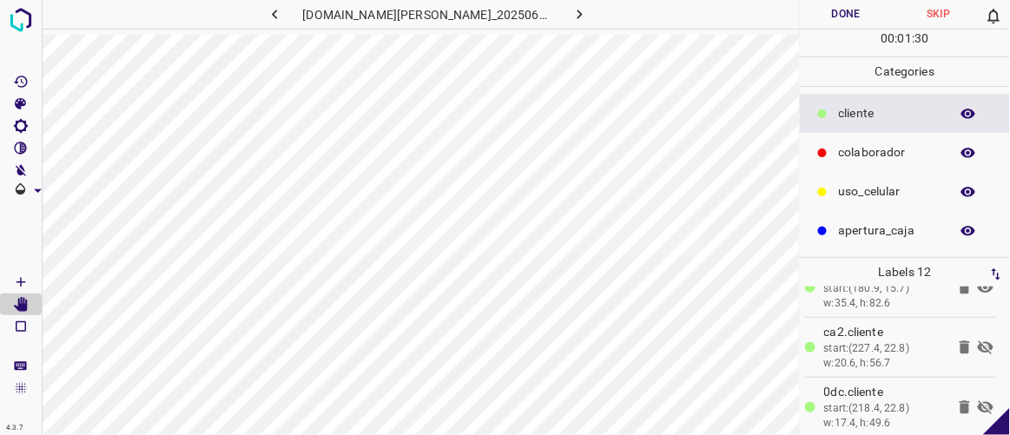
click at [975, 345] on icon at bounding box center [985, 347] width 21 height 21
click at [975, 402] on icon at bounding box center [985, 407] width 21 height 21
click at [960, 400] on icon at bounding box center [965, 406] width 10 height 13
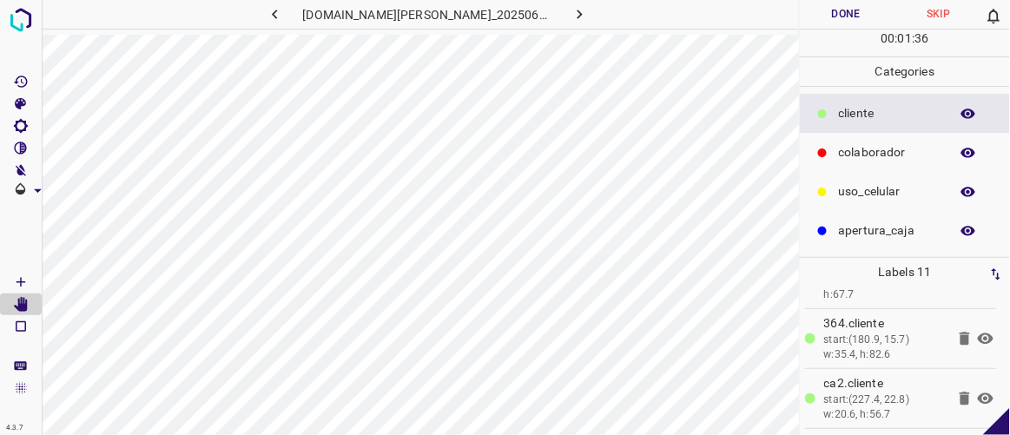
scroll to position [519, 0]
click at [978, 399] on icon at bounding box center [986, 404] width 16 height 11
click at [978, 397] on icon at bounding box center [986, 404] width 16 height 14
click at [975, 341] on icon at bounding box center [985, 343] width 21 height 21
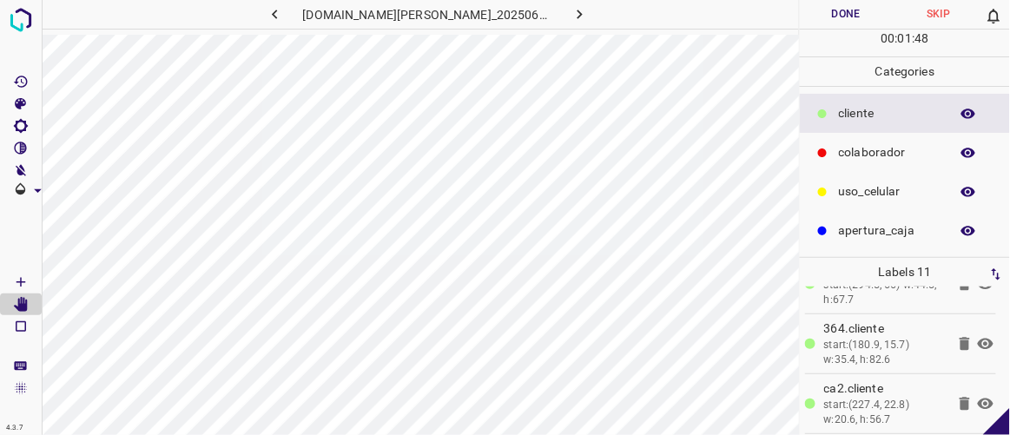
click at [975, 396] on icon at bounding box center [985, 403] width 21 height 21
click at [978, 397] on icon at bounding box center [986, 404] width 16 height 14
click at [978, 341] on icon at bounding box center [986, 343] width 16 height 11
click at [28, 284] on icon "[Space] Draw" at bounding box center [21, 282] width 16 height 16
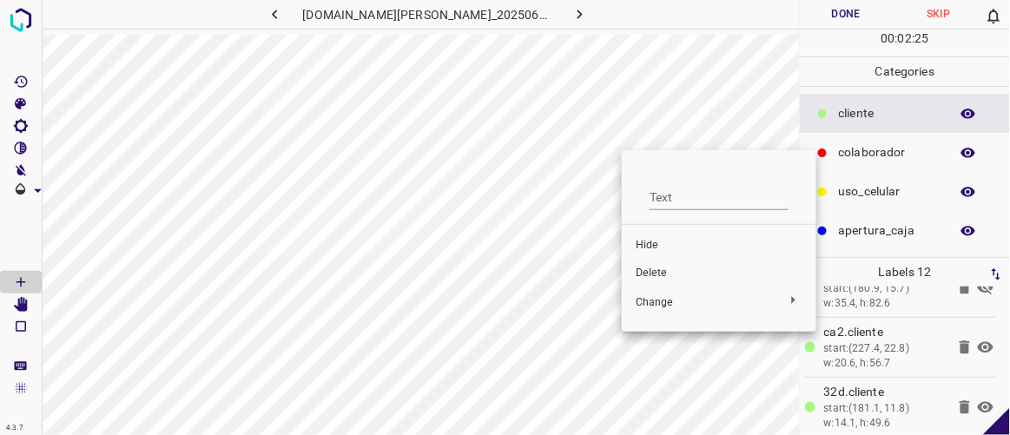
click at [661, 274] on span "Delete" at bounding box center [719, 274] width 167 height 16
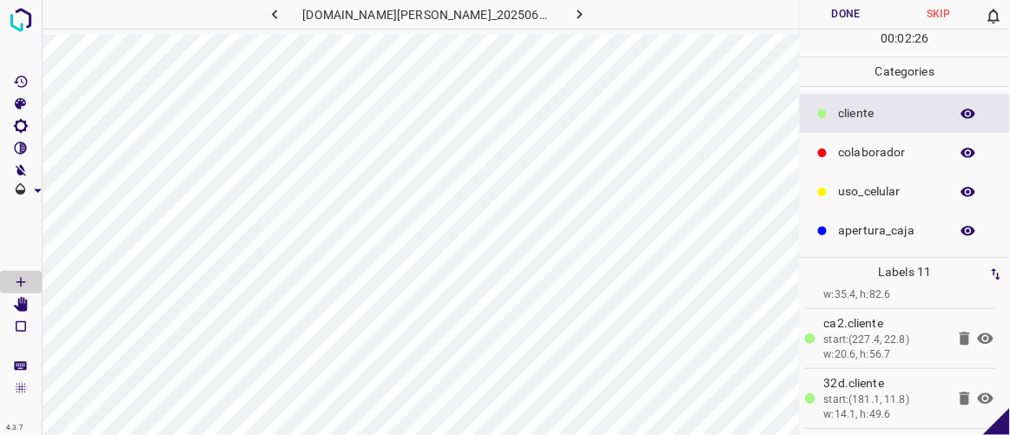
scroll to position [519, 0]
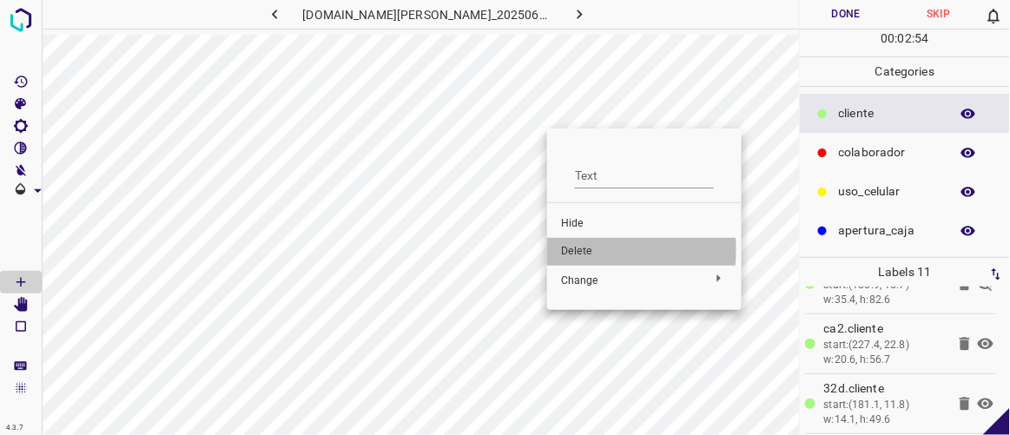
click at [579, 250] on span "Delete" at bounding box center [644, 252] width 167 height 16
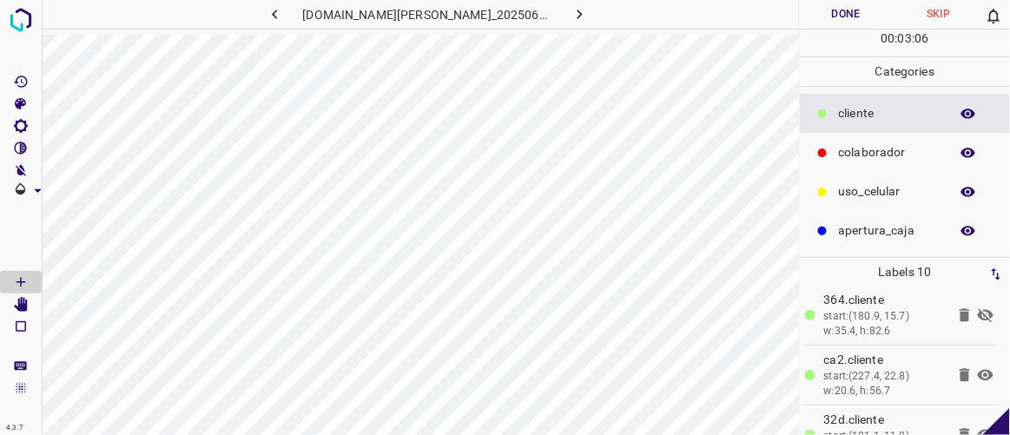
scroll to position [396, 0]
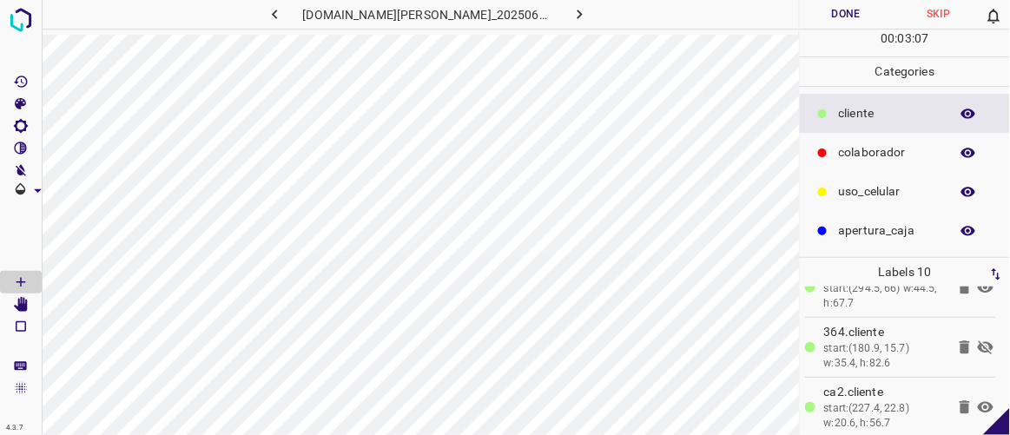
click at [975, 338] on icon at bounding box center [985, 347] width 21 height 21
click at [852, 10] on button "Done" at bounding box center [846, 14] width 92 height 29
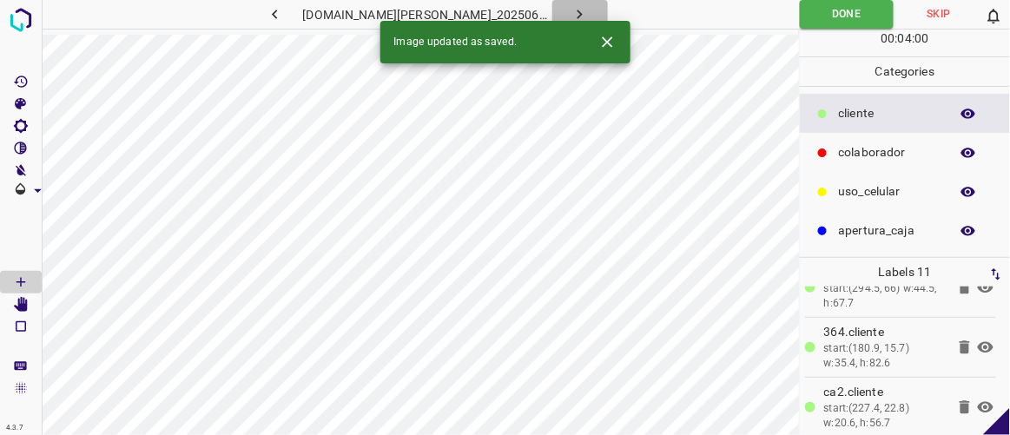
click at [571, 12] on button "button" at bounding box center [580, 14] width 56 height 29
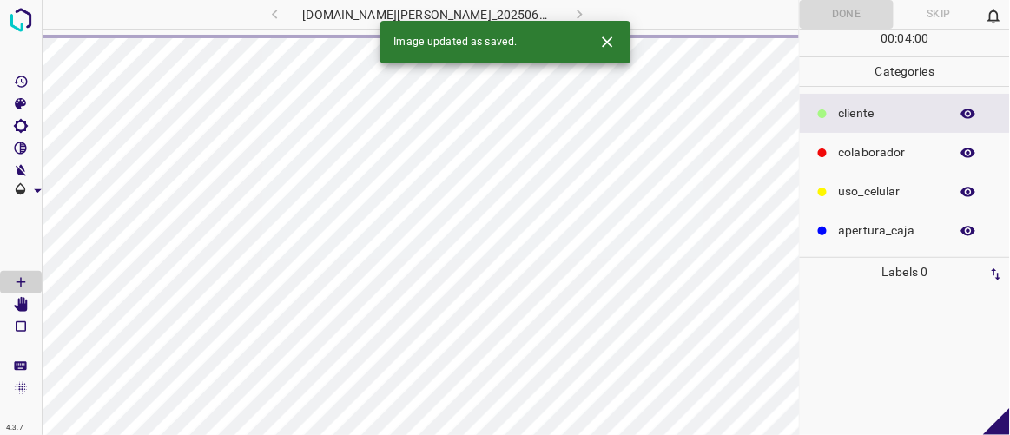
scroll to position [0, 0]
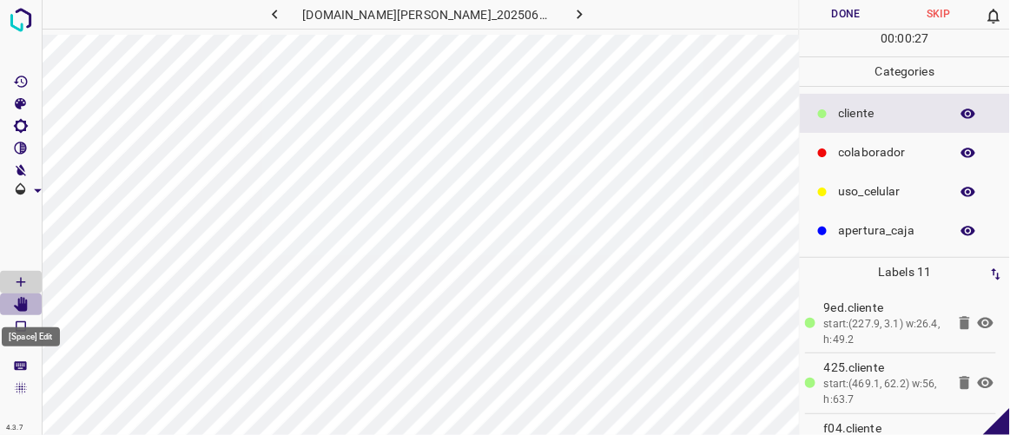
click at [20, 300] on icon "[Space] Edit" at bounding box center [21, 305] width 14 height 16
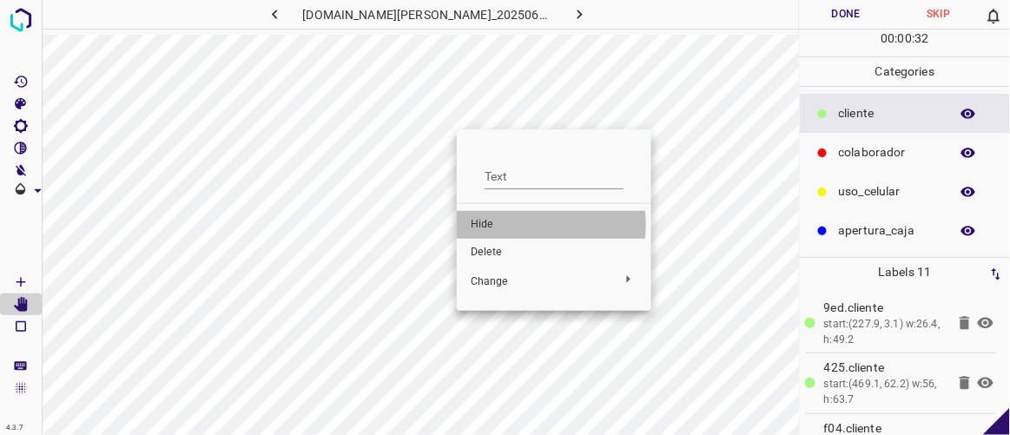
click at [486, 223] on span "Hide" at bounding box center [554, 225] width 167 height 16
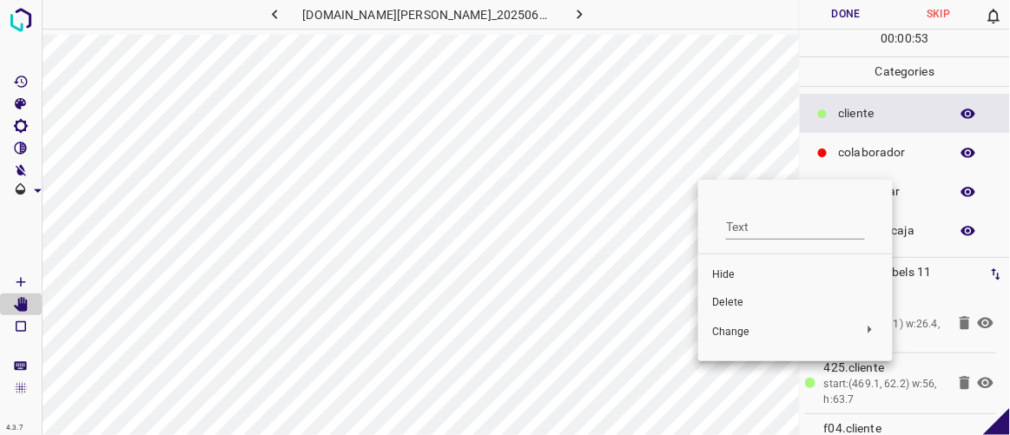
click at [729, 300] on span "Delete" at bounding box center [795, 303] width 167 height 16
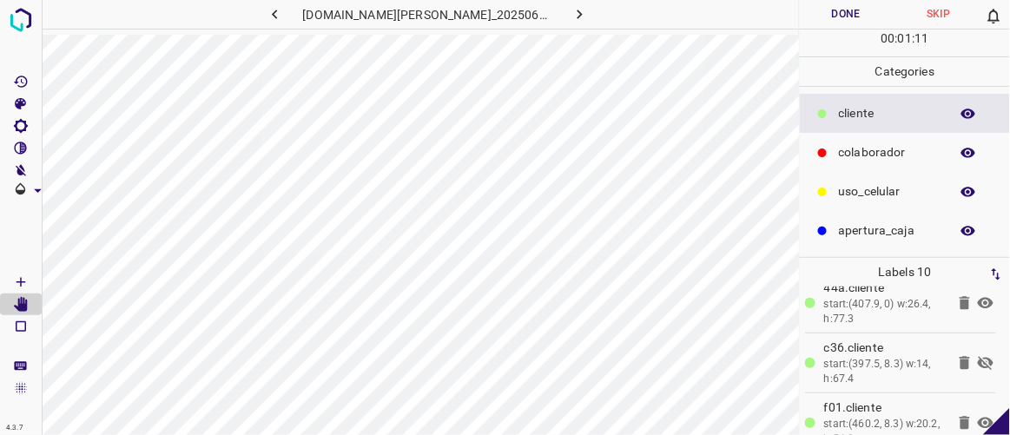
scroll to position [383, 0]
click at [975, 352] on icon at bounding box center [985, 360] width 21 height 21
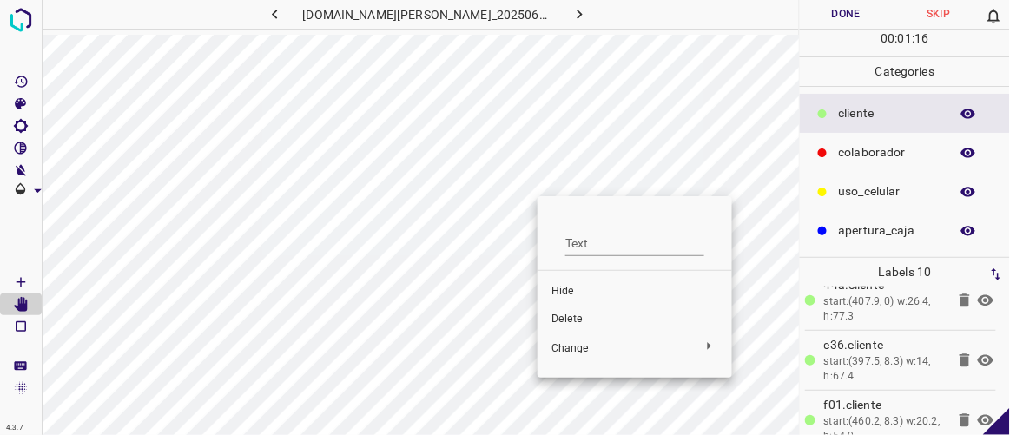
click at [577, 317] on span "Delete" at bounding box center [634, 320] width 167 height 16
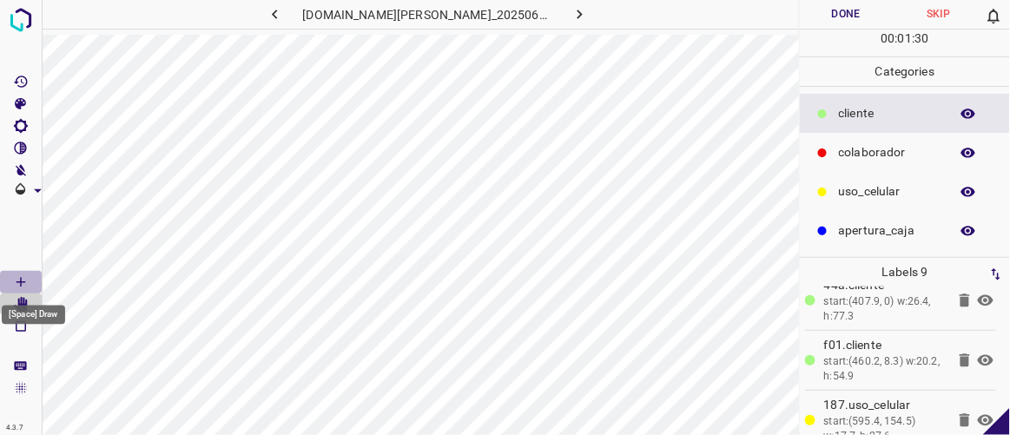
click at [34, 283] on Draw"] "[Space] Draw" at bounding box center [21, 282] width 42 height 23
click at [840, 19] on button "Done" at bounding box center [846, 14] width 92 height 29
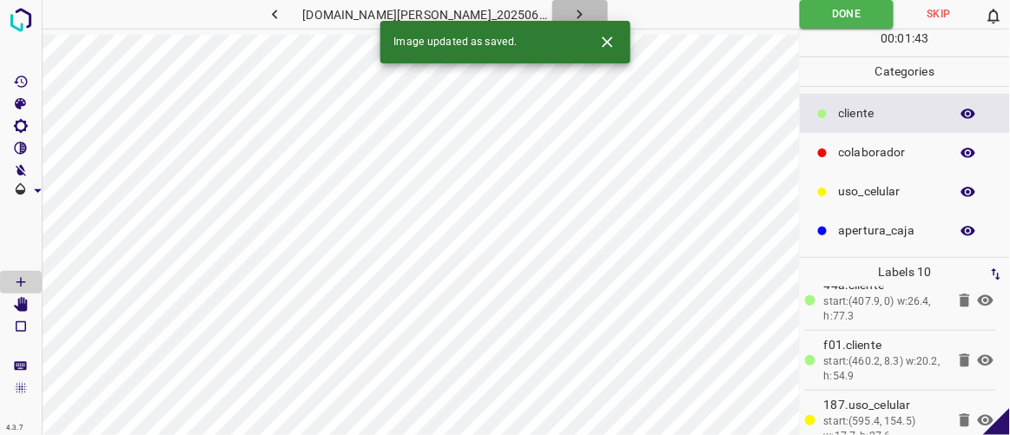
click at [577, 10] on icon "button" at bounding box center [579, 15] width 5 height 10
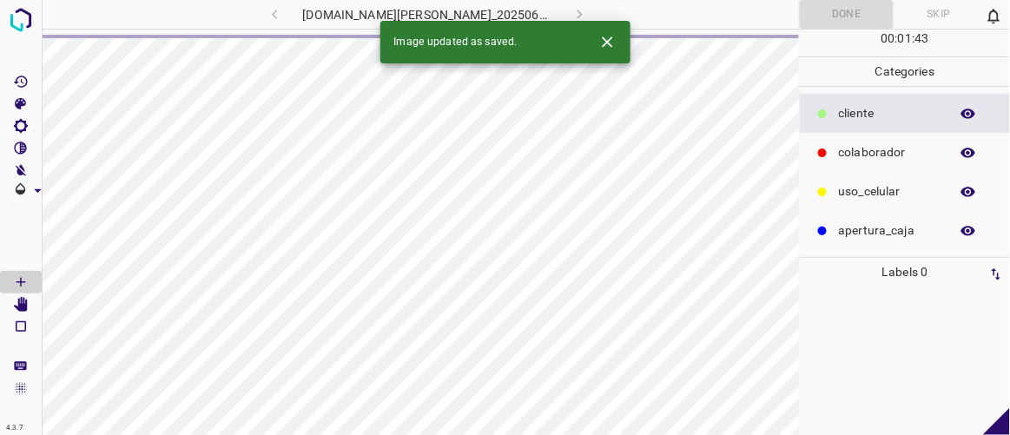
scroll to position [0, 0]
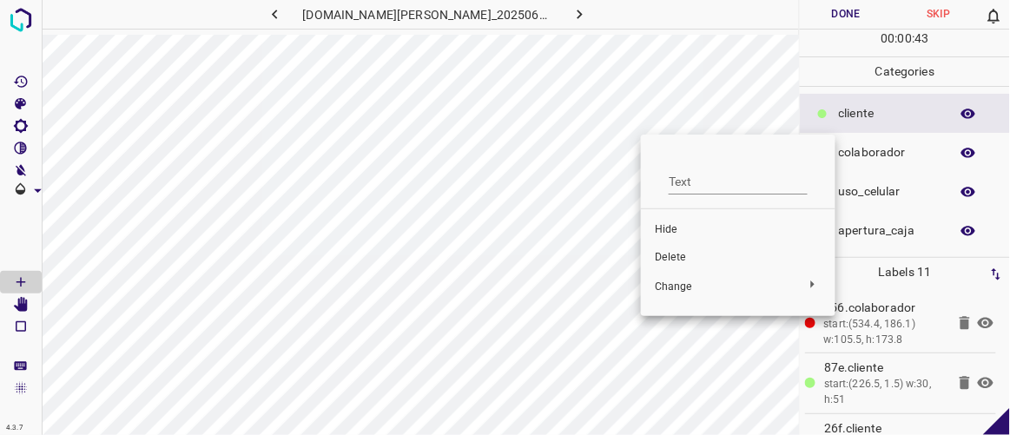
click at [680, 259] on span "Delete" at bounding box center [738, 258] width 167 height 16
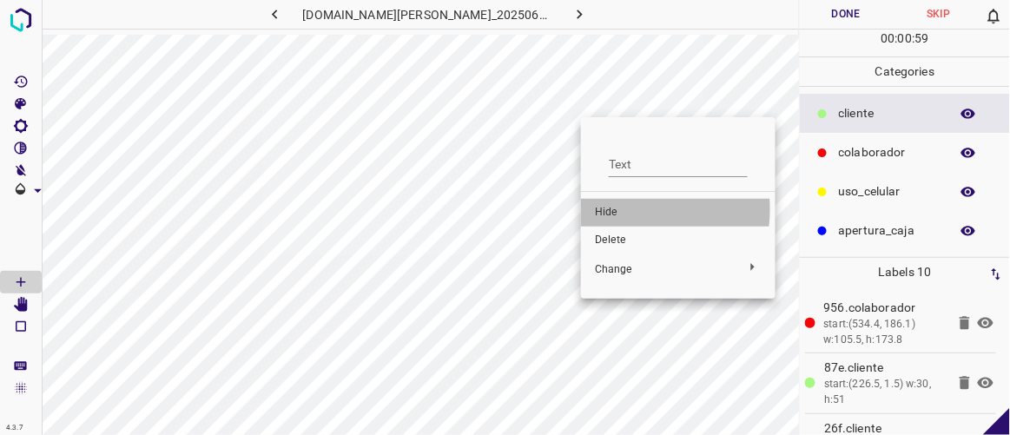
click at [623, 208] on span "Hide" at bounding box center [678, 213] width 167 height 16
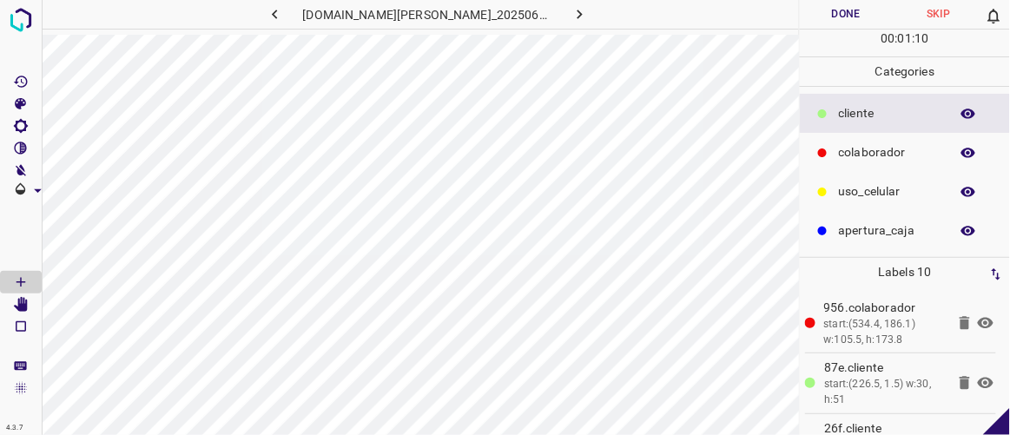
drag, startPoint x: 992, startPoint y: 312, endPoint x: 987, endPoint y: 324, distance: 13.2
click at [987, 324] on div "956.colaborador start:(534.4, 186.1) w:105.5, h:173.8 87e.​​cliente start:(226.…" at bounding box center [905, 361] width 200 height 148
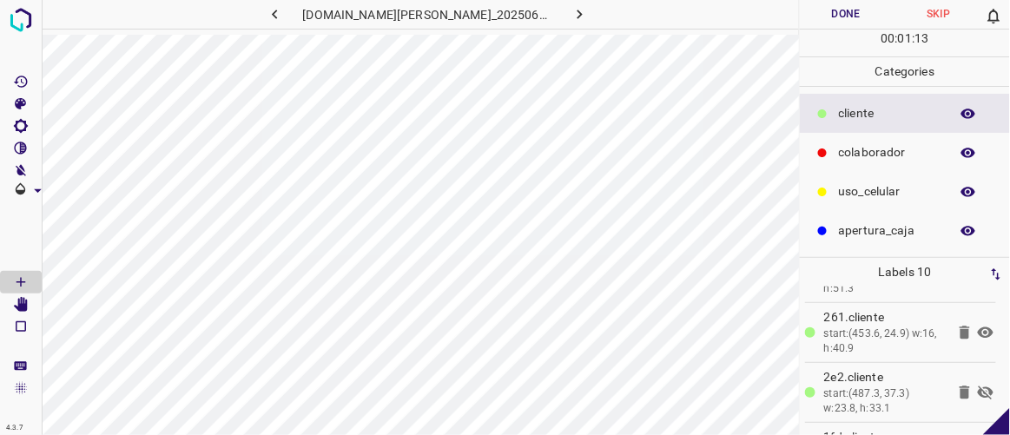
scroll to position [239, 0]
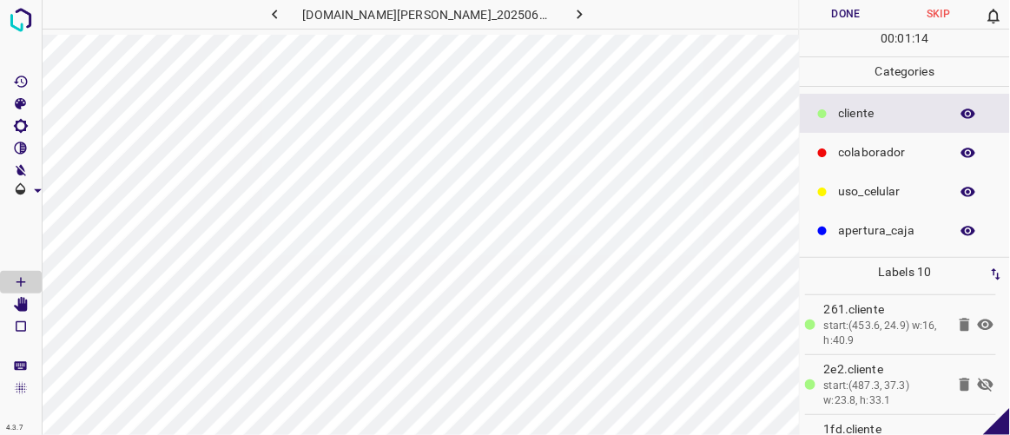
click at [960, 384] on icon at bounding box center [965, 384] width 10 height 13
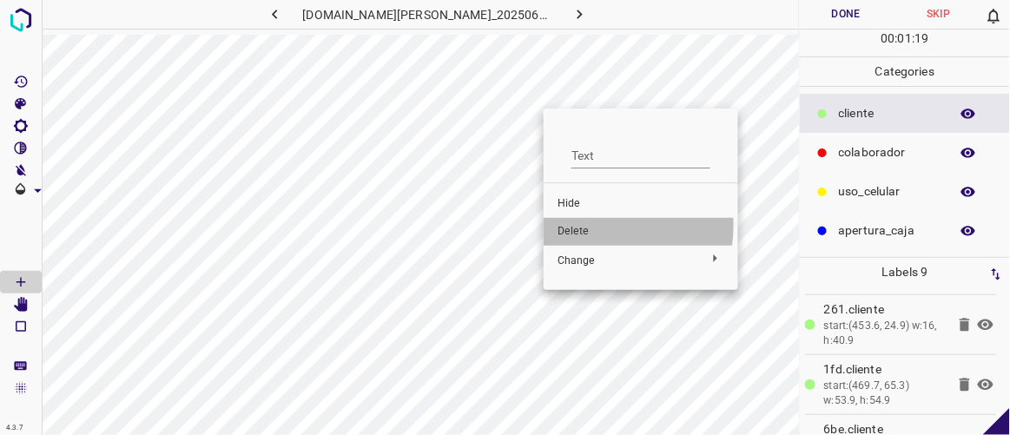
click at [591, 226] on span "Delete" at bounding box center [641, 232] width 167 height 16
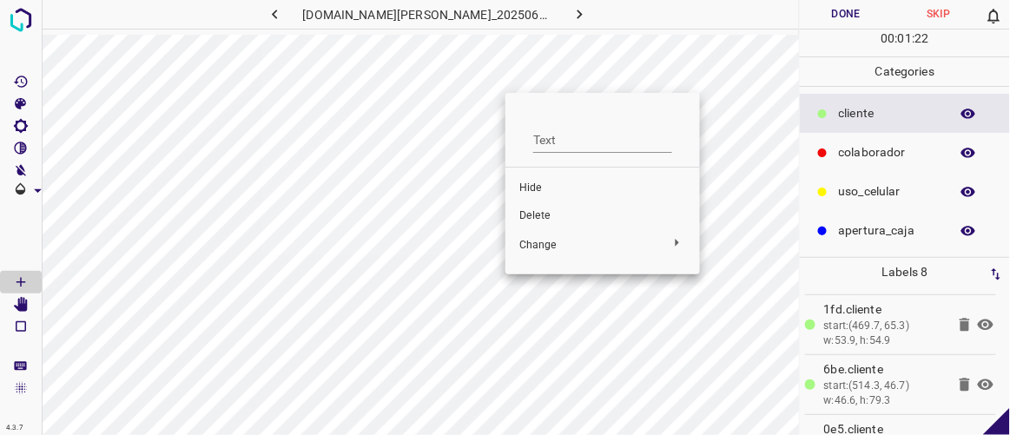
click at [554, 212] on span "Delete" at bounding box center [602, 216] width 167 height 16
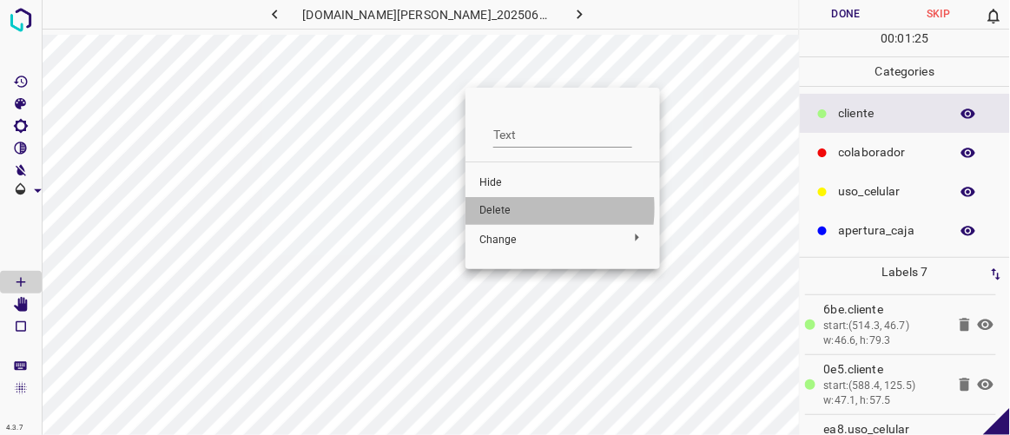
click at [514, 208] on span "Delete" at bounding box center [562, 211] width 167 height 16
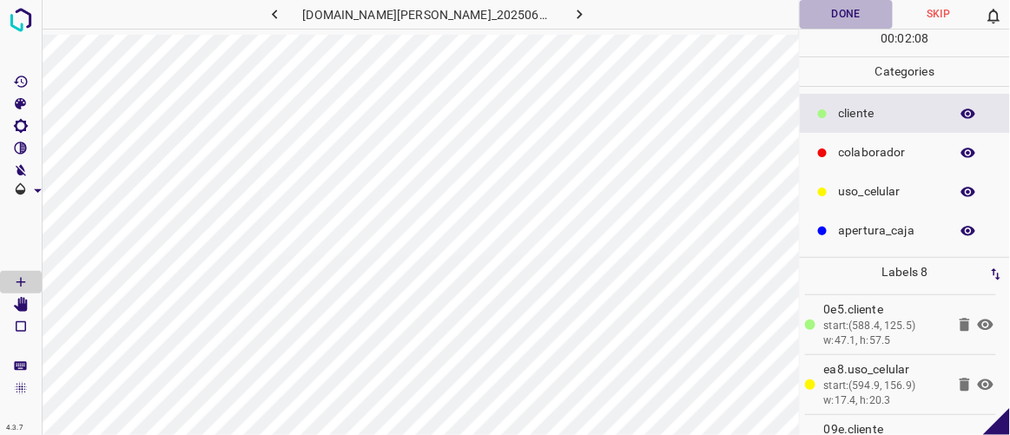
click at [858, 20] on button "Done" at bounding box center [846, 14] width 92 height 29
click at [571, 9] on icon "button" at bounding box center [580, 14] width 18 height 18
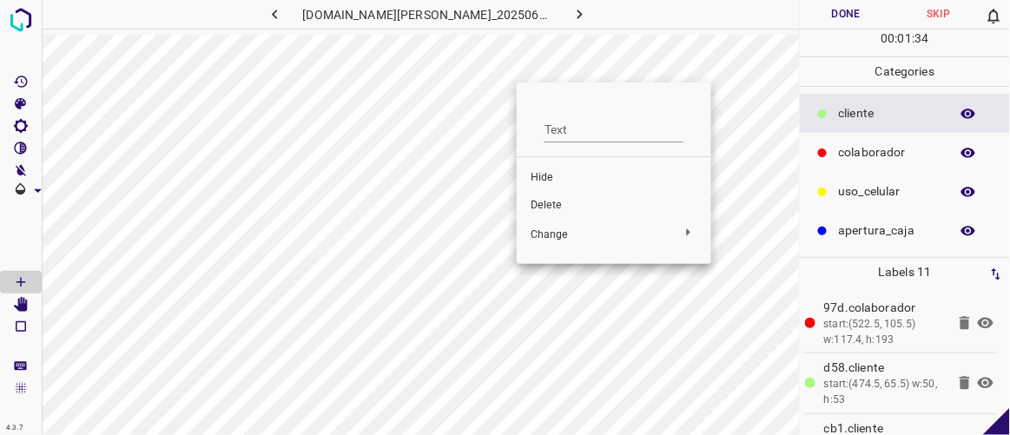
click at [558, 198] on span "Delete" at bounding box center [614, 206] width 167 height 16
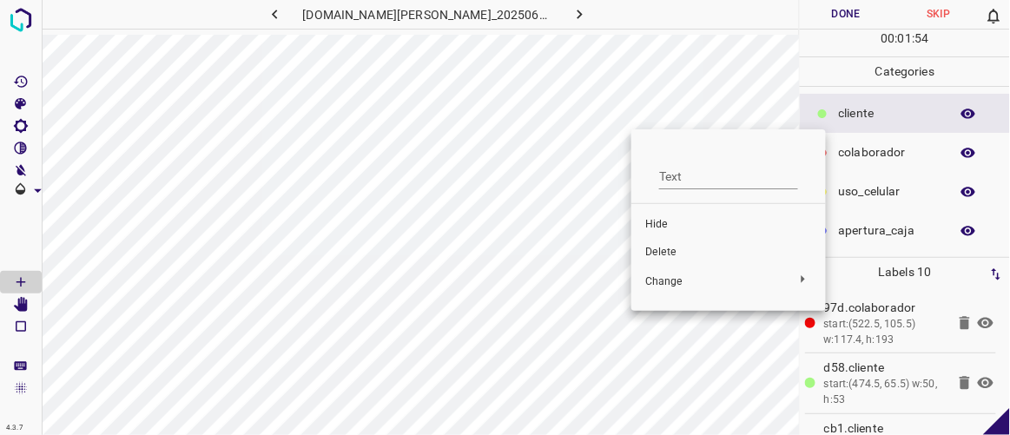
click at [673, 253] on span "Delete" at bounding box center [728, 253] width 167 height 16
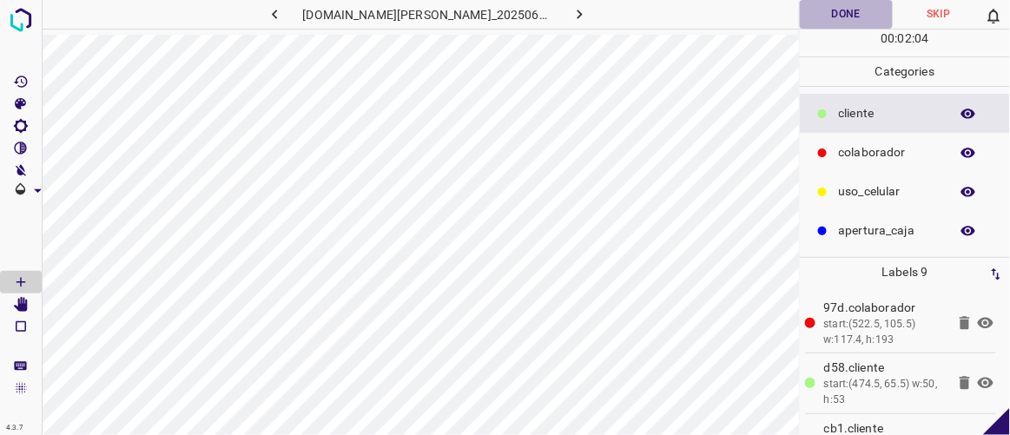
click at [846, 22] on button "Done" at bounding box center [846, 14] width 92 height 29
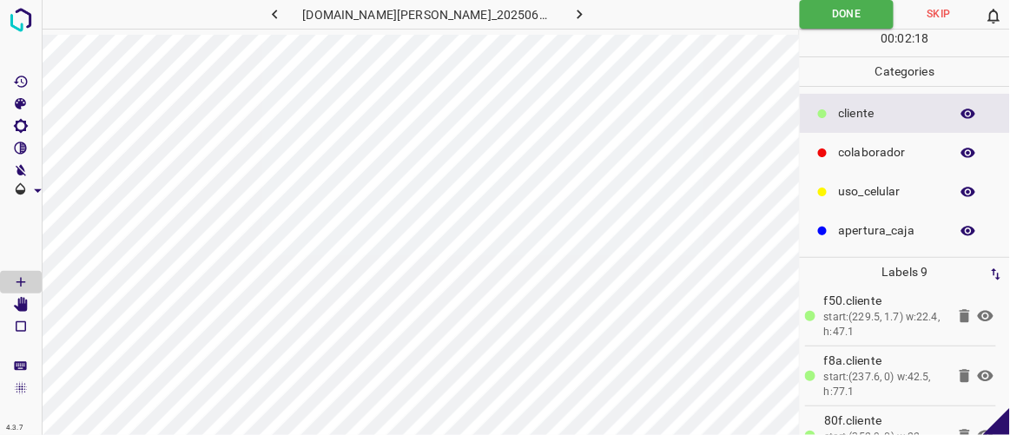
scroll to position [399, 0]
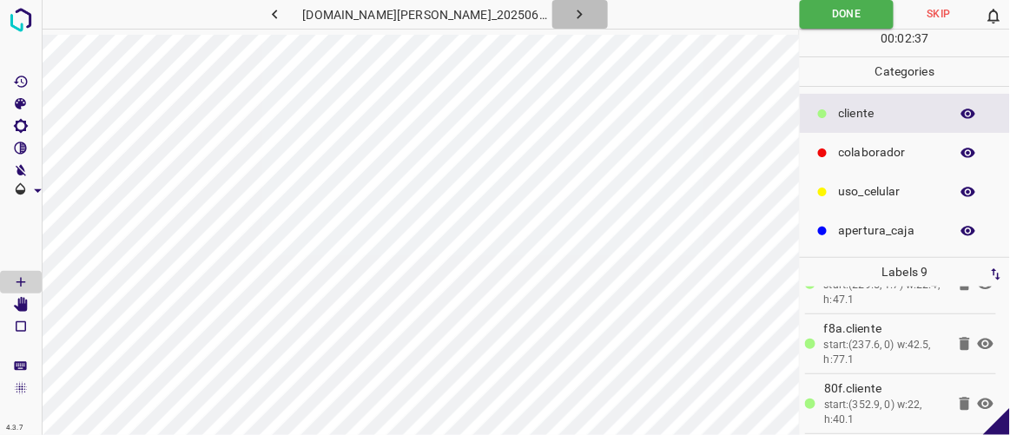
click at [571, 15] on icon "button" at bounding box center [580, 14] width 18 height 18
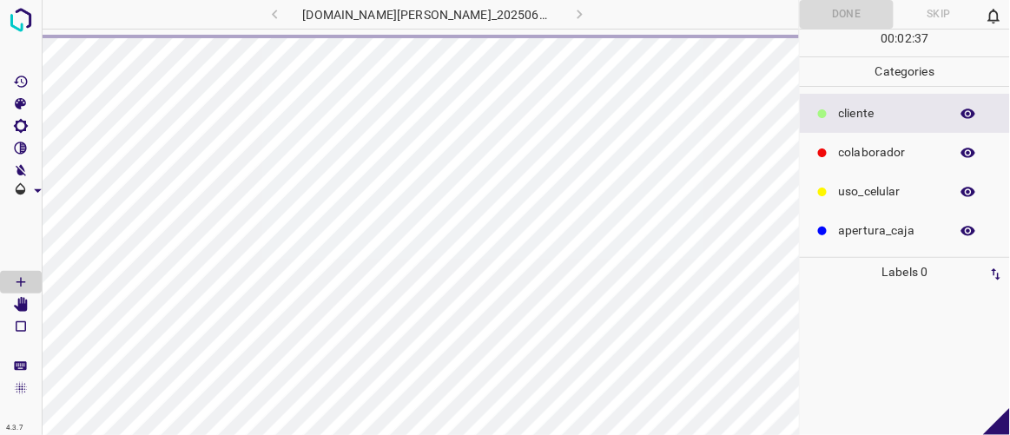
scroll to position [0, 0]
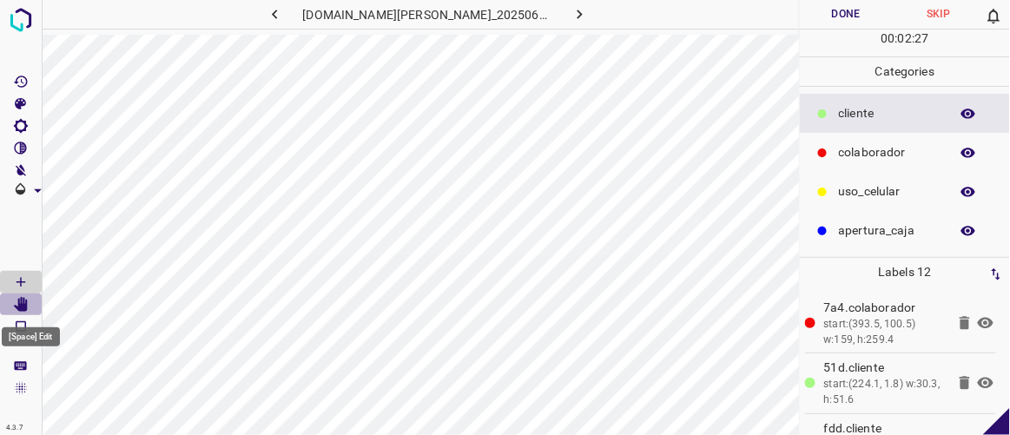
click at [23, 302] on icon "[Space] Edit" at bounding box center [21, 305] width 14 height 16
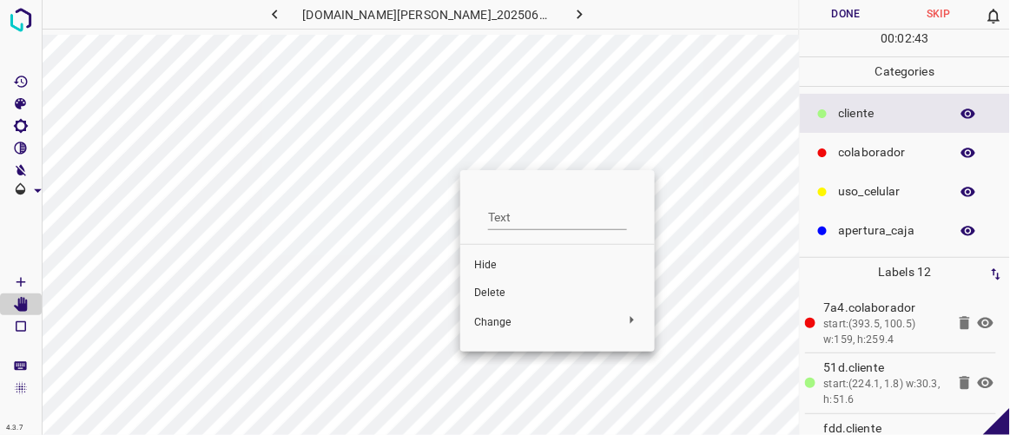
drag, startPoint x: 499, startPoint y: 293, endPoint x: 523, endPoint y: 282, distance: 25.7
click at [503, 292] on span "Delete" at bounding box center [557, 294] width 167 height 16
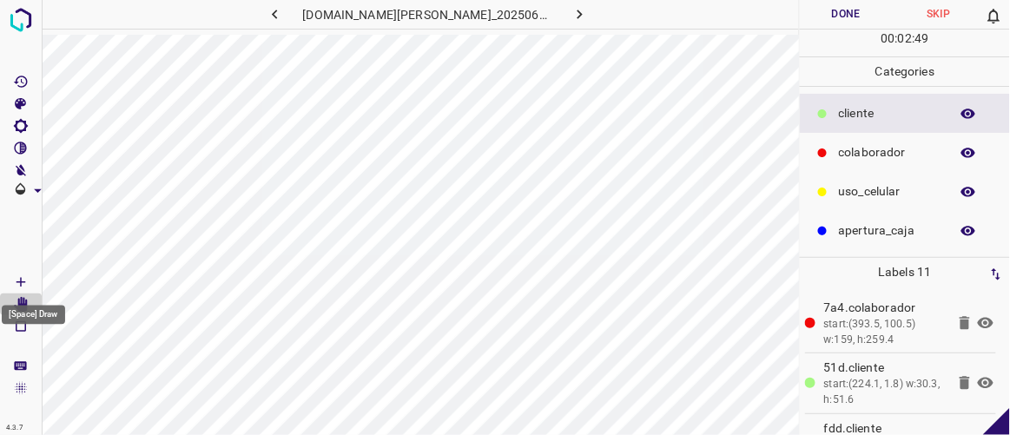
click at [23, 279] on icon "[Space] Draw" at bounding box center [21, 282] width 16 height 16
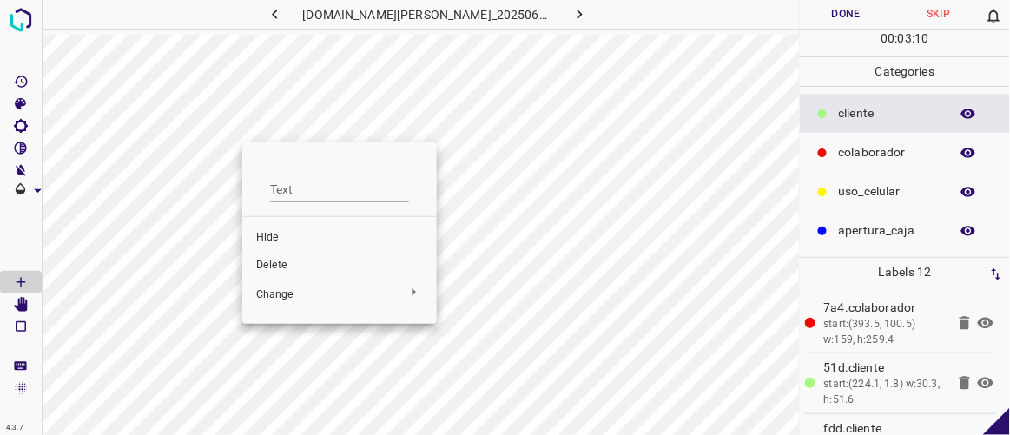
click at [279, 263] on span "Delete" at bounding box center [339, 266] width 167 height 16
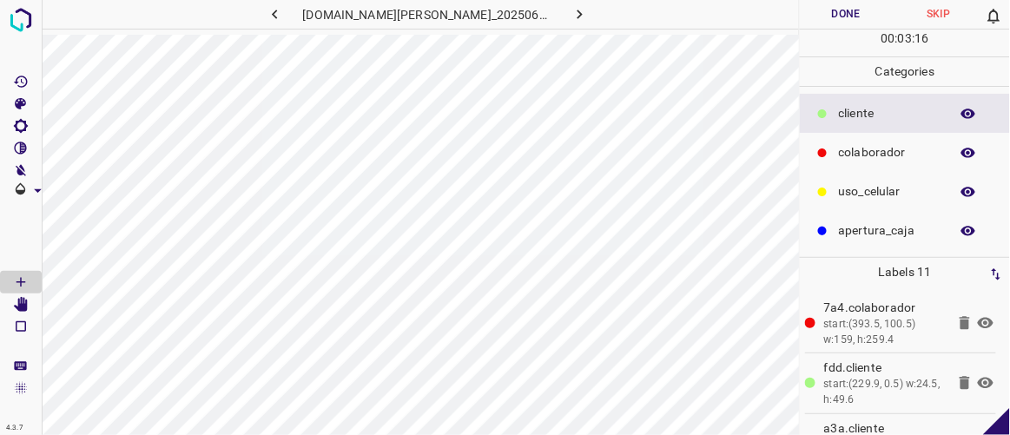
drag, startPoint x: 855, startPoint y: 19, endPoint x: 837, endPoint y: 12, distance: 19.5
click at [856, 19] on button "Done" at bounding box center [846, 14] width 92 height 29
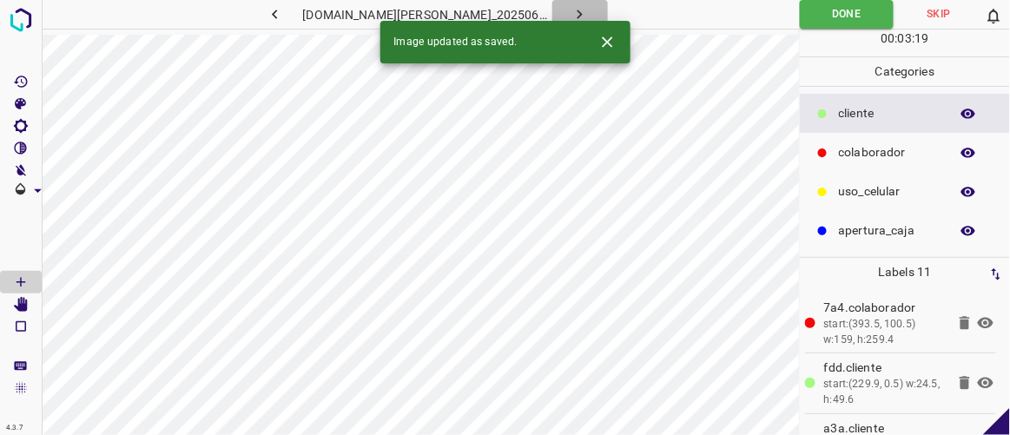
click at [571, 15] on icon "button" at bounding box center [580, 14] width 18 height 18
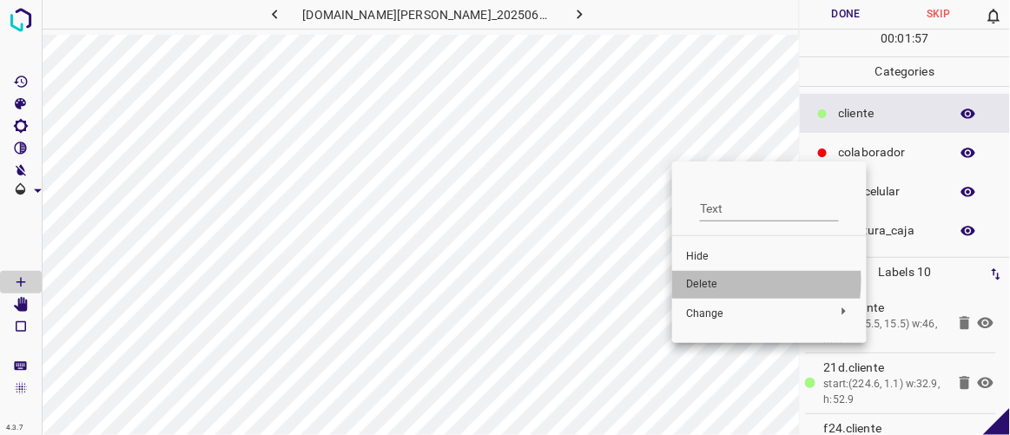
click at [703, 280] on span "Delete" at bounding box center [769, 285] width 167 height 16
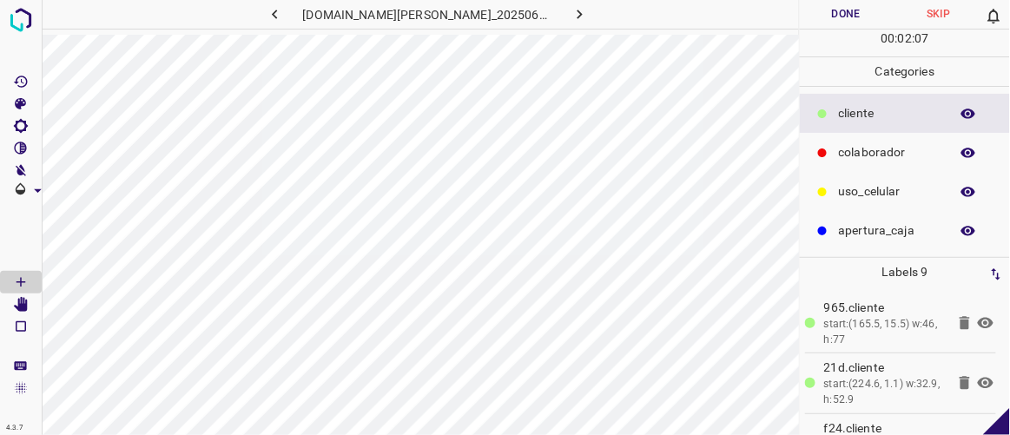
click at [830, 7] on button "Done" at bounding box center [846, 14] width 92 height 29
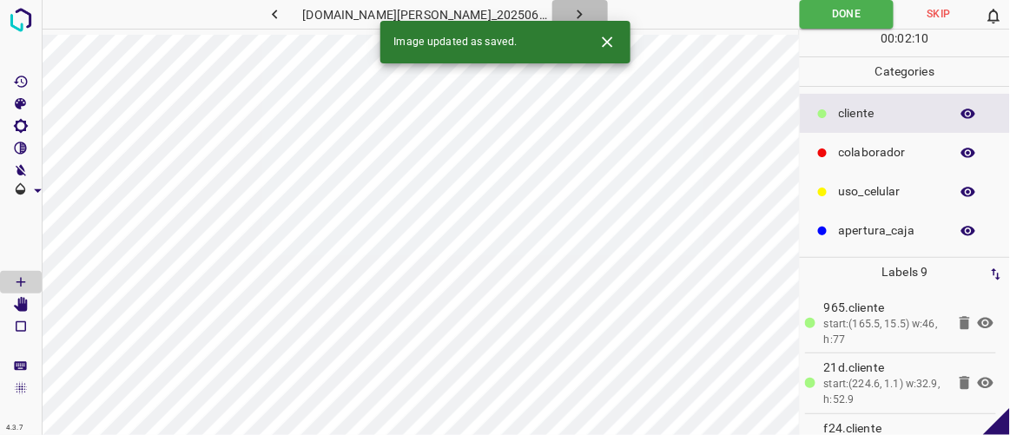
click at [571, 9] on icon "button" at bounding box center [580, 14] width 18 height 18
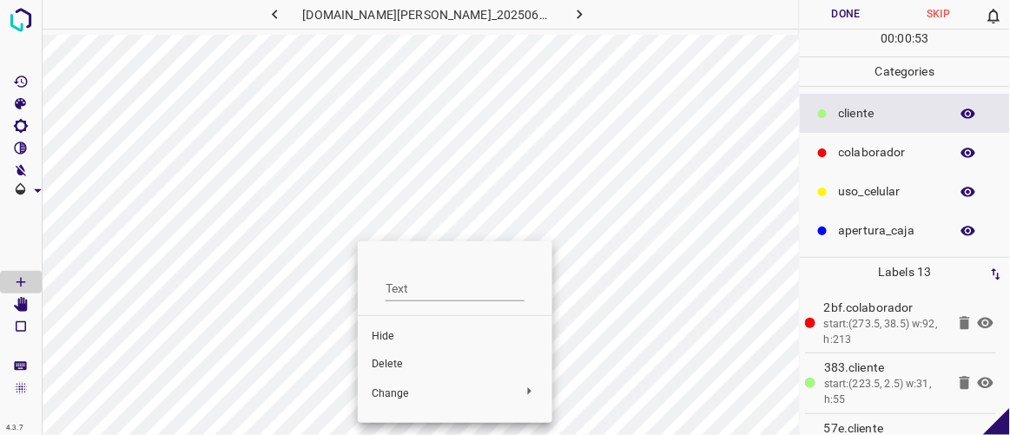
click at [407, 367] on span "Delete" at bounding box center [455, 365] width 167 height 16
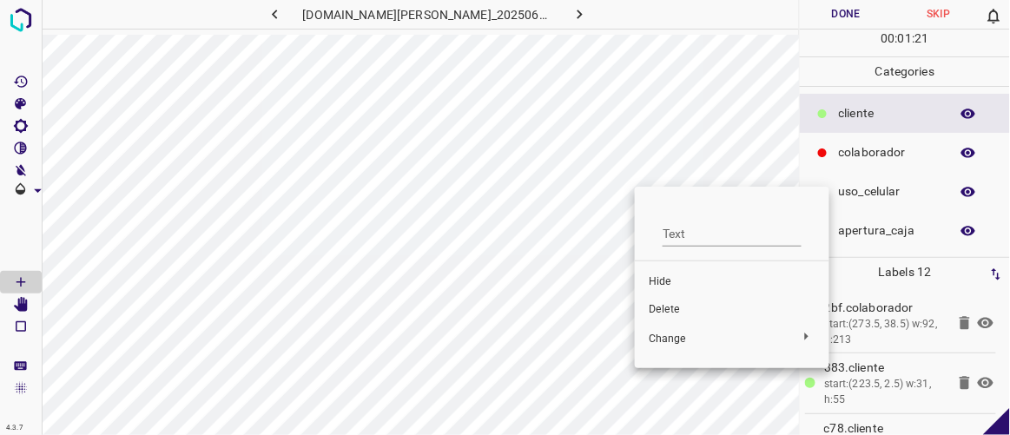
click at [670, 307] on span "Delete" at bounding box center [732, 310] width 167 height 16
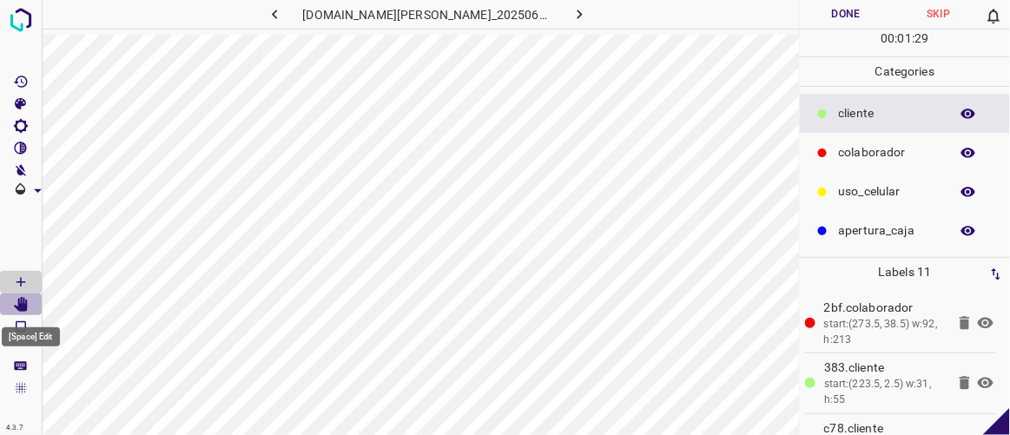
click at [18, 303] on icon "[Space] Edit" at bounding box center [21, 305] width 14 height 16
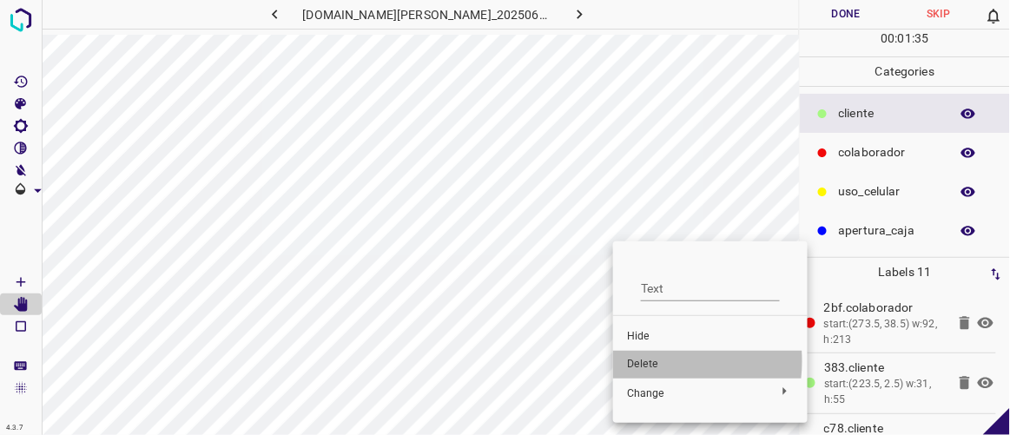
click at [637, 361] on span "Delete" at bounding box center [710, 365] width 167 height 16
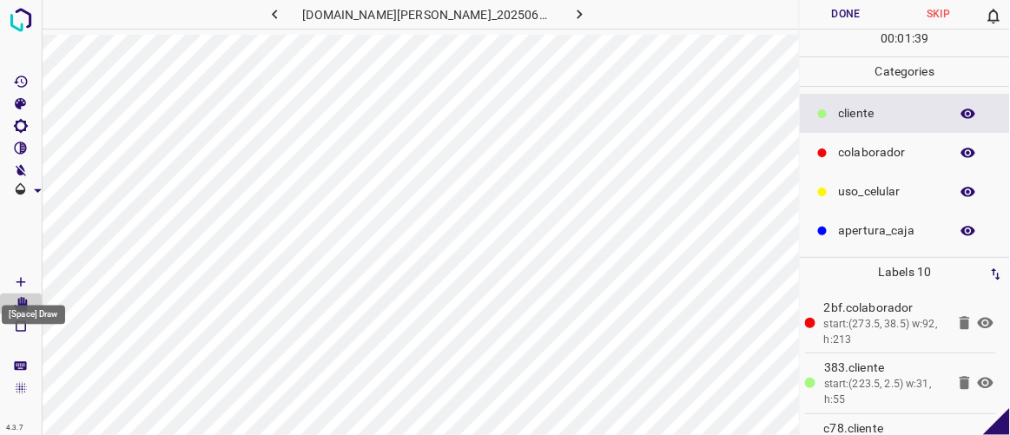
click at [31, 280] on Draw"] "[Space] Draw" at bounding box center [21, 282] width 42 height 23
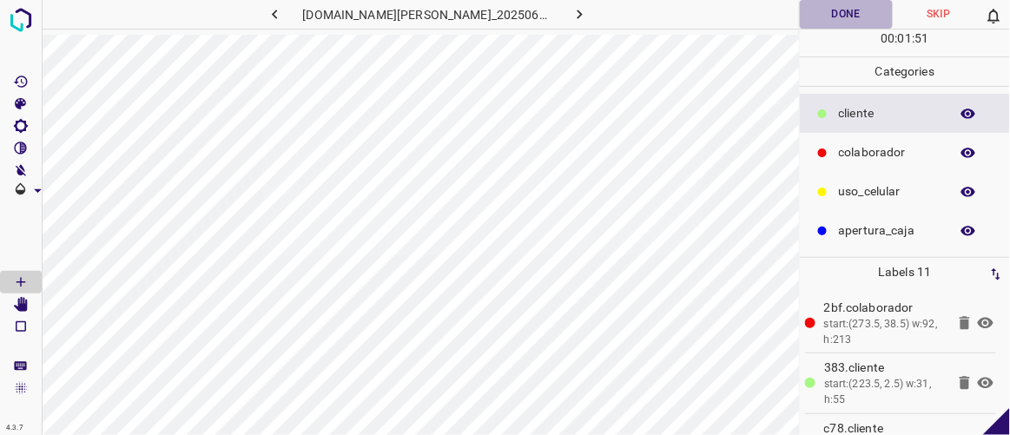
click at [841, 10] on button "Done" at bounding box center [846, 14] width 92 height 29
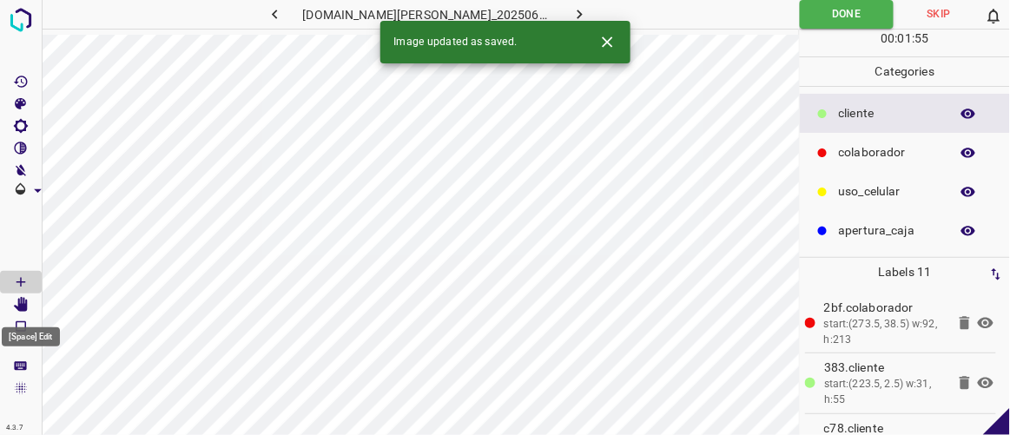
click at [23, 298] on icon "[Space] Edit" at bounding box center [21, 305] width 14 height 16
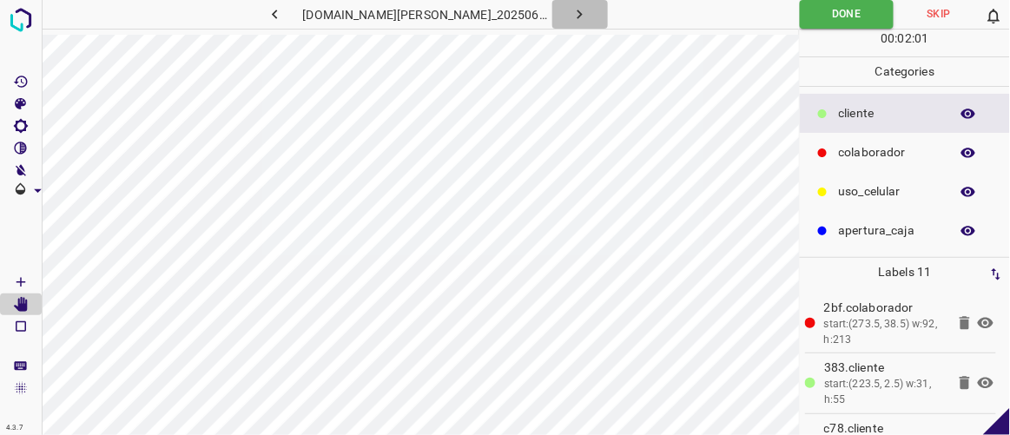
click at [571, 16] on icon "button" at bounding box center [580, 14] width 18 height 18
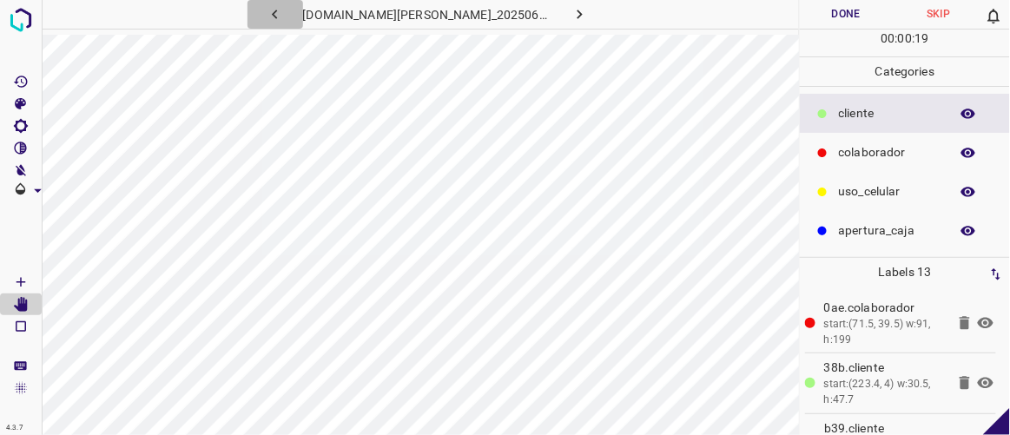
click at [284, 17] on icon "button" at bounding box center [275, 14] width 18 height 18
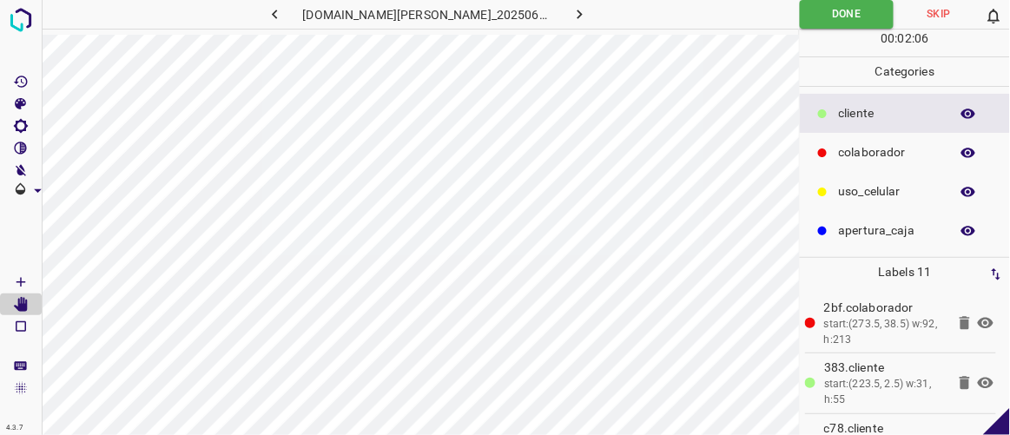
click at [571, 7] on icon "button" at bounding box center [580, 14] width 18 height 18
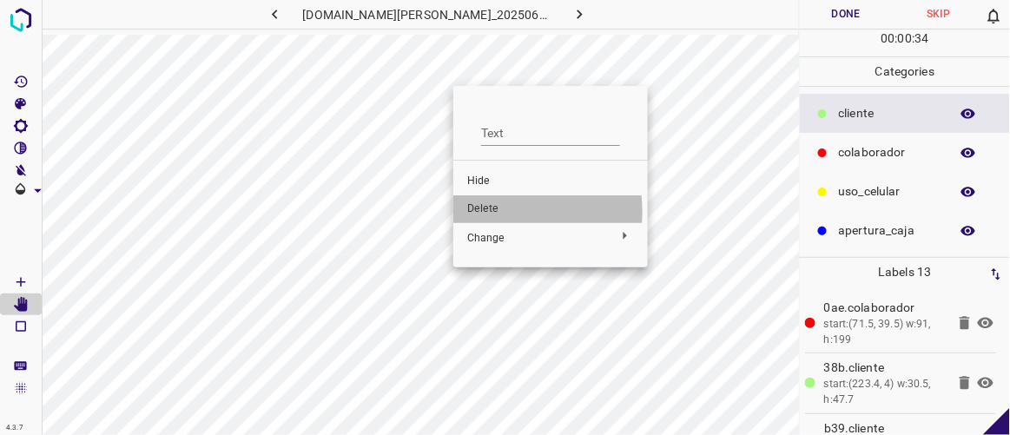
click at [492, 212] on span "Delete" at bounding box center [550, 209] width 167 height 16
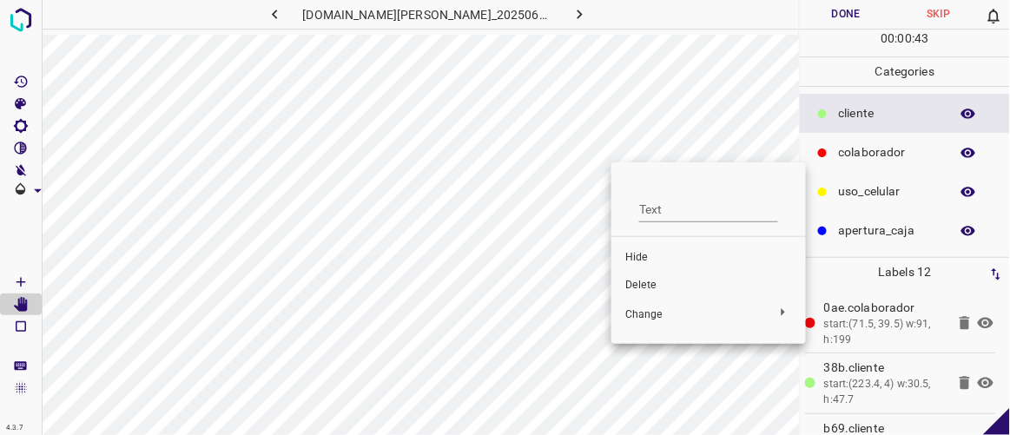
click at [641, 282] on span "Delete" at bounding box center [708, 286] width 167 height 16
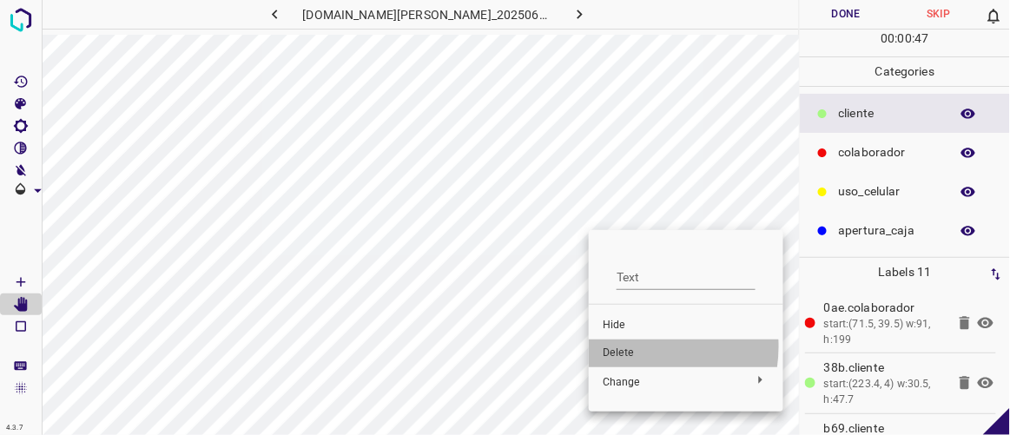
click at [630, 346] on span "Delete" at bounding box center [686, 354] width 167 height 16
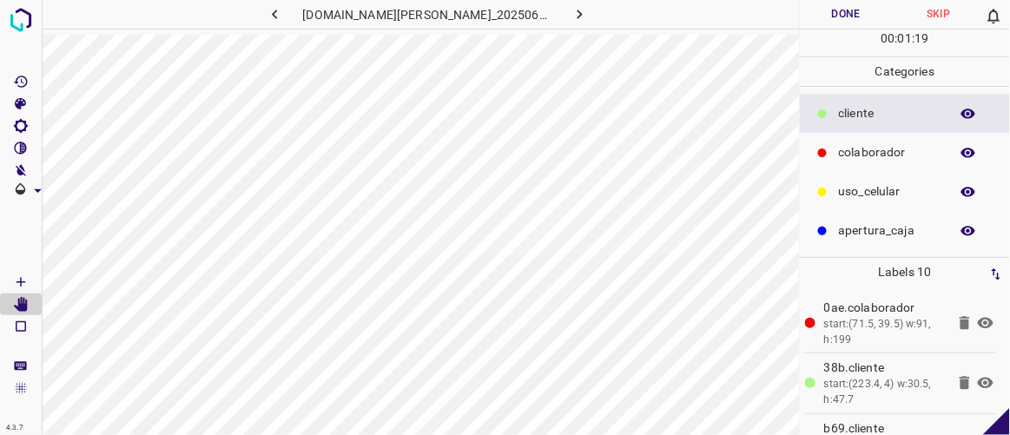
click at [876, 17] on button "Done" at bounding box center [846, 14] width 92 height 29
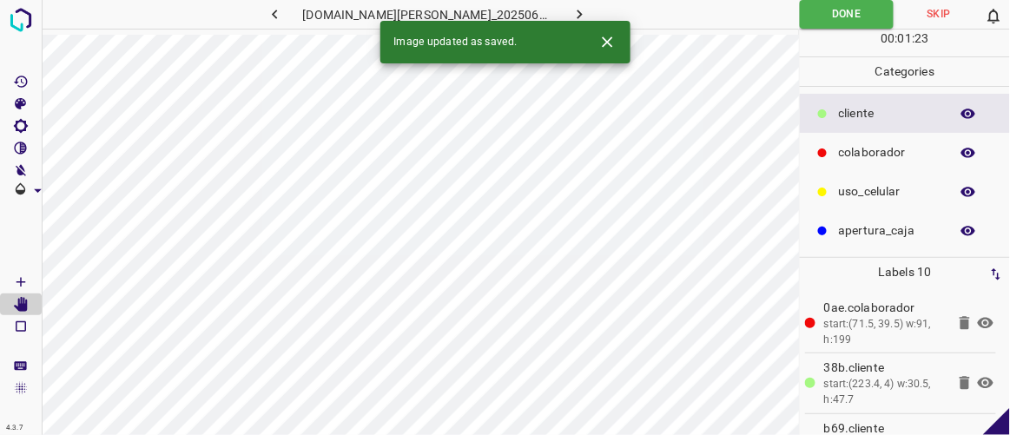
click at [571, 10] on icon "button" at bounding box center [580, 14] width 18 height 18
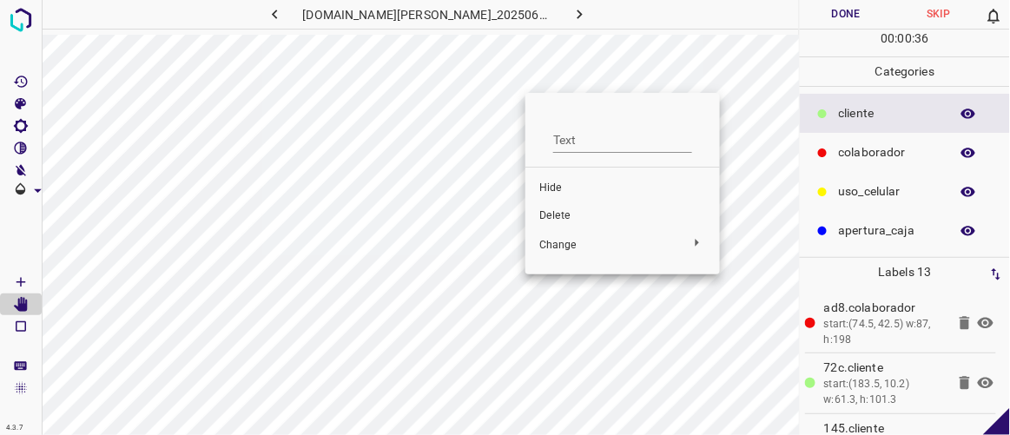
click at [563, 208] on li "Delete" at bounding box center [622, 216] width 195 height 28
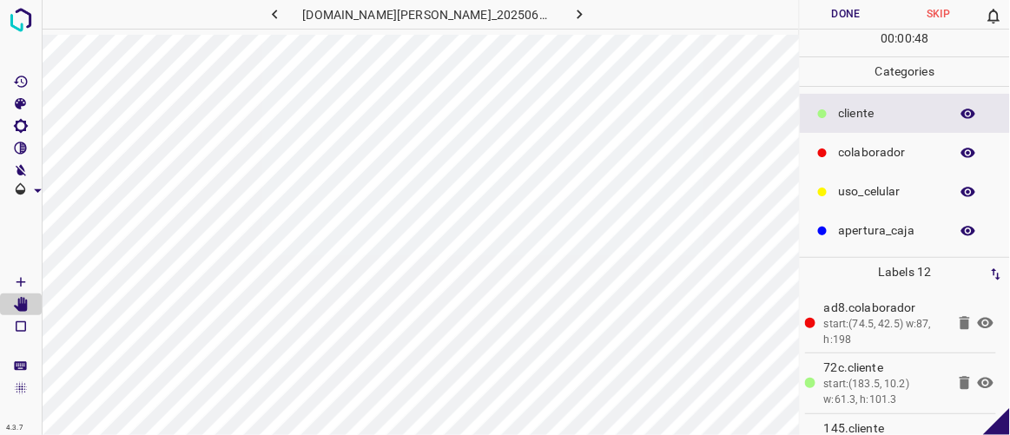
click at [842, 20] on button "Done" at bounding box center [846, 14] width 92 height 29
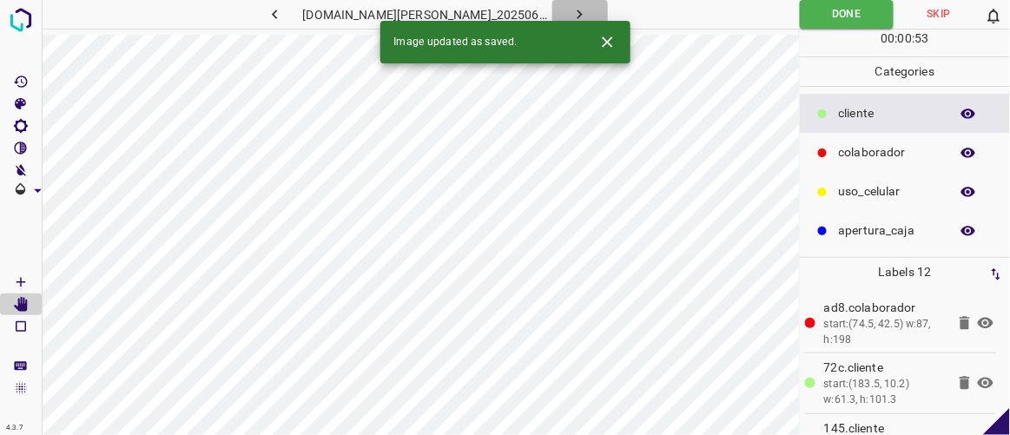
click at [571, 10] on icon "button" at bounding box center [580, 14] width 18 height 18
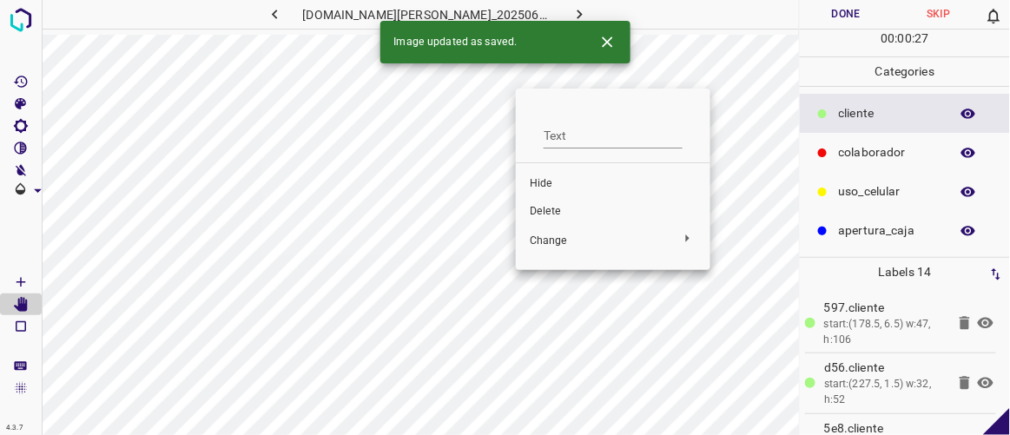
click at [552, 213] on span "Delete" at bounding box center [613, 212] width 167 height 16
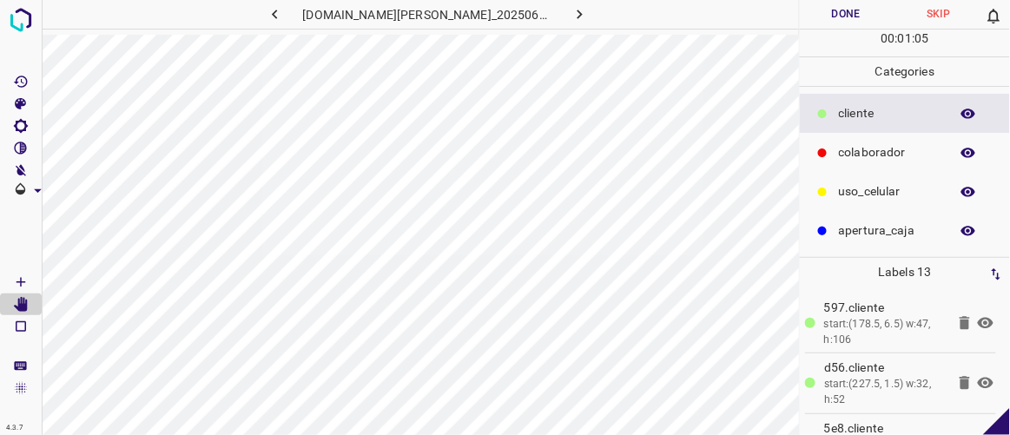
click at [837, 6] on button "Done" at bounding box center [846, 14] width 92 height 29
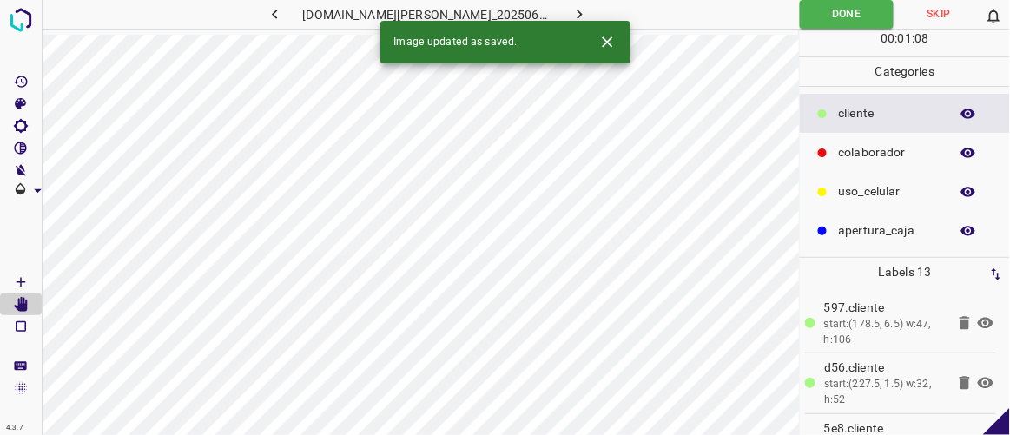
click at [571, 10] on icon "button" at bounding box center [580, 14] width 18 height 18
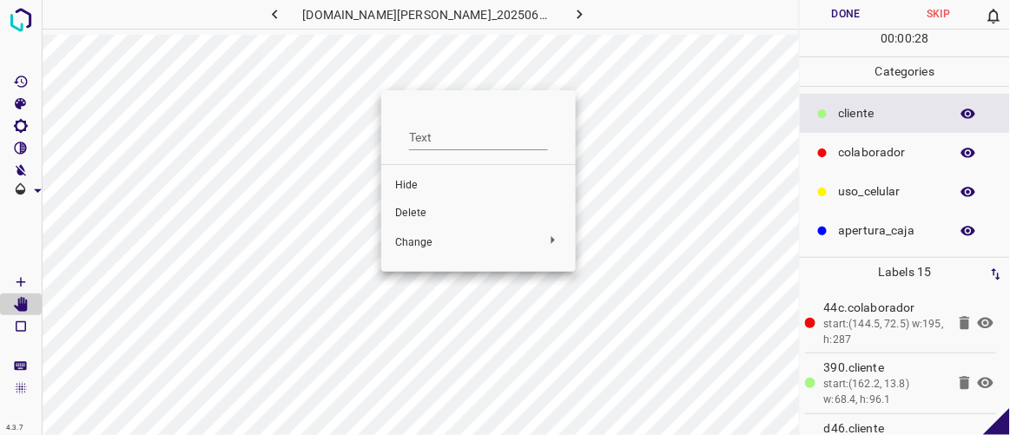
click at [412, 215] on span "Delete" at bounding box center [478, 214] width 167 height 16
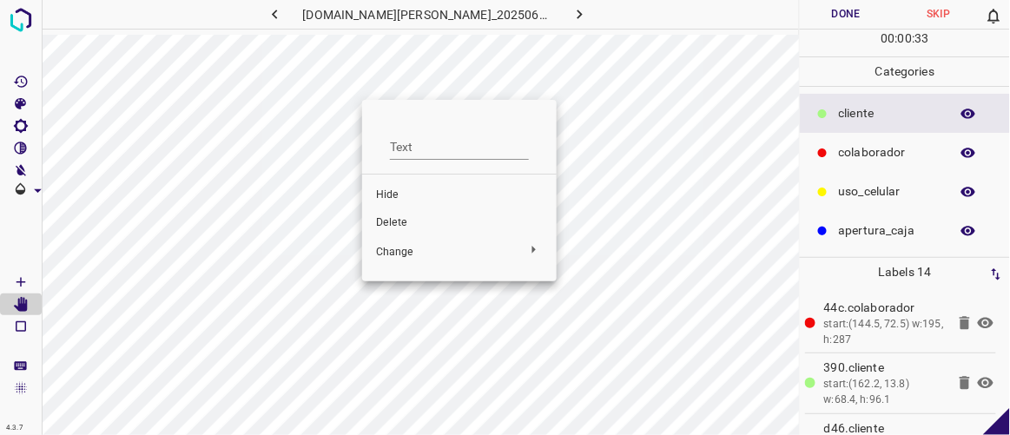
click at [393, 228] on span "Delete" at bounding box center [459, 223] width 167 height 16
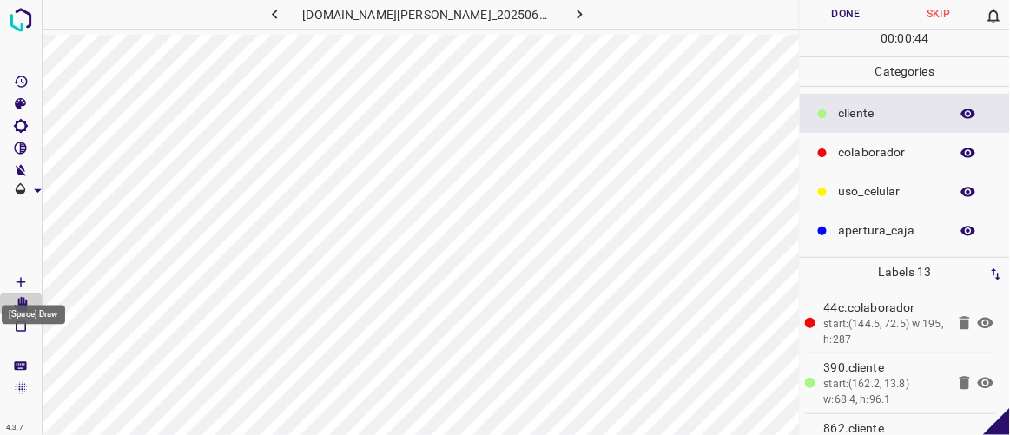
click at [26, 282] on icon "[Space] Draw" at bounding box center [21, 282] width 16 height 16
click at [26, 301] on icon "[Space] Edit" at bounding box center [21, 305] width 14 height 16
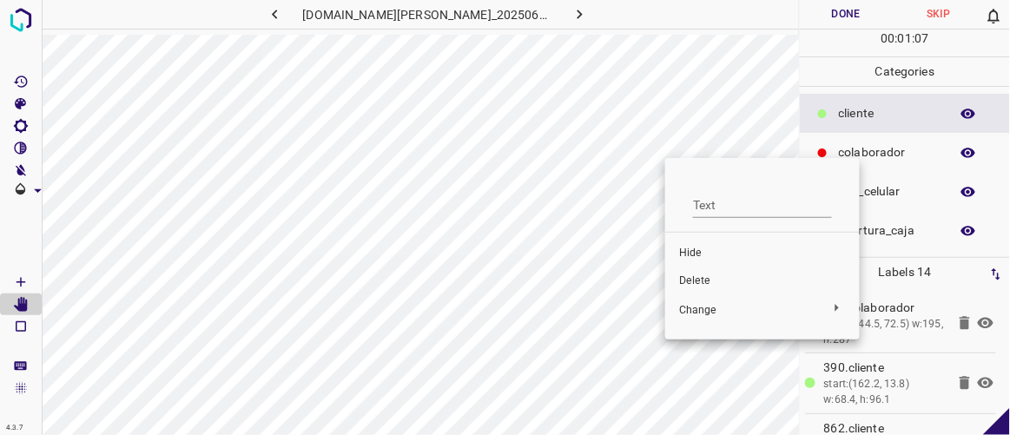
click at [700, 278] on span "Delete" at bounding box center [762, 282] width 167 height 16
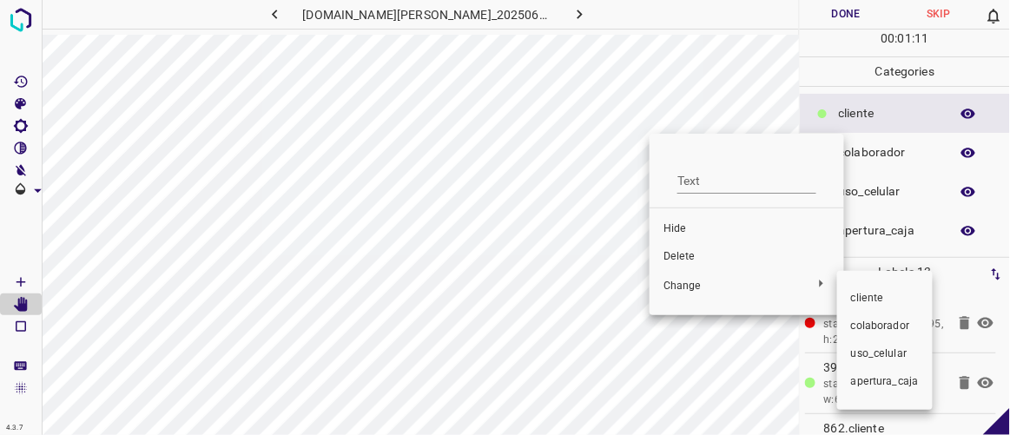
click at [687, 254] on div at bounding box center [505, 217] width 1010 height 435
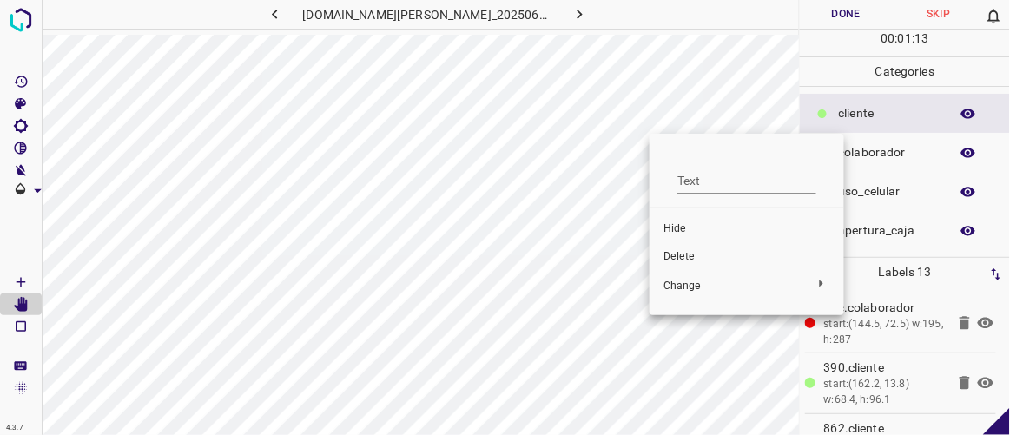
click at [678, 253] on span "Delete" at bounding box center [746, 257] width 167 height 16
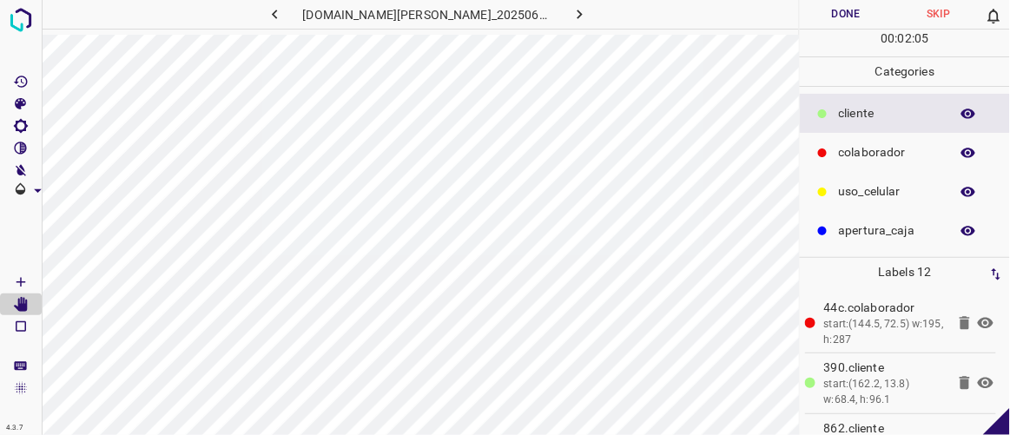
click at [869, 12] on button "Done" at bounding box center [846, 14] width 92 height 29
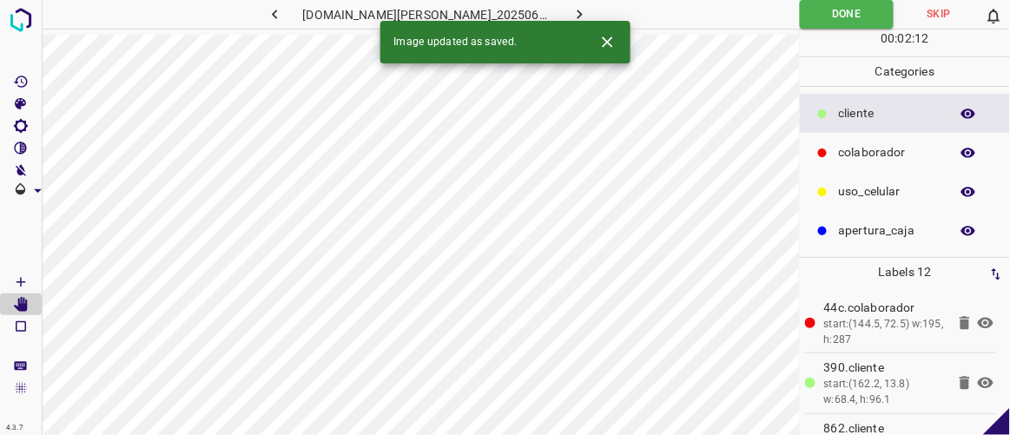
click at [571, 10] on icon "button" at bounding box center [580, 14] width 18 height 18
